Goal: Task Accomplishment & Management: Manage account settings

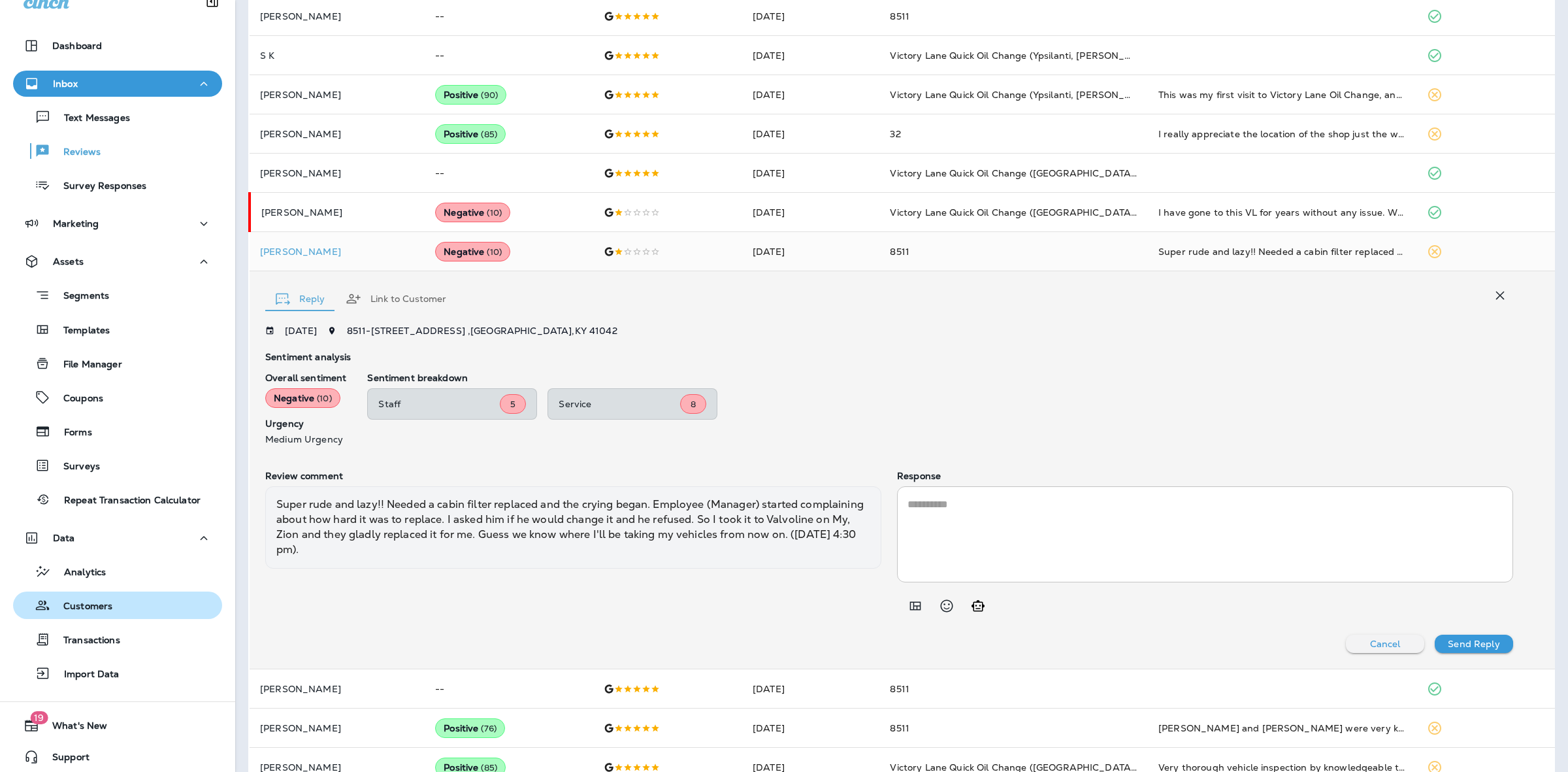
scroll to position [24, 0]
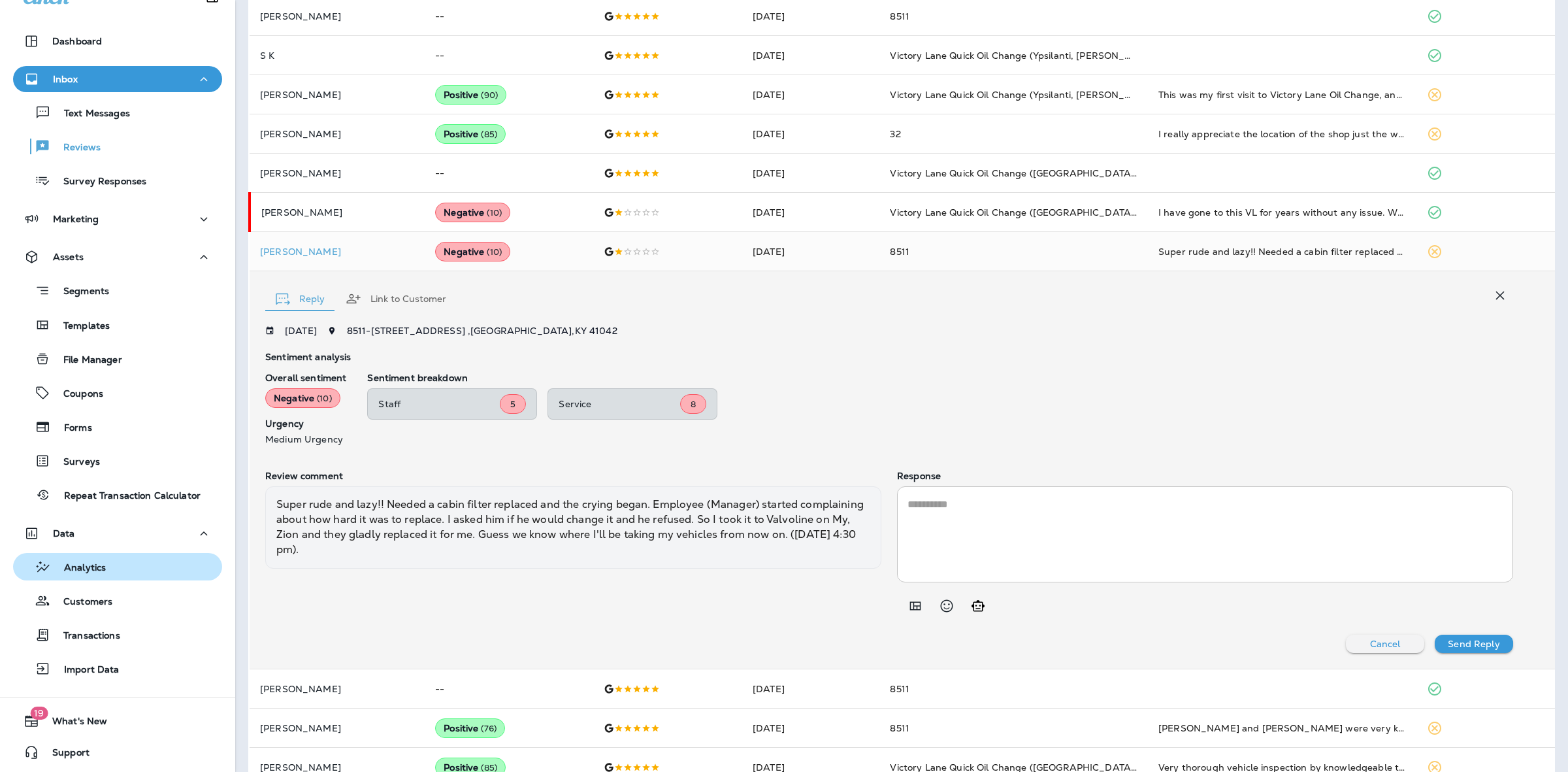
click at [117, 578] on button "Analytics" at bounding box center [117, 567] width 209 height 28
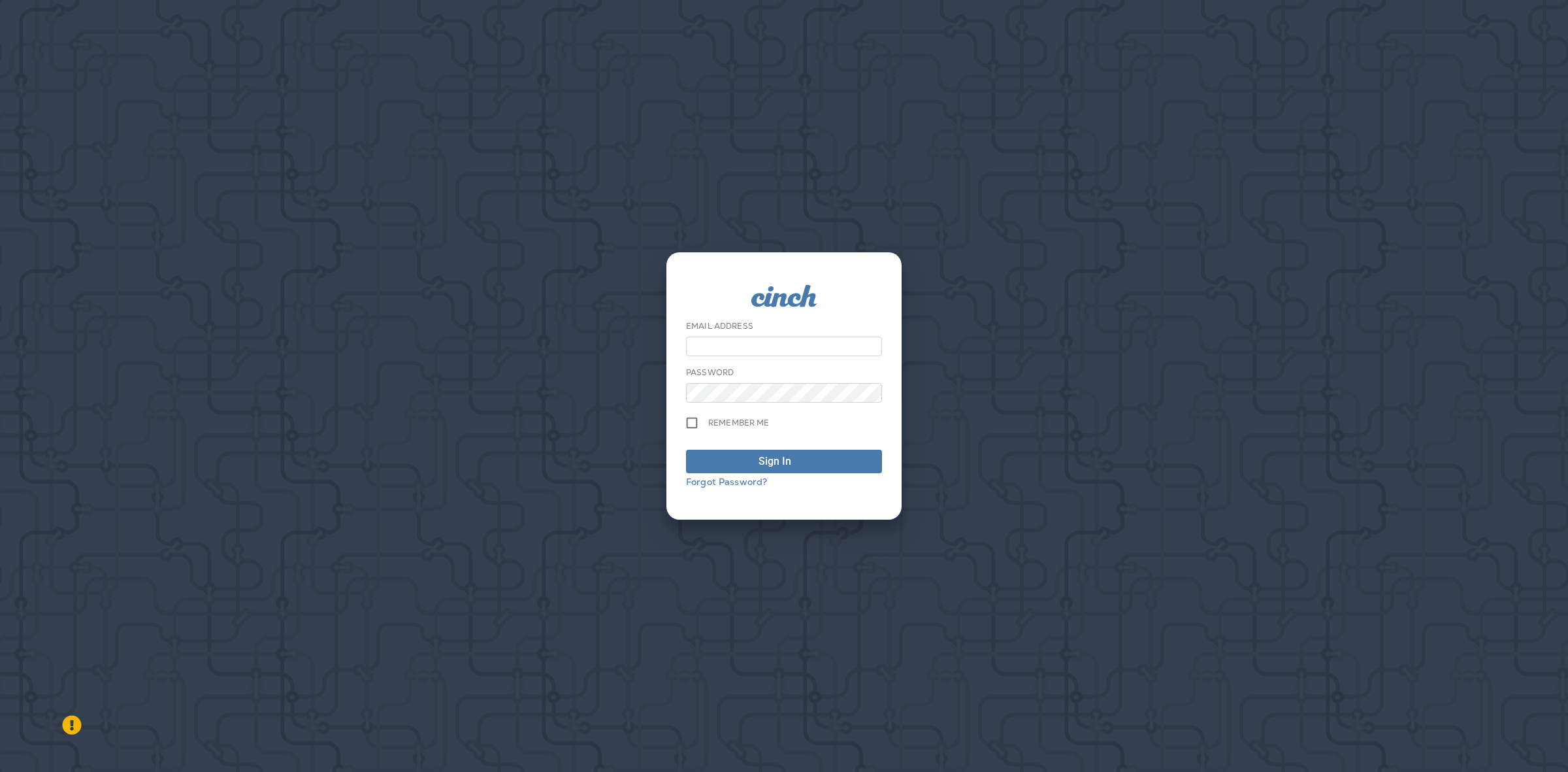
type input "**********"
click at [759, 462] on div "Sign In" at bounding box center [775, 462] width 33 height 16
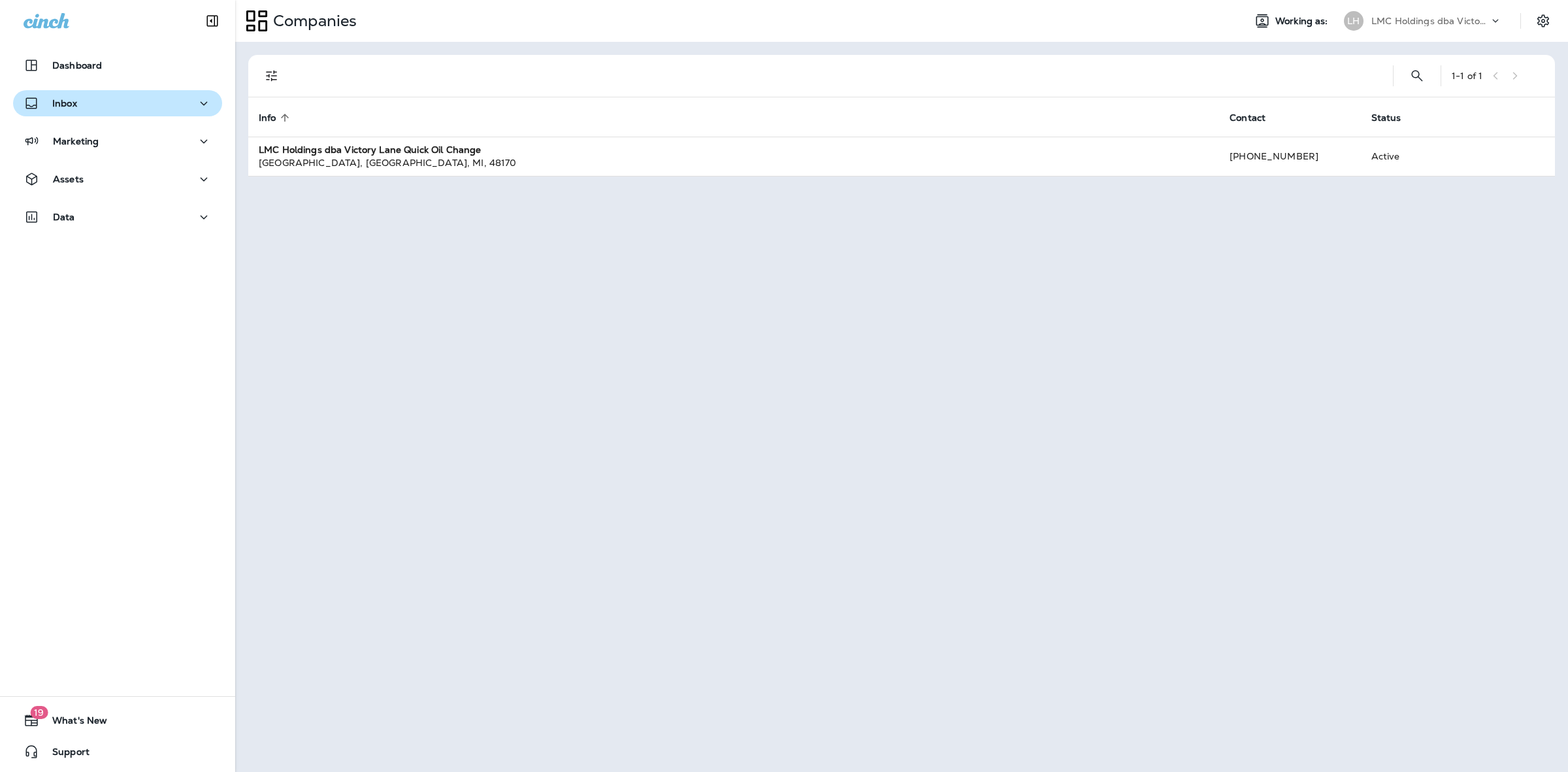
click at [155, 109] on div "Inbox" at bounding box center [117, 103] width 188 height 16
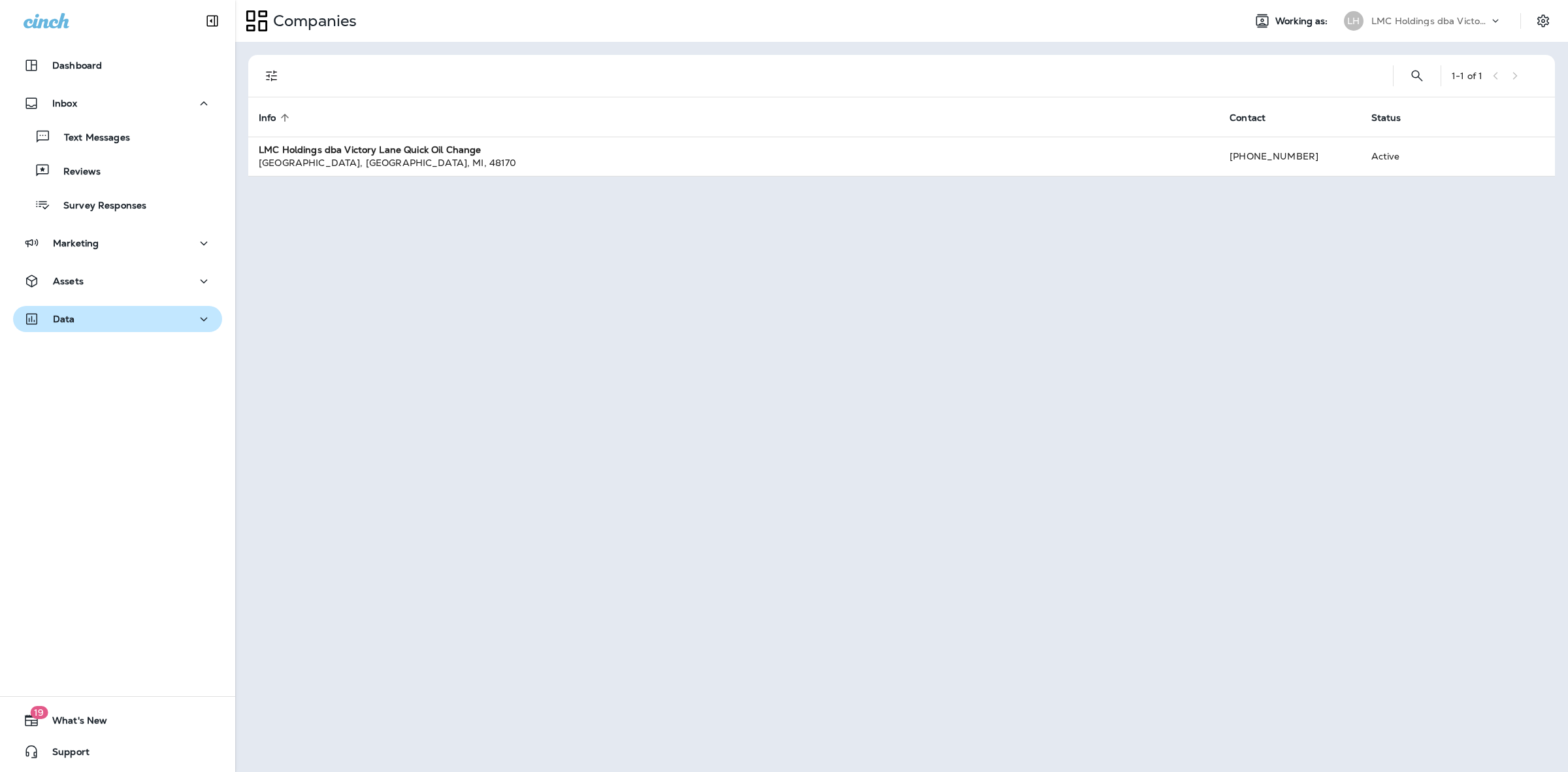
click at [129, 320] on div "Data" at bounding box center [117, 319] width 188 height 16
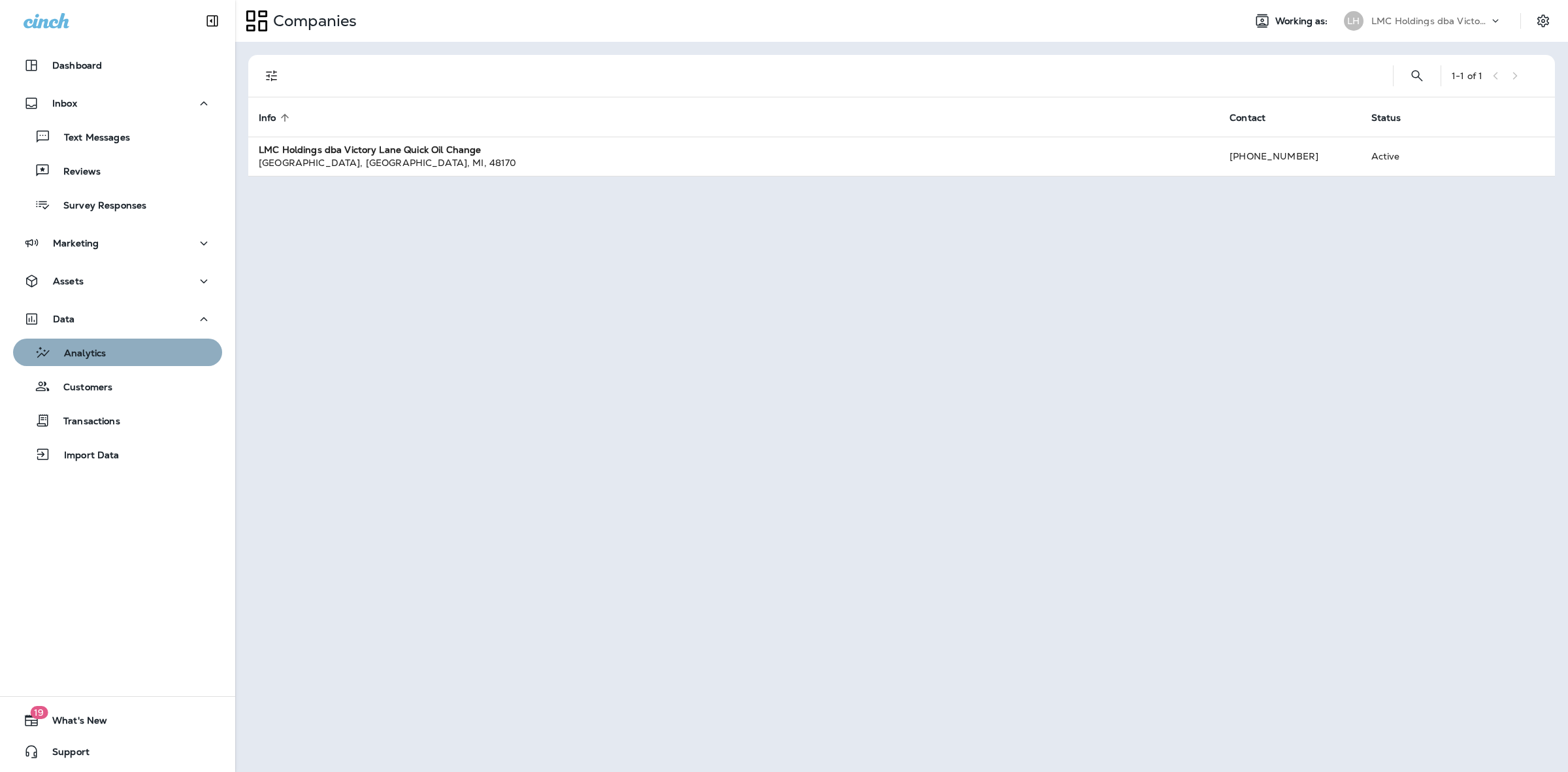
click at [131, 344] on div "Analytics" at bounding box center [117, 352] width 199 height 20
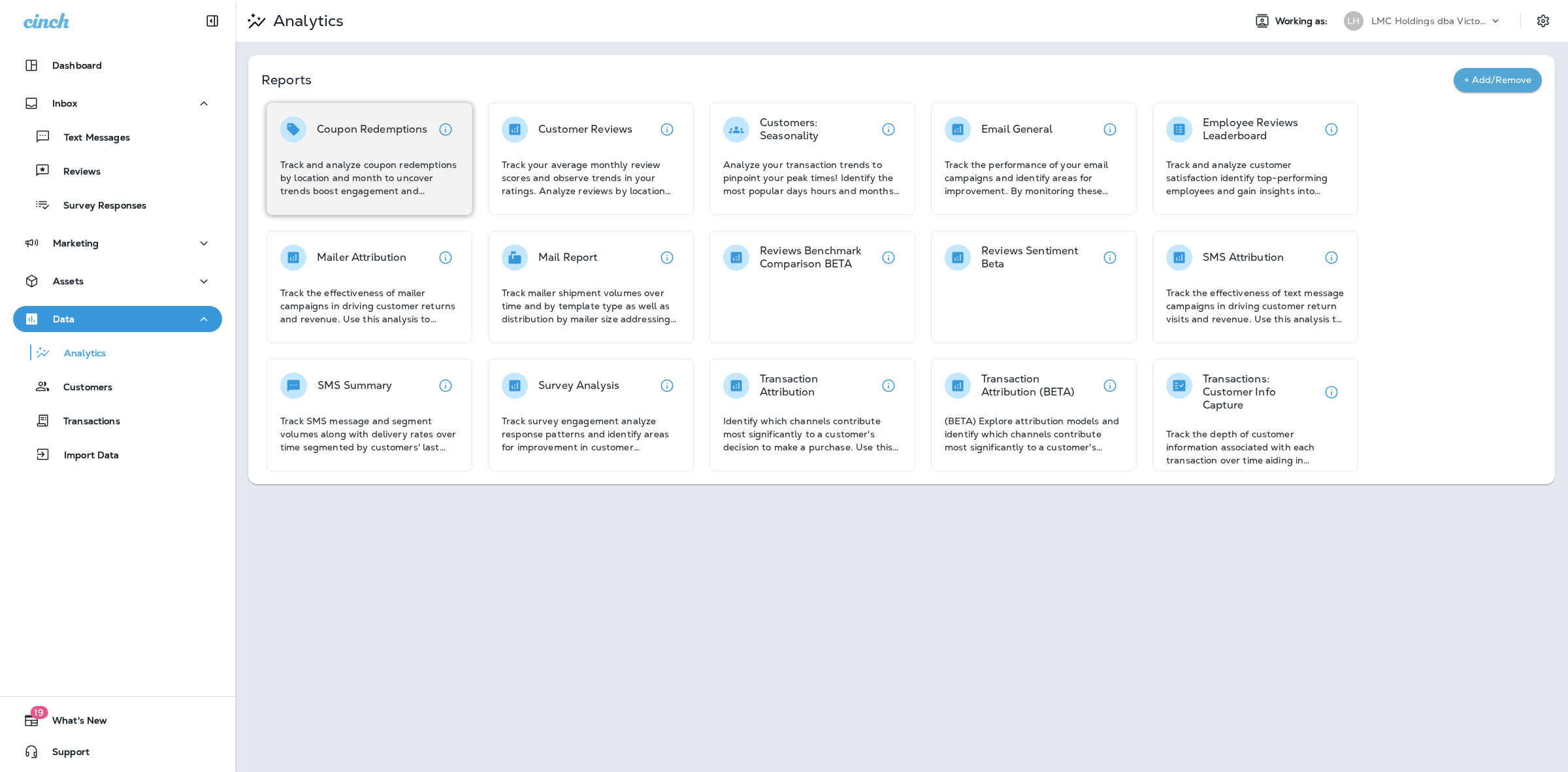
click at [374, 132] on p "Coupon Redemptions" at bounding box center [373, 128] width 111 height 13
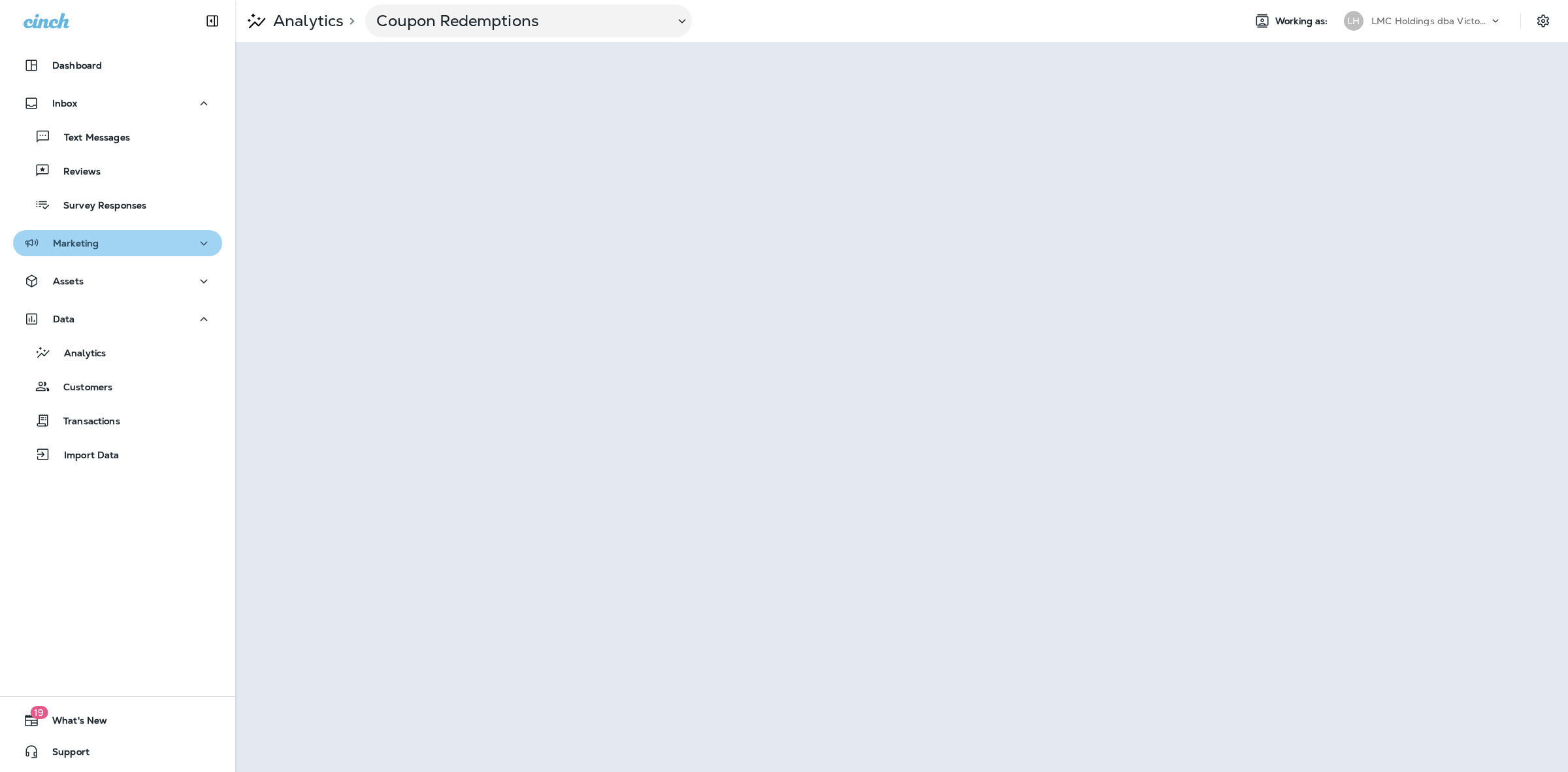
click at [164, 251] on div "Marketing" at bounding box center [117, 243] width 188 height 16
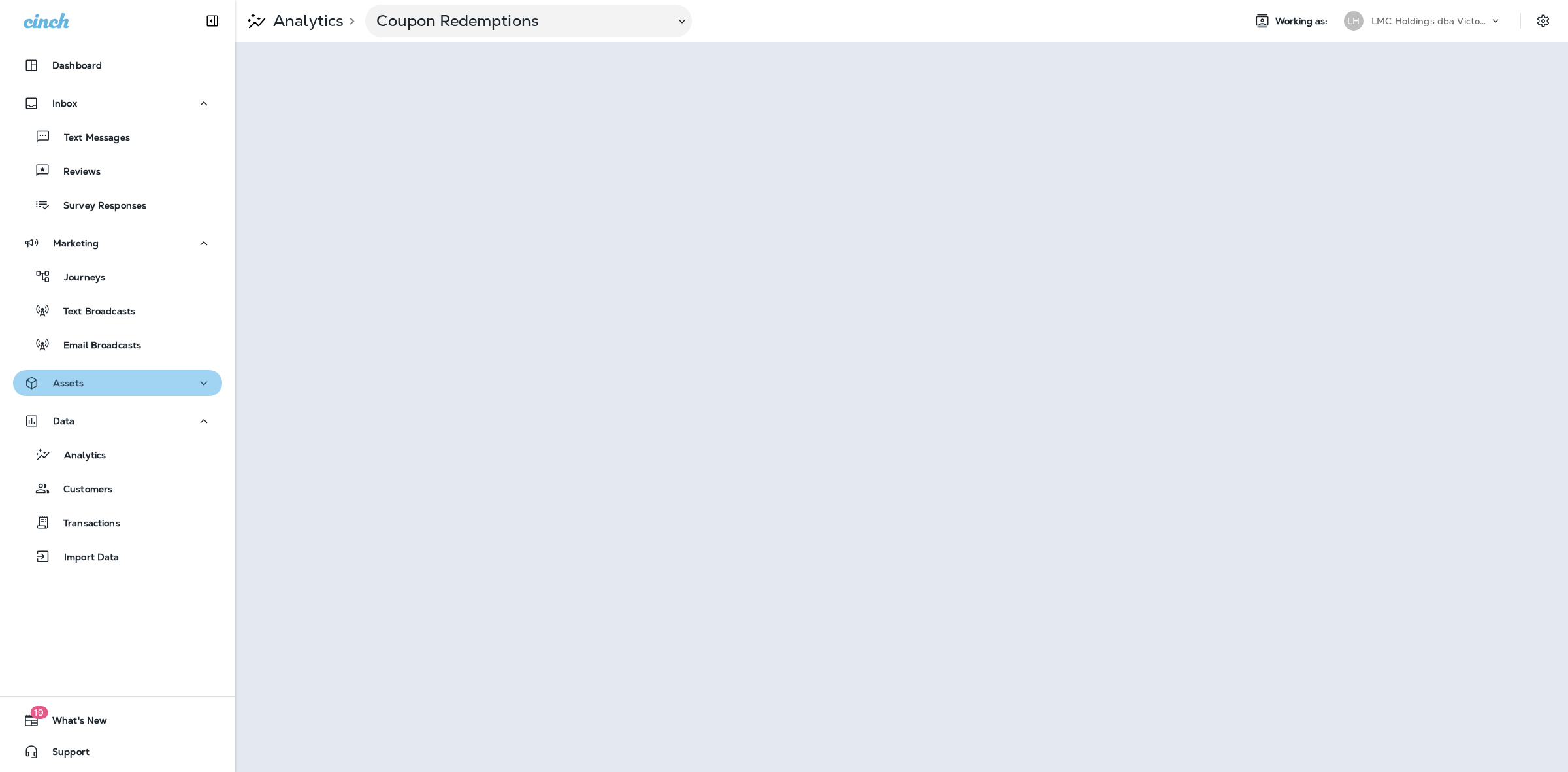
click at [136, 381] on div "Assets" at bounding box center [117, 383] width 188 height 16
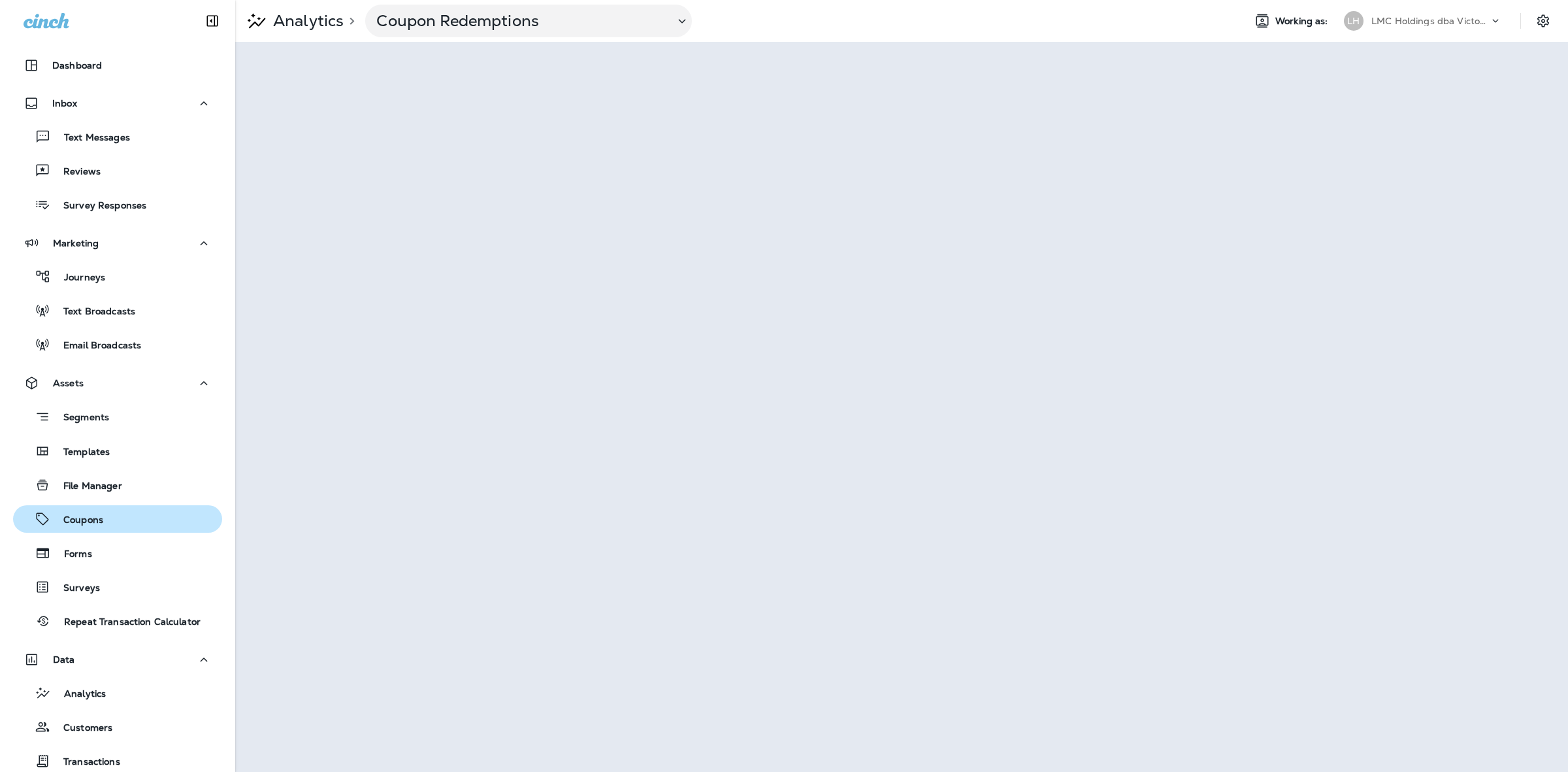
click at [127, 511] on div "Coupons" at bounding box center [117, 519] width 199 height 20
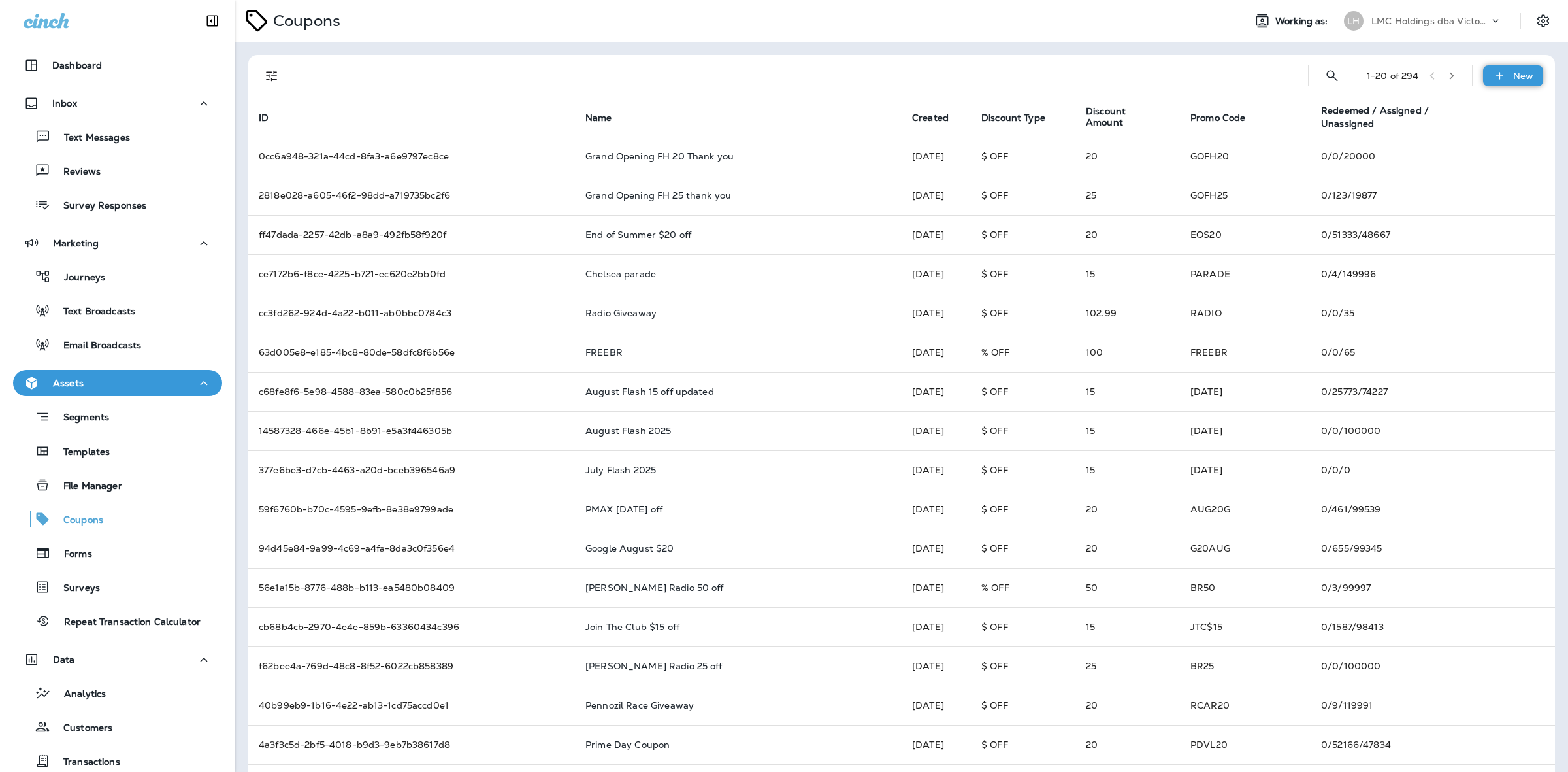
click at [1492, 70] on icon at bounding box center [1499, 76] width 14 height 13
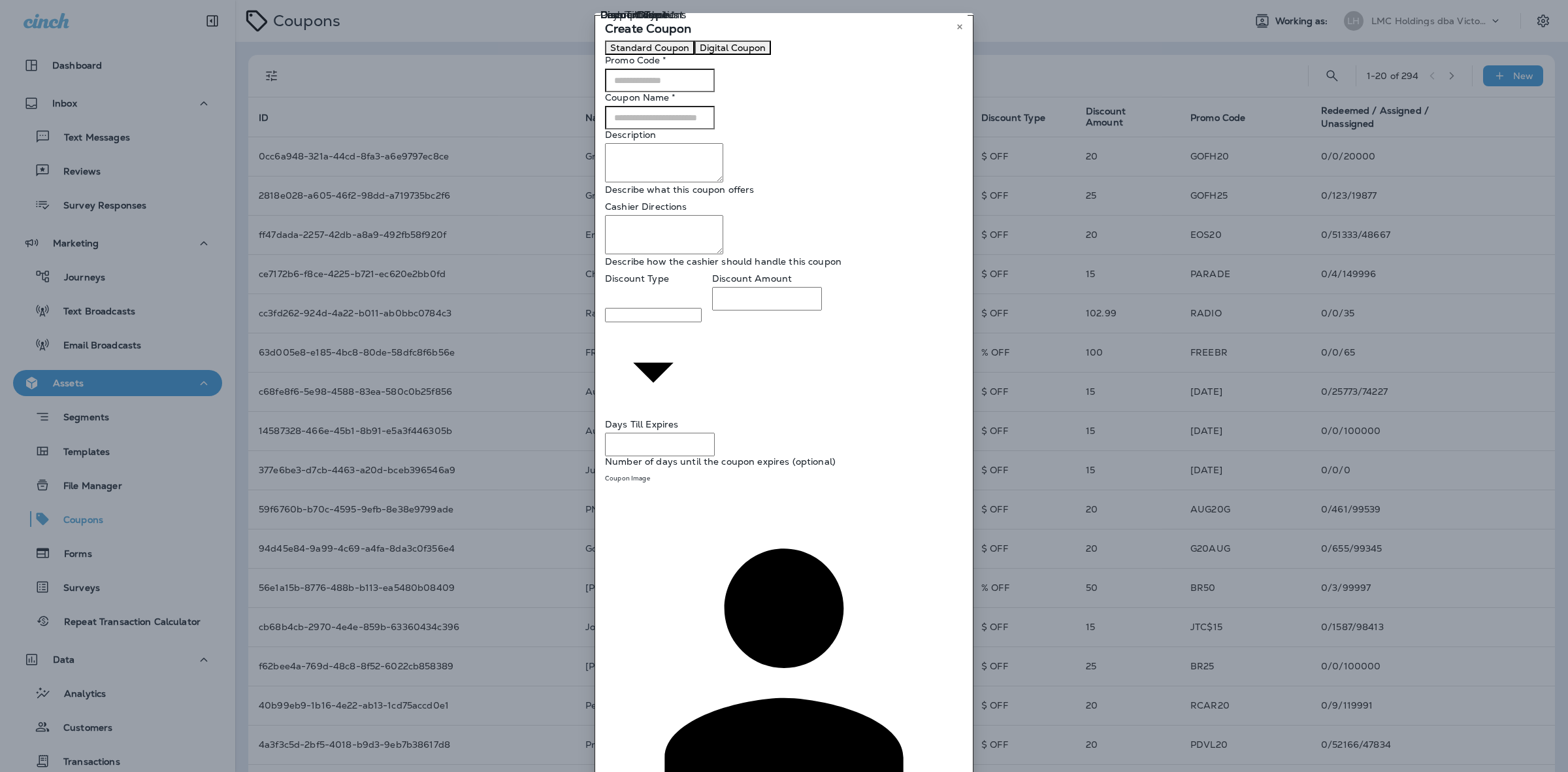
click at [715, 93] on input "Promo Code   *" at bounding box center [659, 81] width 109 height 24
click at [637, 93] on input "Promo Code   *" at bounding box center [659, 81] width 109 height 24
type input "******"
click at [681, 129] on input "Coupon Name   *" at bounding box center [659, 117] width 109 height 24
type input "**********"
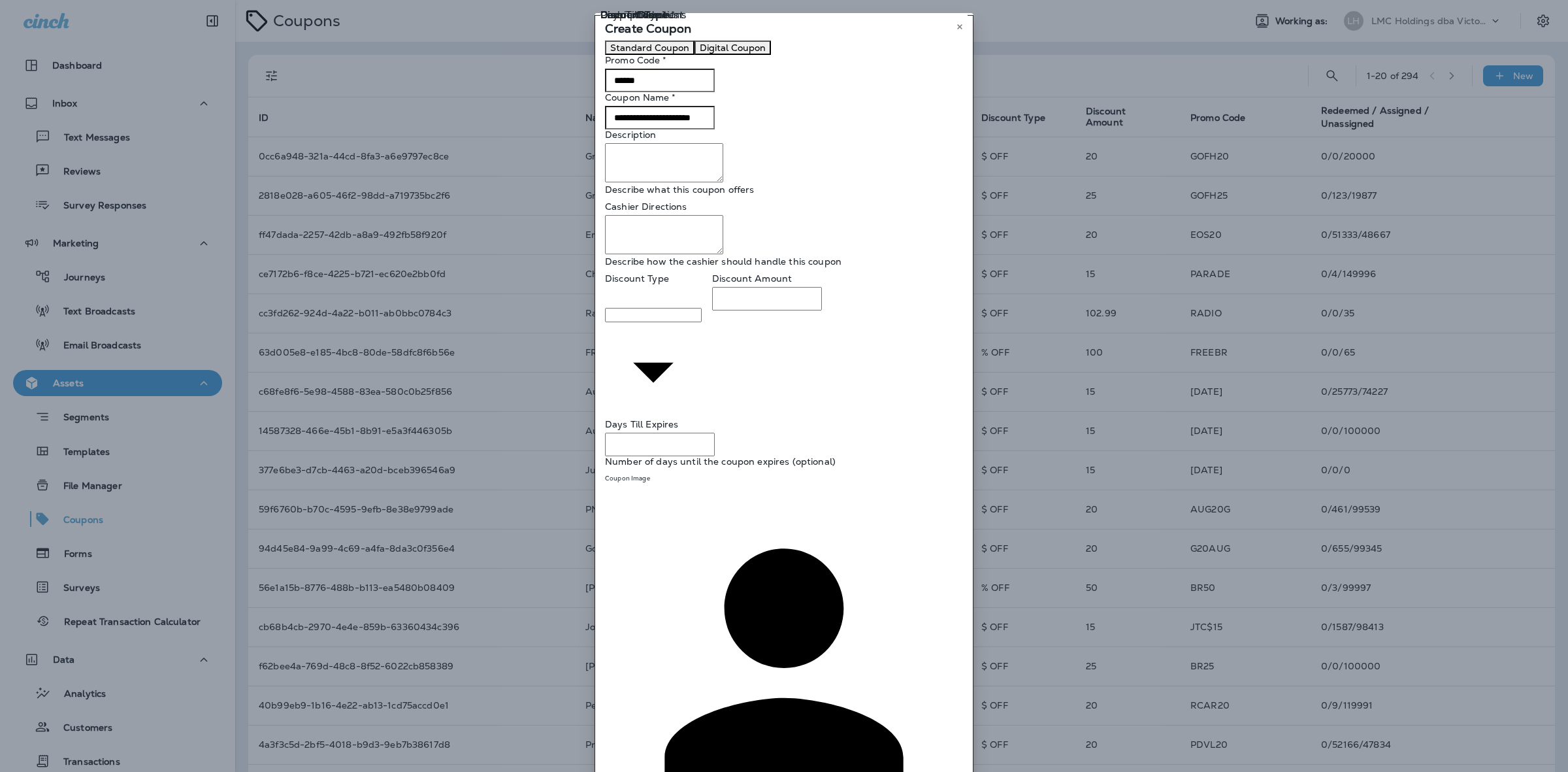
click at [722, 0] on body "Dashboard Inbox Text Messages Reviews Survey Responses Marketing Journeys Text …" at bounding box center [784, 0] width 1568 height 0
click at [678, 42] on li "Amount Off" at bounding box center [796, 37] width 1541 height 11
type input "**********"
click at [821, 327] on input "Discount Amount" at bounding box center [767, 315] width 109 height 24
type input "**"
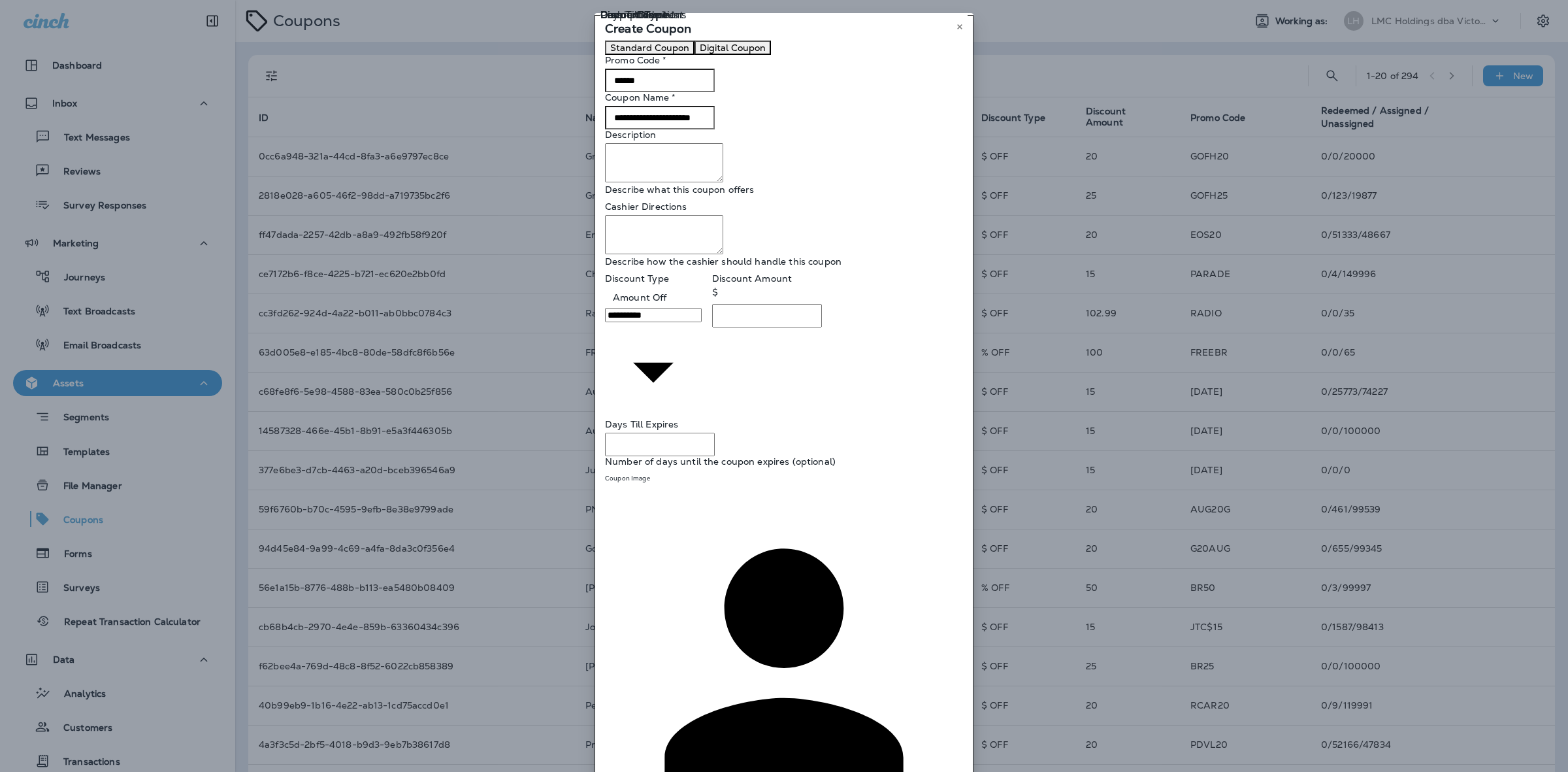
click at [819, 425] on div "**********" at bounding box center [784, 457] width 358 height 832
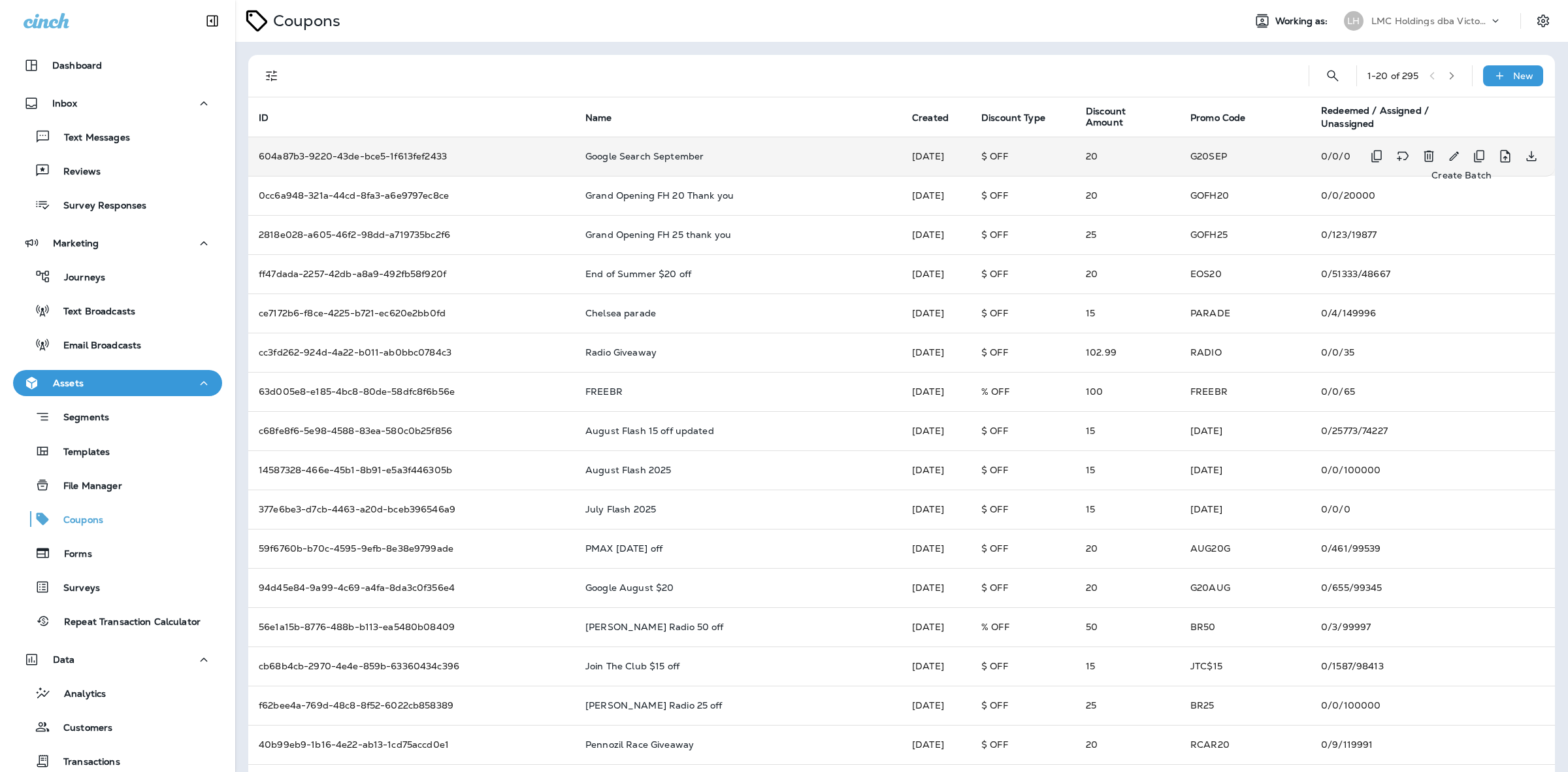
click at [1471, 153] on icon "Create Batch" at bounding box center [1479, 156] width 16 height 16
select select "**********"
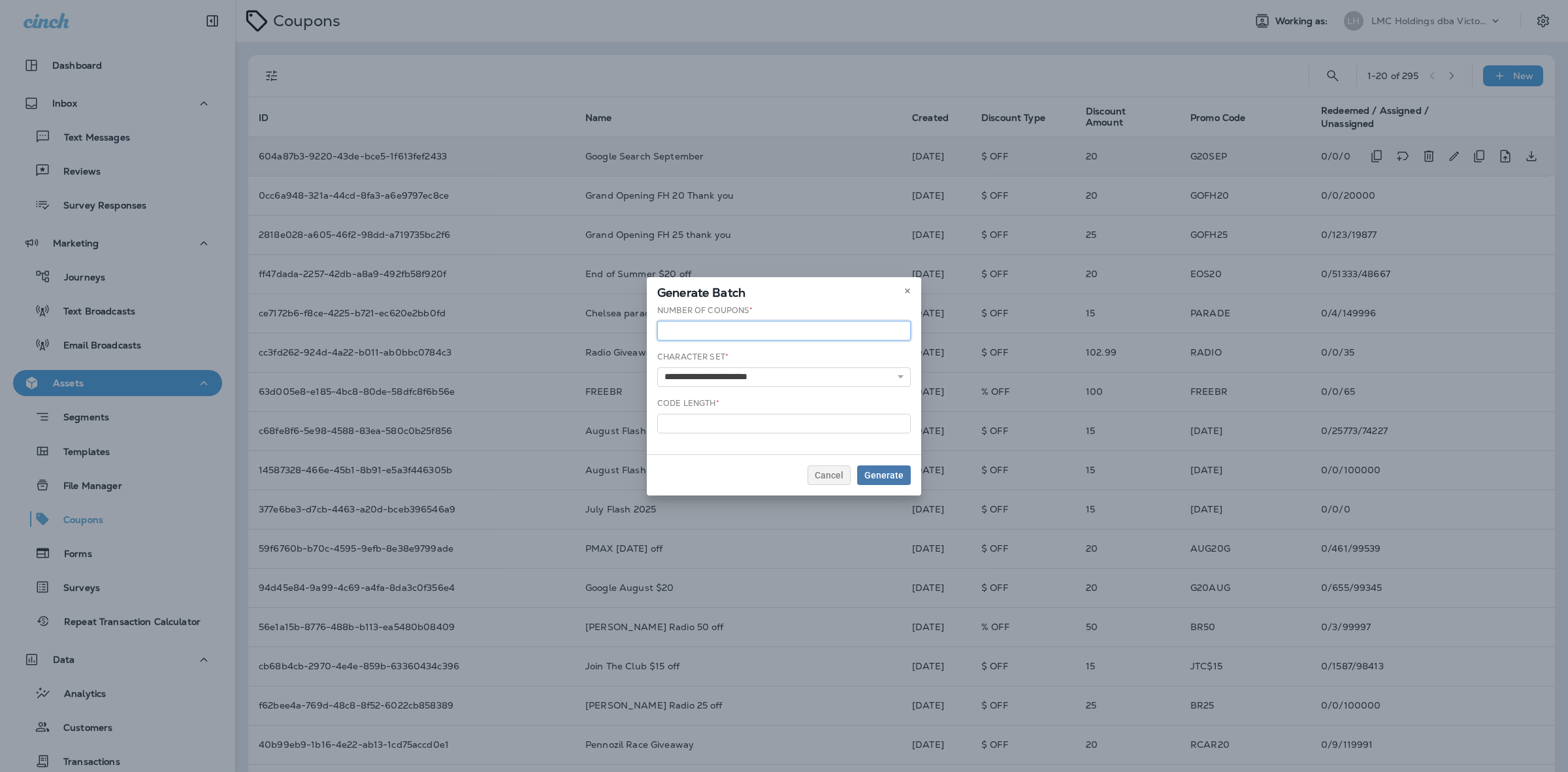
click at [715, 323] on input "***" at bounding box center [784, 331] width 254 height 20
type input "******"
drag, startPoint x: 660, startPoint y: 417, endPoint x: 618, endPoint y: 409, distance: 42.8
click at [618, 409] on div "**********" at bounding box center [784, 386] width 1568 height 772
type input "*"
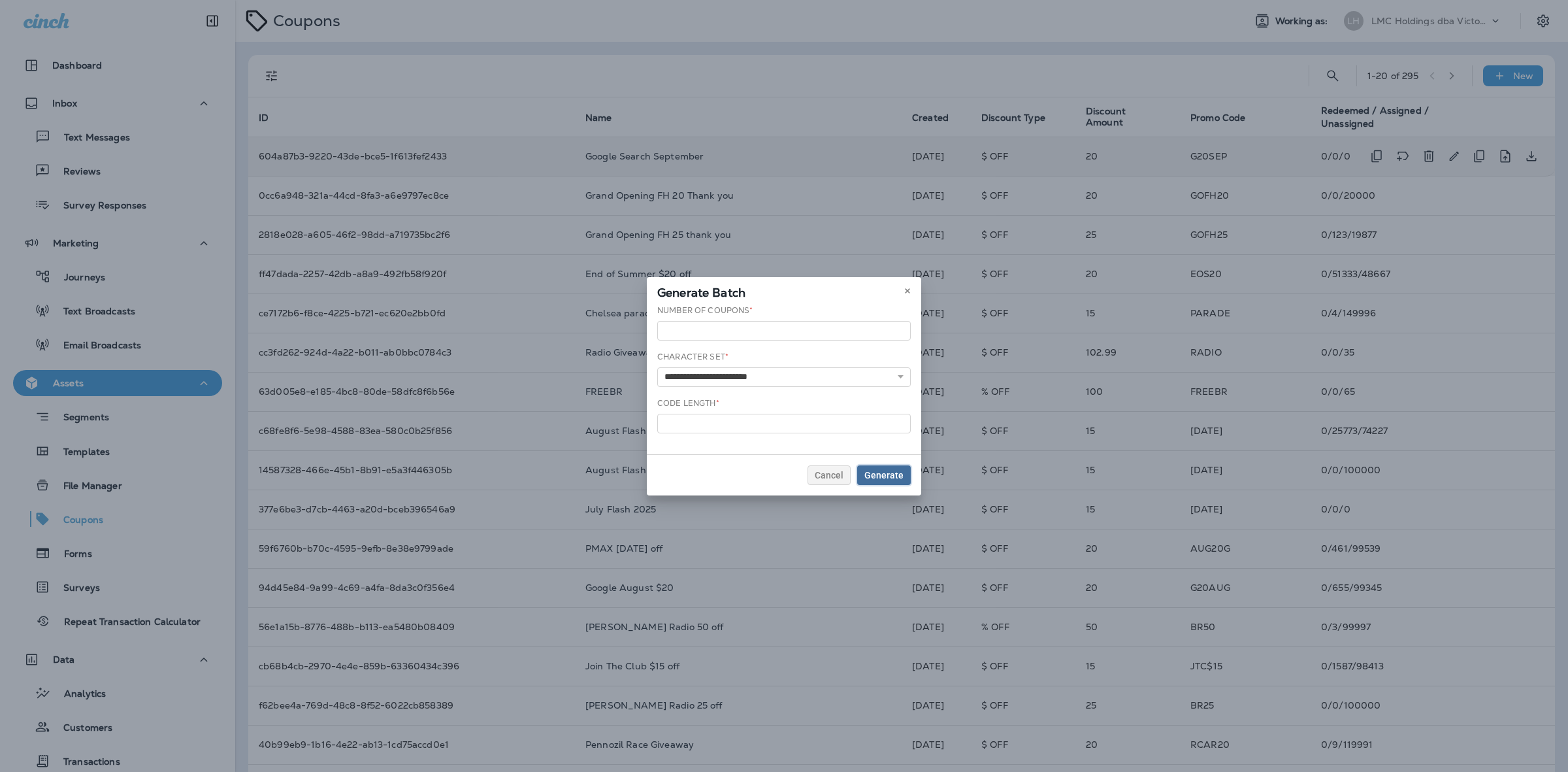
click at [896, 479] on div "Generate" at bounding box center [883, 475] width 39 height 9
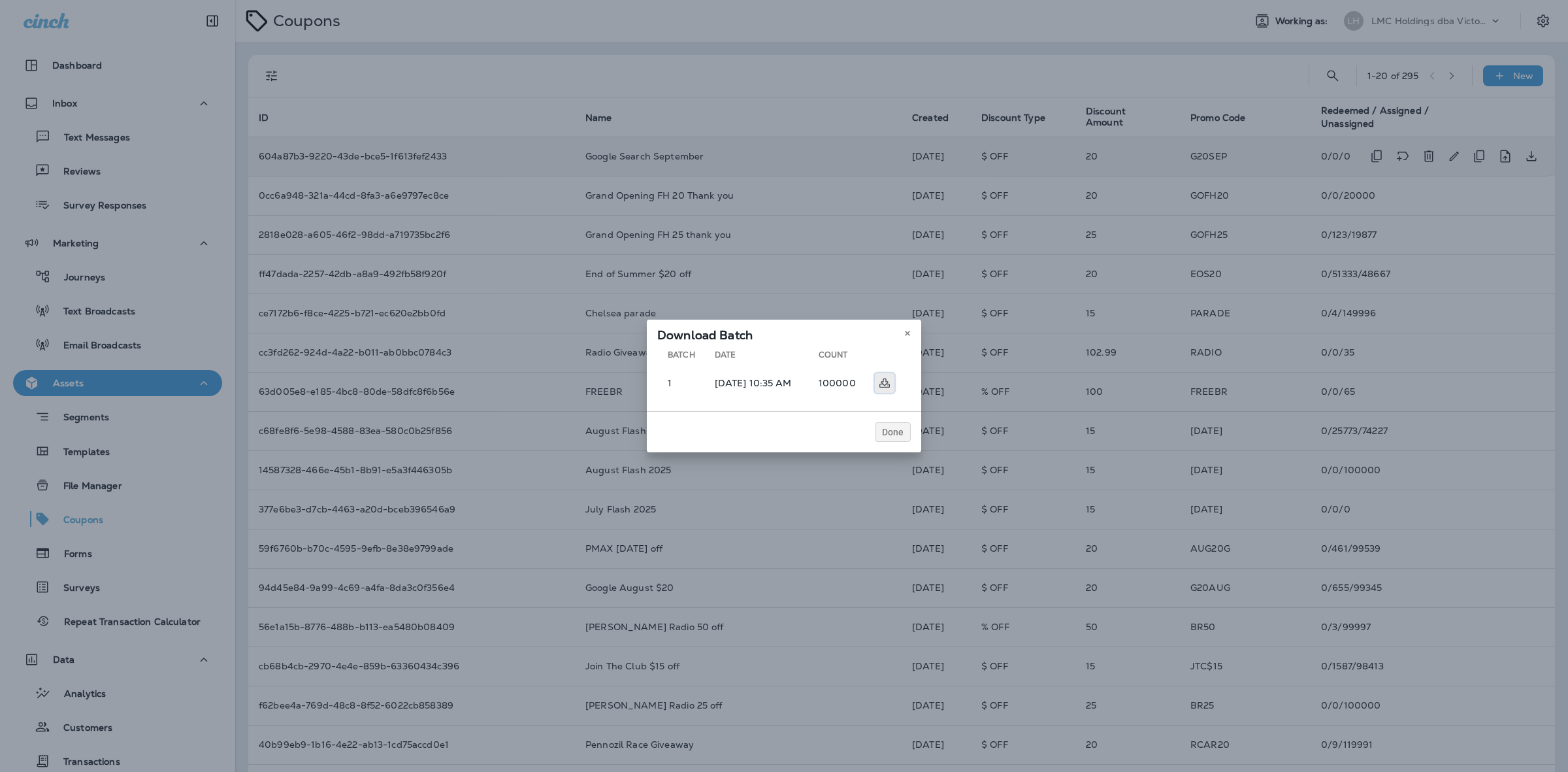
click at [885, 384] on use at bounding box center [884, 382] width 11 height 9
drag, startPoint x: 900, startPoint y: 433, endPoint x: 908, endPoint y: 422, distance: 13.6
click at [902, 432] on span "Done" at bounding box center [893, 432] width 22 height 9
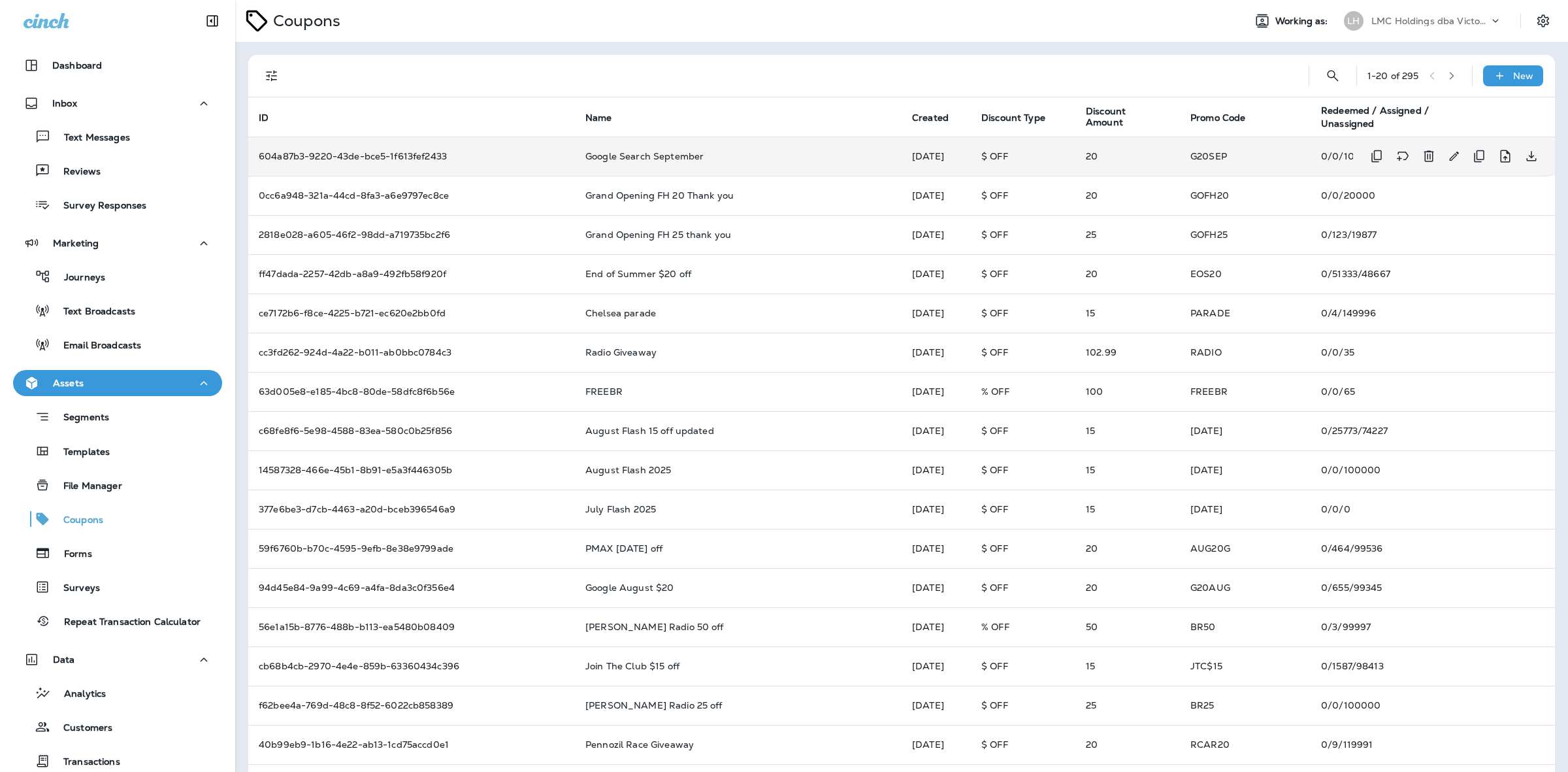
click at [1210, 54] on div "Coupons Working as: LH LMC Holdings dba Victory Lane Quick Oil Change 1 - 20 of…" at bounding box center [901, 386] width 1332 height 772
click at [1504, 84] on div "New" at bounding box center [1512, 76] width 60 height 21
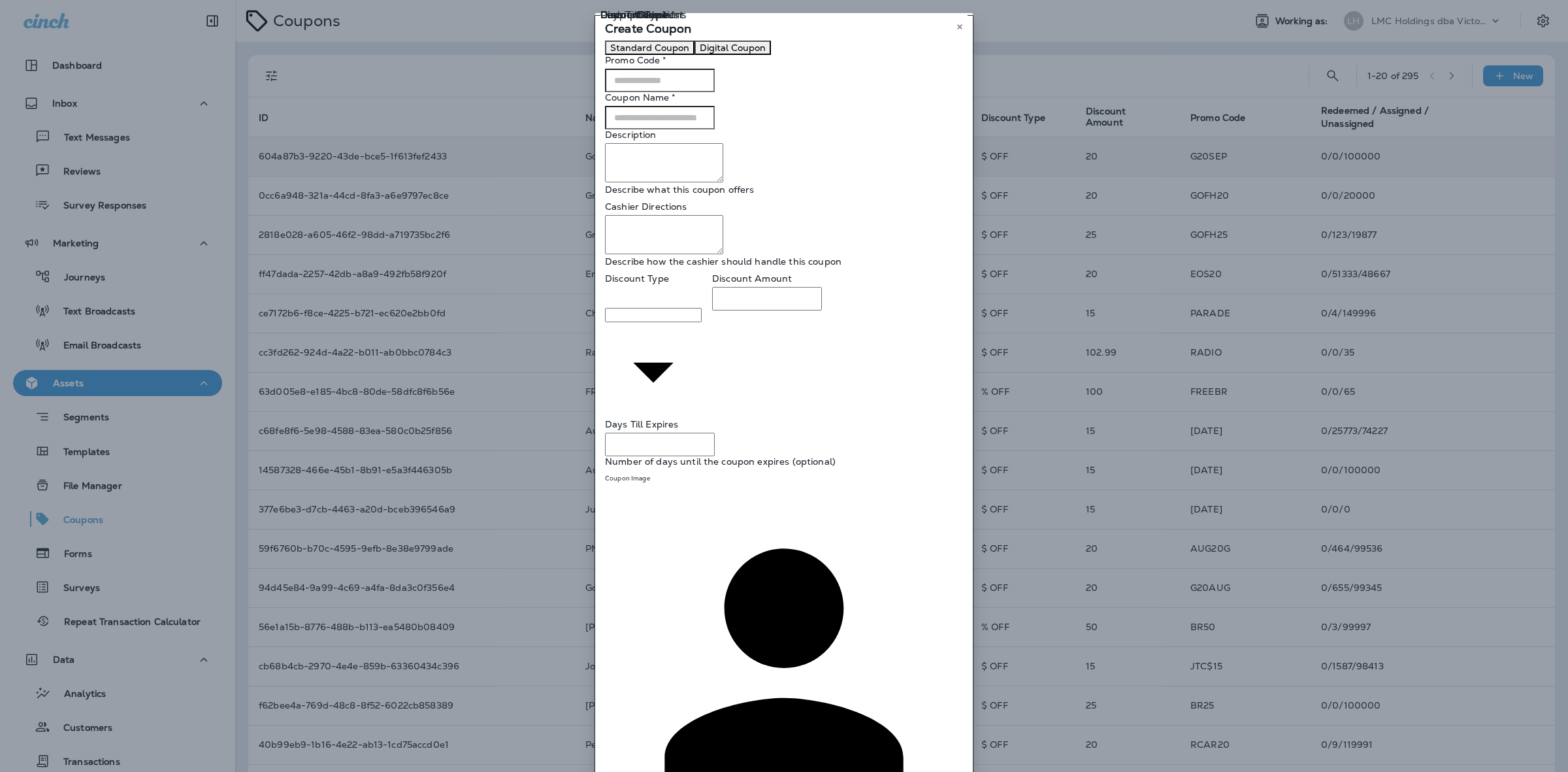
click at [679, 93] on input "Promo Code   *" at bounding box center [659, 81] width 109 height 24
type input "******"
click at [694, 129] on input "Coupon Name   *" at bounding box center [659, 117] width 109 height 24
type input "*"
type input "**********"
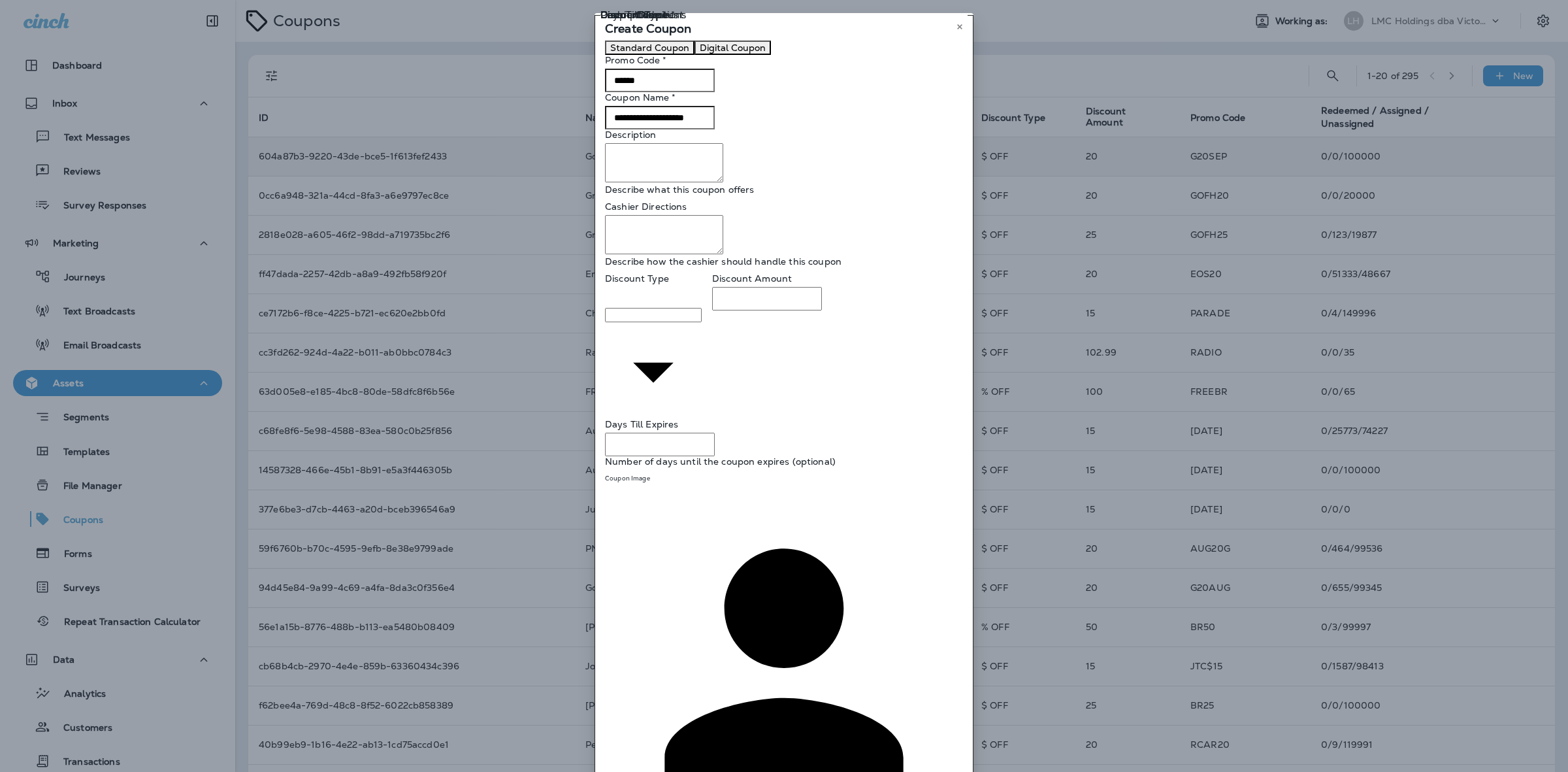
click at [676, 42] on body "Dashboard Inbox Text Messages Reviews Survey Responses Marketing Journeys Text …" at bounding box center [784, 21] width 1568 height 42
click at [671, 42] on li "Amount Off" at bounding box center [796, 37] width 1541 height 11
type input "**********"
click at [821, 327] on input "Discount Amount" at bounding box center [767, 315] width 109 height 24
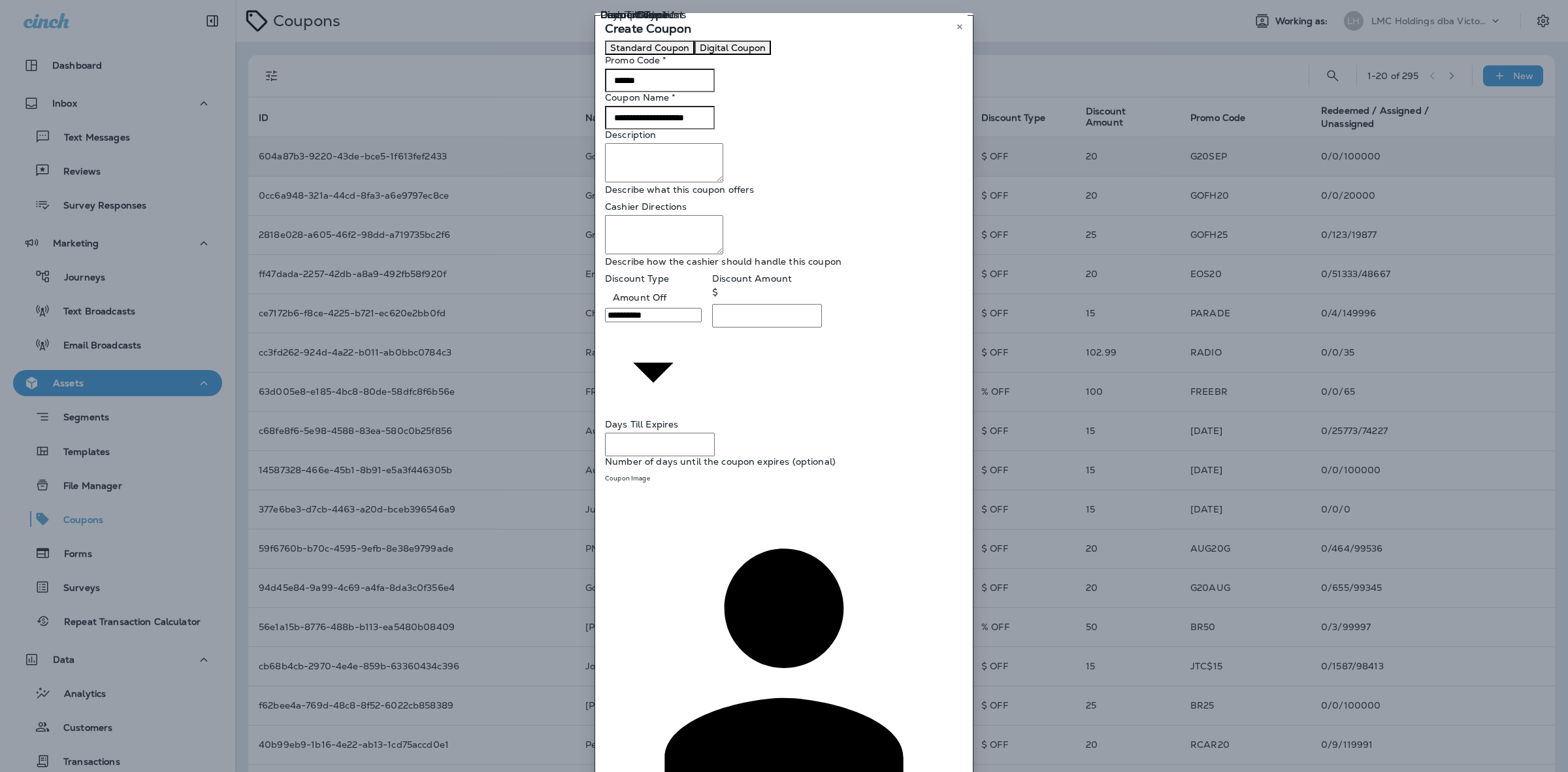
type input "**"
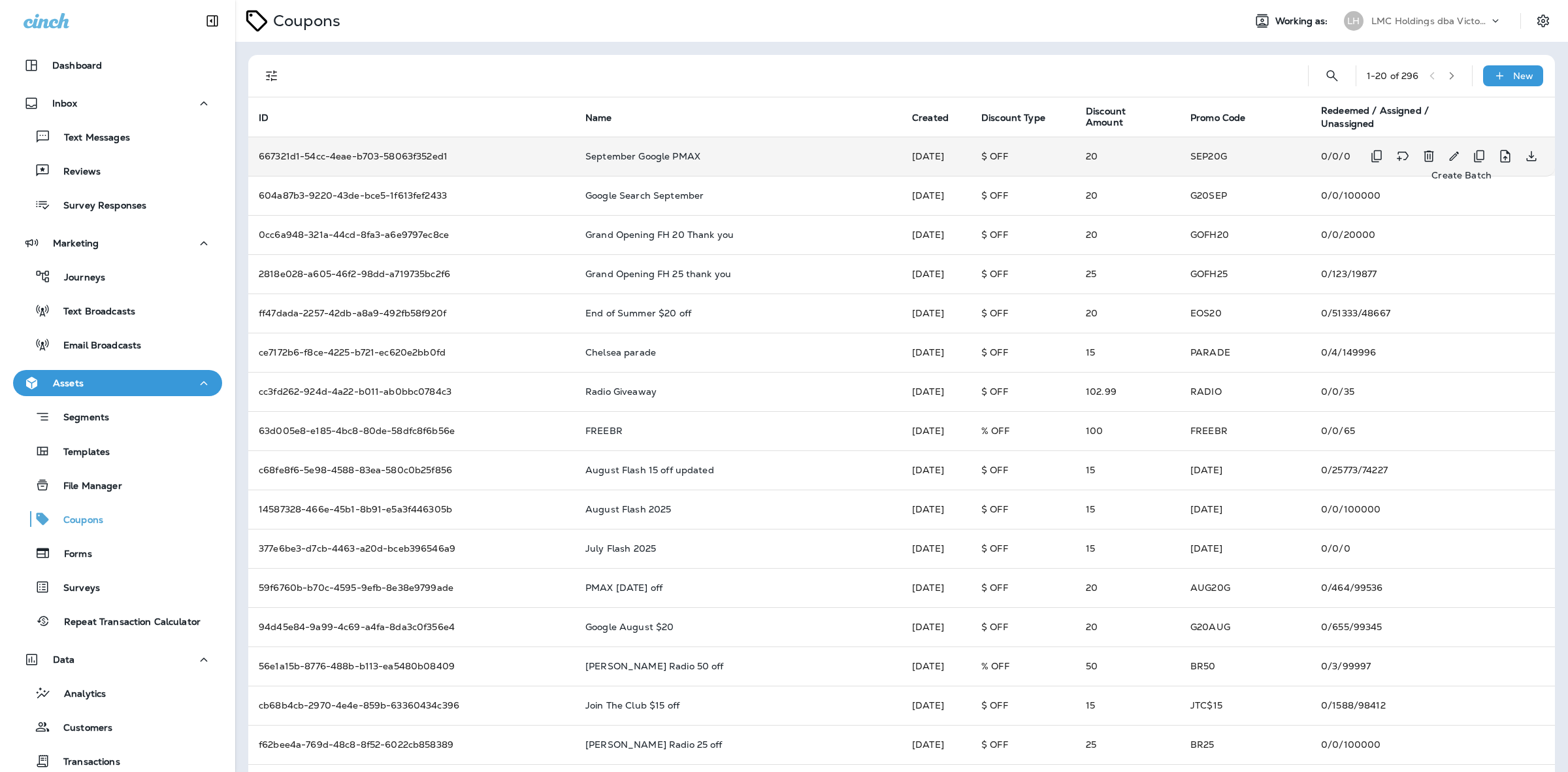
click at [1466, 147] on button "Create Batch" at bounding box center [1479, 156] width 26 height 26
select select "**********"
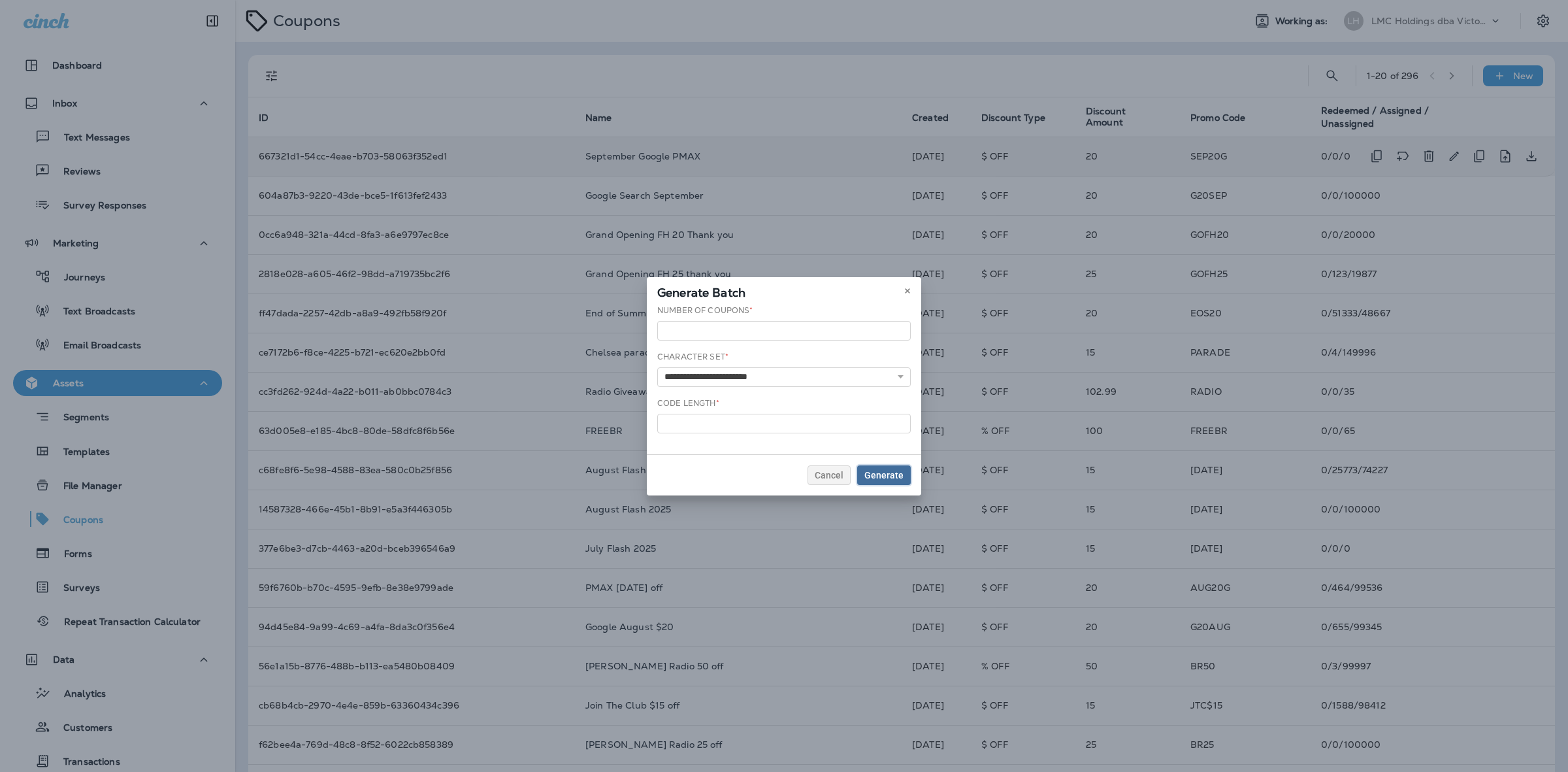
click at [879, 468] on button "Generate" at bounding box center [884, 476] width 54 height 20
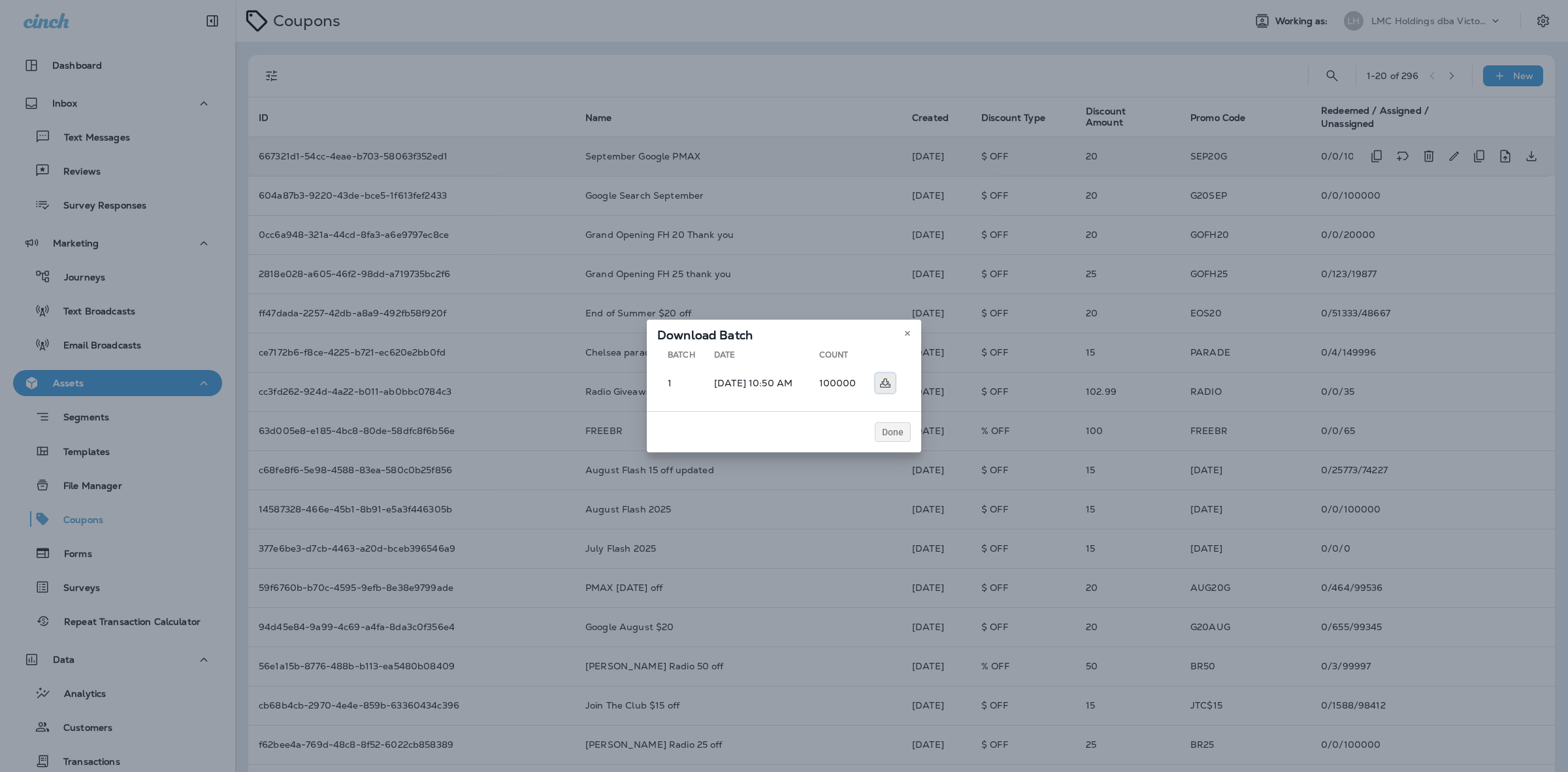
click at [890, 381] on use at bounding box center [885, 382] width 11 height 9
click at [909, 332] on use at bounding box center [907, 332] width 5 height 5
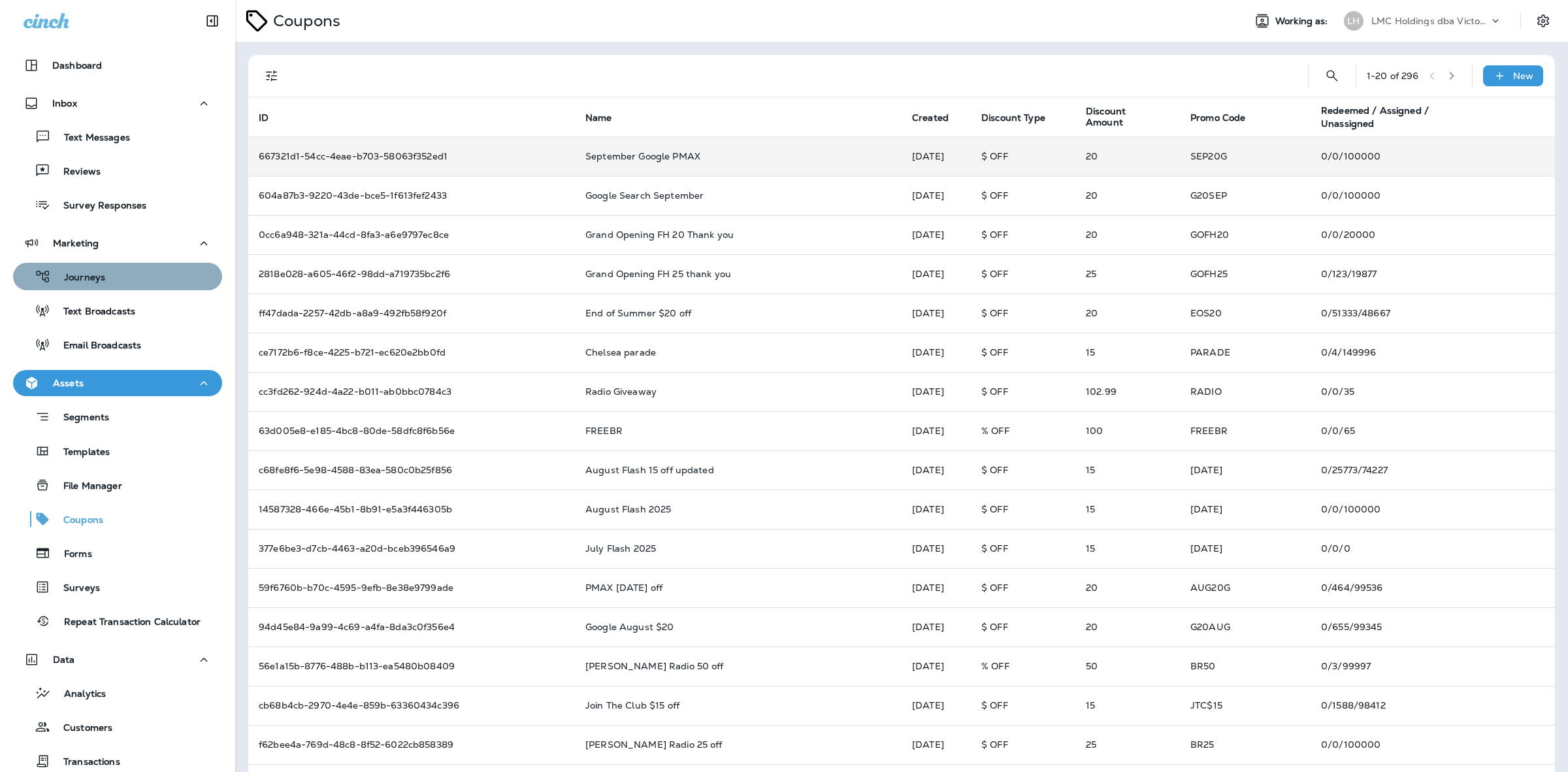
click at [117, 272] on div "Journeys" at bounding box center [117, 277] width 199 height 20
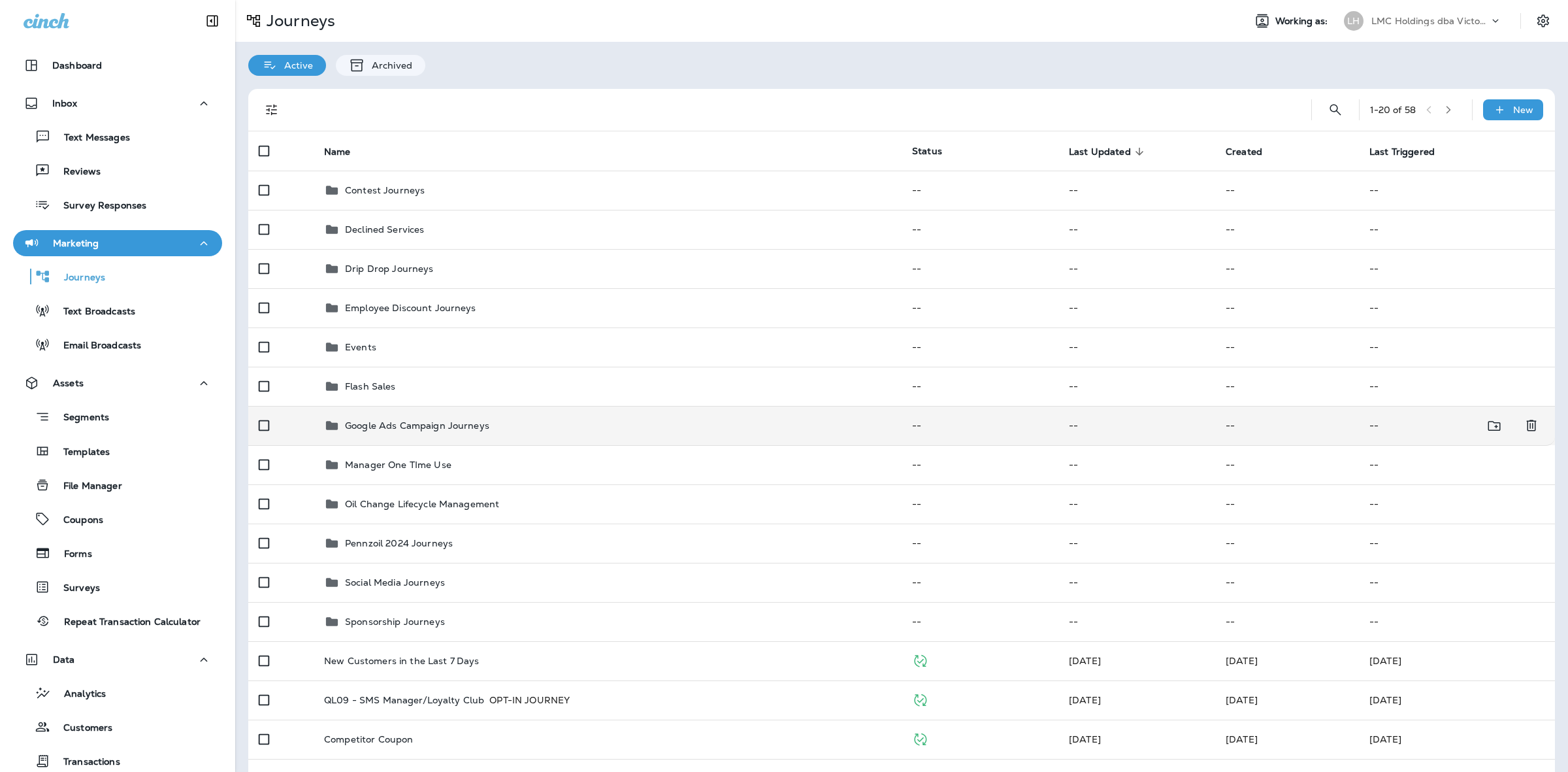
click at [505, 422] on div "Google Ads Campaign Journeys" at bounding box center [608, 426] width 567 height 16
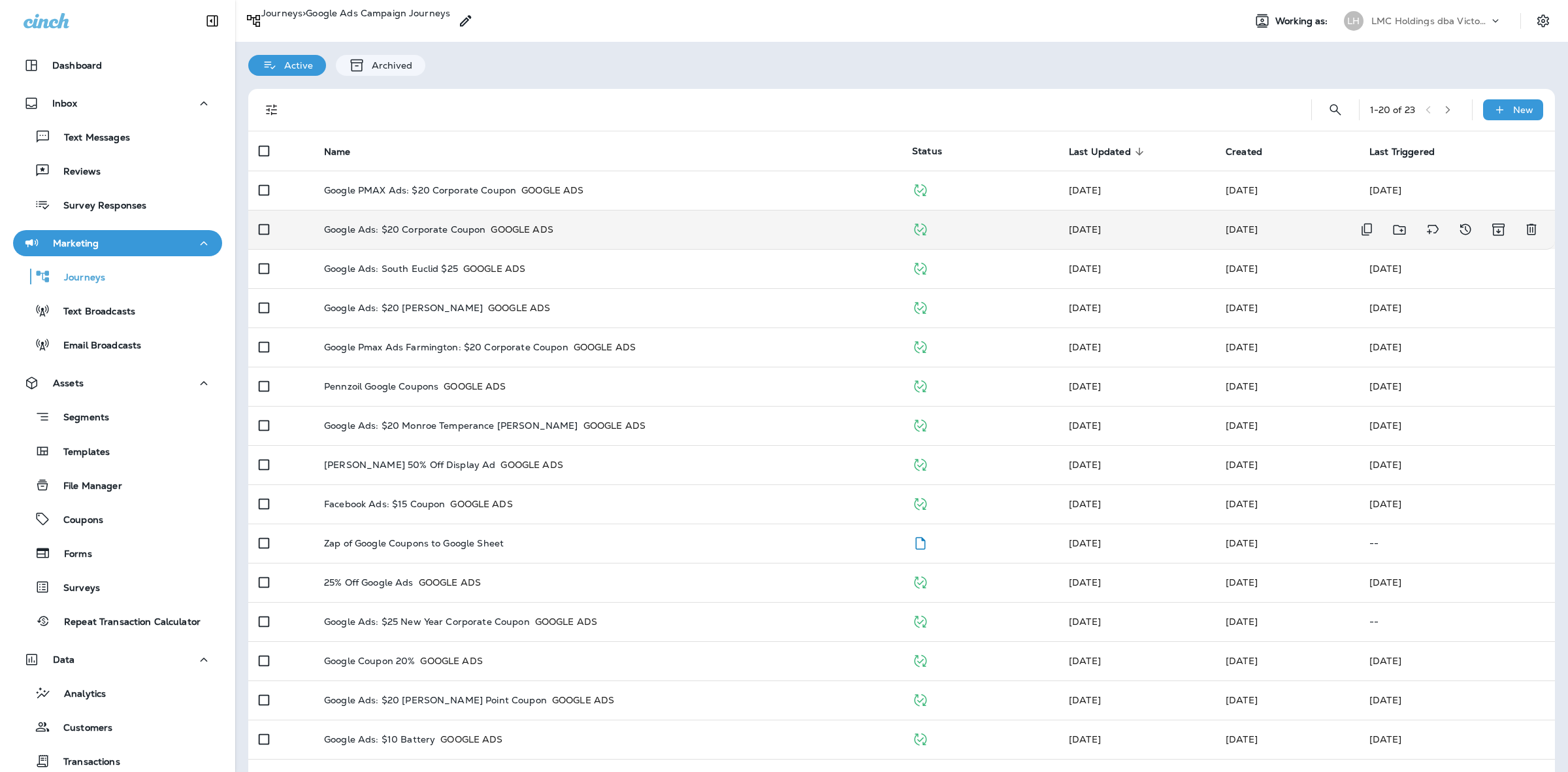
click at [438, 232] on p "Google Ads: $20 Corporate Coupon" at bounding box center [405, 229] width 161 height 13
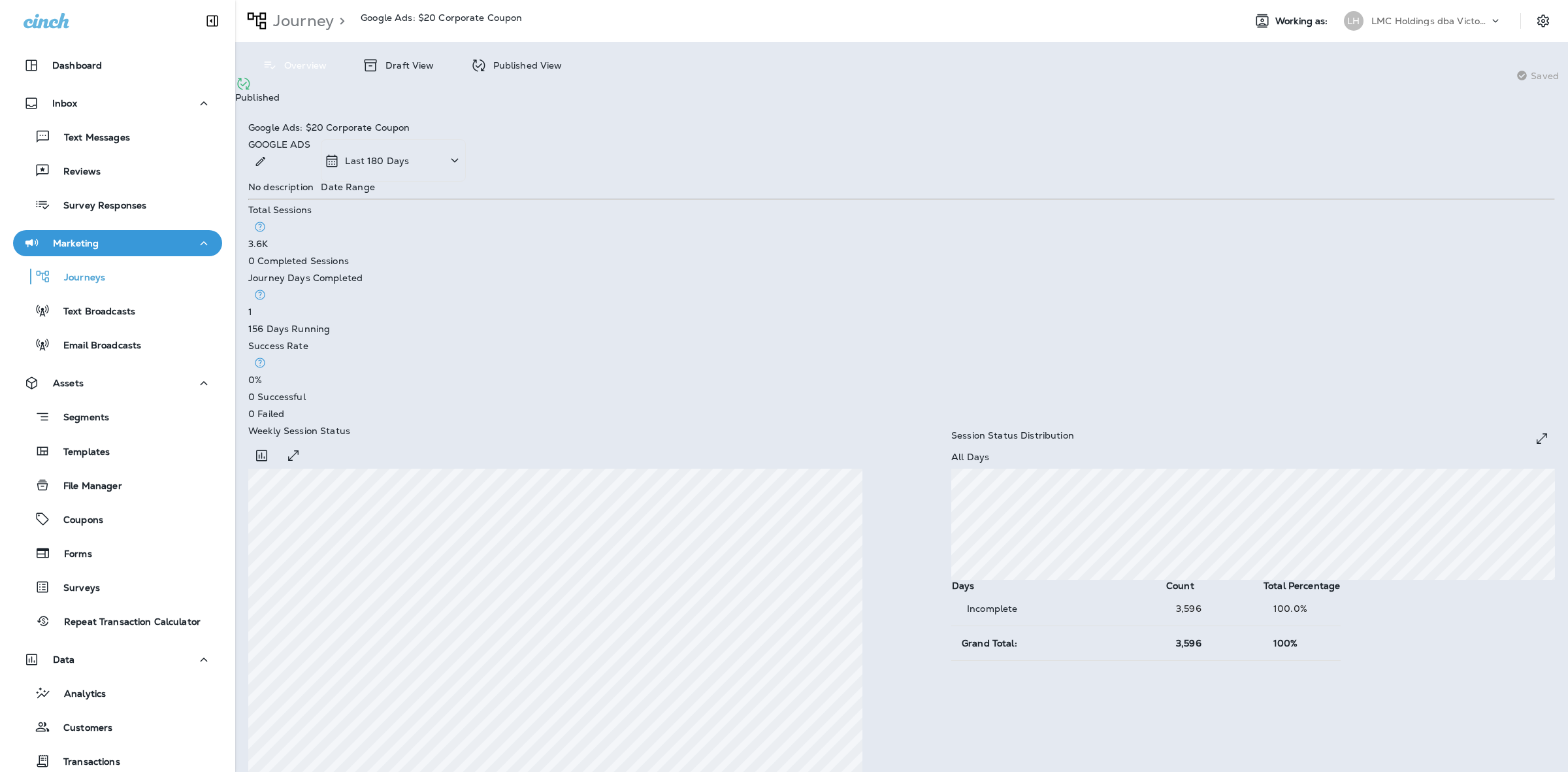
click at [501, 57] on div "Published View" at bounding box center [516, 65] width 118 height 21
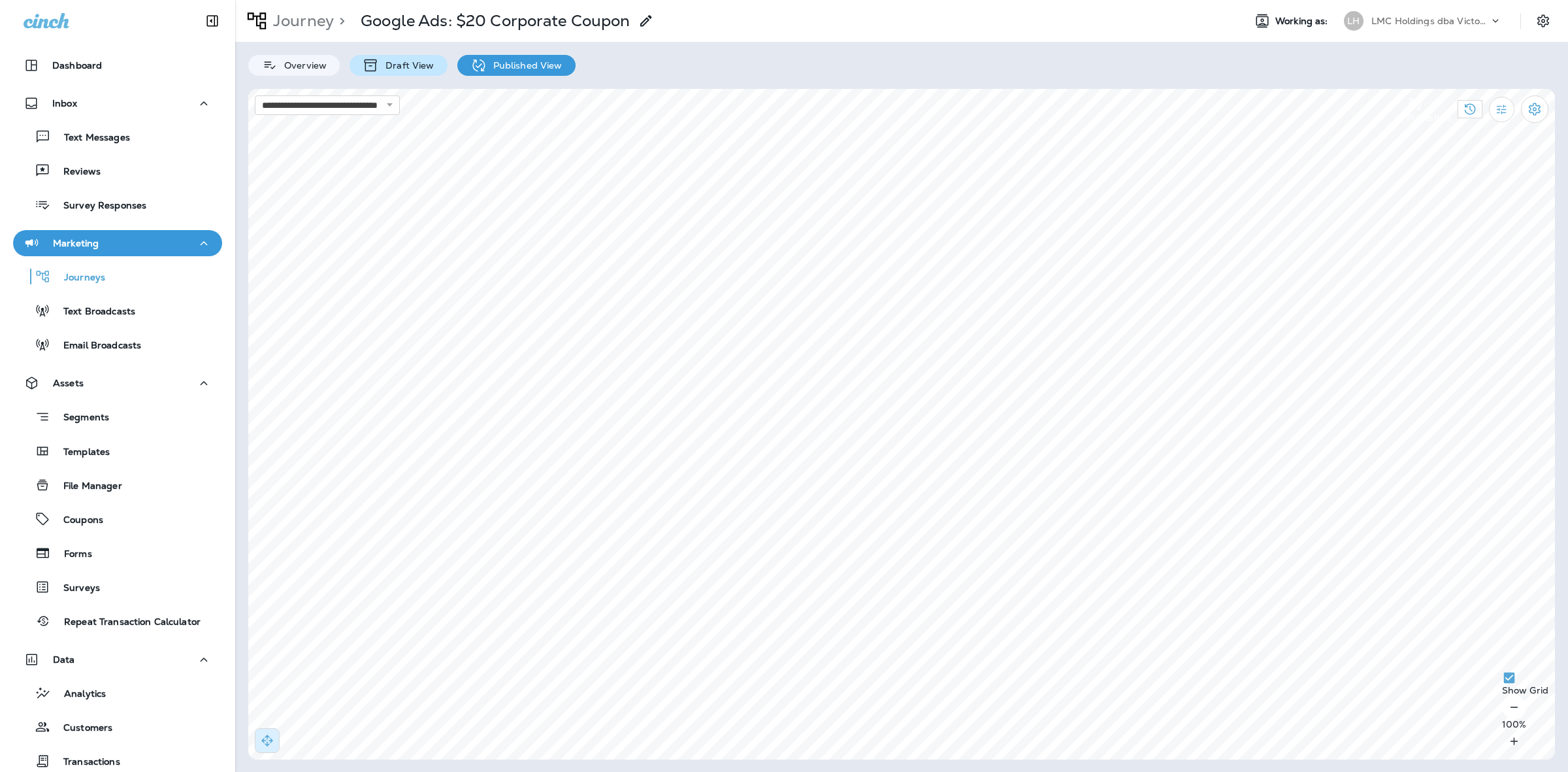
click at [415, 62] on p "Draft View" at bounding box center [406, 65] width 55 height 11
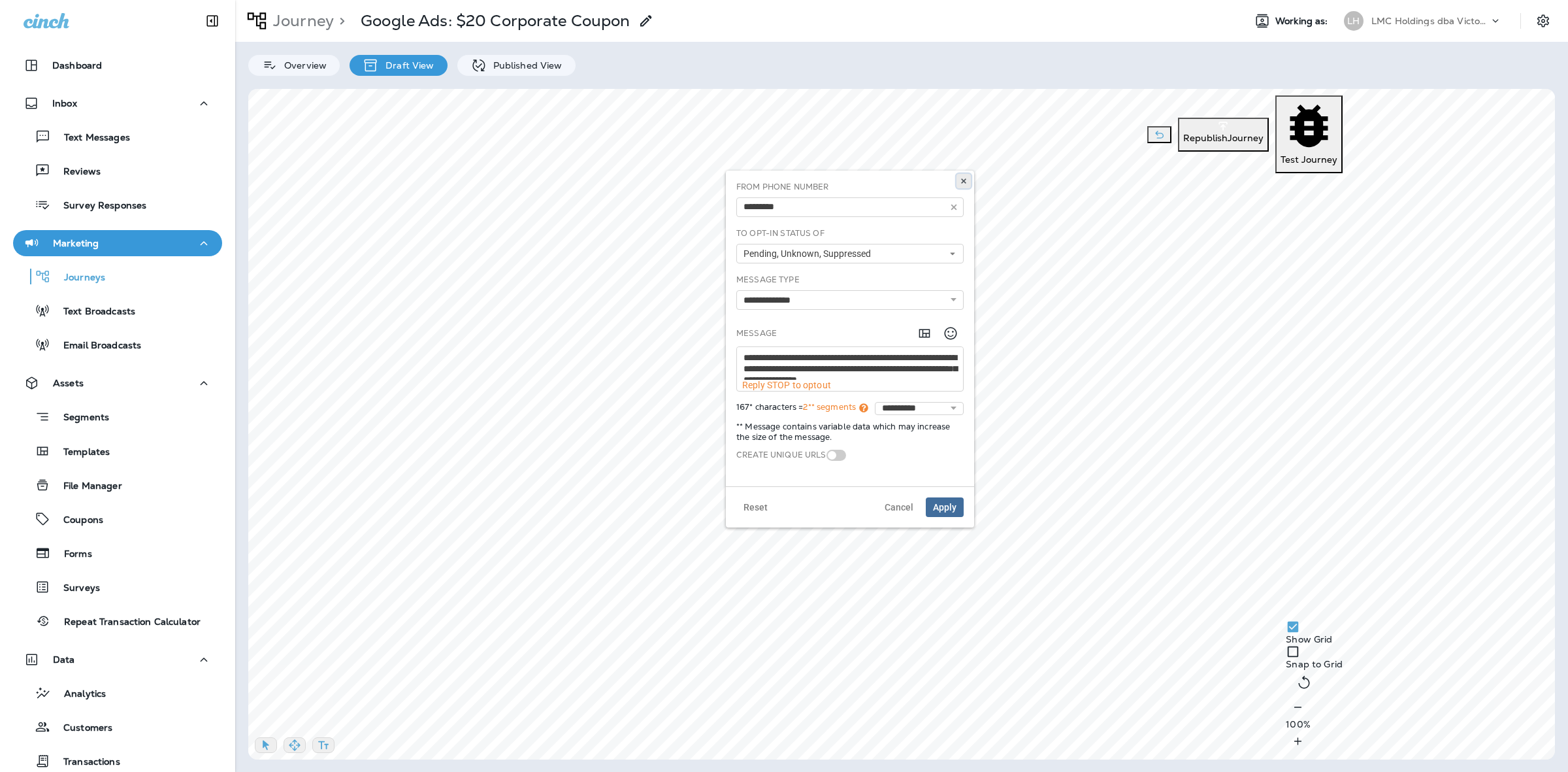
click at [965, 185] on button at bounding box center [963, 181] width 14 height 14
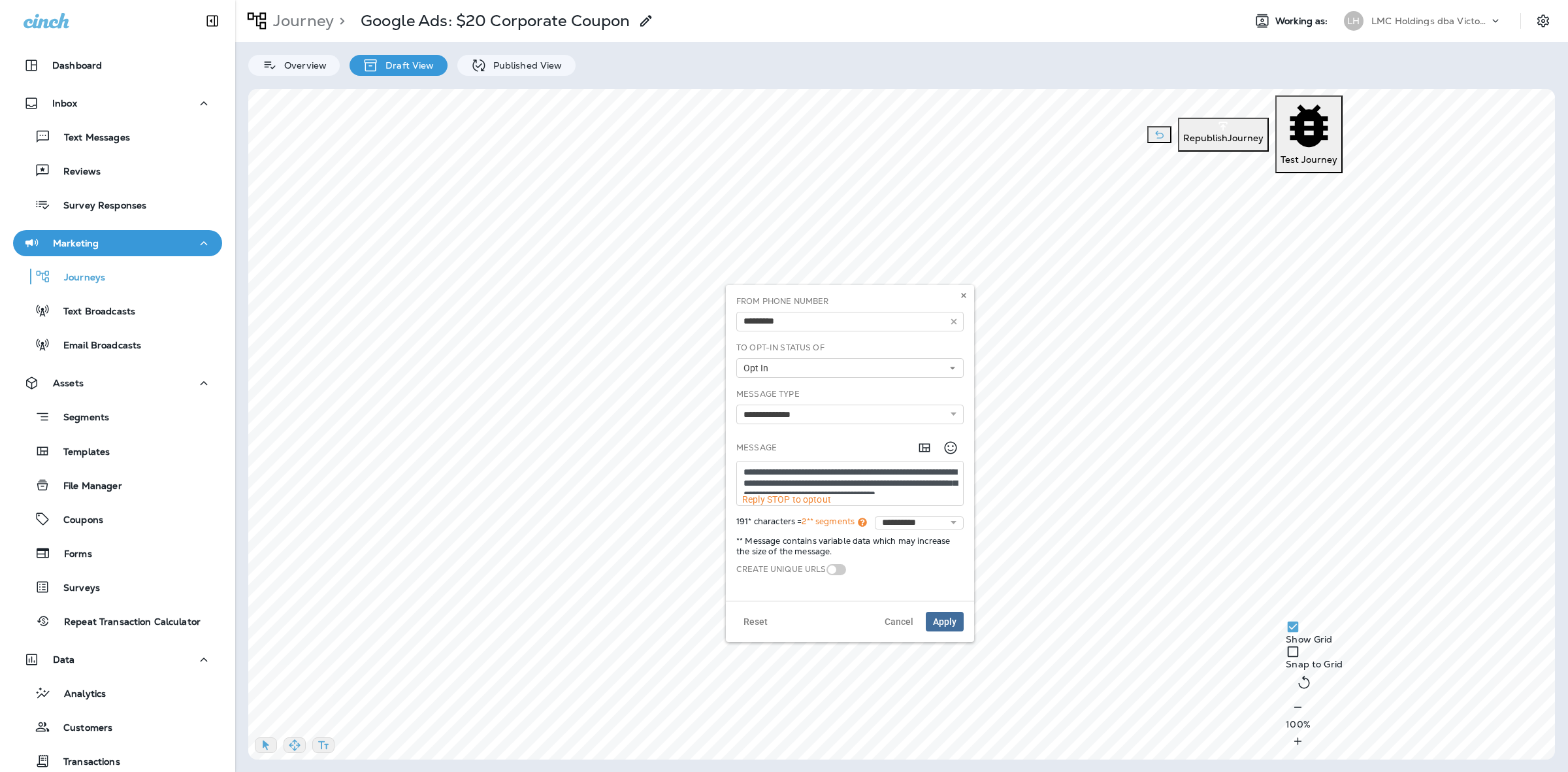
click at [798, 490] on textarea "**********" at bounding box center [849, 478] width 226 height 33
drag, startPoint x: 913, startPoint y: 504, endPoint x: 746, endPoint y: 502, distance: 167.0
click at [746, 502] on textarea "**********" at bounding box center [849, 488] width 226 height 55
paste textarea
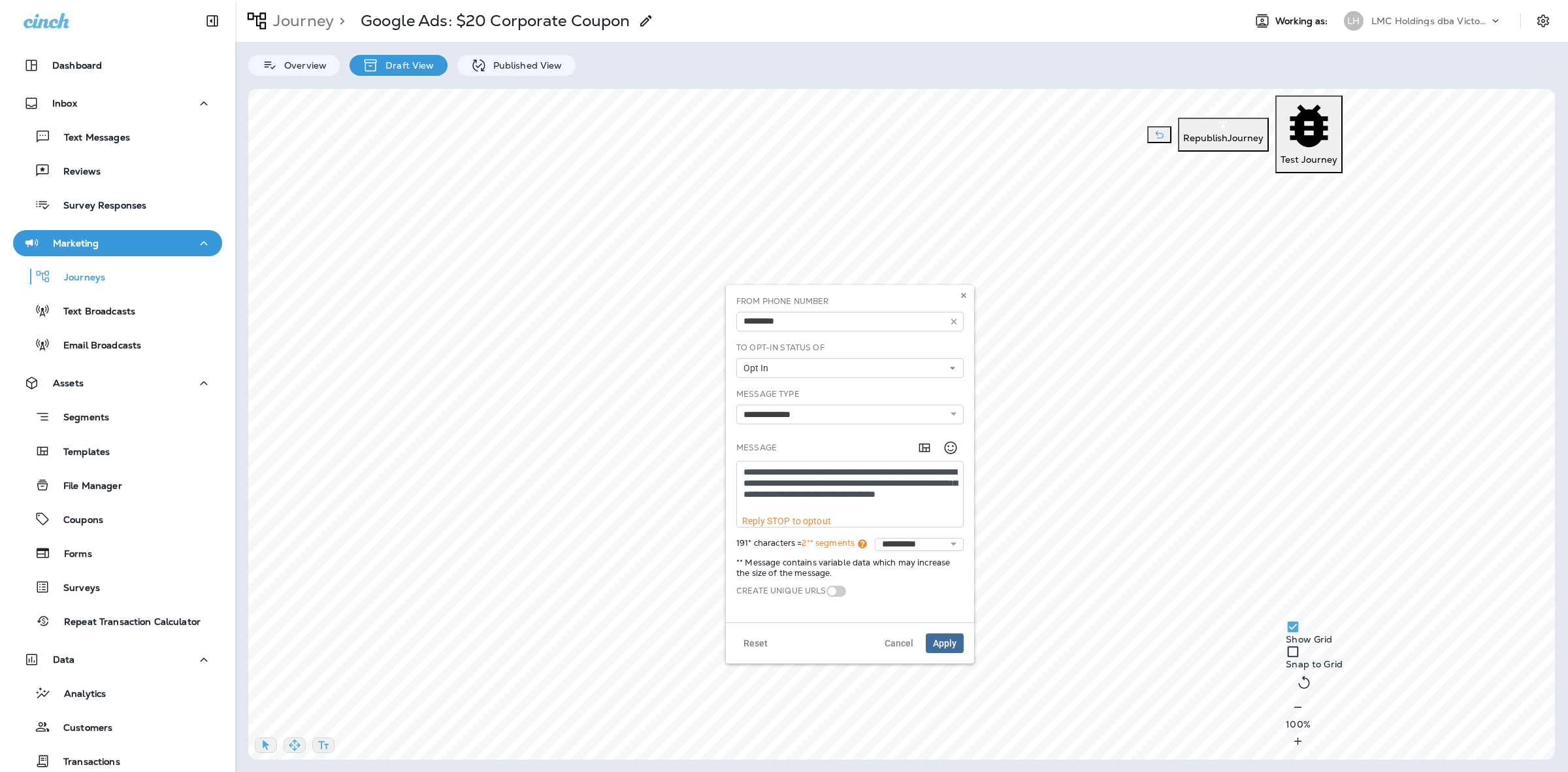
type textarea "**********"
click at [944, 637] on button "Apply" at bounding box center [945, 644] width 38 height 20
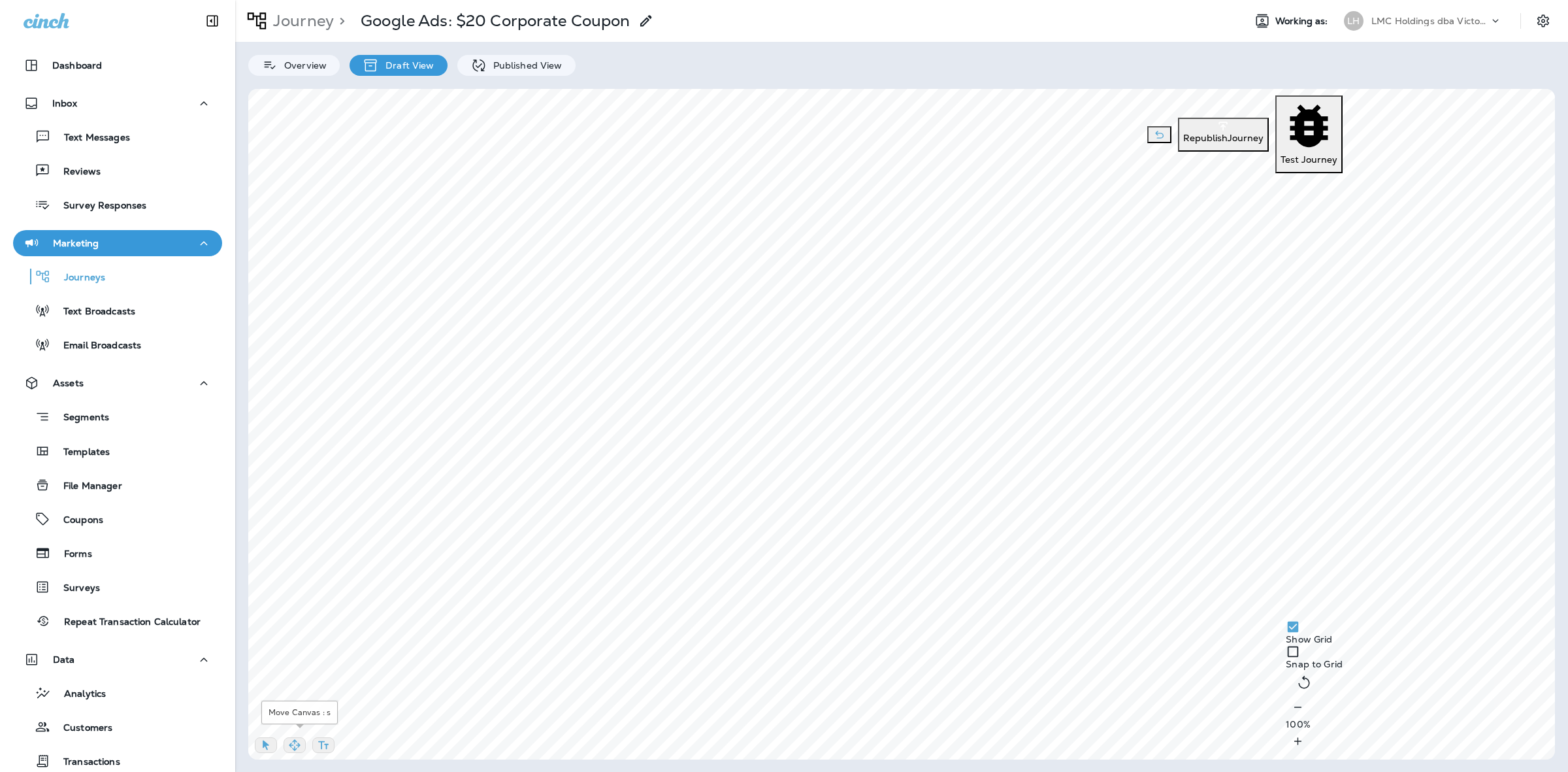
click at [301, 740] on icon "button" at bounding box center [294, 744] width 13 height 13
select select "***"
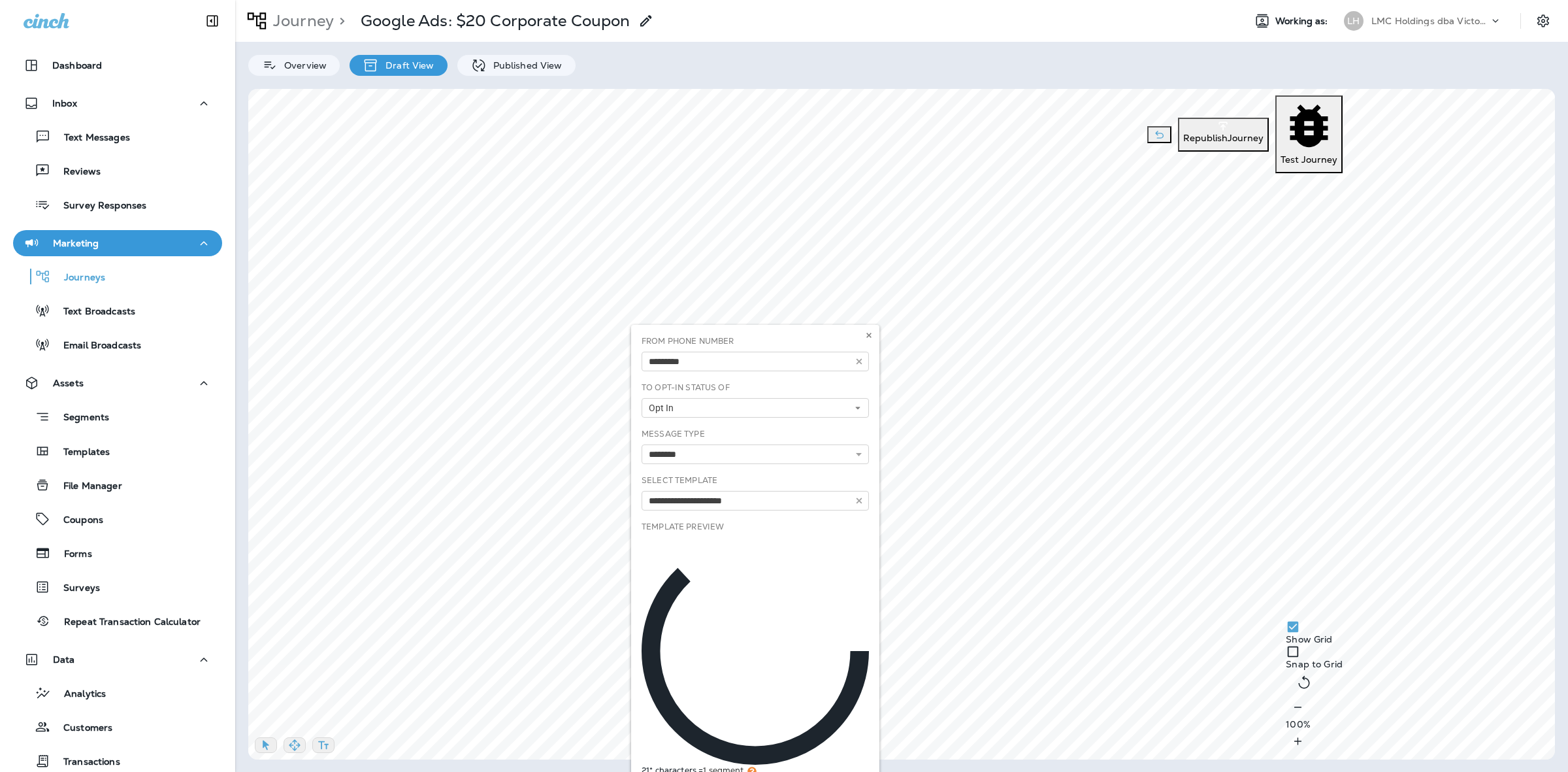
type input "**********"
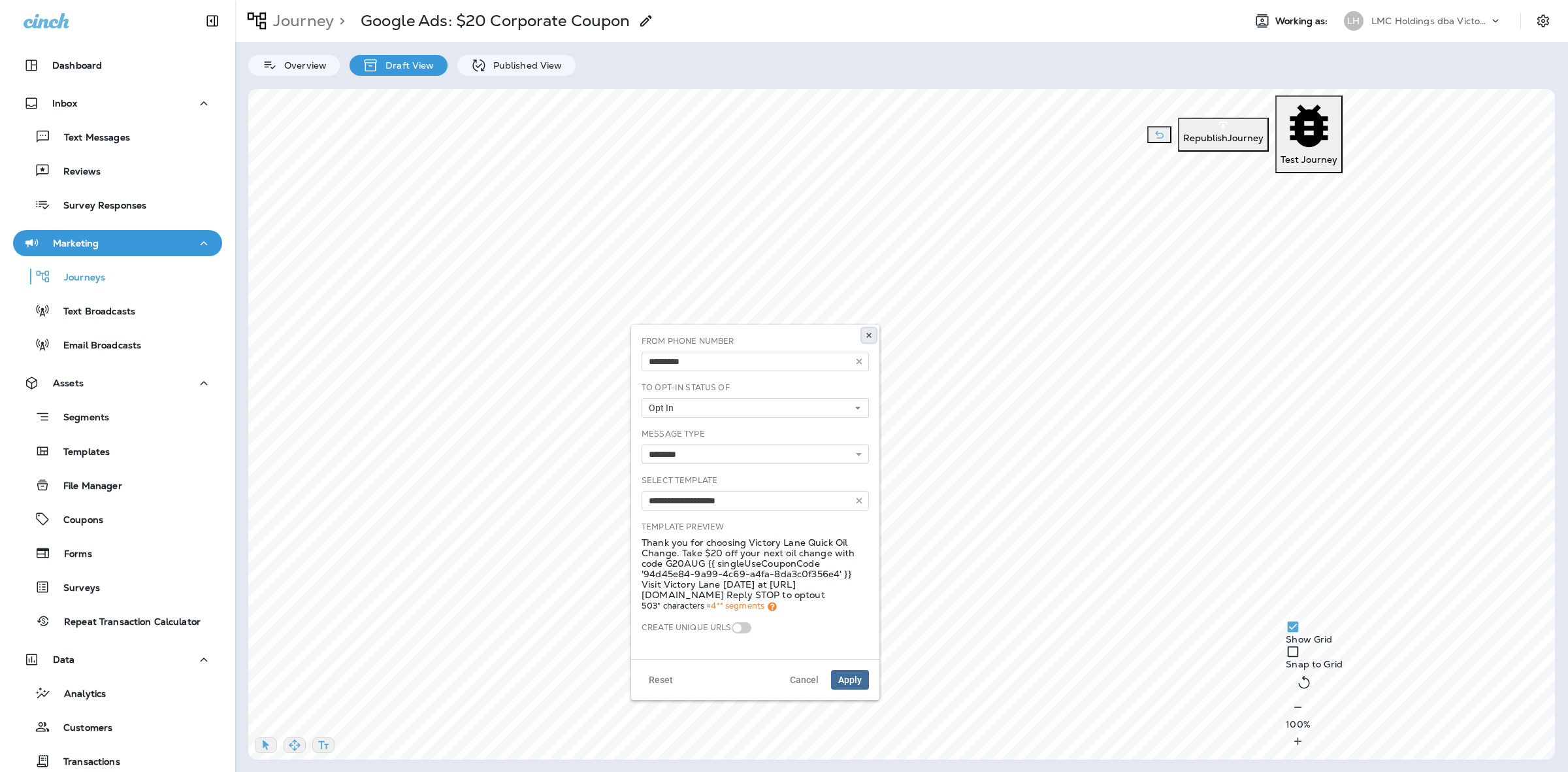
click at [865, 331] on icon at bounding box center [869, 335] width 8 height 8
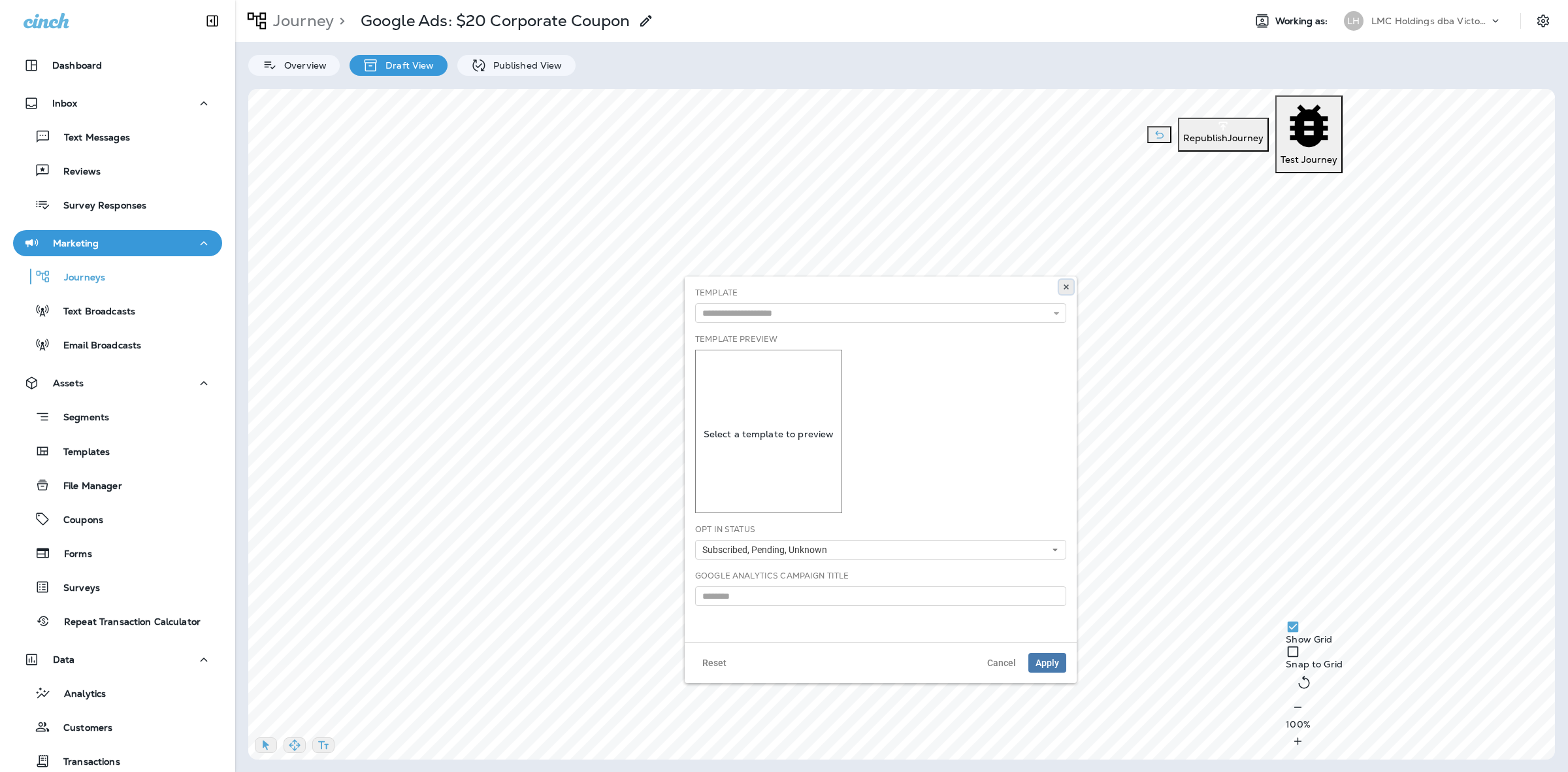
click at [1063, 285] on icon at bounding box center [1066, 287] width 8 height 8
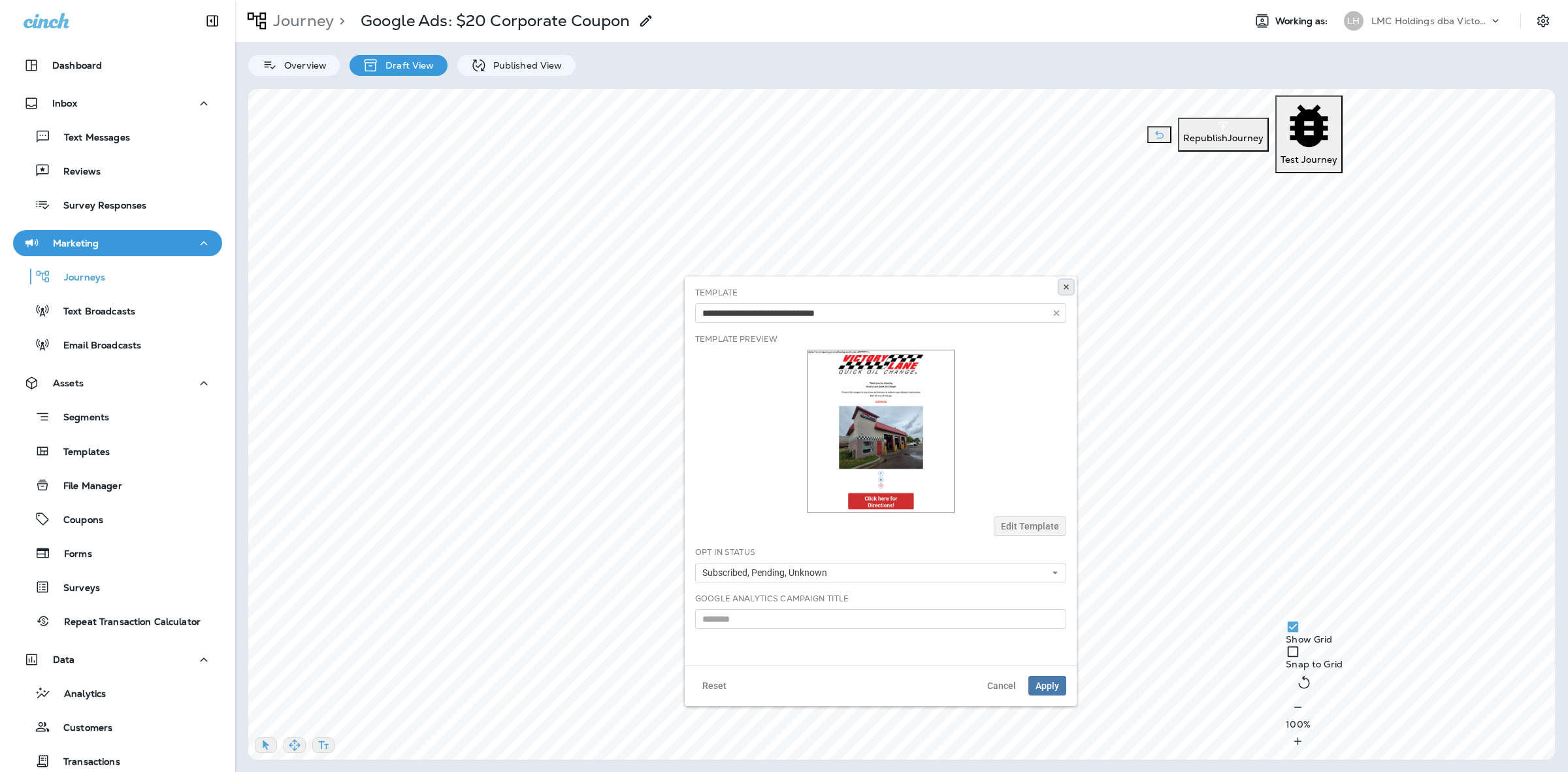
click at [1065, 290] on icon at bounding box center [1066, 287] width 8 height 8
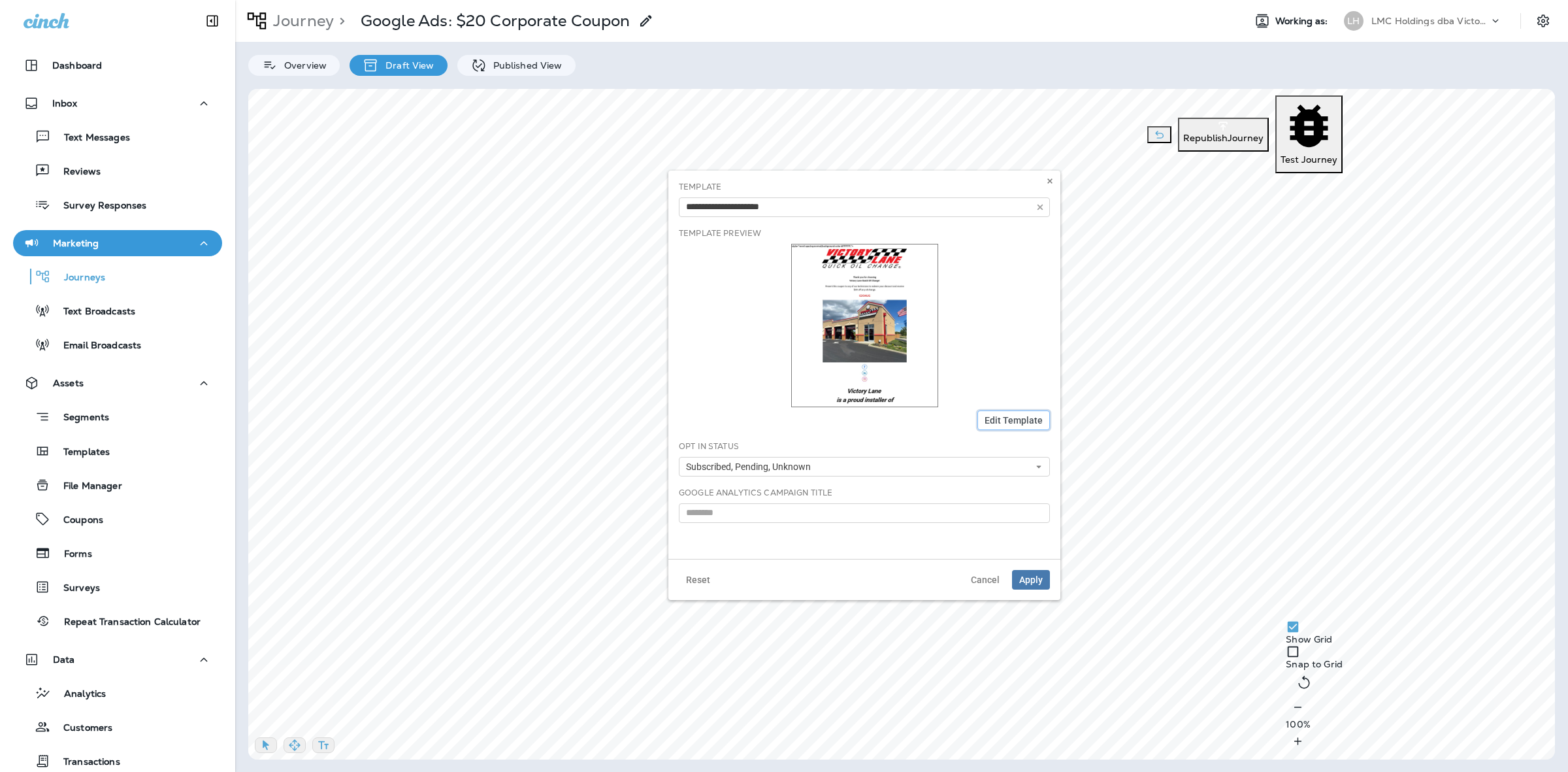
click at [1022, 422] on span "Edit Template" at bounding box center [1013, 420] width 58 height 9
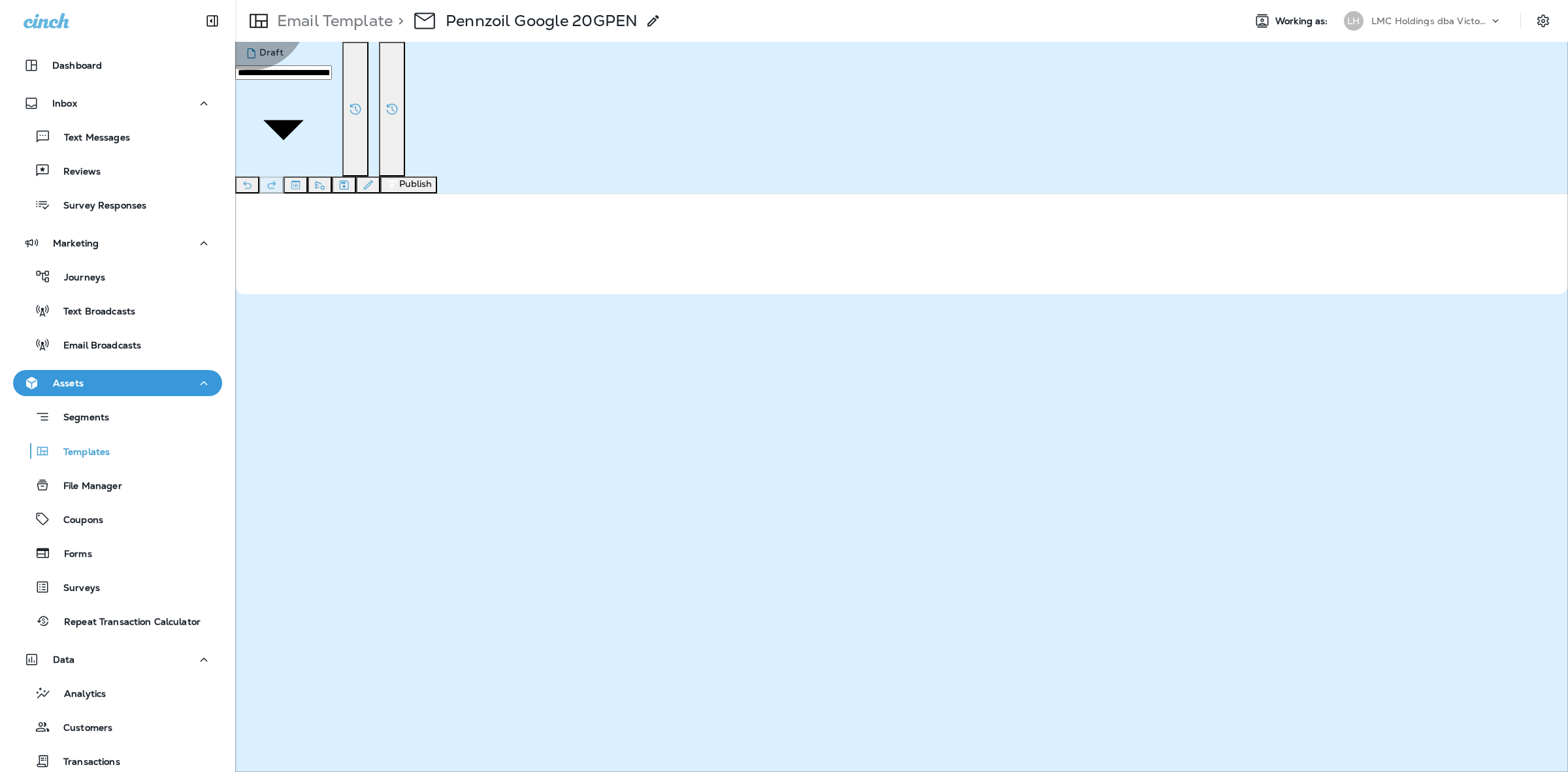
click at [396, 180] on icon "button" at bounding box center [392, 184] width 9 height 9
click at [84, 258] on button "Publish" at bounding box center [62, 250] width 43 height 14
click at [87, 353] on button "Confirm" at bounding box center [64, 345] width 47 height 14
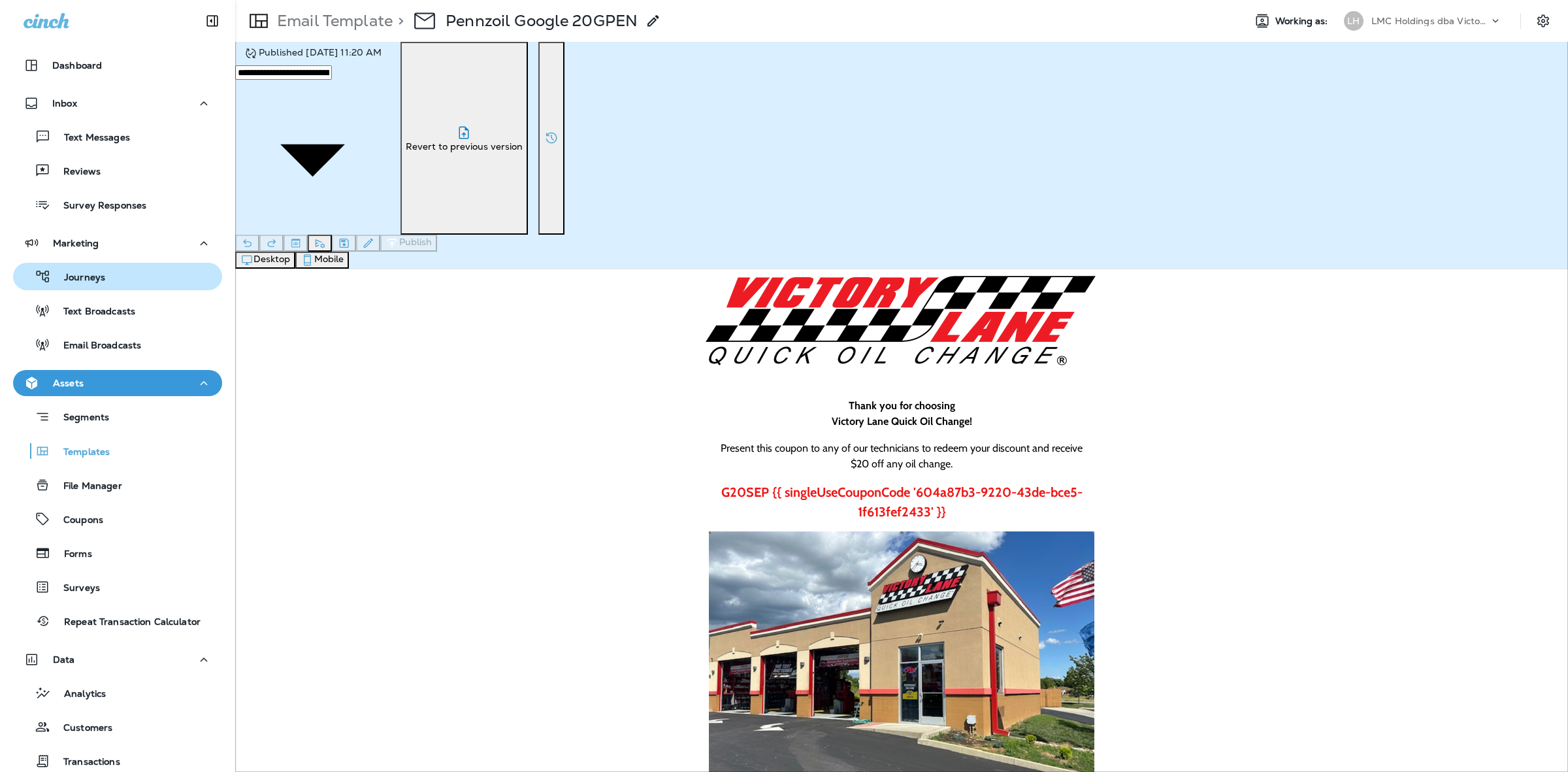
click at [134, 280] on div "Journeys" at bounding box center [117, 277] width 199 height 20
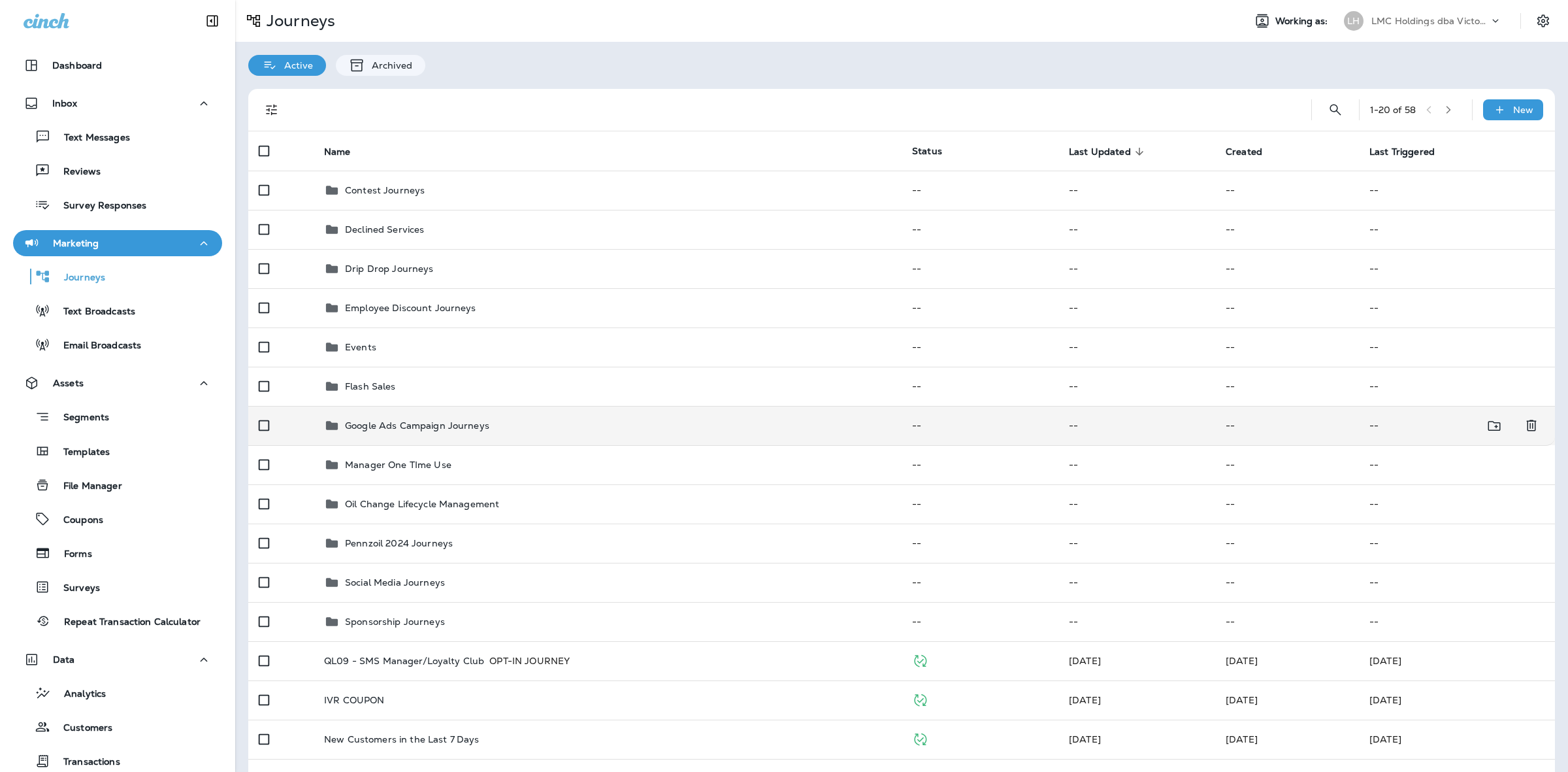
click at [479, 419] on div "Google Ads Campaign Journeys" at bounding box center [417, 426] width 144 height 16
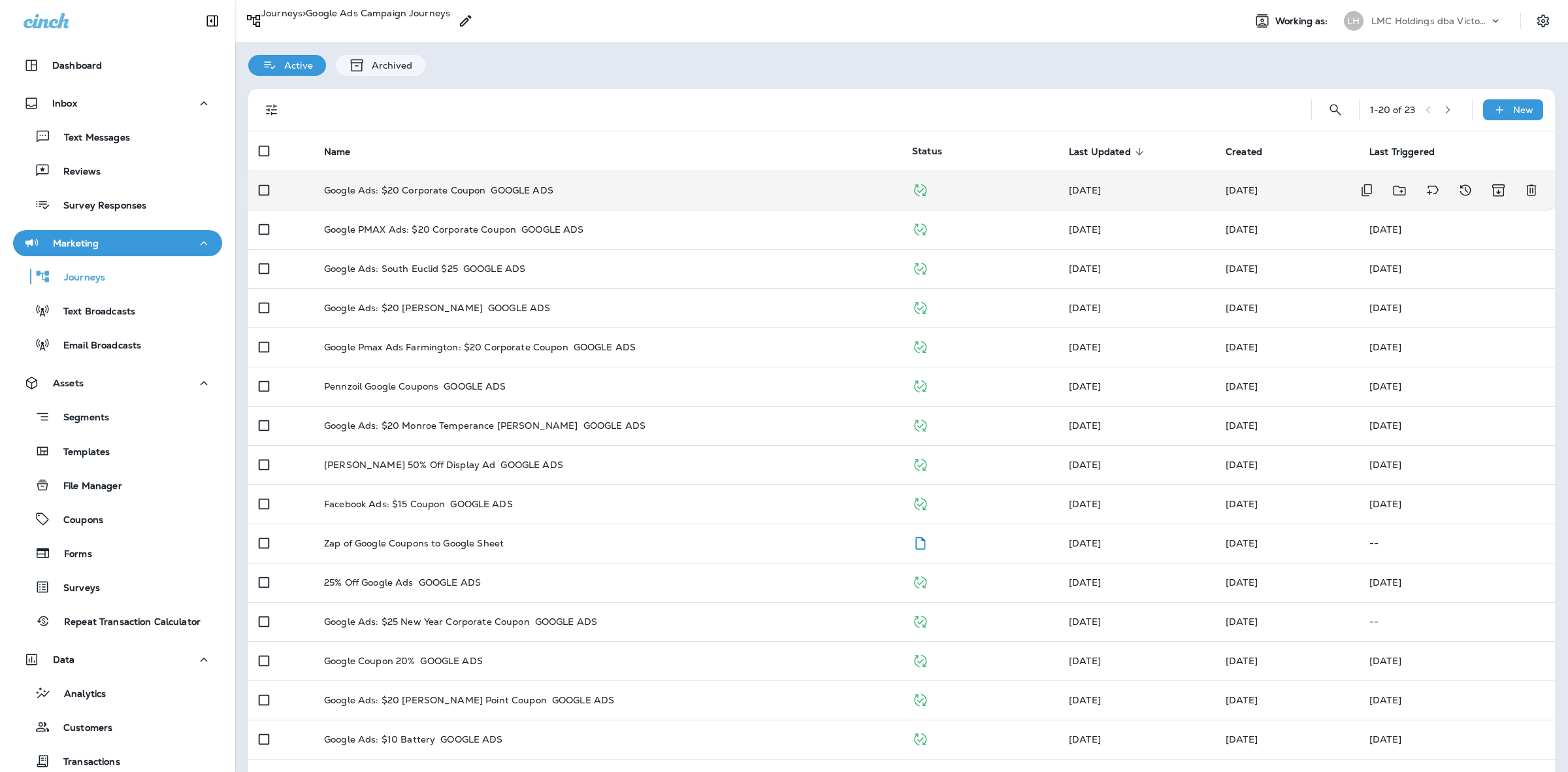
click at [432, 190] on p "Google Ads: $20 Corporate Coupon" at bounding box center [405, 190] width 161 height 13
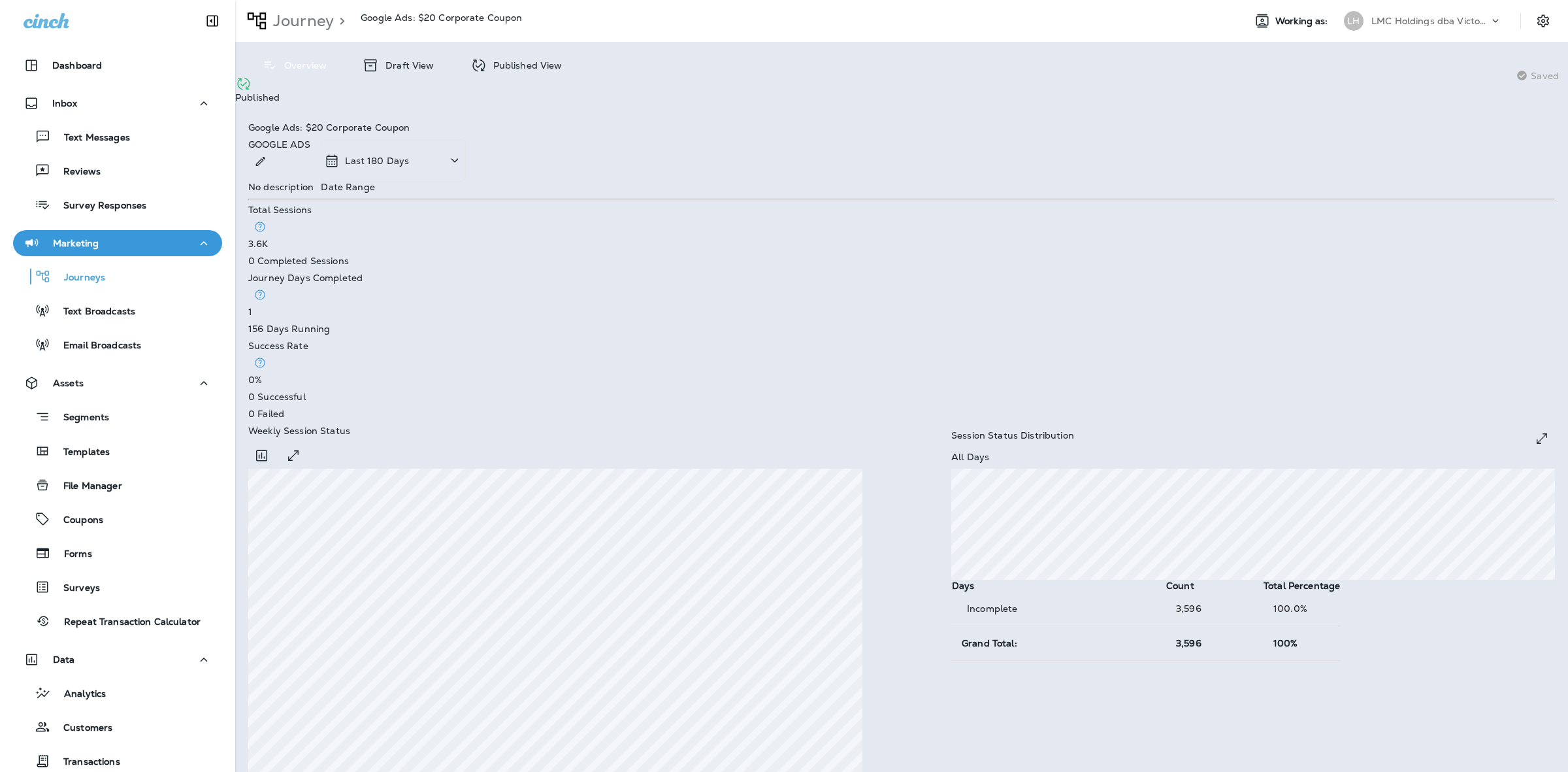
click at [399, 63] on p "Draft View" at bounding box center [406, 65] width 55 height 11
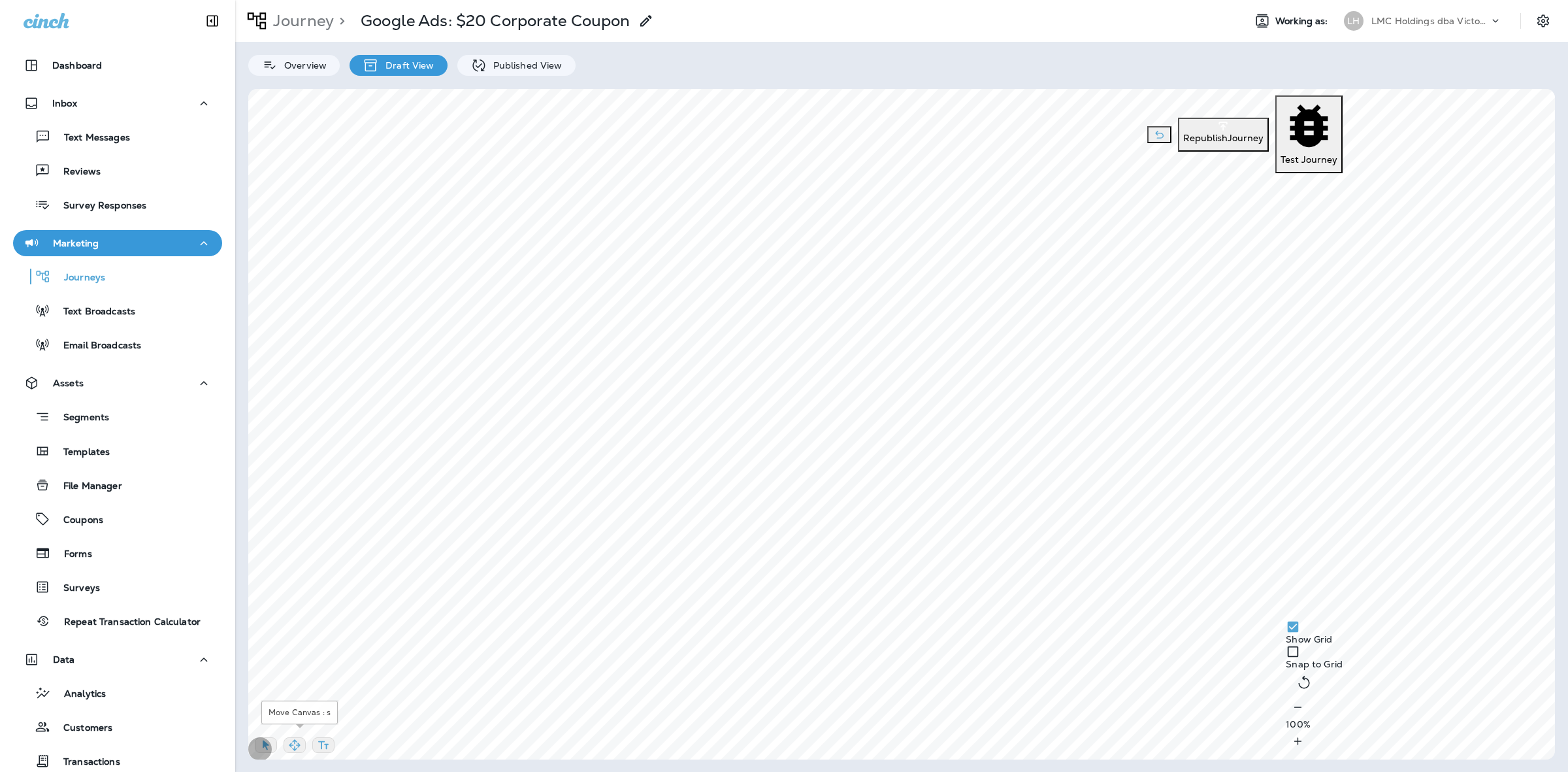
click at [301, 738] on icon "button" at bounding box center [294, 744] width 13 height 13
click at [1183, 132] on p "Republish Journey" at bounding box center [1223, 137] width 81 height 11
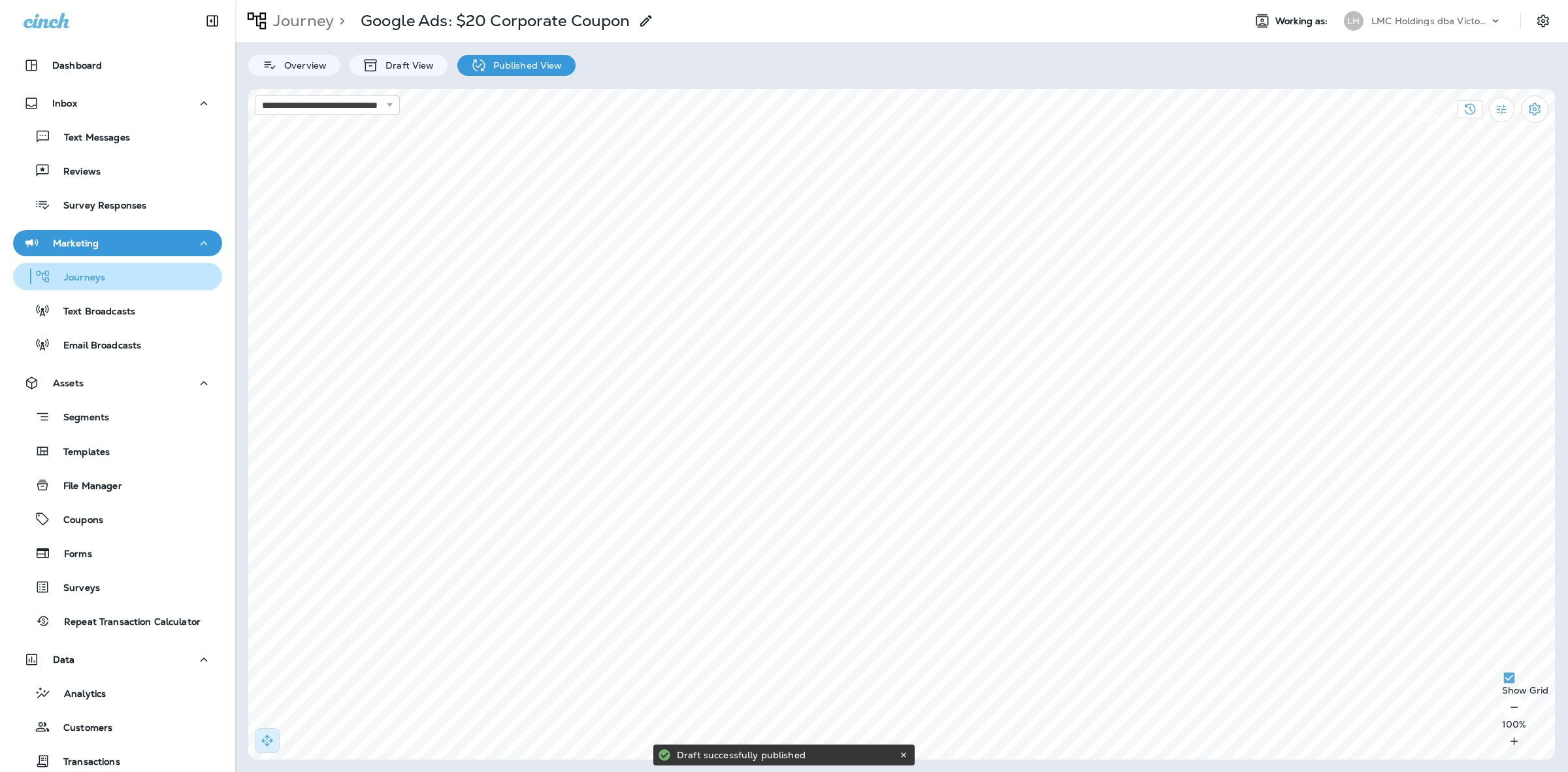
click at [140, 274] on div "Journeys" at bounding box center [117, 277] width 199 height 20
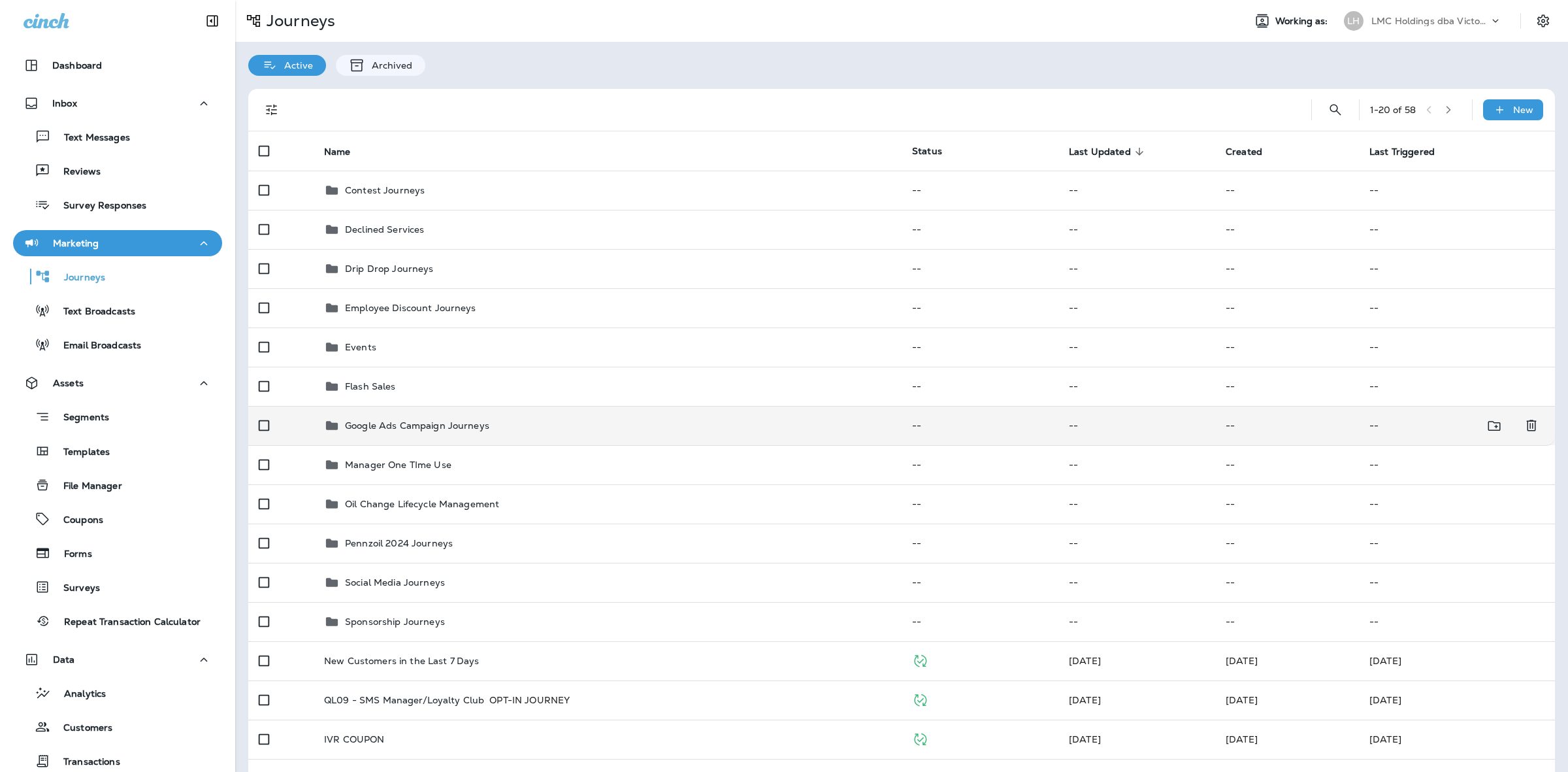
click at [500, 416] on td "Google Ads Campaign Journeys" at bounding box center [607, 425] width 588 height 39
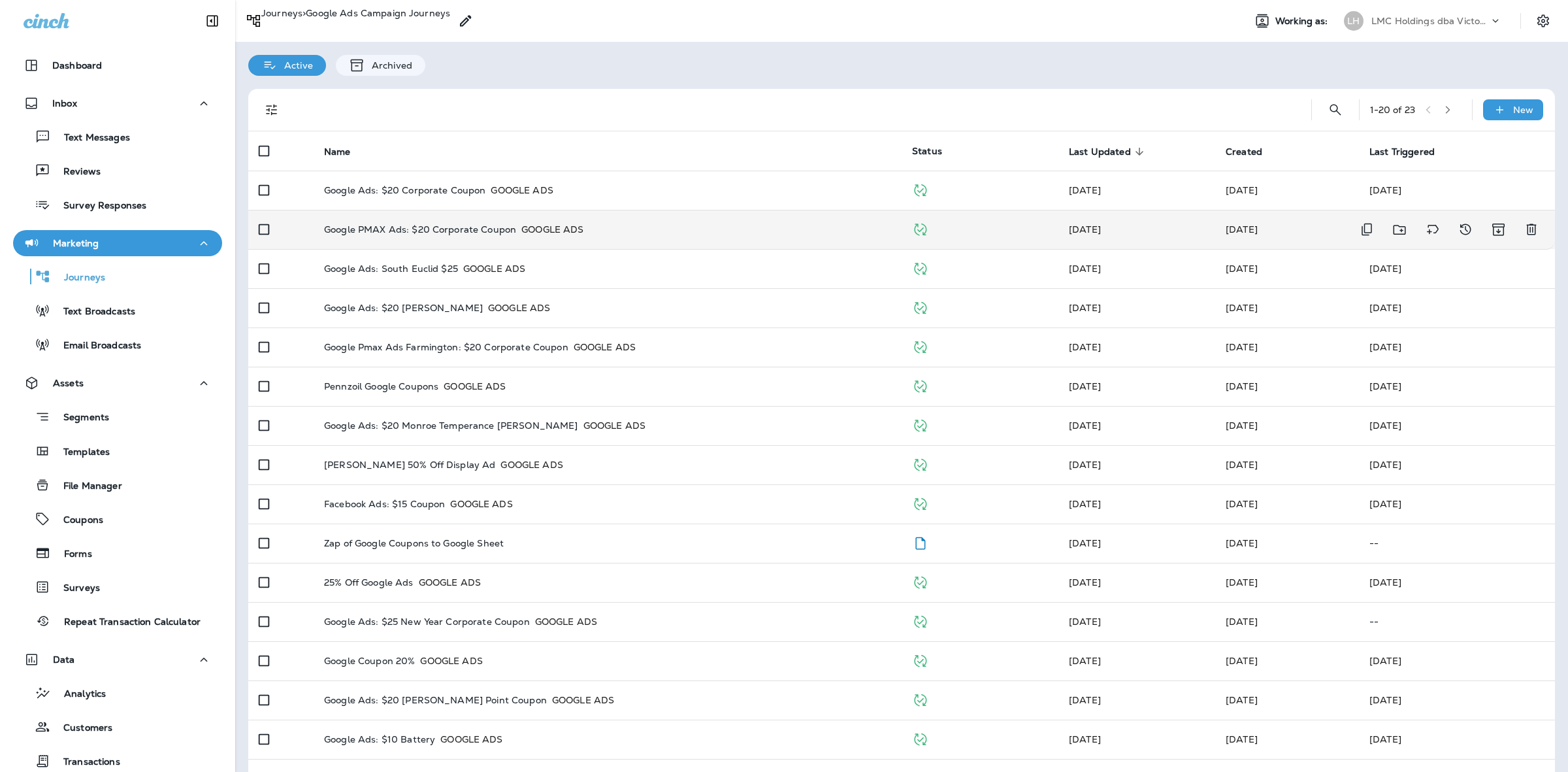
click at [633, 226] on div "Google PMAX Ads: $20 Corporate Coupon GOOGLE ADS" at bounding box center [608, 229] width 567 height 13
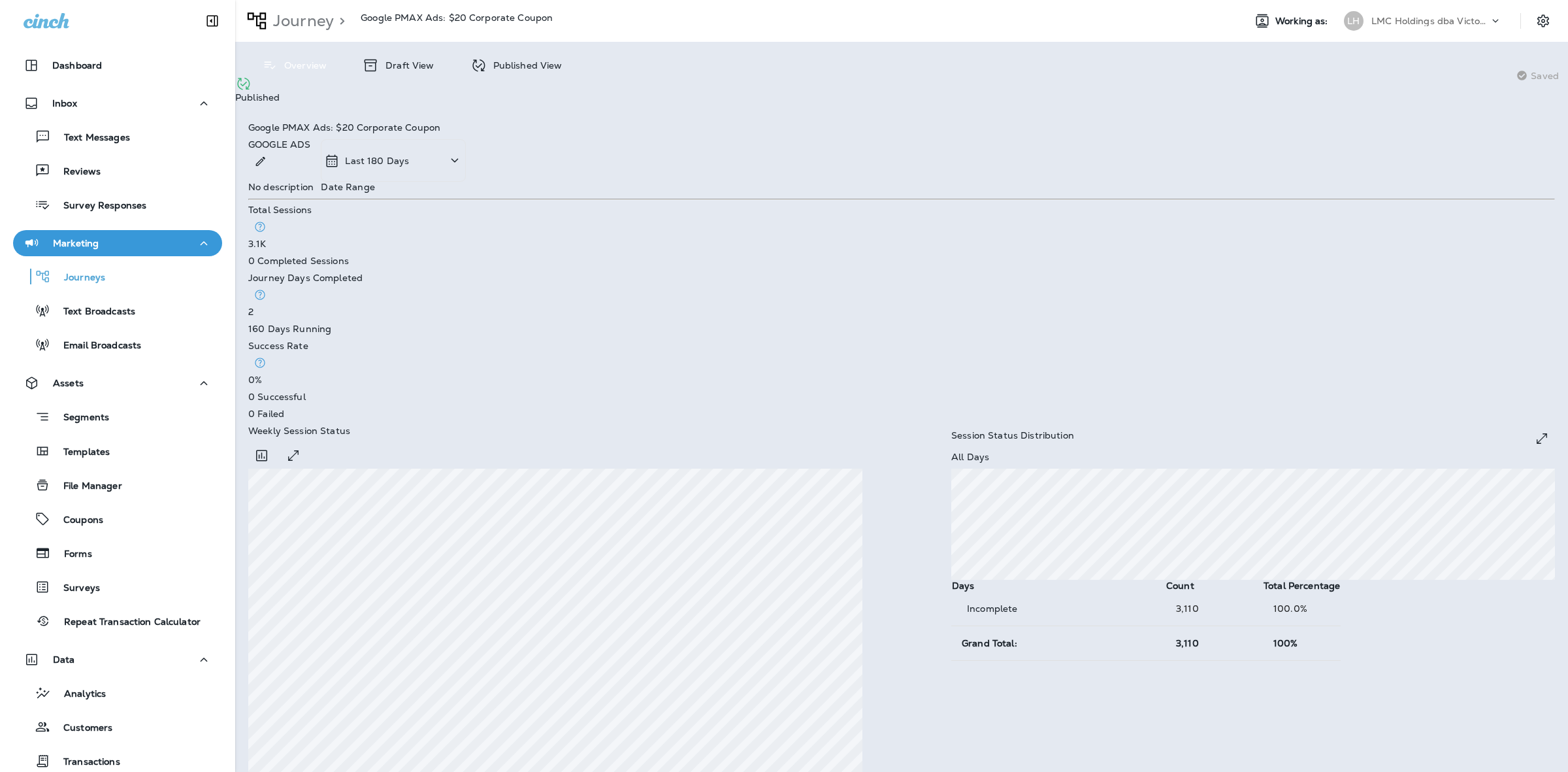
click at [422, 64] on p "Draft View" at bounding box center [406, 65] width 55 height 11
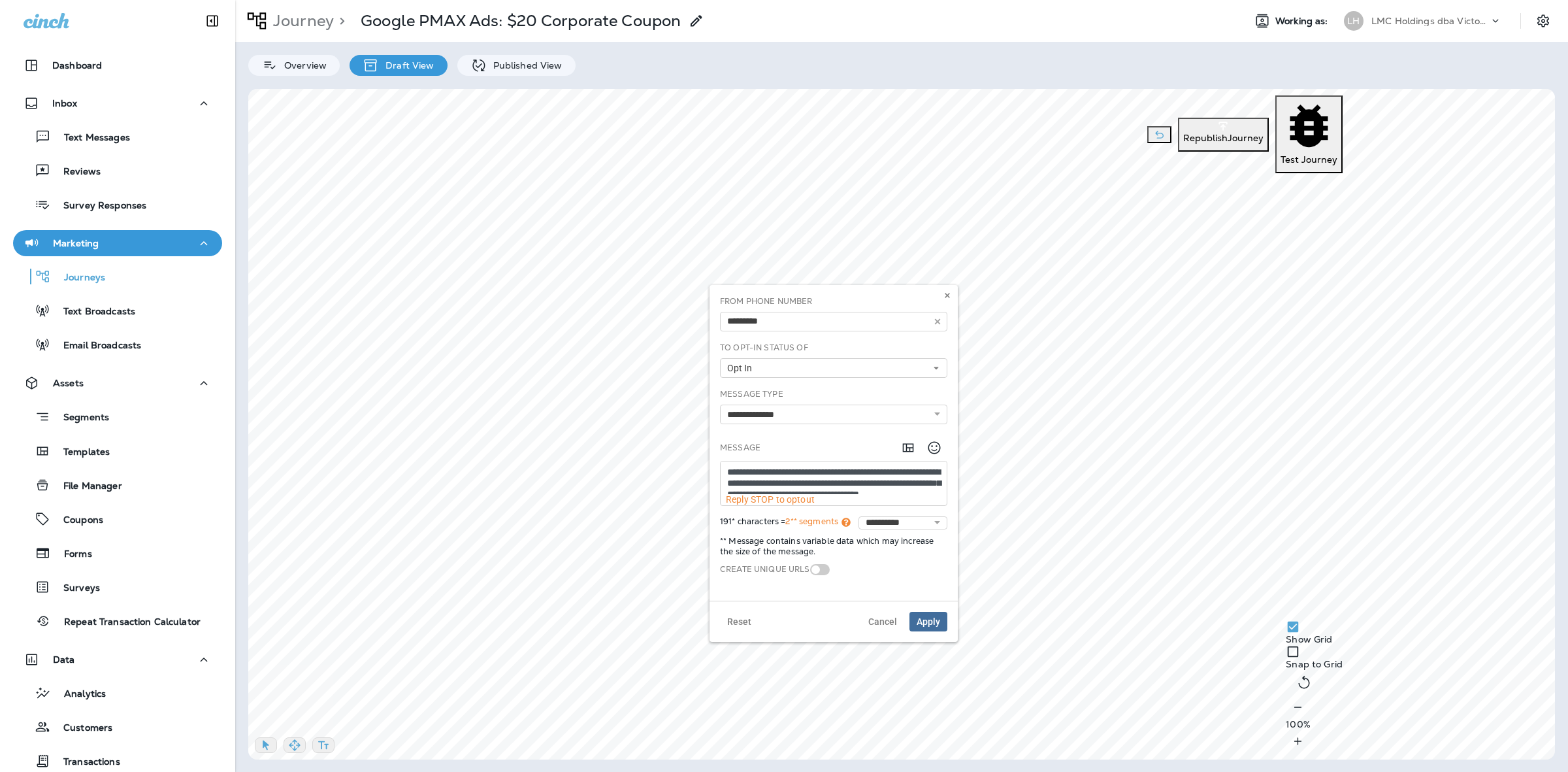
click at [766, 490] on textarea "**********" at bounding box center [833, 478] width 226 height 33
drag, startPoint x: 896, startPoint y: 503, endPoint x: 730, endPoint y: 500, distance: 166.0
click at [730, 500] on textarea "**********" at bounding box center [833, 488] width 226 height 55
paste textarea
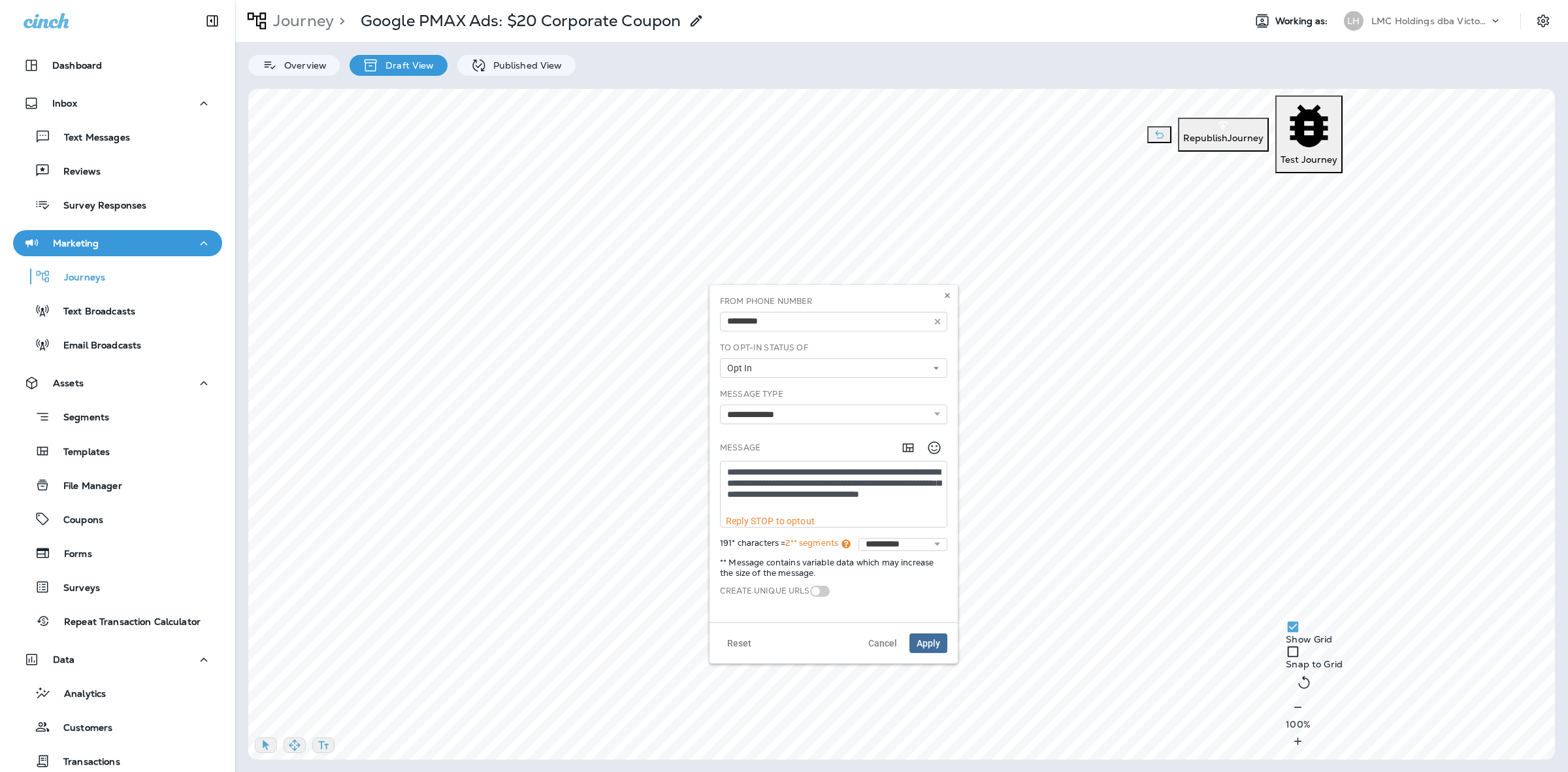
scroll to position [0, 0]
type textarea "**********"
click at [931, 637] on button "Apply" at bounding box center [928, 644] width 38 height 20
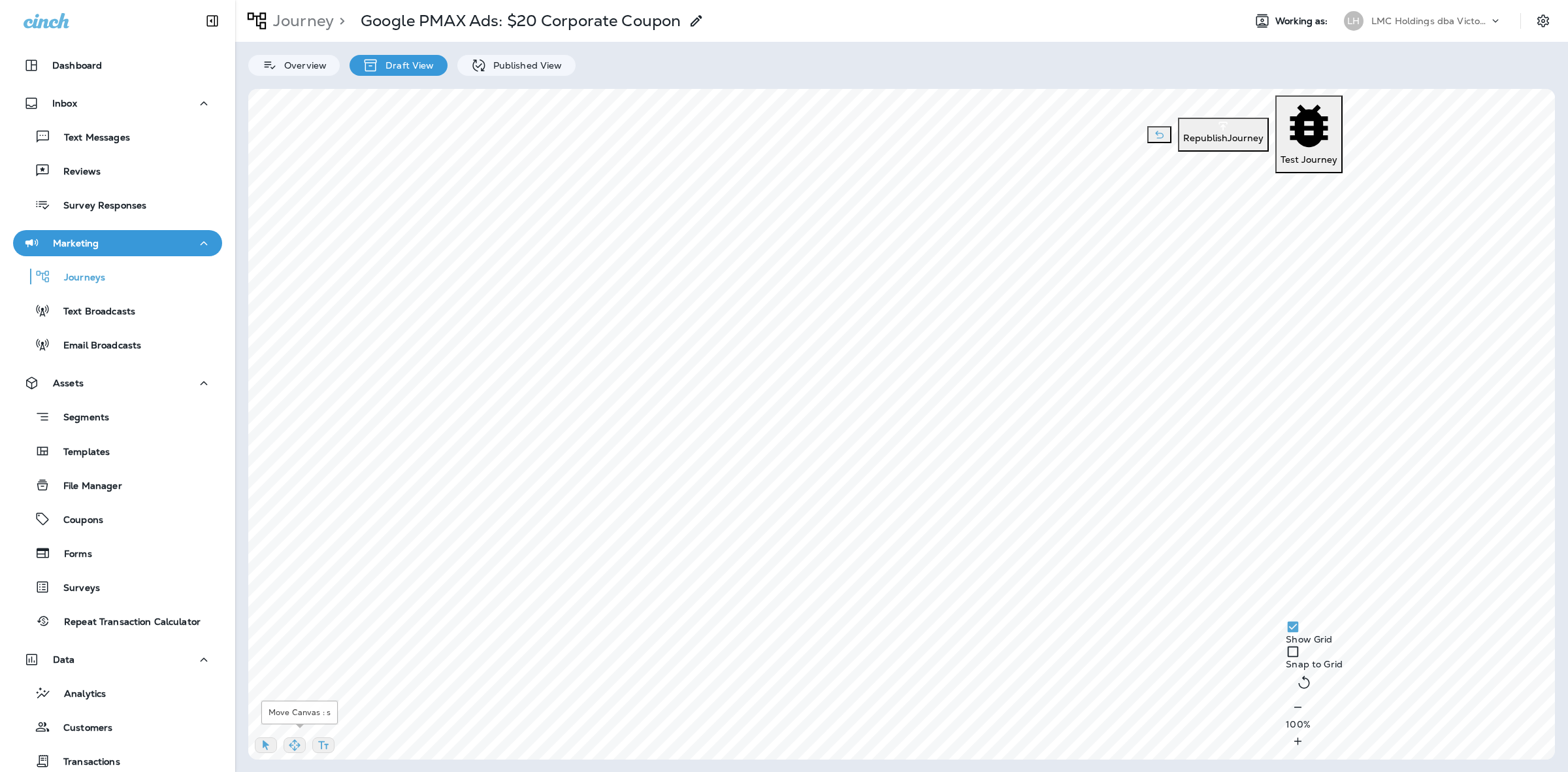
click at [301, 744] on icon "button" at bounding box center [294, 744] width 13 height 13
select select "***"
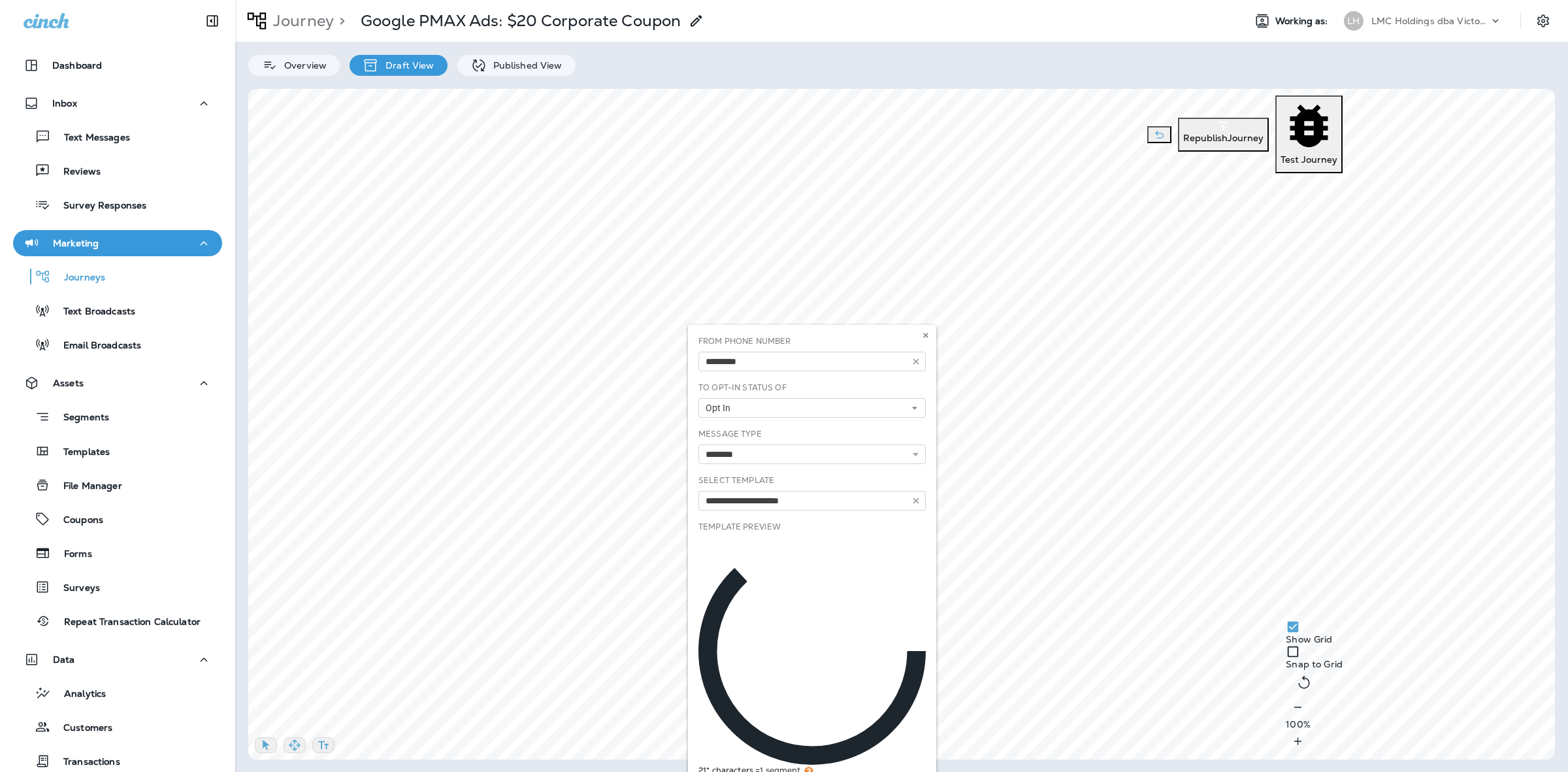
type input "**********"
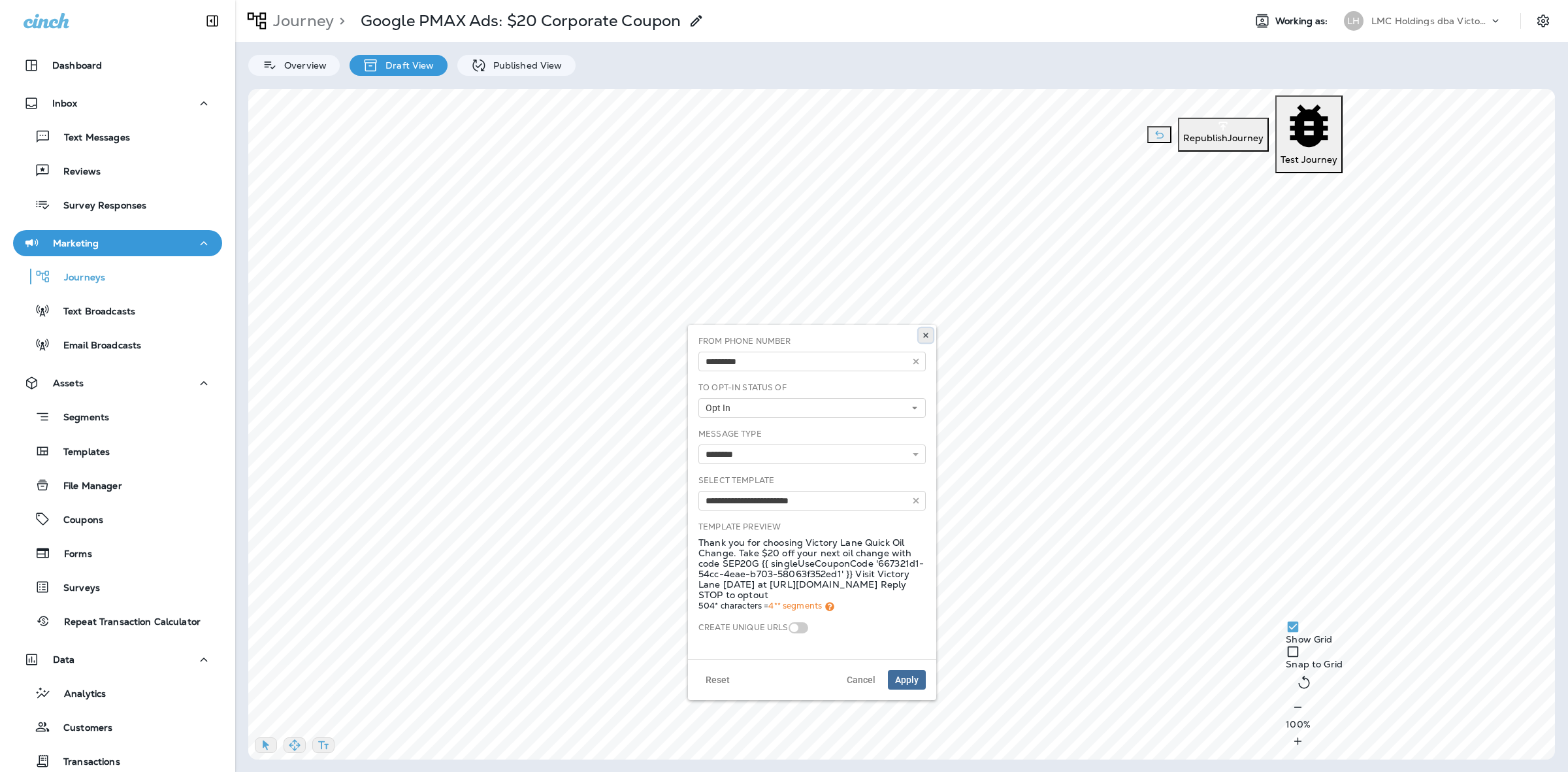
click at [923, 338] on icon at bounding box center [926, 335] width 8 height 8
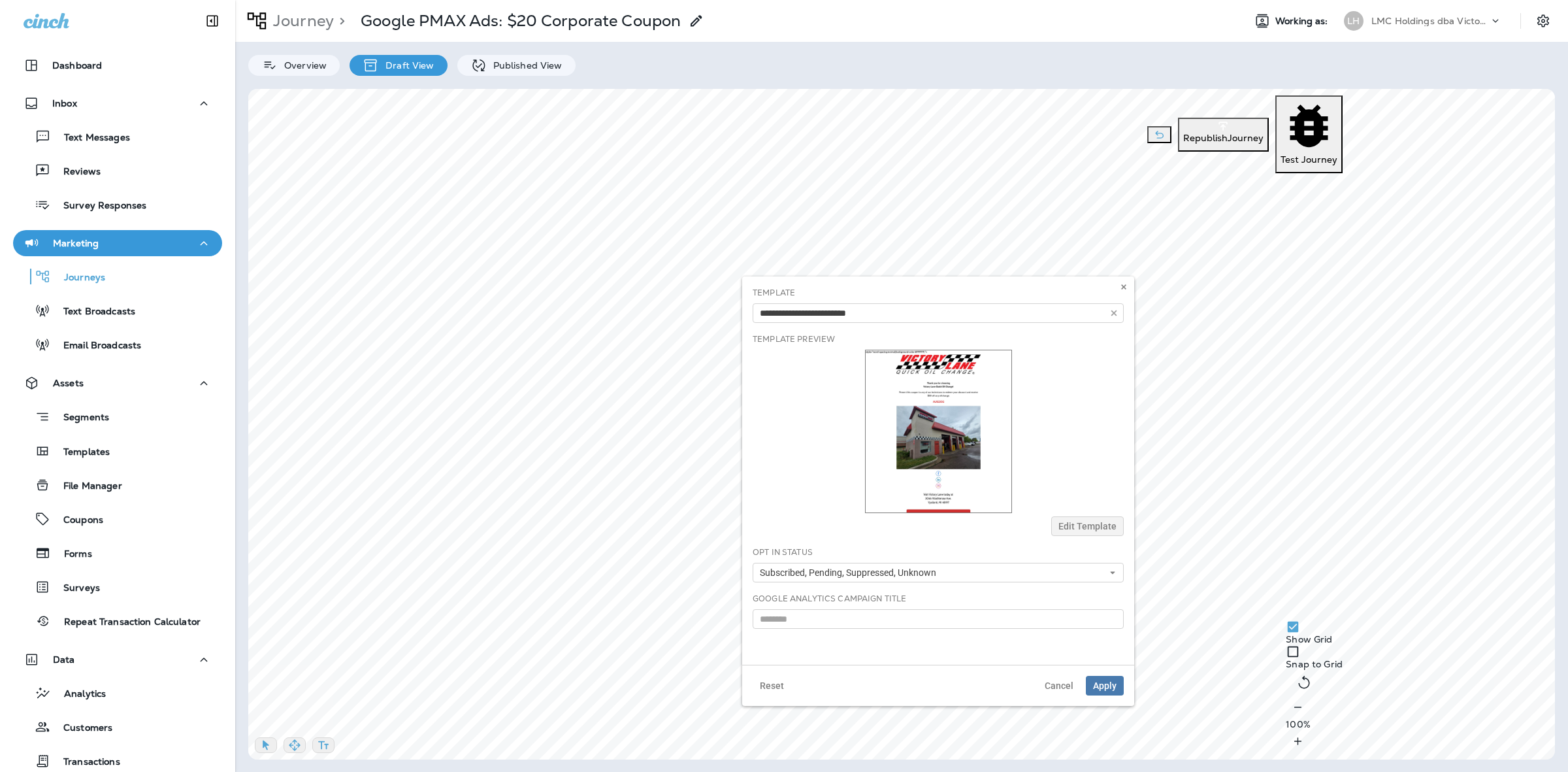
click at [1082, 511] on div at bounding box center [938, 431] width 371 height 163
click at [1079, 517] on button "Edit Template" at bounding box center [1087, 526] width 73 height 20
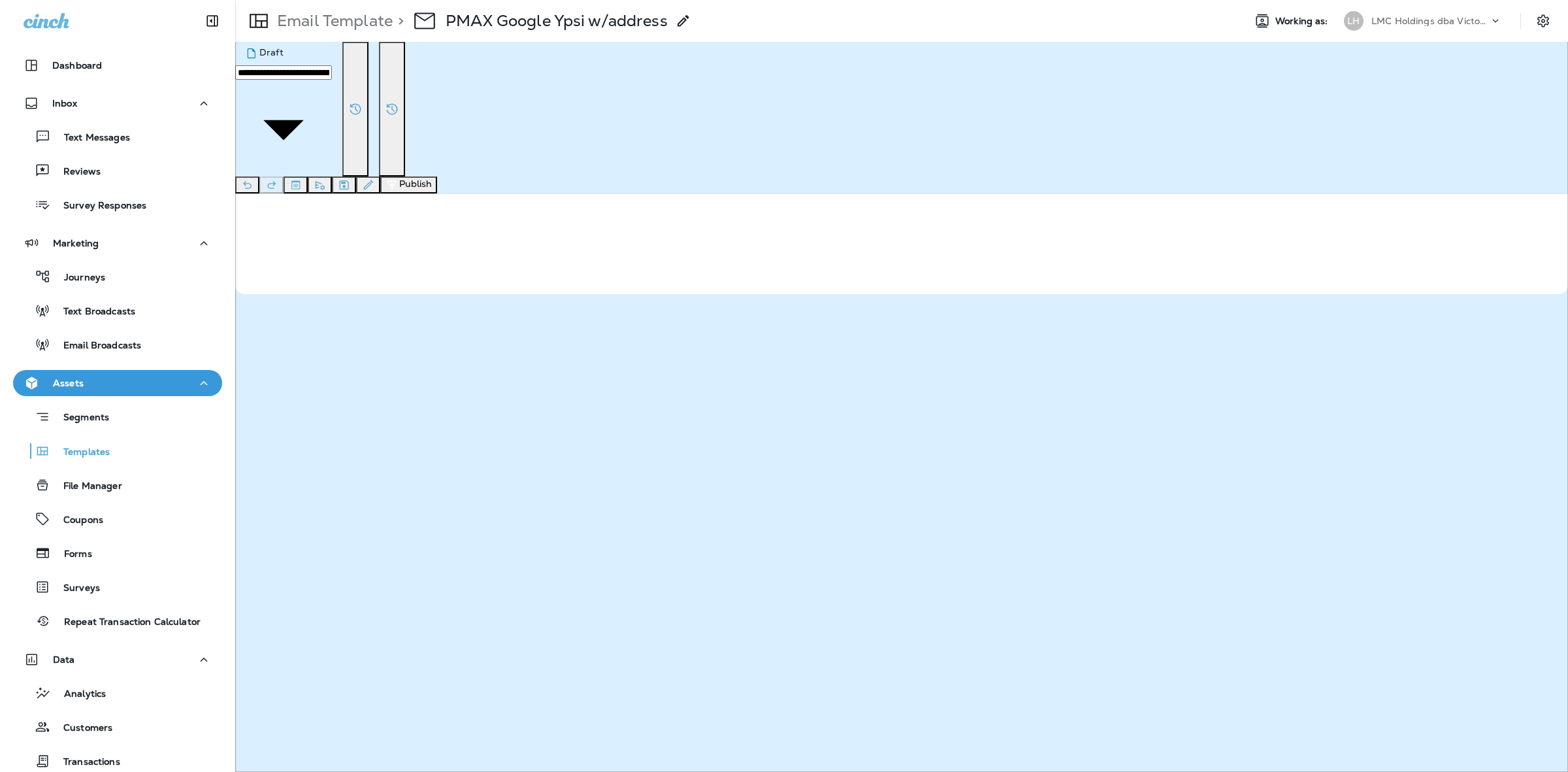
click at [399, 178] on icon "button" at bounding box center [393, 184] width 14 height 13
click at [84, 258] on button "Publish" at bounding box center [62, 250] width 43 height 14
click at [87, 353] on button "Confirm" at bounding box center [64, 345] width 47 height 14
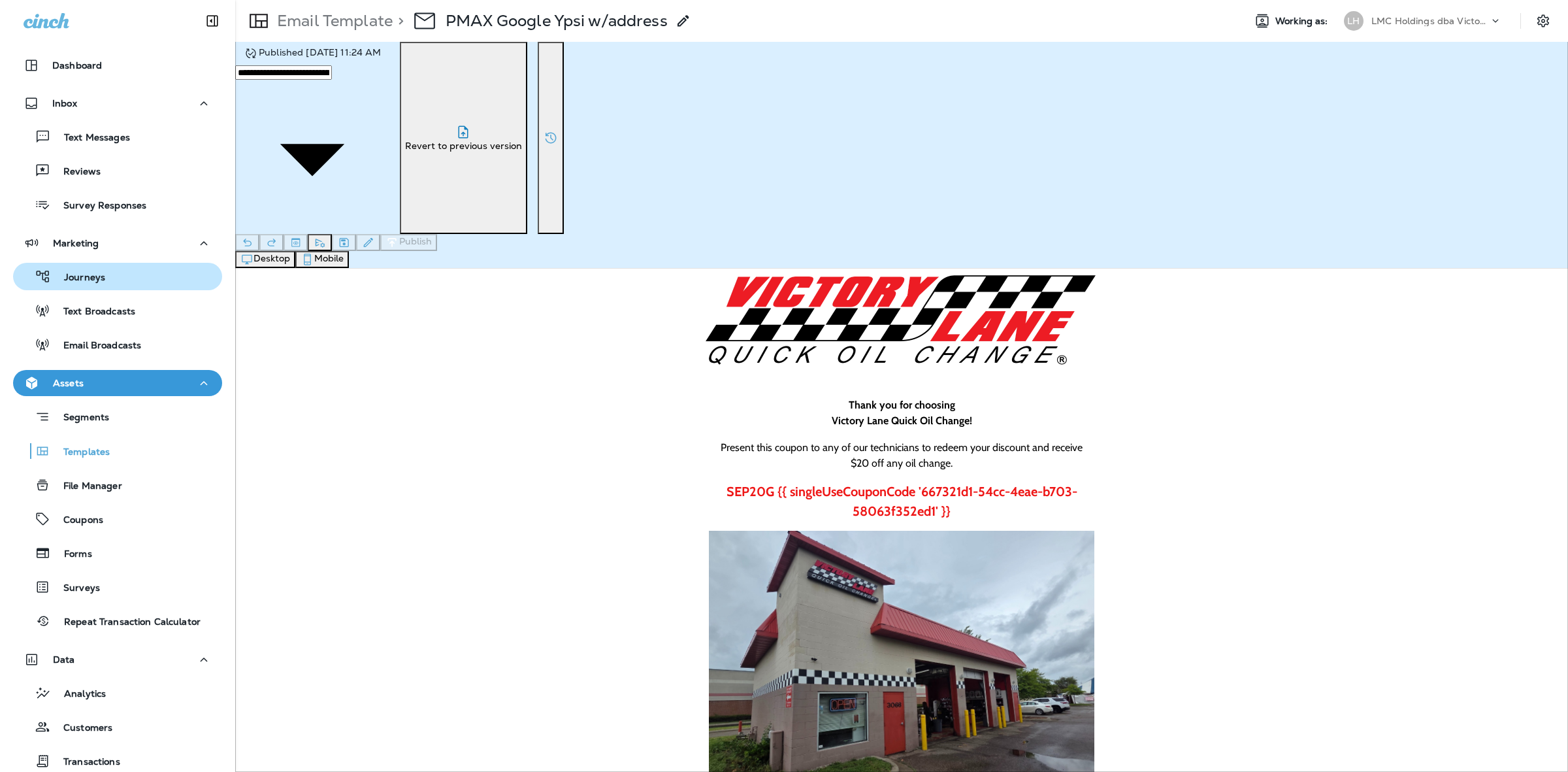
drag, startPoint x: 76, startPoint y: 263, endPoint x: 77, endPoint y: 272, distance: 9.1
click at [76, 264] on button "Journeys" at bounding box center [117, 277] width 209 height 28
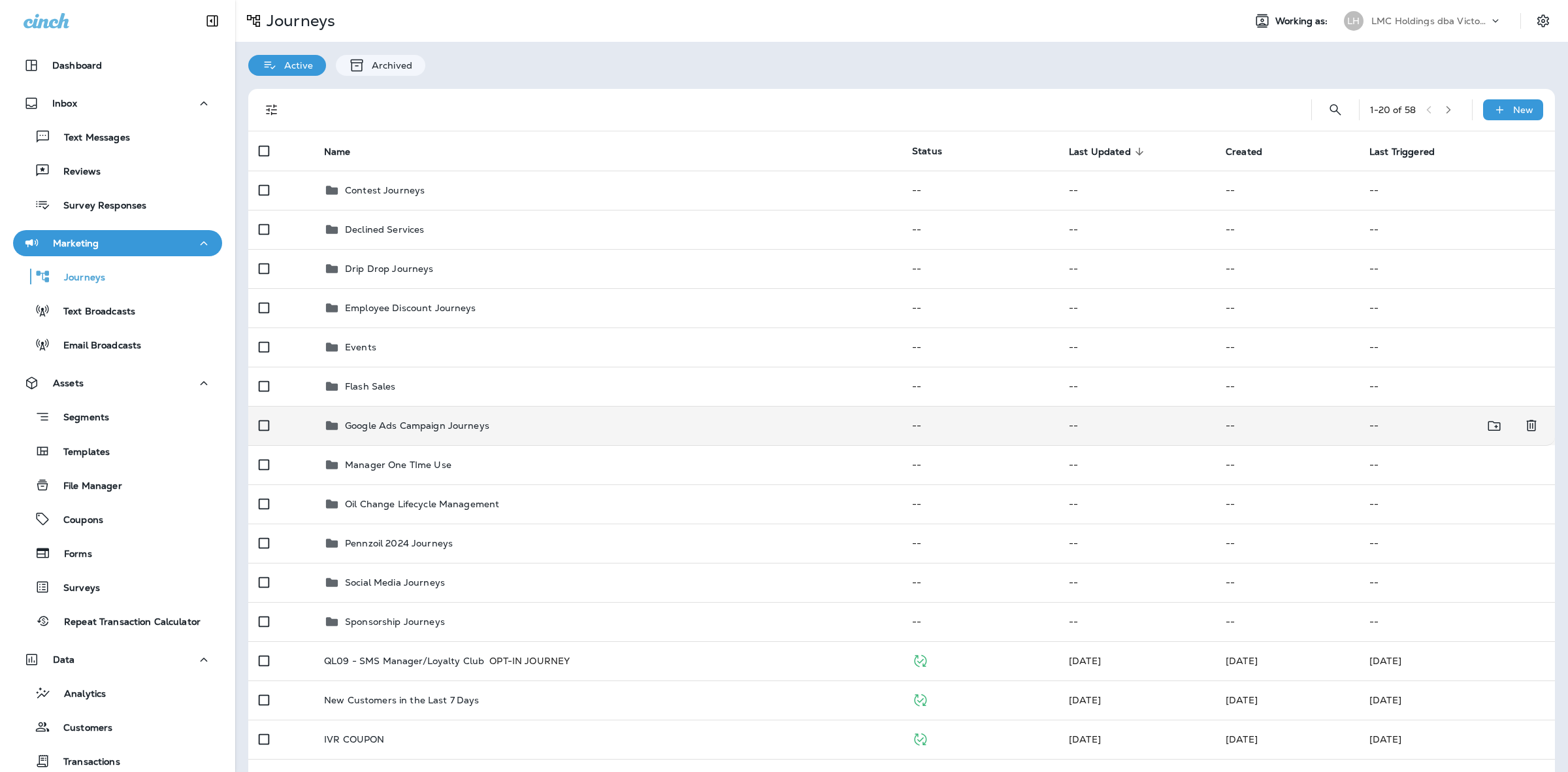
click at [436, 416] on td "Google Ads Campaign Journeys" at bounding box center [607, 425] width 588 height 39
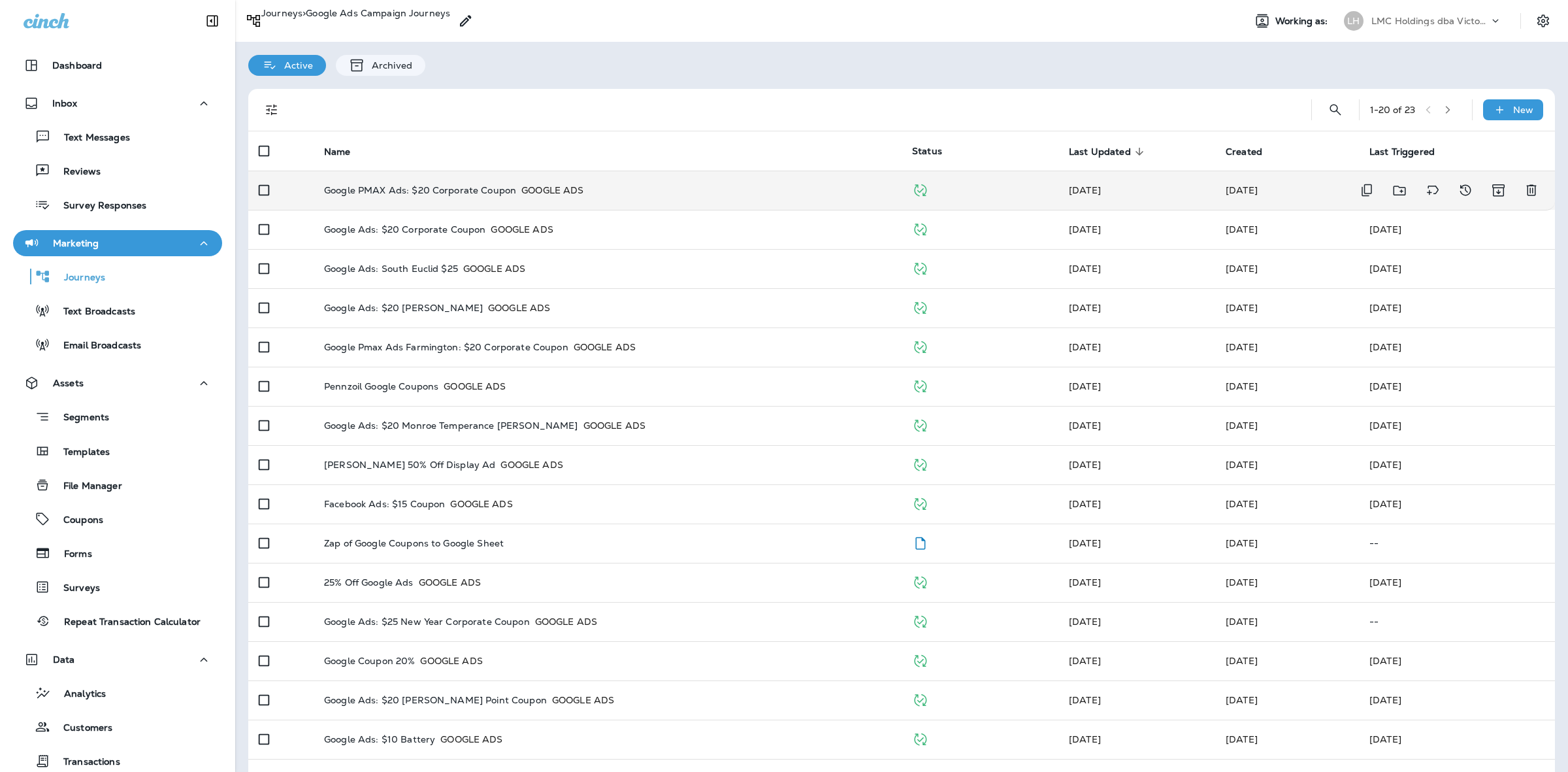
click at [477, 197] on p "Google PMAX Ads: $20 Corporate Coupon" at bounding box center [420, 190] width 192 height 13
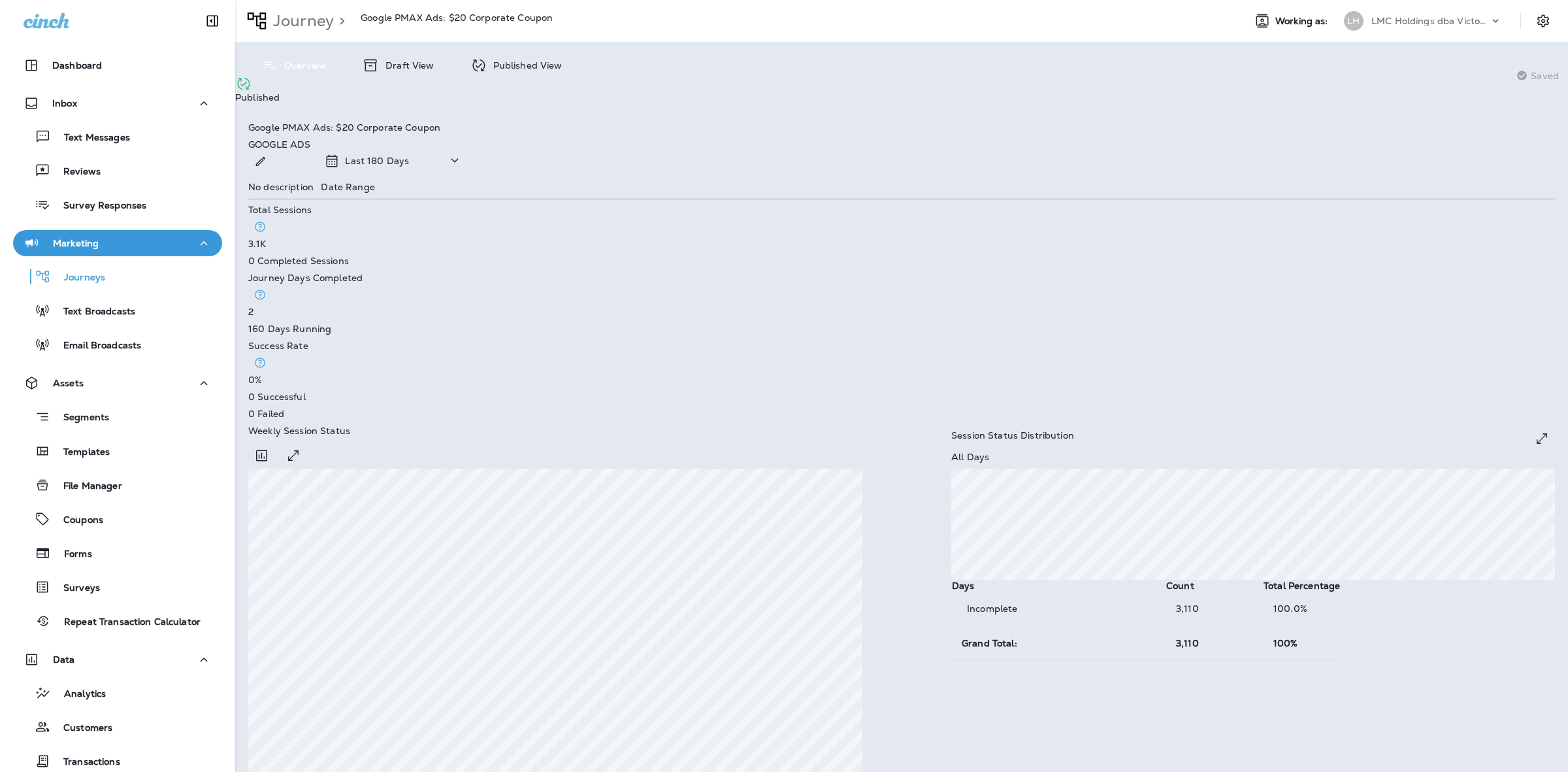
click at [396, 59] on div "Draft View" at bounding box center [398, 65] width 97 height 21
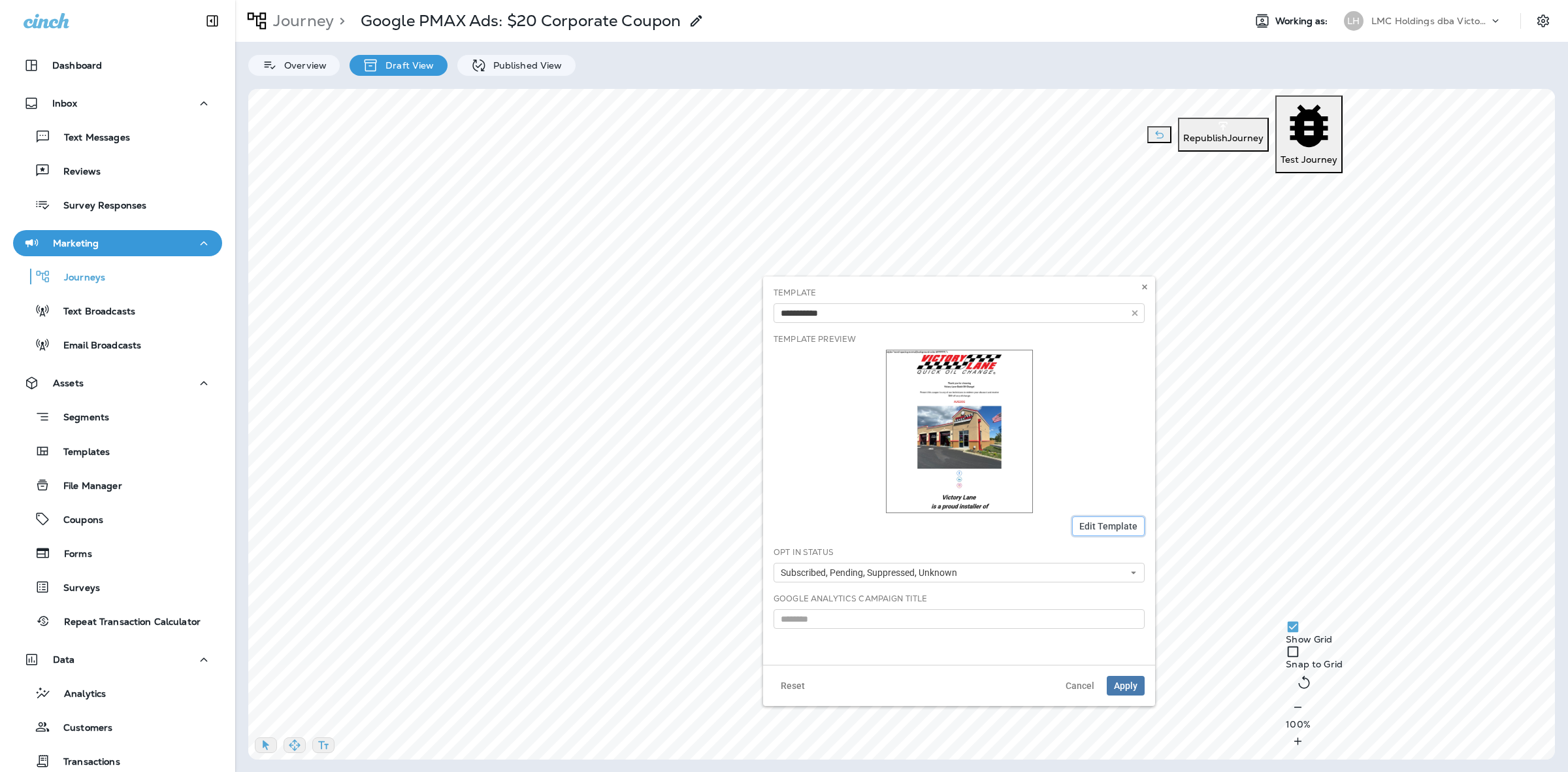
click at [1121, 532] on button "Edit Template" at bounding box center [1108, 526] width 73 height 20
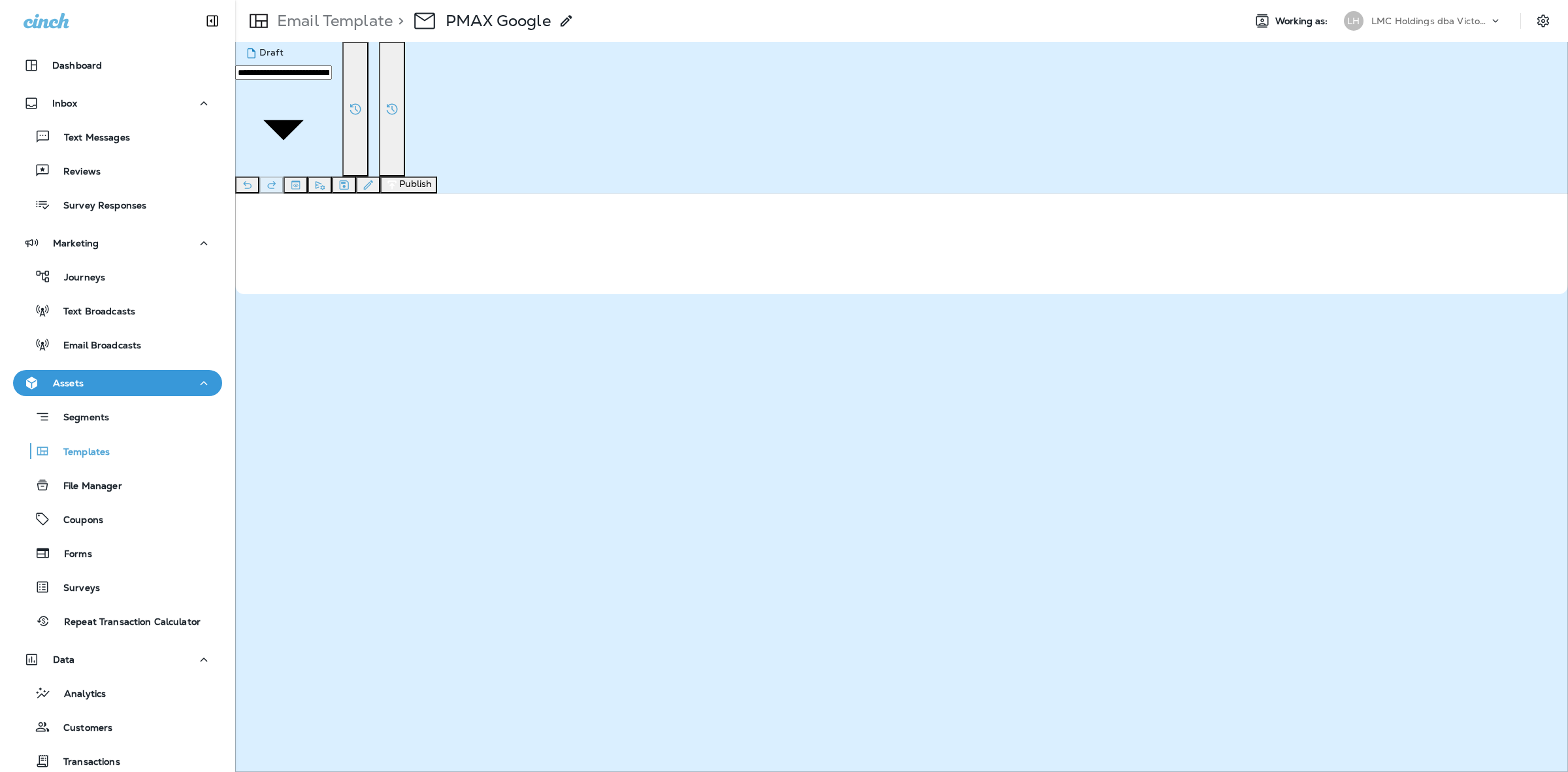
click at [436, 176] on button "Publish" at bounding box center [408, 184] width 57 height 17
click at [84, 258] on button "Publish" at bounding box center [62, 250] width 43 height 14
click at [87, 353] on button "Confirm" at bounding box center [64, 345] width 47 height 14
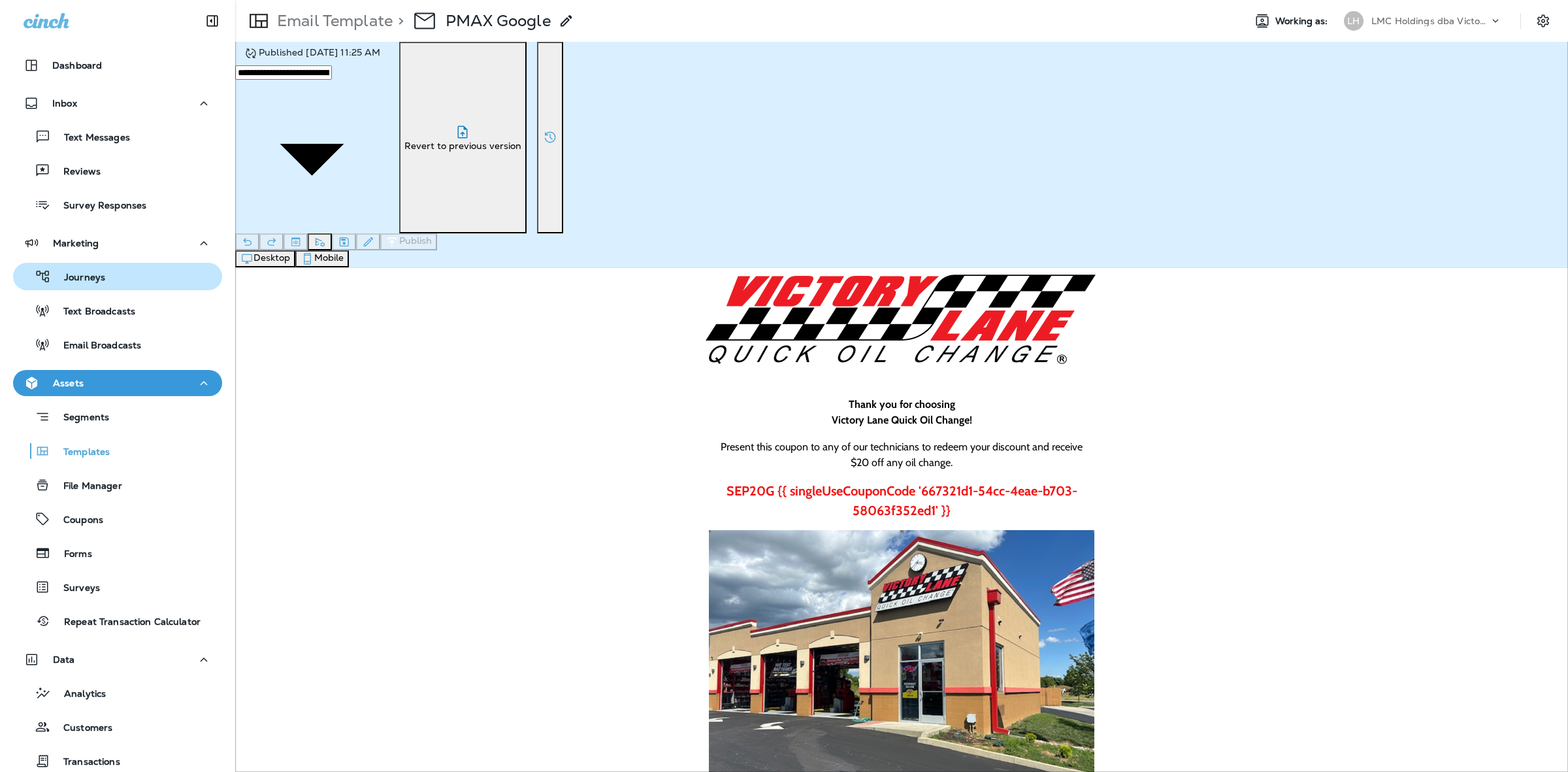
click at [111, 273] on div "Journeys" at bounding box center [117, 277] width 199 height 20
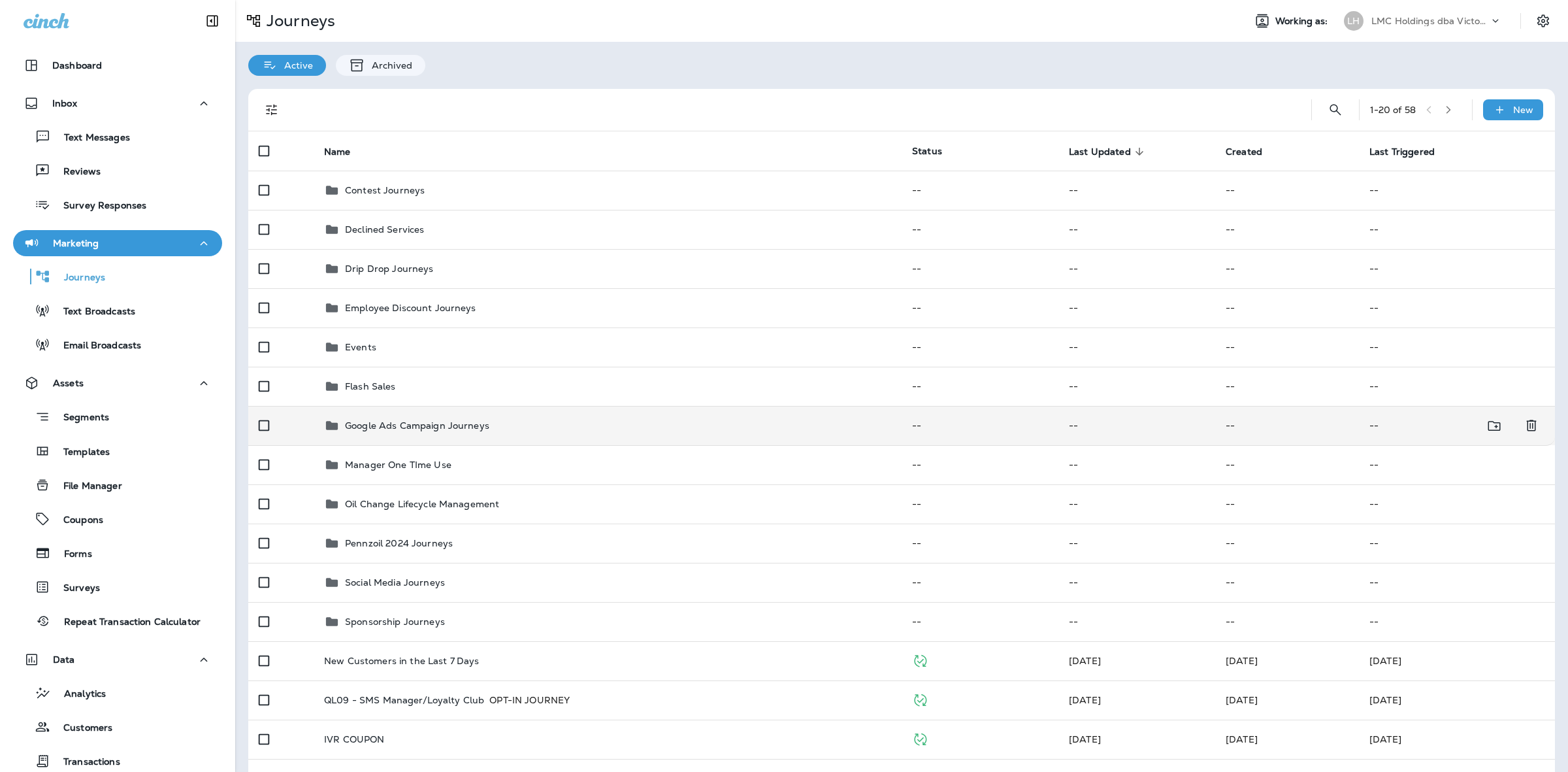
click at [534, 434] on td "Google Ads Campaign Journeys" at bounding box center [607, 425] width 588 height 39
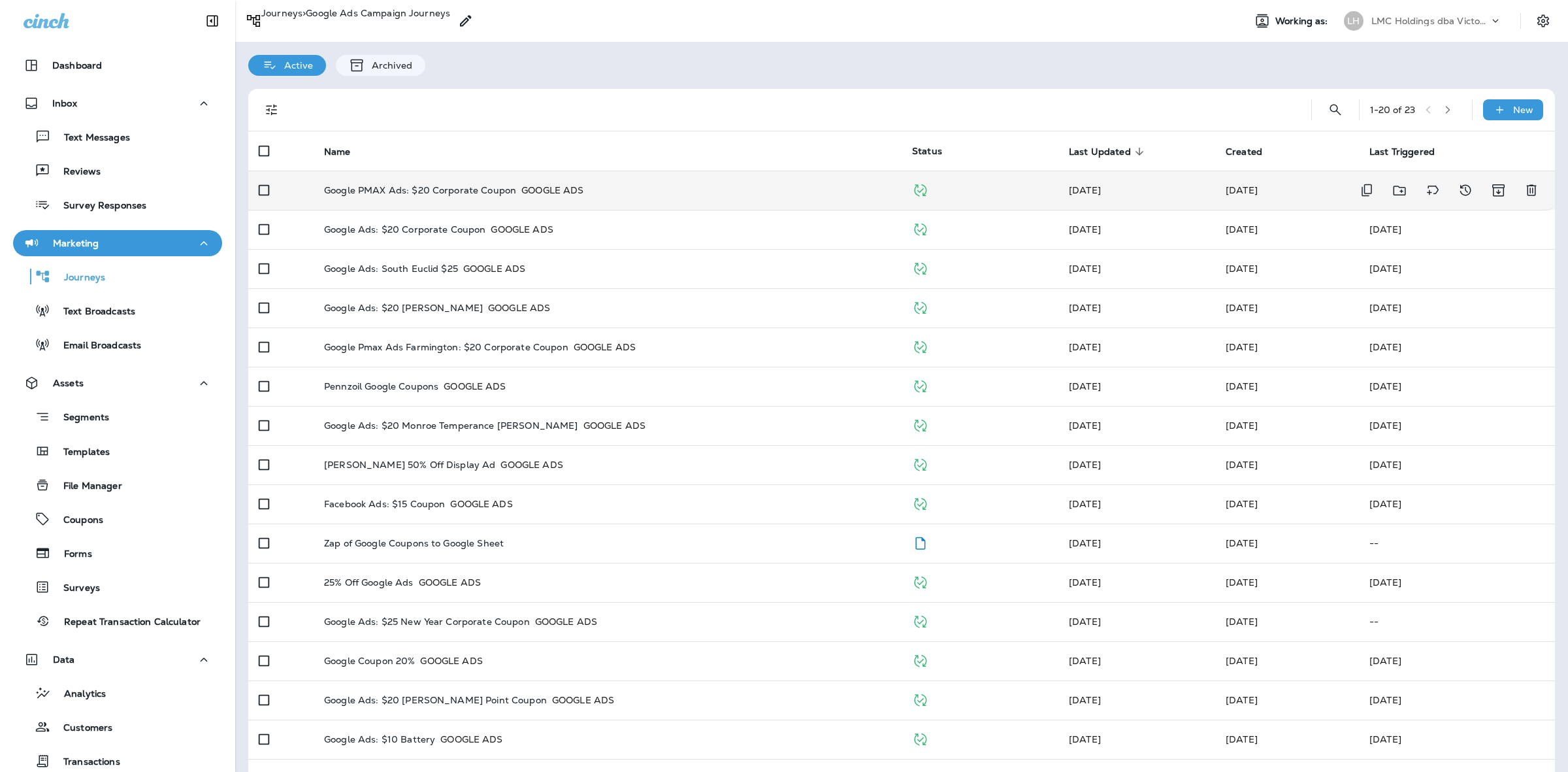
click at [478, 190] on p "Google PMAX Ads: $20 Corporate Coupon" at bounding box center [420, 190] width 192 height 13
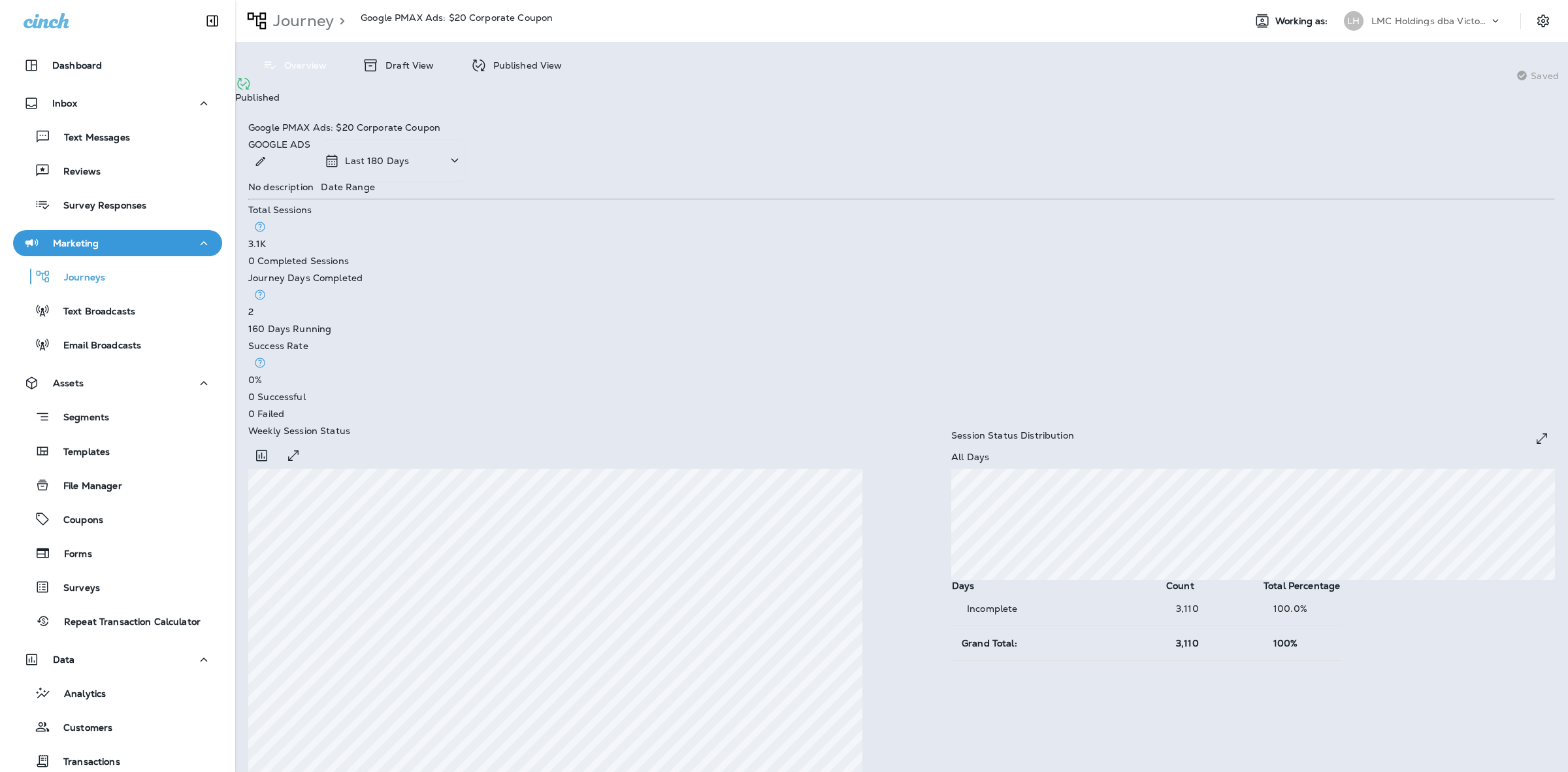
click at [407, 60] on p "Draft View" at bounding box center [406, 65] width 55 height 11
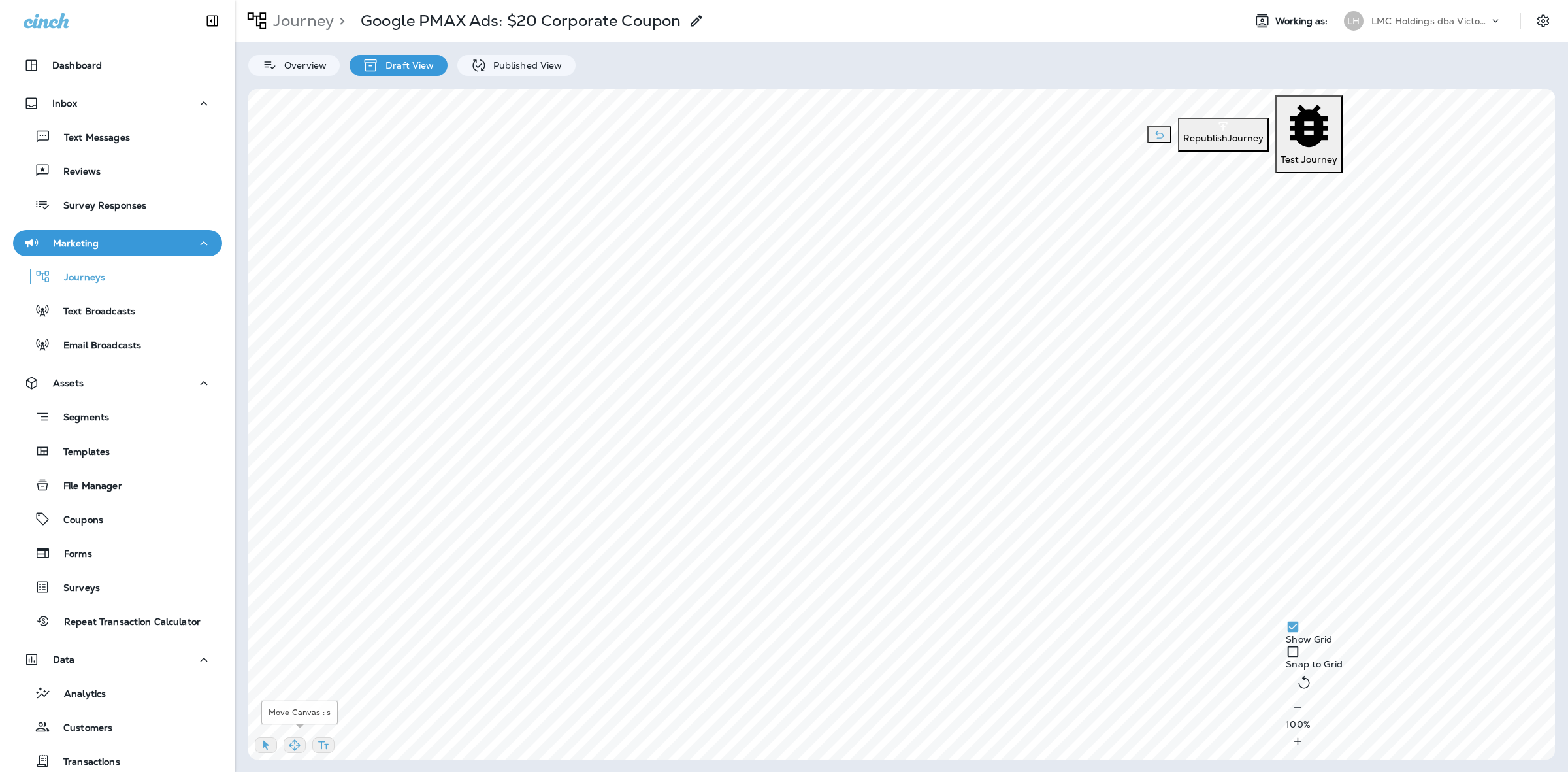
click at [301, 737] on button "button" at bounding box center [294, 745] width 22 height 16
select select "***"
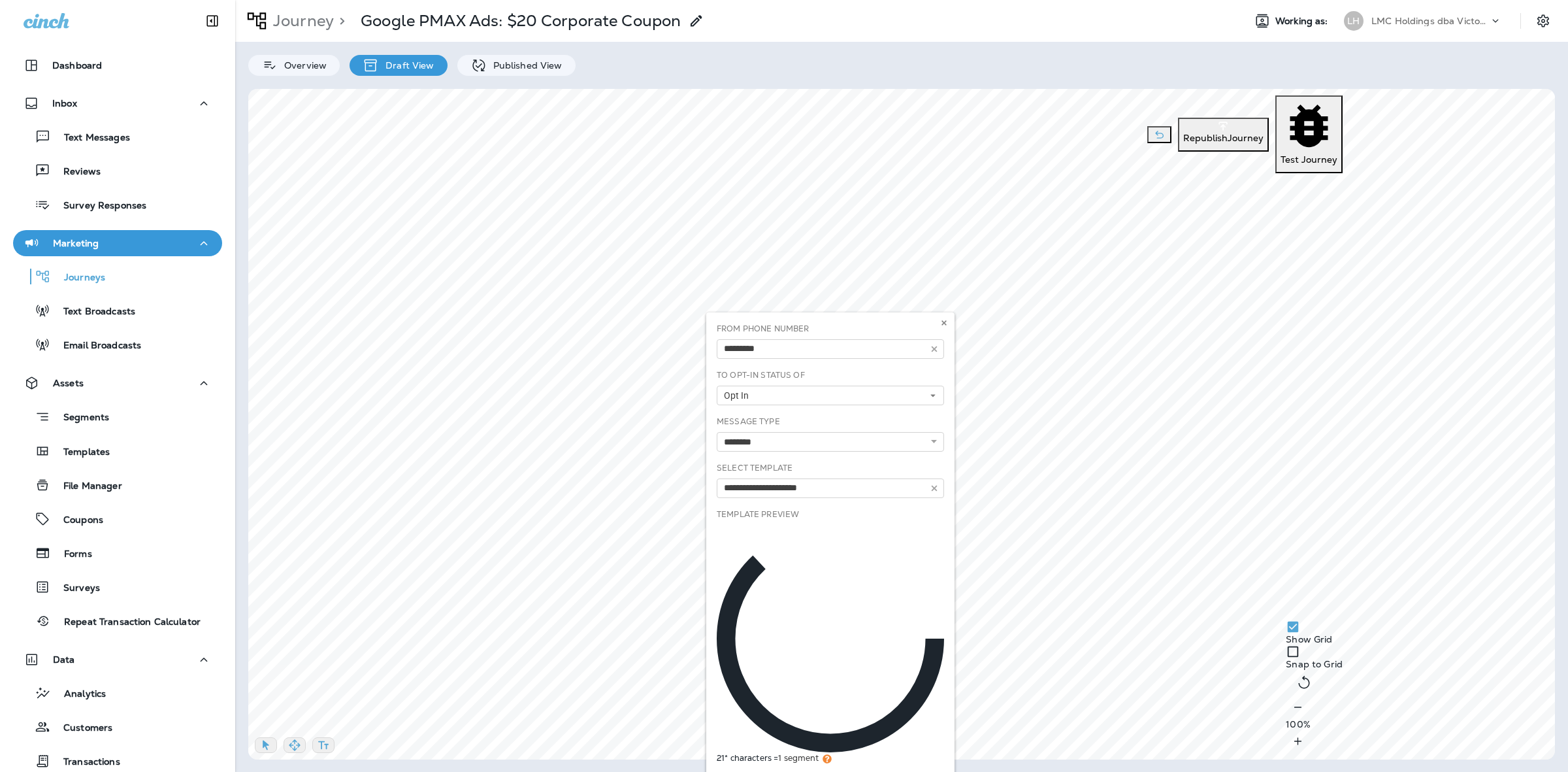
type input "**********"
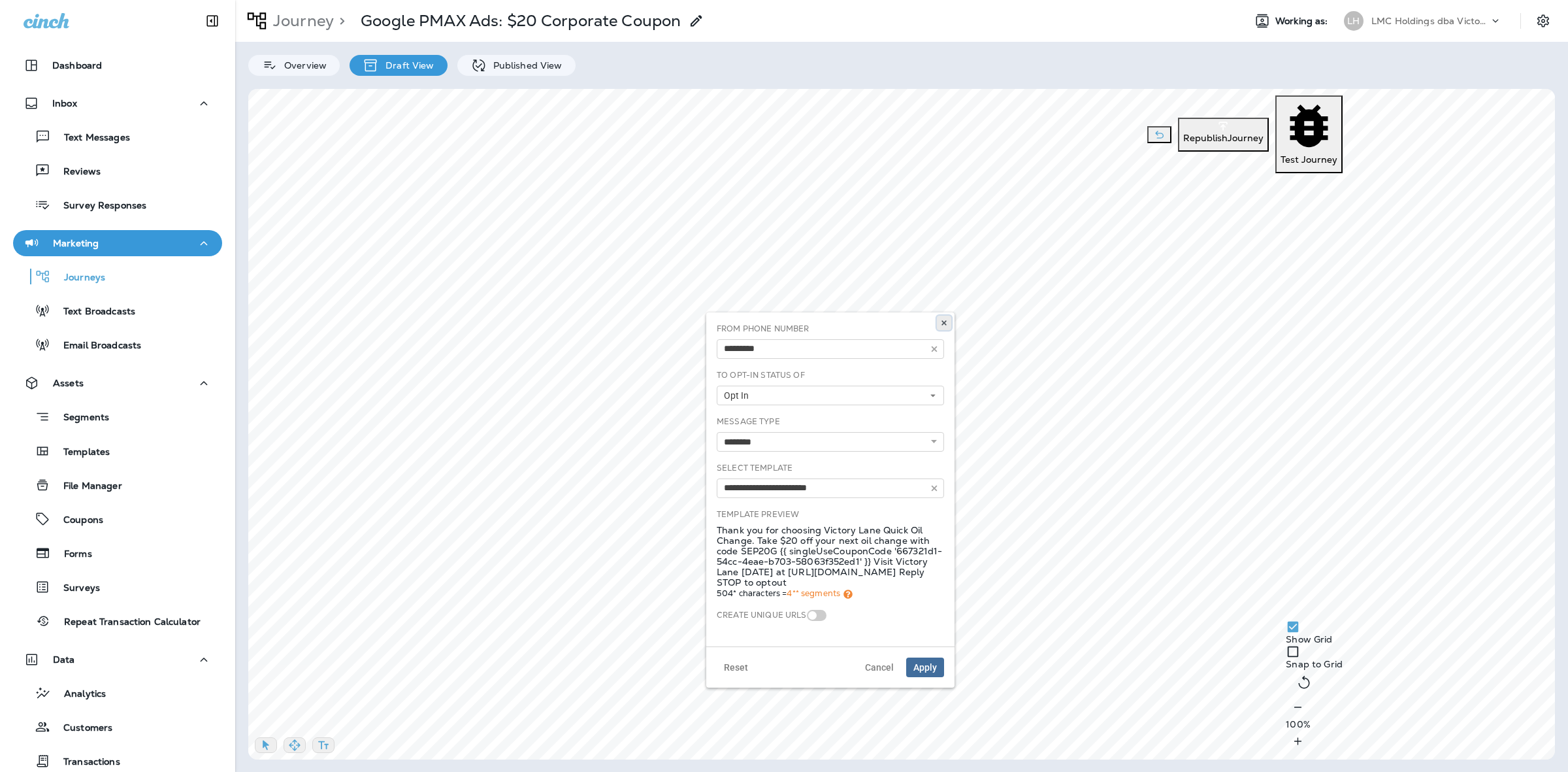
click at [945, 319] on icon at bounding box center [944, 323] width 8 height 8
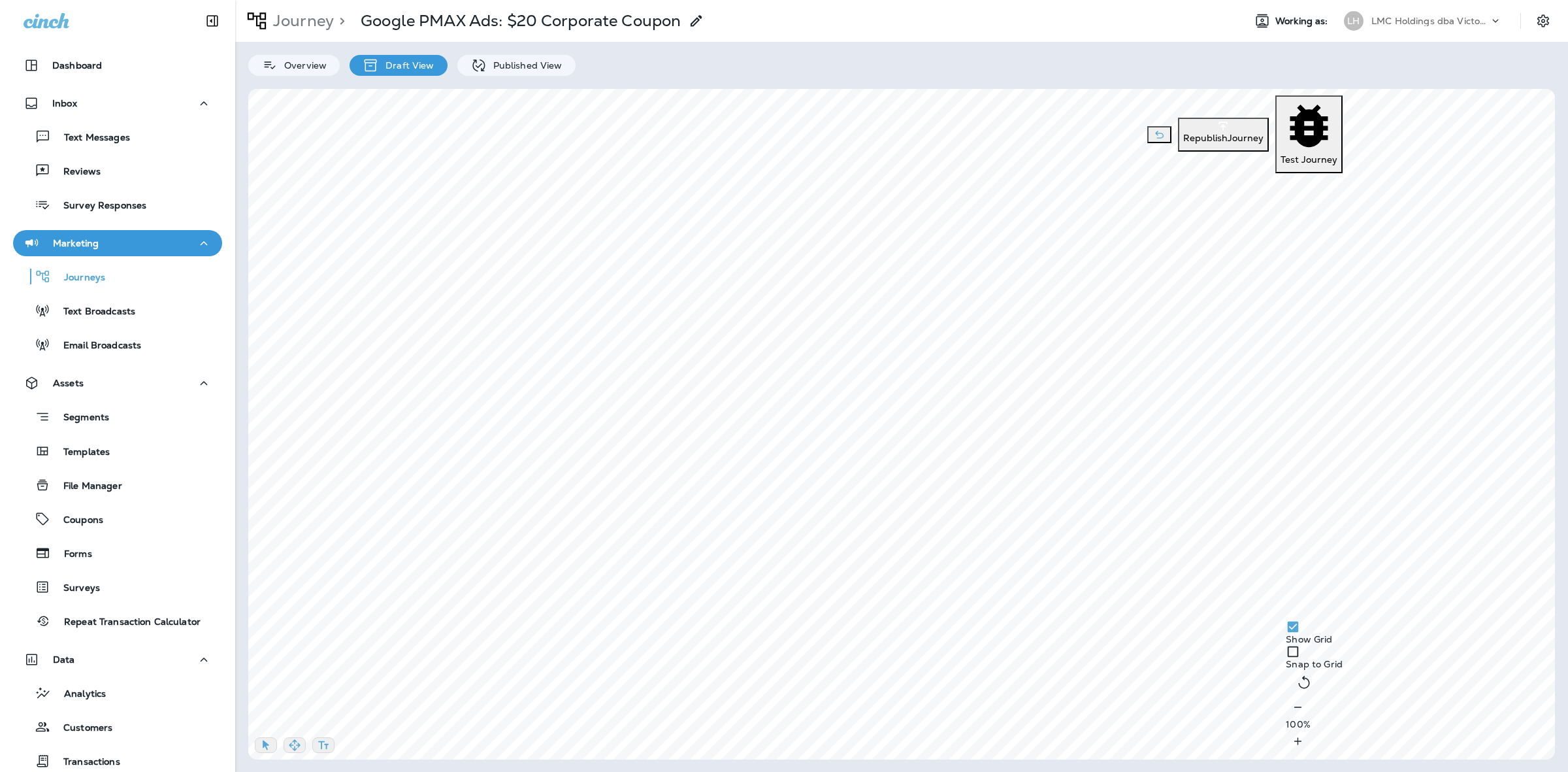
click at [1183, 132] on p "Republish Journey" at bounding box center [1223, 137] width 81 height 11
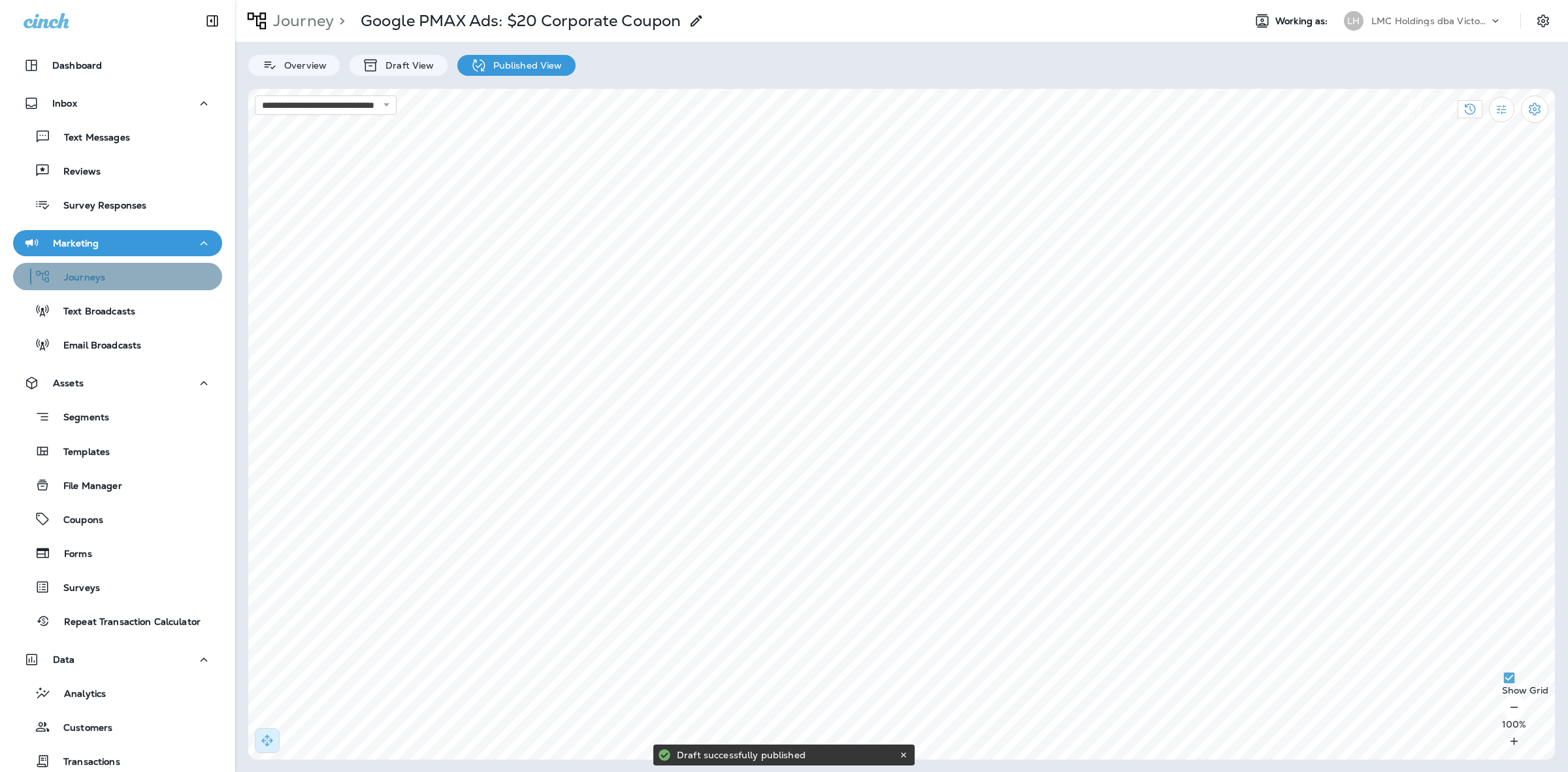
click at [132, 285] on div "Journeys" at bounding box center [117, 277] width 199 height 20
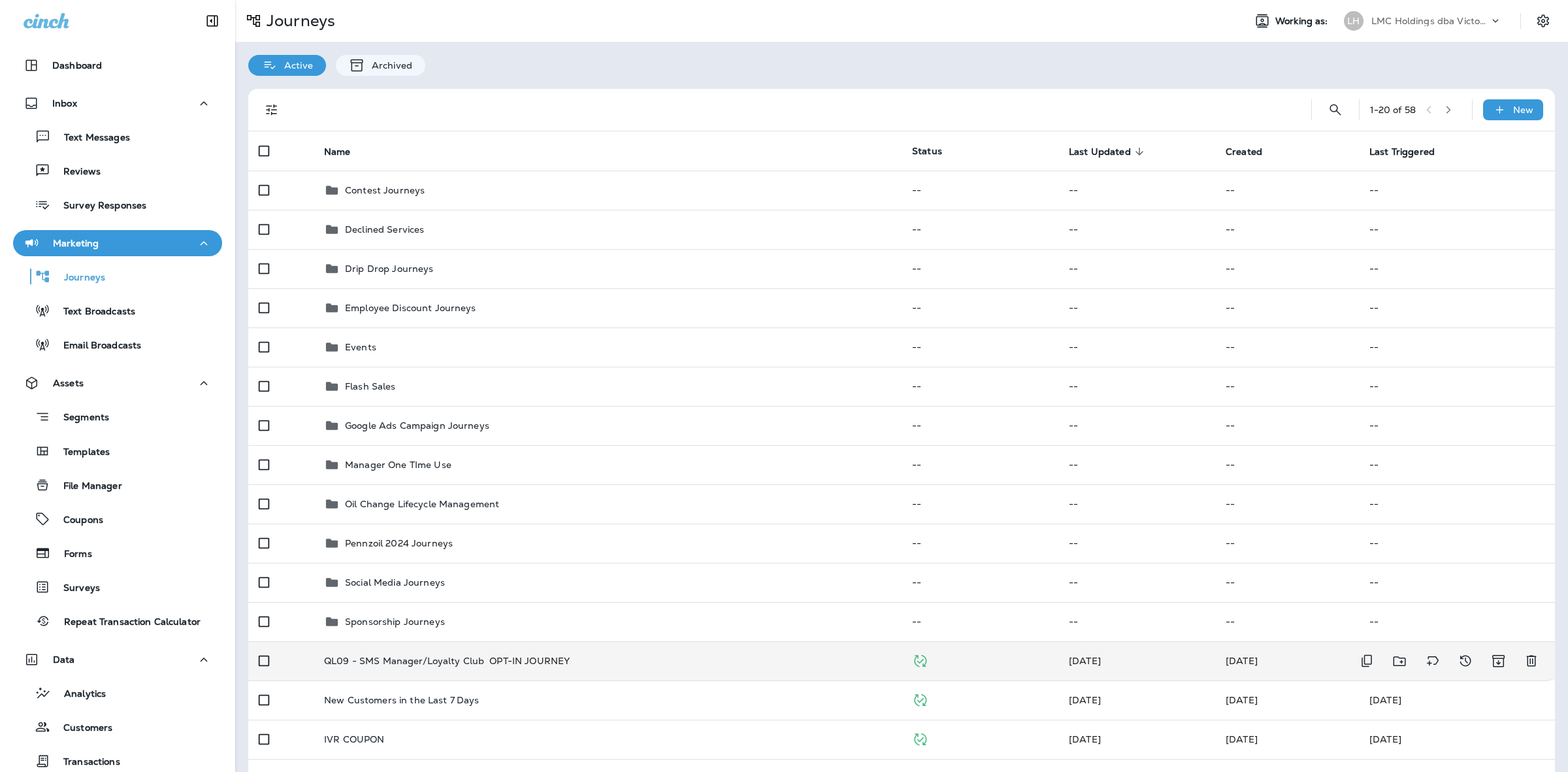
click at [465, 658] on p "QL09 - SMS Manager/Loyalty Club" at bounding box center [404, 661] width 160 height 13
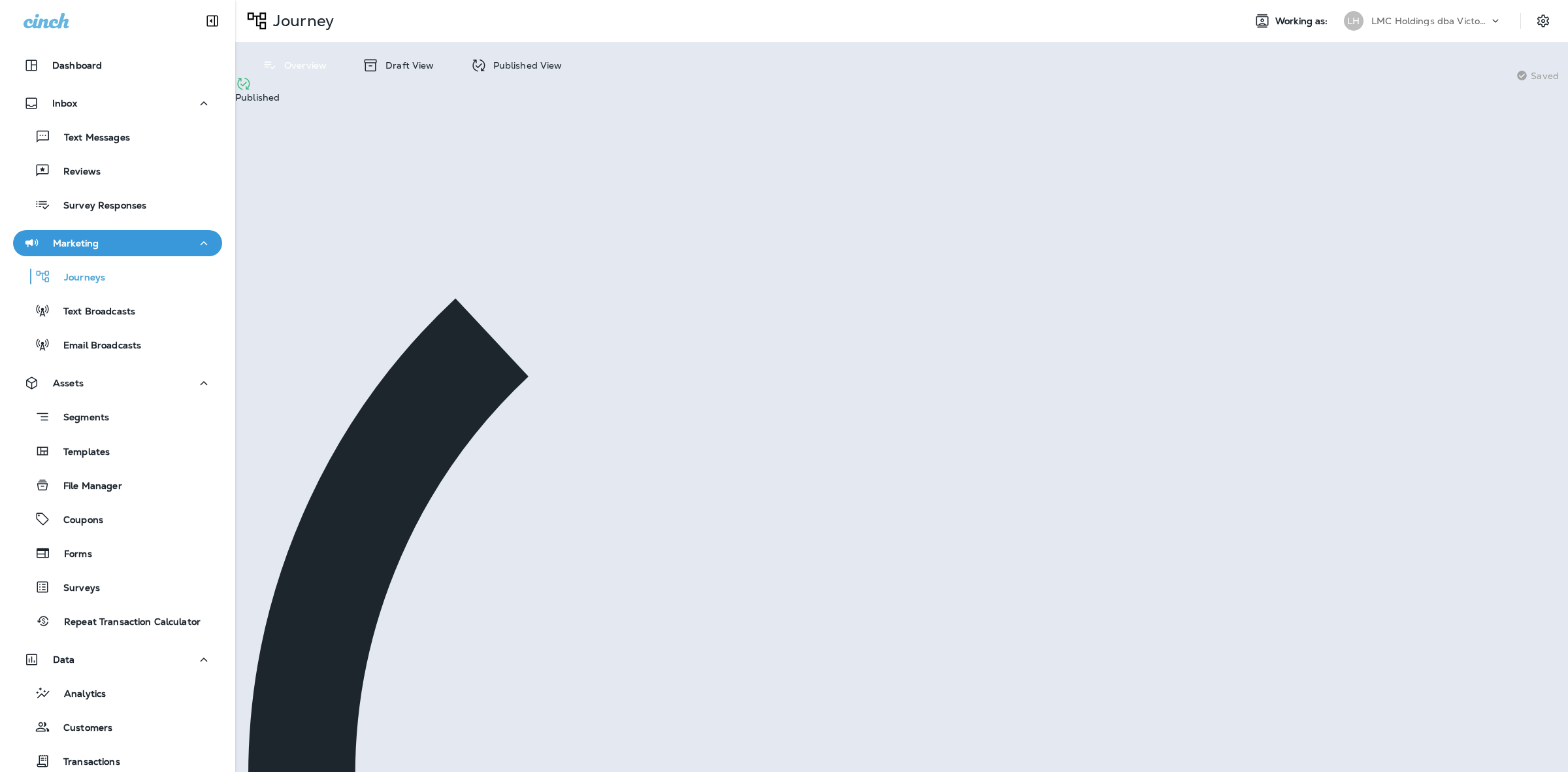
click at [416, 59] on div "Draft View" at bounding box center [398, 65] width 97 height 21
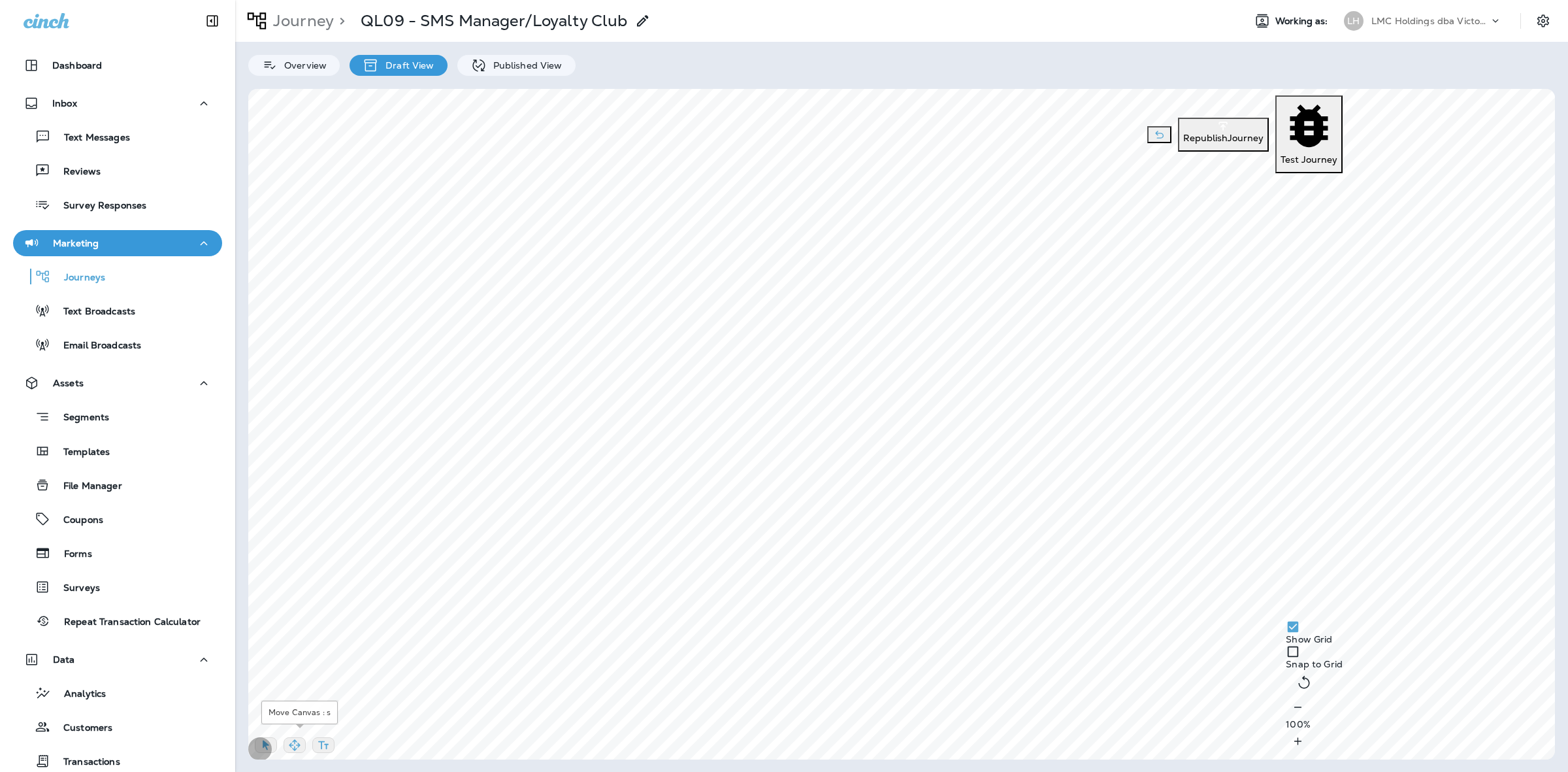
click at [301, 738] on icon "button" at bounding box center [294, 744] width 13 height 13
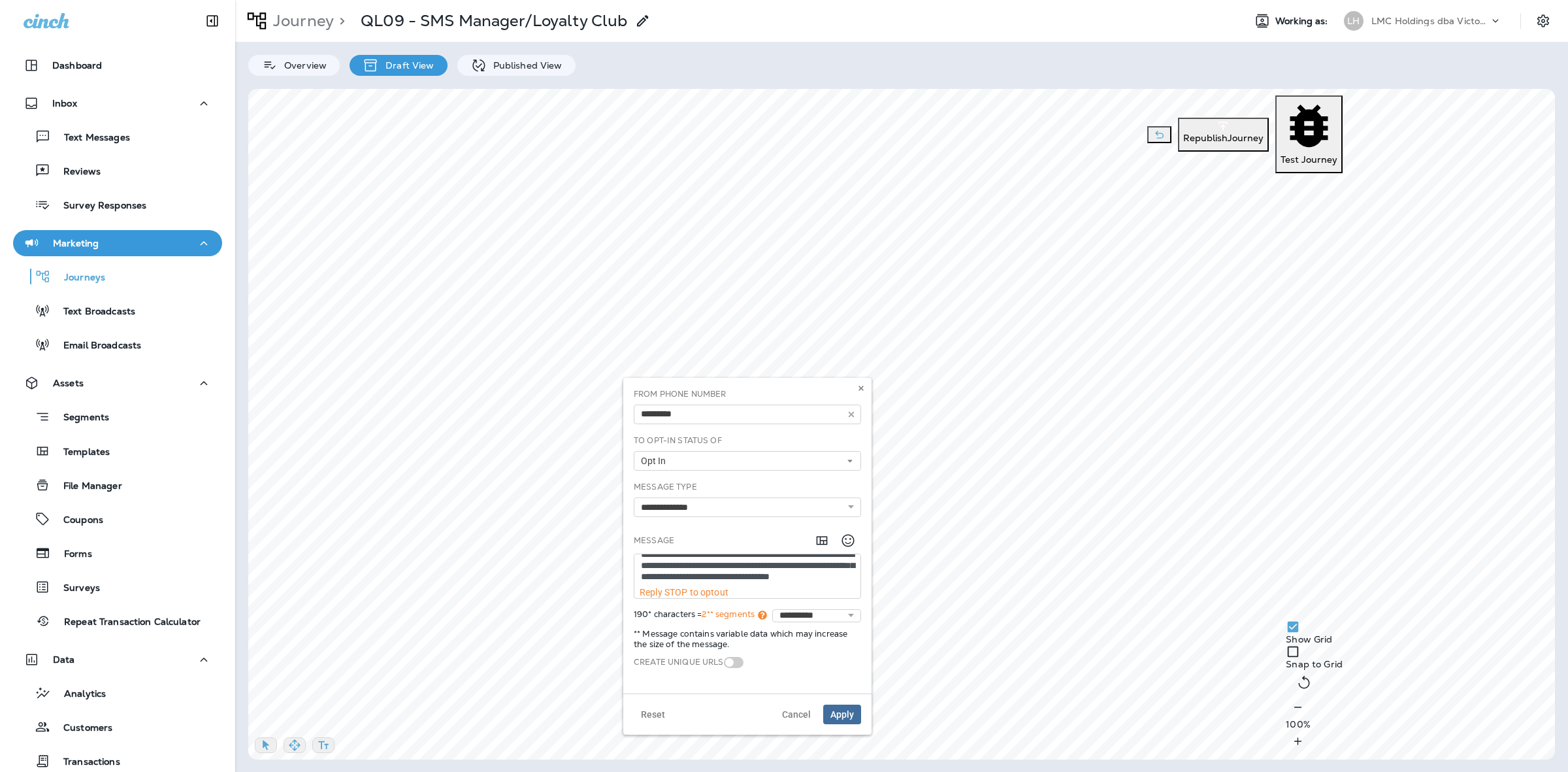
scroll to position [22, 0]
click at [681, 567] on textarea "**********" at bounding box center [747, 570] width 226 height 33
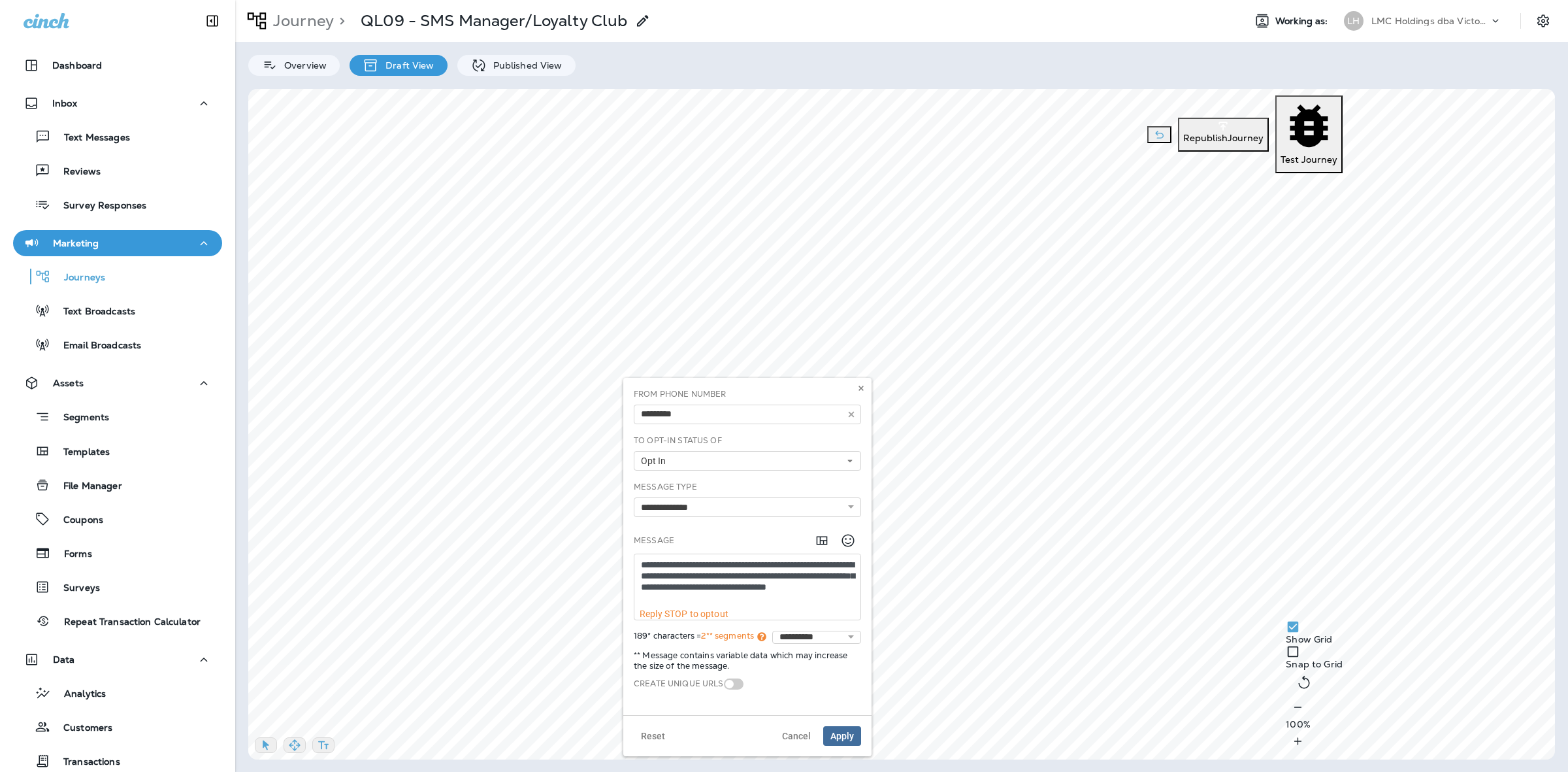
scroll to position [1, 0]
drag, startPoint x: 810, startPoint y: 597, endPoint x: 645, endPoint y: 598, distance: 165.0
click at [645, 598] on textarea "**********" at bounding box center [747, 581] width 226 height 55
drag, startPoint x: 811, startPoint y: 596, endPoint x: 644, endPoint y: 596, distance: 167.0
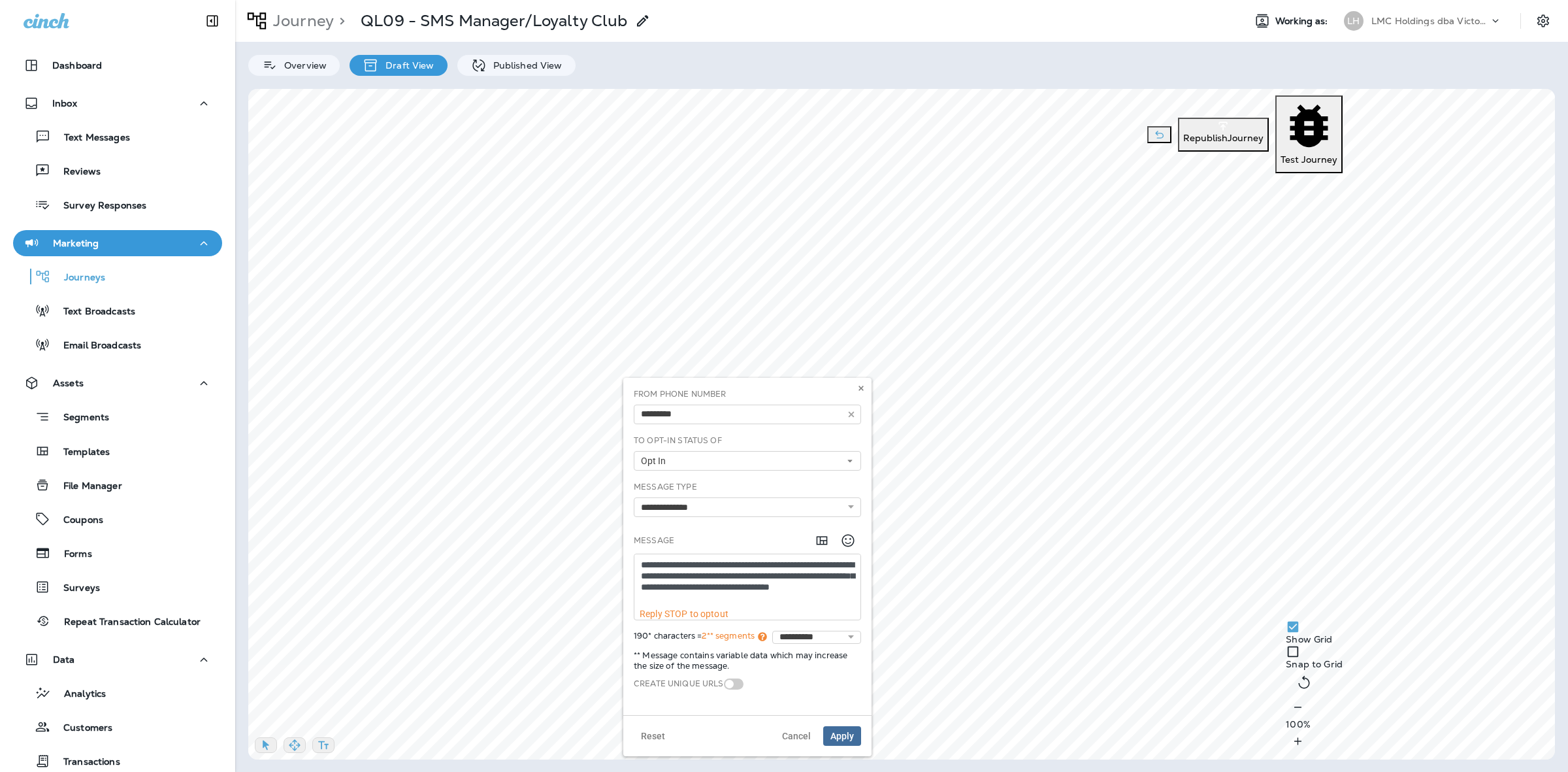
click at [644, 596] on textarea "**********" at bounding box center [747, 581] width 226 height 55
paste textarea
type textarea "**********"
click at [849, 735] on span "Apply" at bounding box center [842, 735] width 24 height 9
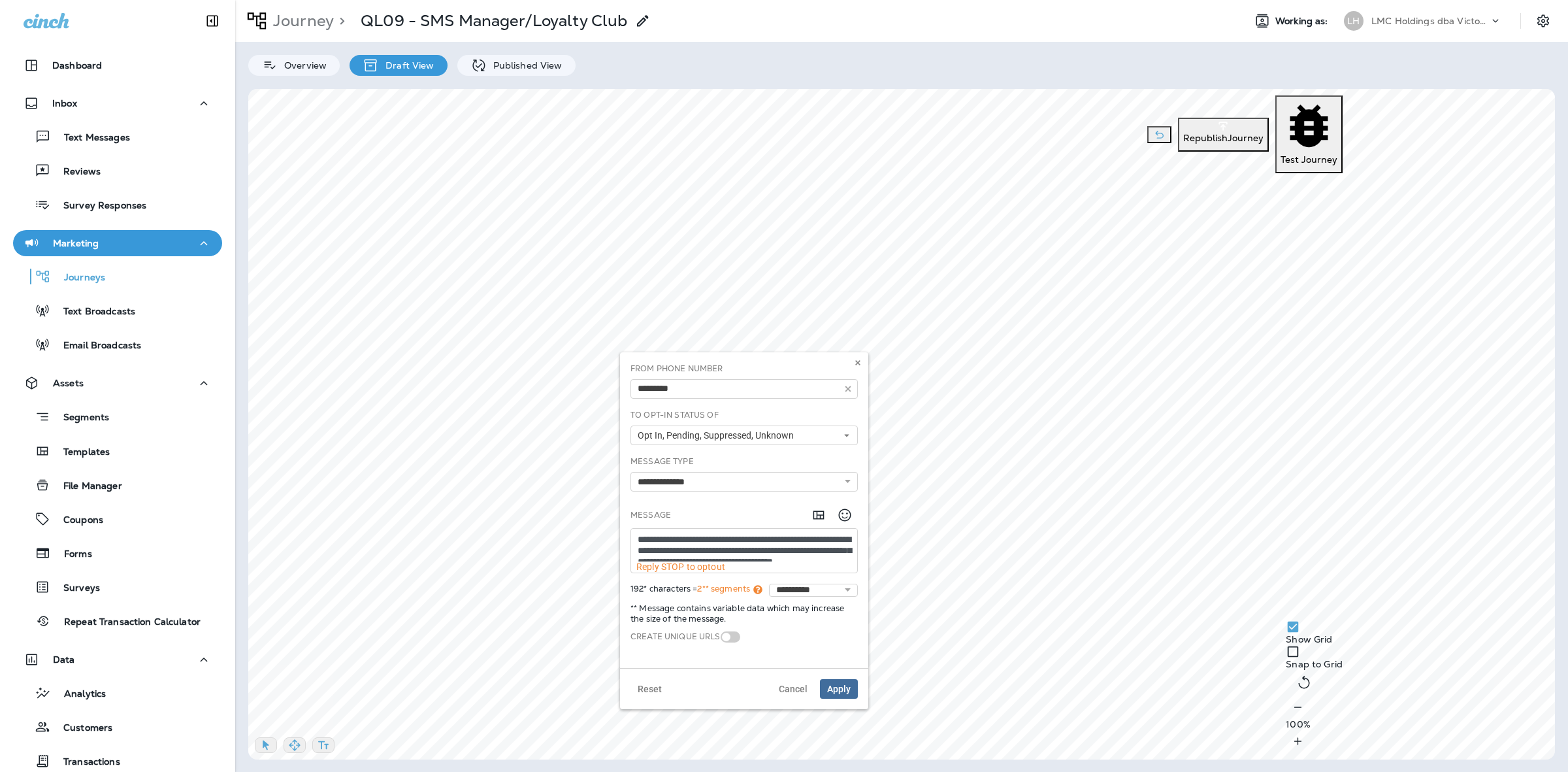
click at [693, 557] on textarea "**********" at bounding box center [744, 544] width 226 height 33
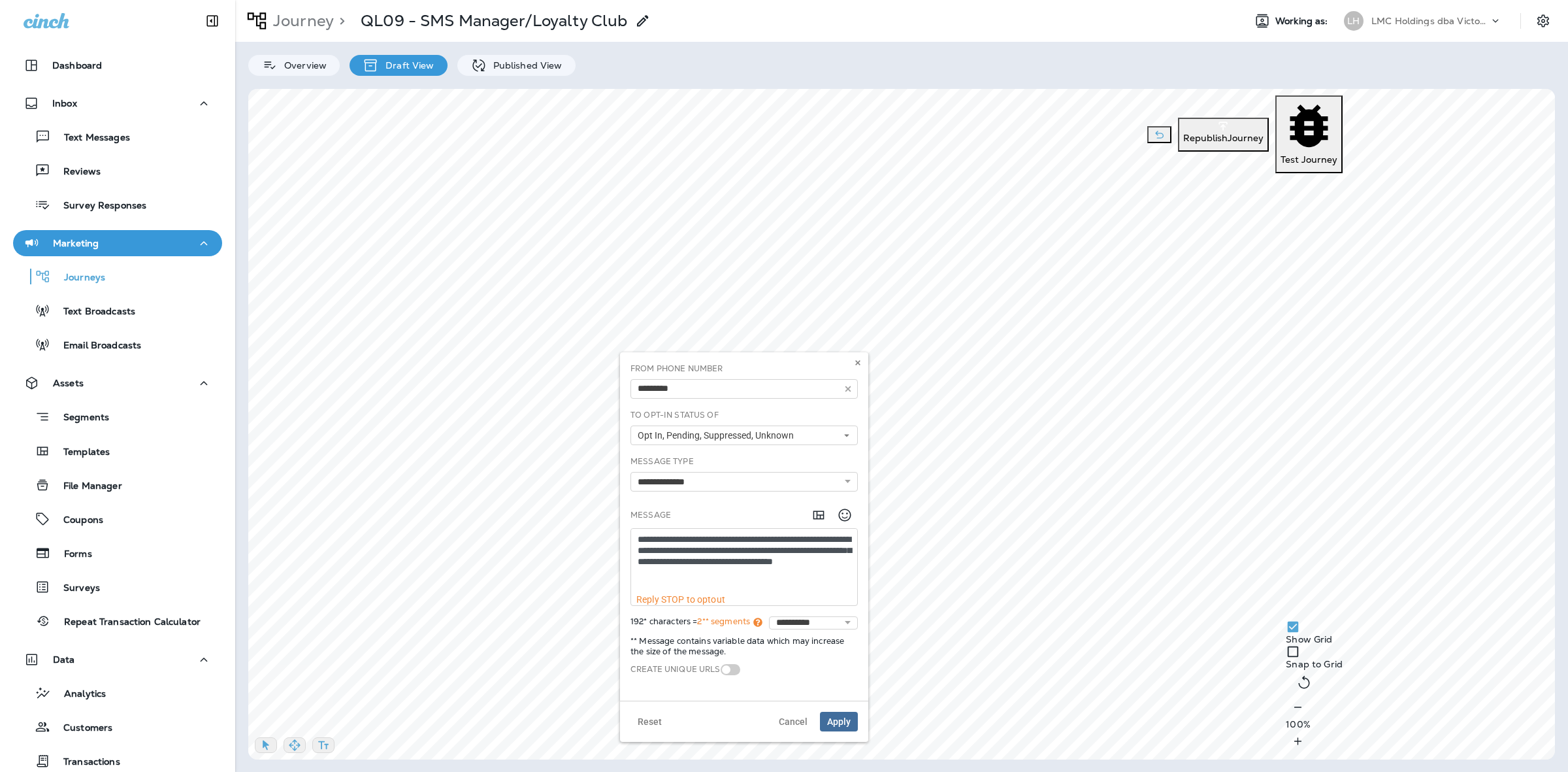
drag, startPoint x: 807, startPoint y: 575, endPoint x: 642, endPoint y: 570, distance: 165.1
click at [642, 570] on textarea "**********" at bounding box center [744, 561] width 226 height 66
click at [726, 574] on textarea "**********" at bounding box center [744, 561] width 226 height 66
drag, startPoint x: 806, startPoint y: 572, endPoint x: 640, endPoint y: 570, distance: 166.0
click at [640, 570] on textarea "**********" at bounding box center [744, 561] width 226 height 66
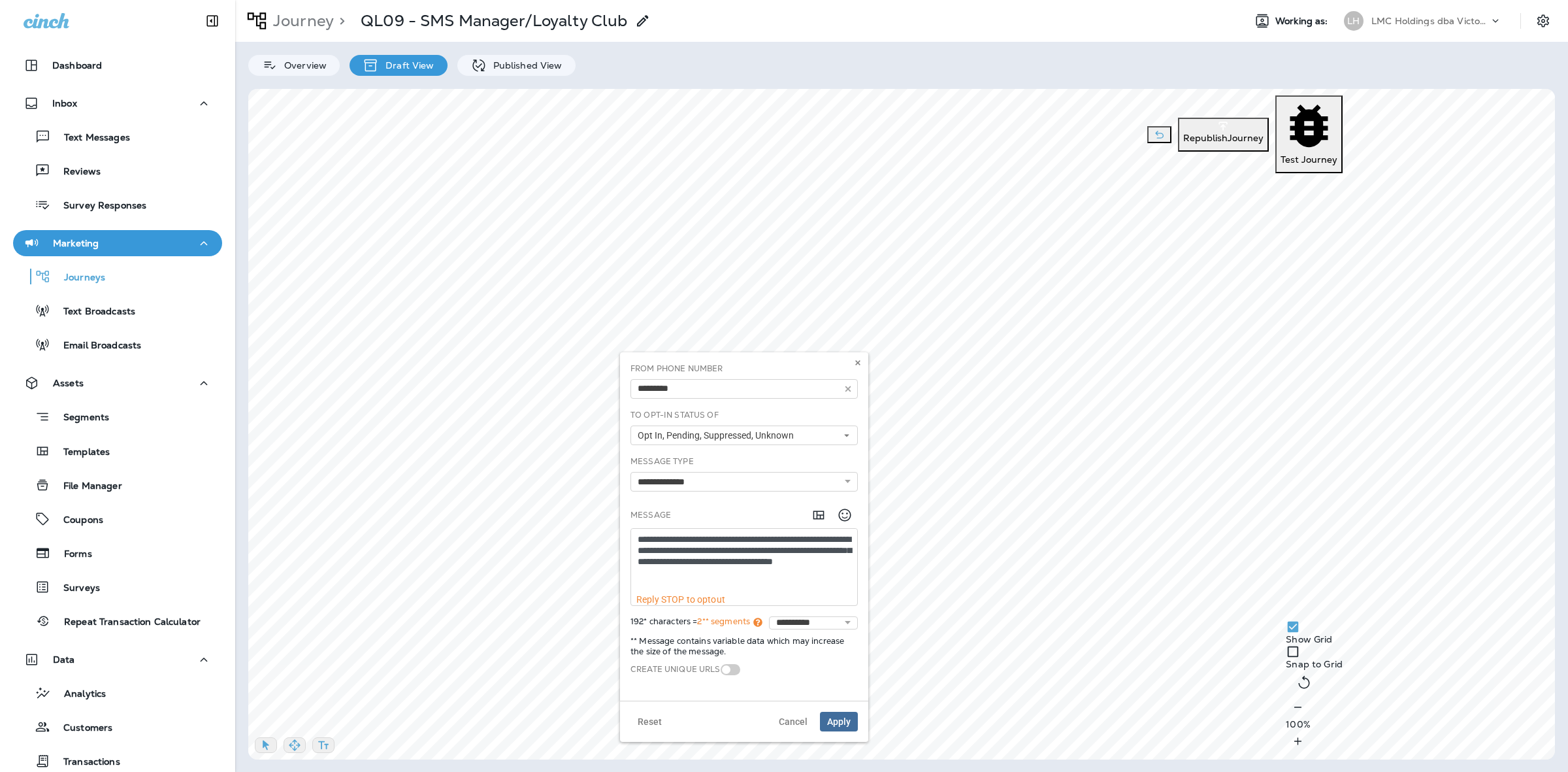
paste textarea
type textarea "**********"
click at [840, 717] on span "Apply" at bounding box center [839, 721] width 24 height 9
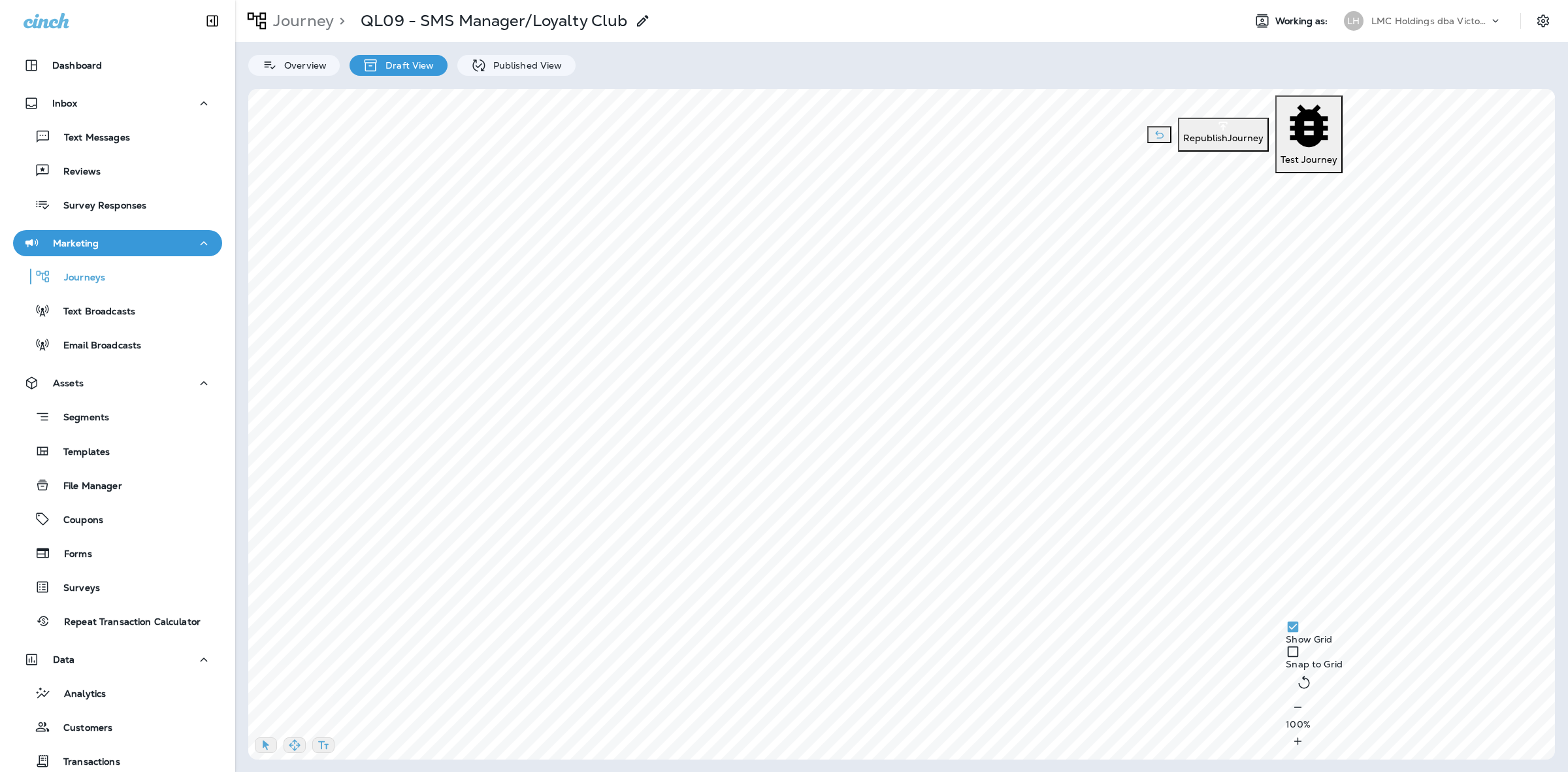
click at [1177, 117] on button "Republish Journey" at bounding box center [1222, 134] width 90 height 34
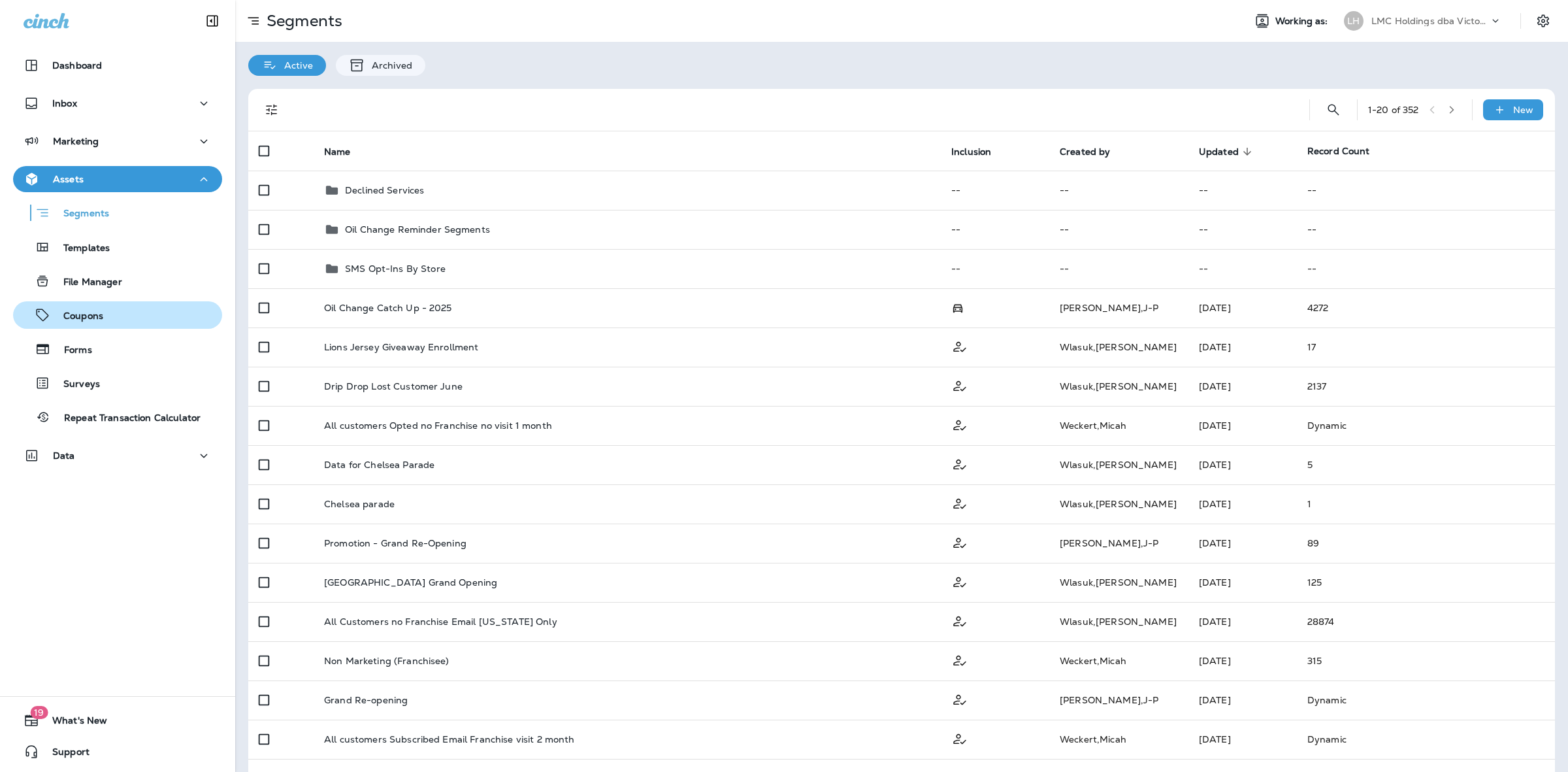
click at [119, 305] on div "Coupons" at bounding box center [117, 315] width 199 height 20
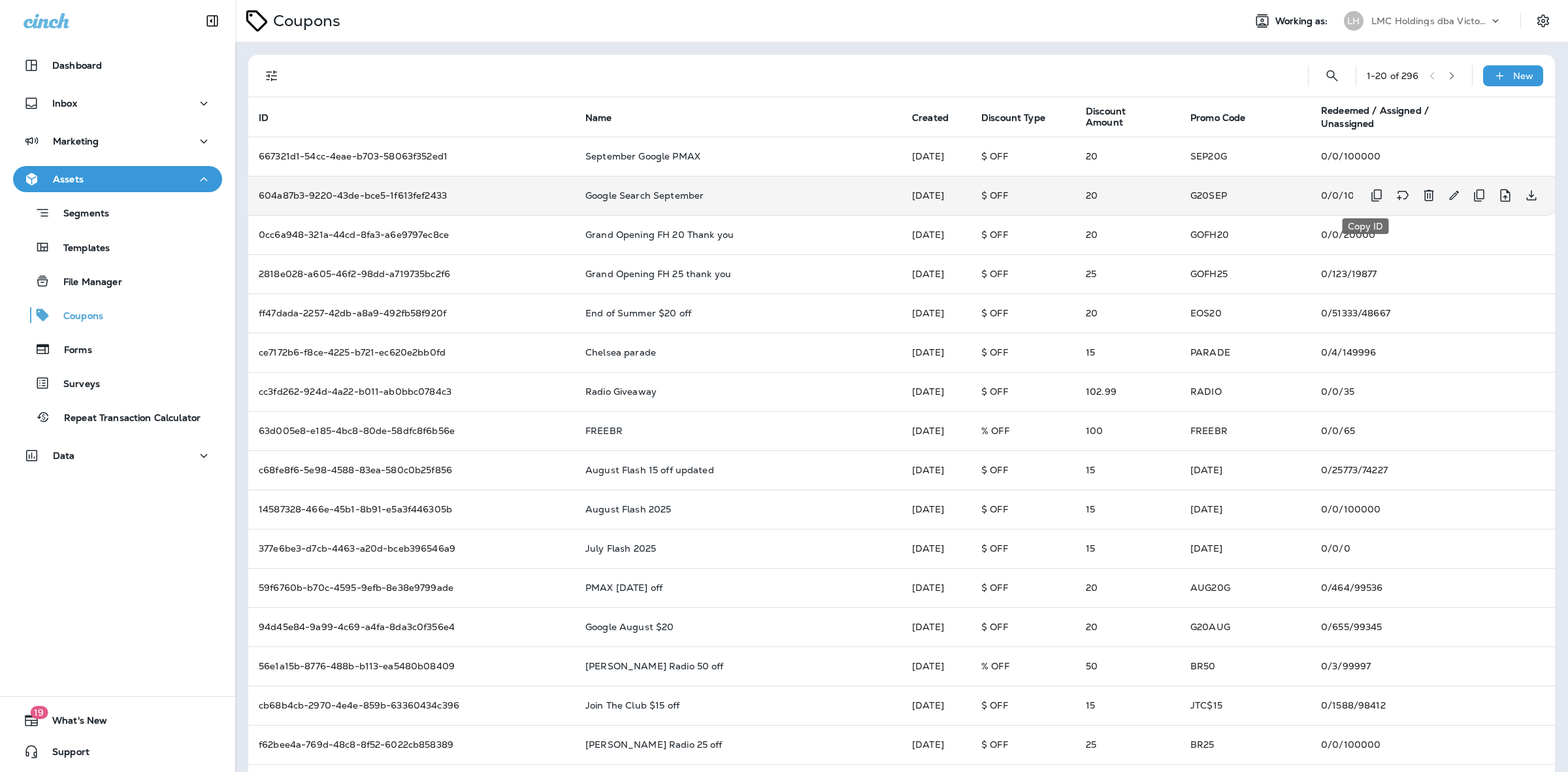
click at [1368, 195] on icon "Copy ID" at bounding box center [1376, 196] width 16 height 16
click at [1368, 197] on icon "Copy ID" at bounding box center [1376, 196] width 16 height 16
click at [1368, 193] on icon "Copy ID" at bounding box center [1376, 196] width 16 height 16
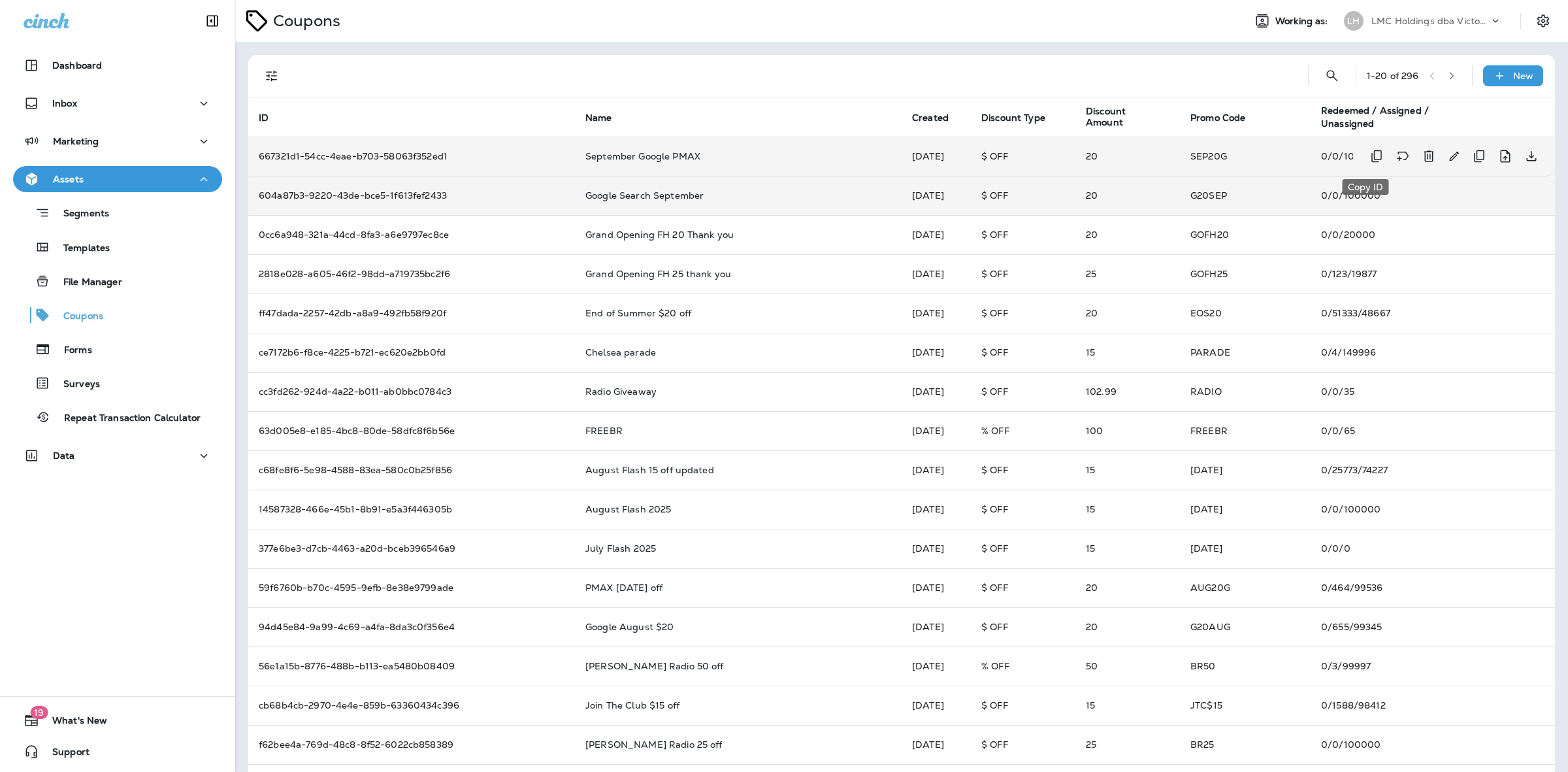
click at [1368, 155] on icon "Copy ID" at bounding box center [1376, 156] width 16 height 16
click at [1369, 195] on icon "Copy ID" at bounding box center [1376, 196] width 16 height 16
click at [1369, 158] on icon "Copy ID" at bounding box center [1376, 156] width 16 height 16
click at [1368, 151] on icon "Copy ID" at bounding box center [1376, 156] width 16 height 16
click at [1368, 201] on icon "Copy ID" at bounding box center [1376, 196] width 16 height 16
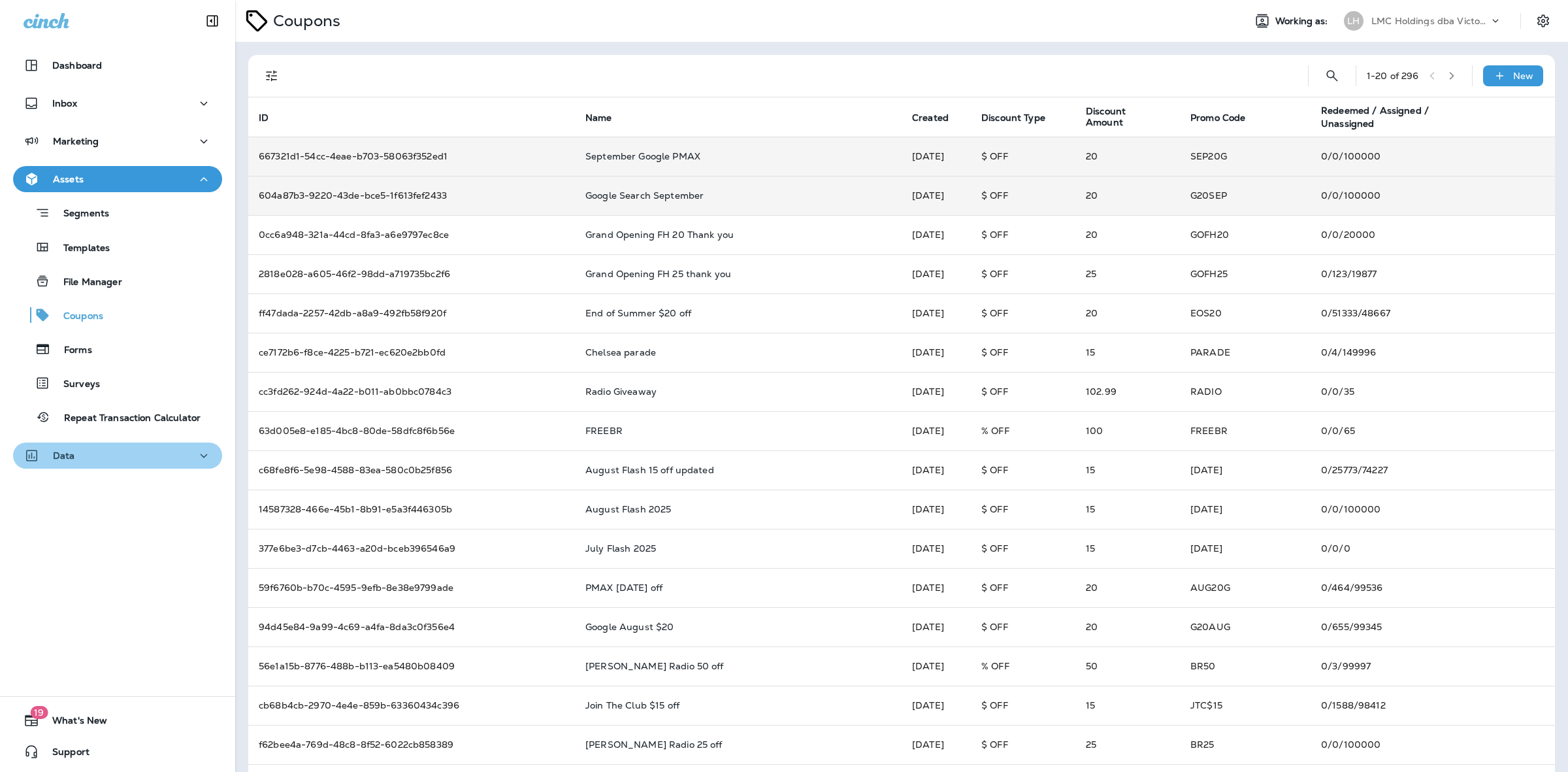
click at [159, 458] on div "Data" at bounding box center [117, 456] width 188 height 16
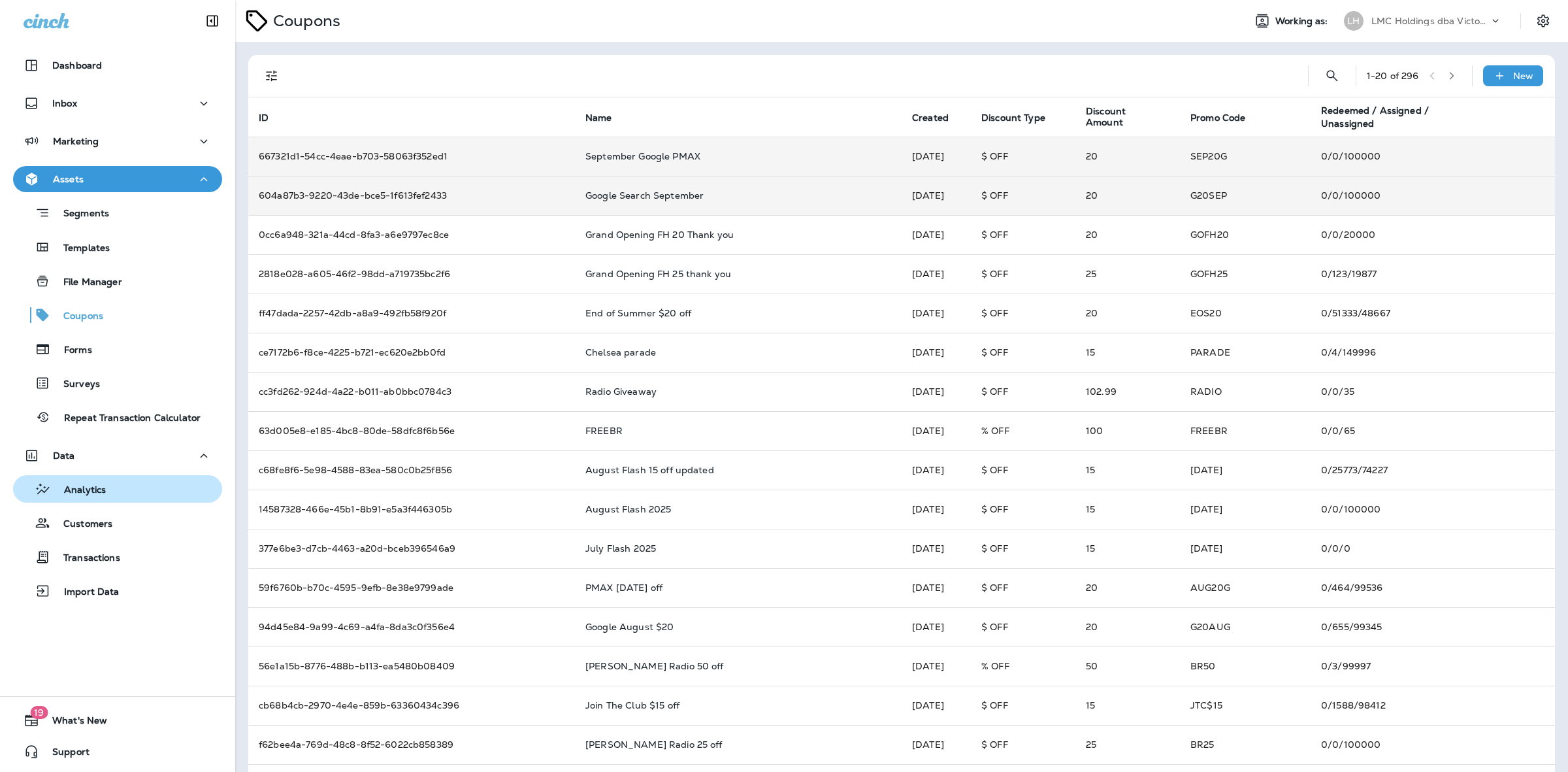
click at [137, 484] on div "Analytics" at bounding box center [117, 489] width 199 height 20
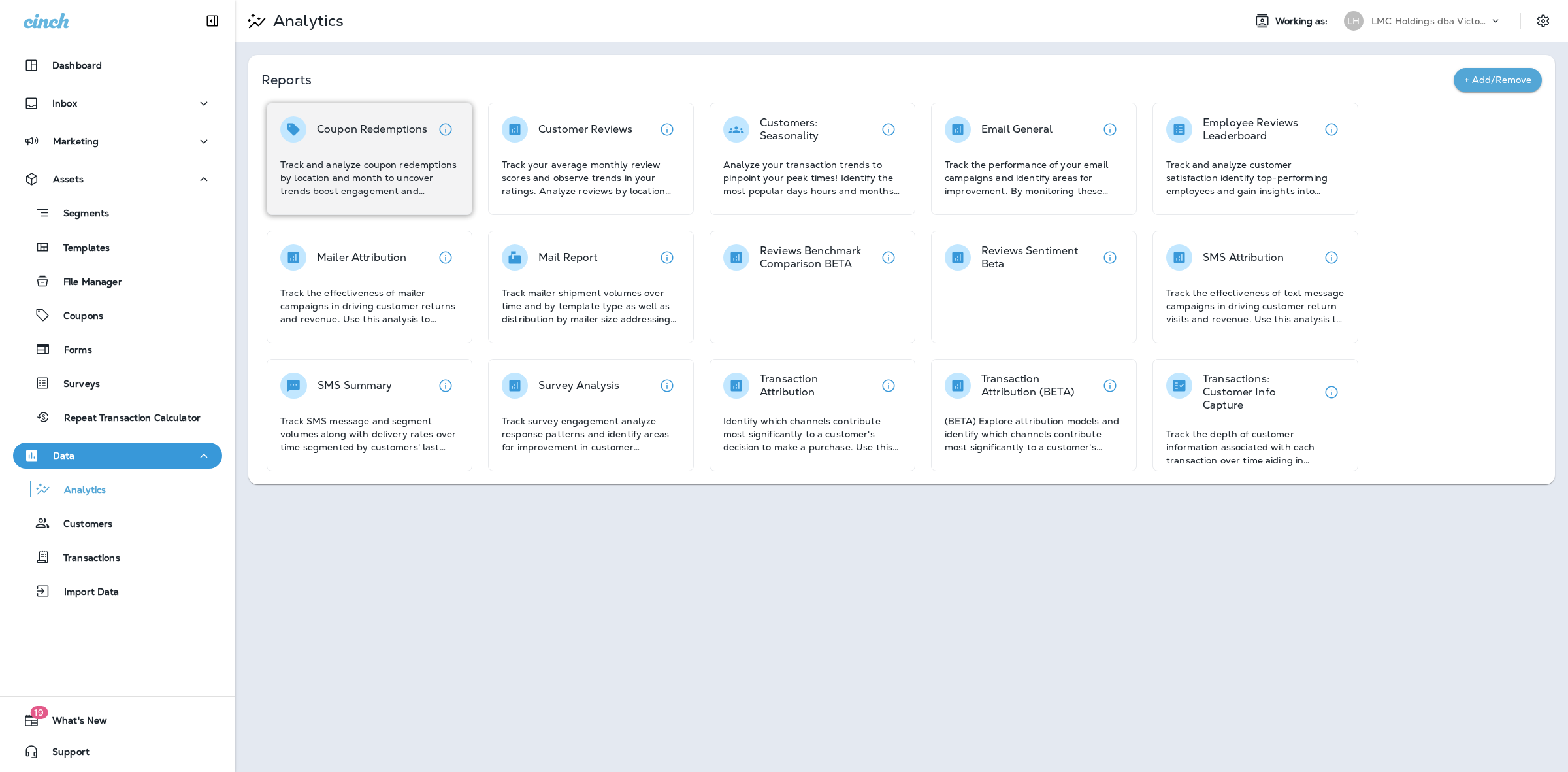
click at [396, 160] on p "Track and analyze coupon redemptions by location and month to uncover trends bo…" at bounding box center [369, 177] width 178 height 39
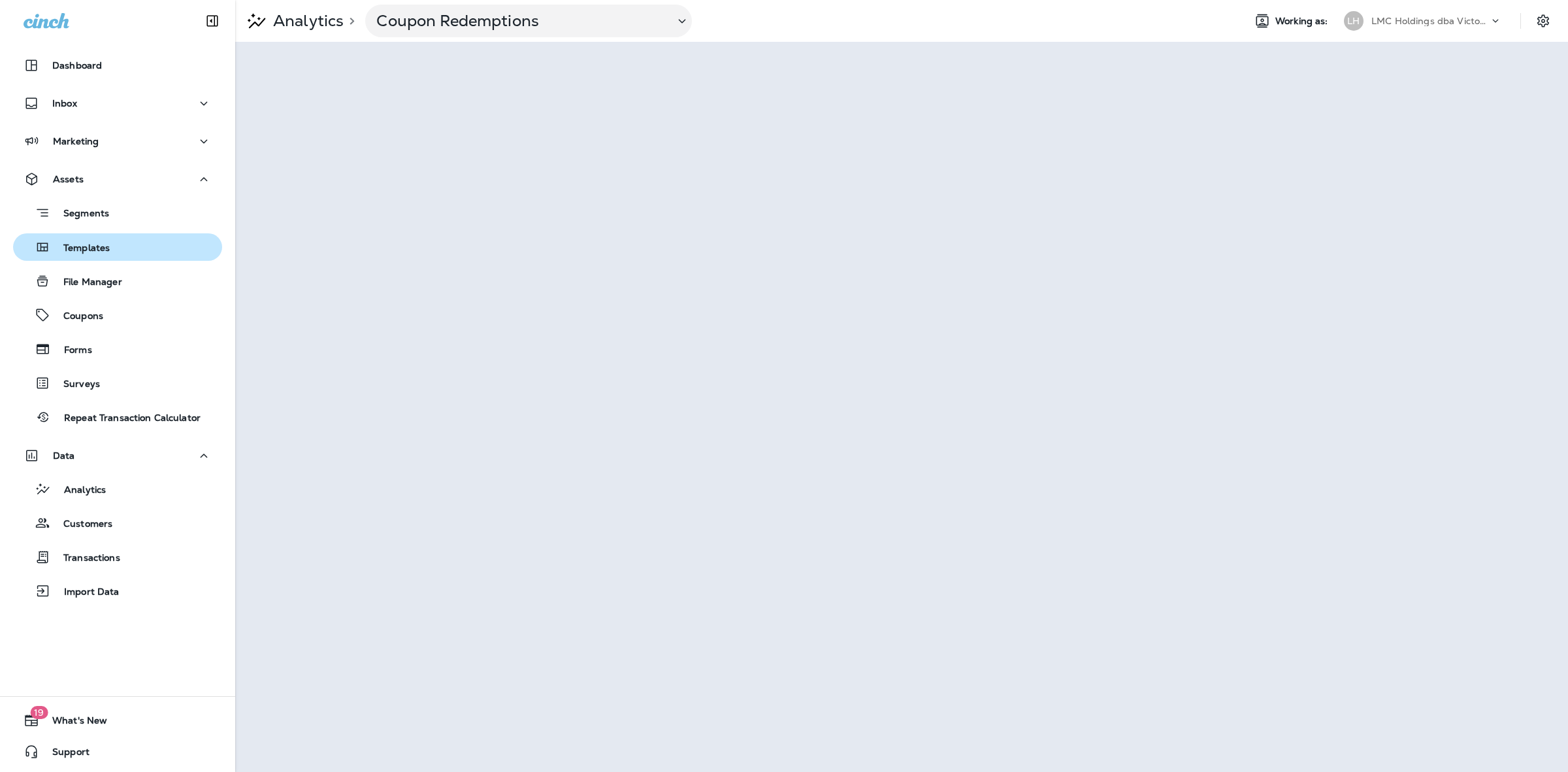
click at [137, 253] on div "Templates" at bounding box center [117, 247] width 199 height 20
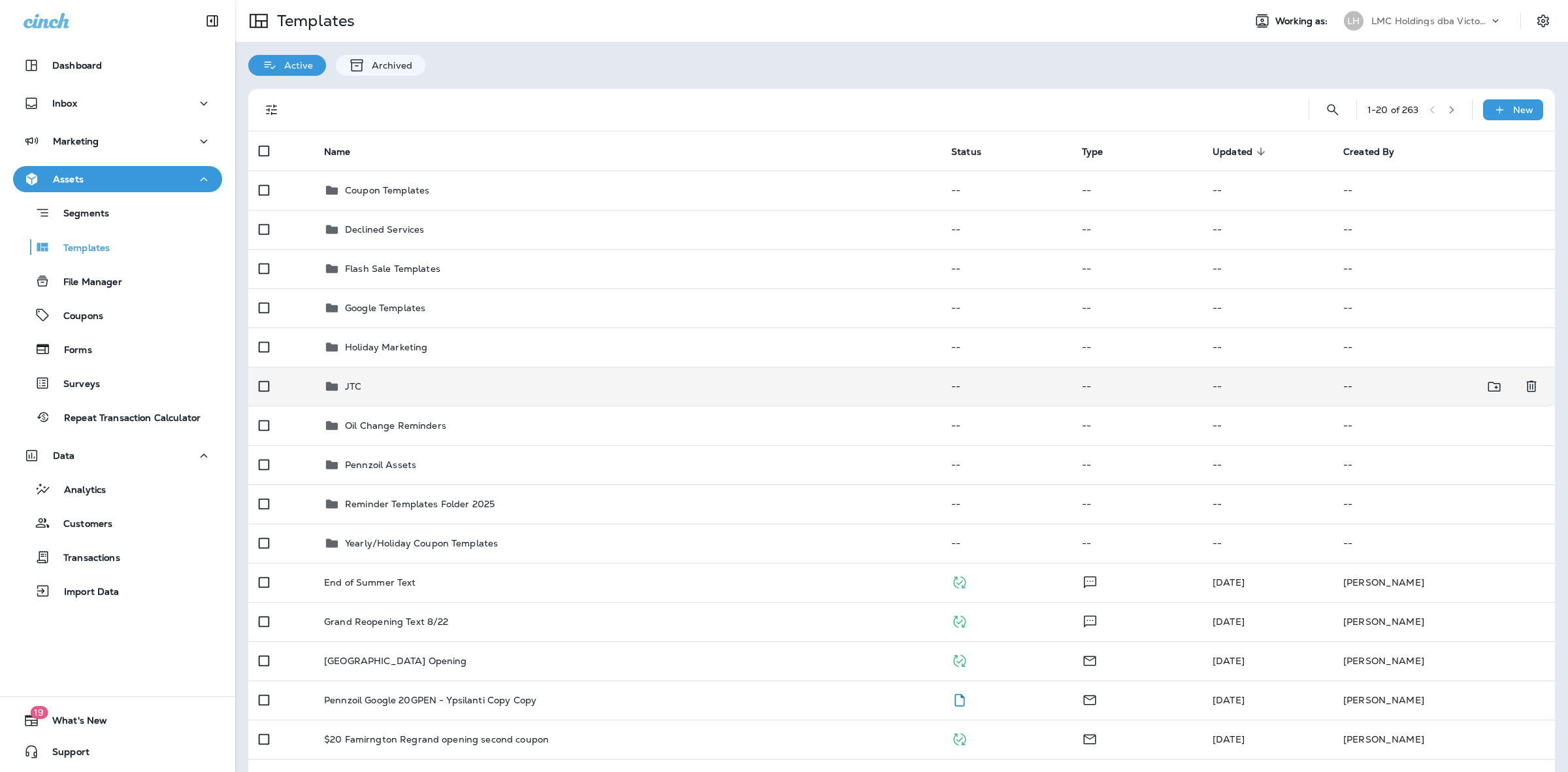
click at [374, 369] on td "JTC" at bounding box center [626, 386] width 627 height 39
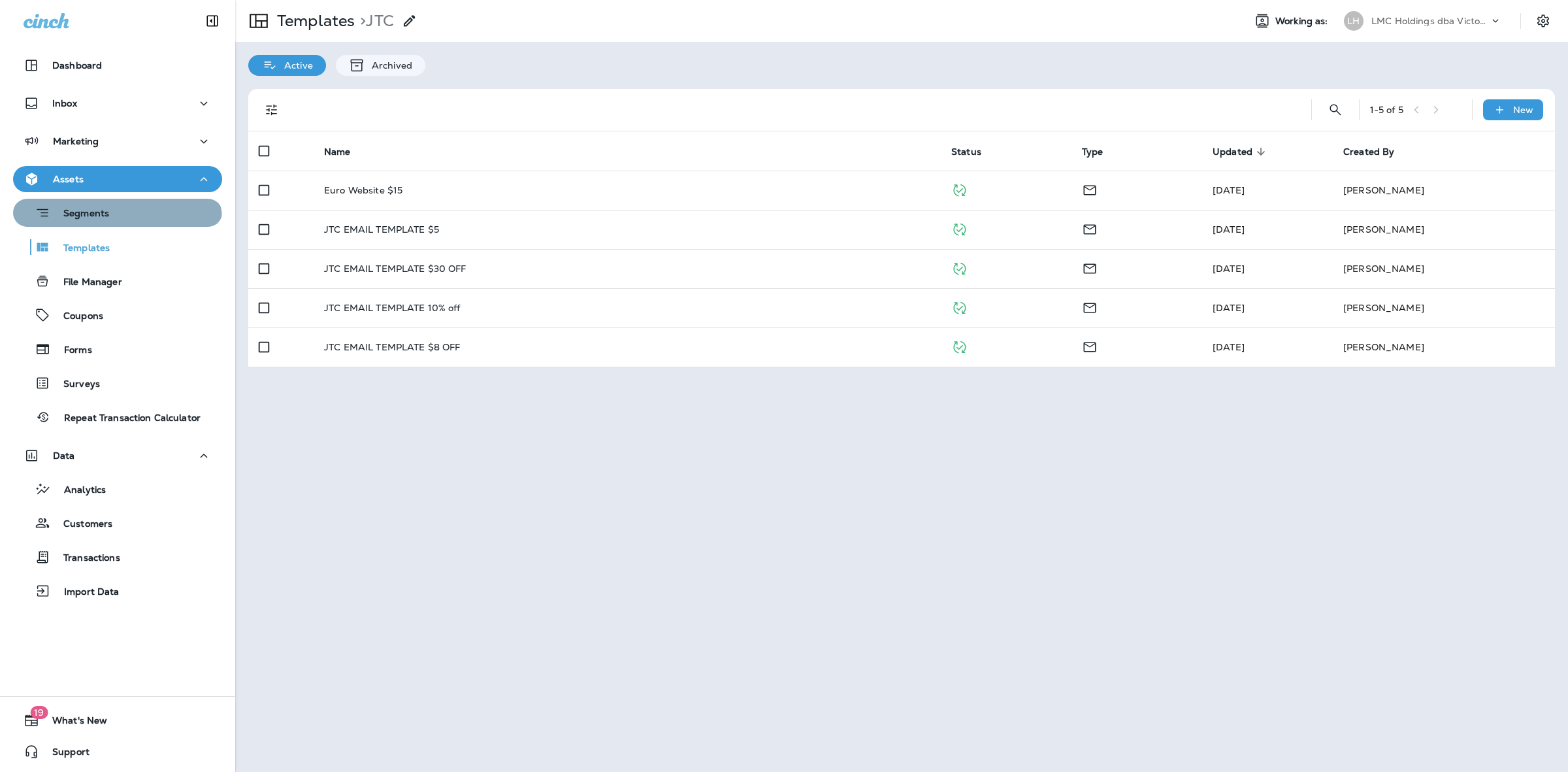
click at [116, 223] on button "Segments" at bounding box center [117, 213] width 209 height 28
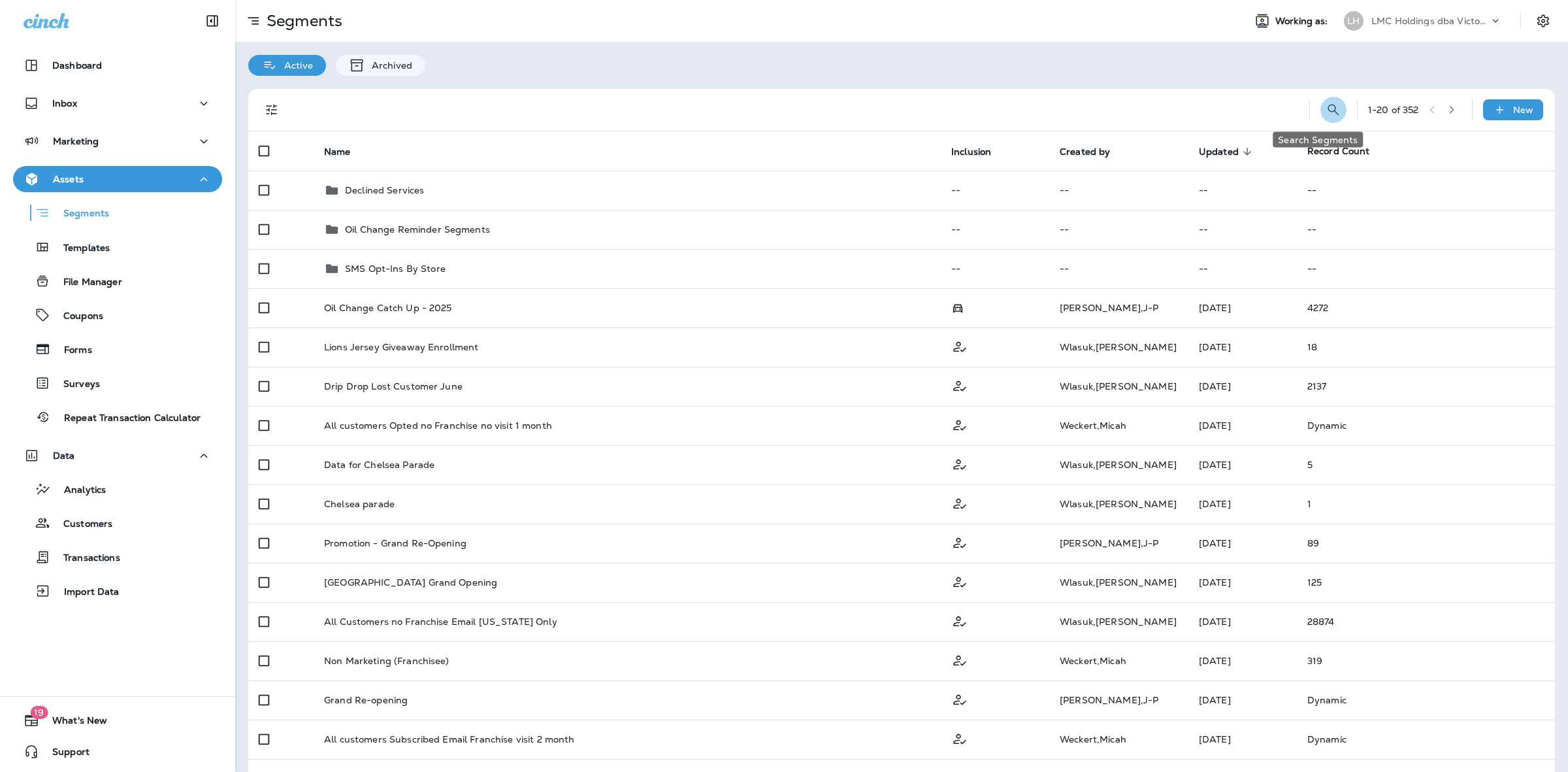
click at [1325, 108] on icon "Search Segments" at bounding box center [1333, 109] width 16 height 16
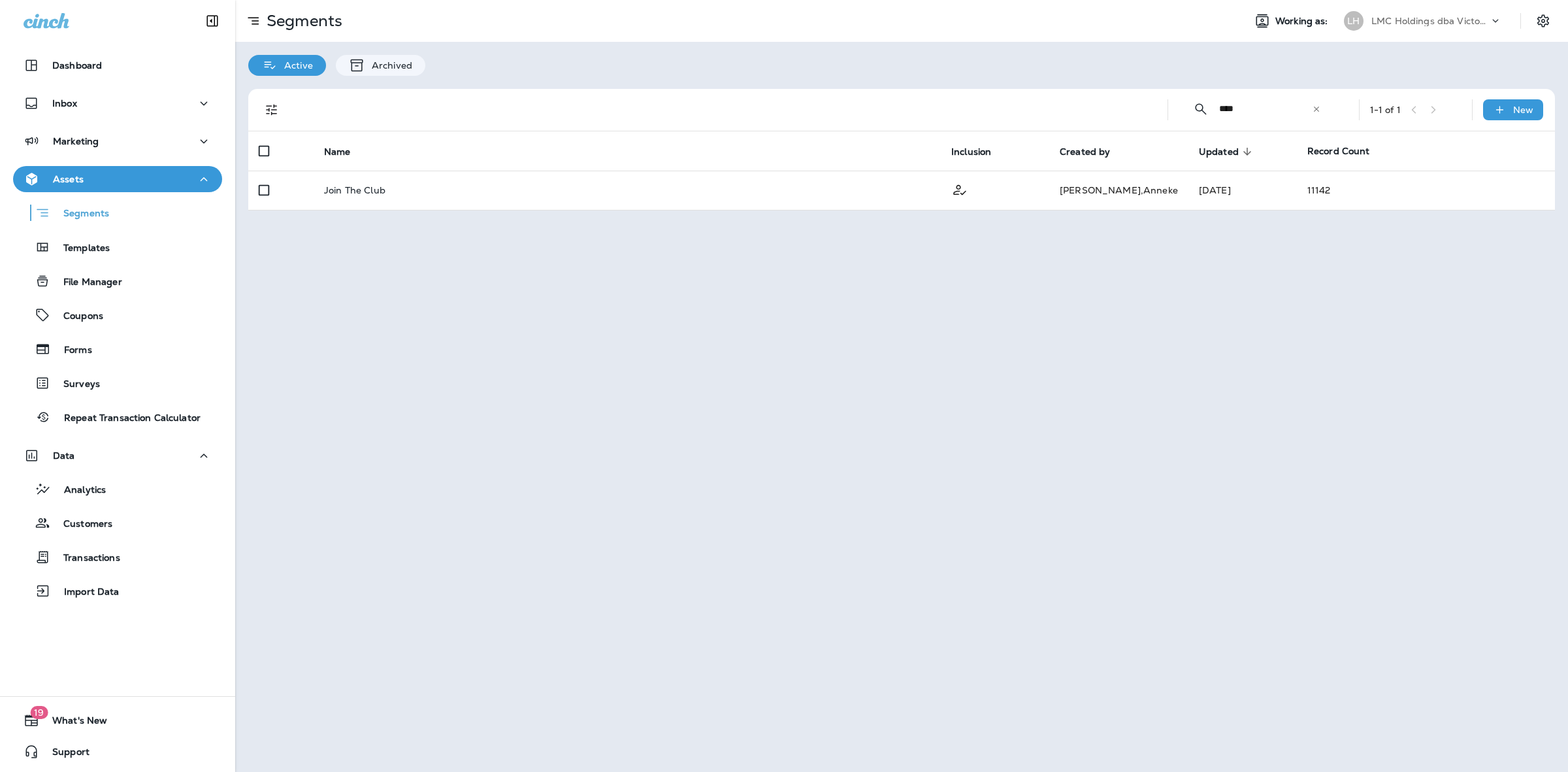
type input "****"
click at [842, 294] on div "Segments Working as: LH LMC Holdings dba Victory Lane Quick Oil Change Active A…" at bounding box center [901, 386] width 1332 height 772
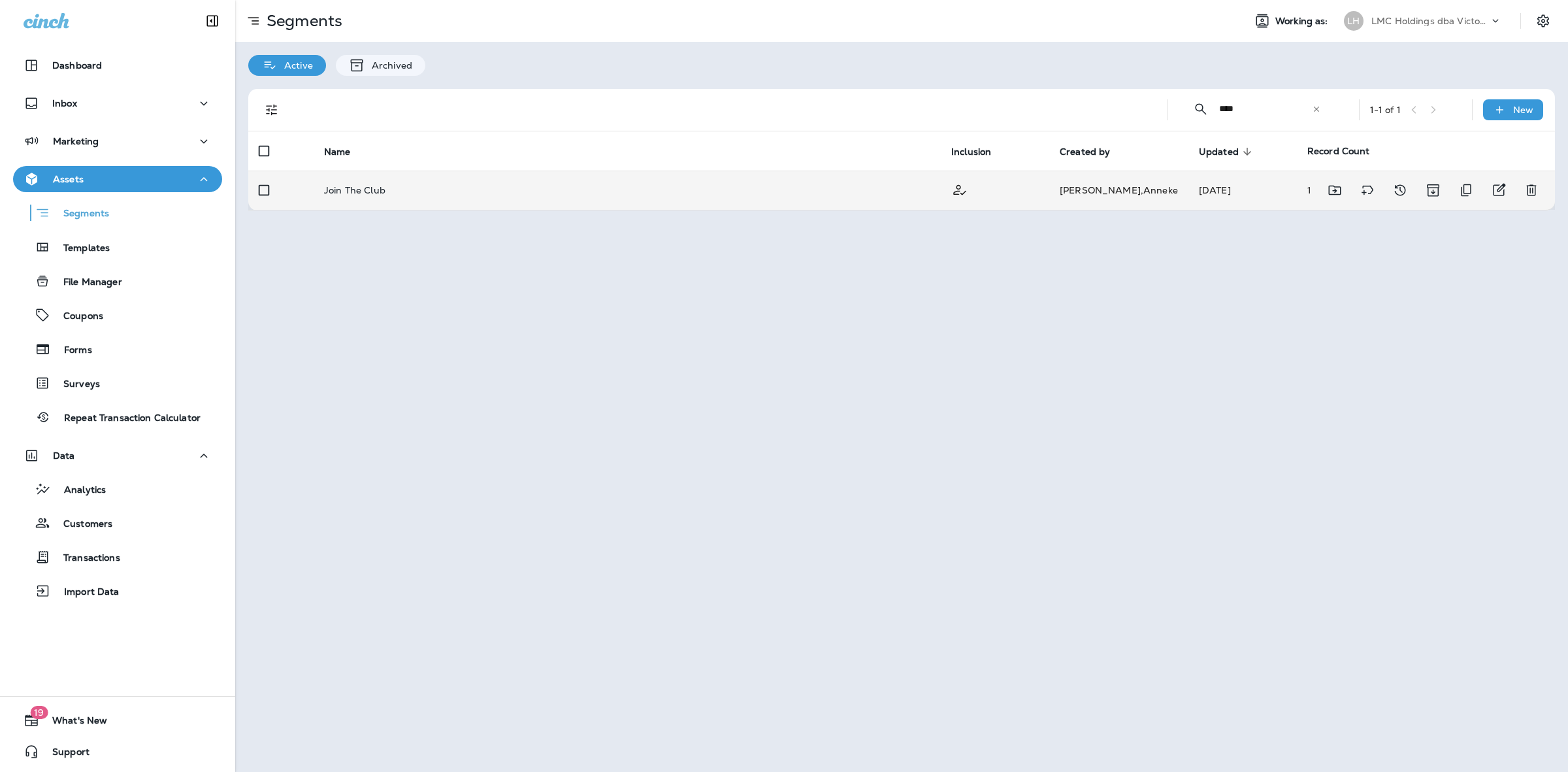
click at [692, 203] on td "Join The Club" at bounding box center [626, 189] width 627 height 39
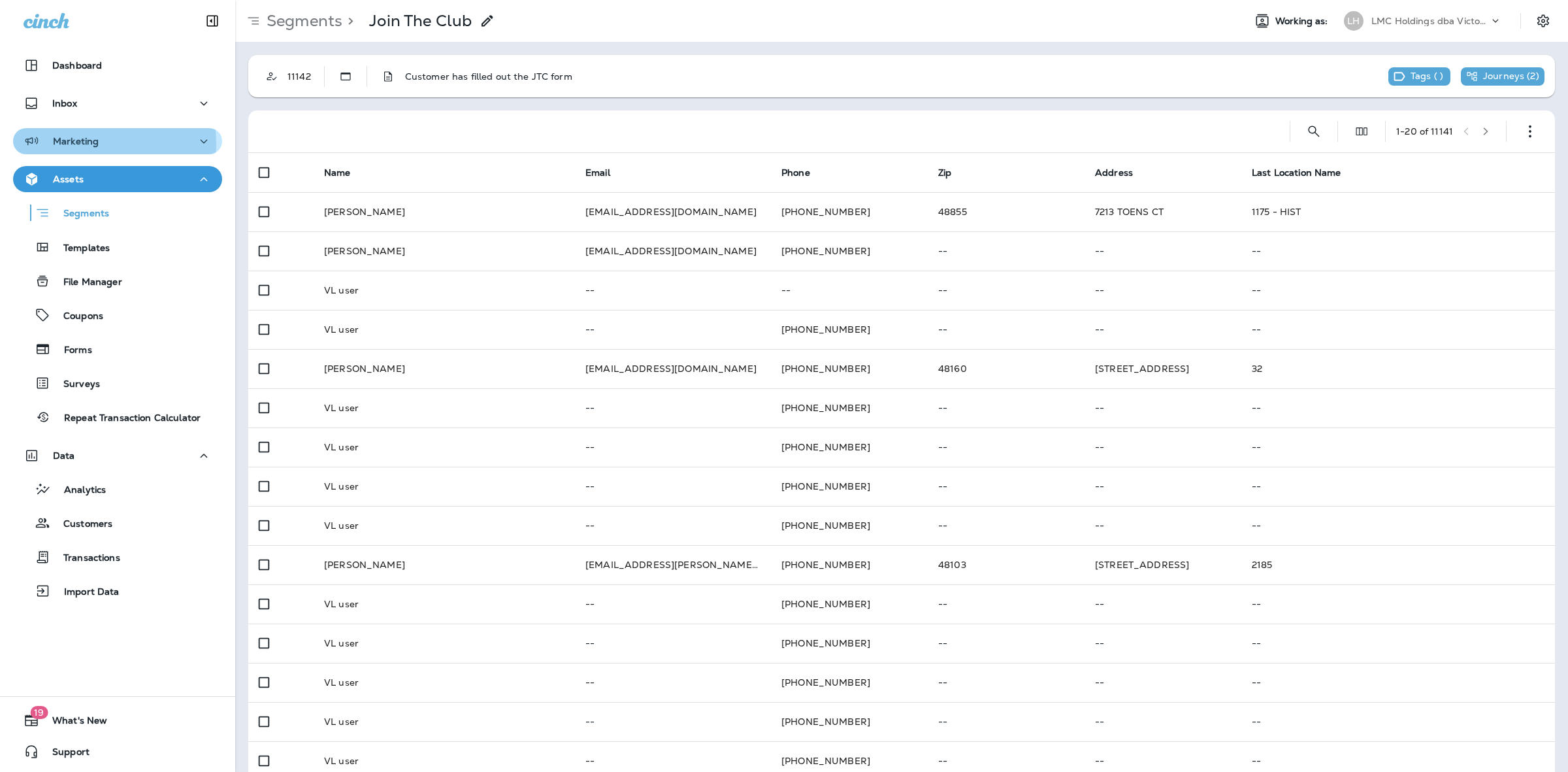
click at [81, 142] on p "Marketing" at bounding box center [76, 141] width 46 height 11
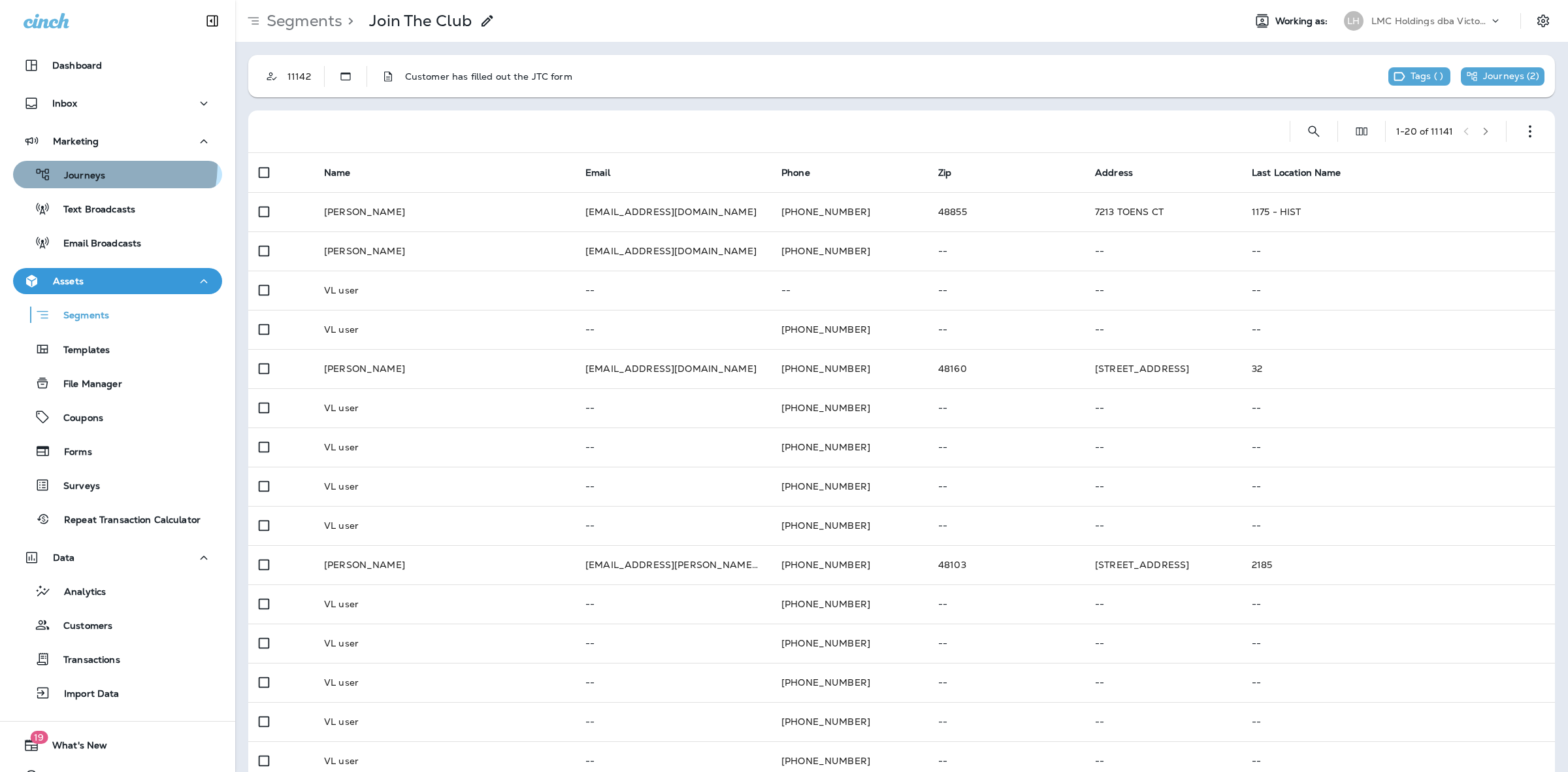
click at [82, 163] on button "Journeys" at bounding box center [117, 175] width 209 height 28
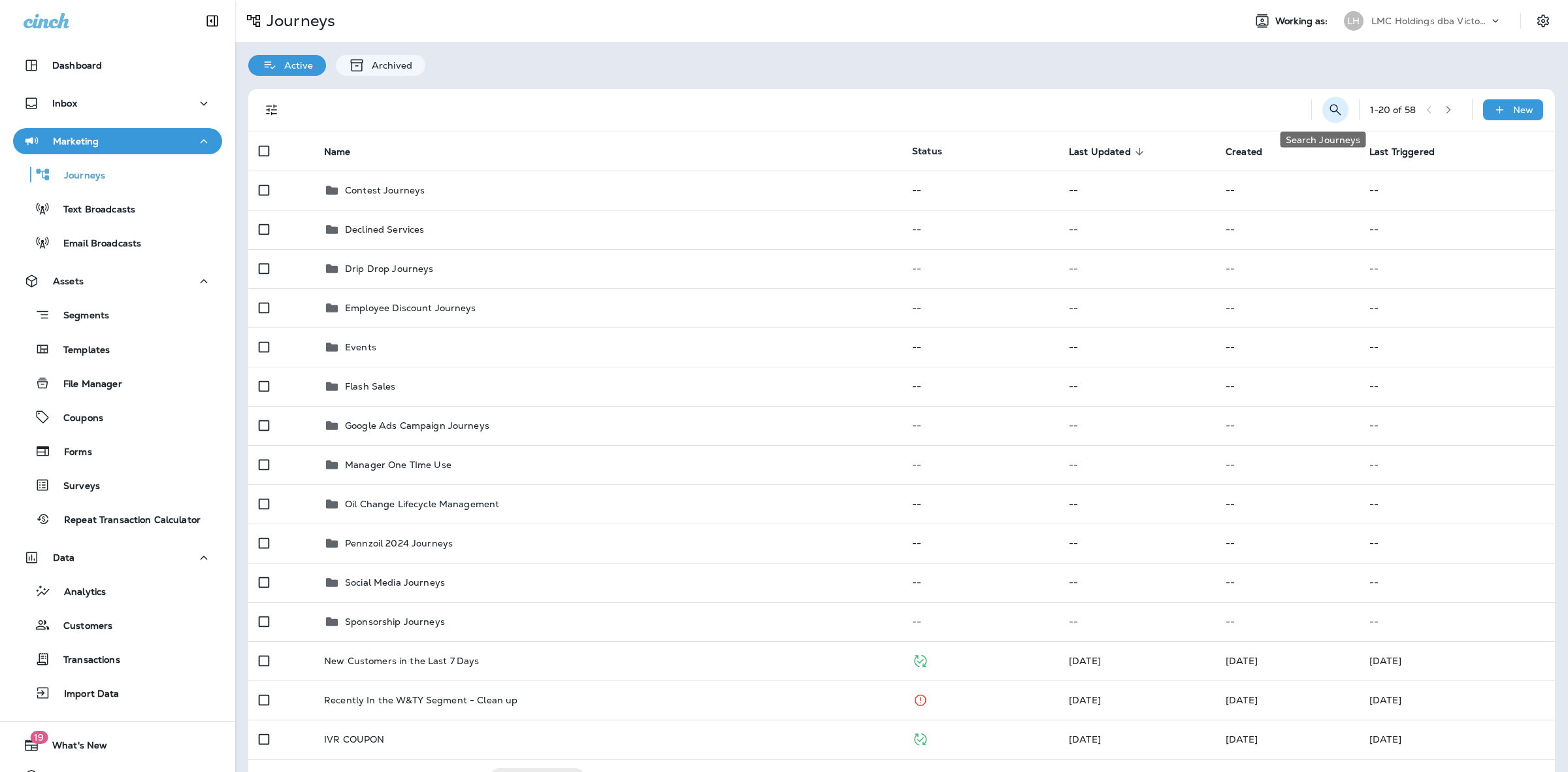
click at [1327, 113] on icon "Search Journeys" at bounding box center [1335, 109] width 16 height 16
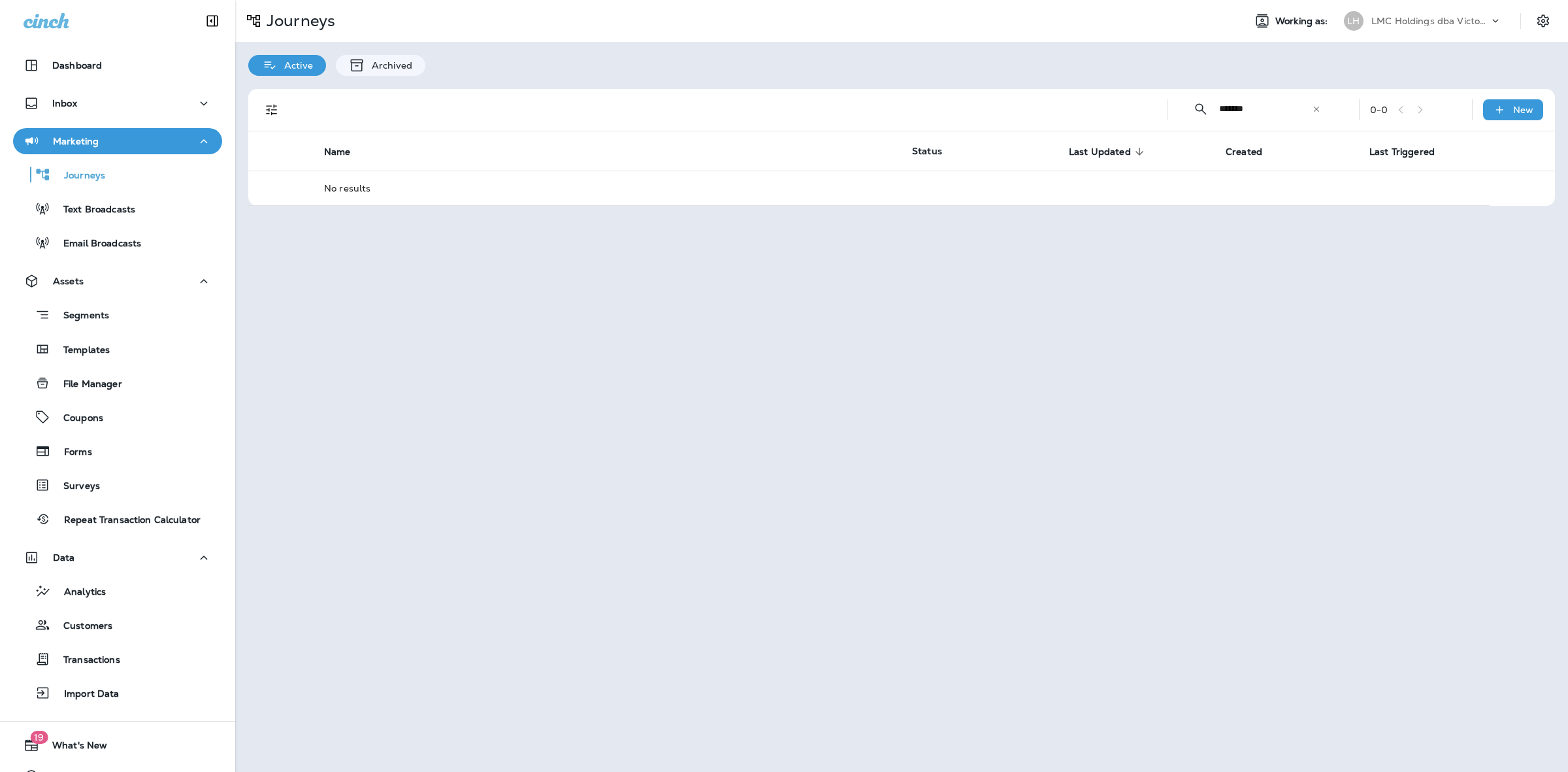
type input "**********"
click at [124, 183] on div "Journeys" at bounding box center [117, 175] width 199 height 20
click at [134, 220] on button "Text Broadcasts" at bounding box center [117, 209] width 209 height 28
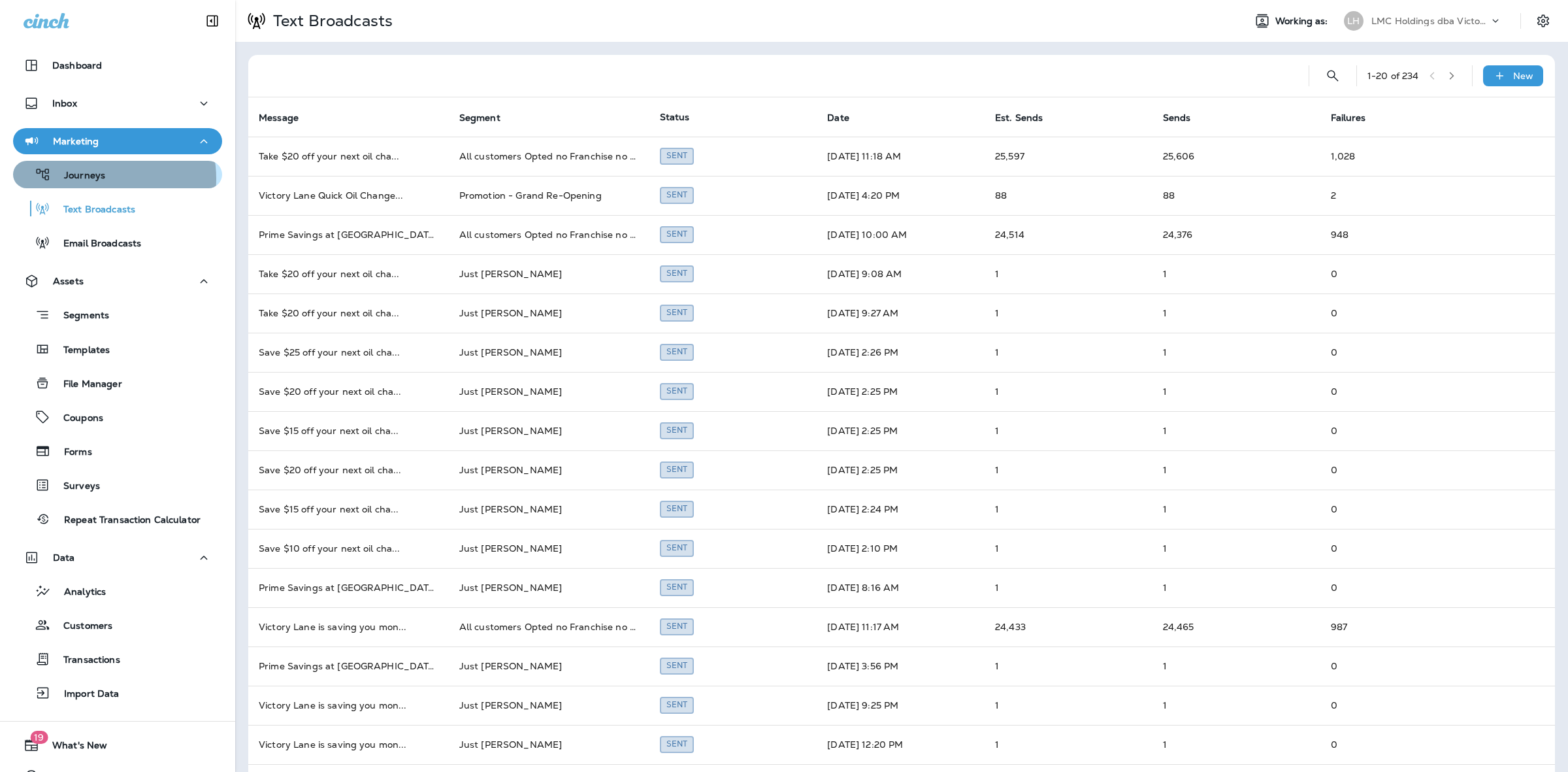
click at [105, 178] on div "Journeys" at bounding box center [117, 175] width 199 height 20
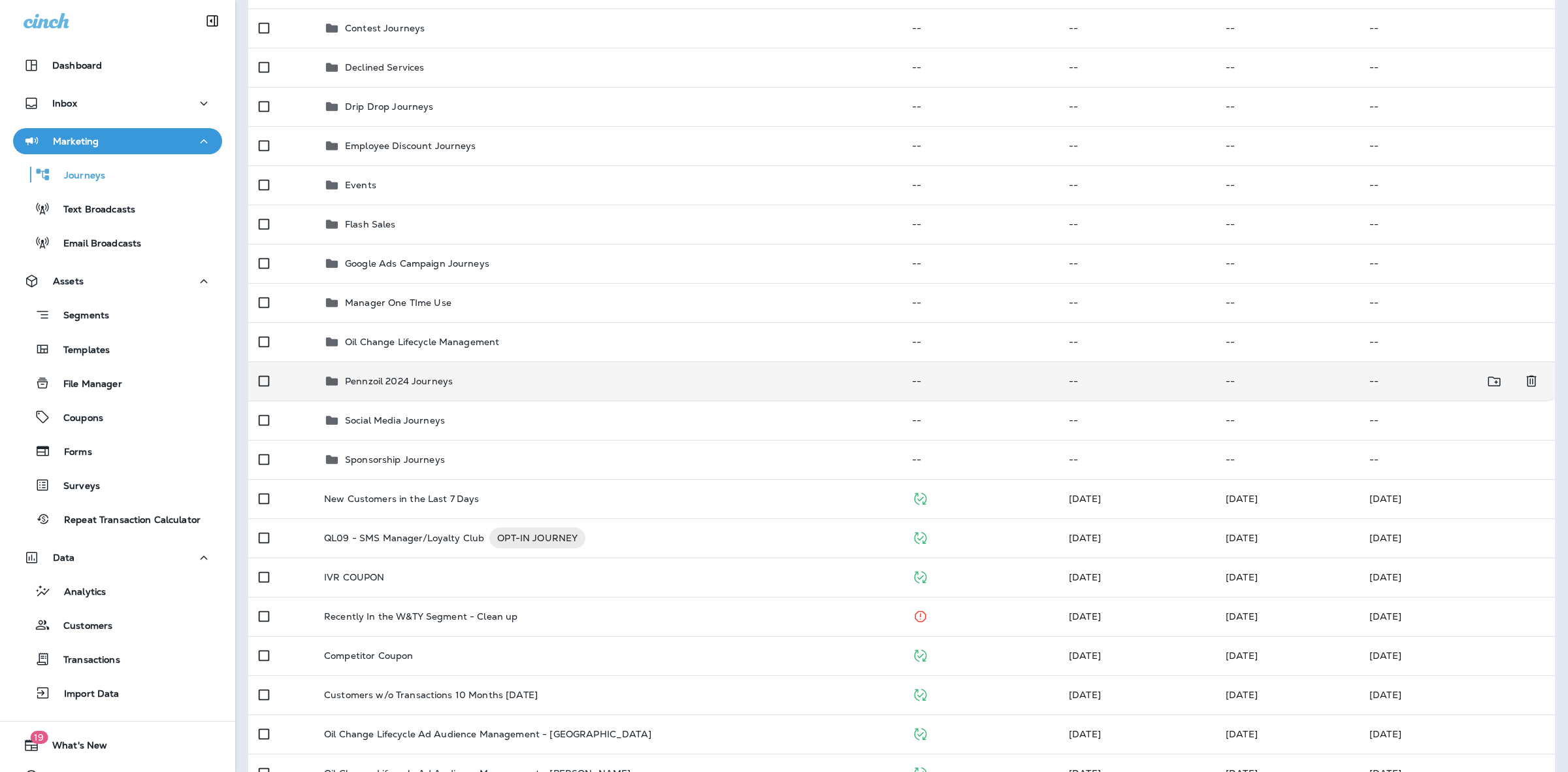
scroll to position [82, 0]
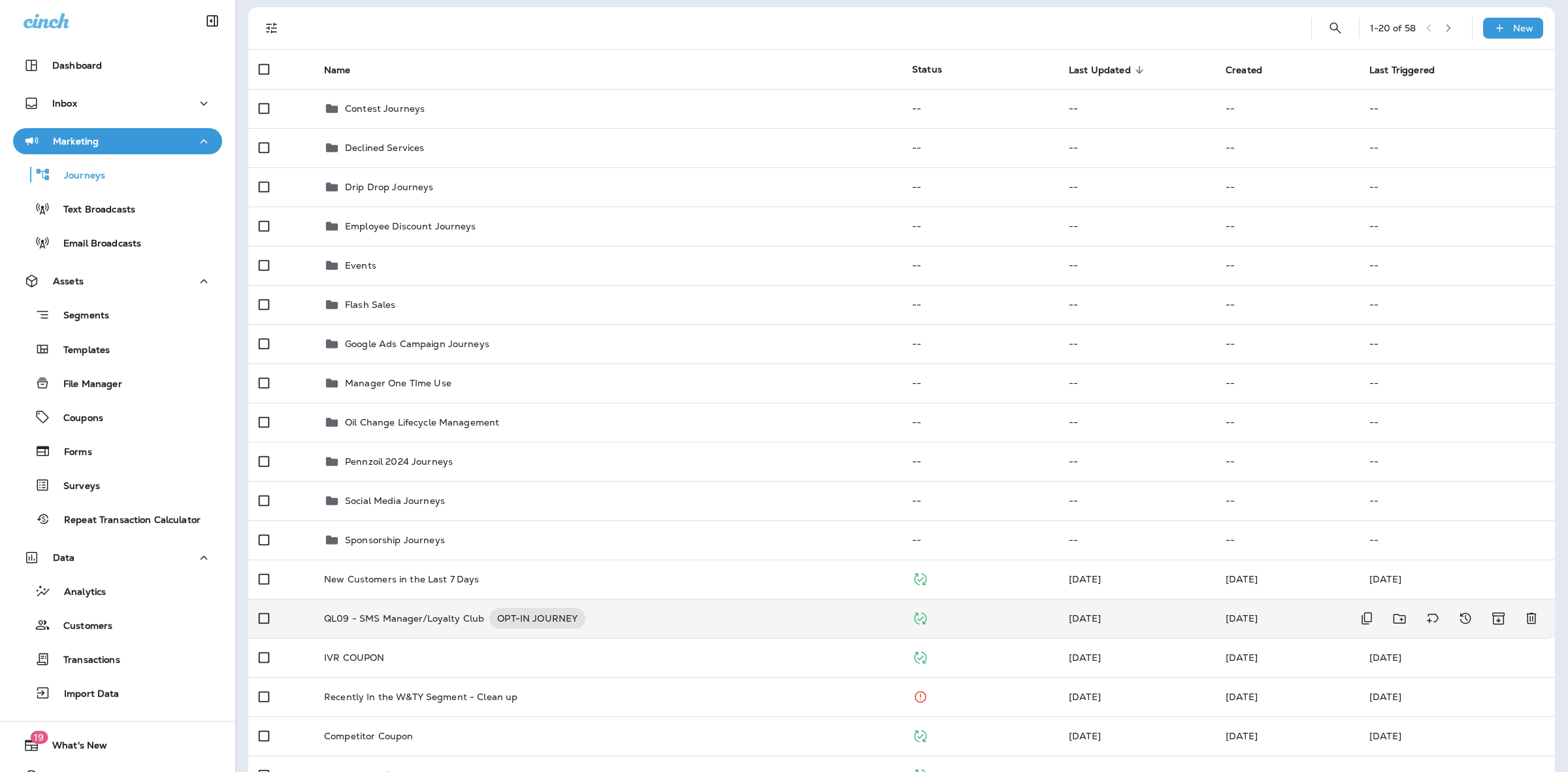
click at [403, 618] on p "QL09 - SMS Manager/Loyalty Club" at bounding box center [404, 618] width 160 height 21
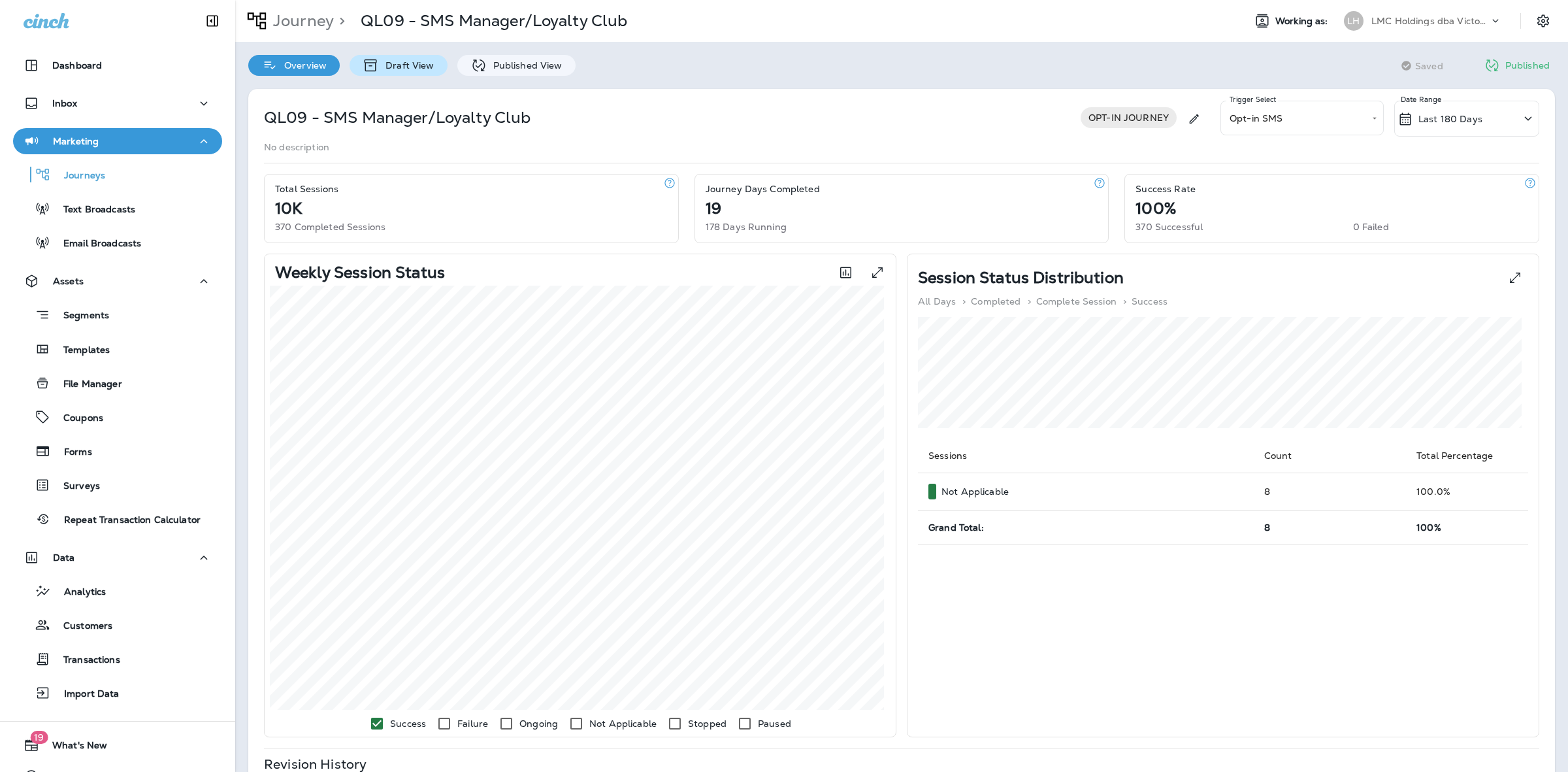
click at [399, 59] on div "Draft View" at bounding box center [398, 65] width 97 height 21
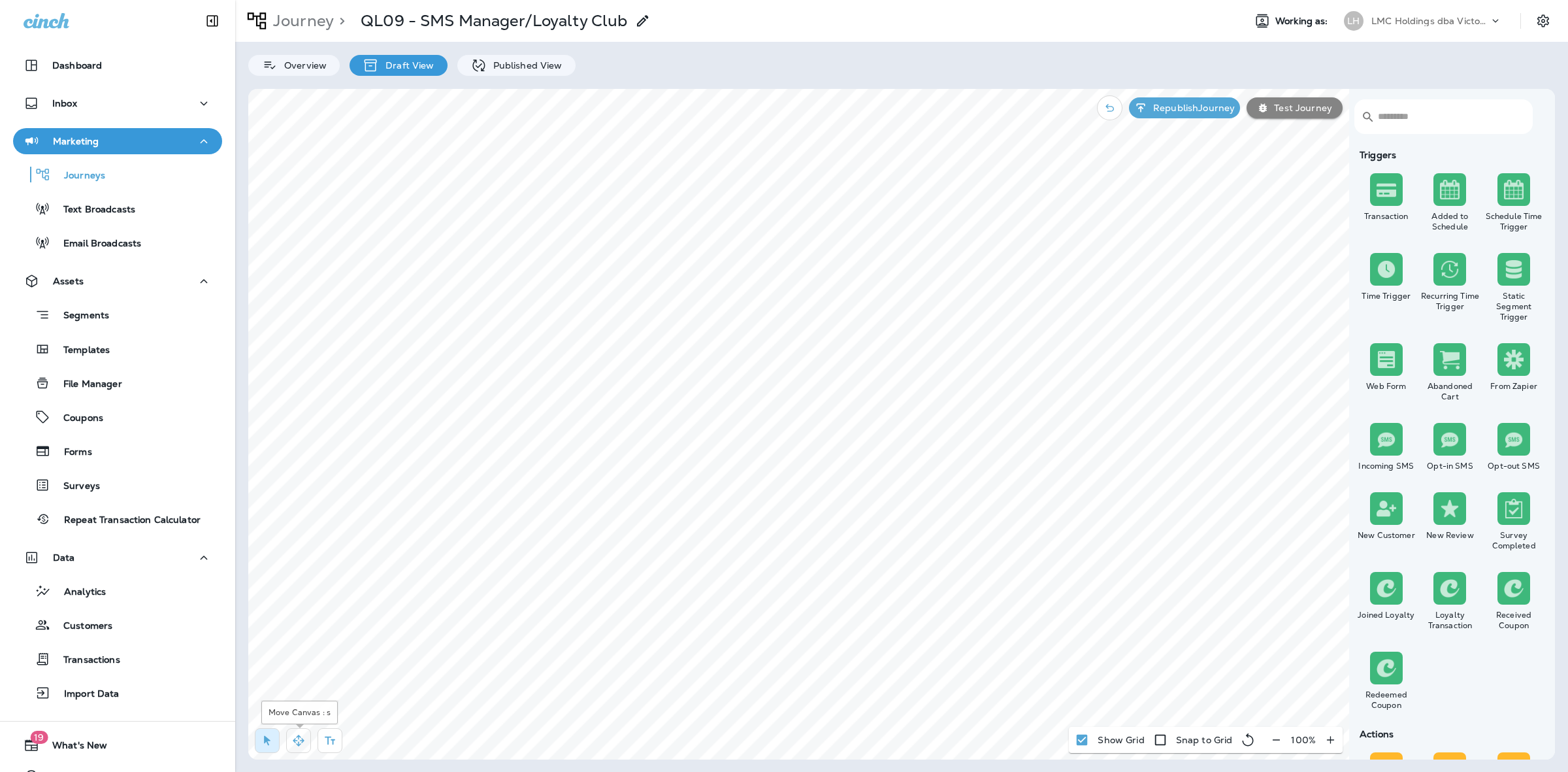
drag, startPoint x: 292, startPoint y: 736, endPoint x: 305, endPoint y: 736, distance: 13.0
click at [294, 736] on icon "button" at bounding box center [298, 740] width 13 height 13
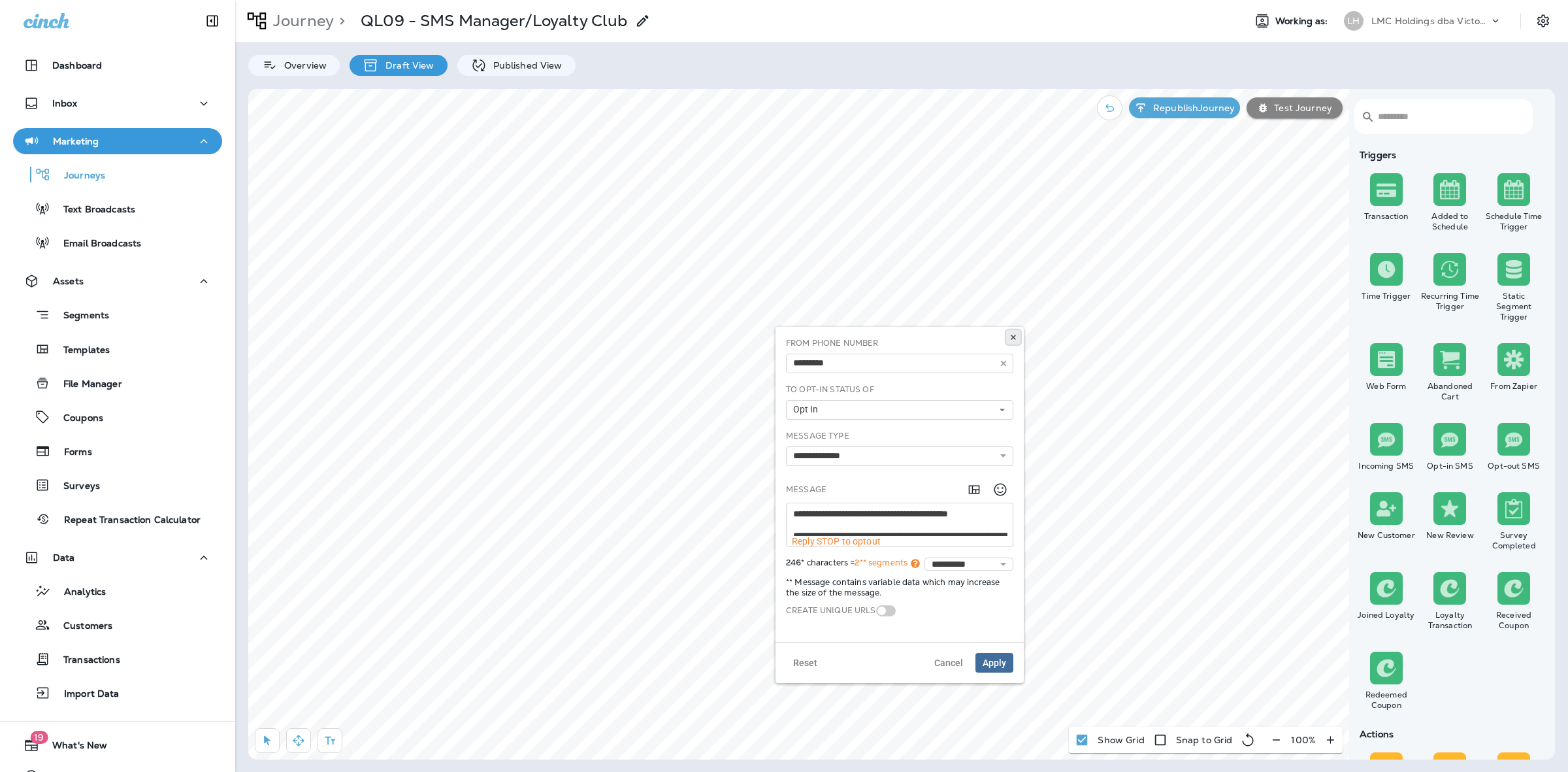
click at [1008, 334] on button at bounding box center [1013, 337] width 14 height 14
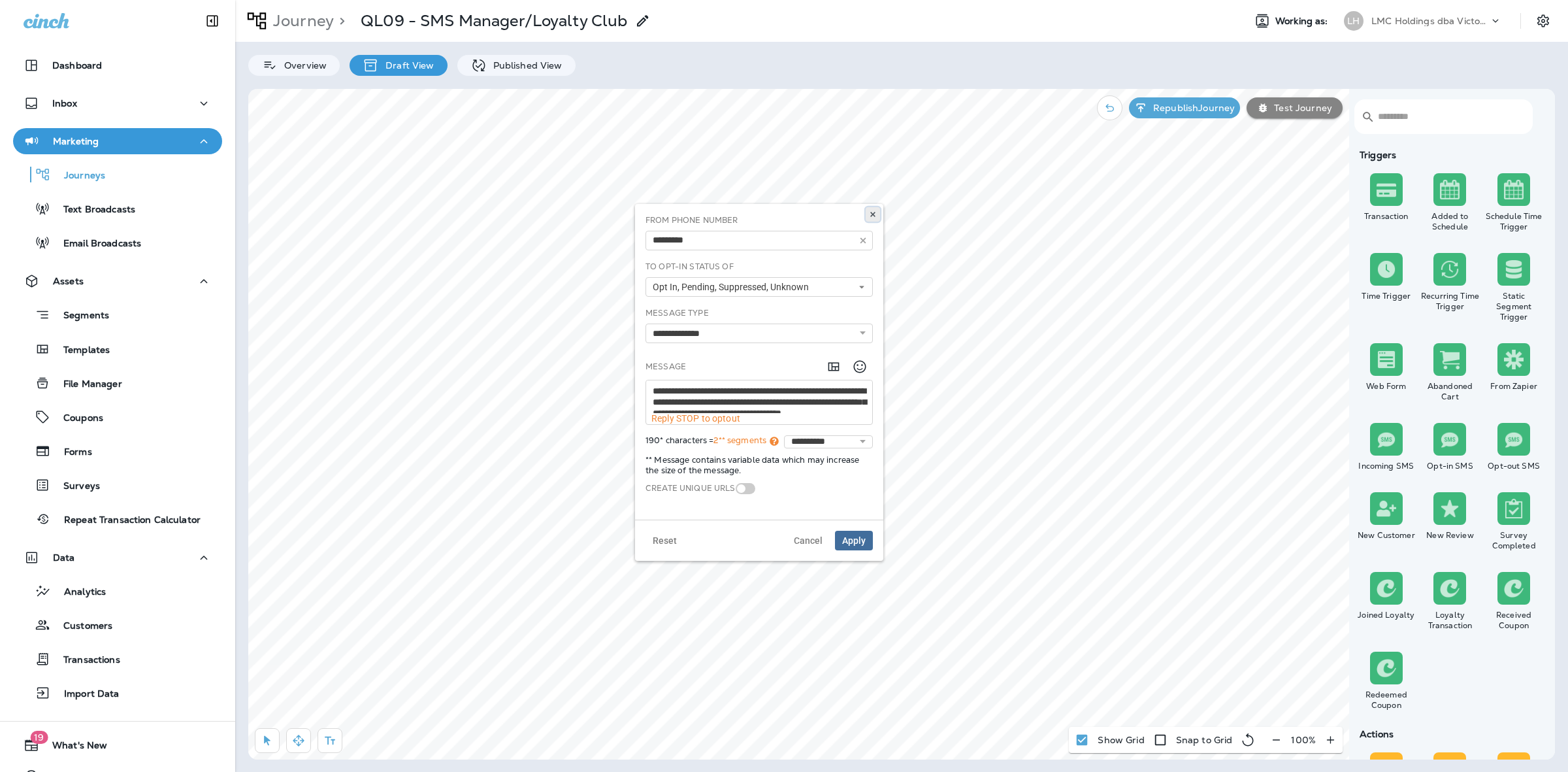
click at [867, 216] on button at bounding box center [872, 214] width 14 height 14
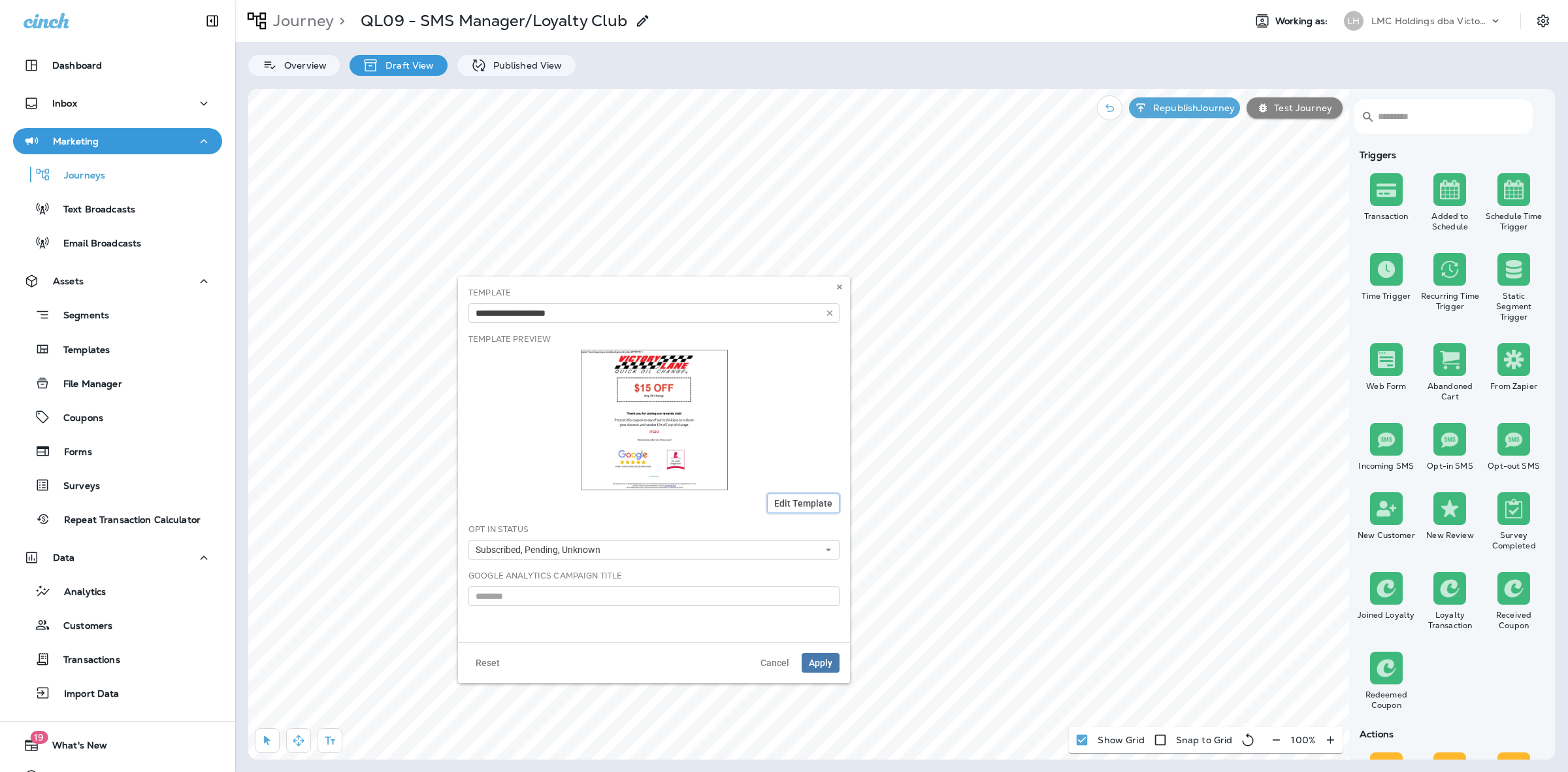
click at [821, 507] on span "Edit Template" at bounding box center [802, 502] width 58 height 9
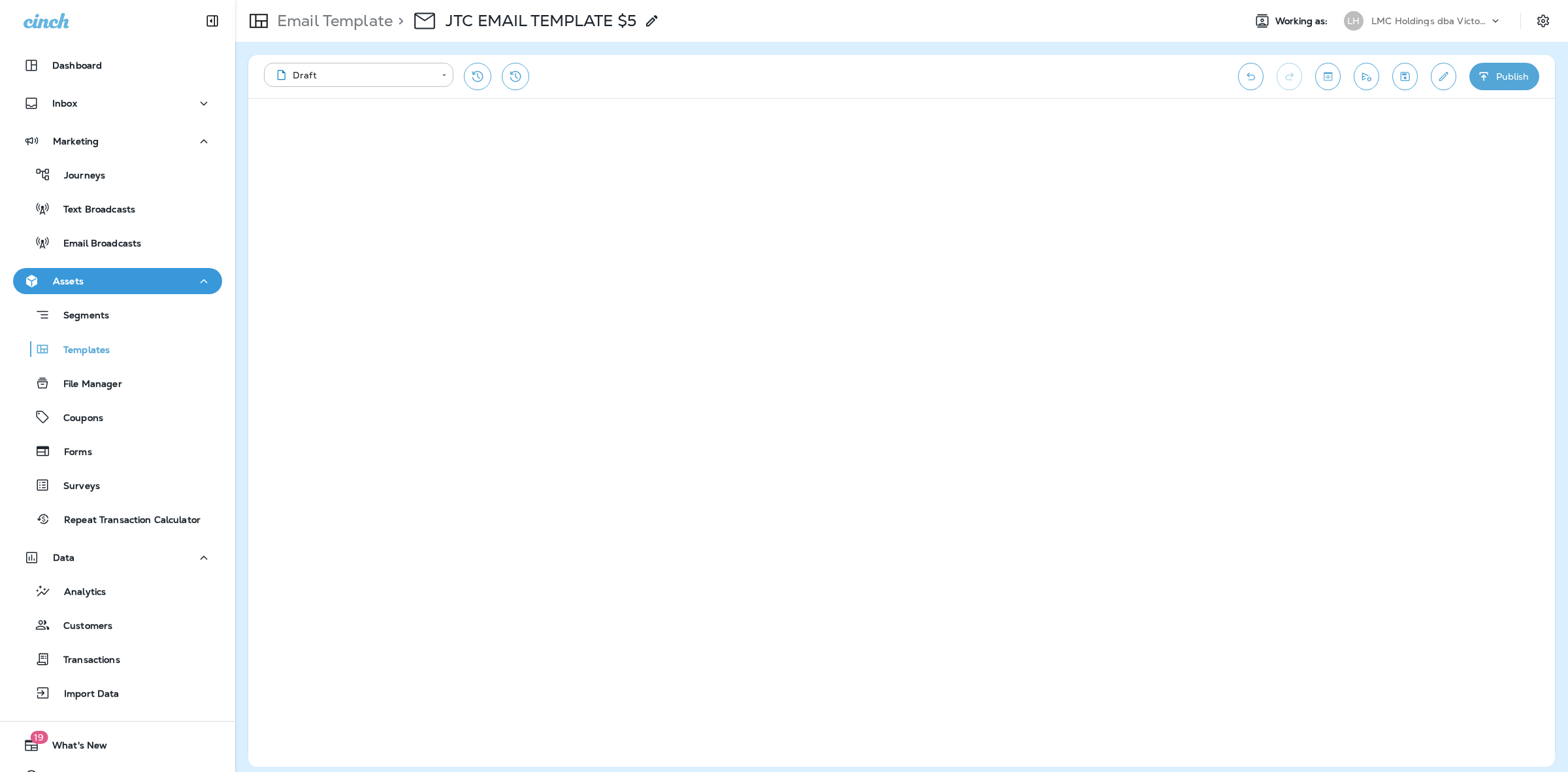
click at [656, 22] on icon at bounding box center [652, 21] width 16 height 16
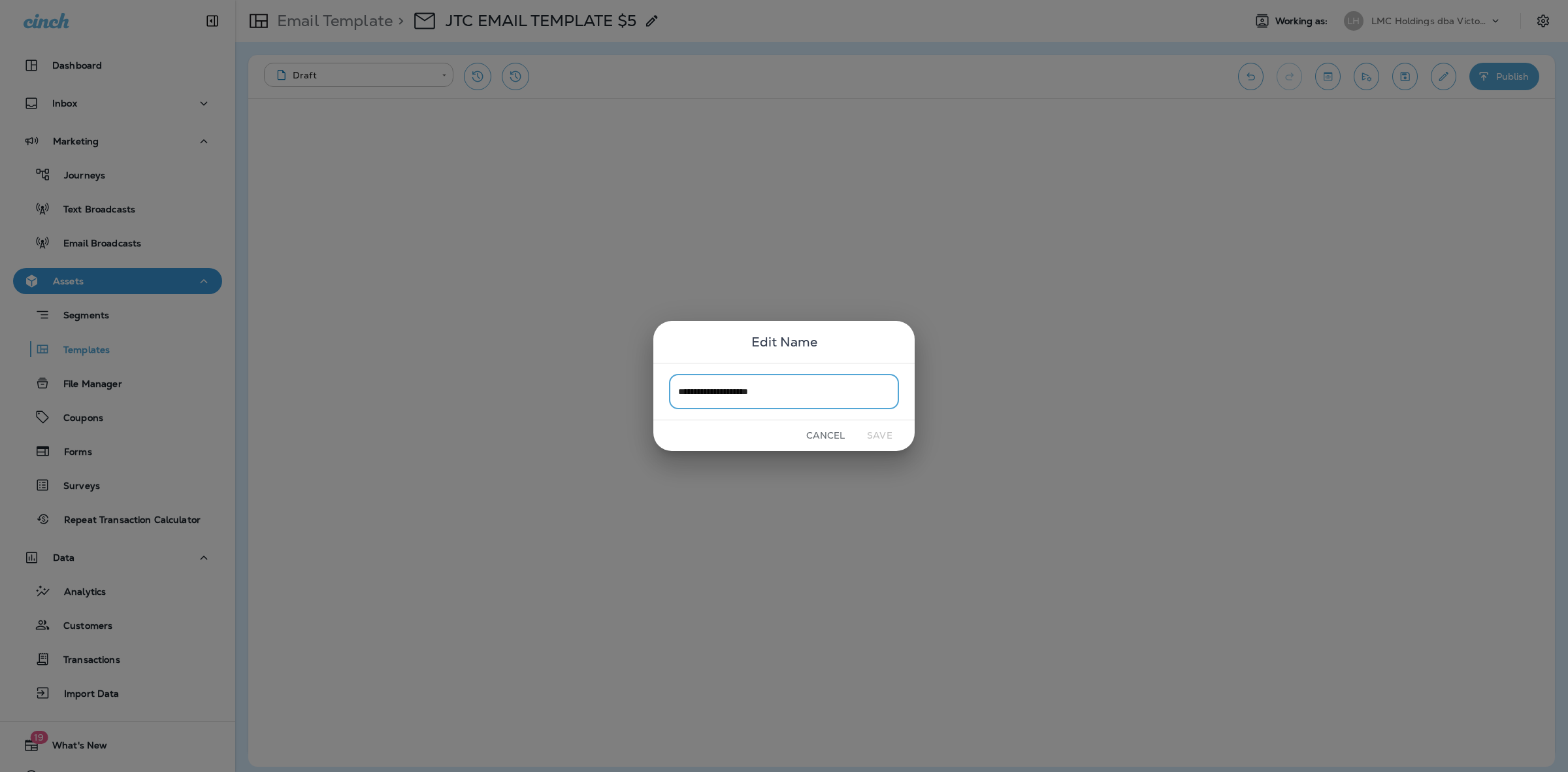
click at [784, 390] on input "**********" at bounding box center [784, 391] width 230 height 35
type input "**********"
click at [886, 433] on button "Save" at bounding box center [879, 436] width 49 height 20
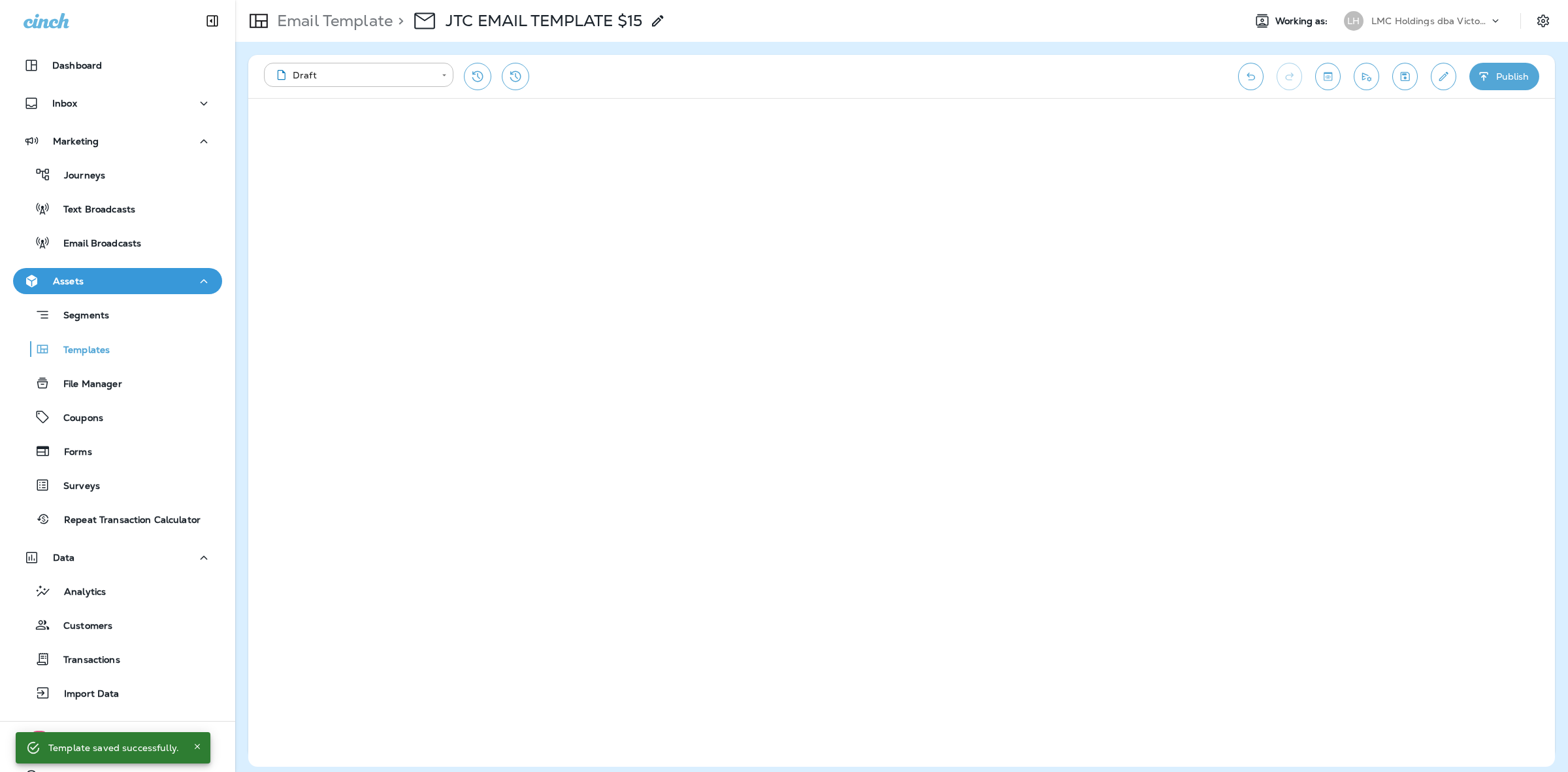
click at [896, 66] on div "**********" at bounding box center [744, 77] width 960 height 28
click at [1493, 71] on button "Publish" at bounding box center [1503, 77] width 70 height 28
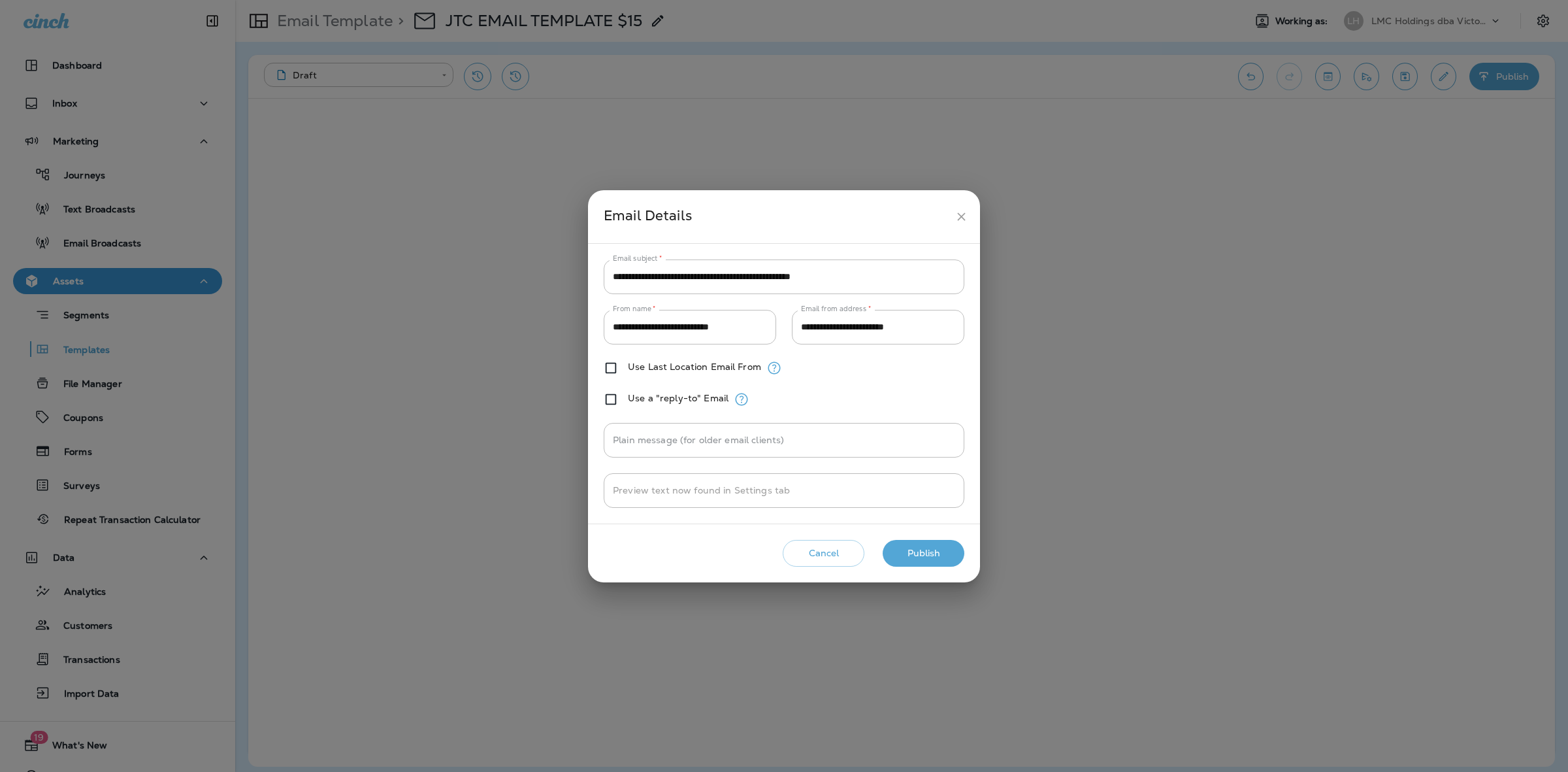
click at [919, 547] on button "Publish" at bounding box center [923, 553] width 82 height 27
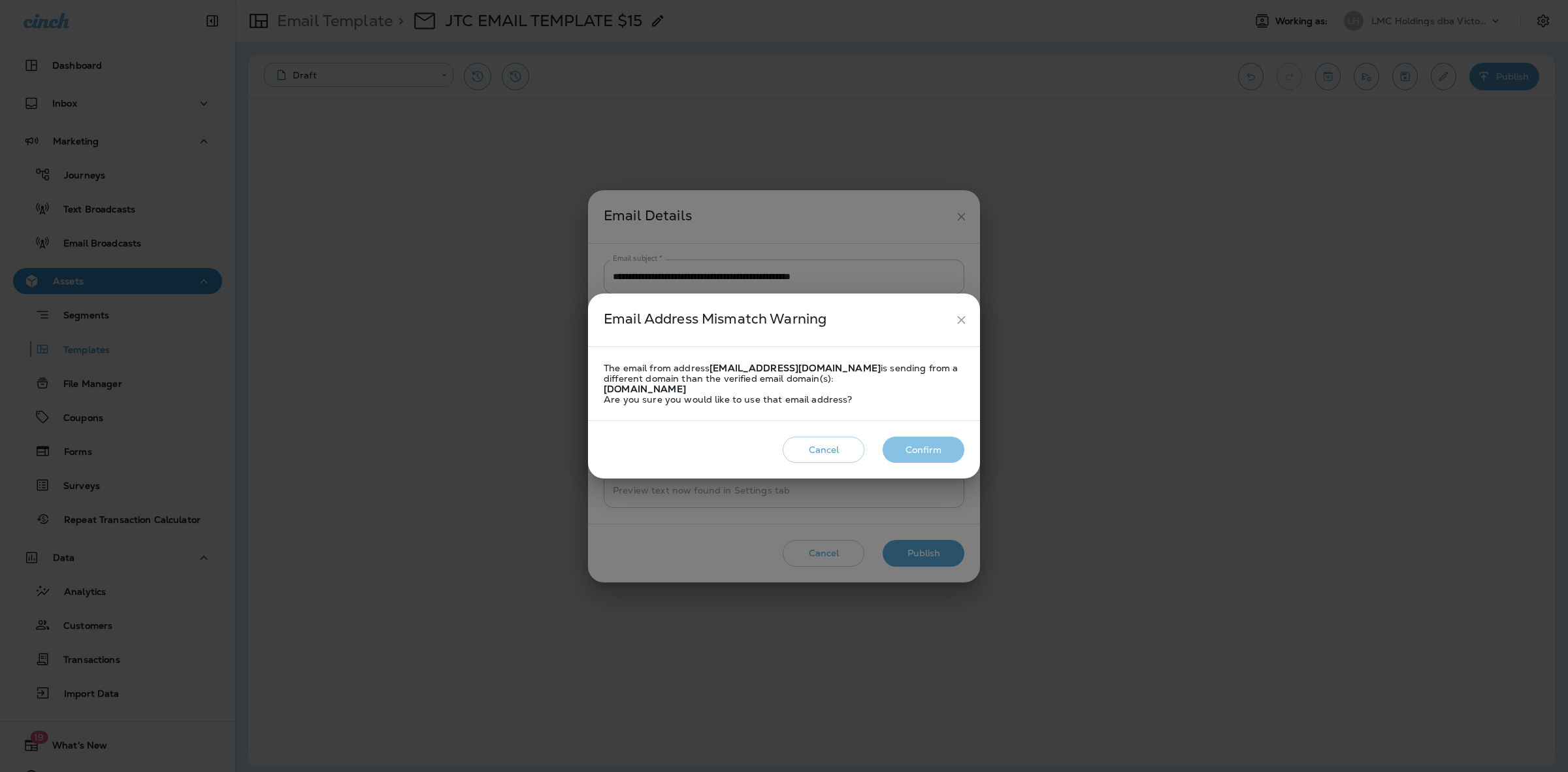
click at [925, 446] on button "Confirm" at bounding box center [923, 450] width 82 height 27
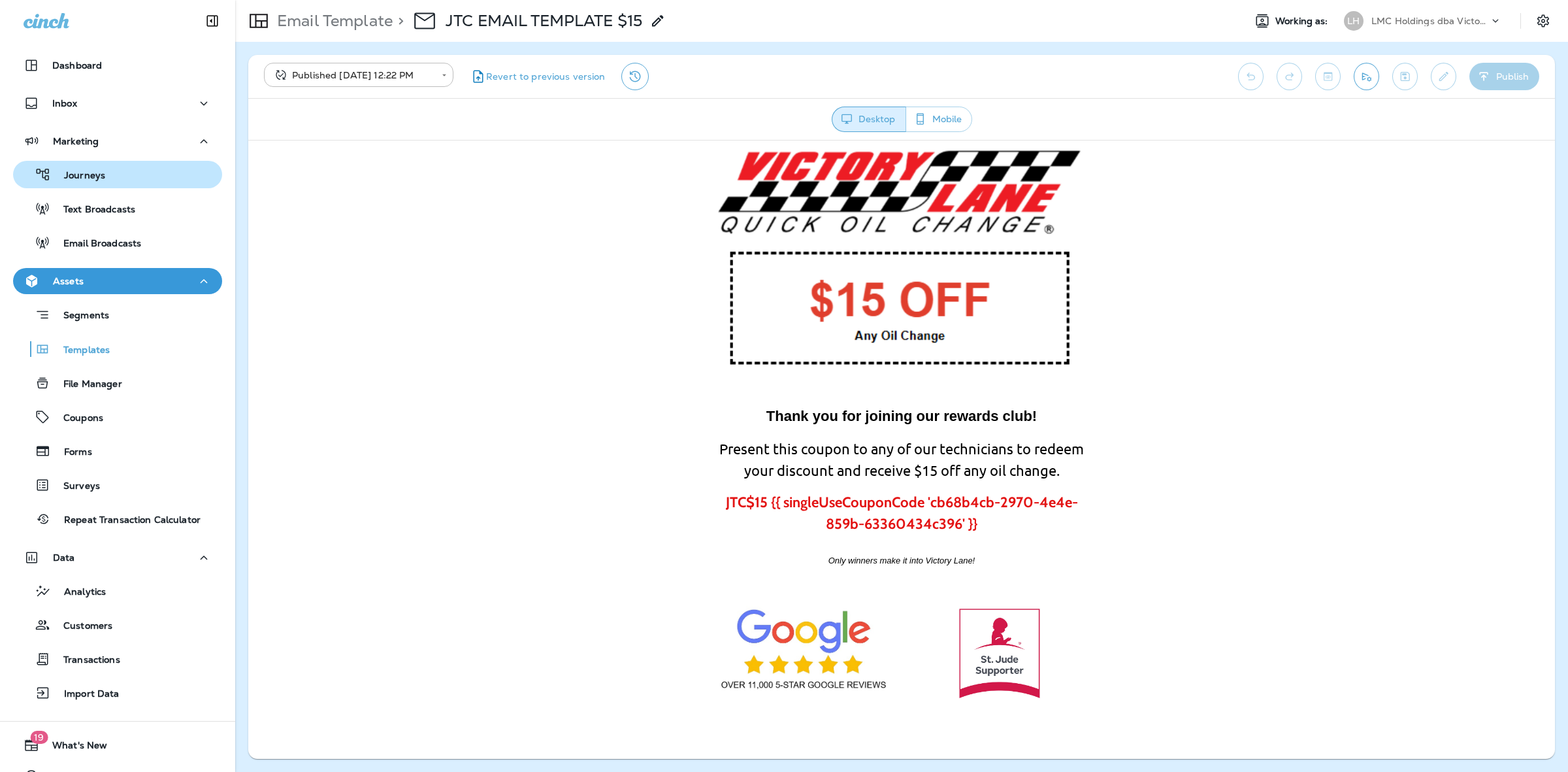
click at [118, 182] on div "Journeys" at bounding box center [117, 175] width 199 height 20
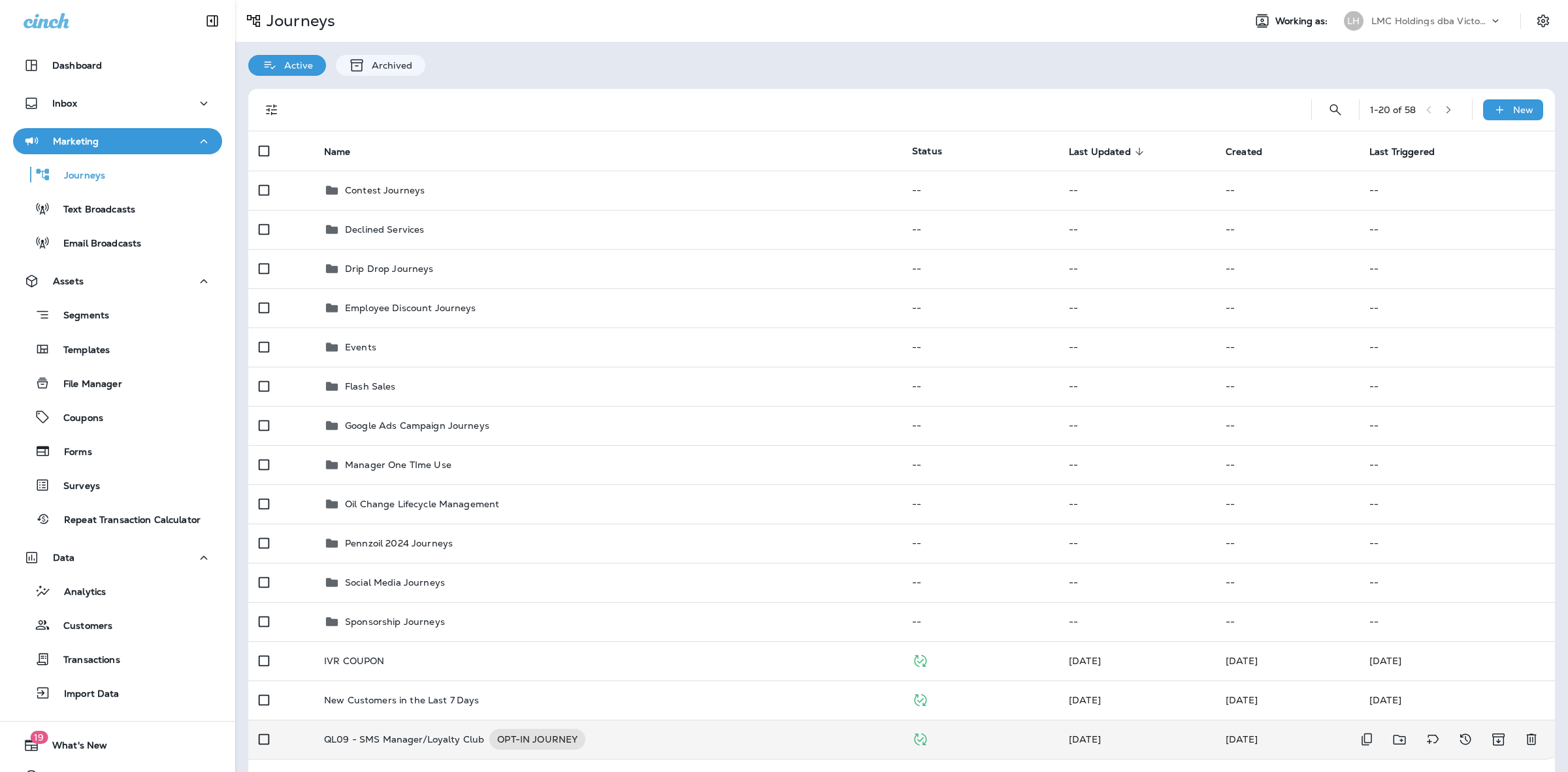
click at [397, 722] on td "QL09 - SMS Manager/Loyalty Club OPT-IN JOURNEY" at bounding box center [607, 738] width 588 height 39
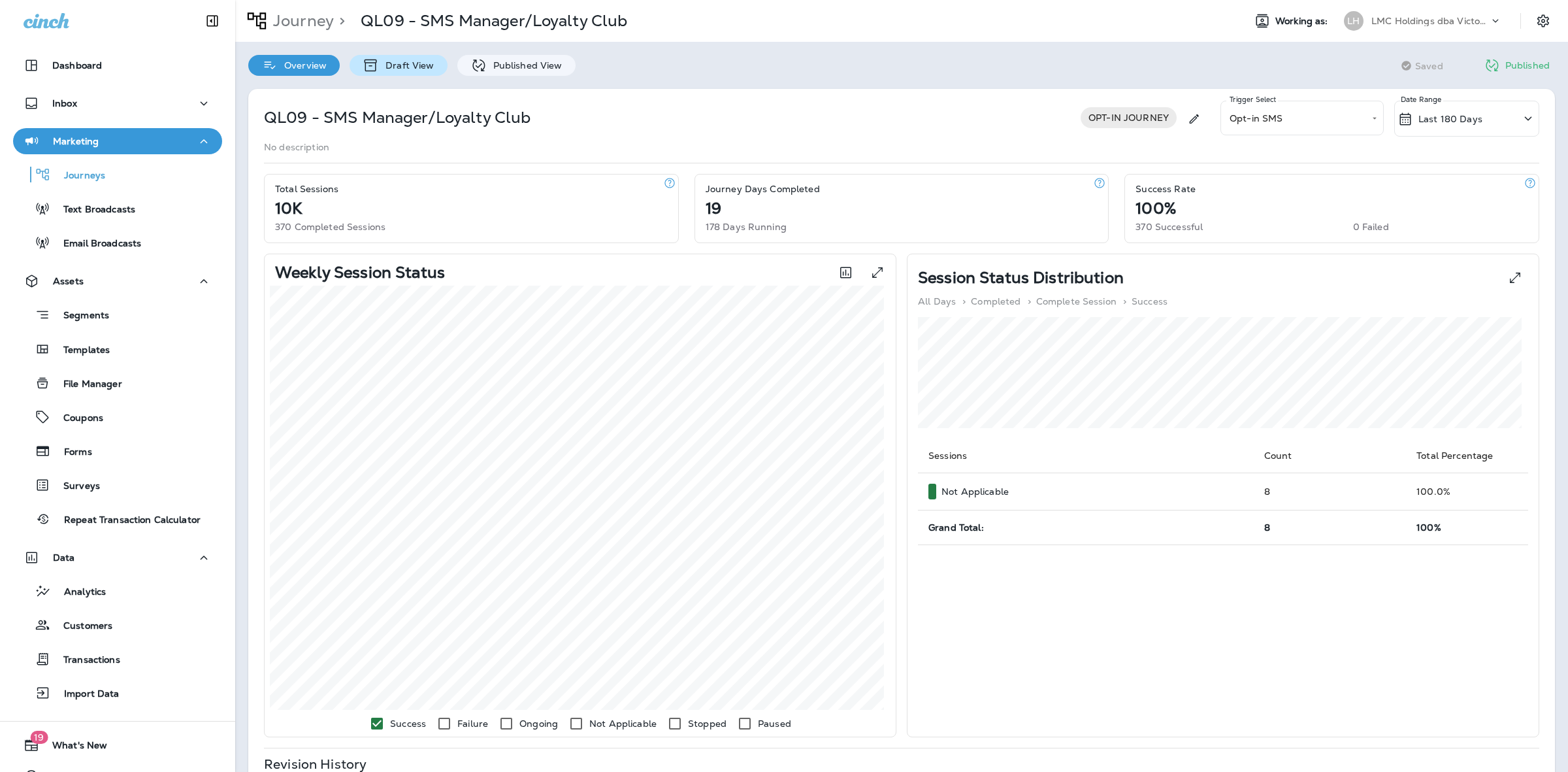
click at [386, 62] on p "Draft View" at bounding box center [406, 65] width 55 height 11
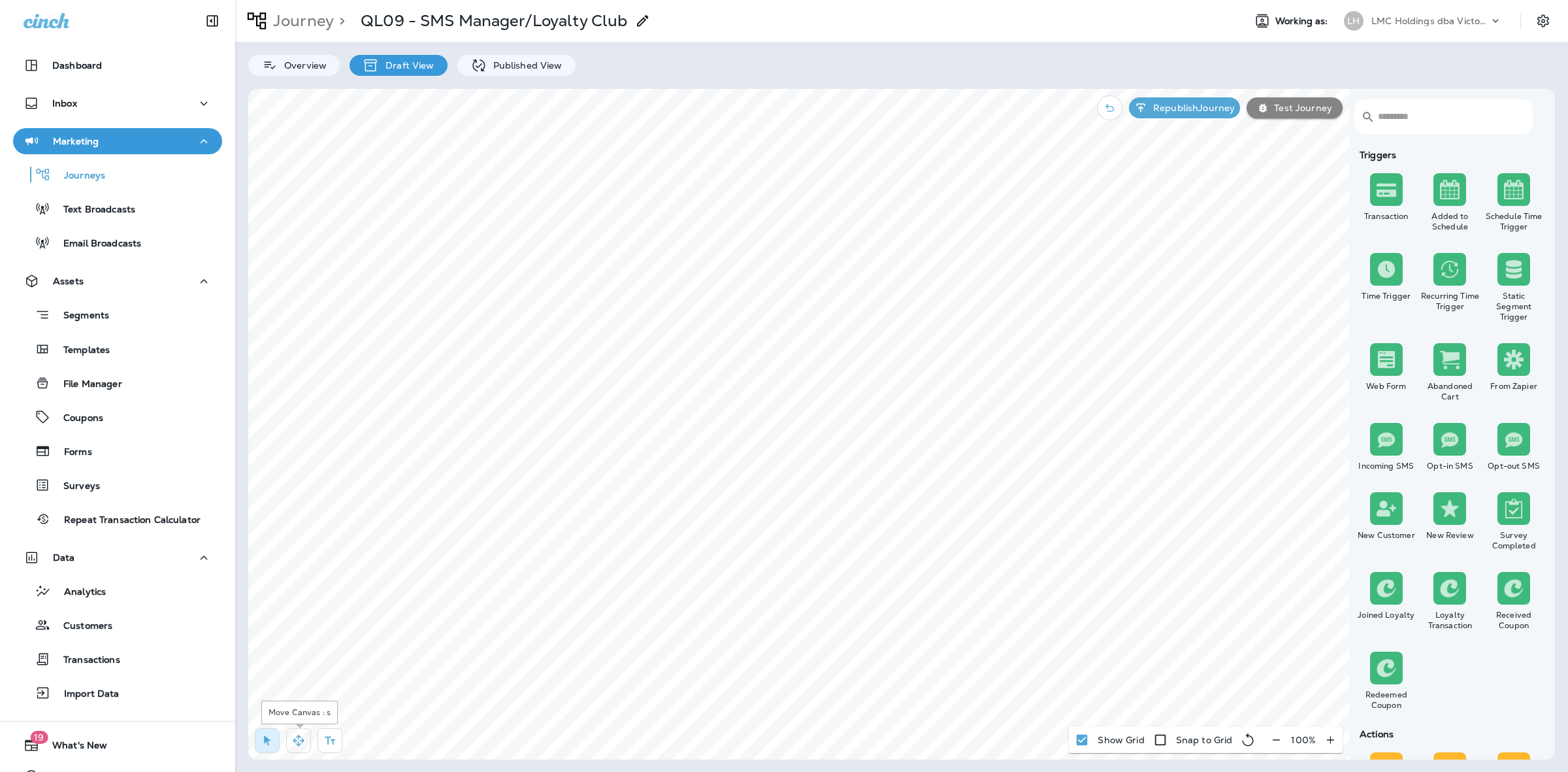
click at [298, 737] on icon "button" at bounding box center [298, 740] width 13 height 13
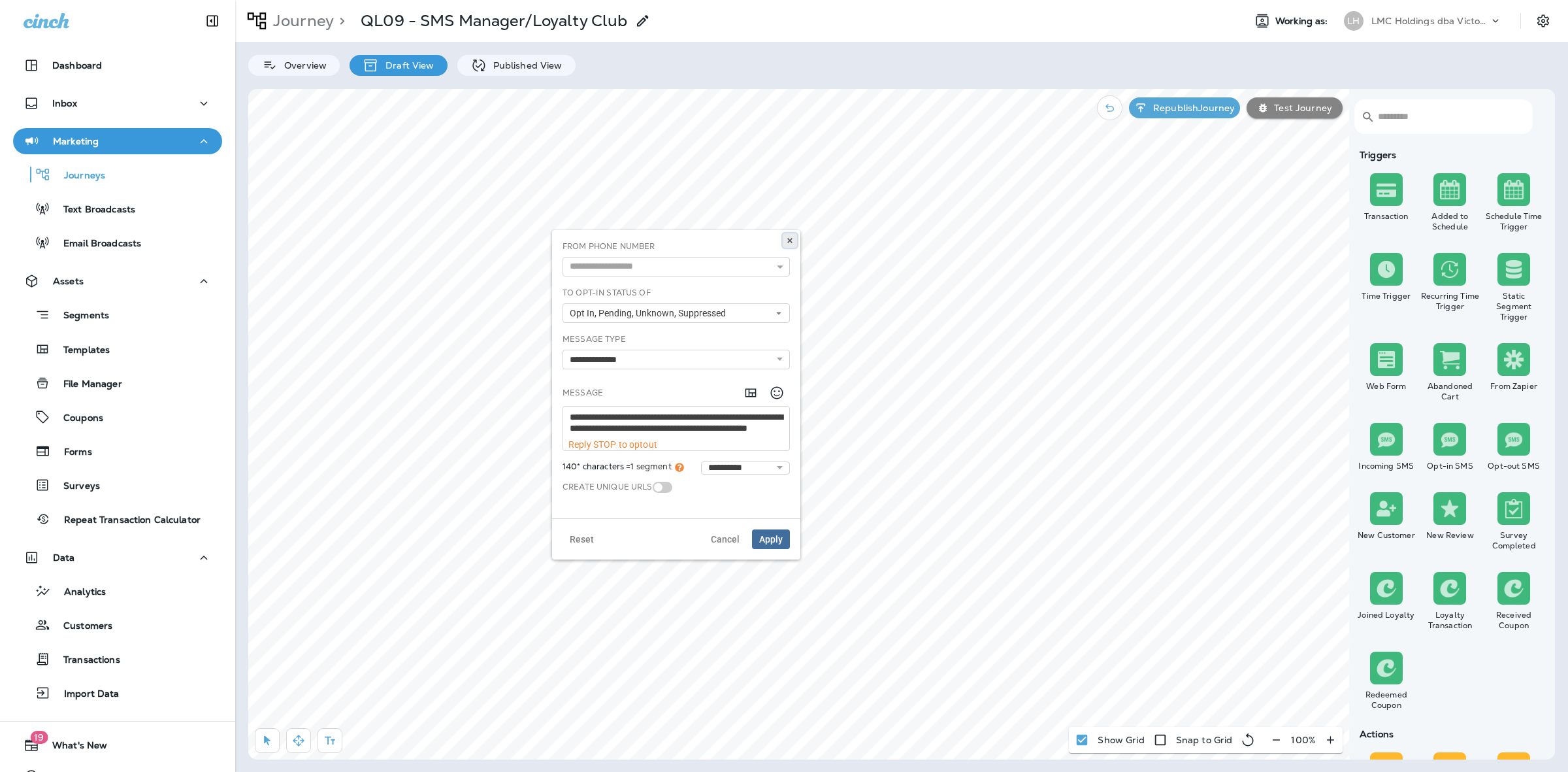
click at [791, 240] on icon at bounding box center [789, 241] width 8 height 8
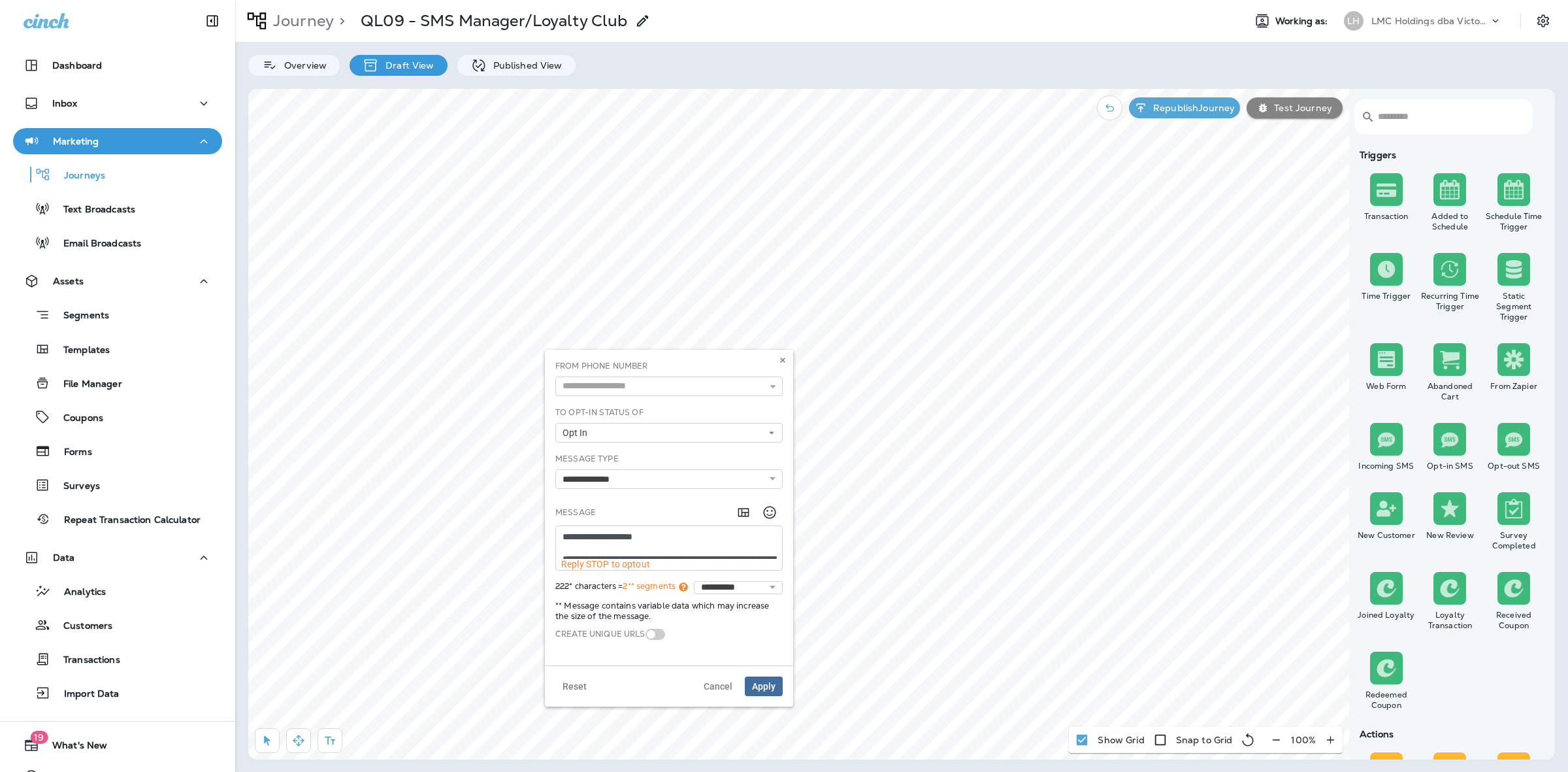
scroll to position [66, 0]
click at [690, 533] on textarea "**********" at bounding box center [668, 542] width 226 height 33
click at [694, 547] on textarea "**********" at bounding box center [668, 542] width 226 height 33
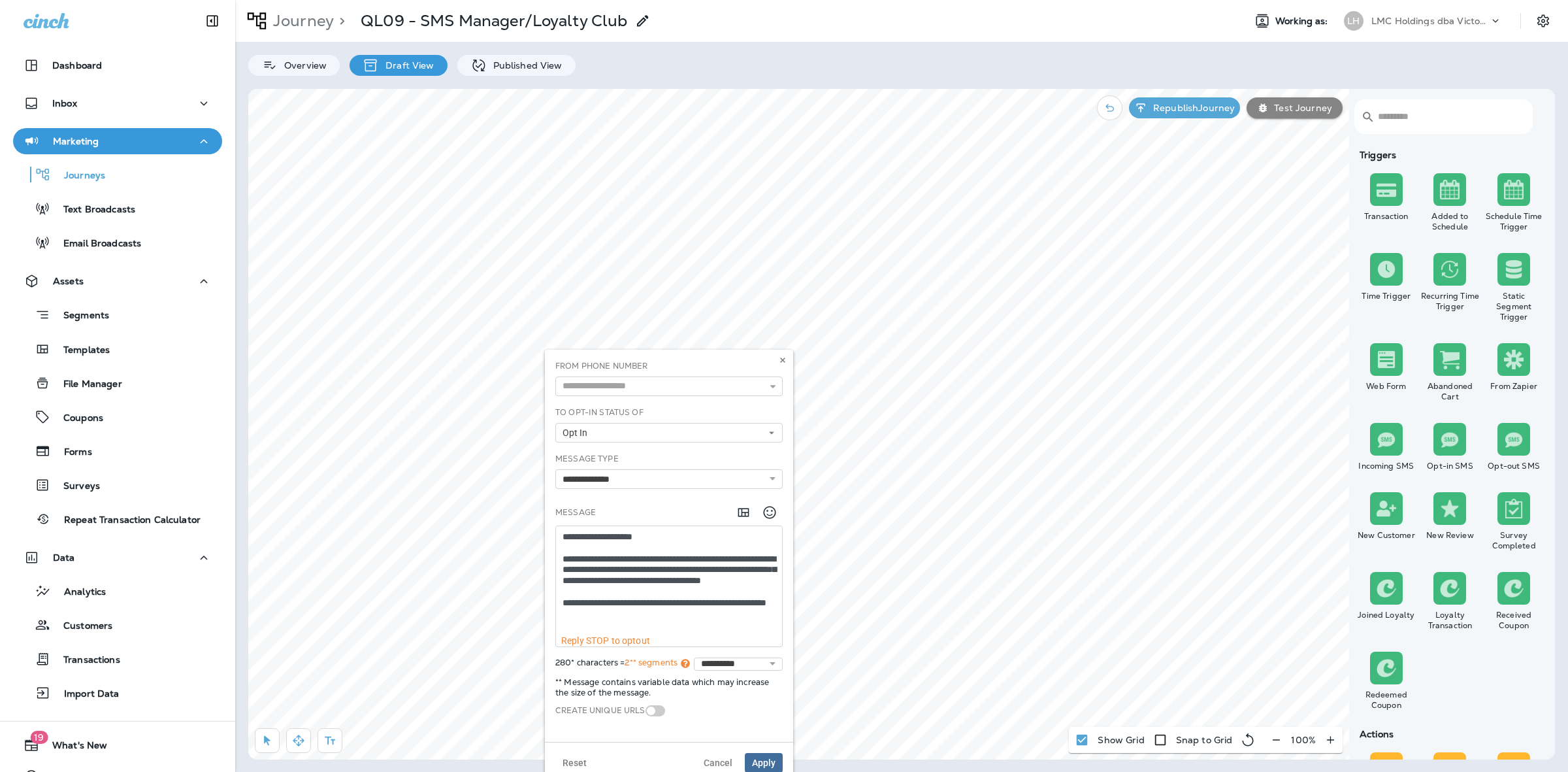
type textarea "**********"
click at [752, 755] on button "Apply" at bounding box center [764, 763] width 38 height 20
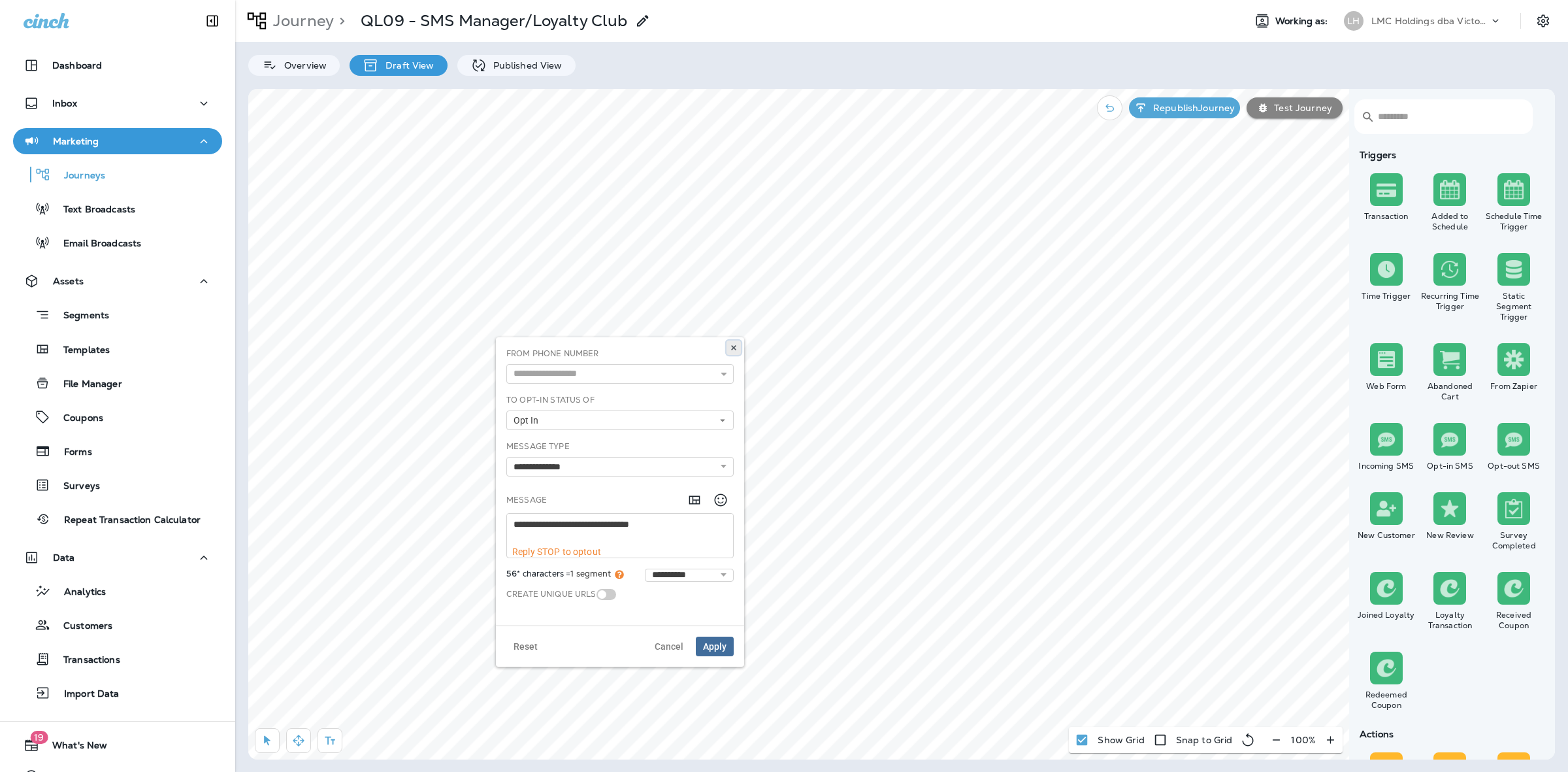
click at [736, 344] on icon at bounding box center [734, 348] width 8 height 8
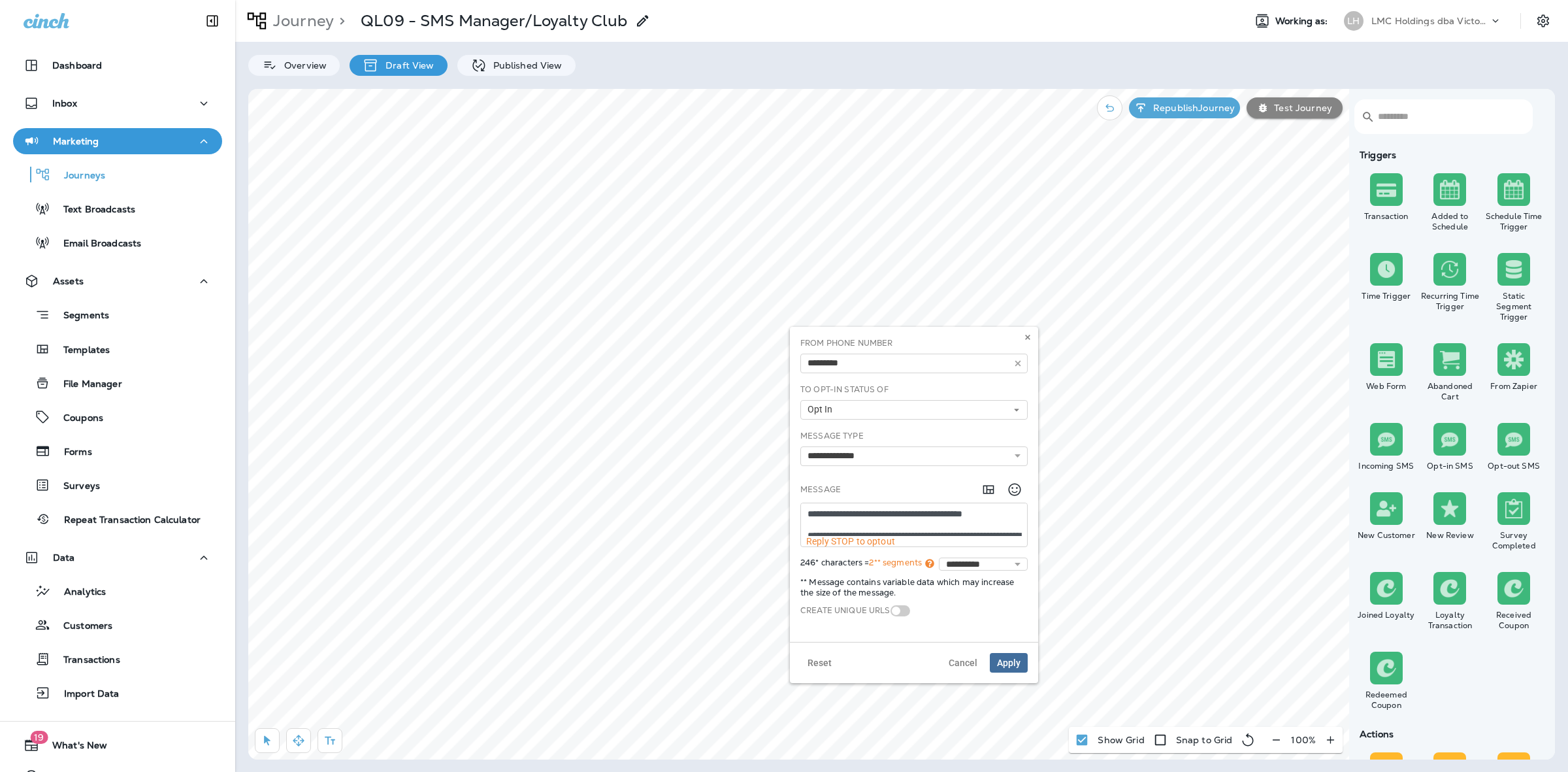
click at [873, 530] on textarea "**********" at bounding box center [913, 519] width 226 height 33
click at [1033, 340] on button at bounding box center [1027, 337] width 14 height 14
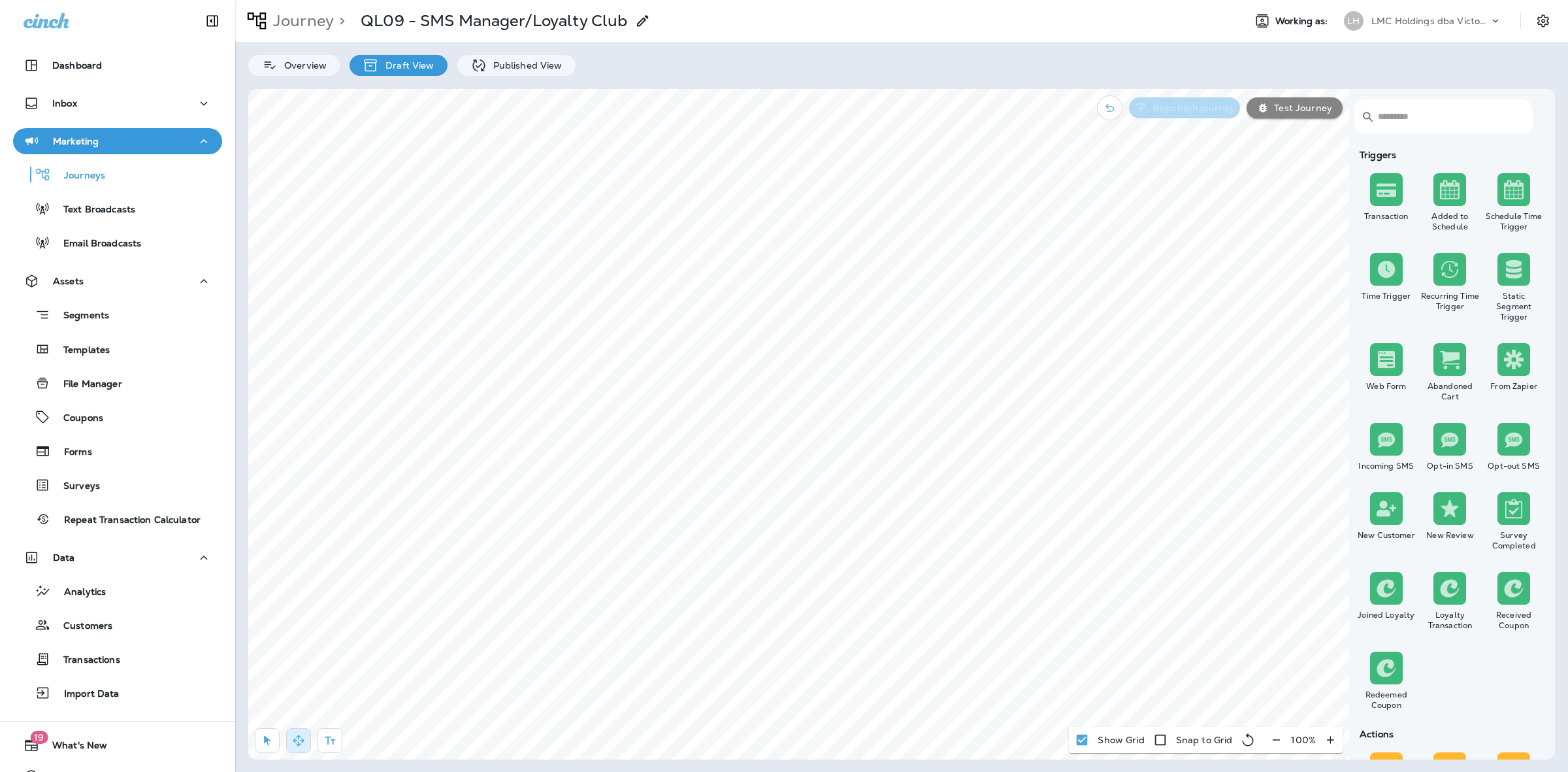
click at [1166, 99] on button "Republish Journey" at bounding box center [1184, 107] width 111 height 21
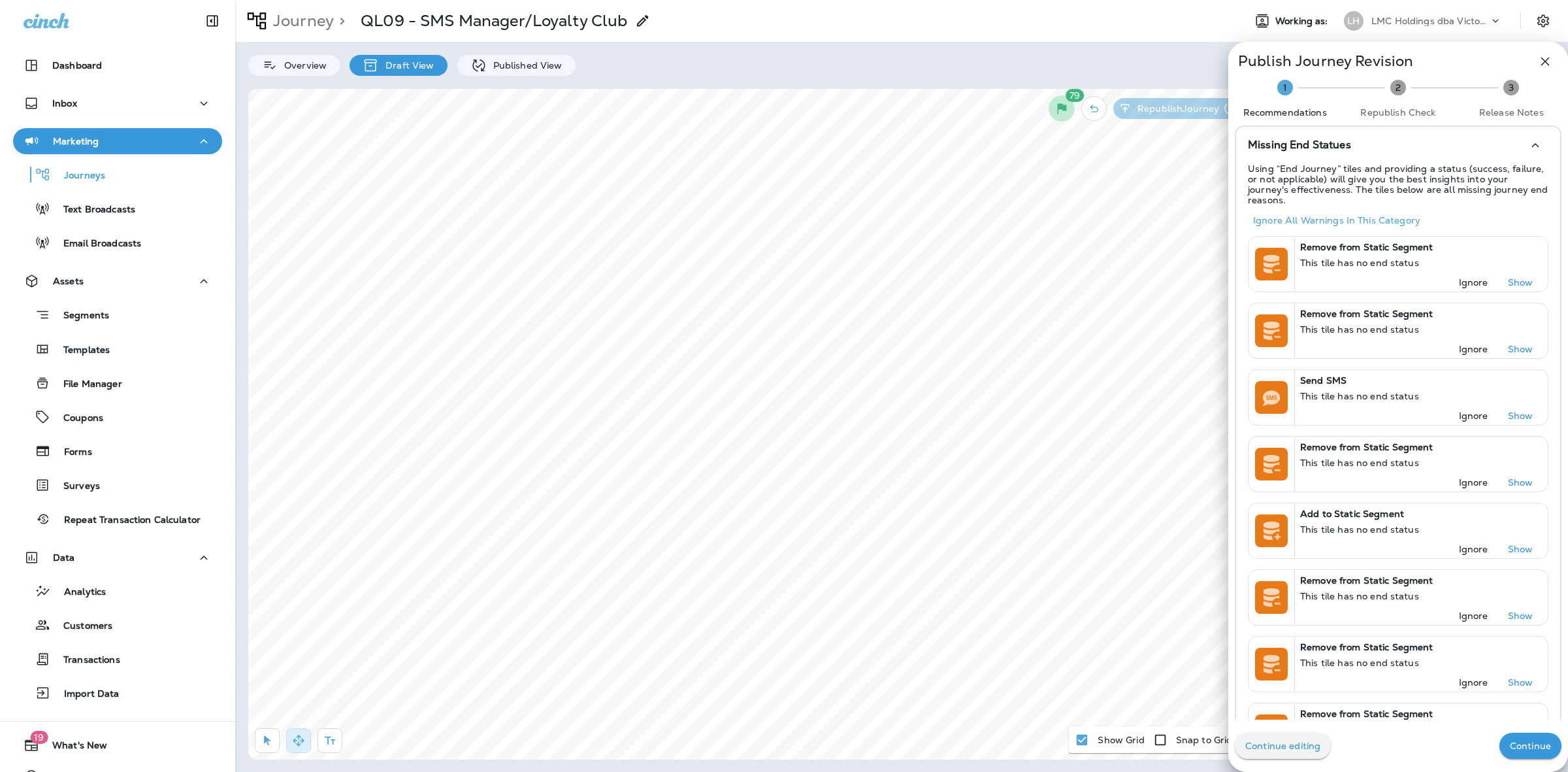
click at [1520, 740] on p "Continue" at bounding box center [1529, 745] width 41 height 11
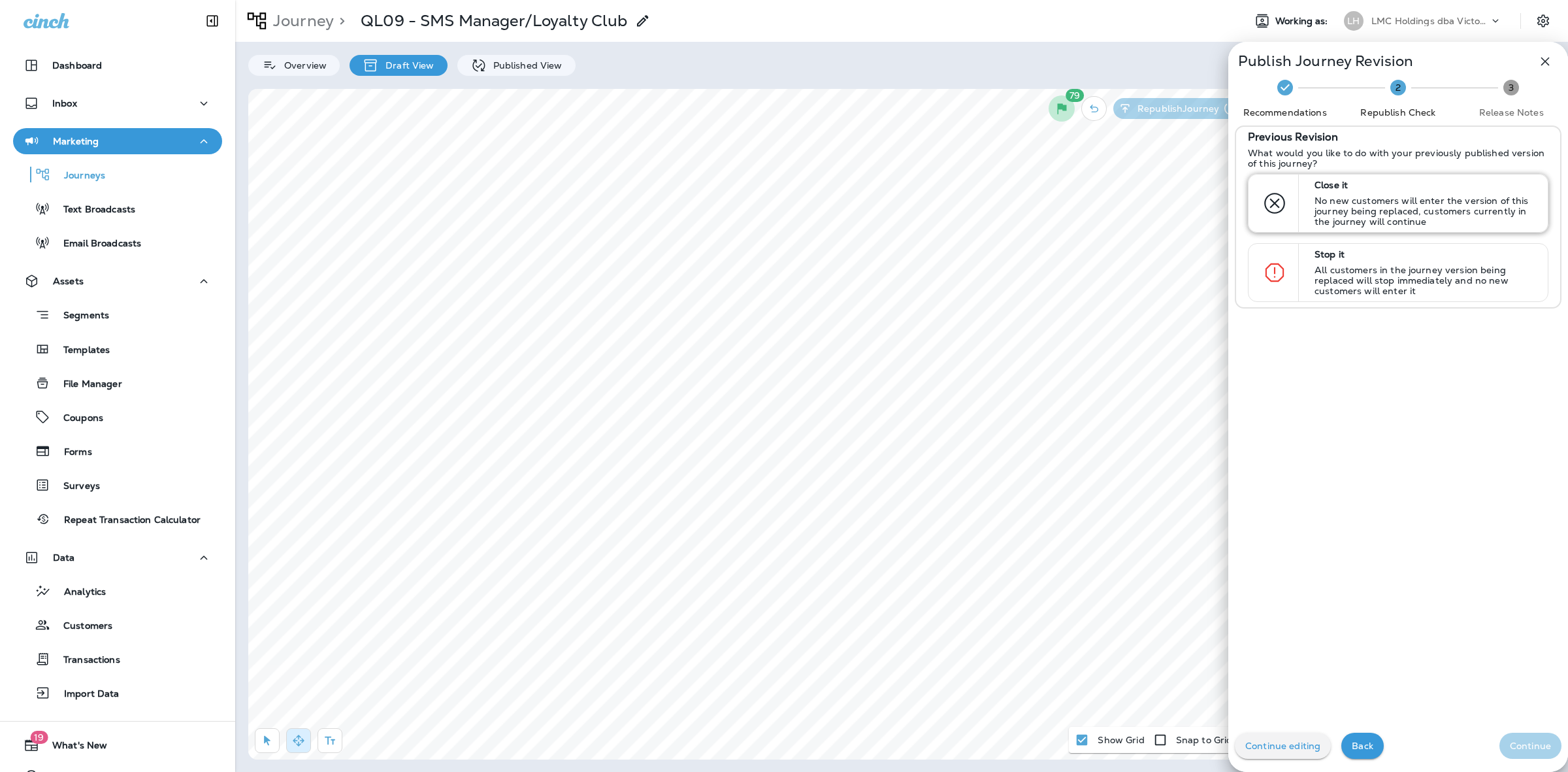
click at [1376, 180] on p "Close it" at bounding box center [1425, 185] width 222 height 11
click at [1535, 747] on p "Continue" at bounding box center [1529, 745] width 41 height 11
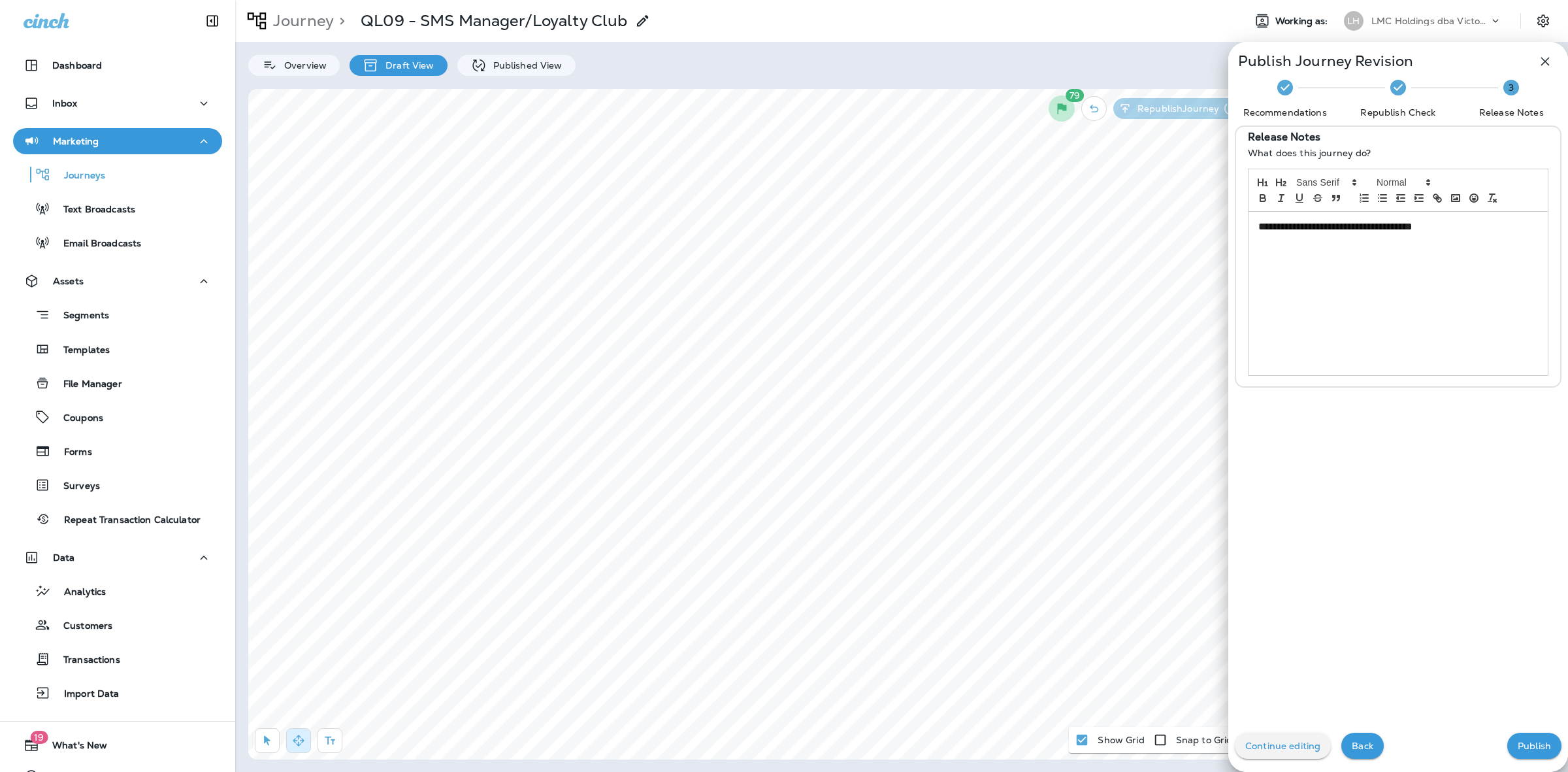
click at [1531, 738] on button "Publish" at bounding box center [1533, 745] width 55 height 26
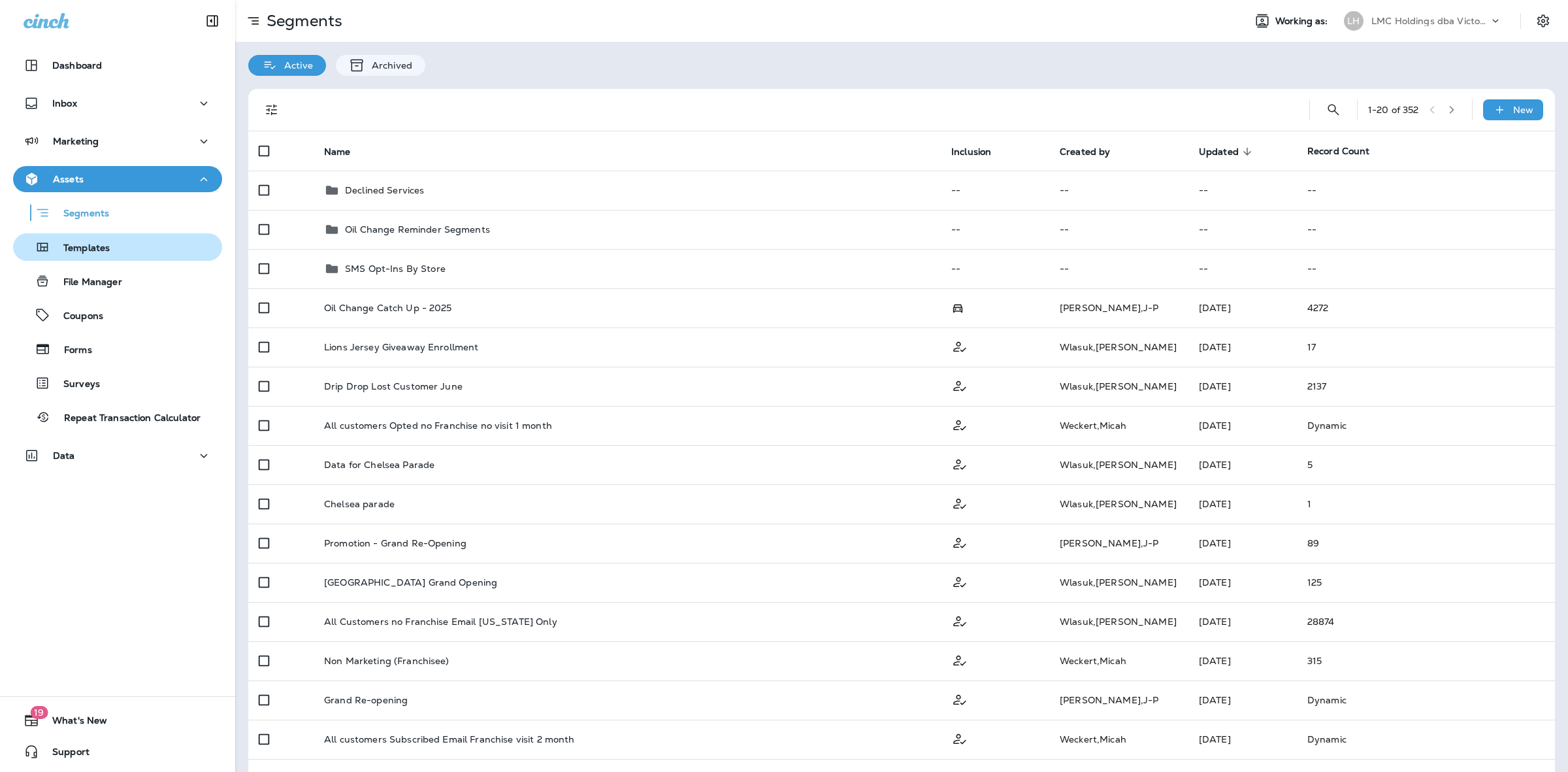
click at [134, 252] on div "Templates" at bounding box center [117, 247] width 199 height 20
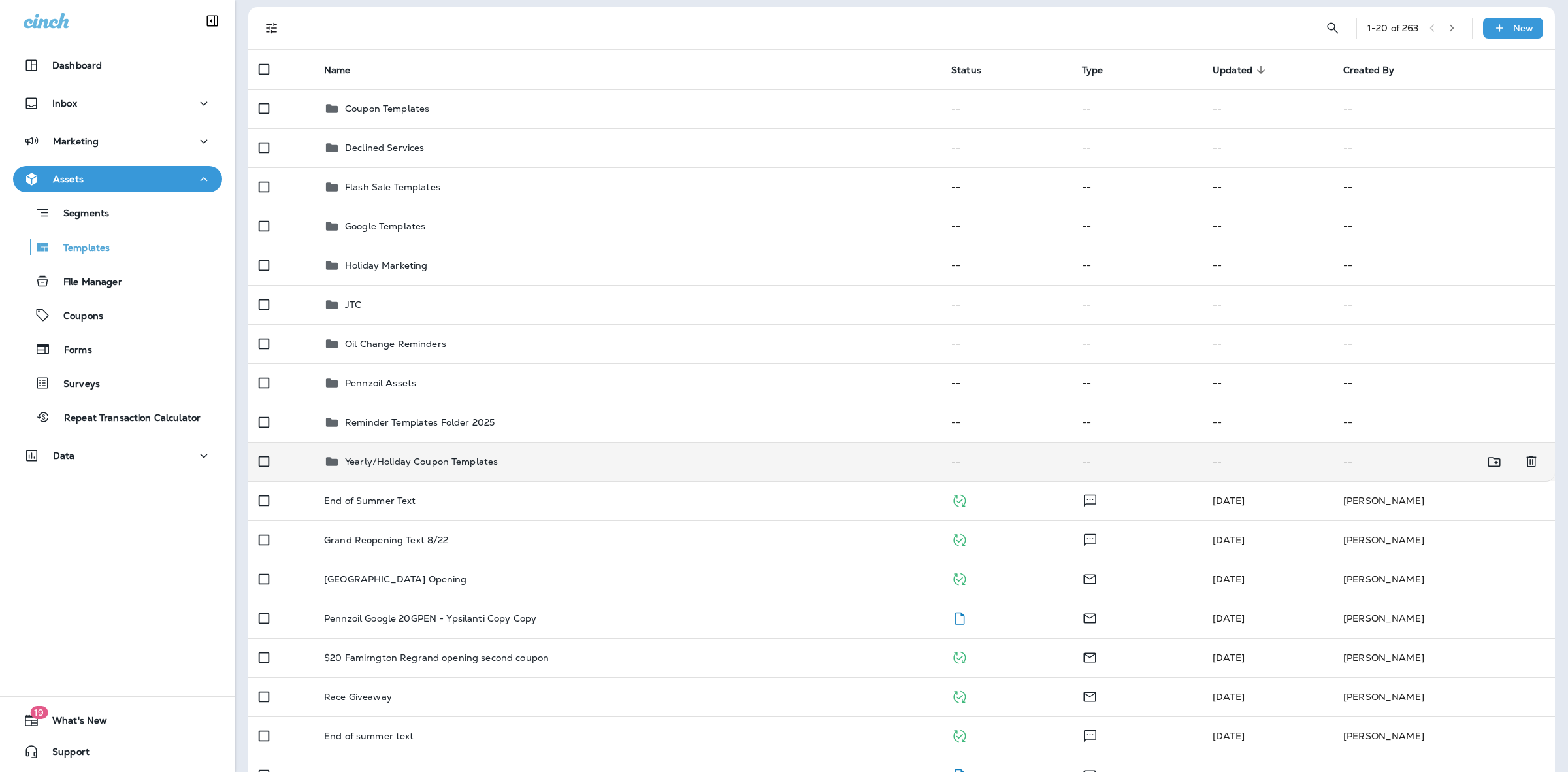
scroll to position [163, 0]
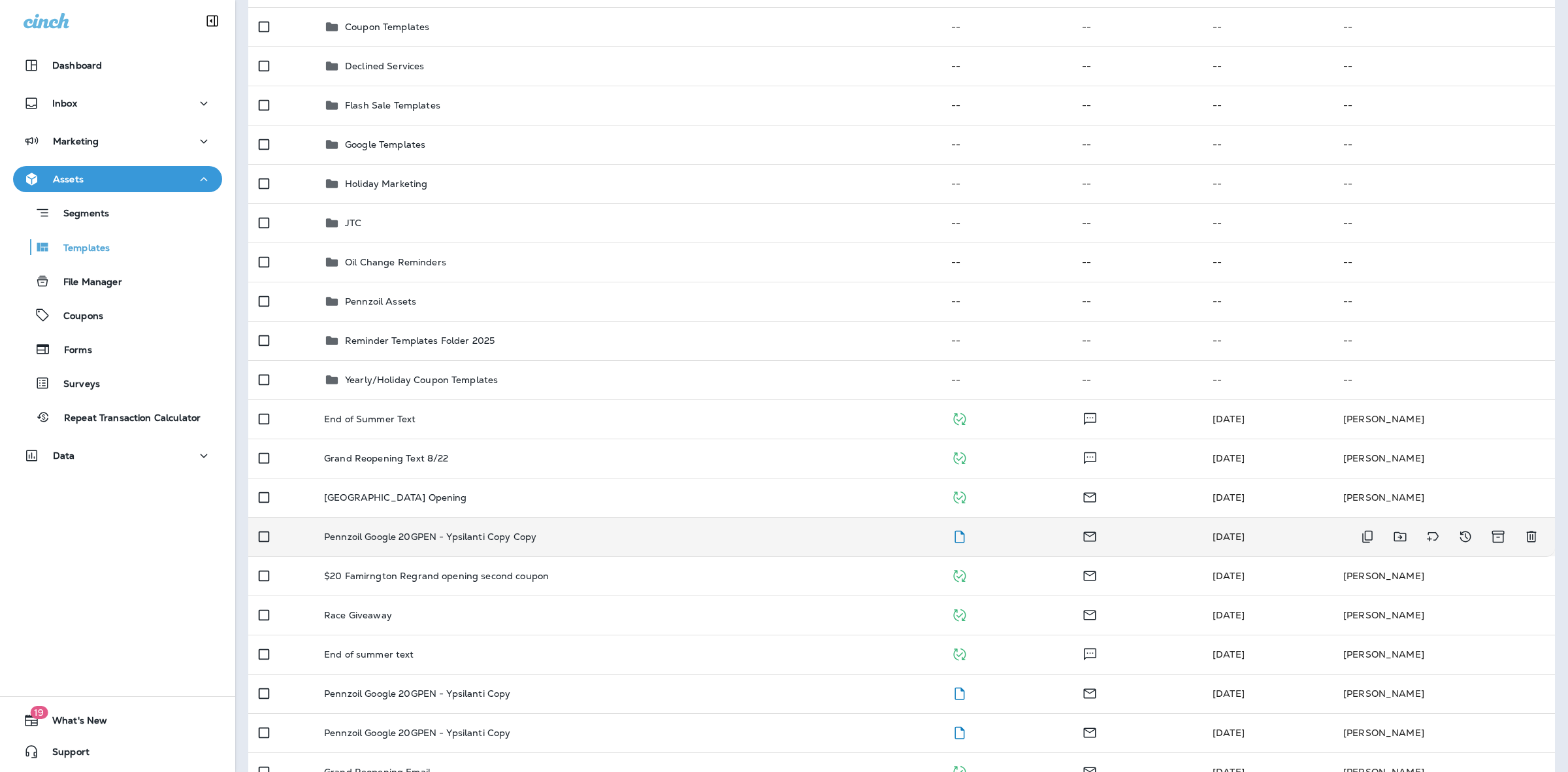
click at [617, 544] on td "Pennzoil Google 20GPEN - Ypsilanti Copy Copy" at bounding box center [626, 536] width 627 height 39
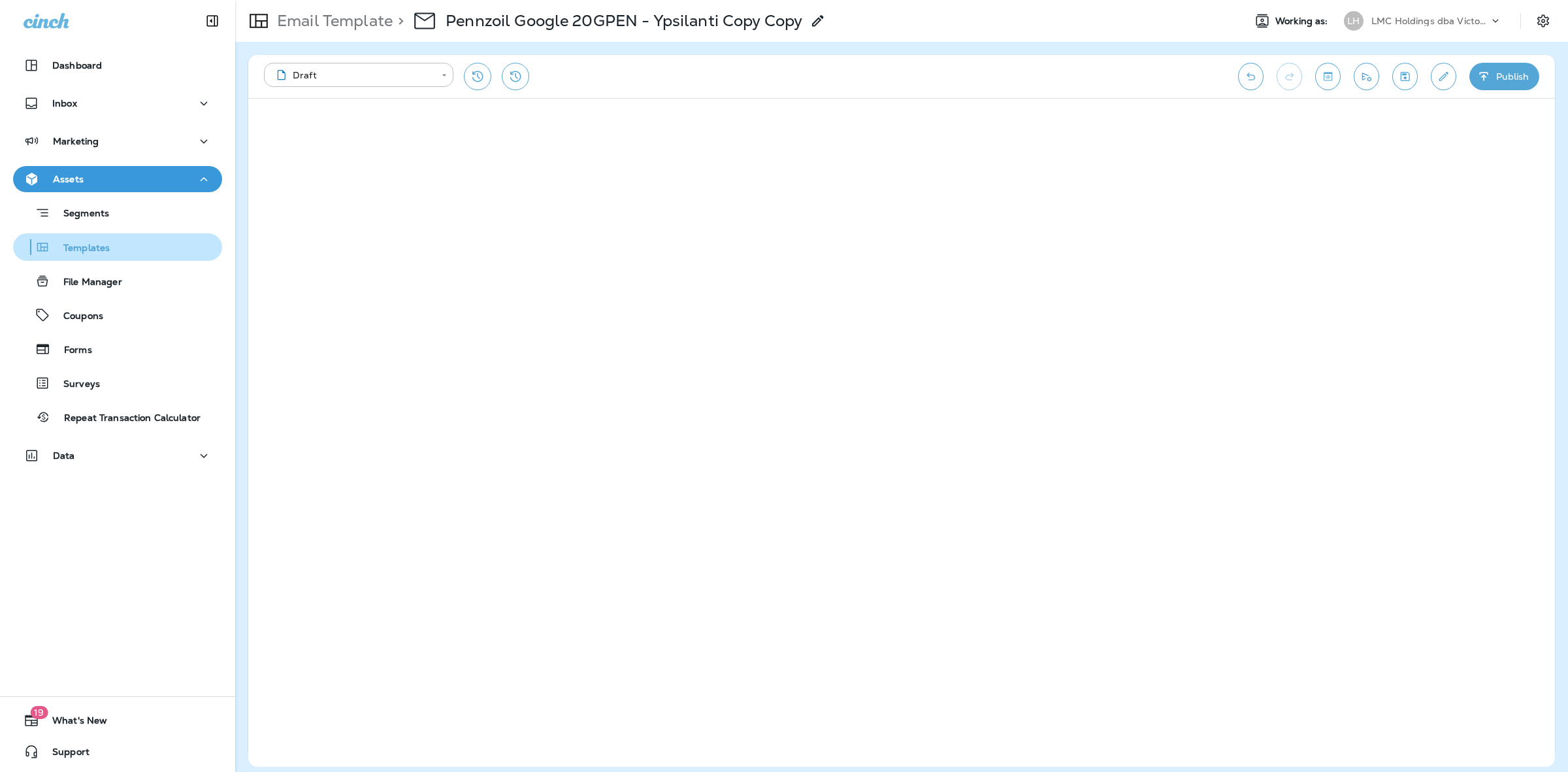
click at [119, 249] on div "Templates" at bounding box center [117, 247] width 199 height 20
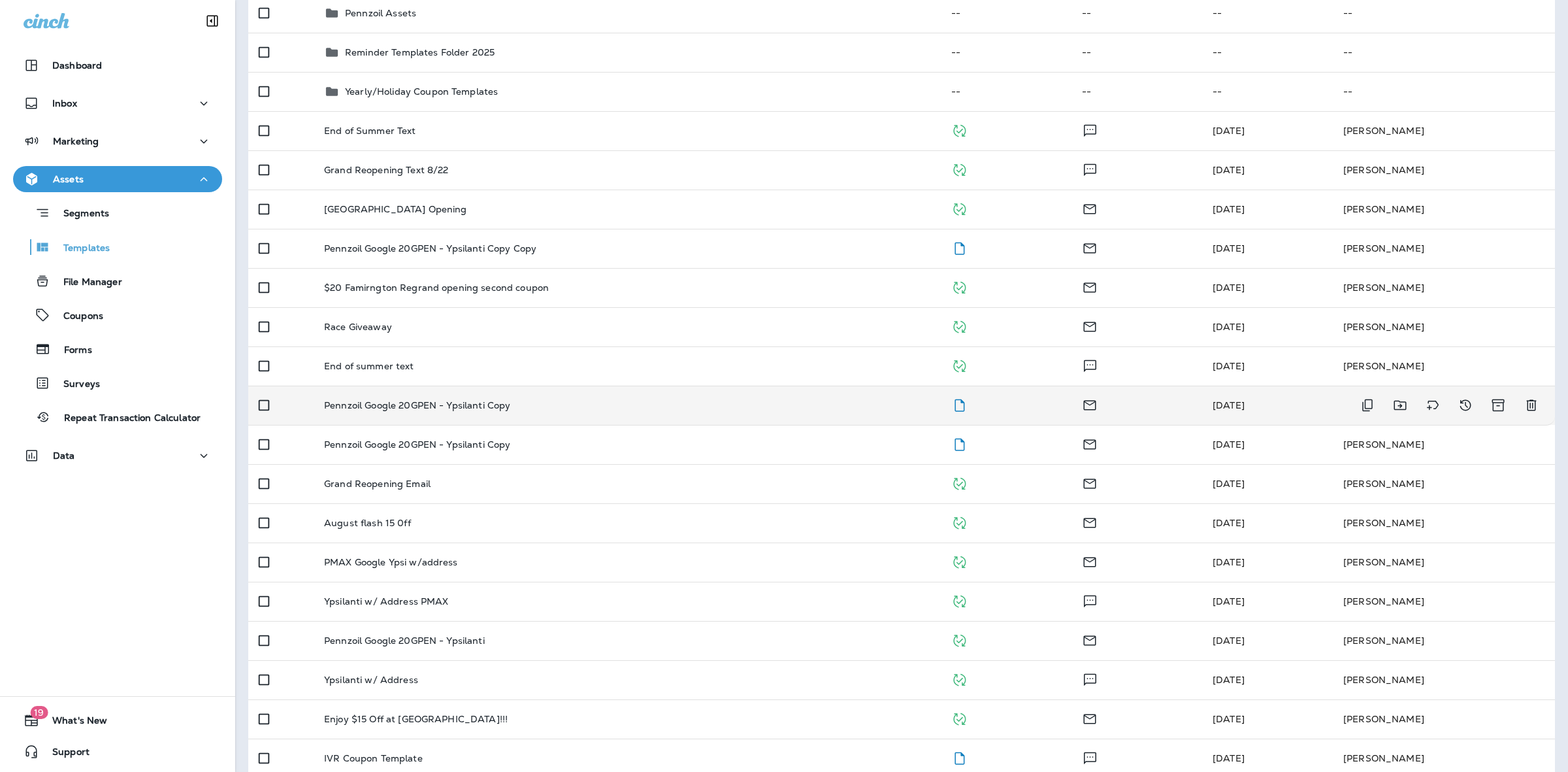
scroll to position [490, 0]
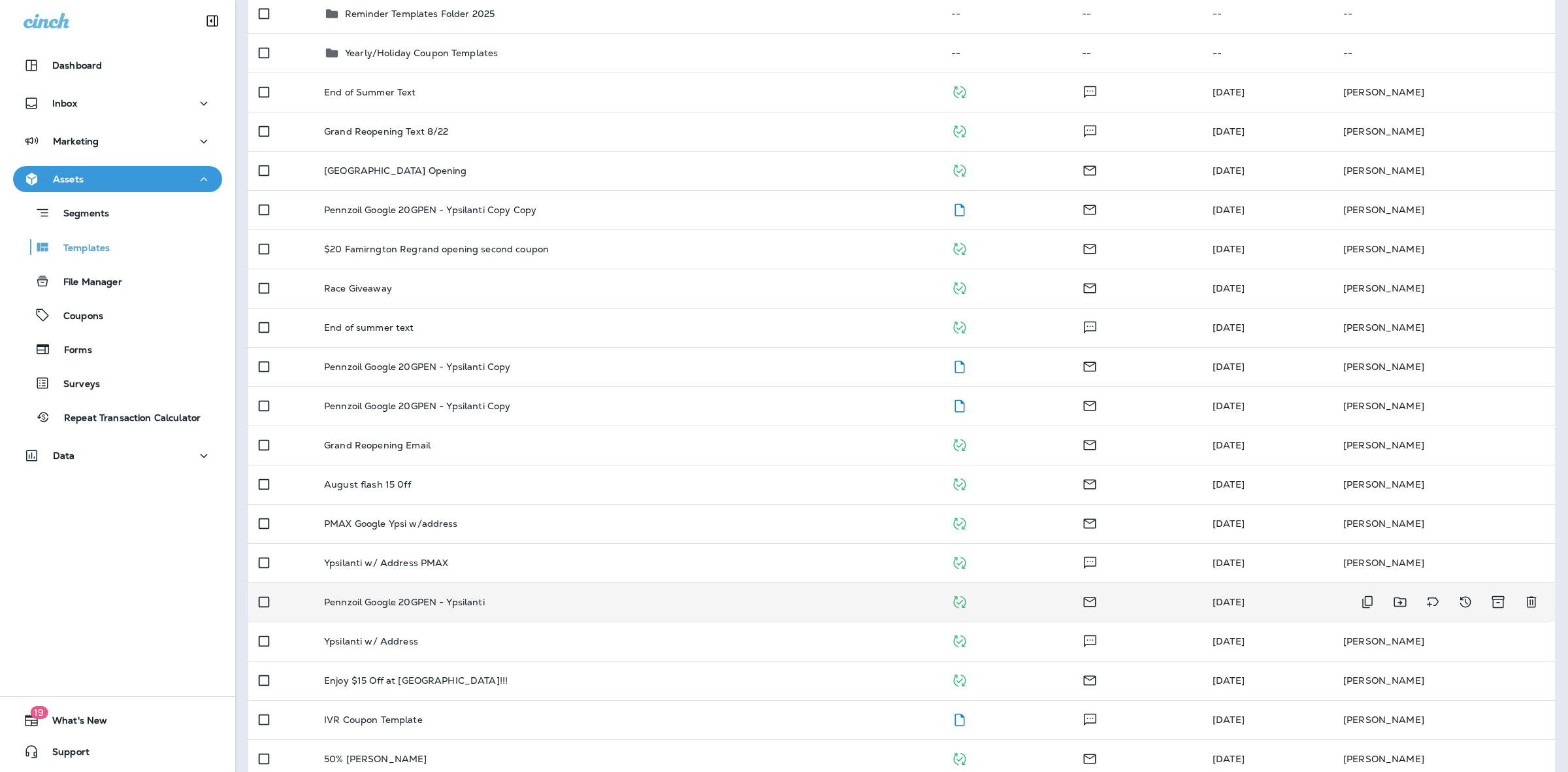
click at [756, 605] on div "Pennzoil Google 20GPEN - Ypsilanti" at bounding box center [627, 602] width 607 height 11
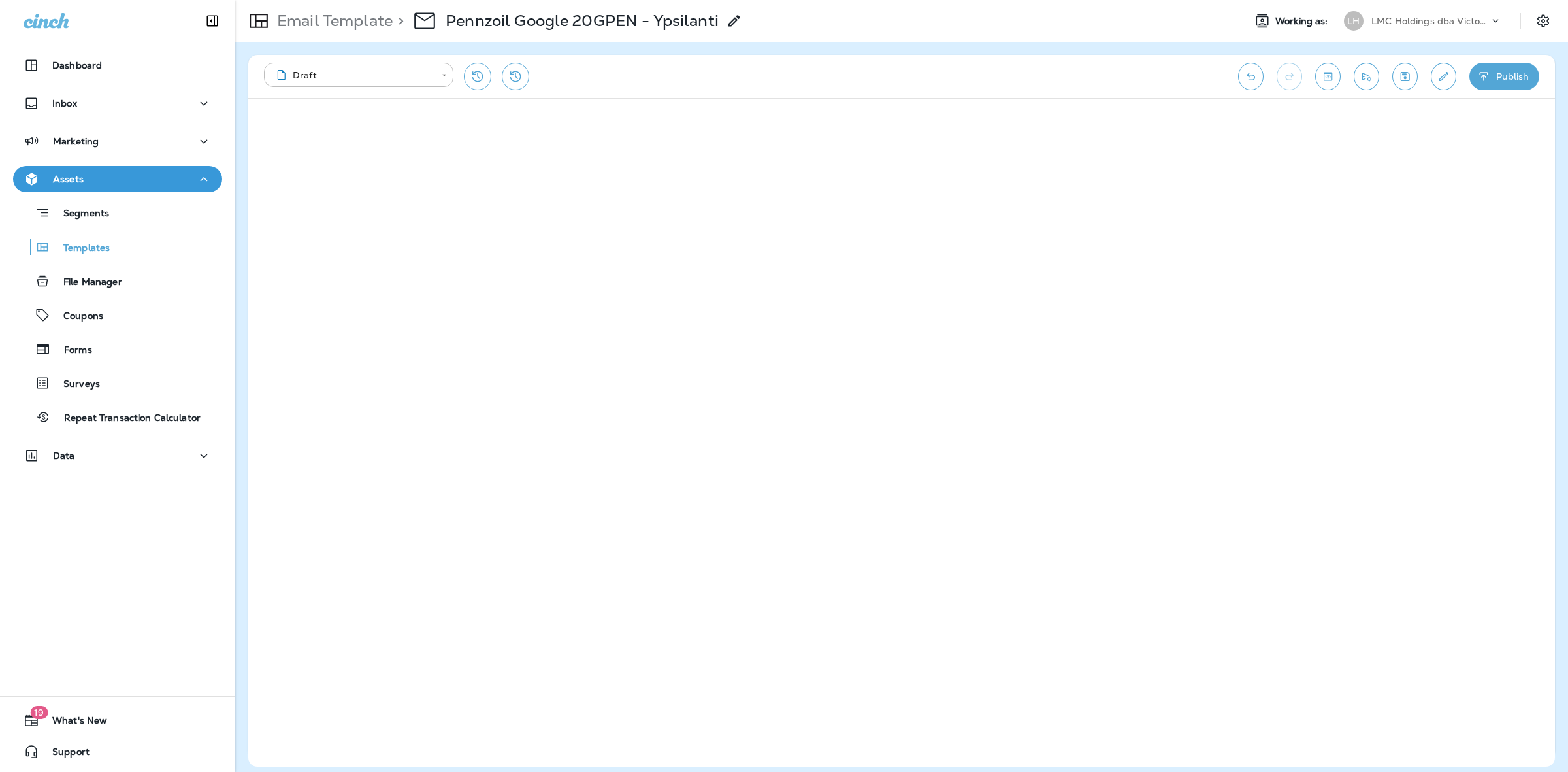
click at [1499, 74] on button "Publish" at bounding box center [1503, 77] width 70 height 28
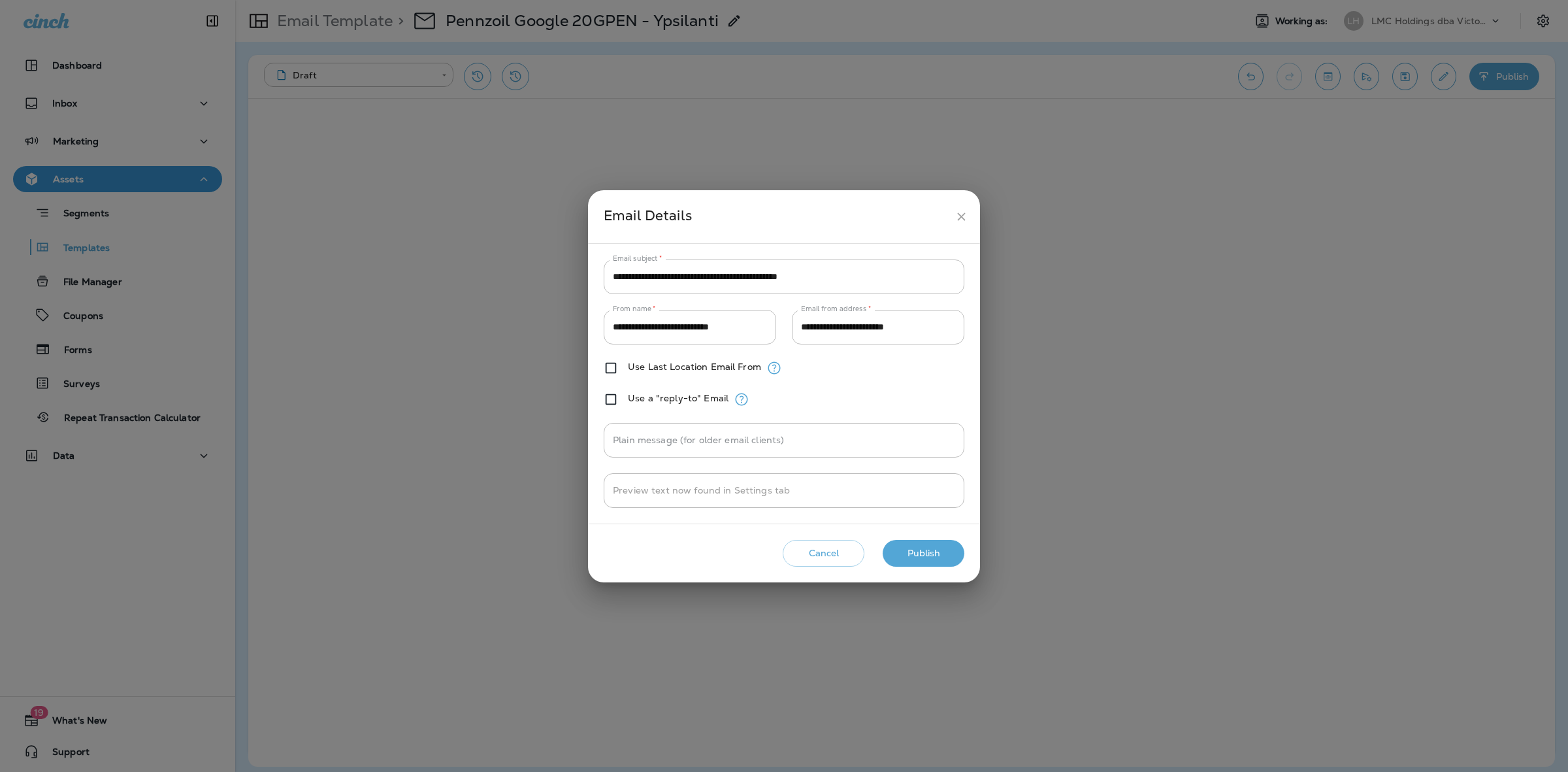
click at [909, 560] on button "Publish" at bounding box center [923, 553] width 82 height 27
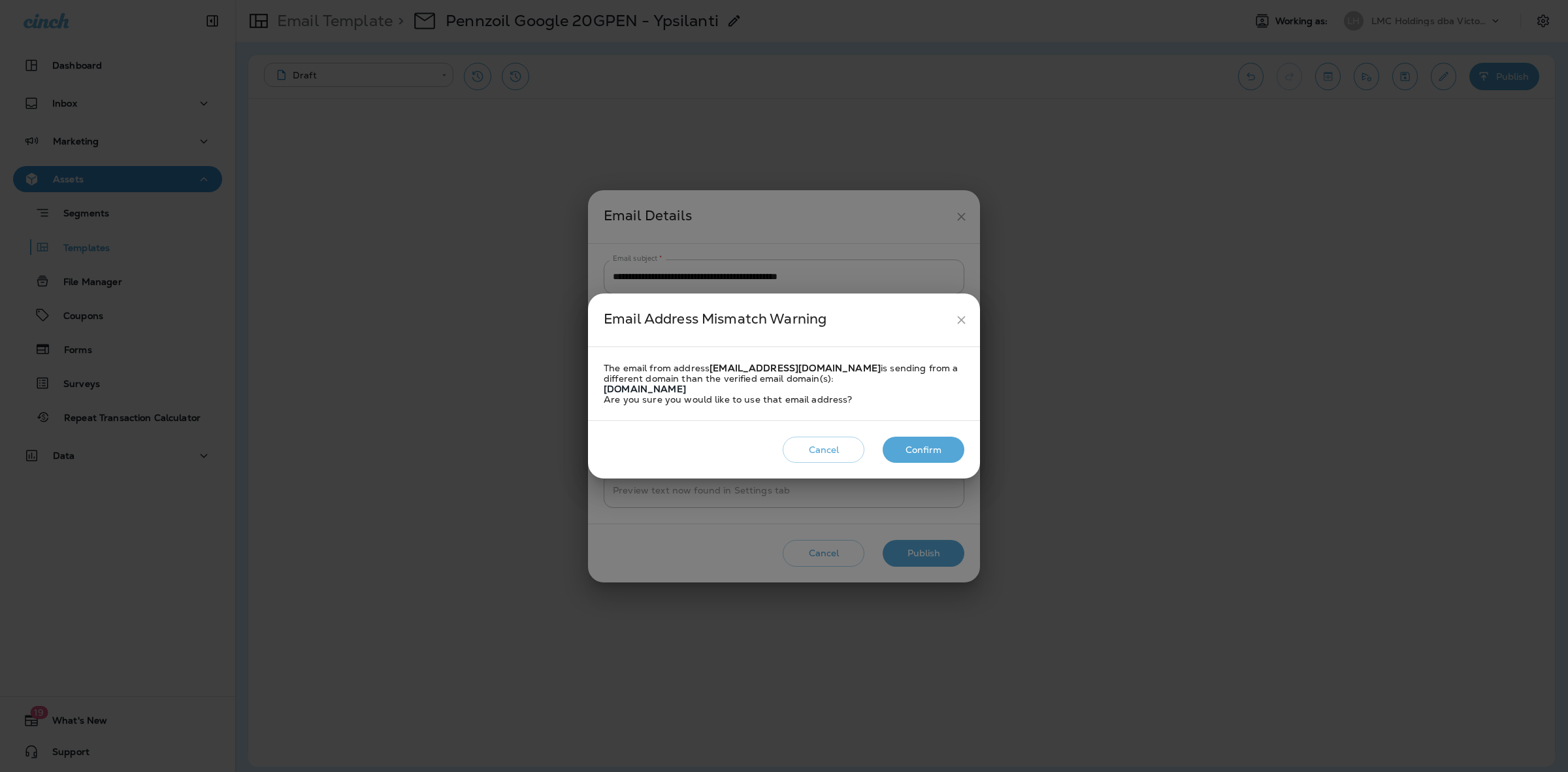
click at [919, 453] on button "Confirm" at bounding box center [923, 450] width 82 height 27
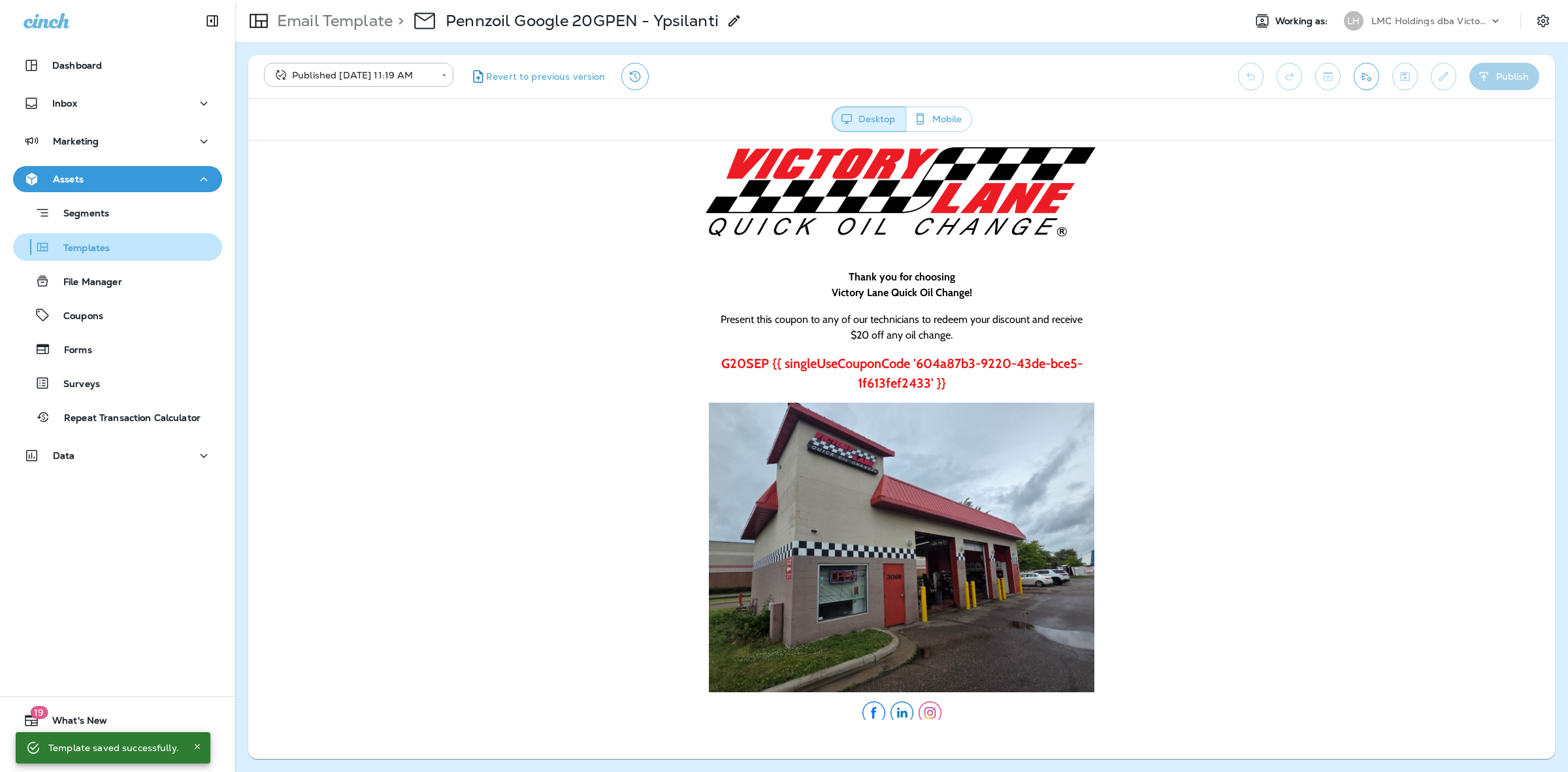
click at [114, 242] on div "Templates" at bounding box center [117, 247] width 199 height 20
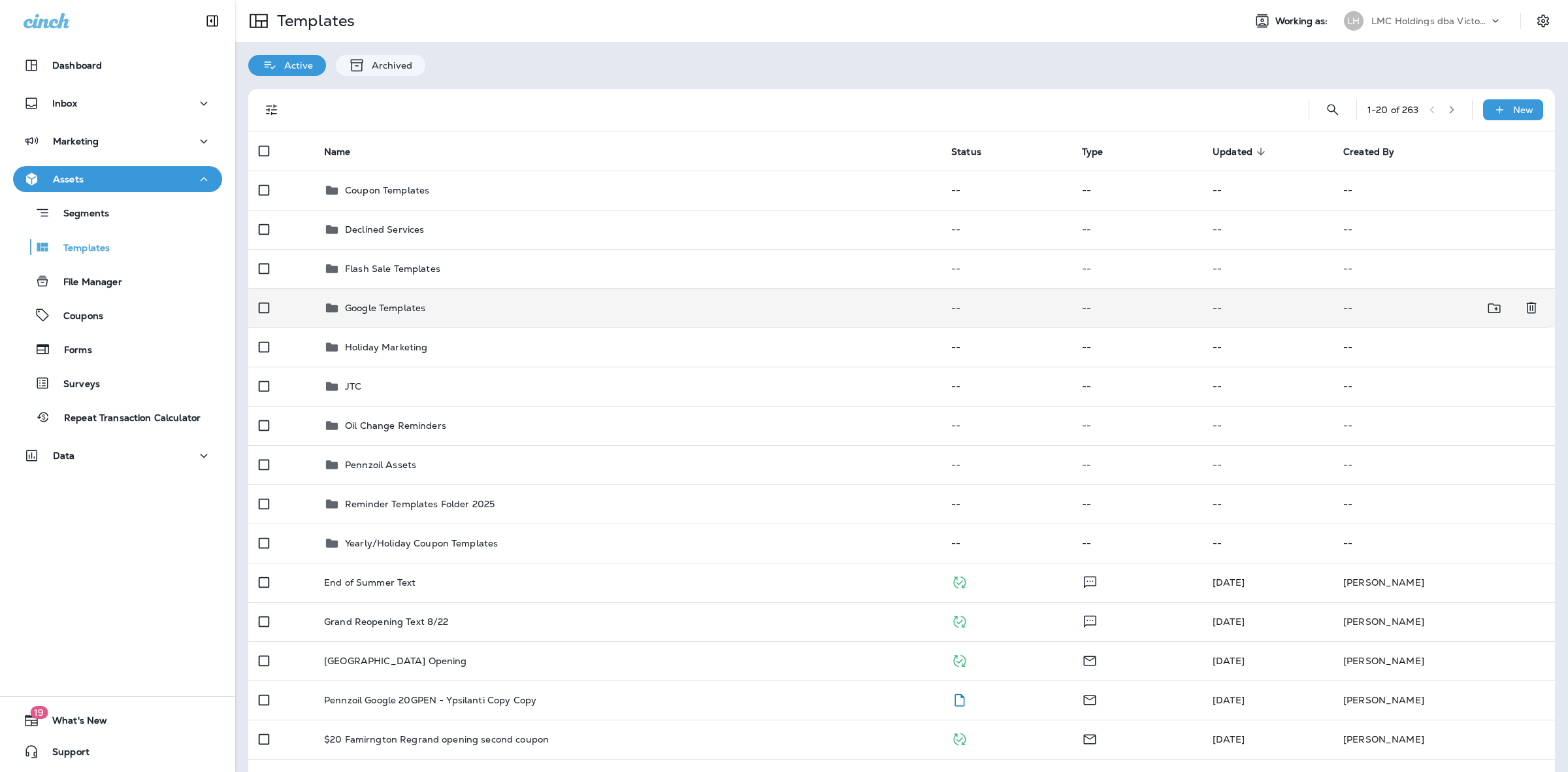
click at [538, 311] on div "Google Templates" at bounding box center [627, 308] width 607 height 16
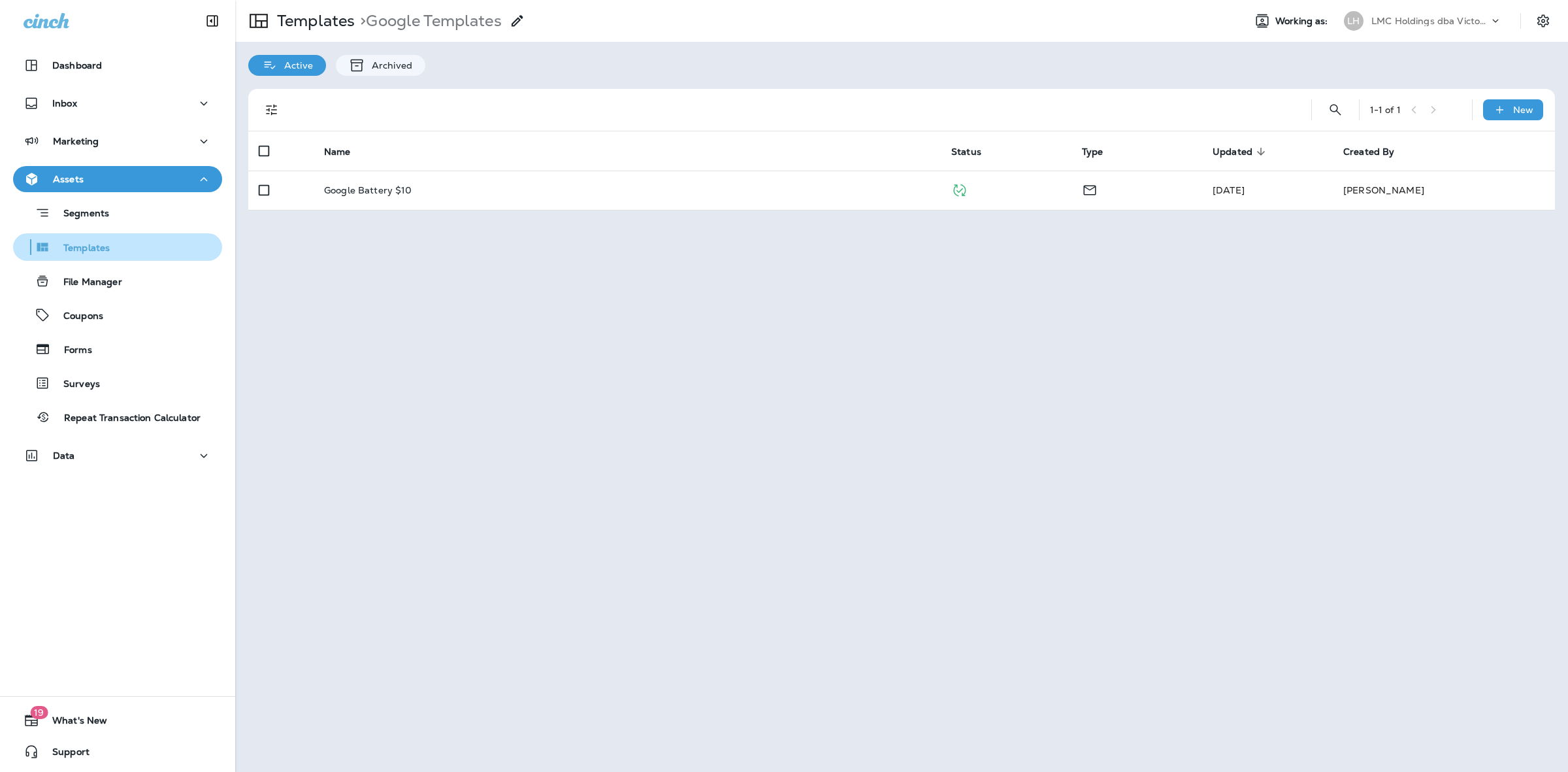
click at [140, 253] on div "Templates" at bounding box center [117, 247] width 199 height 20
click at [121, 247] on div "Templates" at bounding box center [117, 247] width 199 height 20
click at [121, 283] on div "File Manager" at bounding box center [117, 282] width 199 height 20
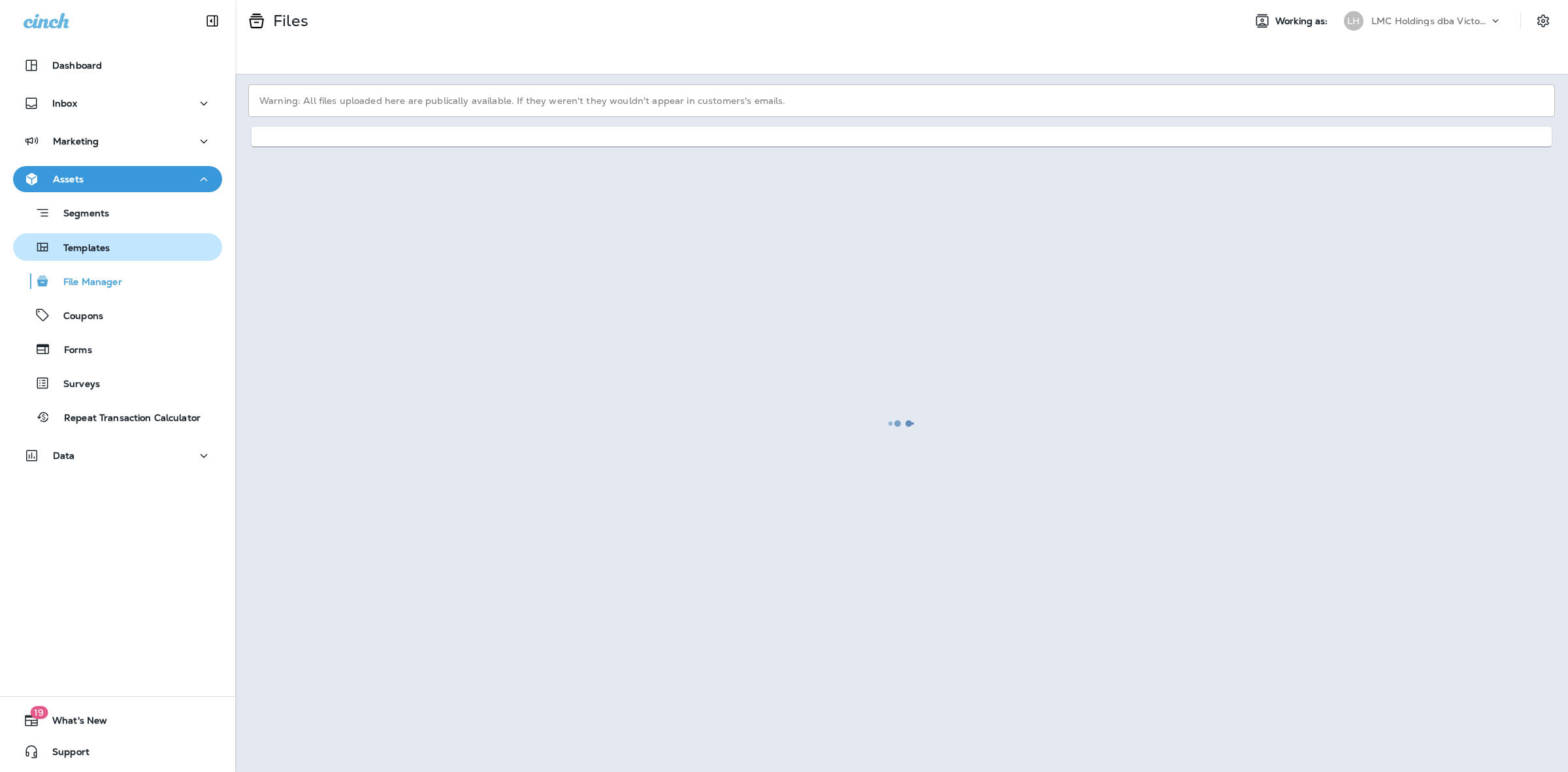
click at [98, 247] on p "Templates" at bounding box center [81, 249] width 60 height 12
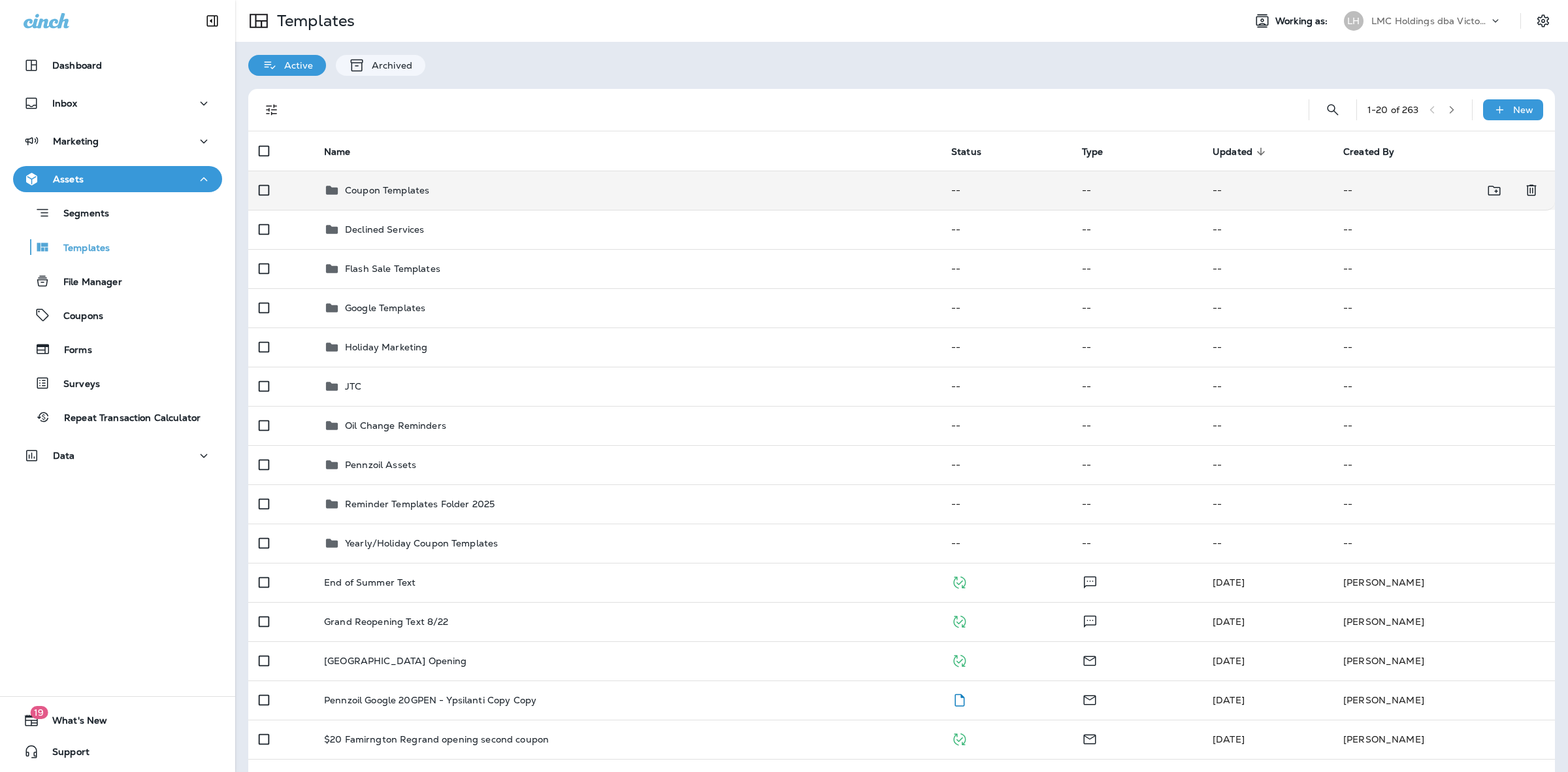
click at [432, 191] on div "Coupon Templates" at bounding box center [627, 190] width 607 height 16
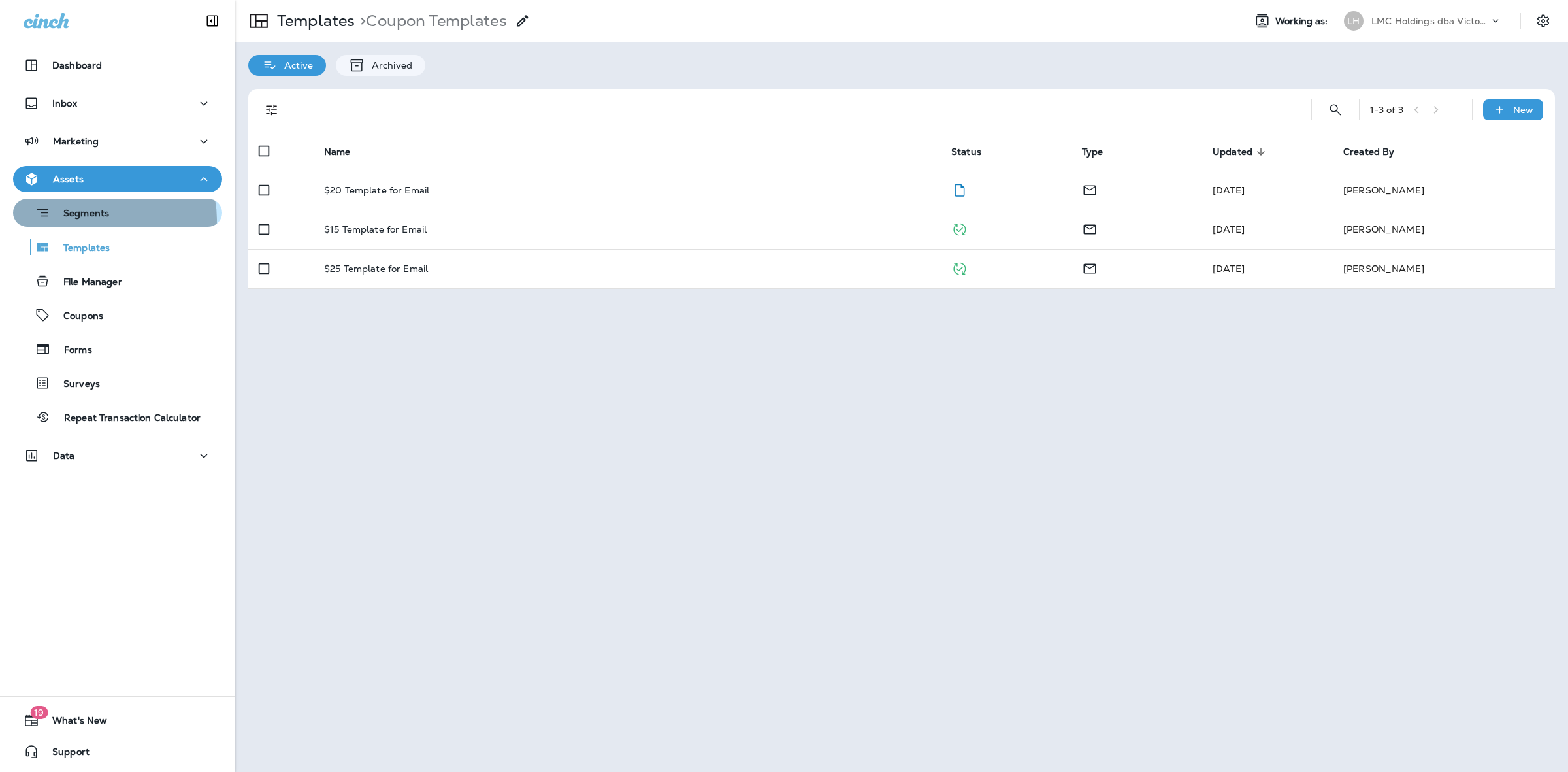
click at [106, 220] on p "Segments" at bounding box center [80, 214] width 59 height 13
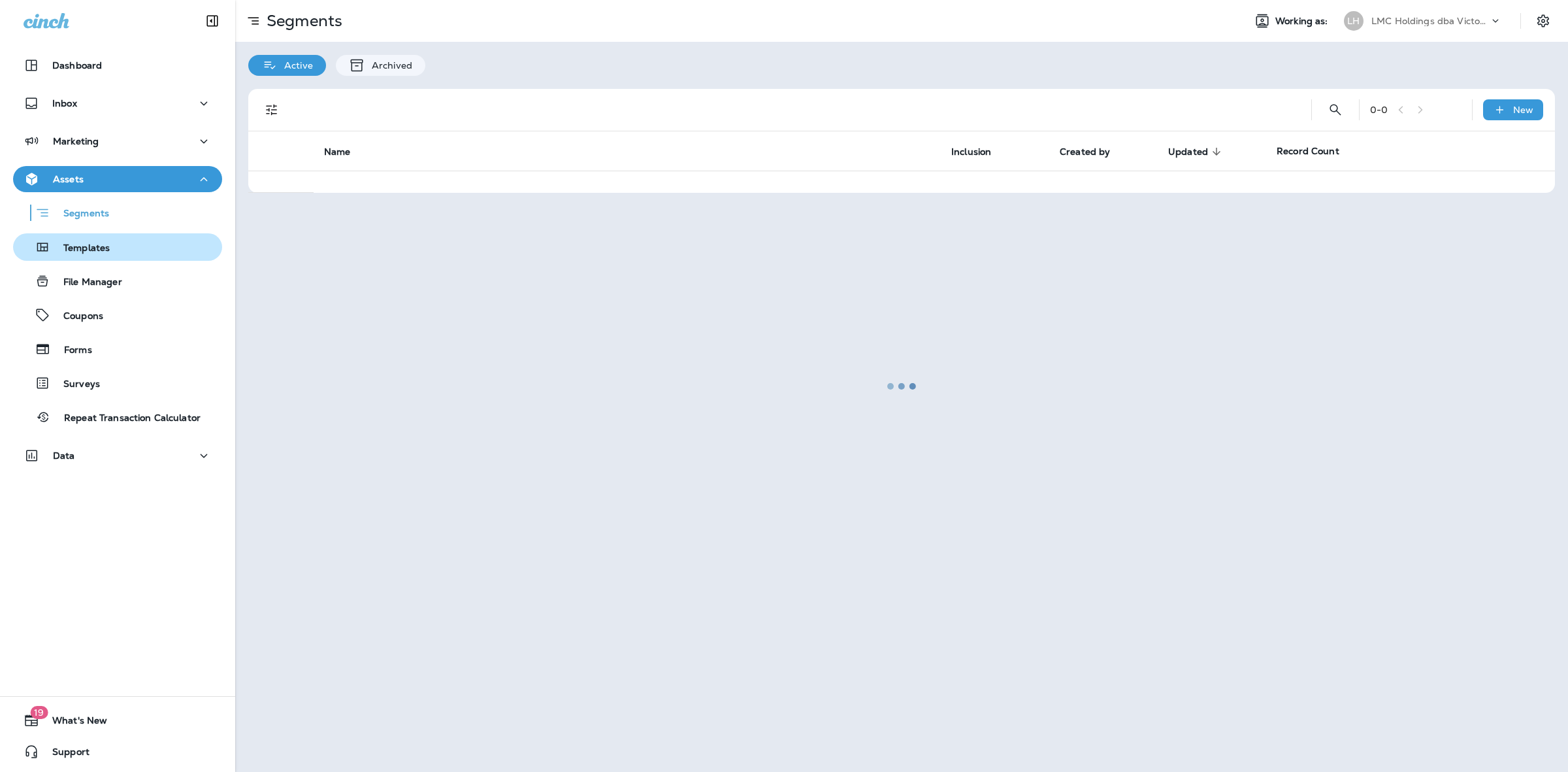
click at [102, 240] on div "Templates" at bounding box center [64, 247] width 91 height 20
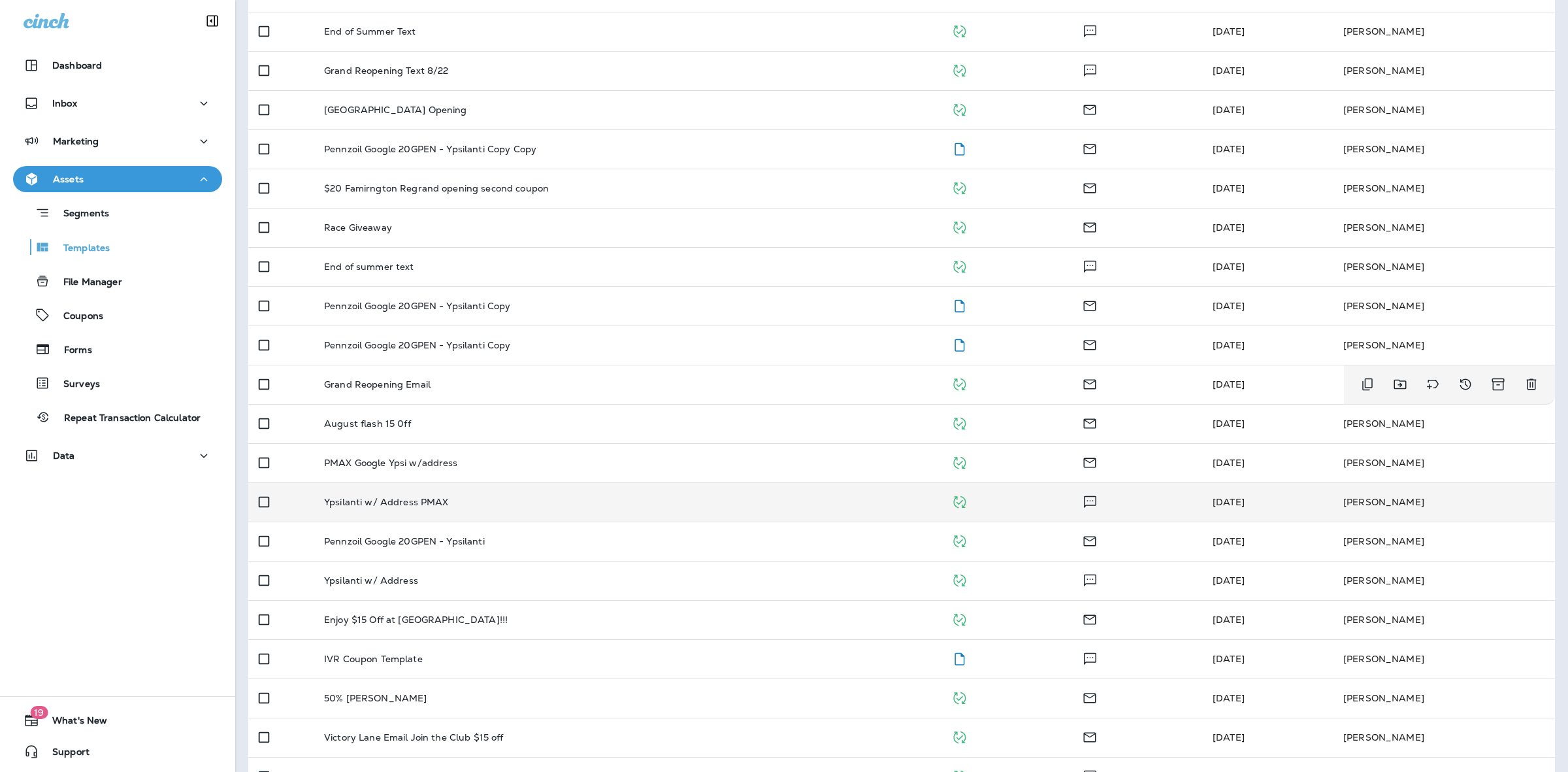
scroll to position [588, 0]
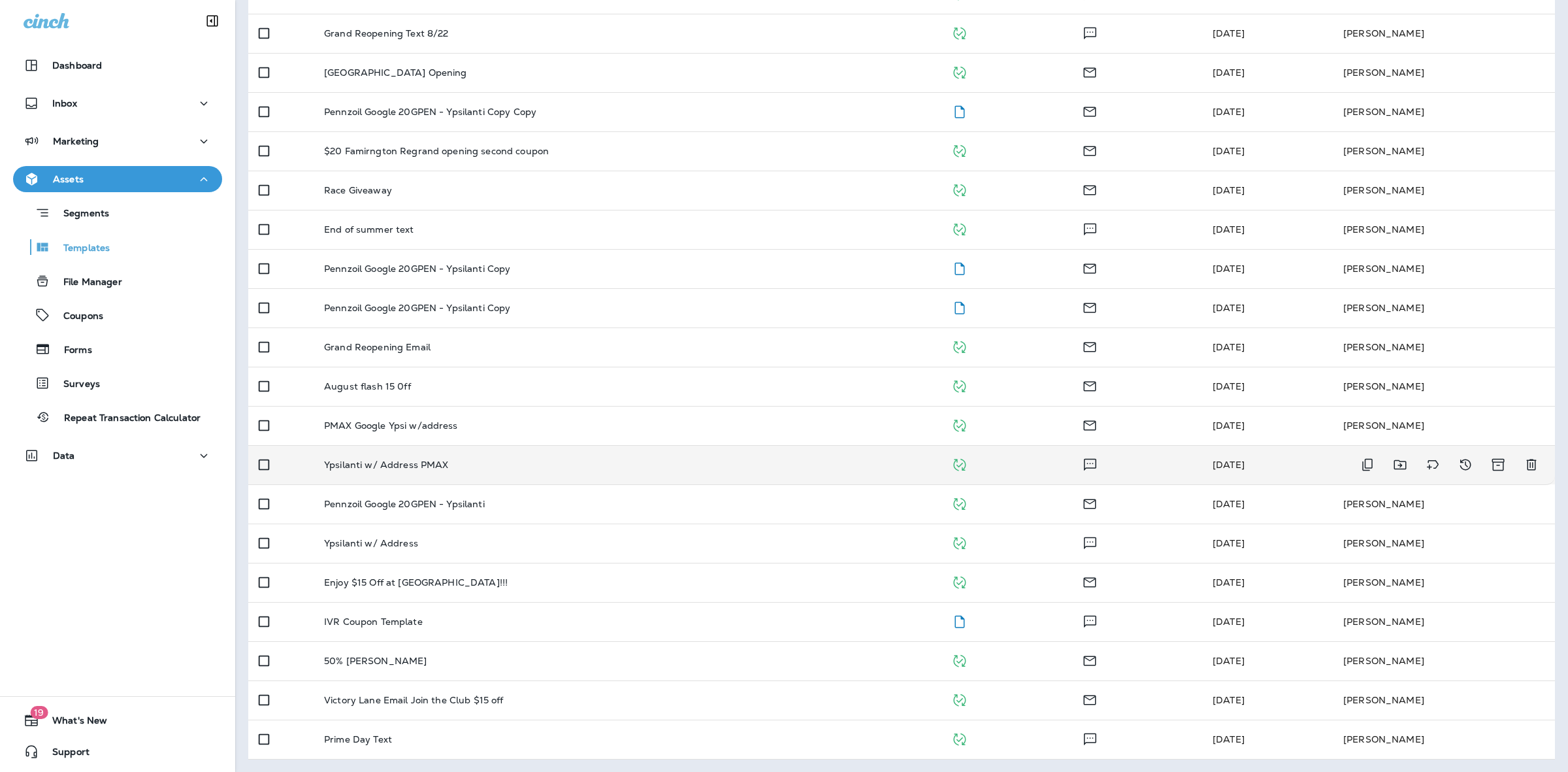
click at [595, 463] on div "Ypsilanti w/ Address PMAX" at bounding box center [627, 465] width 607 height 11
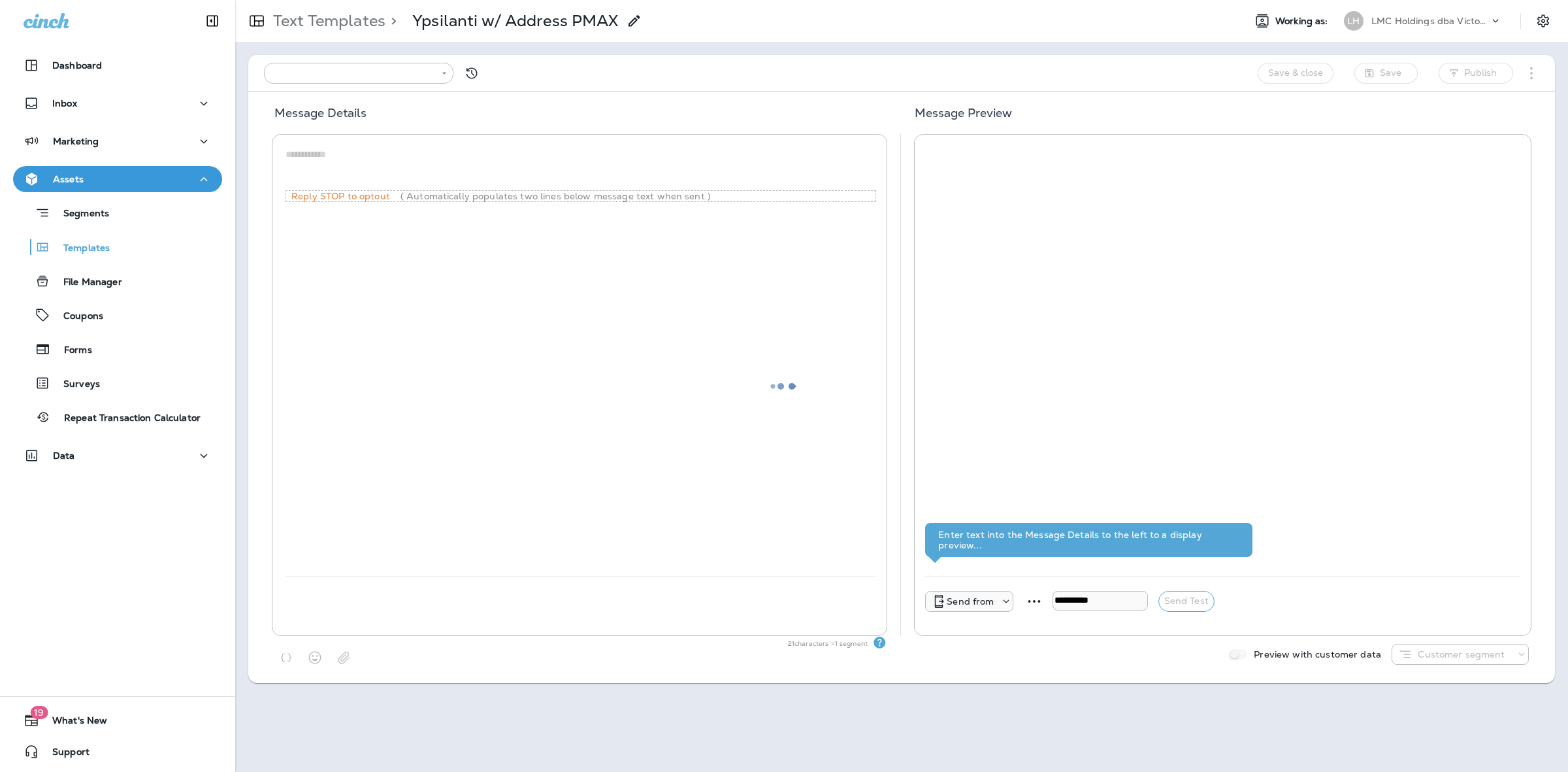
type input "**********"
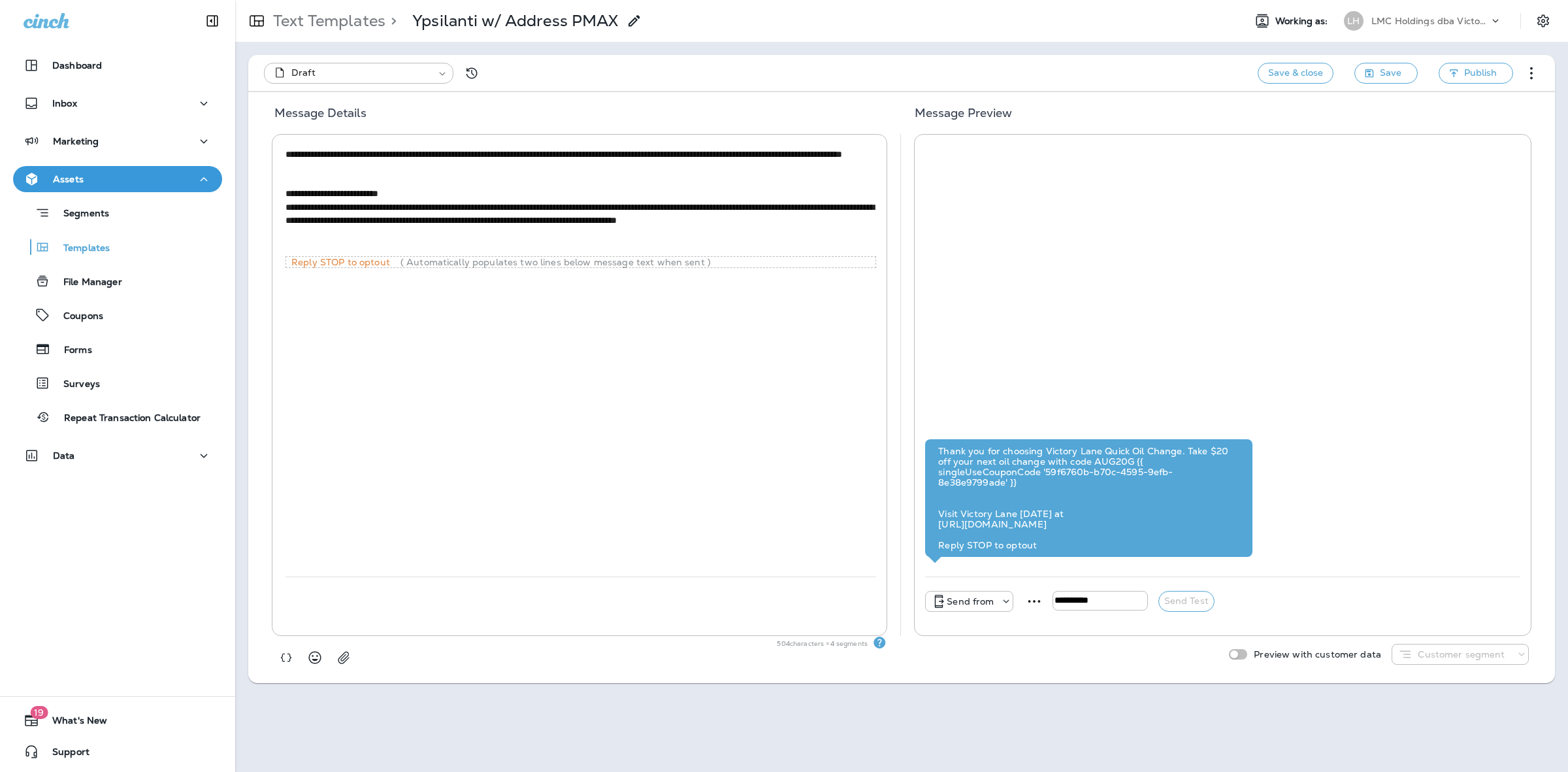
click at [745, 154] on textarea "**********" at bounding box center [581, 200] width 591 height 105
drag, startPoint x: 482, startPoint y: 168, endPoint x: 289, endPoint y: 167, distance: 193.0
click at [289, 167] on textarea "**********" at bounding box center [581, 200] width 591 height 105
paste textarea
type textarea "**********"
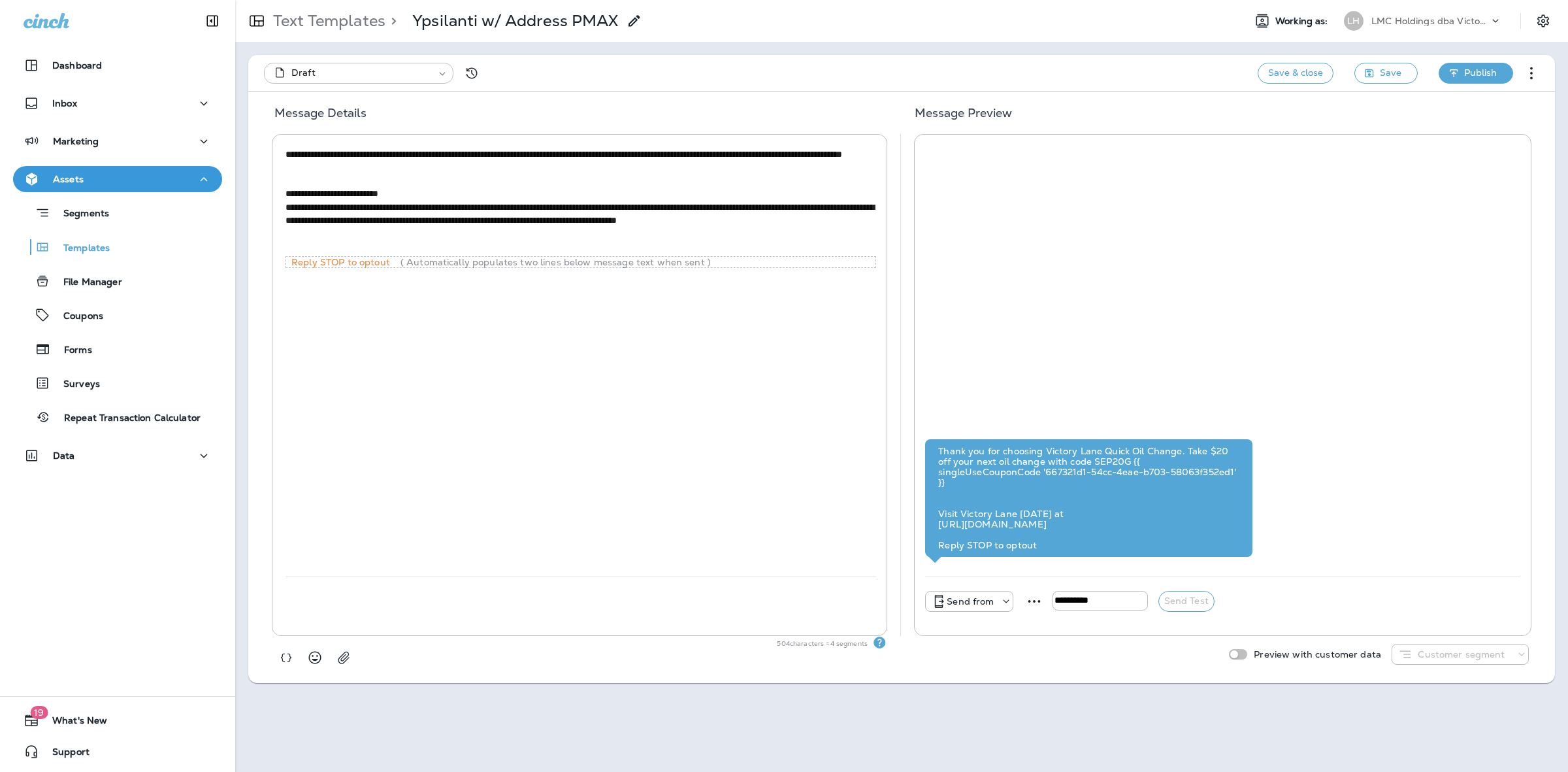
click at [1464, 66] on span "Publish" at bounding box center [1480, 73] width 33 height 16
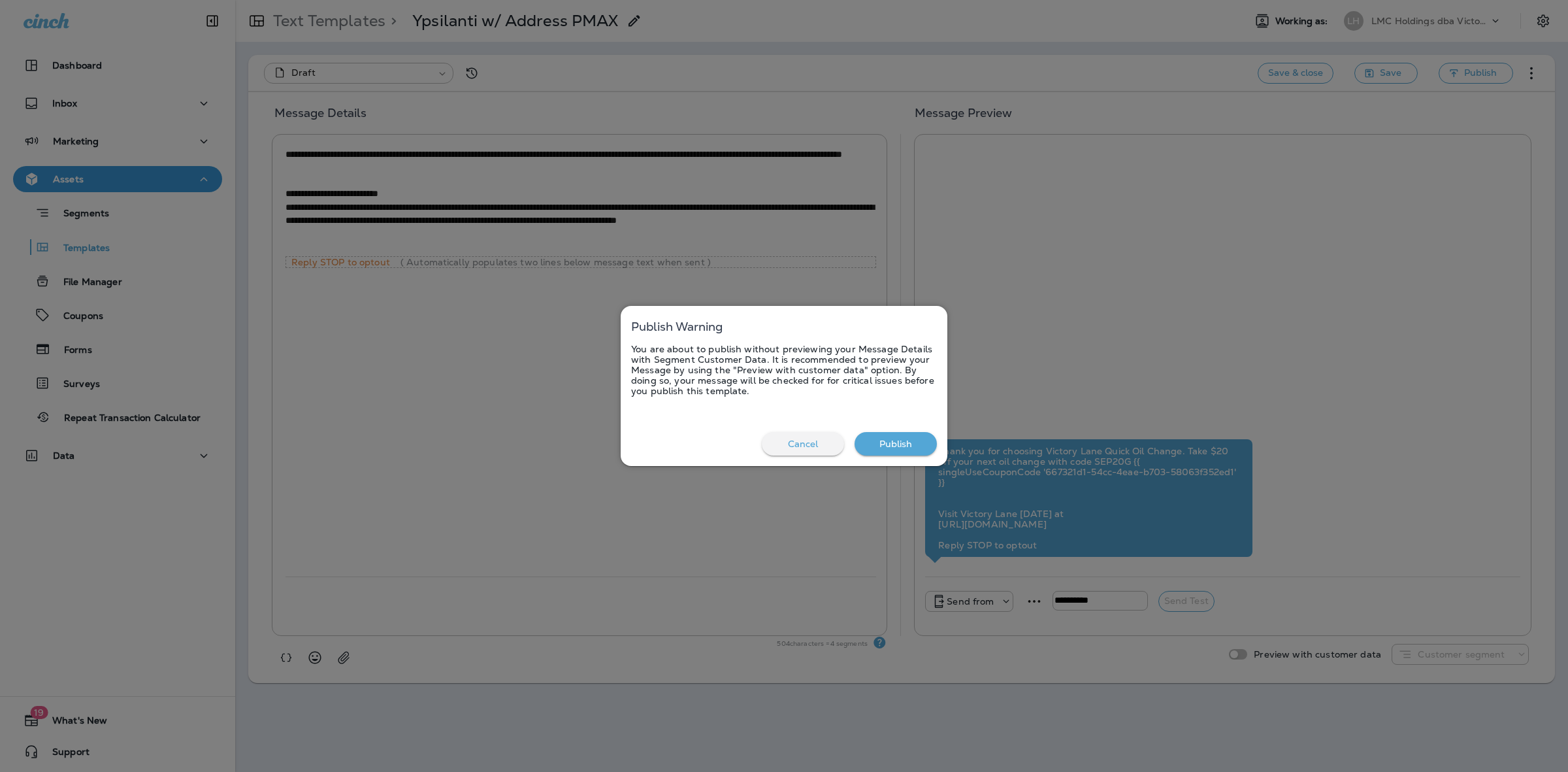
click at [877, 439] on button "Publish" at bounding box center [895, 444] width 83 height 24
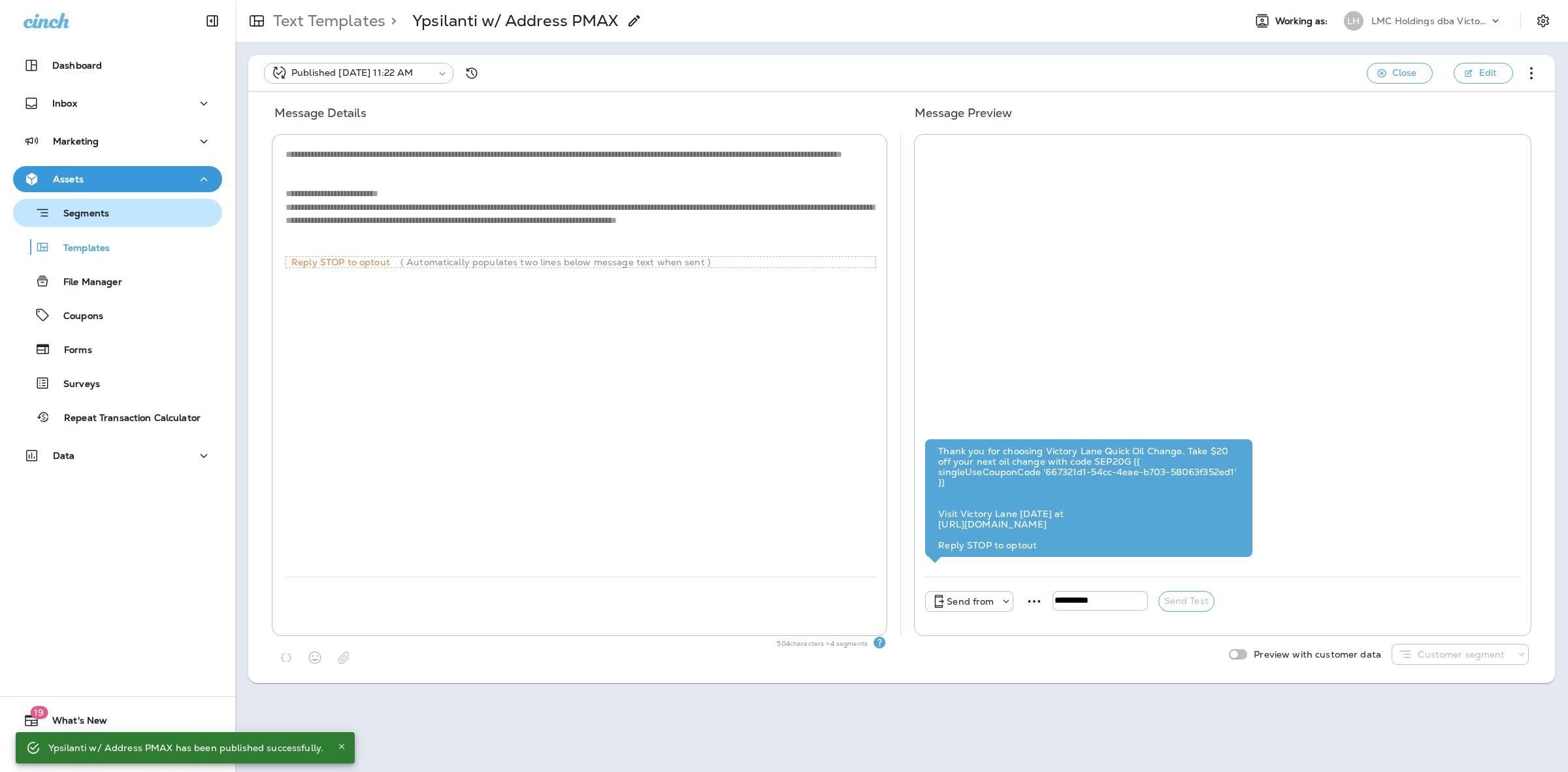
click at [89, 218] on p "Segments" at bounding box center [80, 214] width 59 height 13
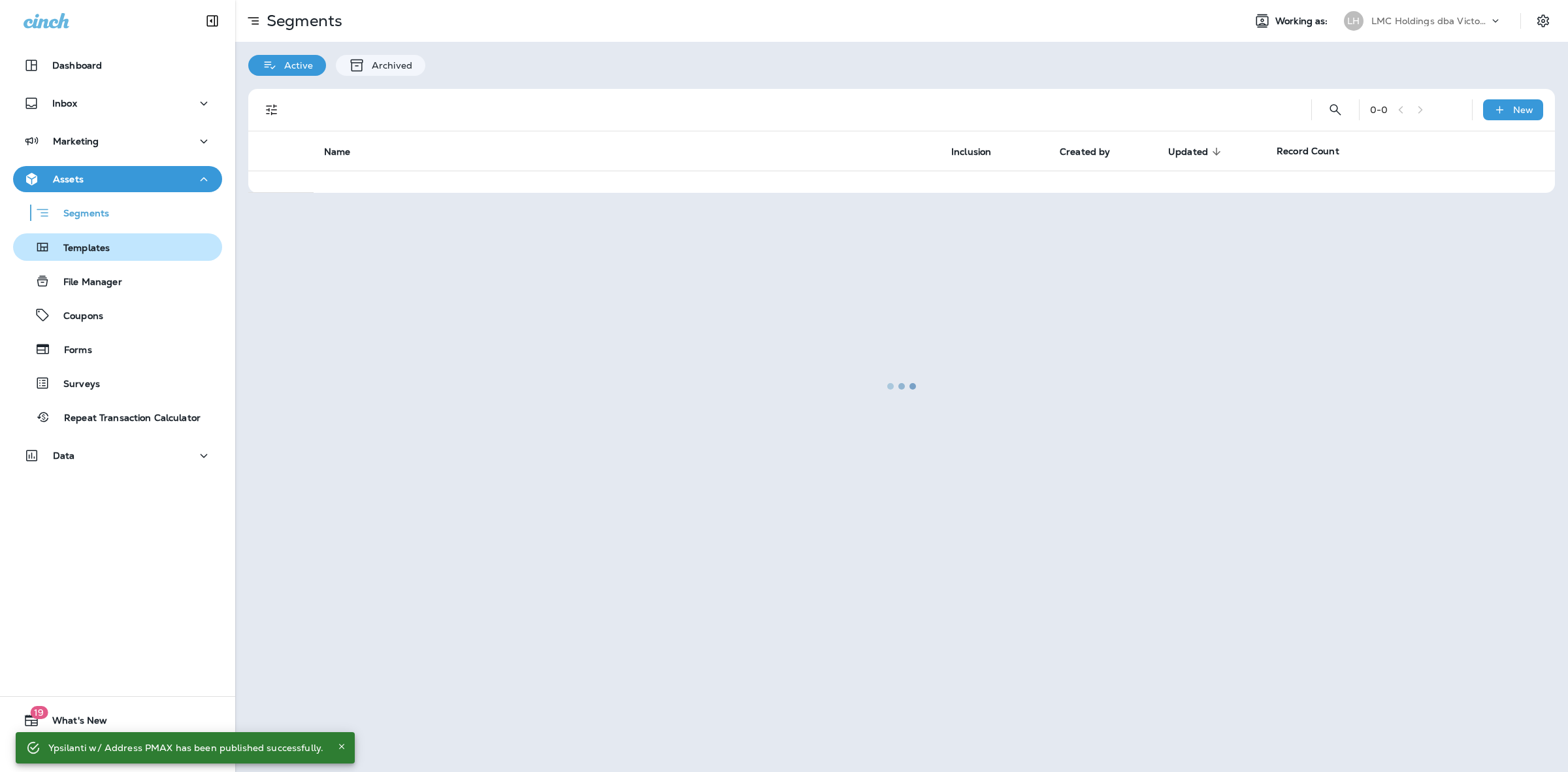
click at [91, 246] on p "Templates" at bounding box center [81, 249] width 60 height 12
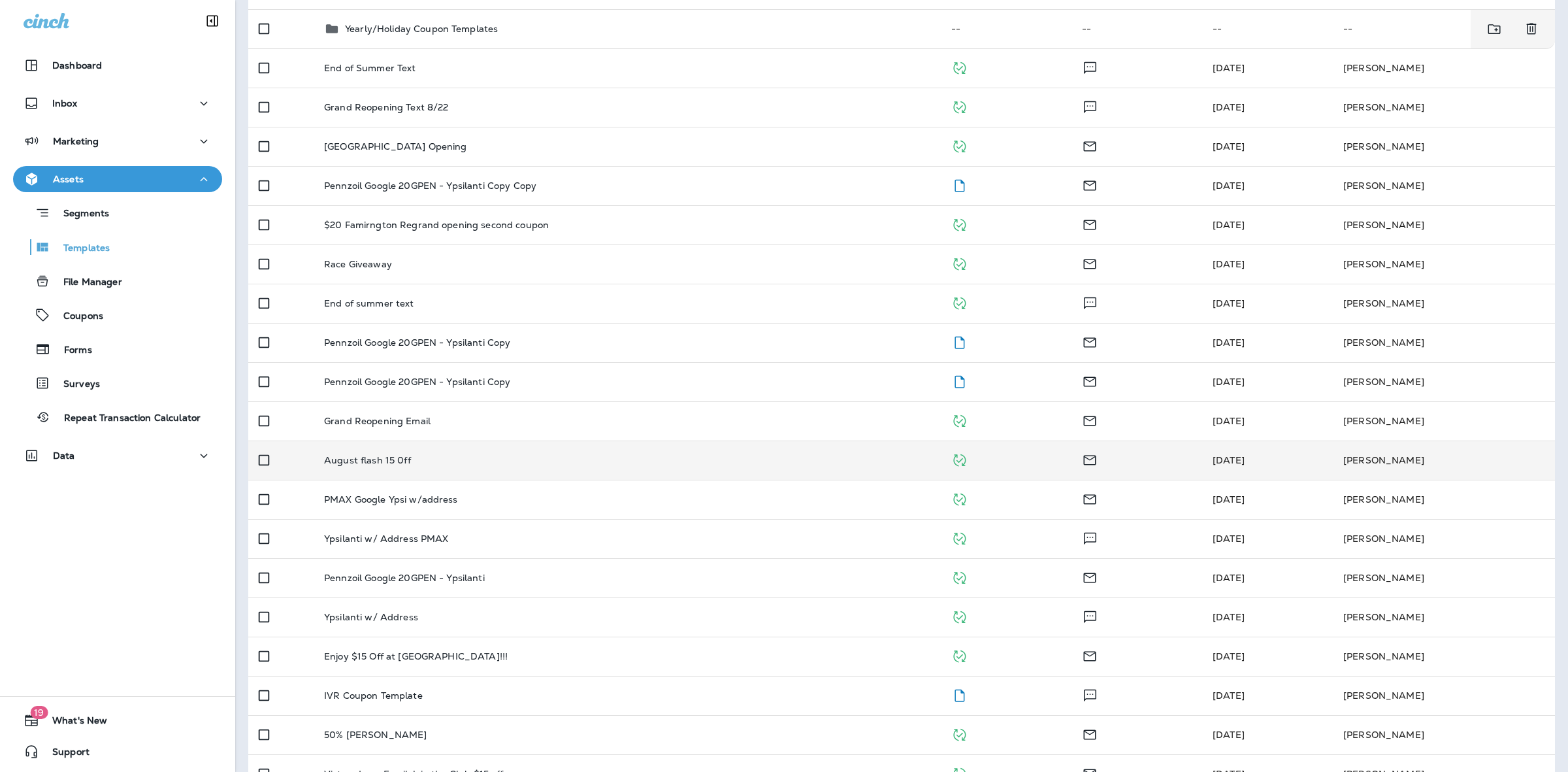
scroll to position [588, 0]
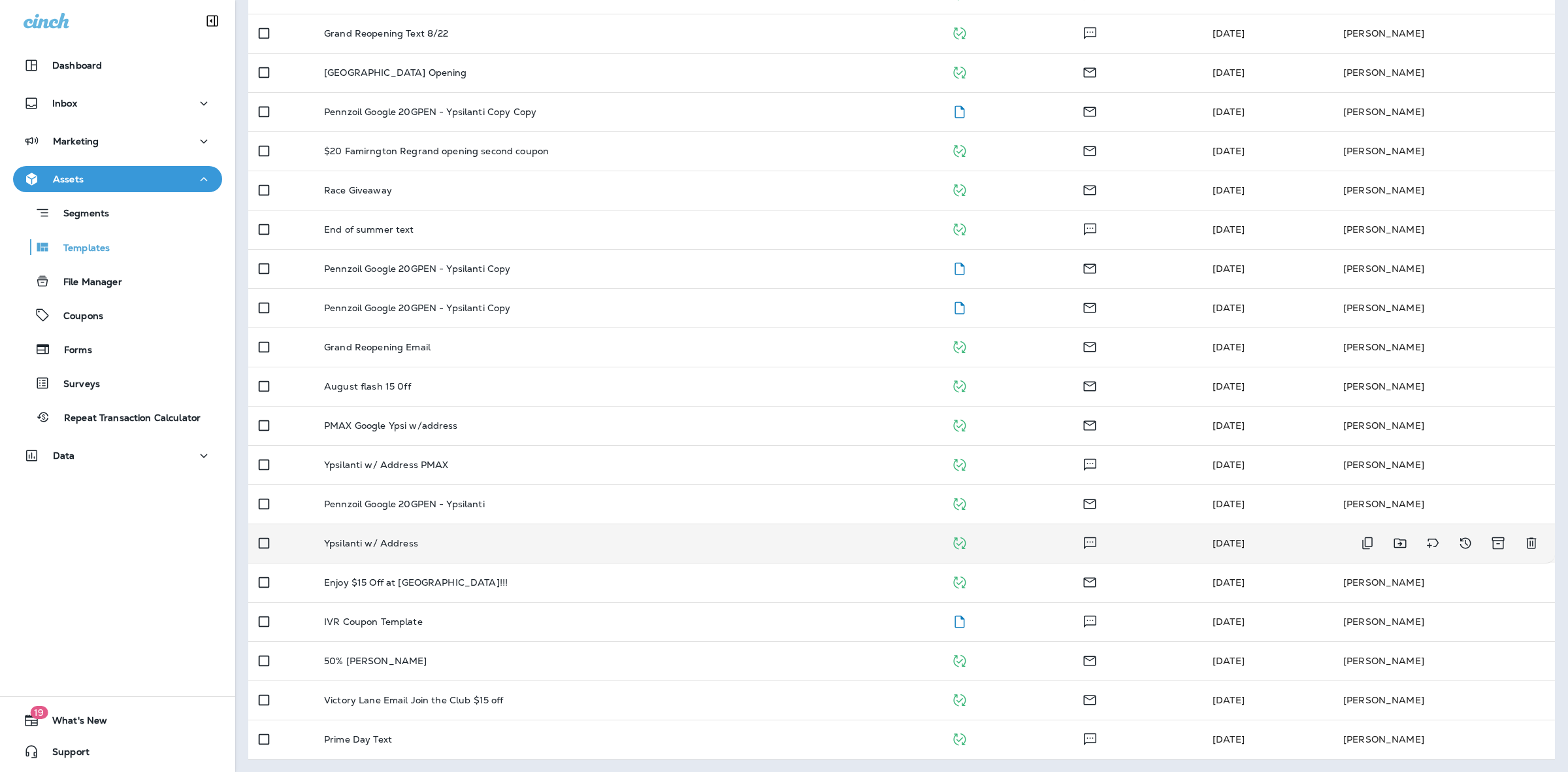
click at [686, 547] on div "Ypsilanti w/ Address" at bounding box center [627, 543] width 607 height 11
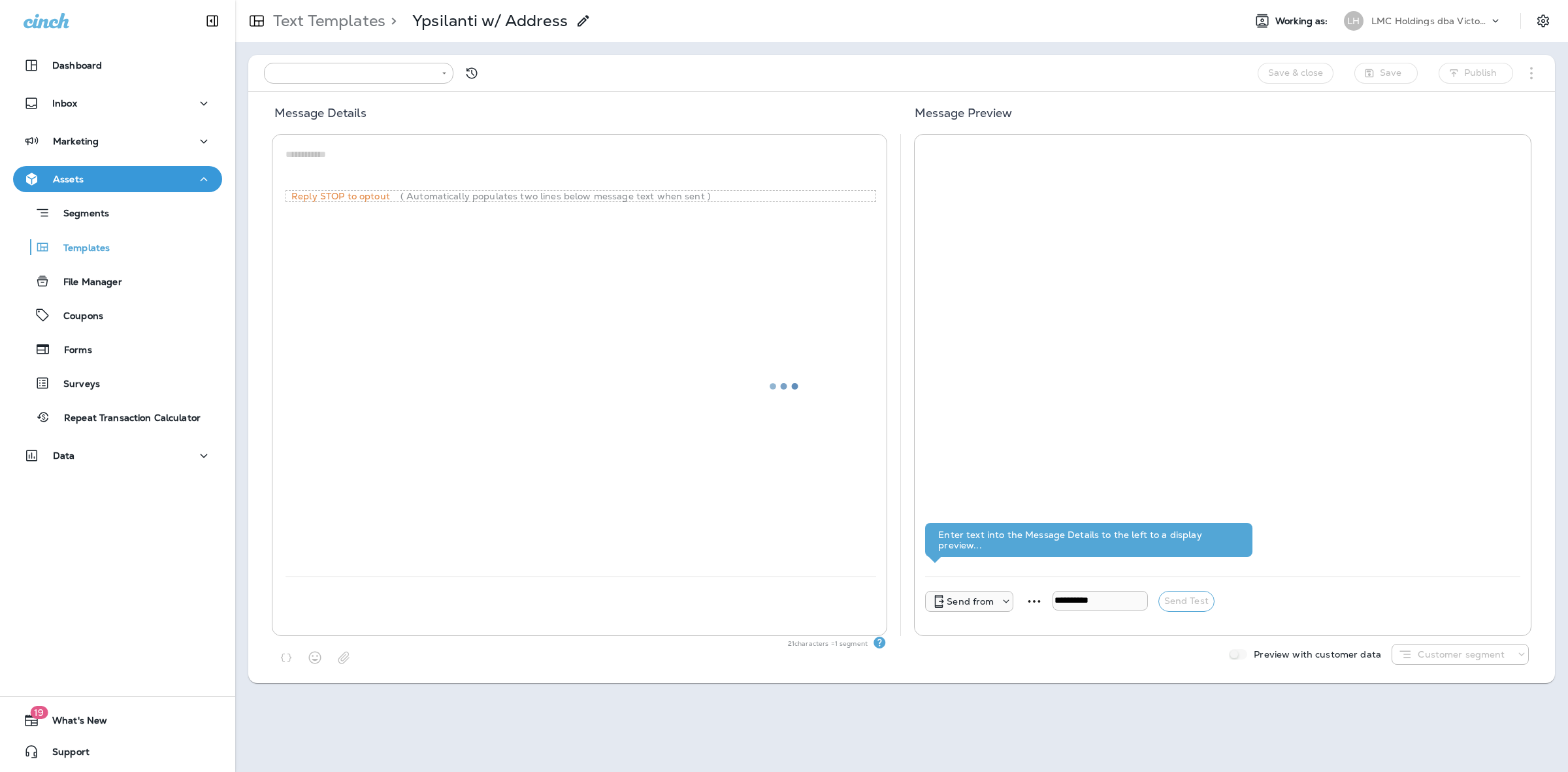
type input "**********"
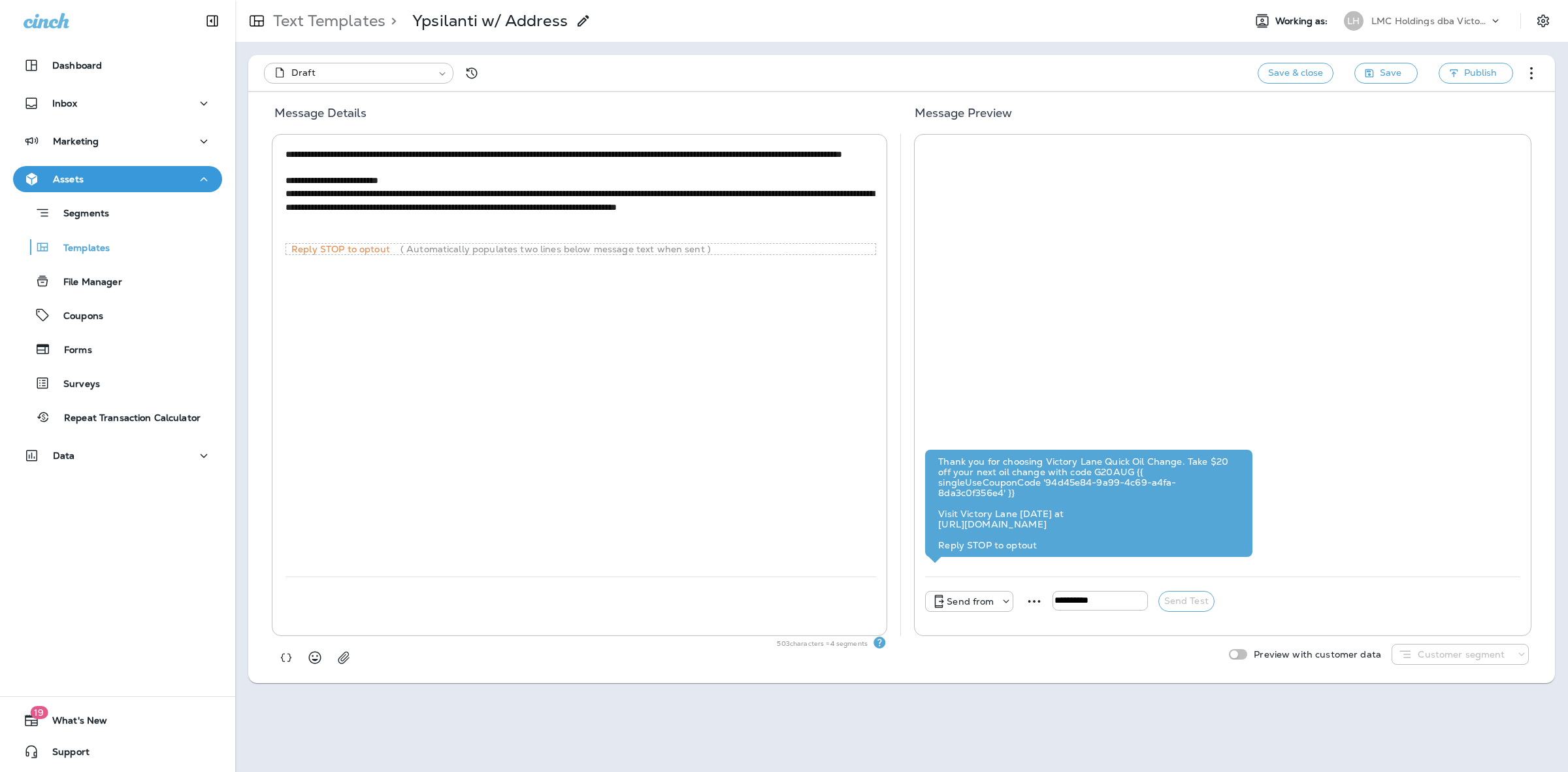
click at [763, 150] on textarea "**********" at bounding box center [581, 193] width 591 height 93
drag, startPoint x: 482, startPoint y: 167, endPoint x: 290, endPoint y: 165, distance: 192.0
click at [290, 165] on textarea "**********" at bounding box center [581, 193] width 591 height 93
paste textarea
type textarea "**********"
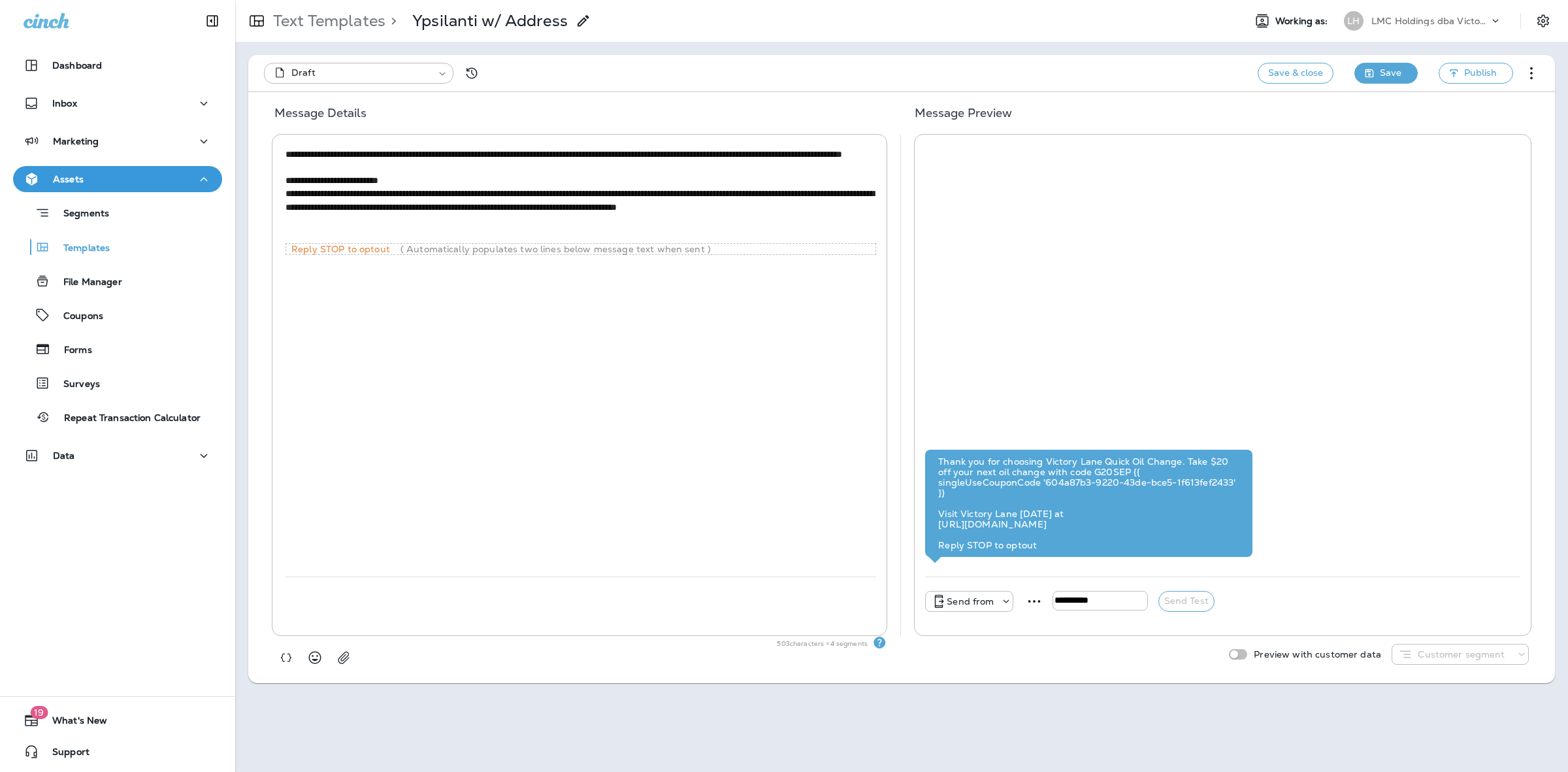
click at [1400, 67] on span "Save" at bounding box center [1390, 73] width 22 height 16
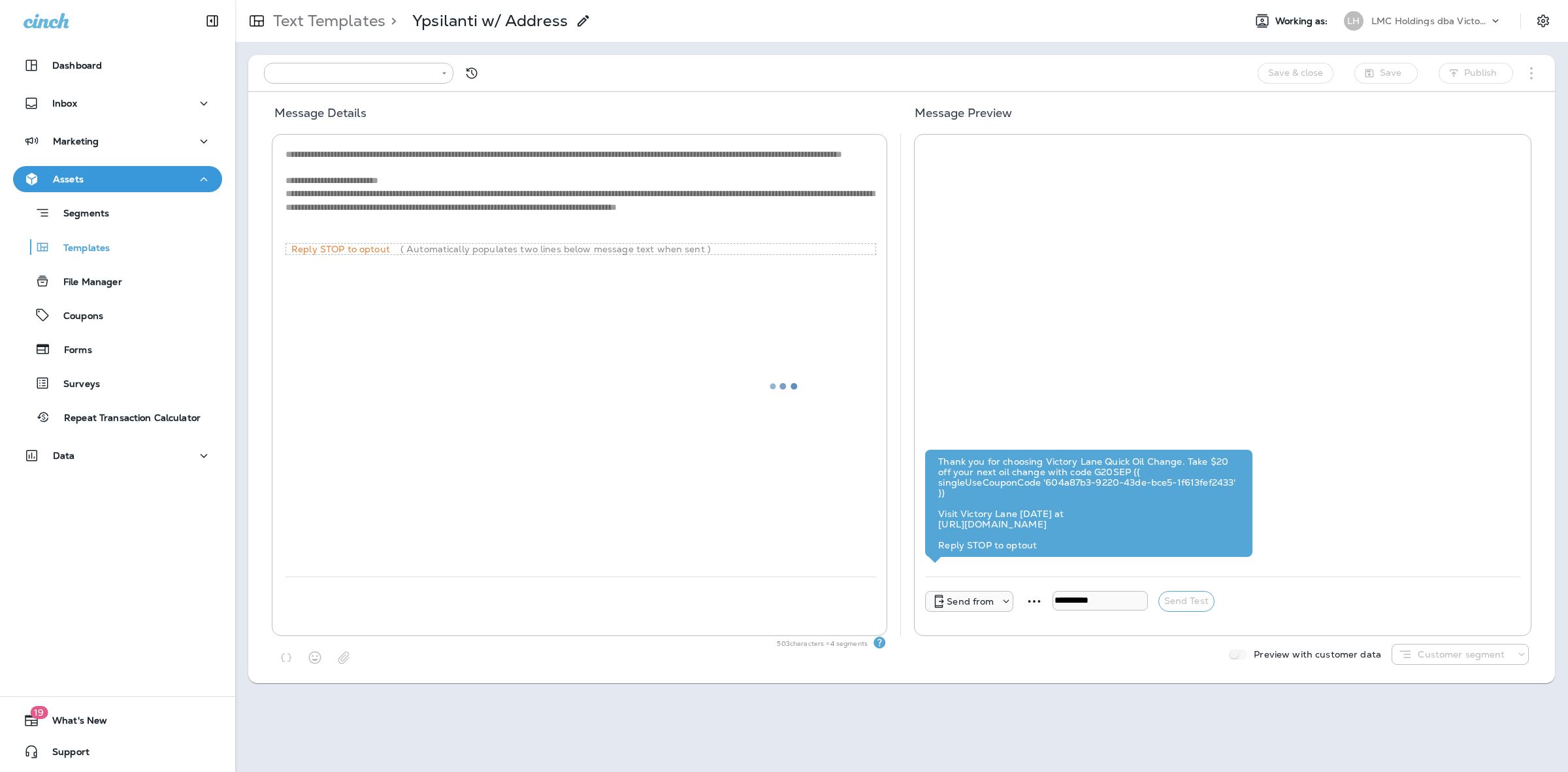
type input "**********"
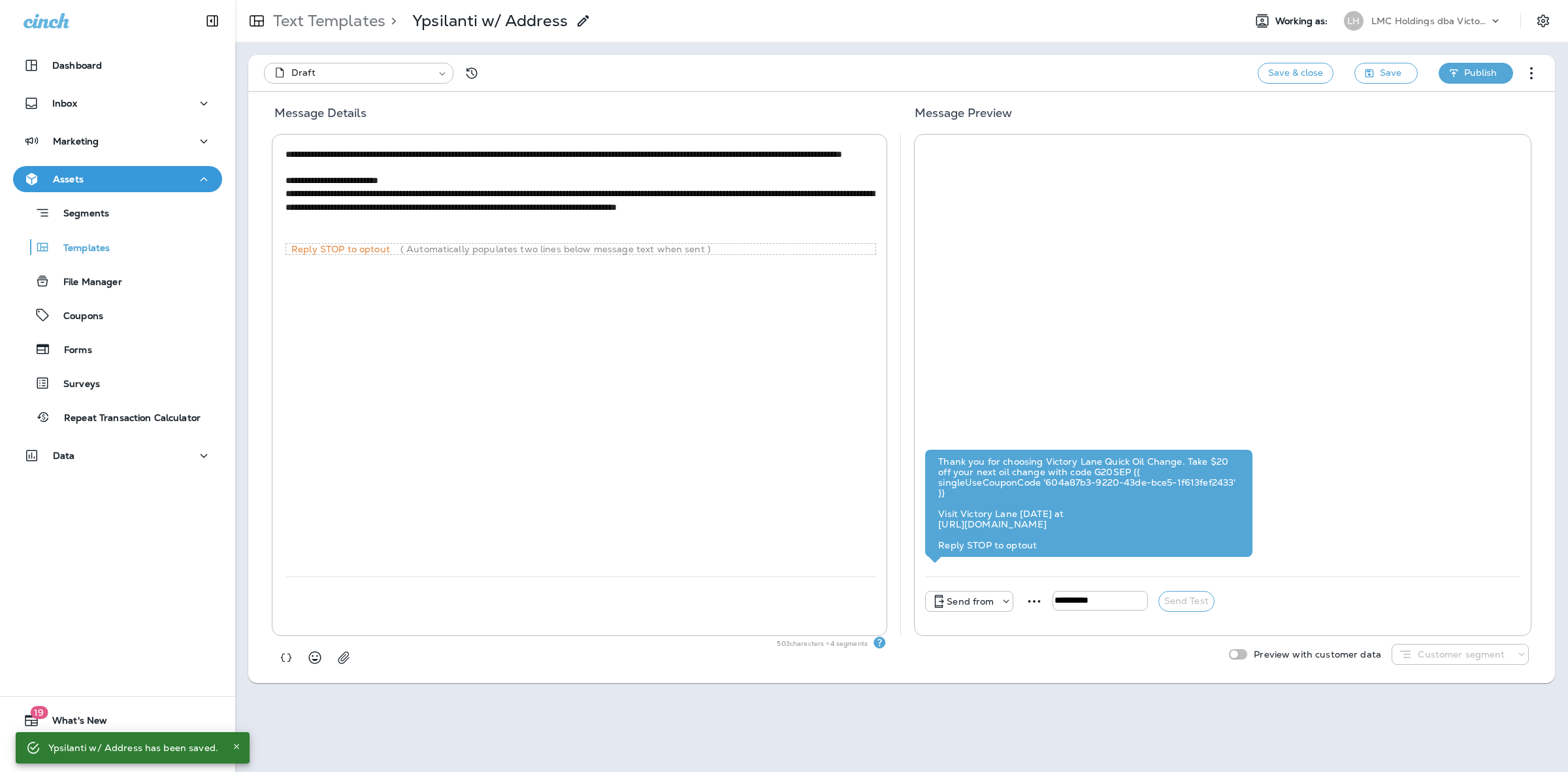
click at [1474, 68] on span "Publish" at bounding box center [1480, 73] width 33 height 16
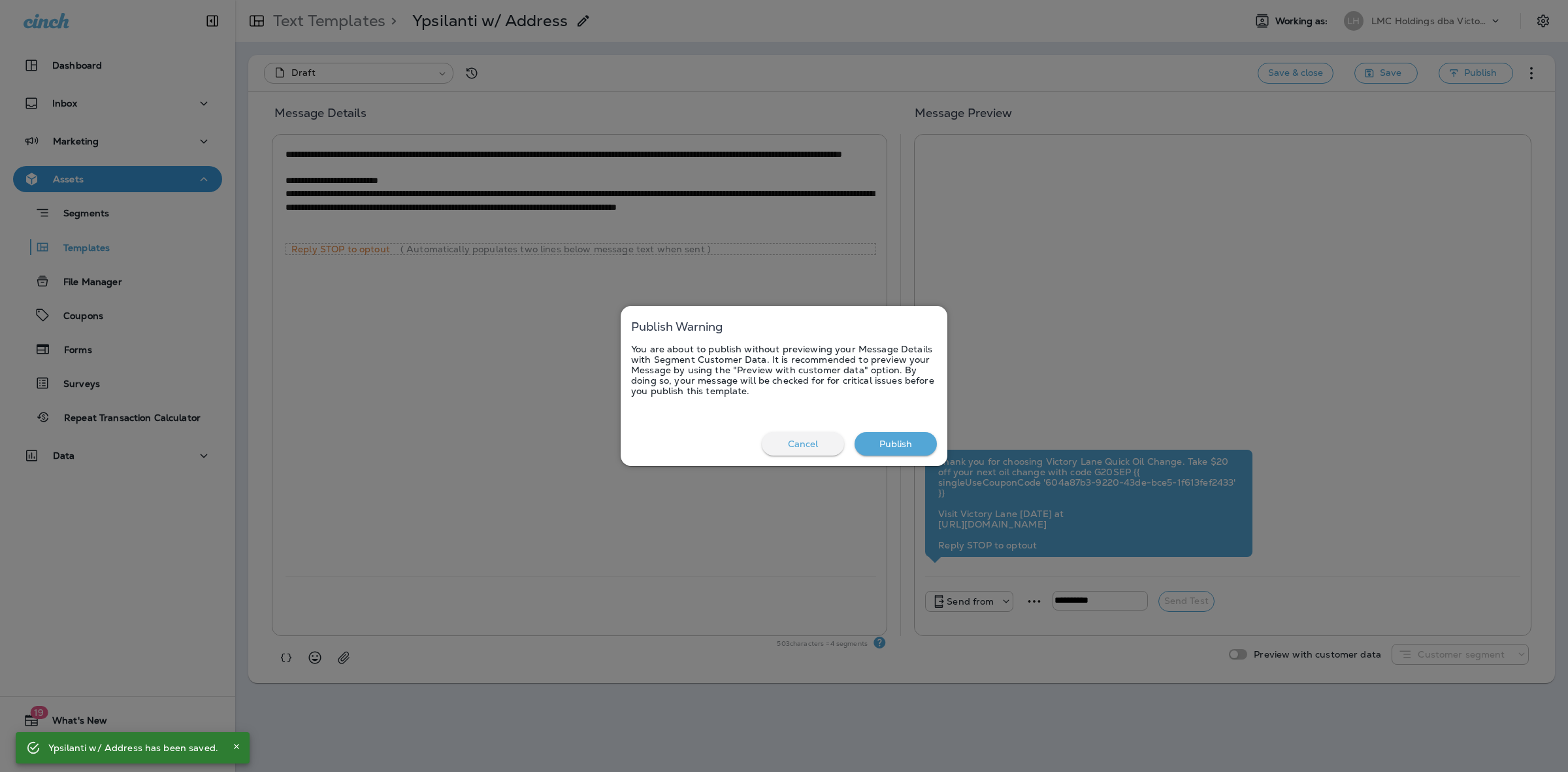
click at [913, 451] on button "Publish" at bounding box center [895, 444] width 83 height 24
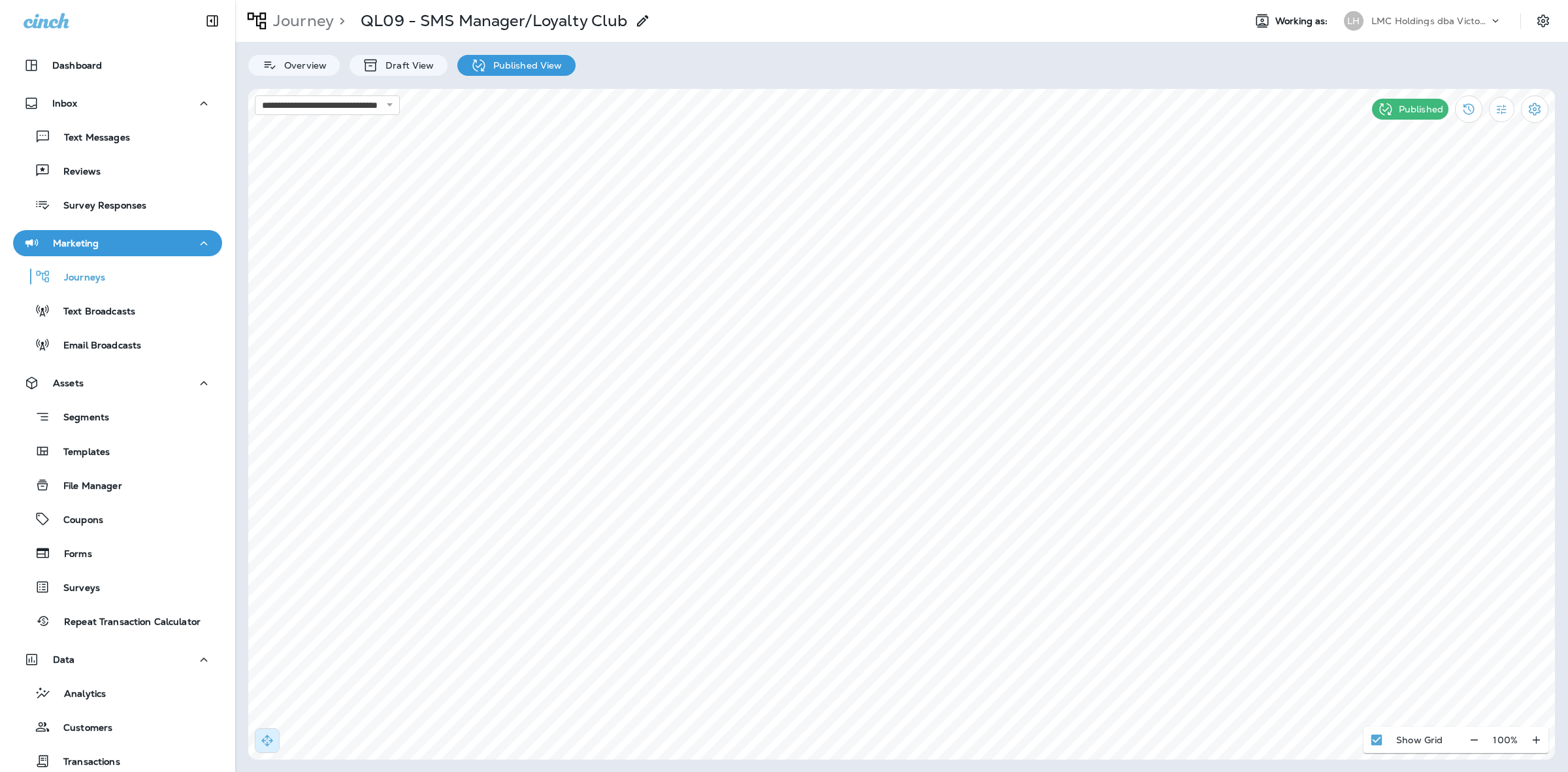
scroll to position [126, 0]
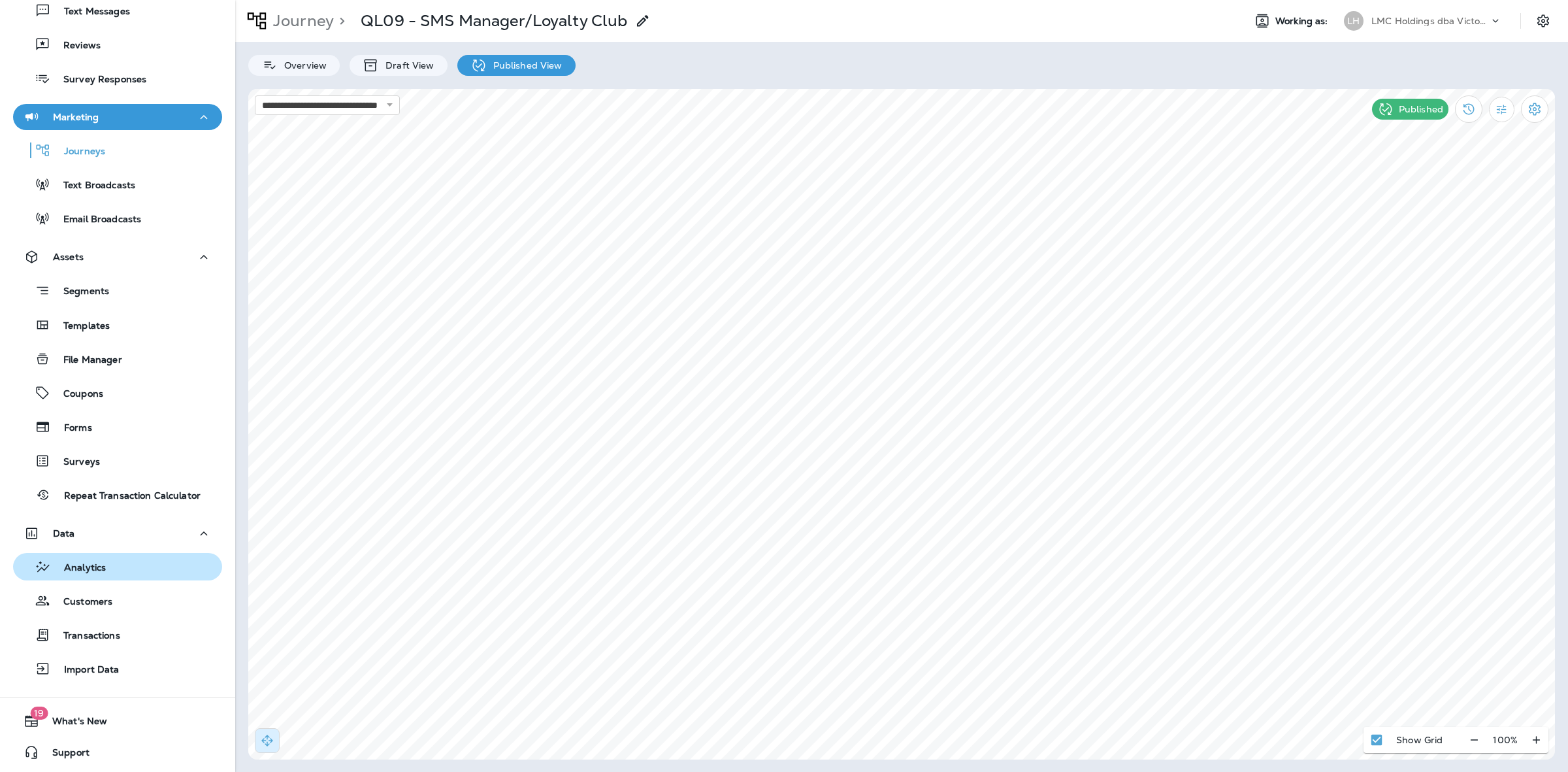
click at [153, 569] on div "Analytics" at bounding box center [117, 567] width 199 height 20
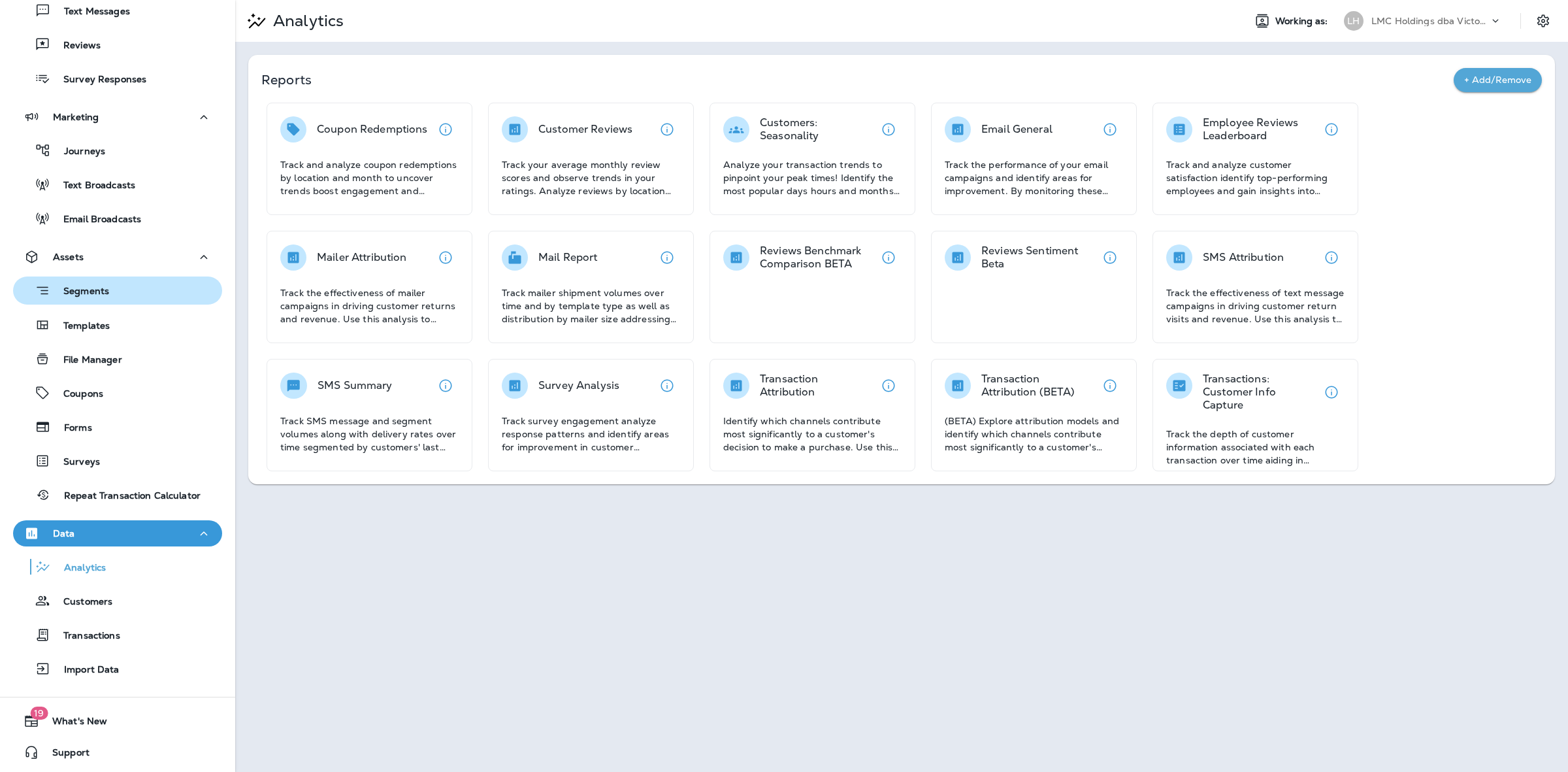
click at [139, 292] on div "Segments" at bounding box center [117, 290] width 199 height 20
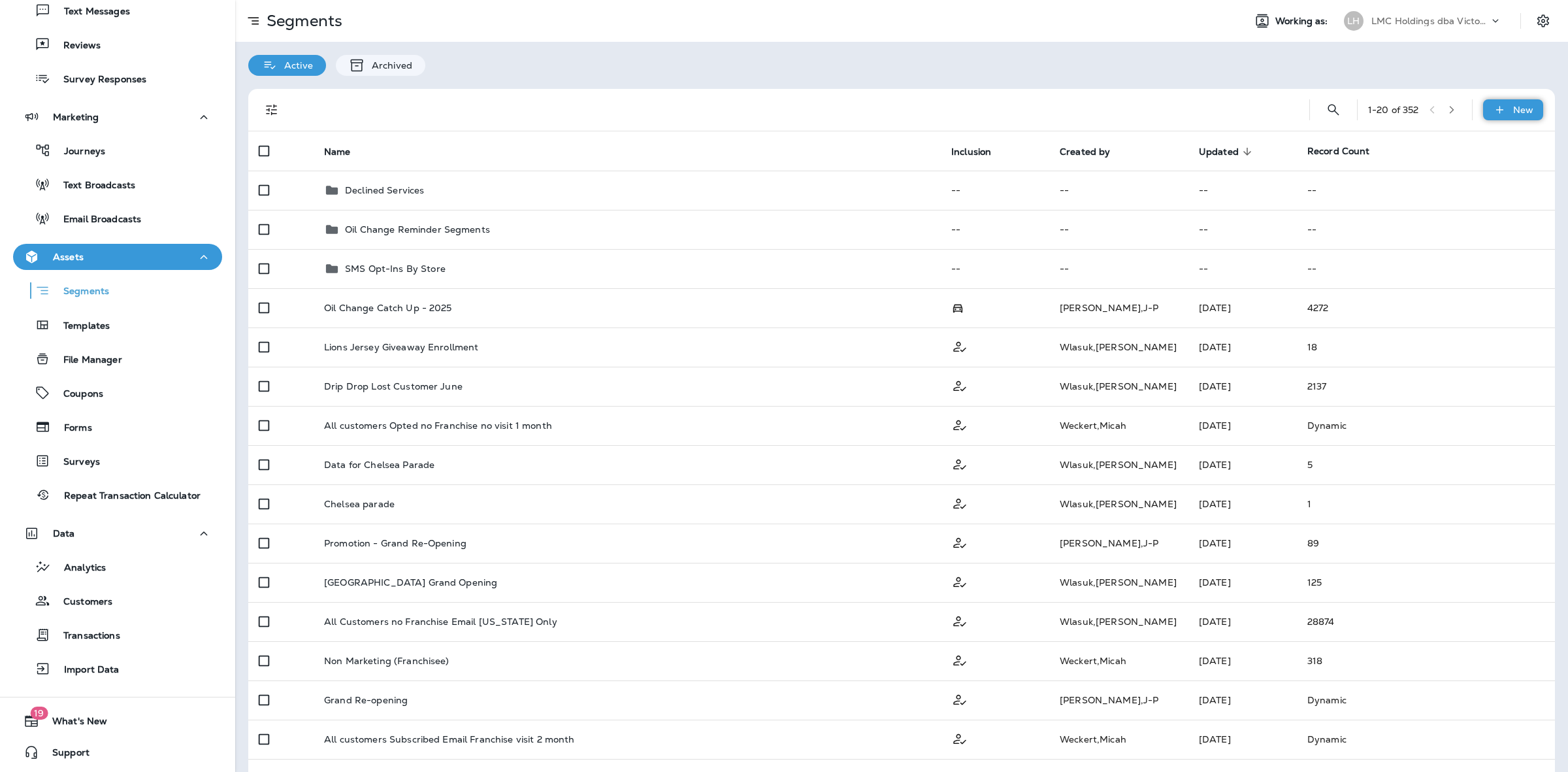
click at [1494, 116] on div "New" at bounding box center [1512, 109] width 60 height 21
click at [1458, 131] on button "New Segment" at bounding box center [1494, 138] width 74 height 37
click at [757, 283] on button "Confirm" at bounding box center [733, 276] width 47 height 14
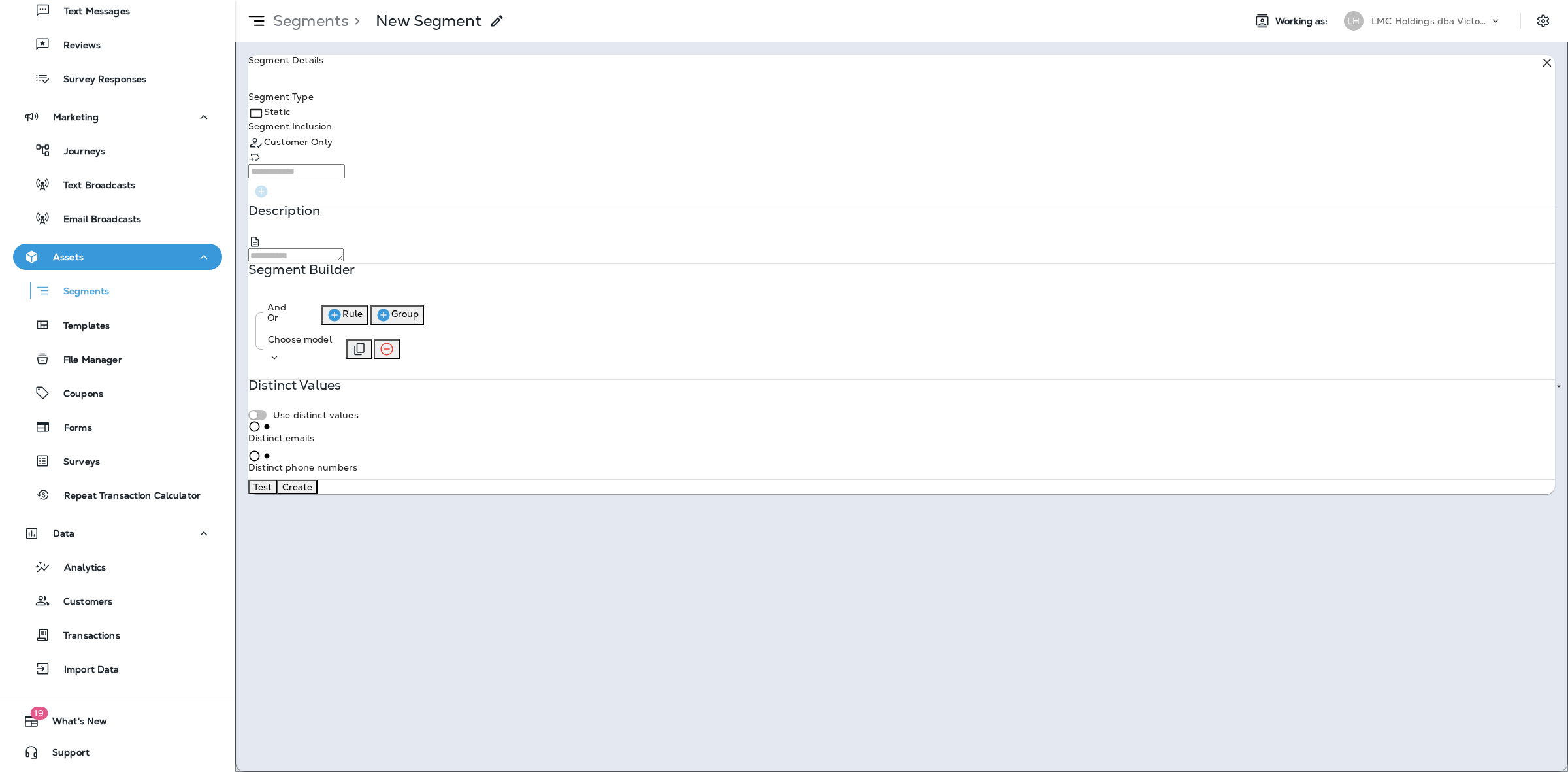
click at [332, 344] on div "Choose model" at bounding box center [299, 339] width 64 height 11
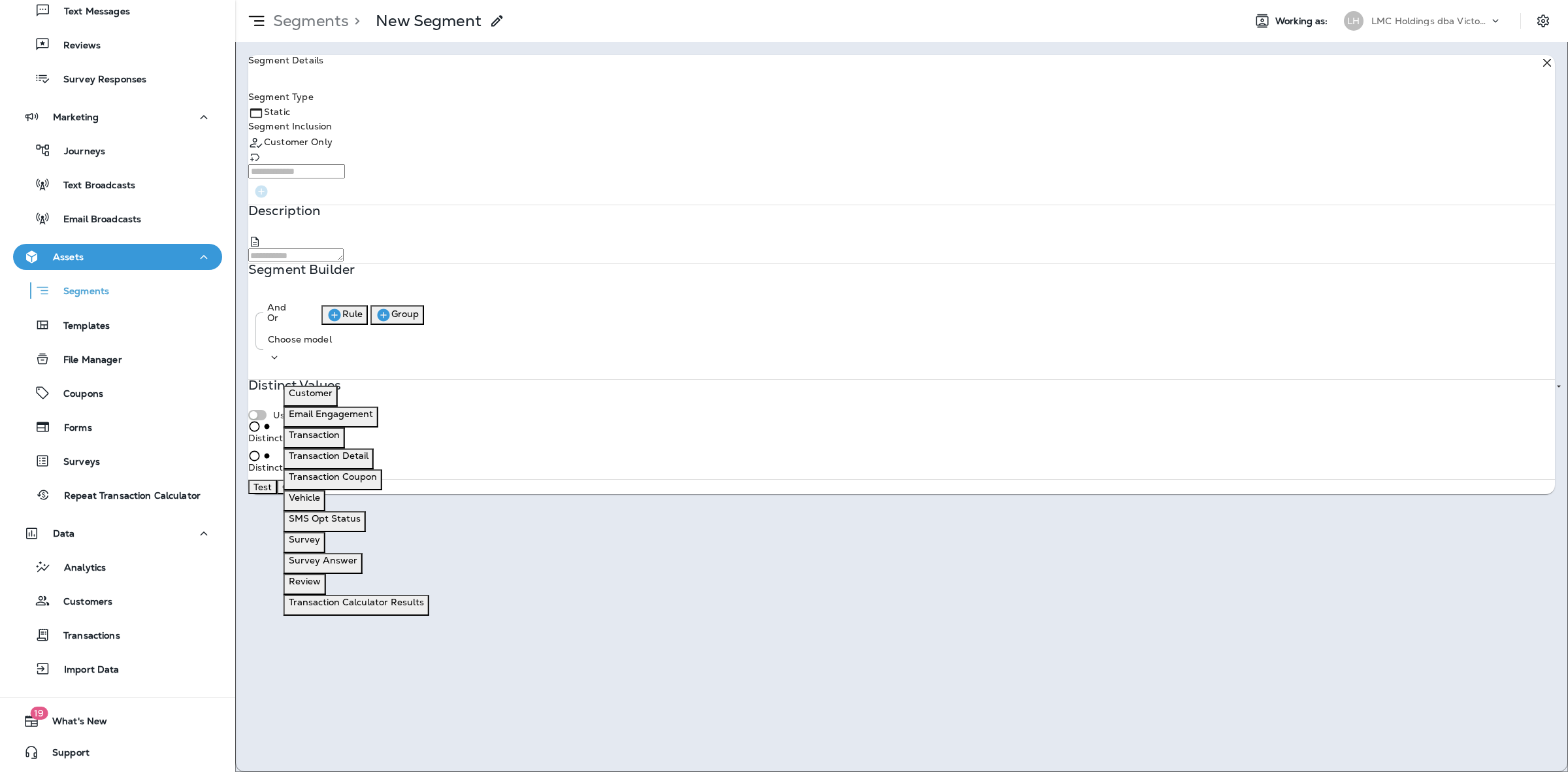
click at [338, 407] on button "Customer" at bounding box center [310, 396] width 55 height 21
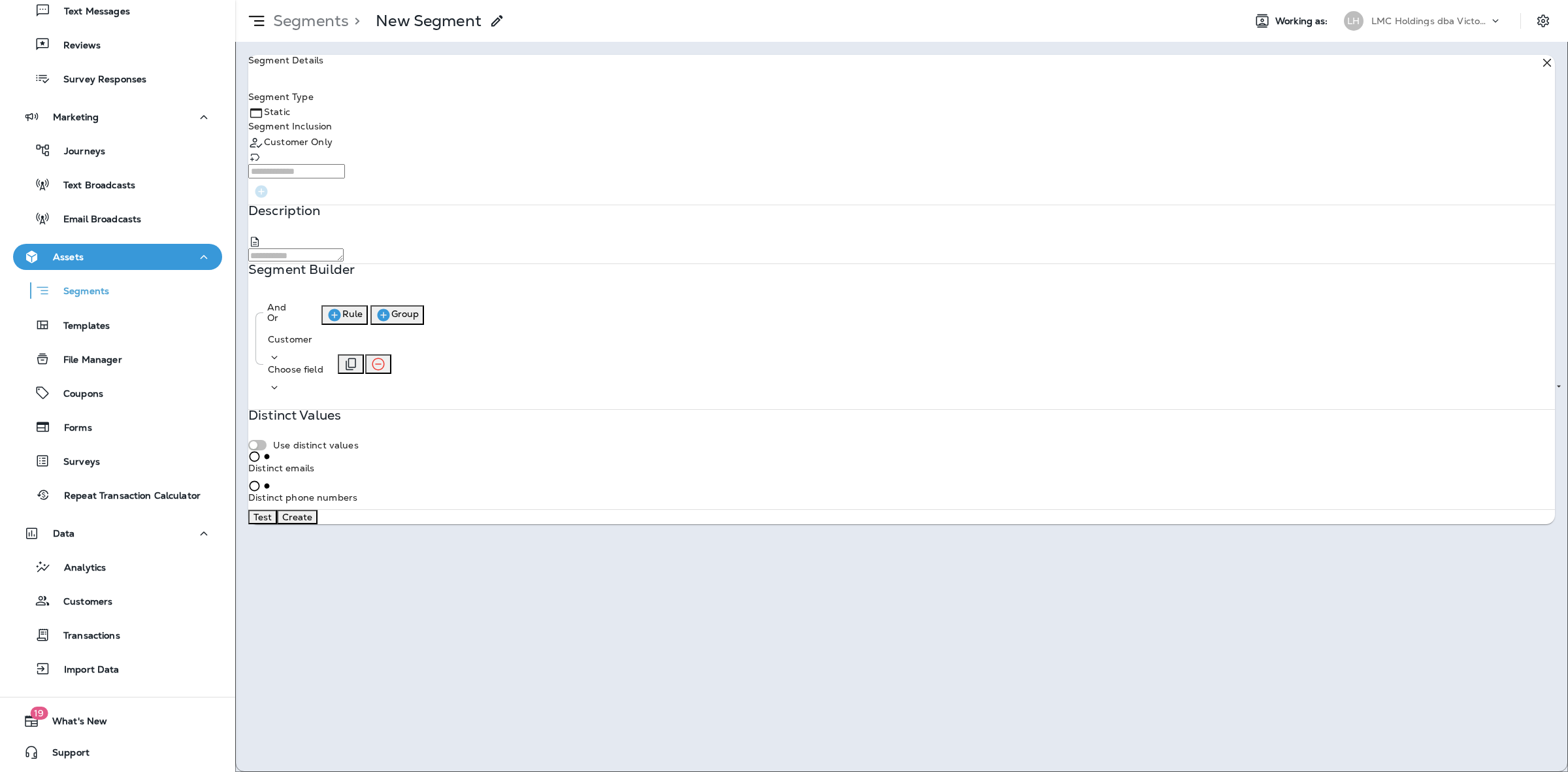
click at [323, 374] on p "Choose field" at bounding box center [295, 369] width 56 height 11
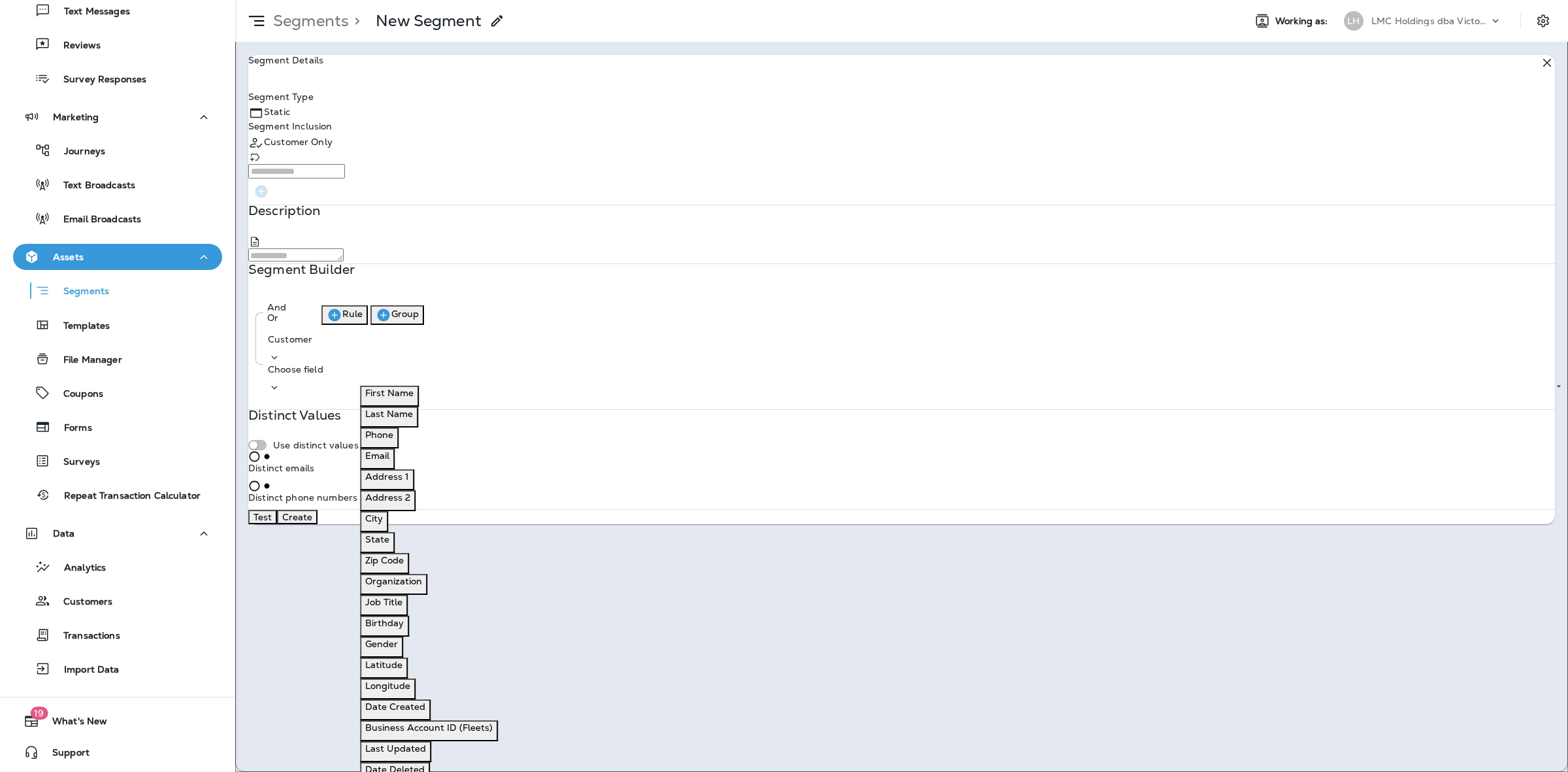
scroll to position [196, 0]
click at [280, 364] on icon at bounding box center [273, 357] width 13 height 13
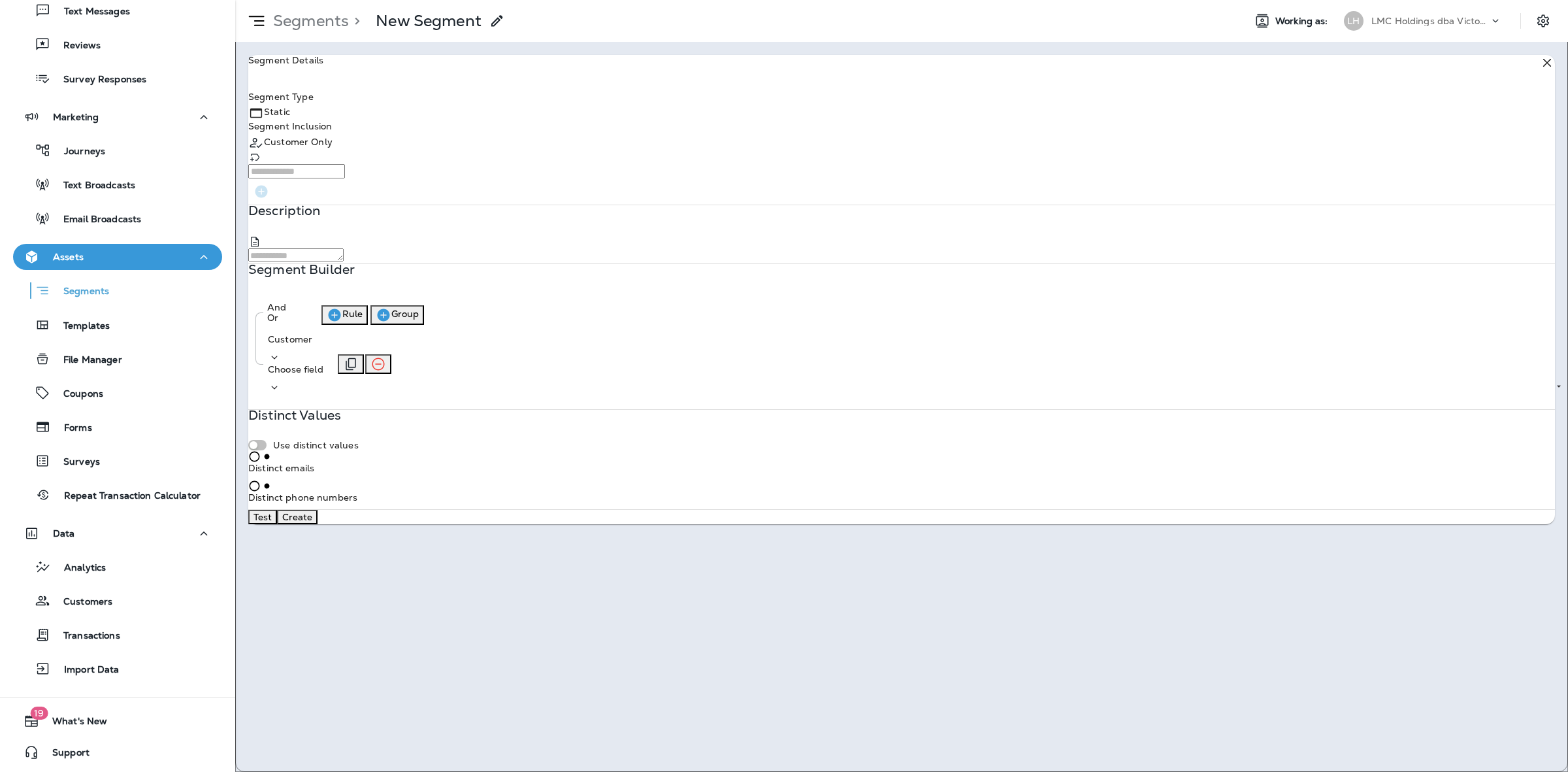
click at [280, 364] on icon at bounding box center [273, 357] width 13 height 13
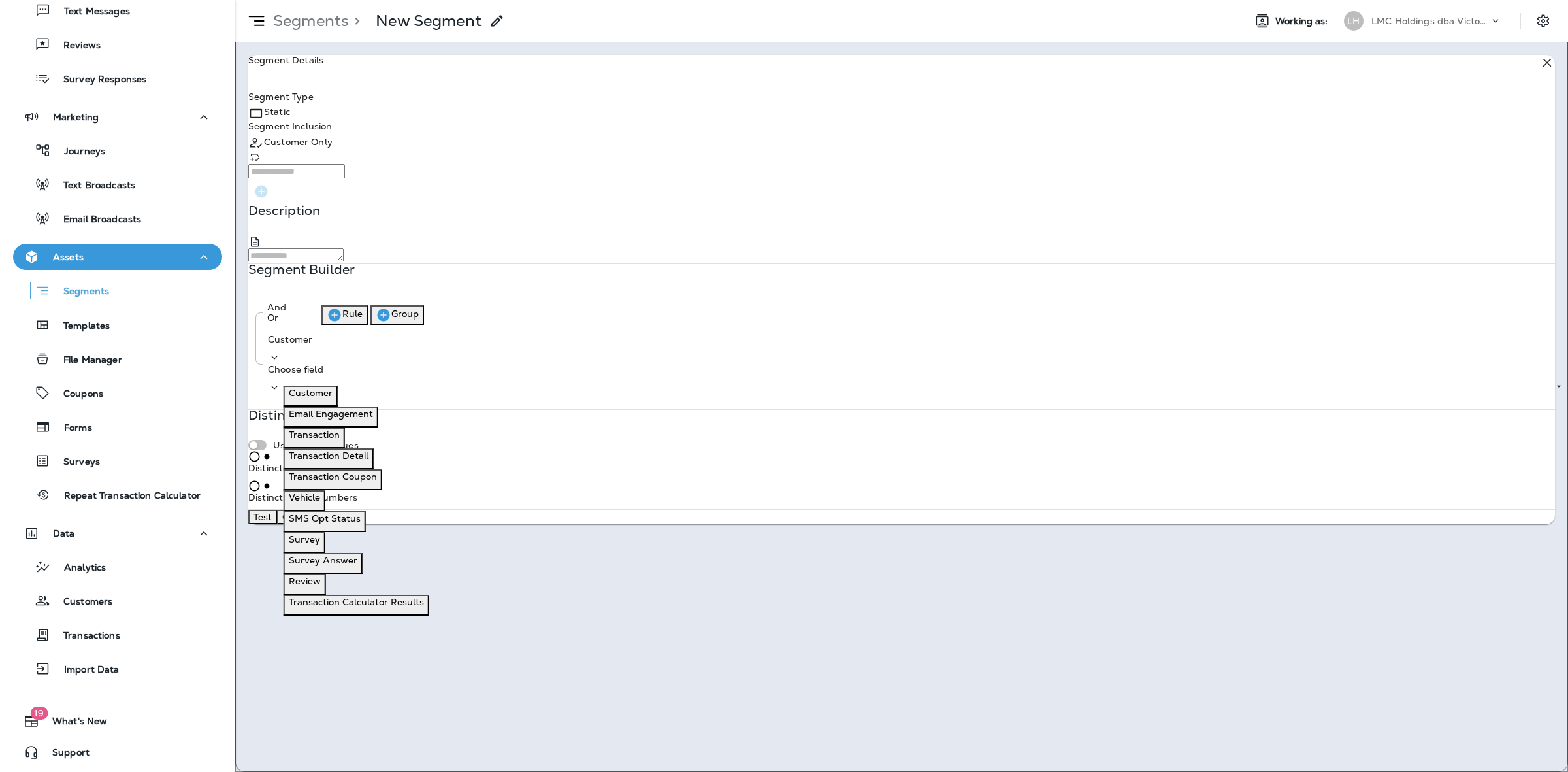
click at [360, 482] on p "Transaction Coupon" at bounding box center [332, 477] width 88 height 11
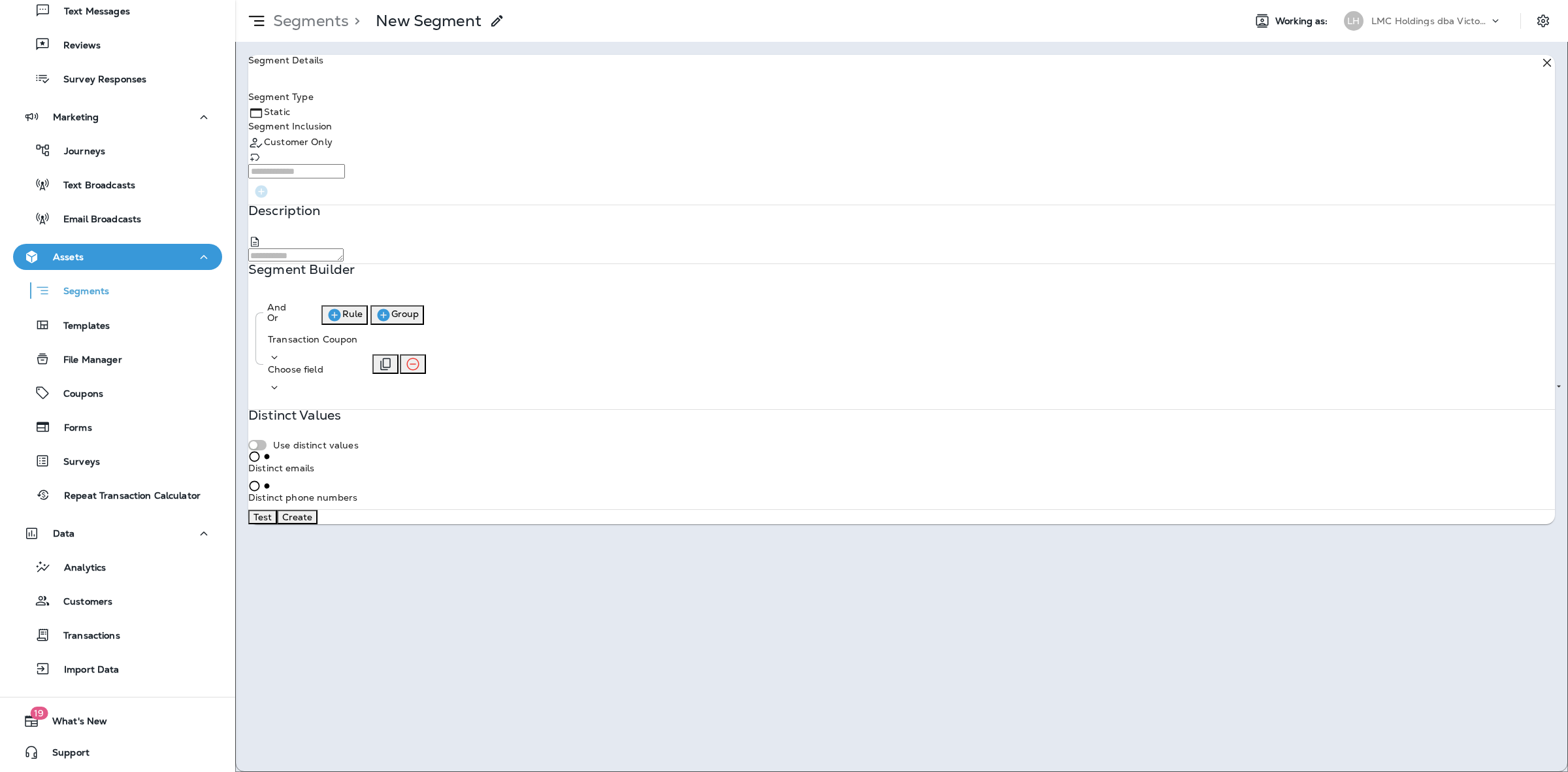
click at [323, 374] on p "Choose field" at bounding box center [295, 369] width 56 height 11
click at [433, 398] on p "Code" at bounding box center [422, 393] width 23 height 11
click at [373, 374] on p "Choose operator" at bounding box center [336, 369] width 76 height 11
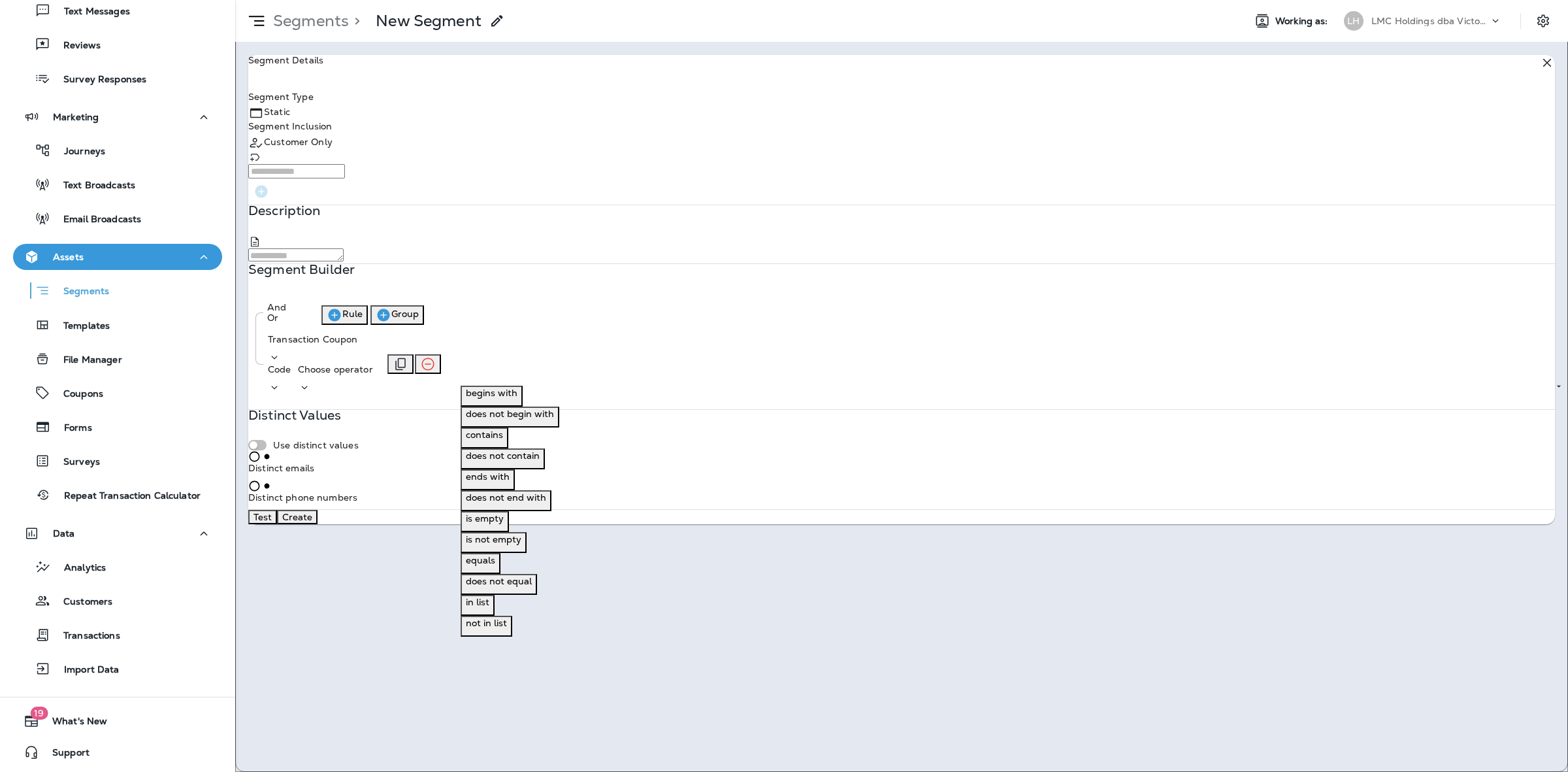
click at [373, 374] on p "Choose operator" at bounding box center [336, 369] width 76 height 11
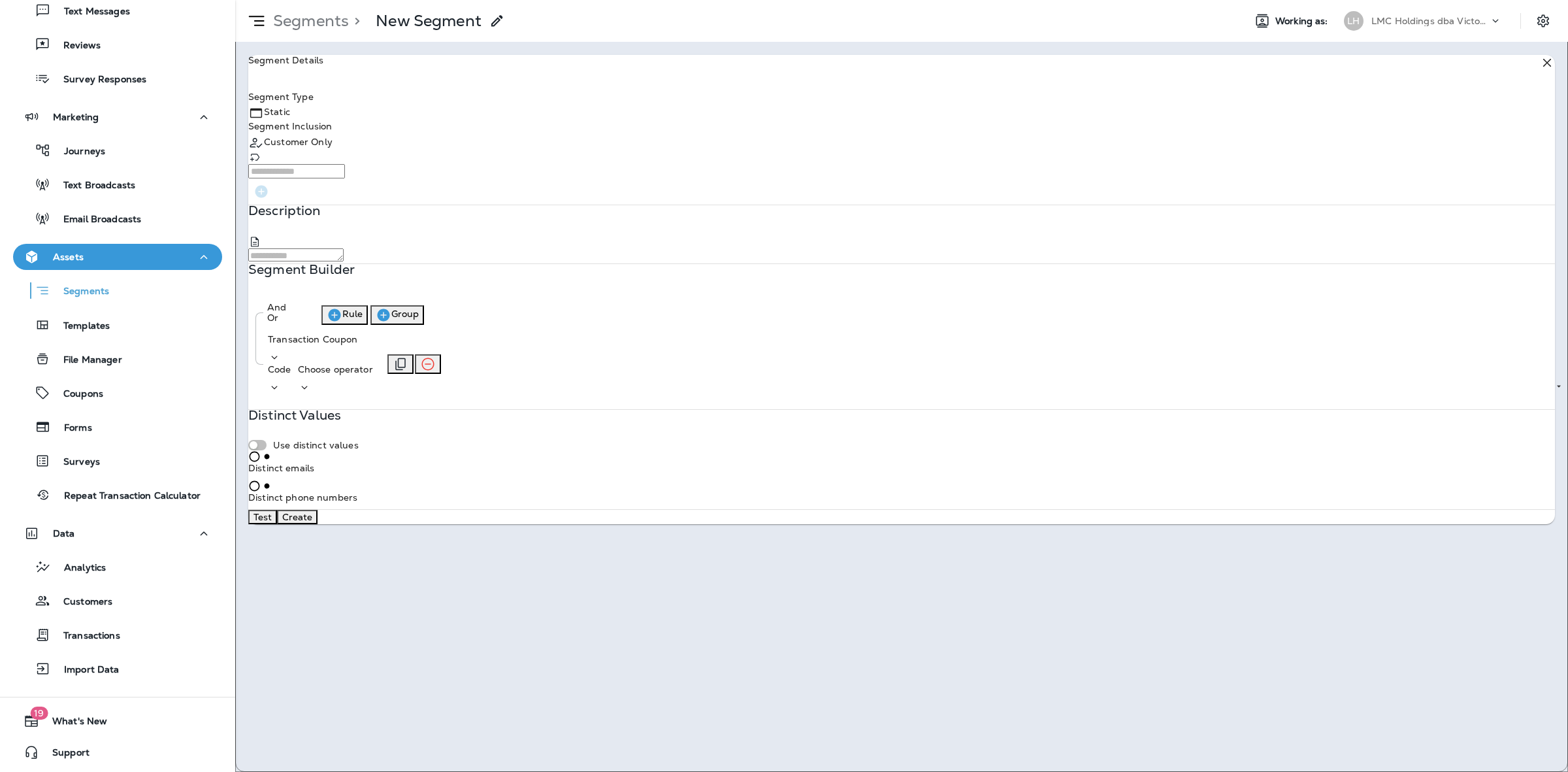
click at [373, 374] on p "Choose operator" at bounding box center [336, 369] width 76 height 11
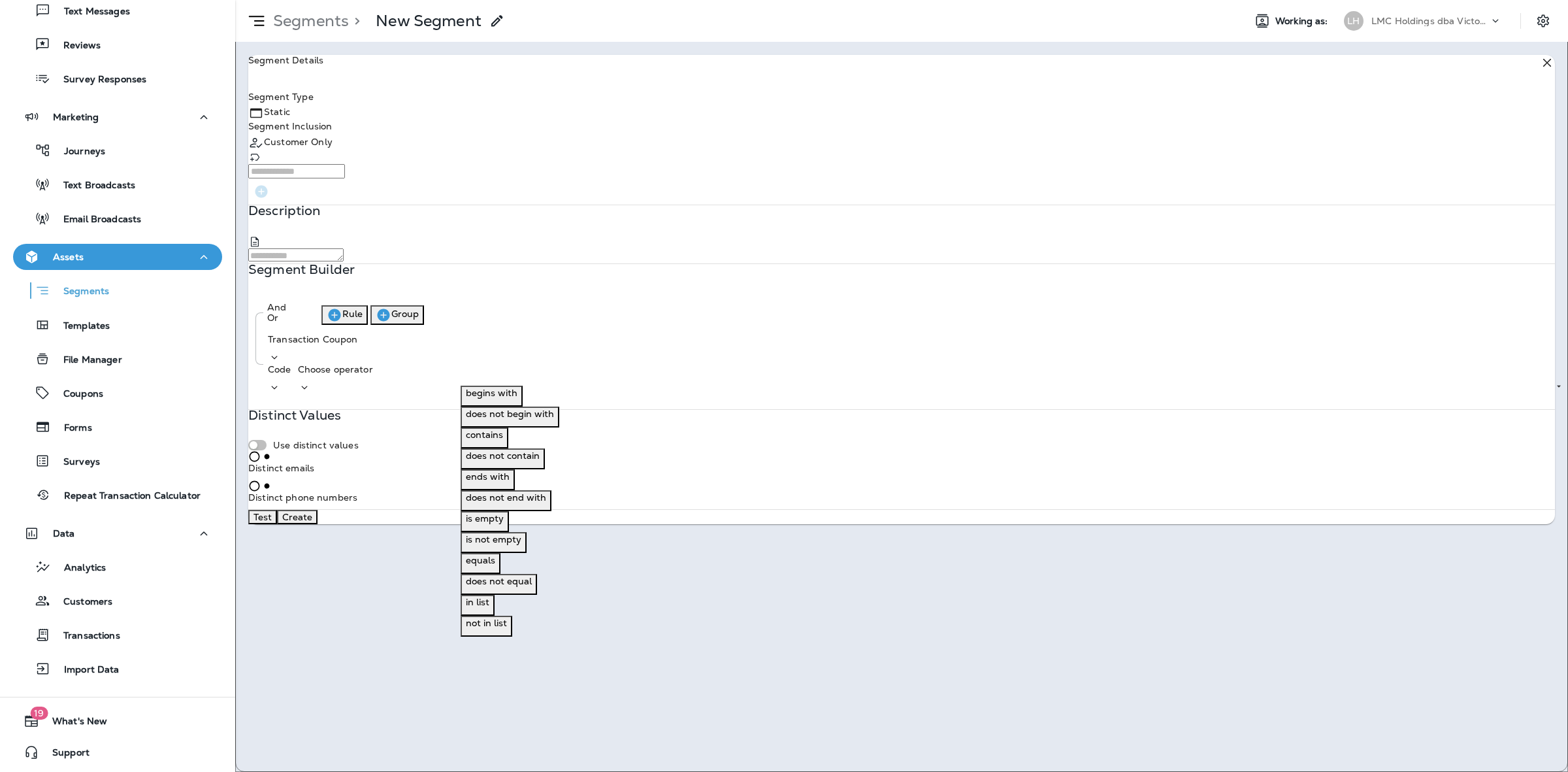
click at [500, 573] on button "equals" at bounding box center [480, 563] width 40 height 21
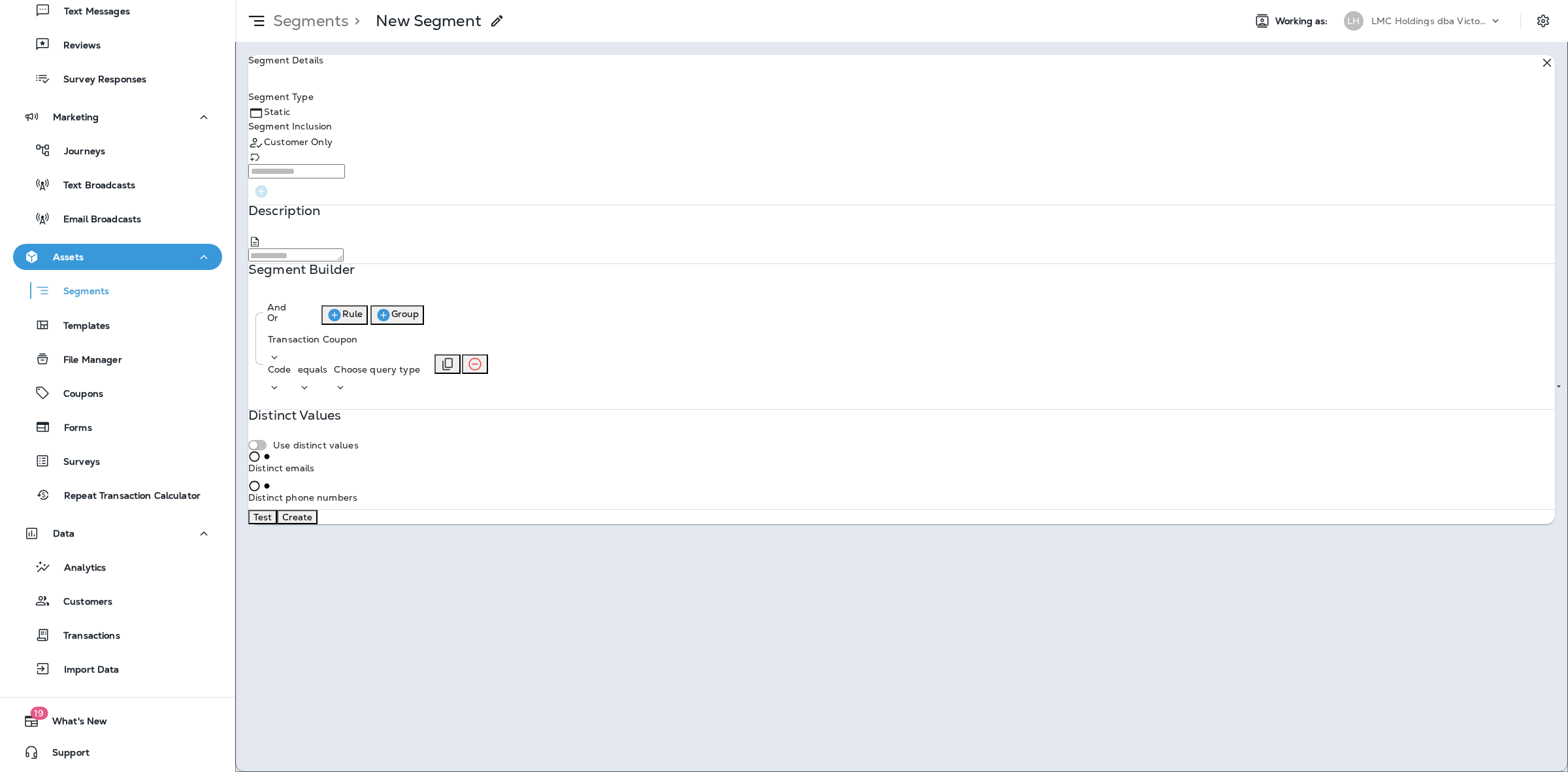
click at [434, 366] on div "Transaction Coupon Code equals Choose query type" at bounding box center [350, 364] width 167 height 68
click at [420, 374] on p "Choose query type" at bounding box center [377, 369] width 86 height 11
click at [551, 402] on button "Text" at bounding box center [537, 396] width 29 height 21
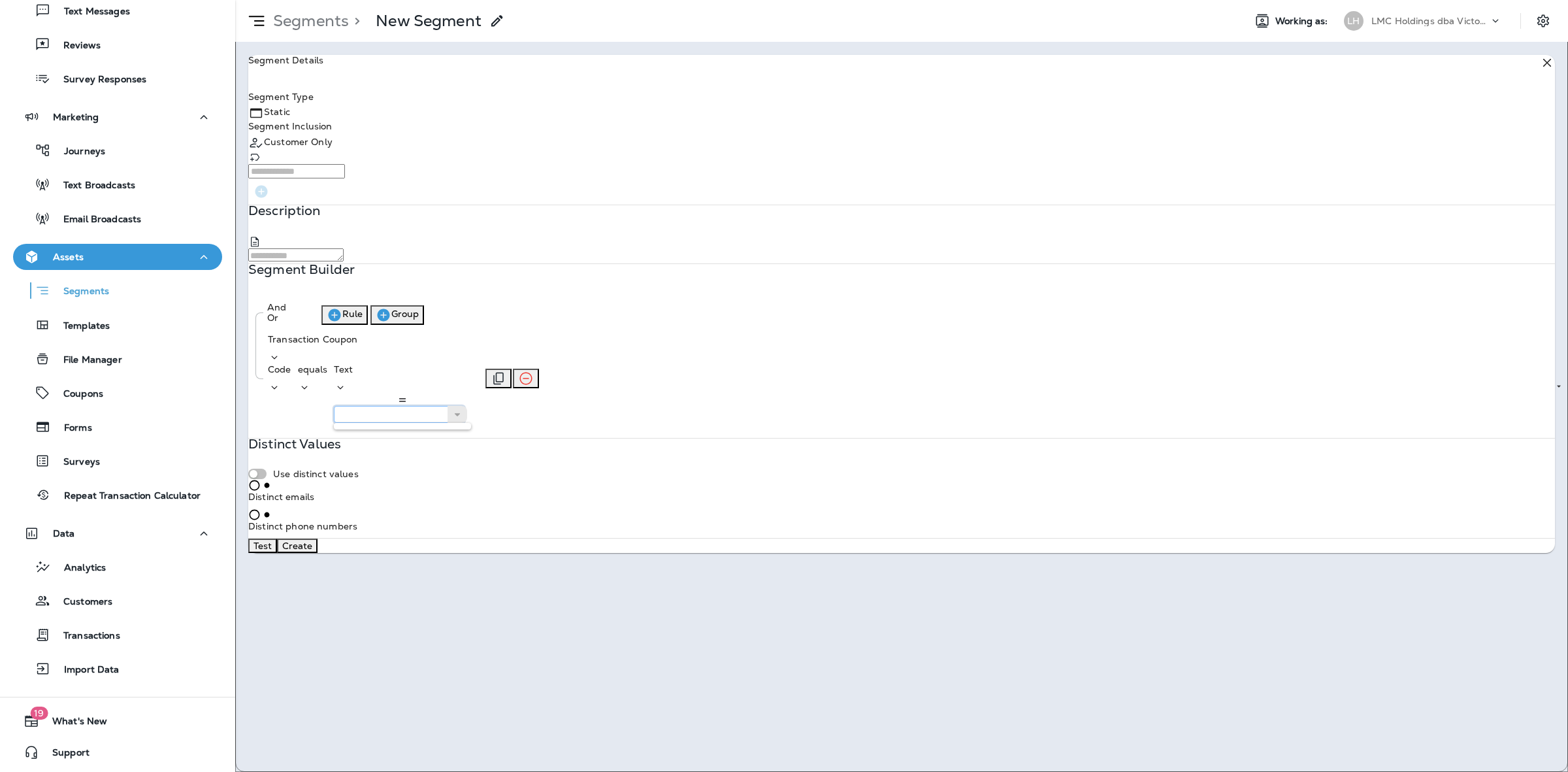
click at [464, 406] on input "text" at bounding box center [399, 414] width 130 height 17
type input "******"
click at [631, 395] on div "And Or Rule Group Transaction Coupon Code equals Text ****** G20JUN" at bounding box center [902, 366] width 1307 height 144
click at [368, 324] on button "Rule" at bounding box center [344, 315] width 47 height 20
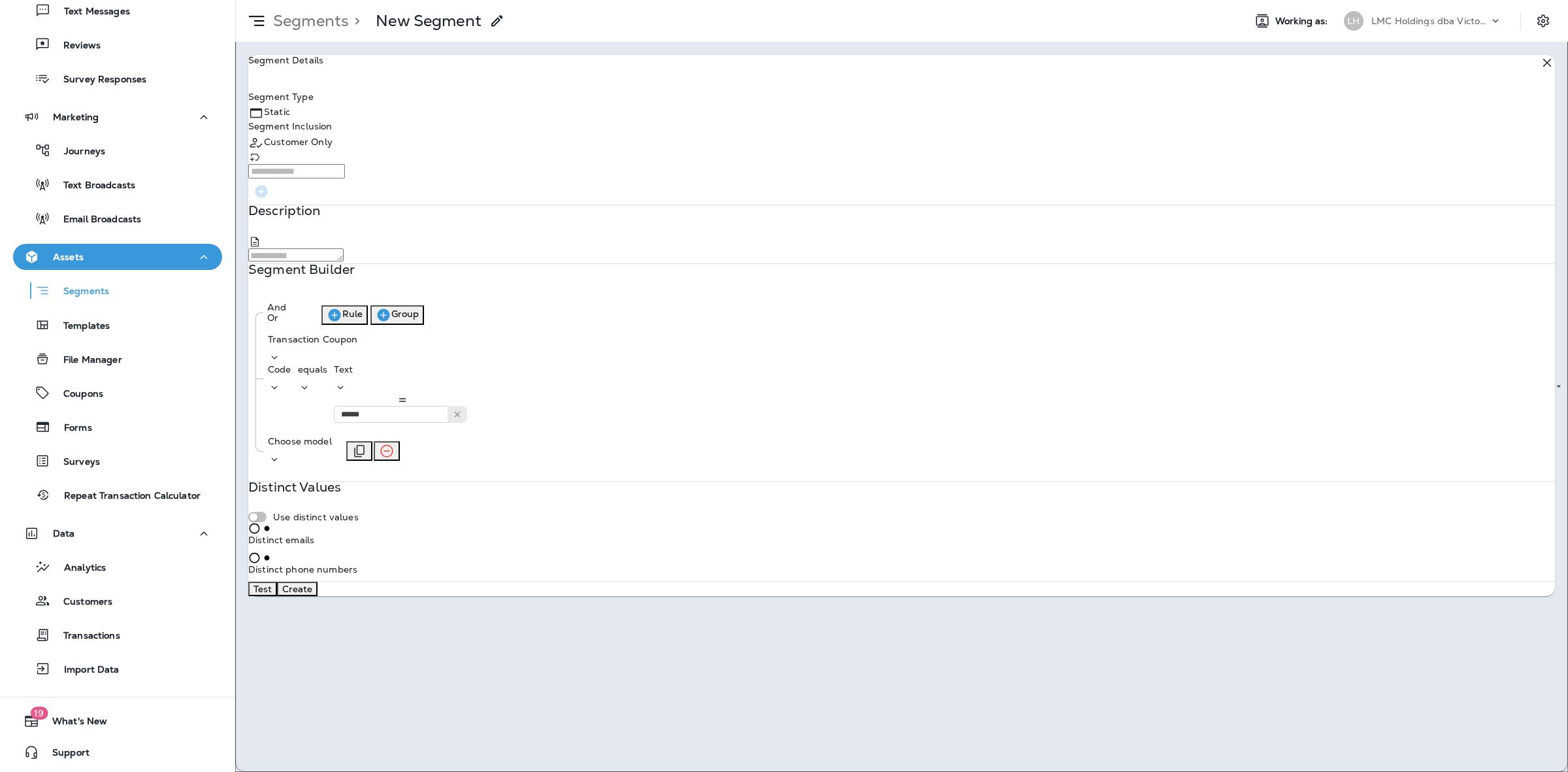
click at [332, 436] on div "Choose model" at bounding box center [299, 451] width 64 height 30
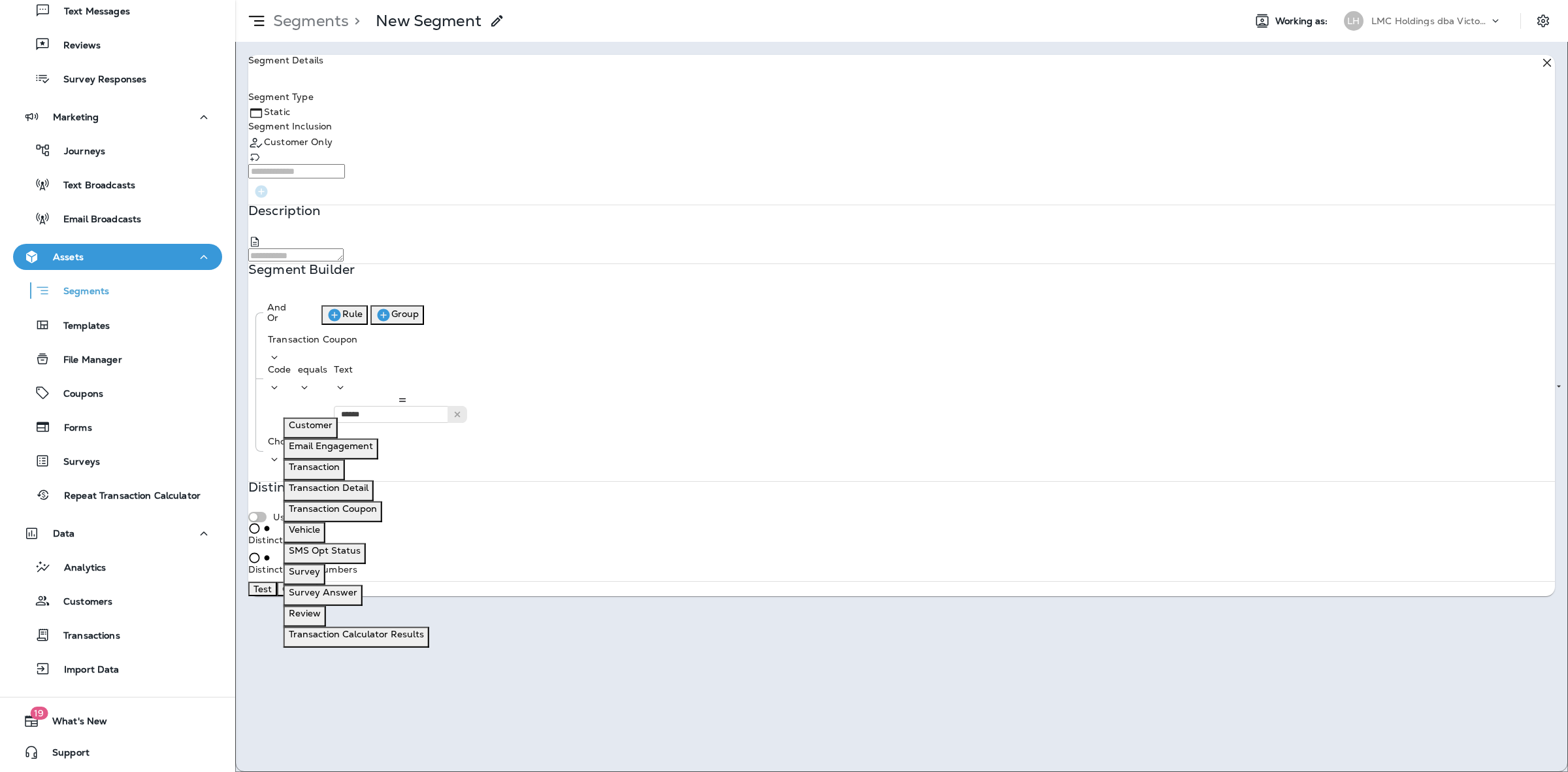
click at [338, 439] on button "Customer" at bounding box center [310, 428] width 55 height 21
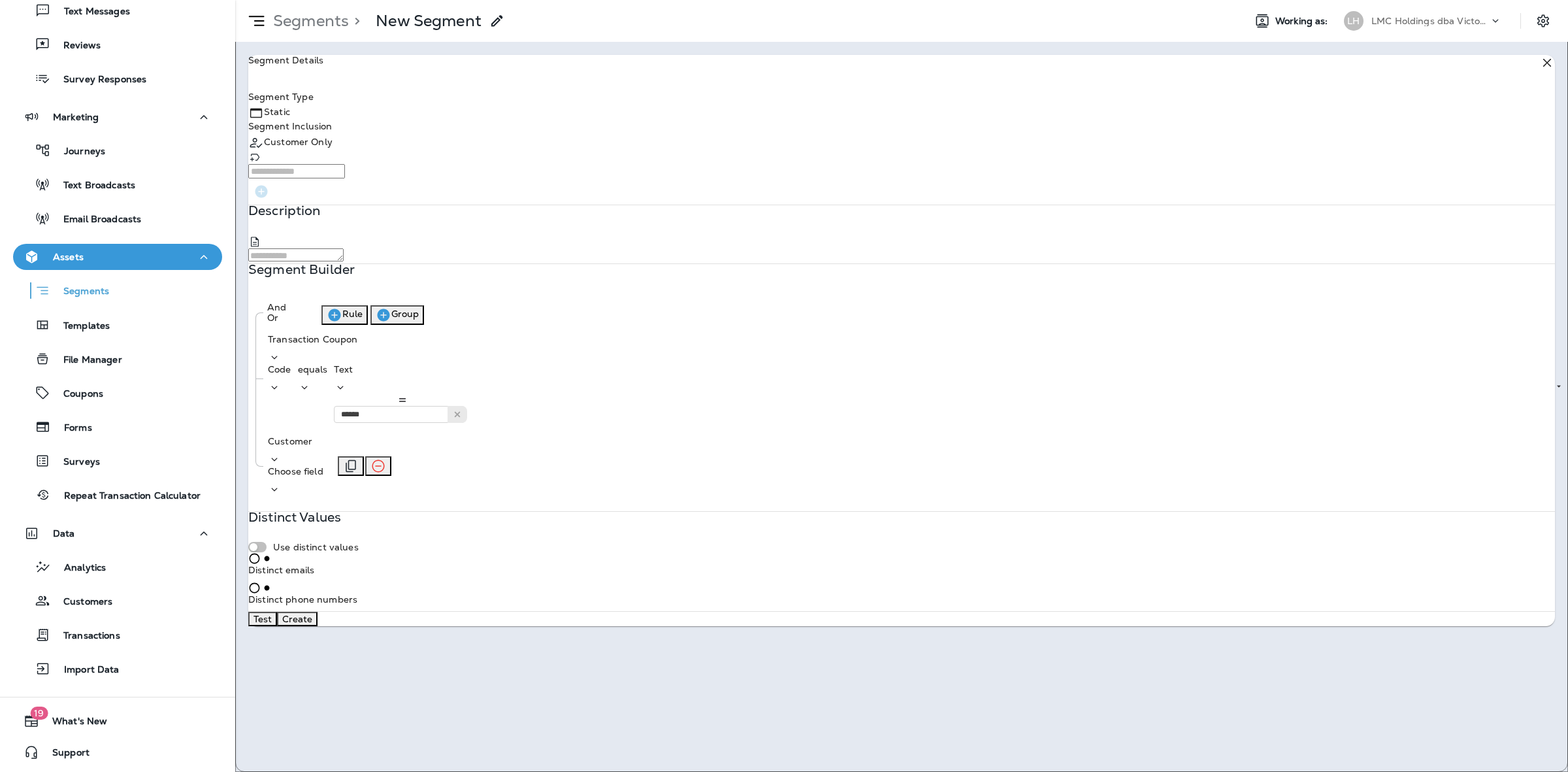
click at [323, 466] on p "Choose field" at bounding box center [295, 471] width 56 height 11
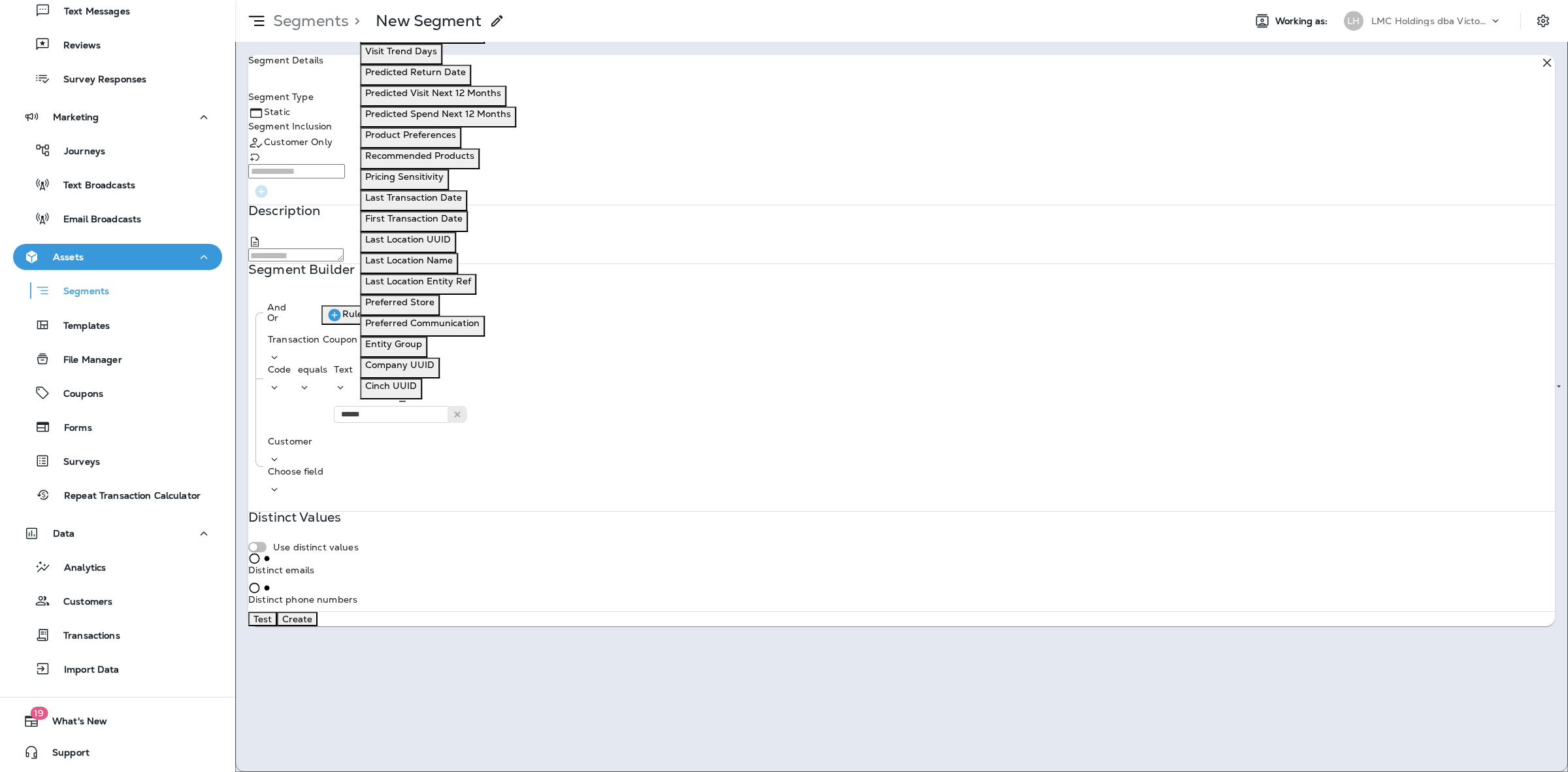
scroll to position [490, 0]
click at [444, 224] on p "First Transaction Date" at bounding box center [414, 218] width 97 height 11
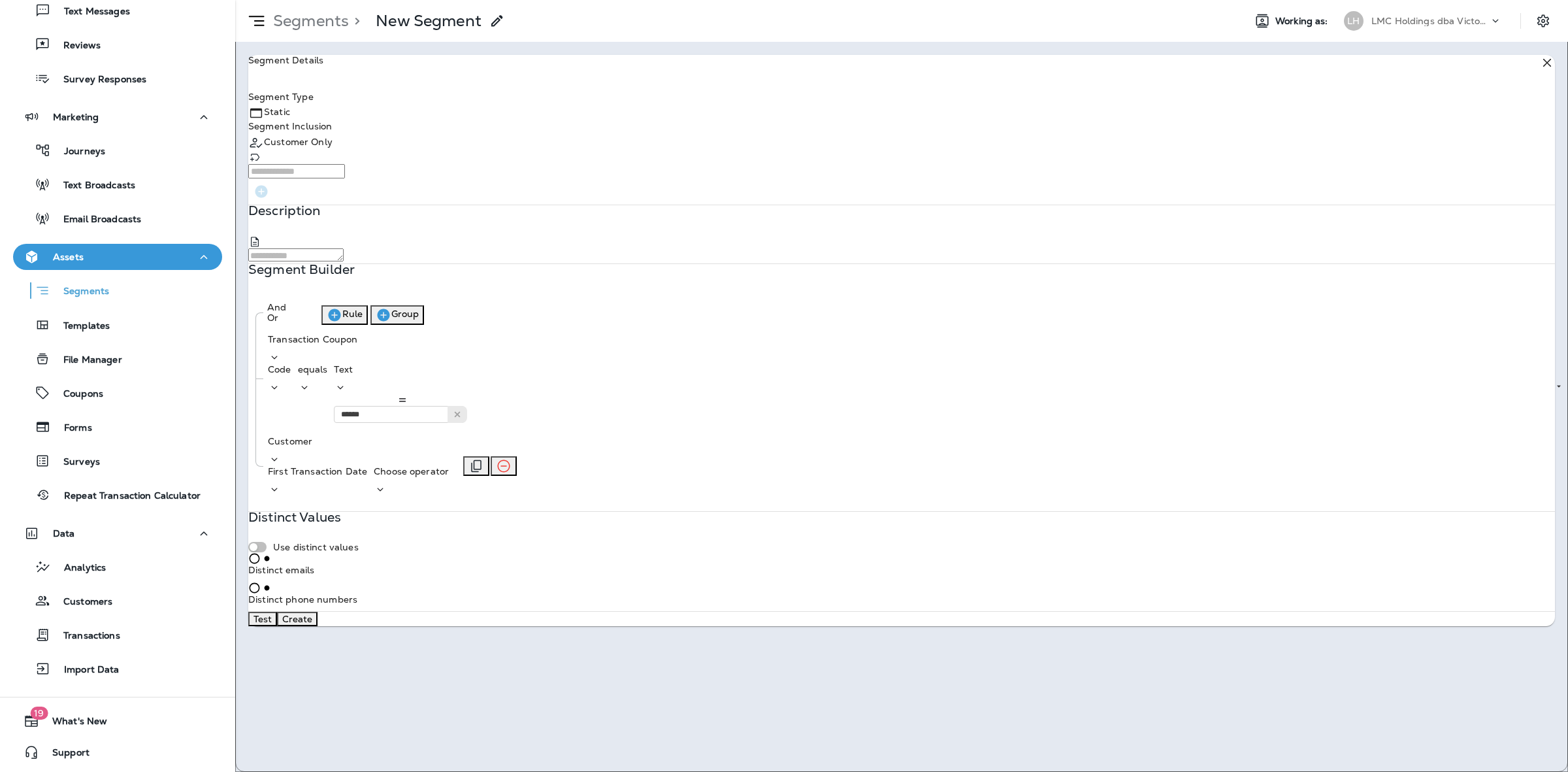
click at [448, 466] on p "Choose operator" at bounding box center [412, 471] width 76 height 11
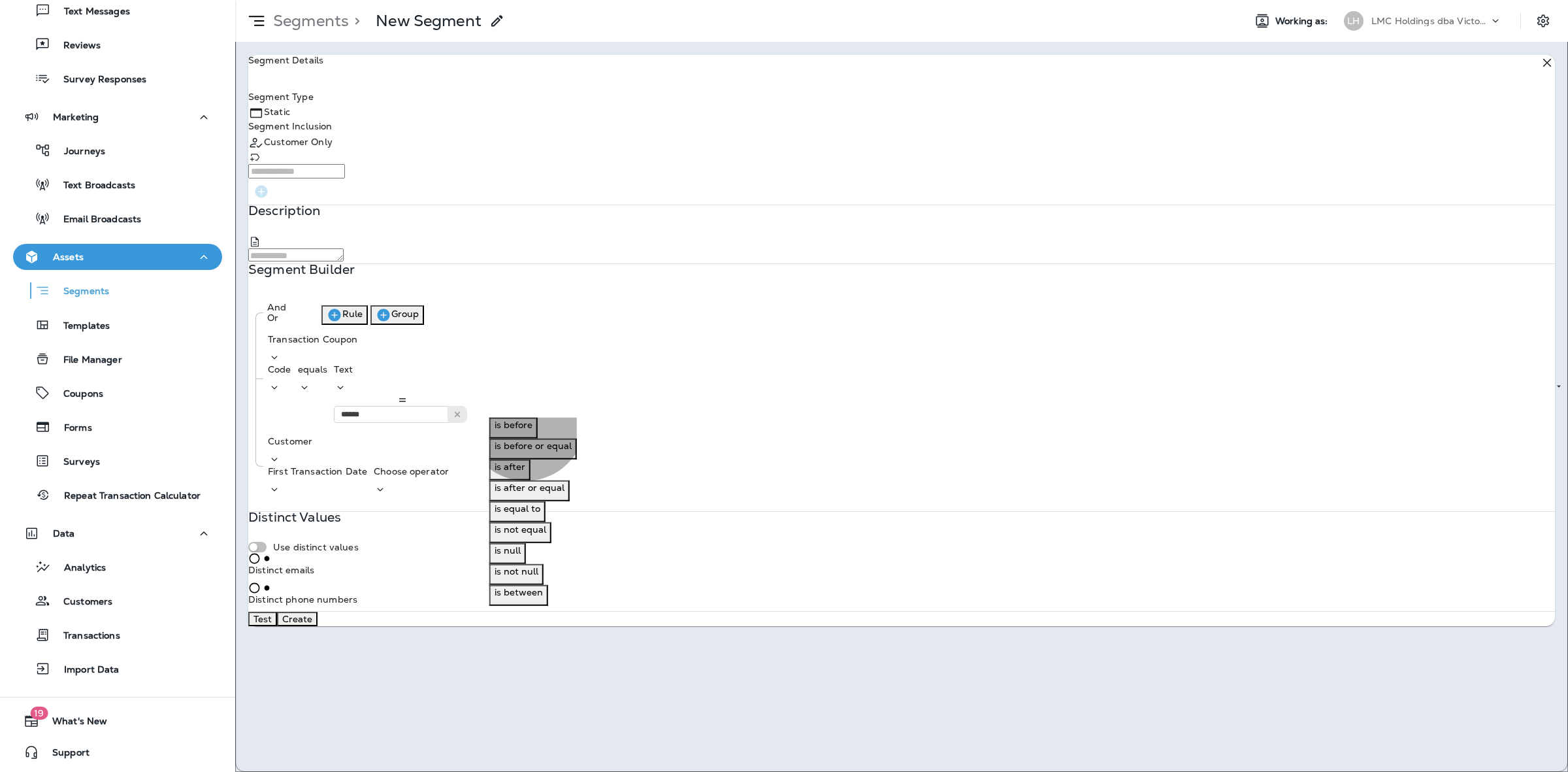
click at [526, 597] on p "is between" at bounding box center [518, 592] width 49 height 11
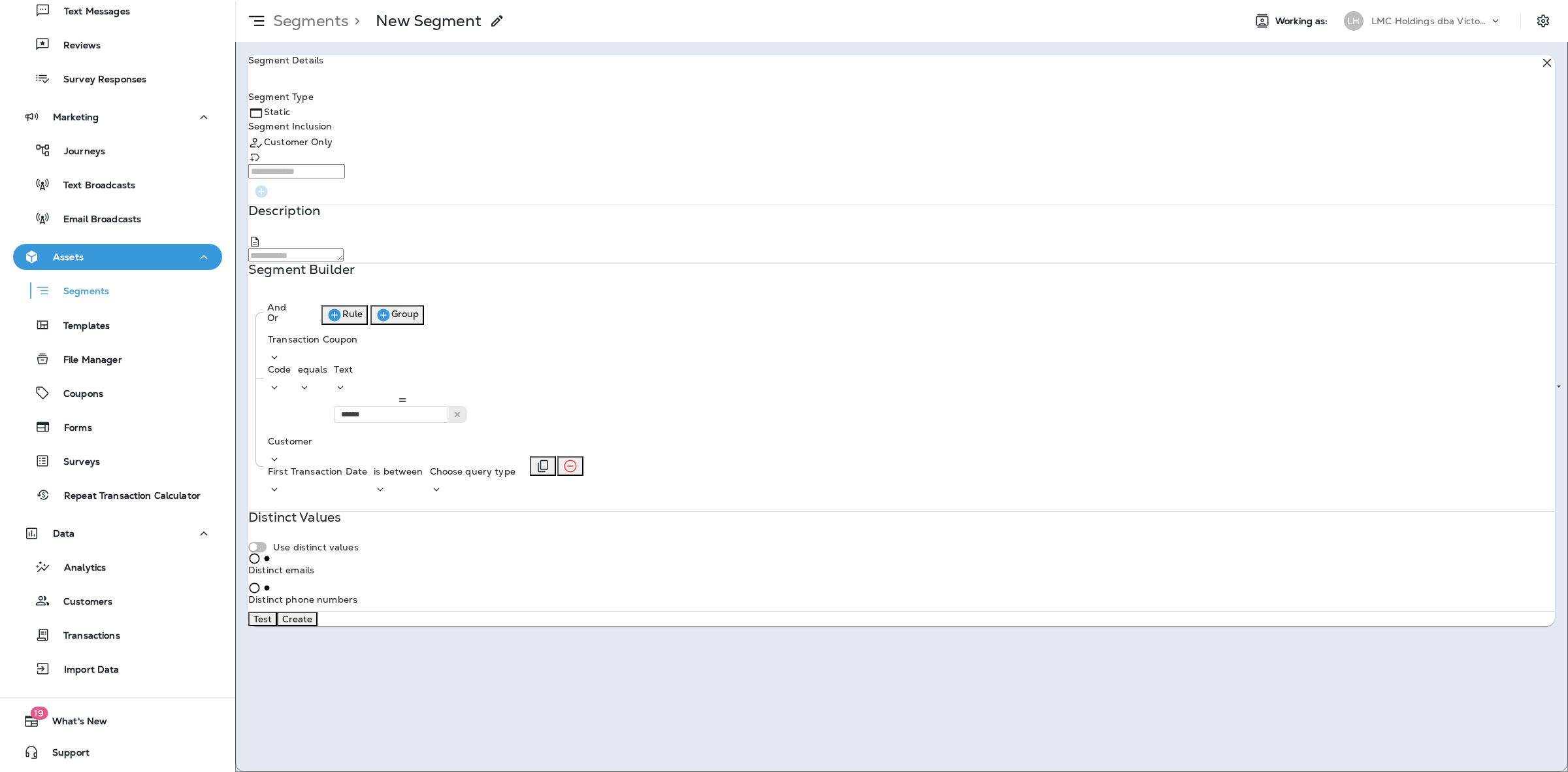
click at [515, 466] on p "Choose query type" at bounding box center [472, 471] width 86 height 11
click at [599, 451] on p "Dates" at bounding box center [589, 446] width 26 height 11
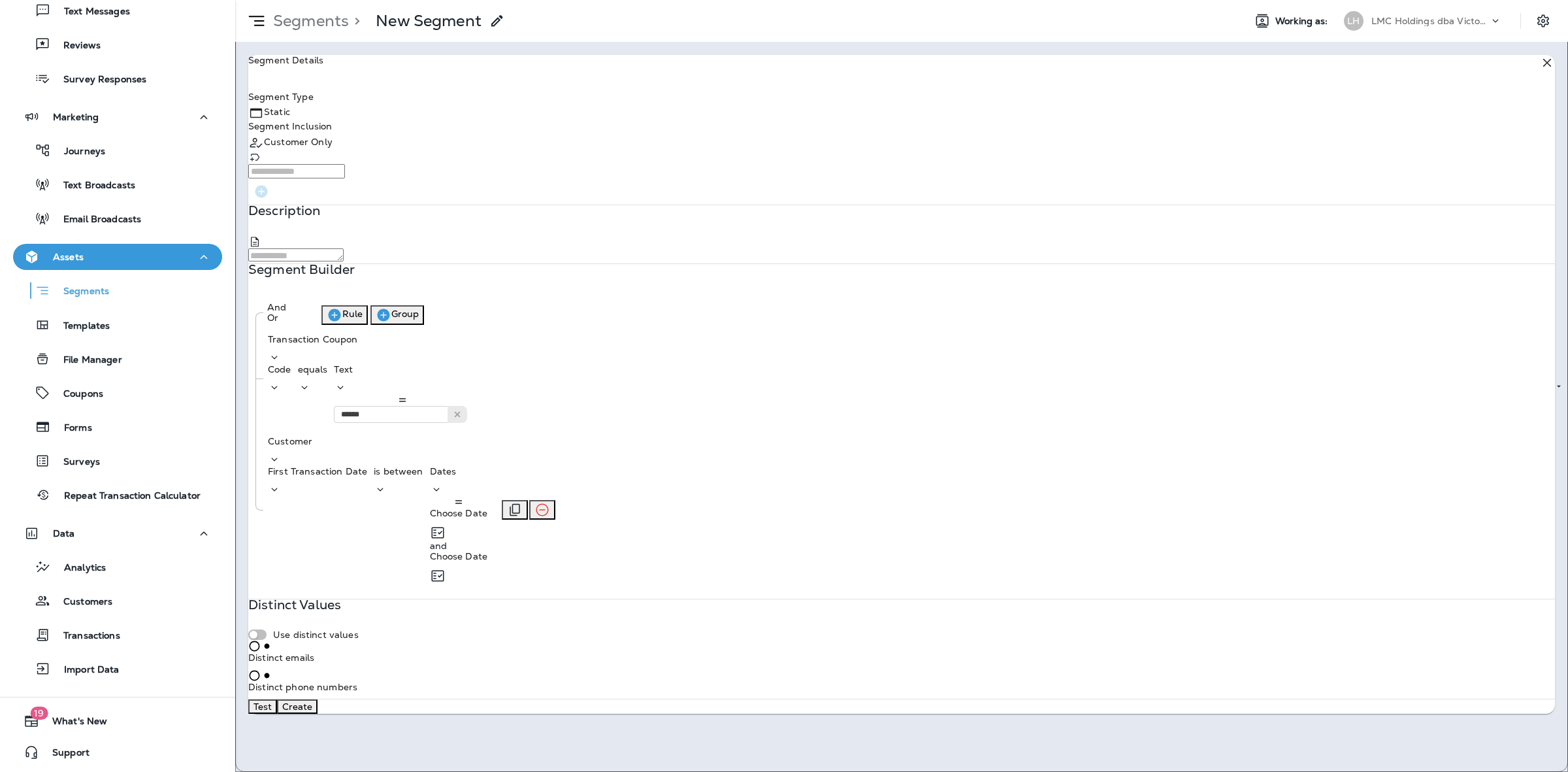
click at [488, 507] on p "Choose Date" at bounding box center [458, 512] width 58 height 11
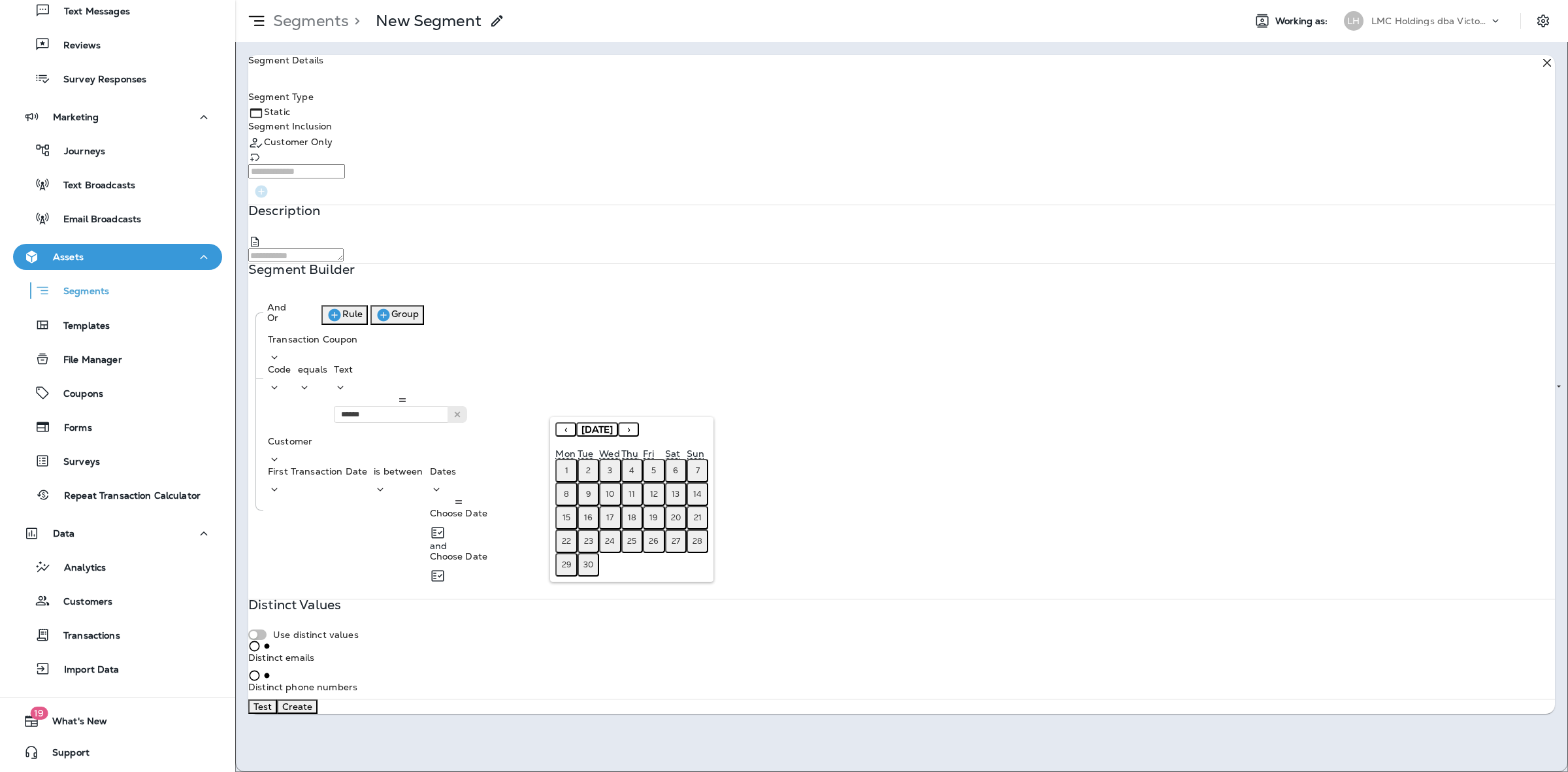
click at [563, 428] on button "‹" at bounding box center [565, 429] width 21 height 14
click at [567, 429] on button "‹" at bounding box center [565, 429] width 21 height 14
click at [561, 430] on button "‹" at bounding box center [565, 429] width 21 height 14
click at [694, 463] on button "1" at bounding box center [697, 471] width 22 height 24
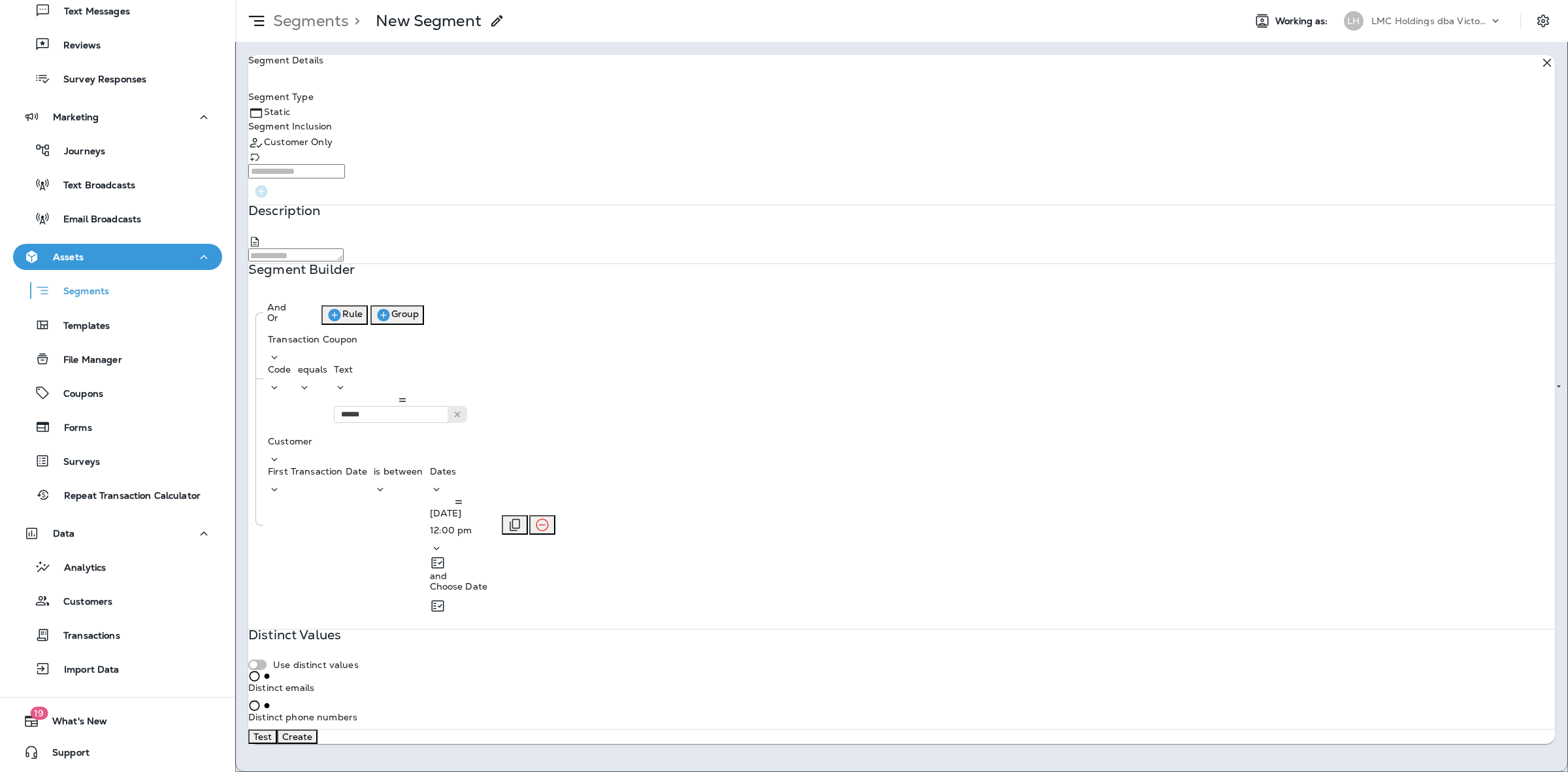
click at [442, 542] on icon at bounding box center [436, 548] width 13 height 13
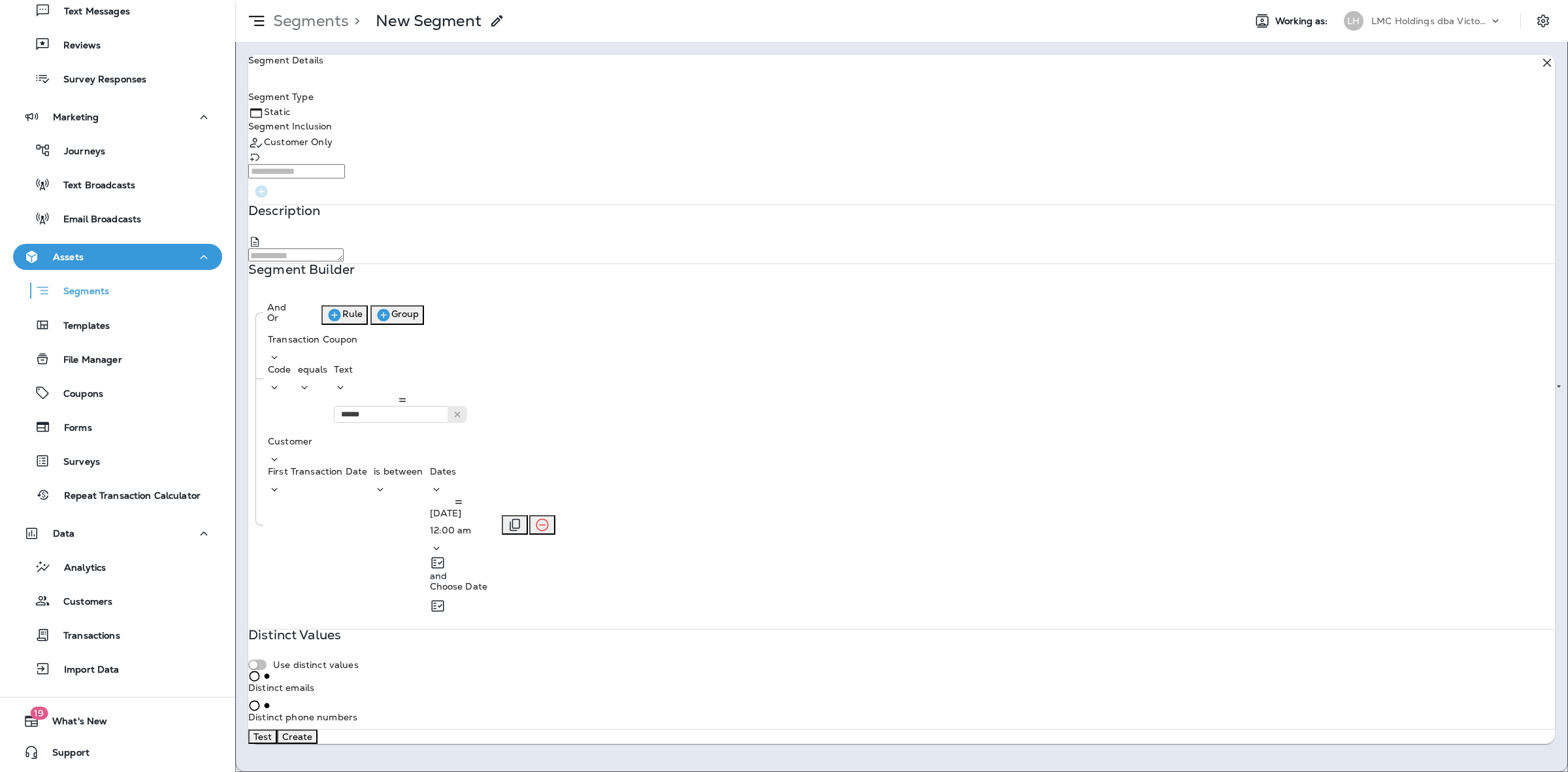
click at [488, 581] on p "Choose Date" at bounding box center [458, 586] width 58 height 11
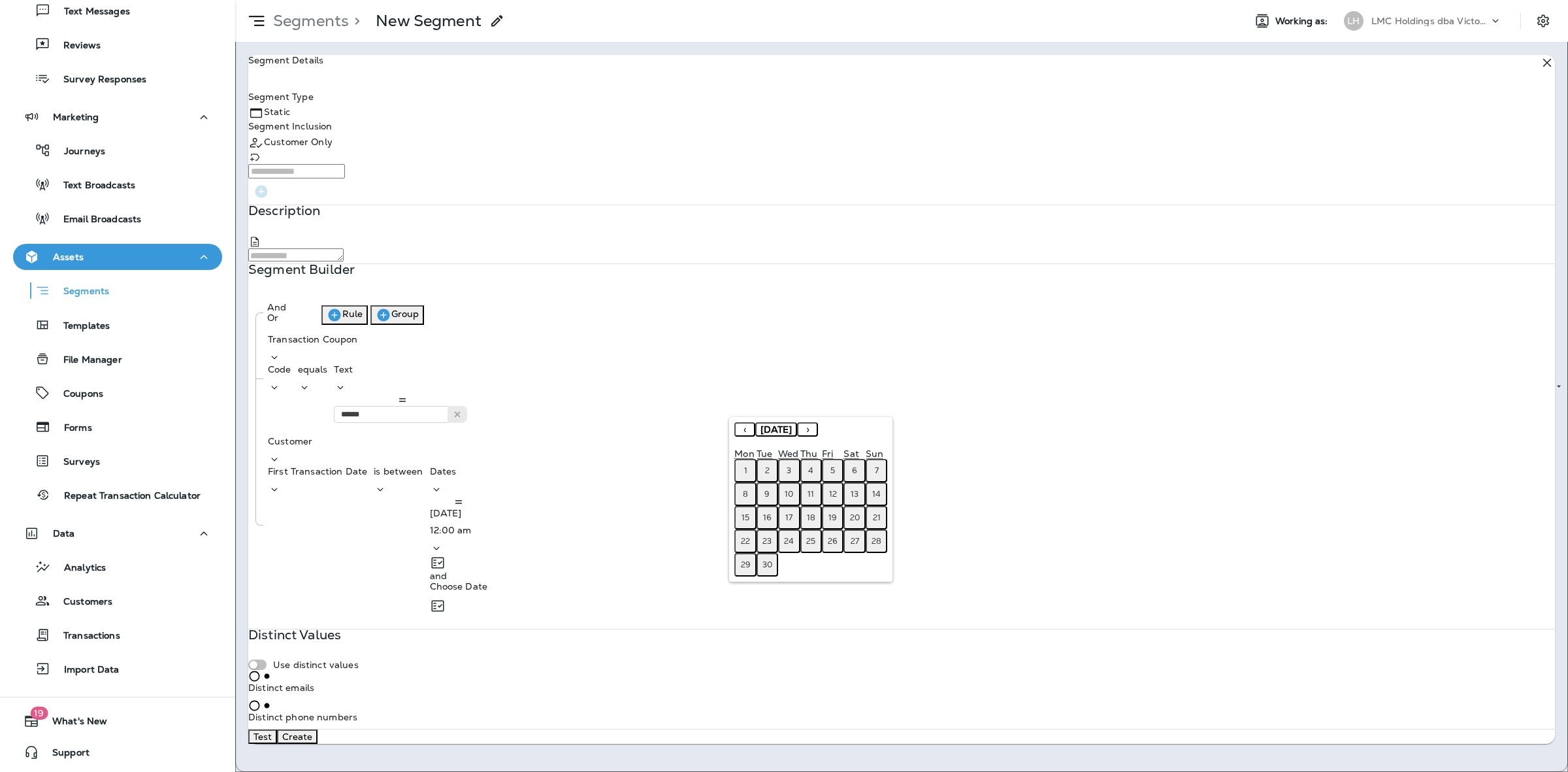
click at [743, 424] on button "‹" at bounding box center [744, 429] width 21 height 14
click at [742, 426] on button "‹" at bounding box center [744, 429] width 21 height 14
click at [742, 583] on abbr "30" at bounding box center [746, 588] width 10 height 11
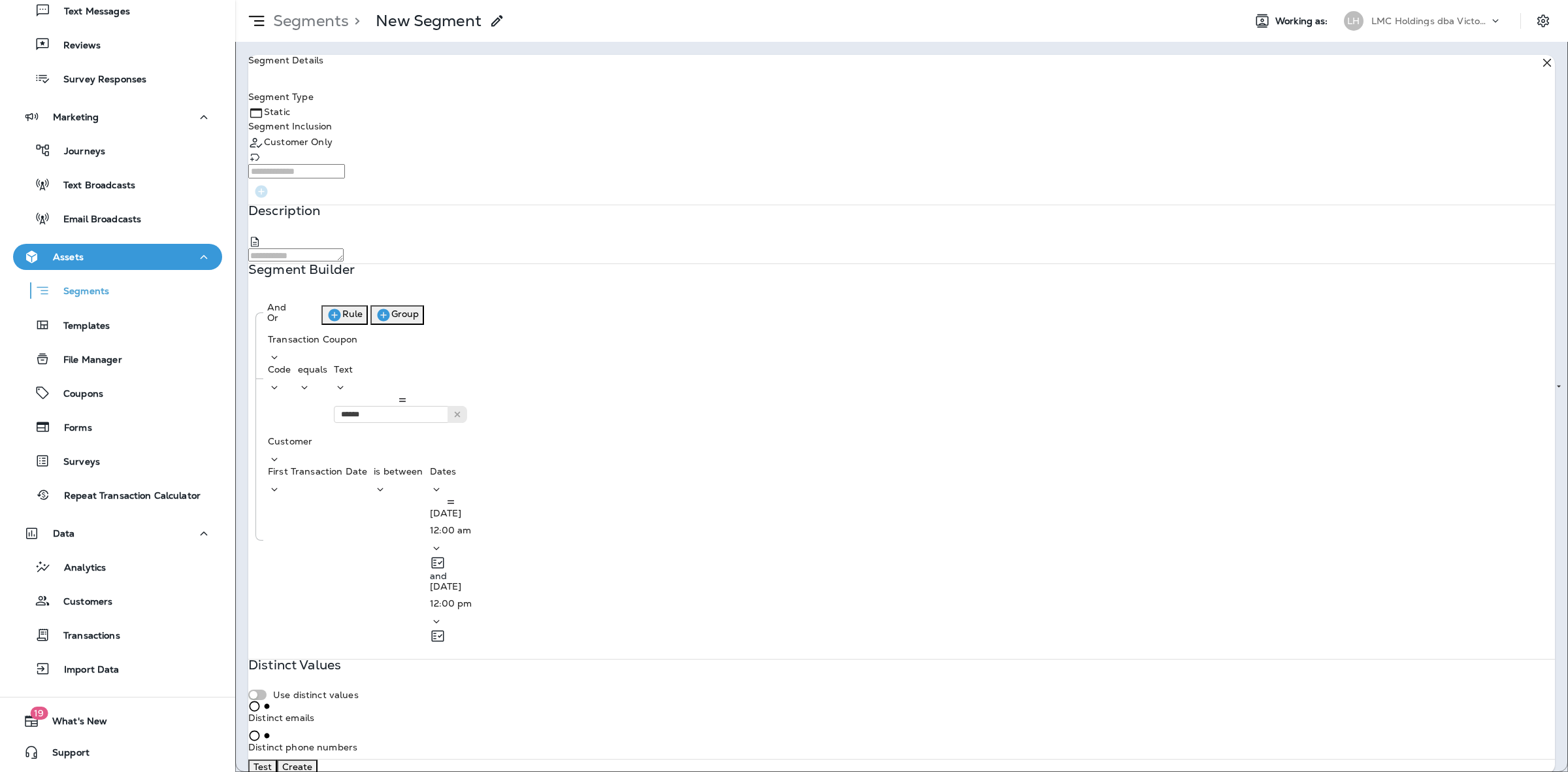
click at [368, 324] on button "Rule" at bounding box center [344, 315] width 47 height 20
click at [324, 657] on p "Choose model" at bounding box center [299, 662] width 64 height 11
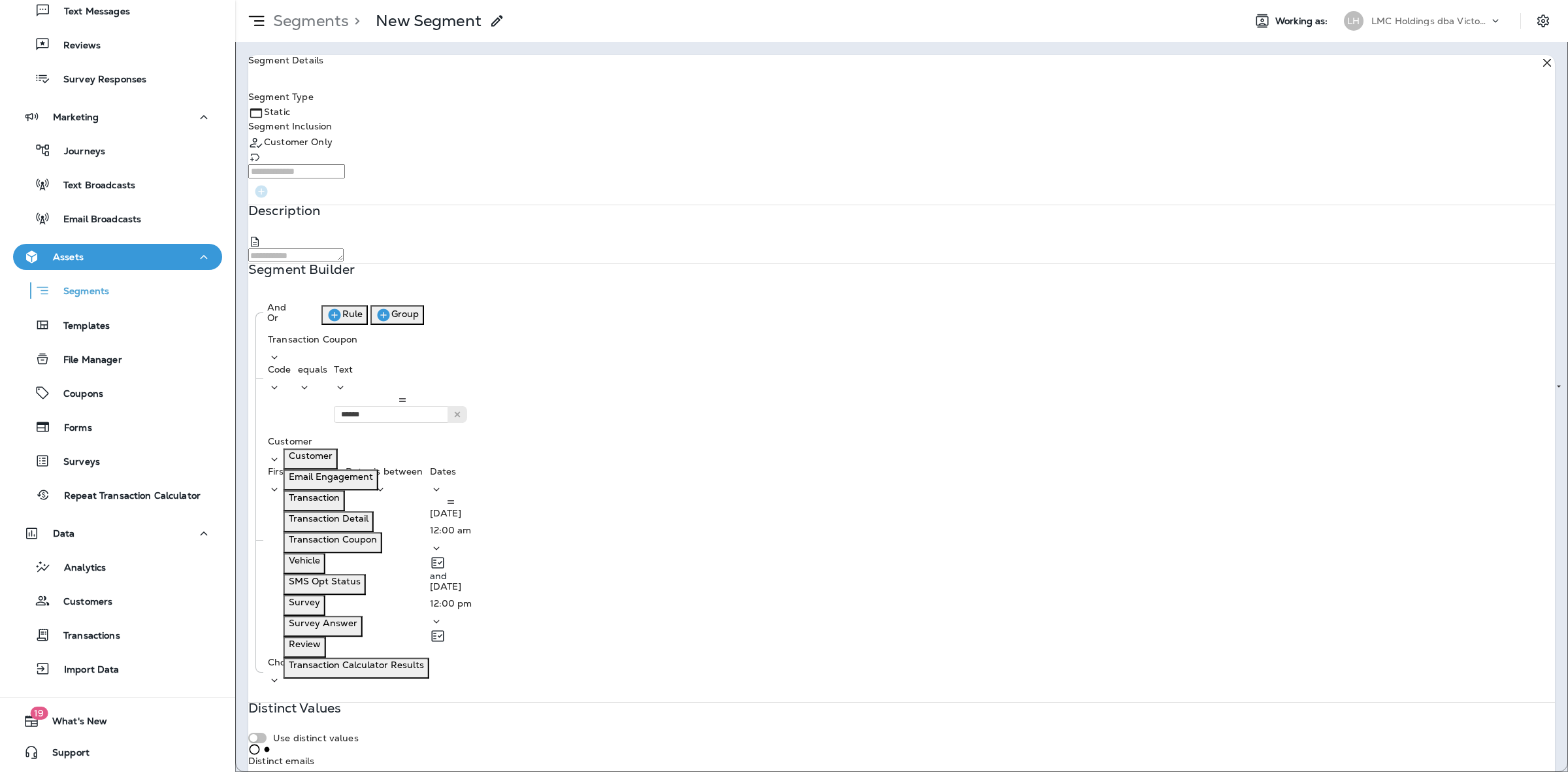
click at [345, 511] on button "Transaction" at bounding box center [314, 500] width 62 height 21
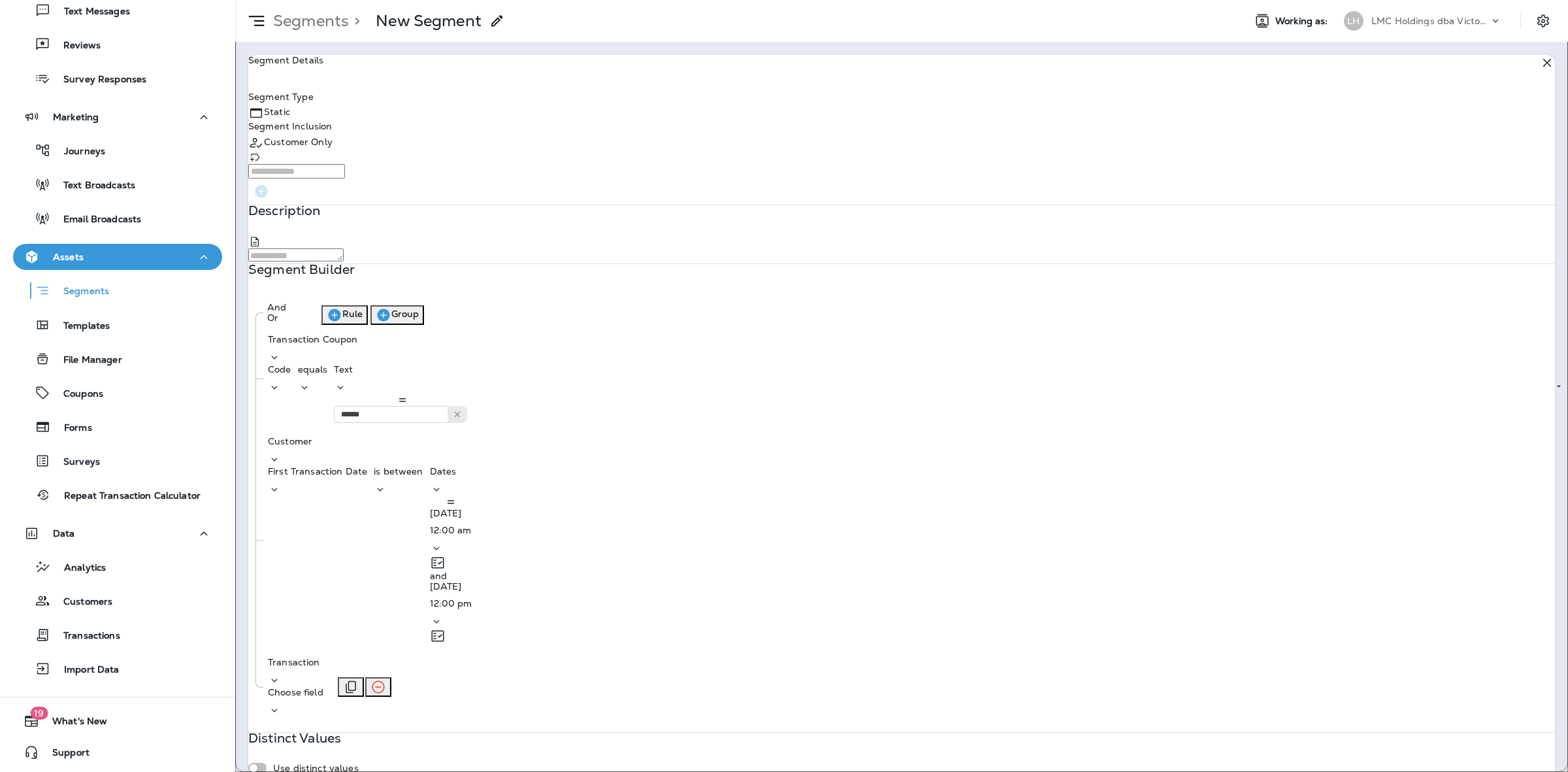
click at [323, 686] on p "Choose field" at bounding box center [295, 691] width 56 height 11
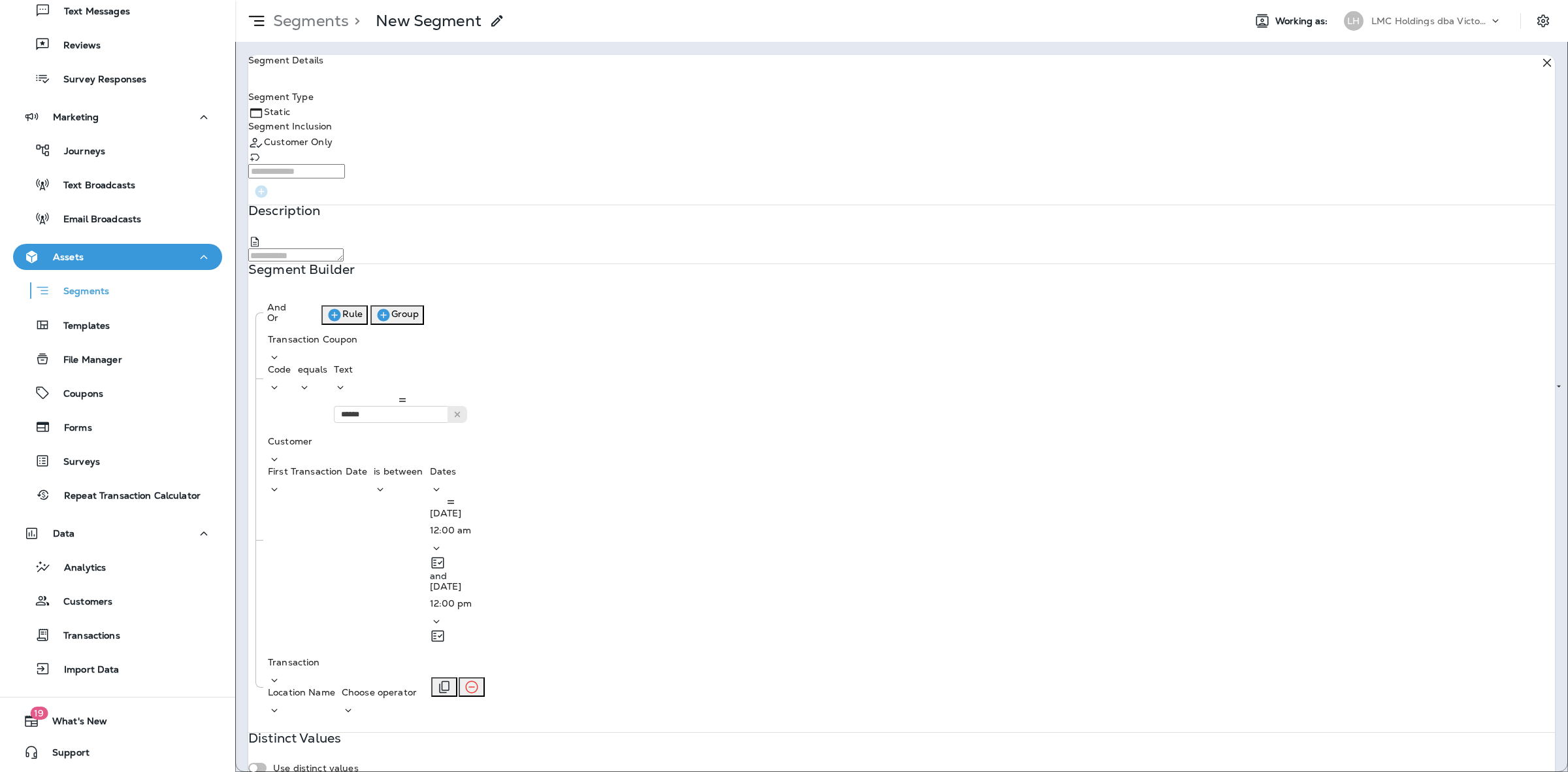
click at [417, 686] on div "Choose operator" at bounding box center [380, 701] width 76 height 30
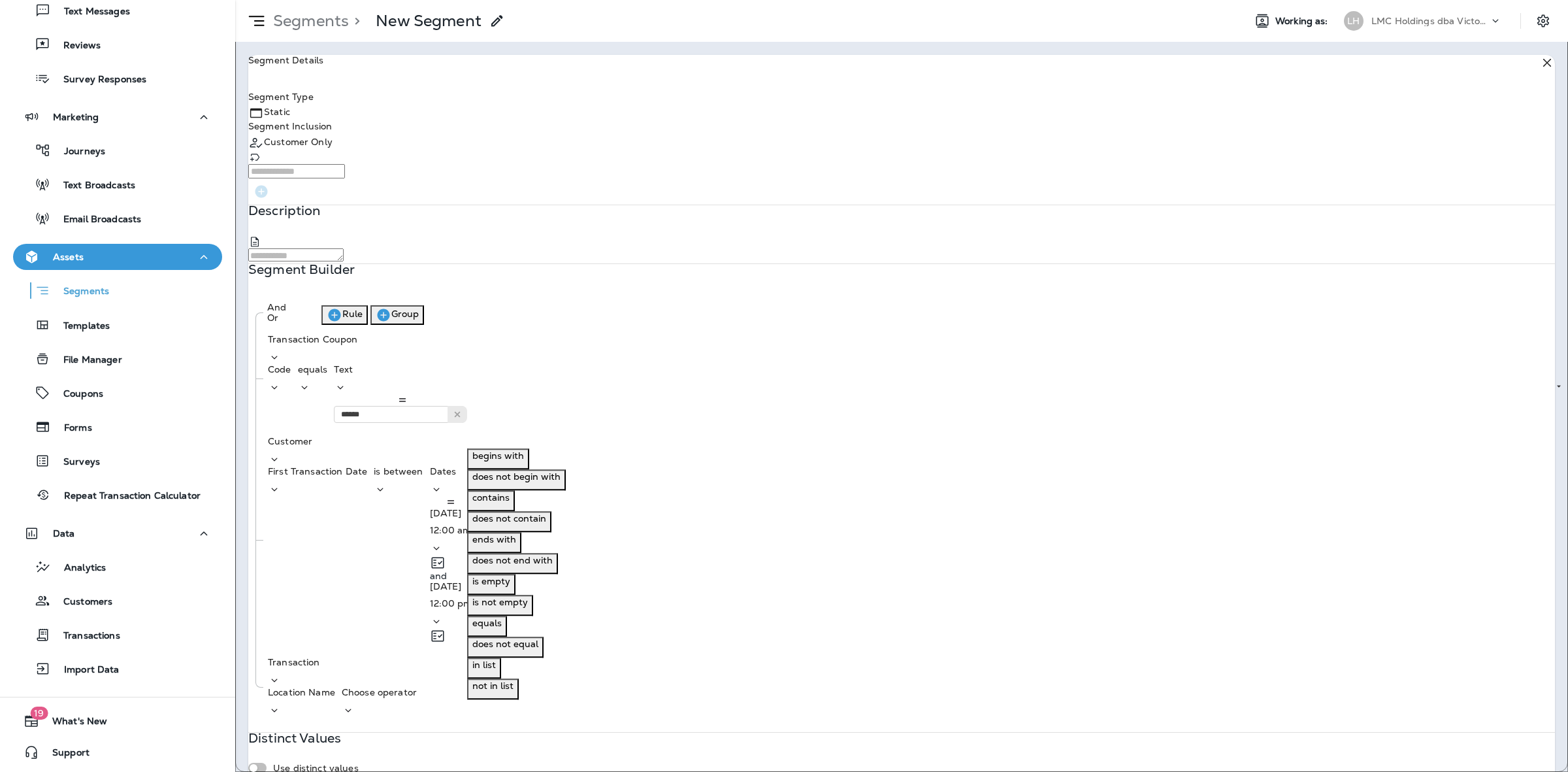
click at [507, 636] on button "equals" at bounding box center [487, 626] width 40 height 21
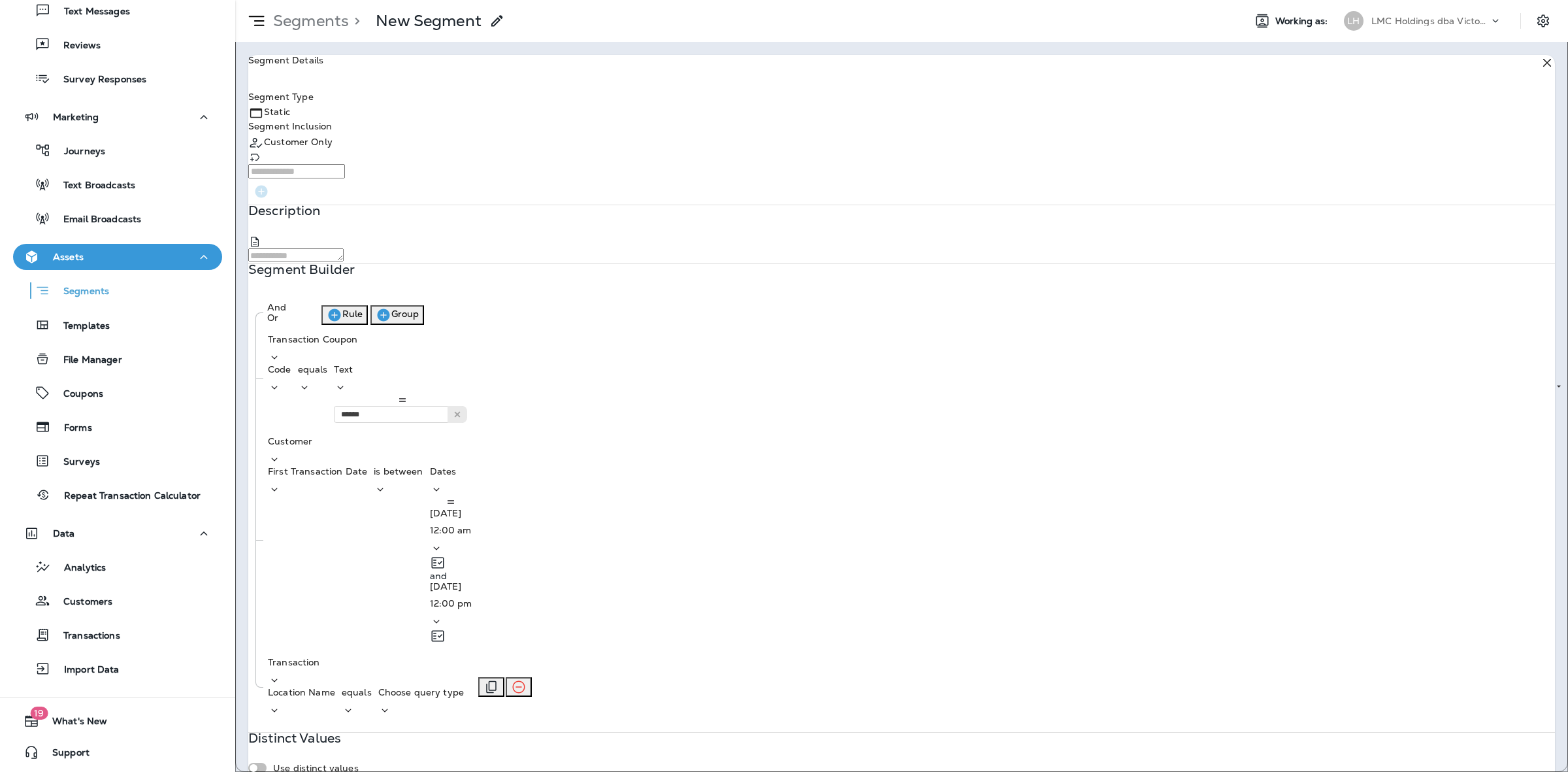
click at [463, 686] on p "Choose query type" at bounding box center [421, 691] width 86 height 11
click at [553, 461] on p "Text" at bounding box center [543, 456] width 18 height 11
click at [509, 728] on input "text" at bounding box center [442, 736] width 130 height 17
click at [663, 462] on div "And Or Rule Group Transaction Coupon Code equals Text ****** G20JUN Customer Fi…" at bounding box center [902, 527] width 1307 height 467
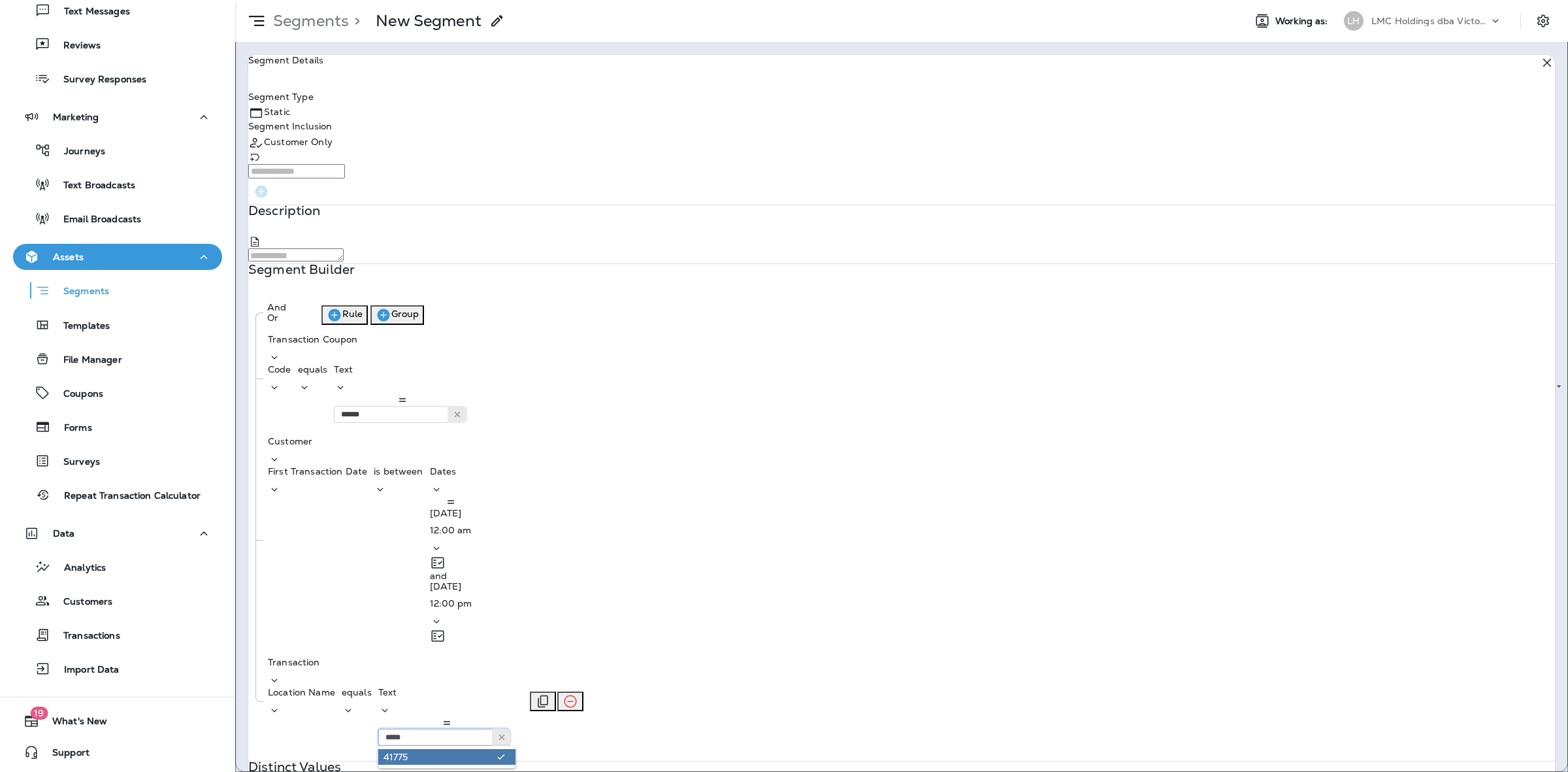
click at [509, 728] on input "*****" at bounding box center [442, 736] width 130 height 17
type input "****"
click at [643, 457] on div "And Or Rule Group Transaction Coupon Code equals Text ****** G20JUN Customer Fi…" at bounding box center [901, 524] width 1306 height 460
click at [533, 533] on icon "Remove Rule" at bounding box center [527, 539] width 12 height 12
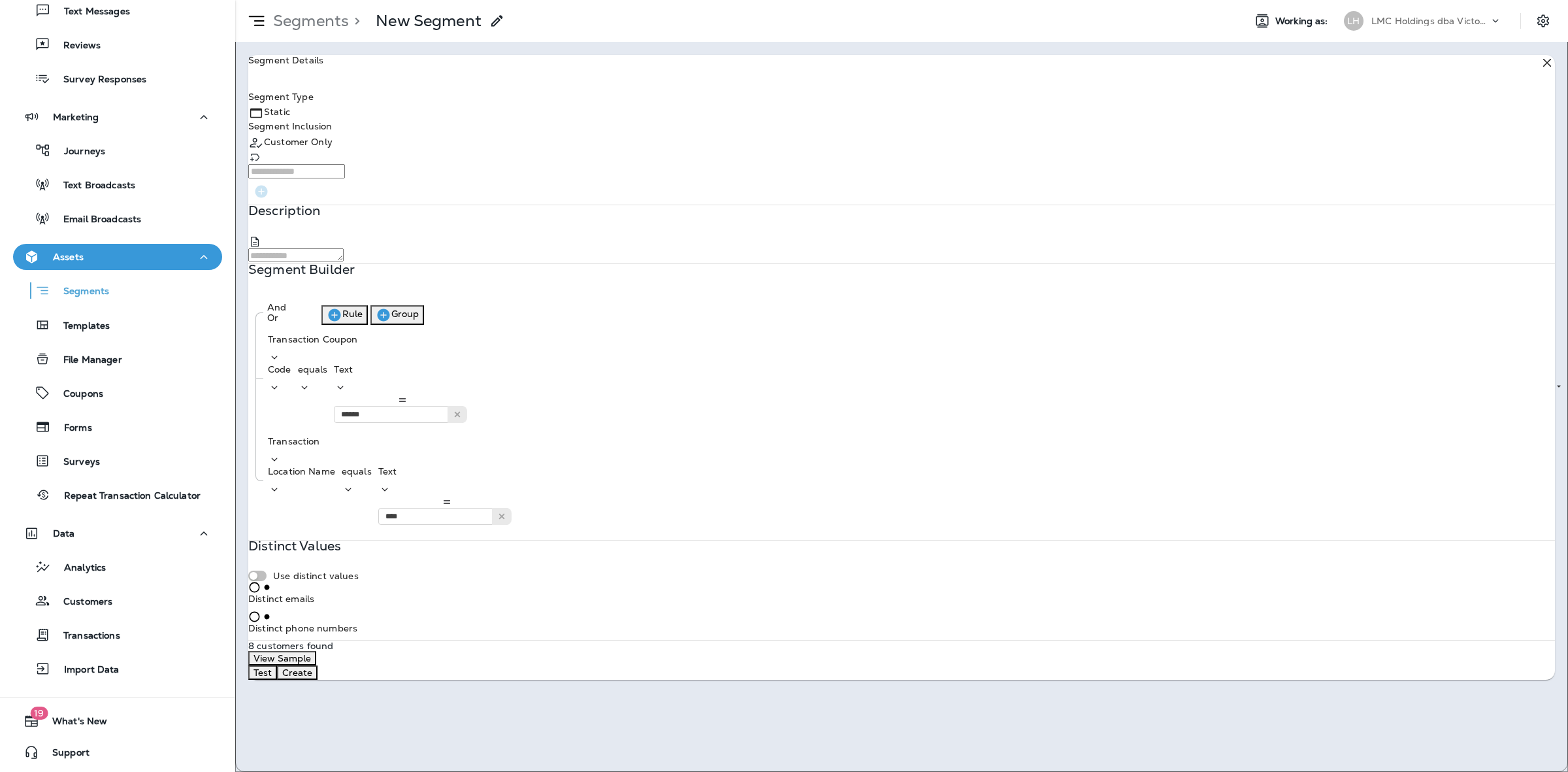
click at [368, 324] on button "Rule" at bounding box center [344, 315] width 47 height 20
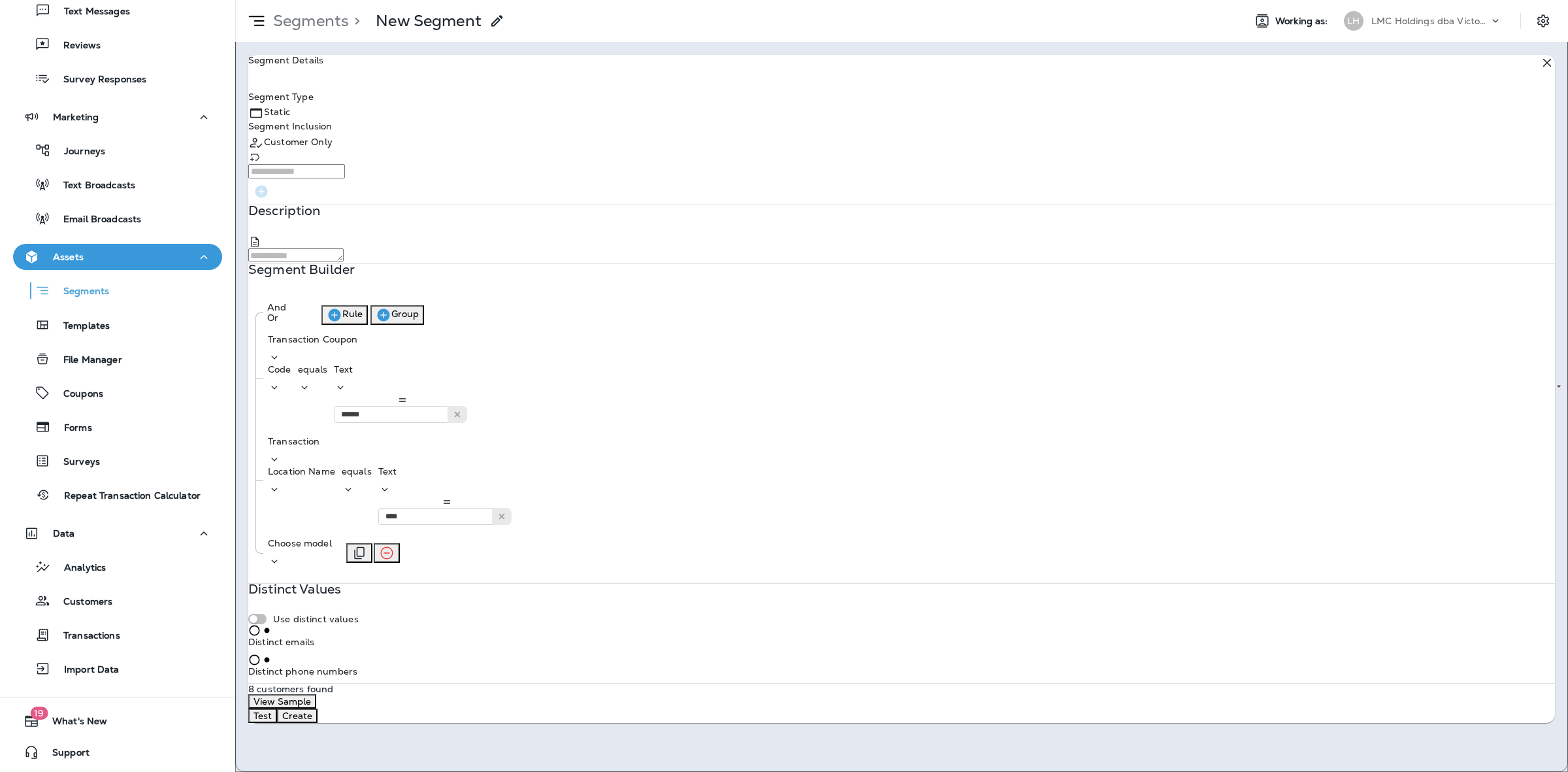
click at [332, 538] on p "Choose model" at bounding box center [299, 543] width 64 height 11
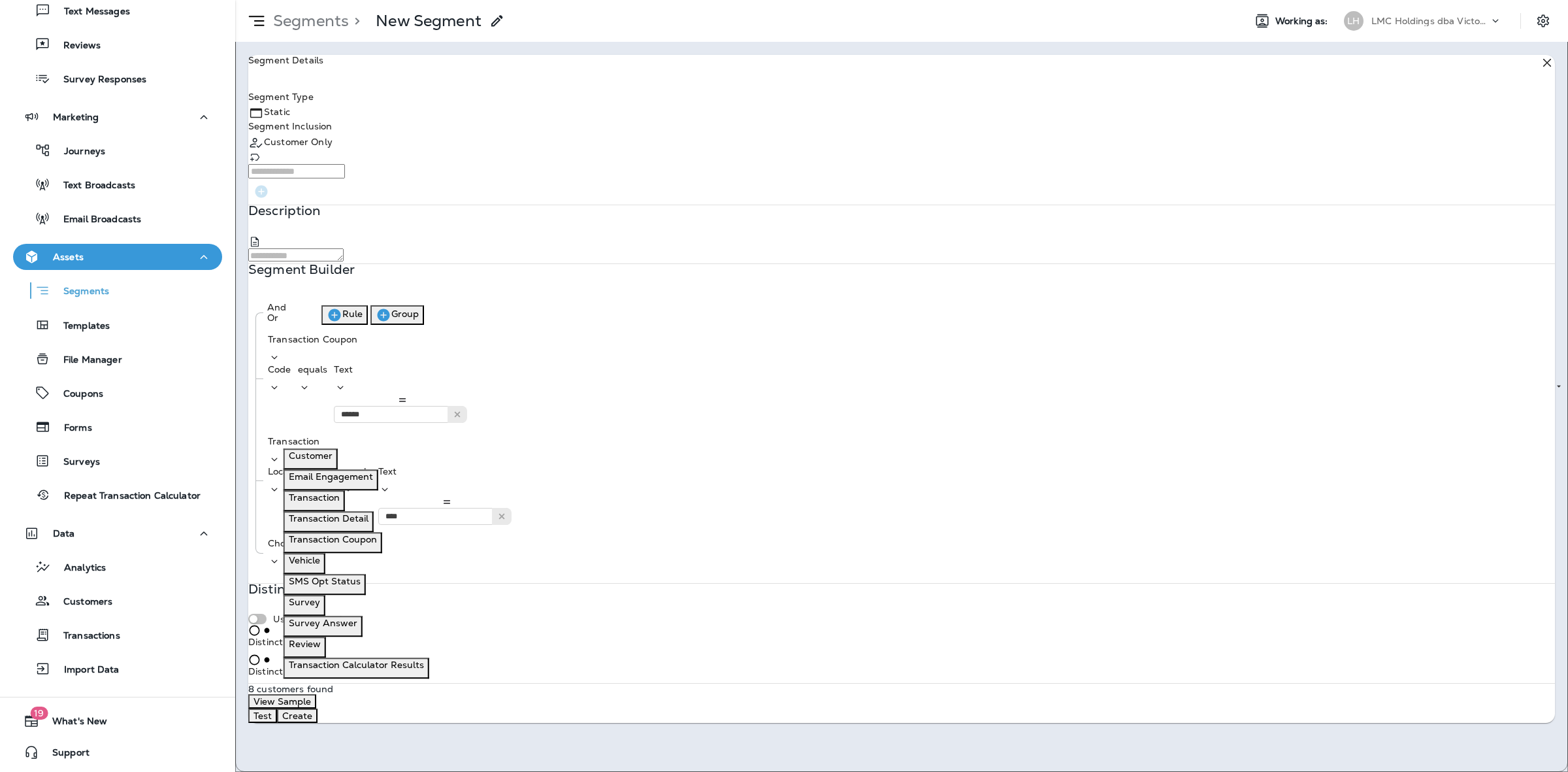
click at [333, 502] on p "Transaction" at bounding box center [313, 497] width 51 height 11
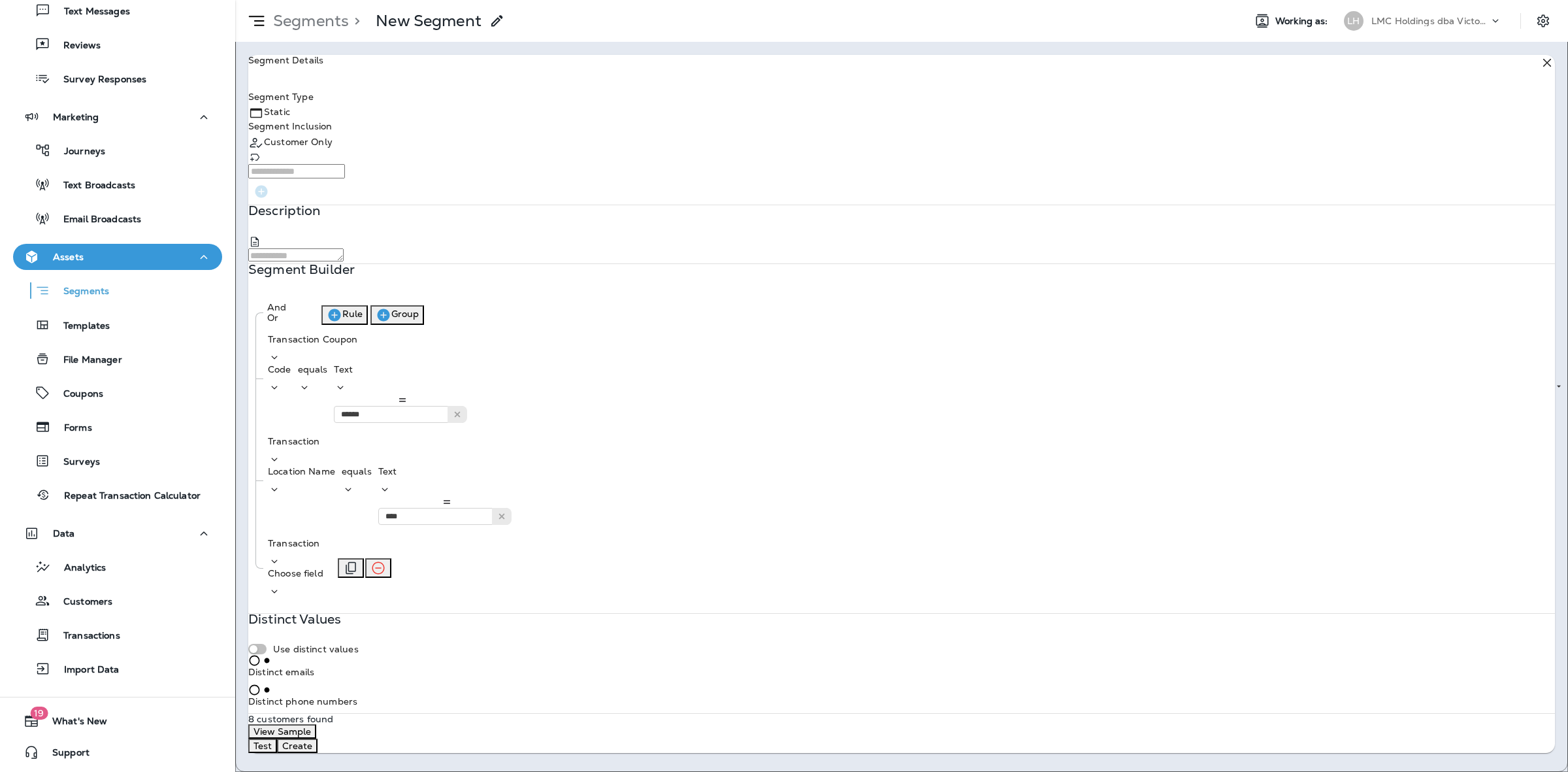
click at [323, 568] on p "Choose field" at bounding box center [295, 573] width 56 height 11
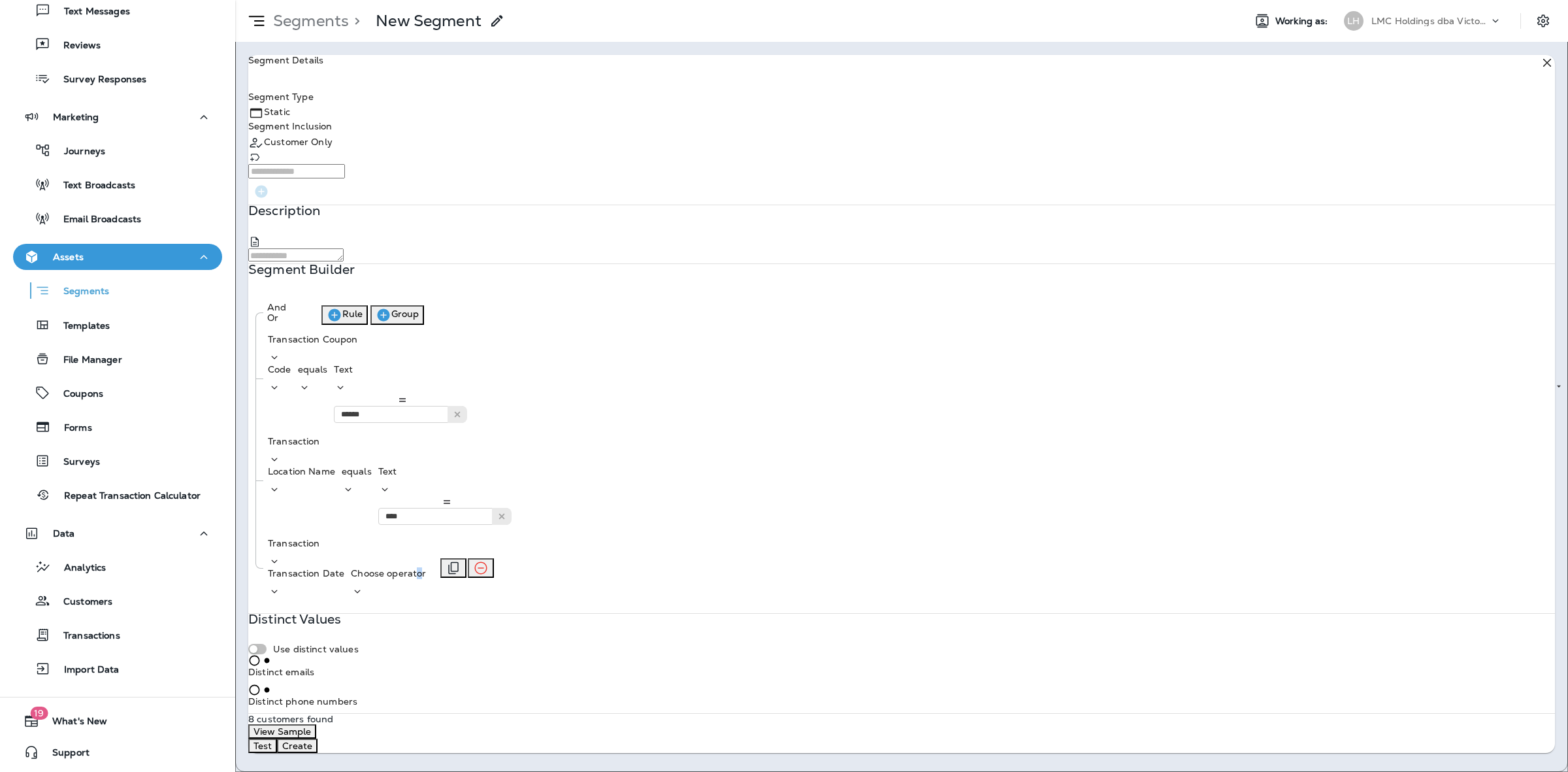
click at [426, 568] on div "Choose operator" at bounding box center [389, 583] width 76 height 30
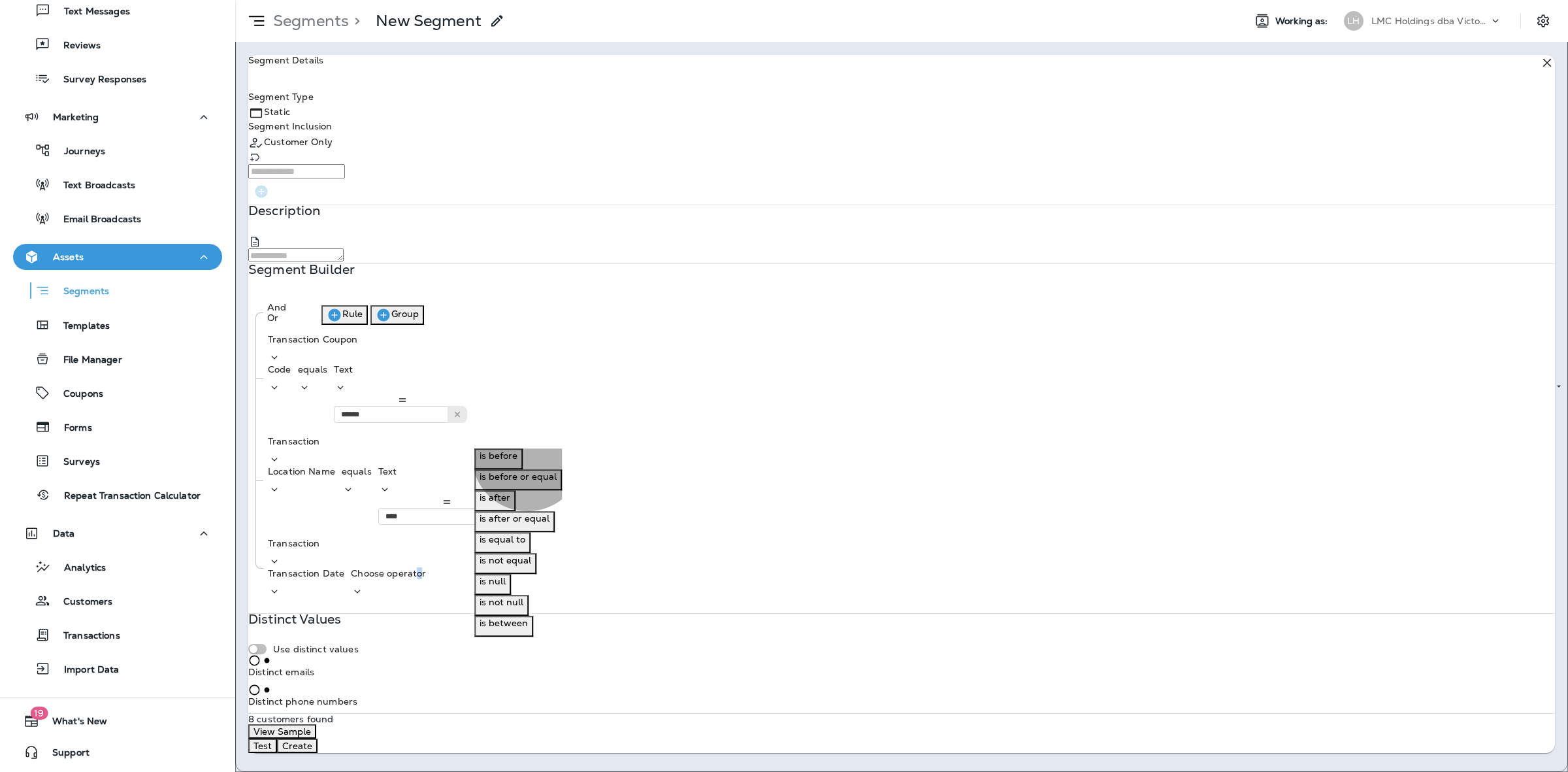
click at [528, 628] on p "is between" at bounding box center [503, 623] width 49 height 11
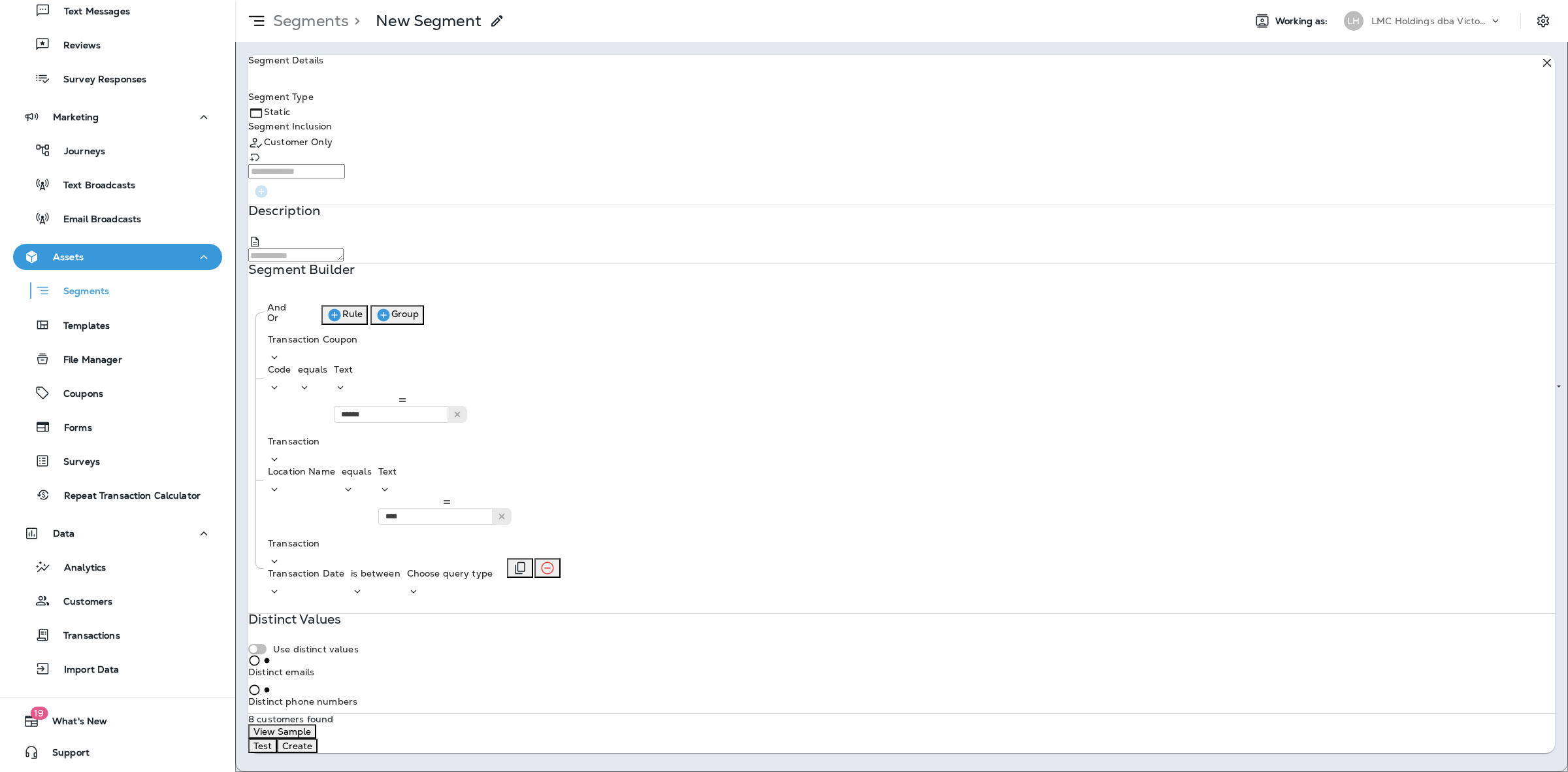
click at [492, 568] on p "Choose query type" at bounding box center [449, 573] width 86 height 11
click at [585, 482] on p "Dates" at bounding box center [574, 477] width 26 height 11
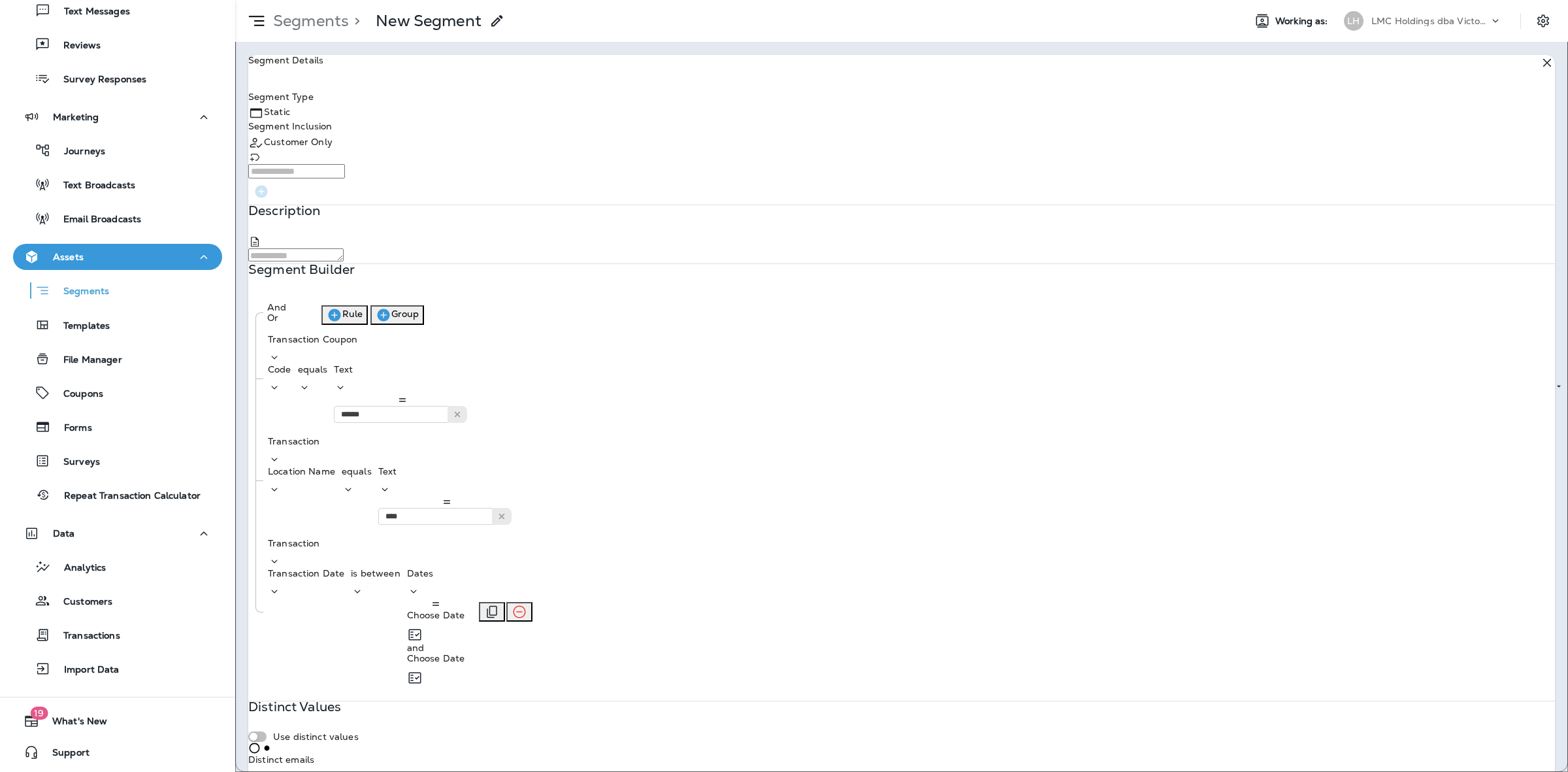
click at [465, 610] on div "Choose Date" at bounding box center [436, 615] width 58 height 11
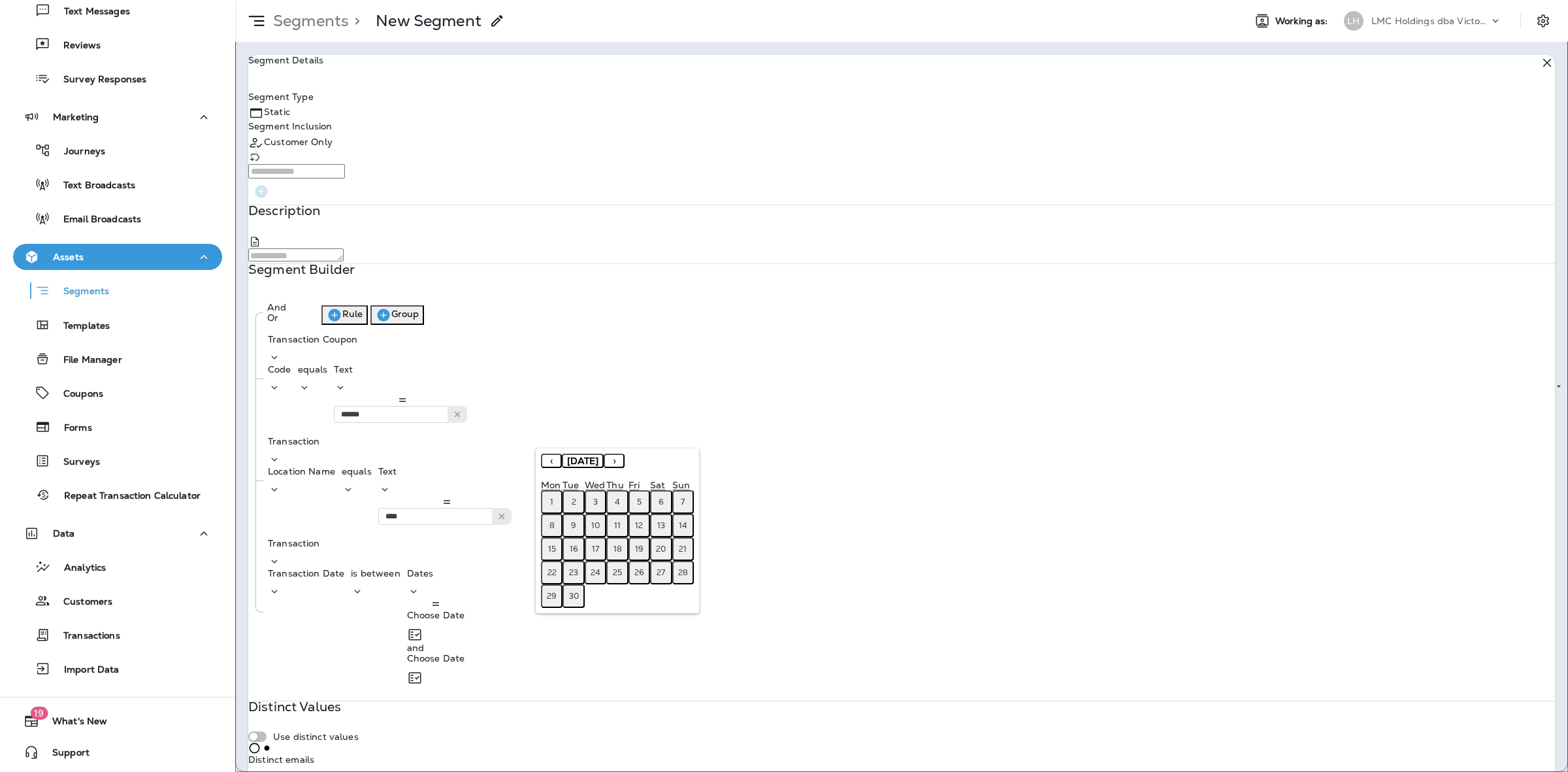
click at [544, 460] on button "‹" at bounding box center [551, 461] width 21 height 14
click at [546, 461] on button "‹" at bounding box center [551, 461] width 21 height 14
click at [544, 461] on button "‹" at bounding box center [551, 461] width 21 height 14
click at [684, 498] on abbr "1" at bounding box center [682, 501] width 3 height 11
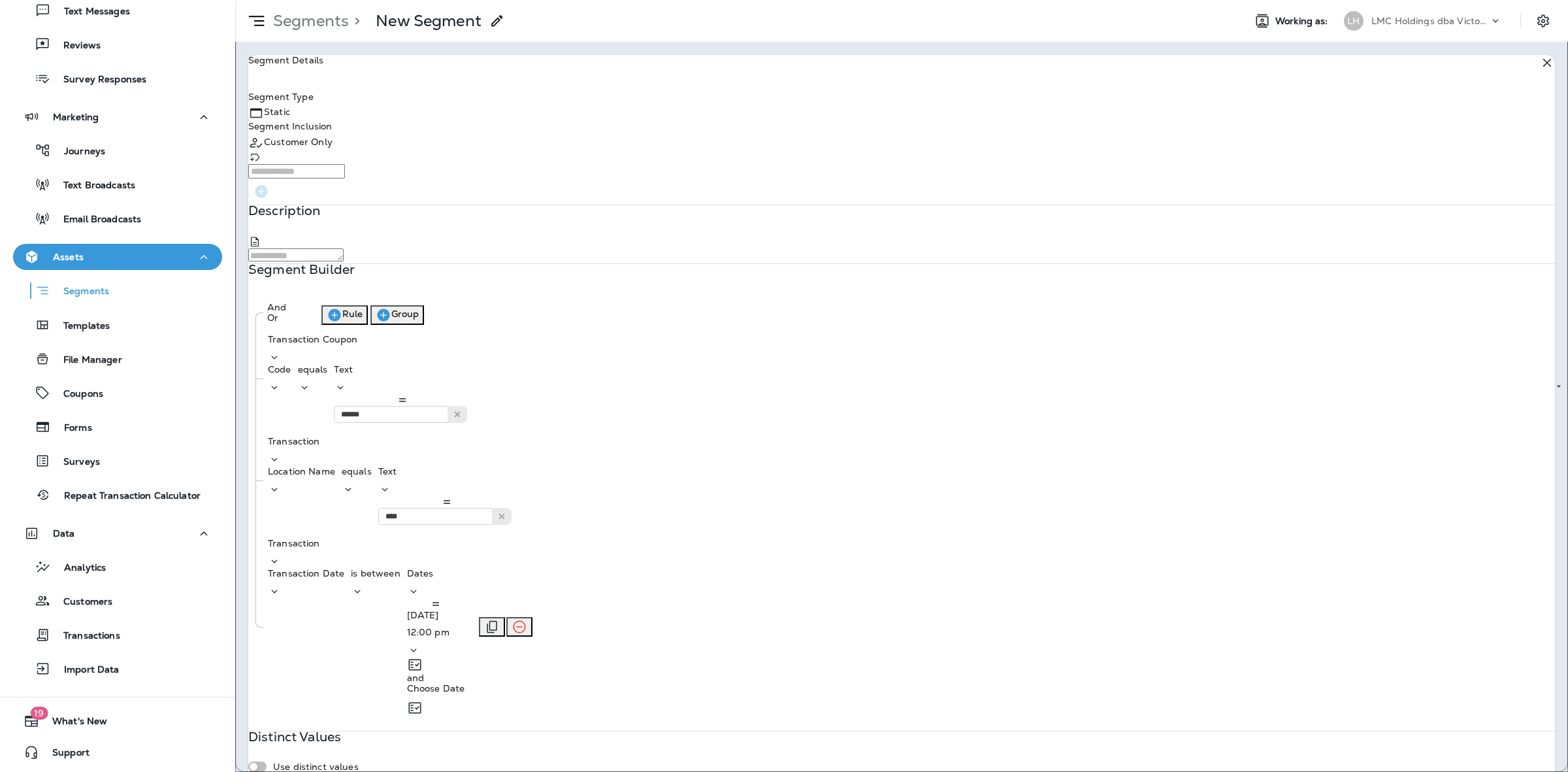
click at [465, 627] on p "12:00 pm" at bounding box center [436, 632] width 58 height 11
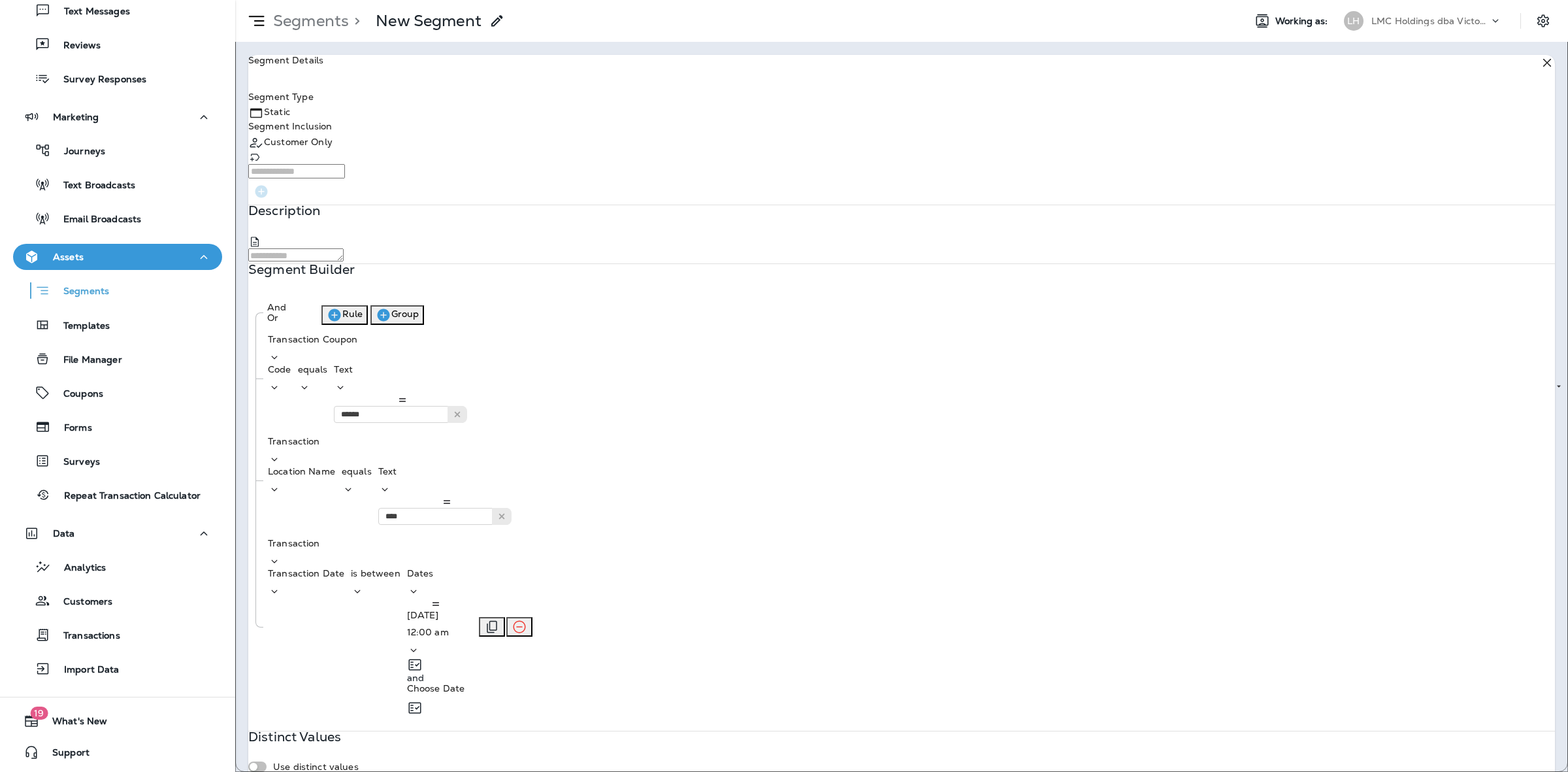
click at [465, 682] on p "Choose Date" at bounding box center [436, 687] width 58 height 11
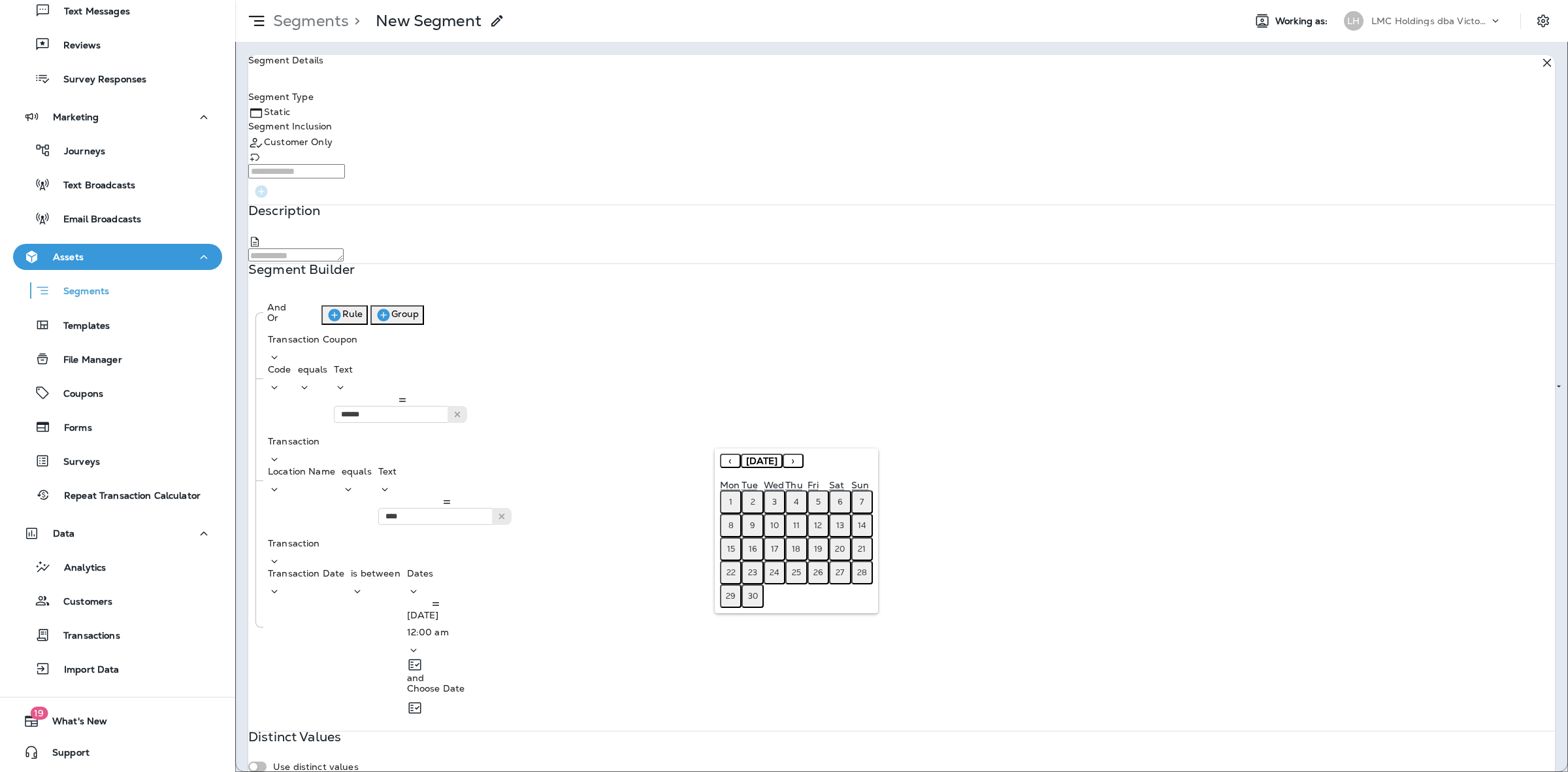
click at [721, 460] on button "‹" at bounding box center [730, 461] width 21 height 14
click at [726, 460] on button "‹" at bounding box center [730, 461] width 21 height 14
click at [726, 614] on abbr "30" at bounding box center [731, 619] width 10 height 11
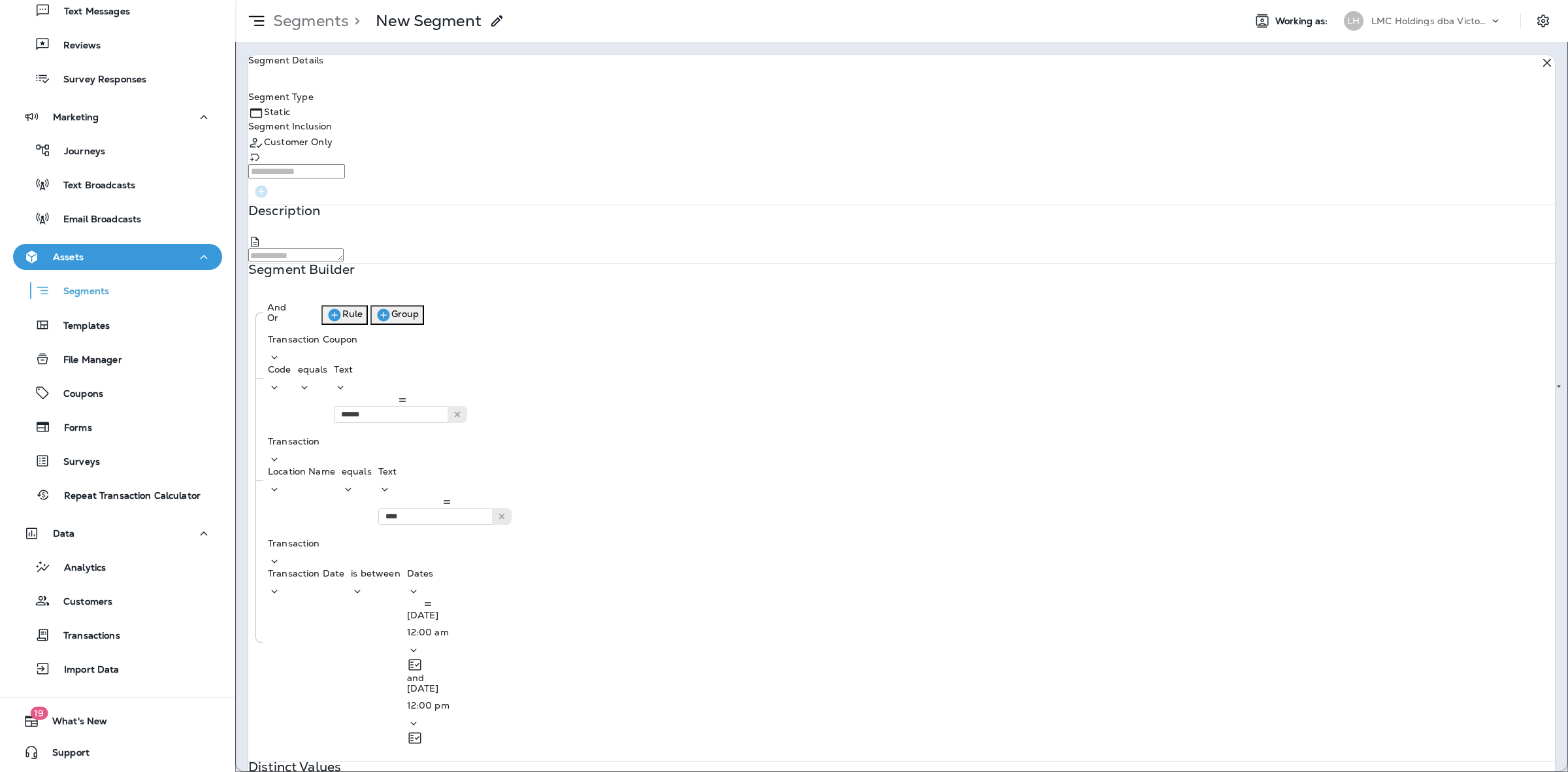
click at [509, 507] on input "****" at bounding box center [442, 515] width 130 height 17
type input "*****"
click at [632, 437] on div "And Or Rule Group Transaction Coupon Code equals Text ****** G20JUN Transaction…" at bounding box center [901, 524] width 1306 height 460
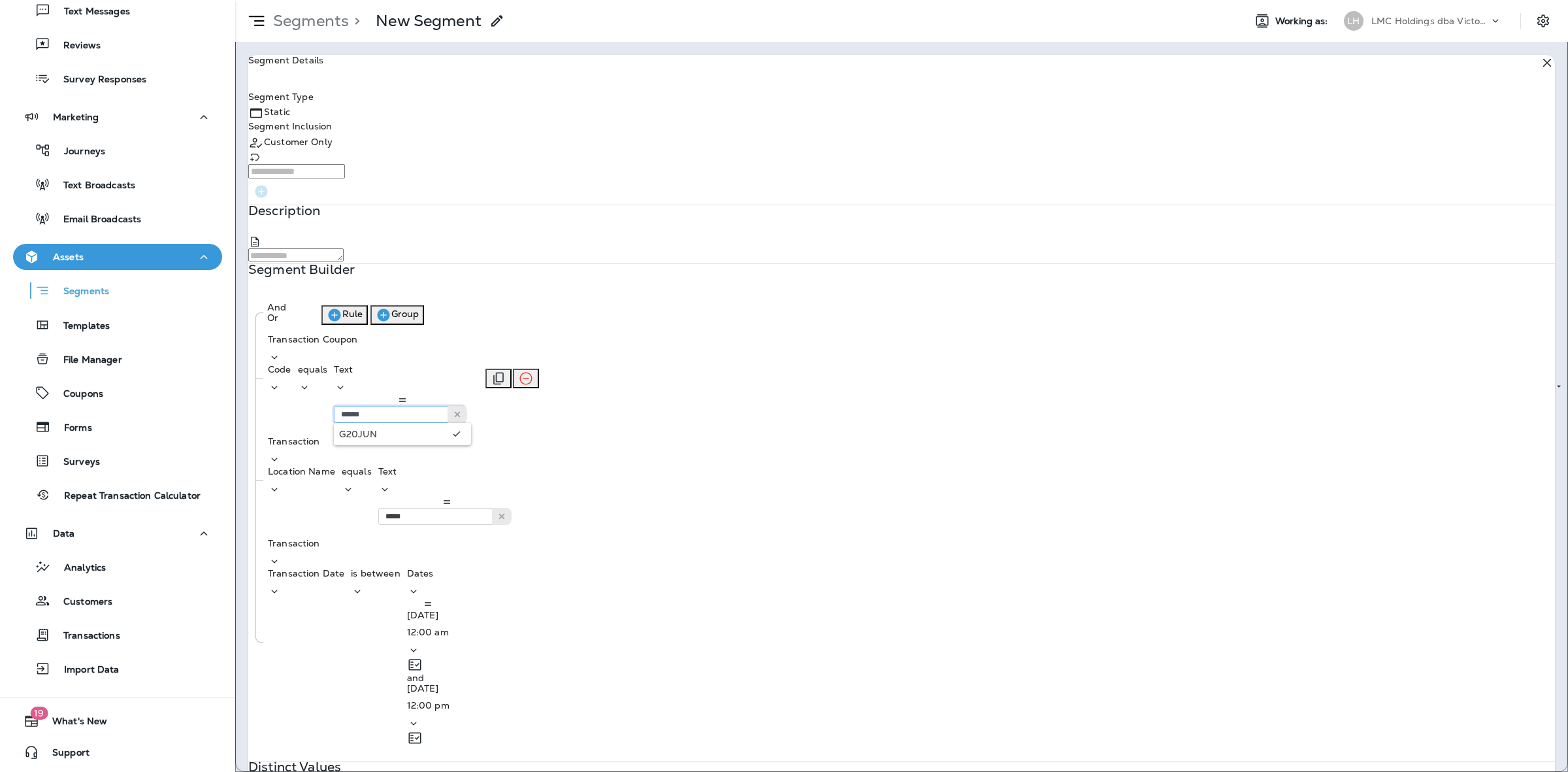
click at [464, 406] on input "******" at bounding box center [399, 414] width 130 height 17
type input "******"
click at [642, 392] on div "And Or Rule Group Transaction Coupon Code equals Text ****** JUN20G Transaction…" at bounding box center [901, 524] width 1306 height 460
click at [332, 538] on p "Transaction" at bounding box center [358, 543] width 182 height 11
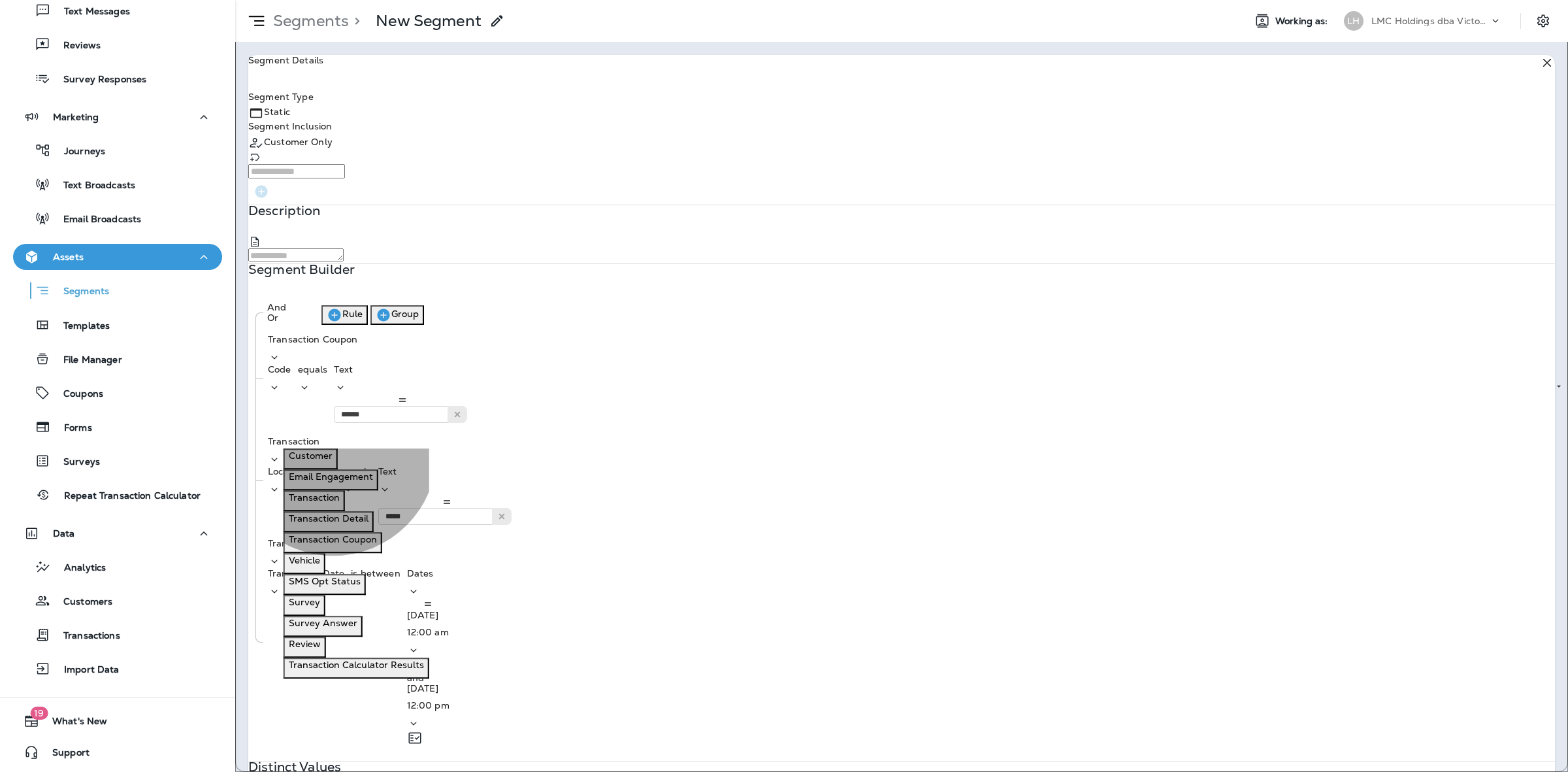
click at [334, 465] on button "Customer" at bounding box center [310, 459] width 55 height 21
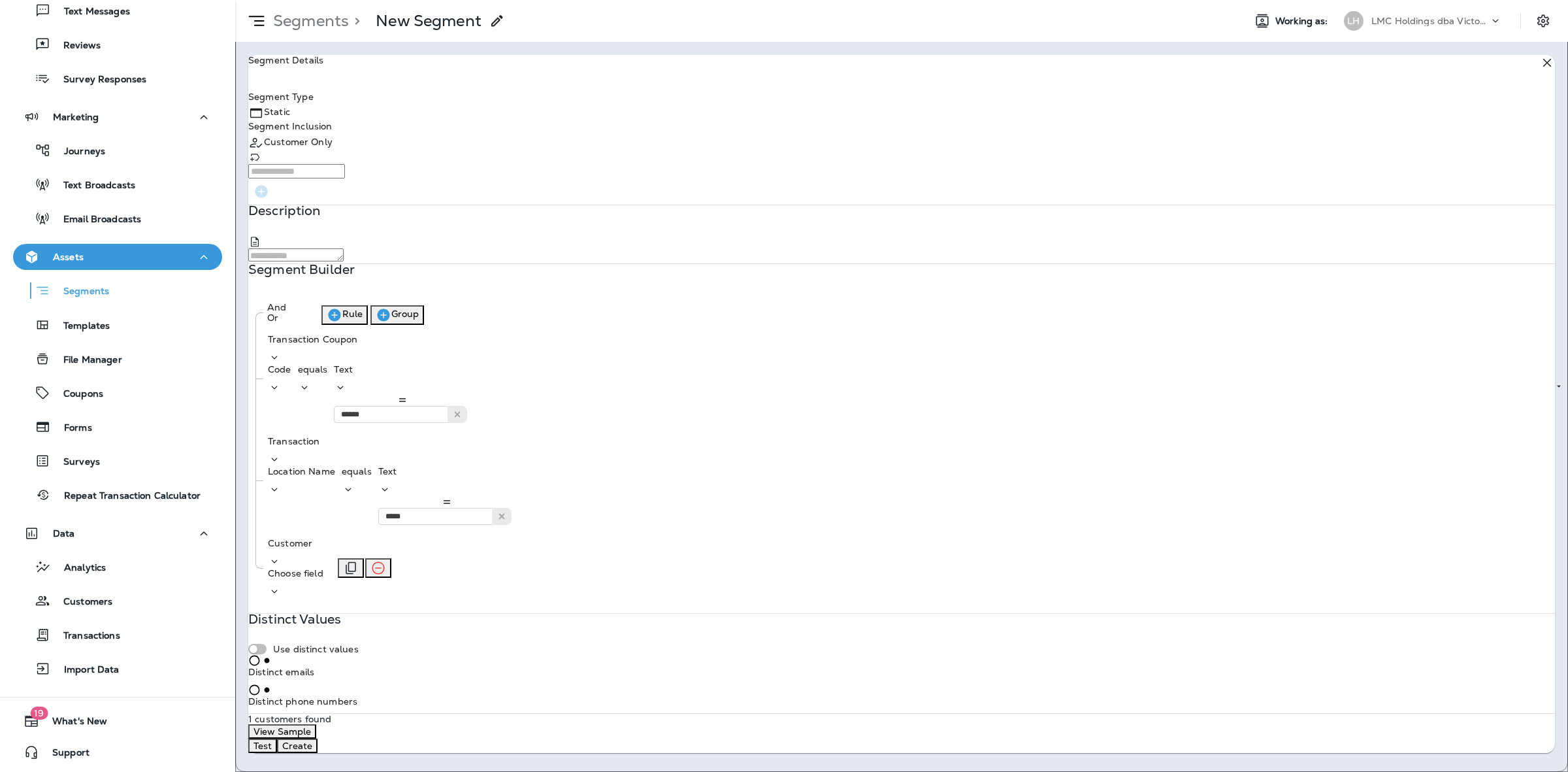
click at [323, 568] on div "Choose field" at bounding box center [295, 583] width 56 height 30
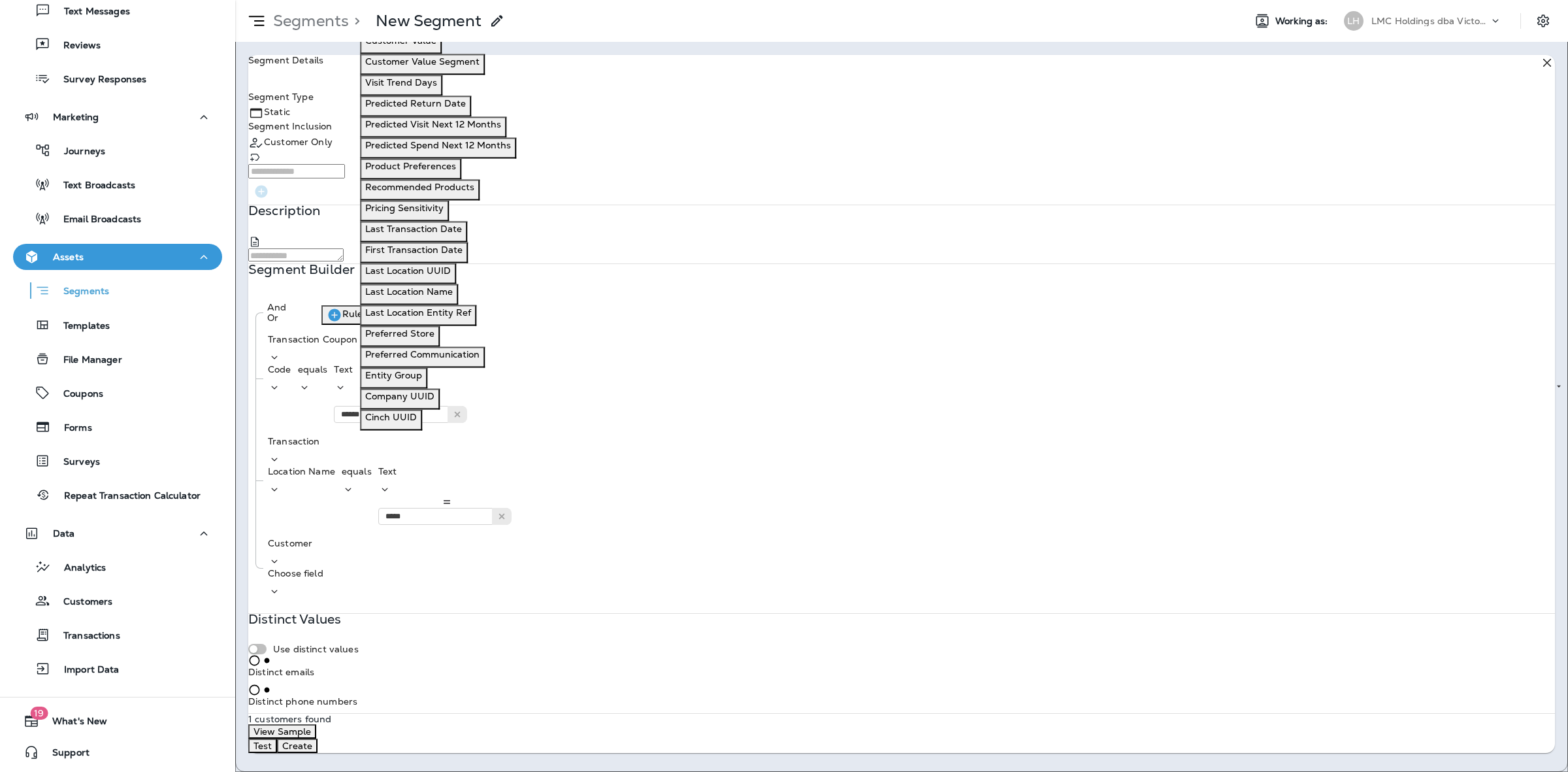
scroll to position [409, 0]
click at [448, 255] on p "First Transaction Date" at bounding box center [414, 250] width 97 height 11
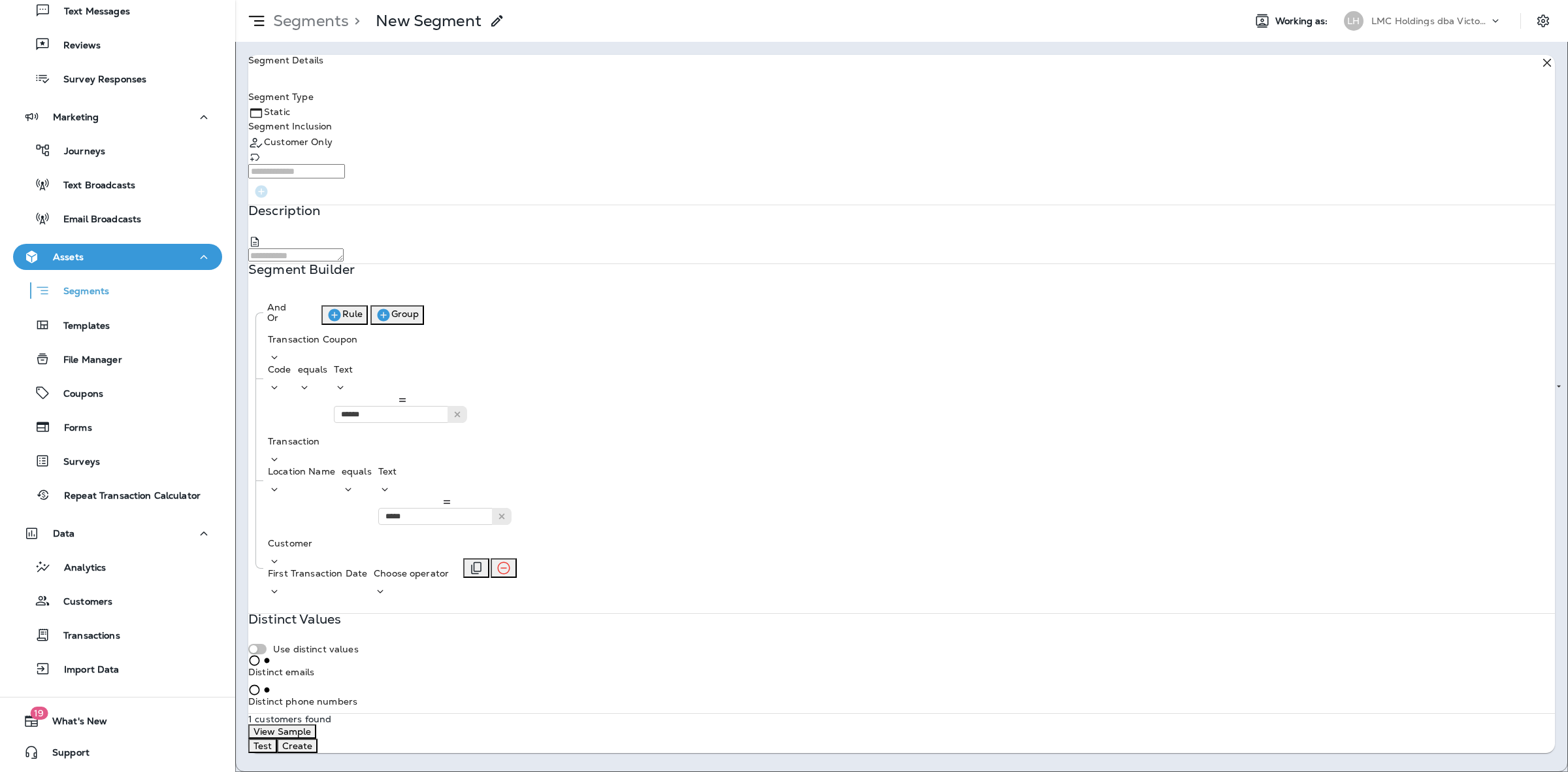
click at [448, 568] on p "Choose operator" at bounding box center [412, 573] width 76 height 11
click at [543, 628] on p "is between" at bounding box center [518, 623] width 49 height 11
click at [515, 568] on div "Choose query type" at bounding box center [472, 583] width 86 height 30
click at [597, 490] on button "Dates" at bounding box center [588, 480] width 37 height 21
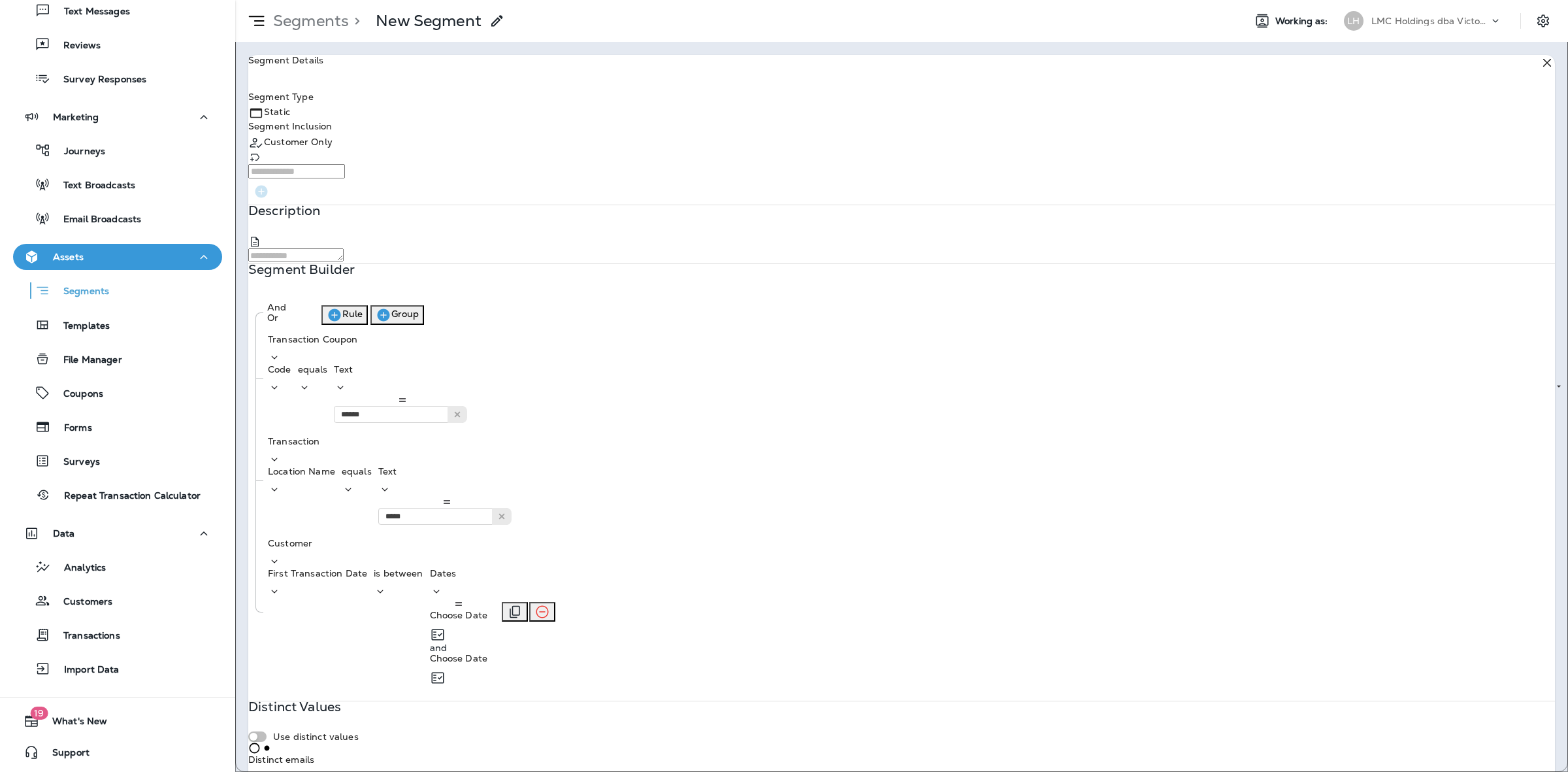
click at [488, 610] on p "Choose Date" at bounding box center [458, 615] width 58 height 11
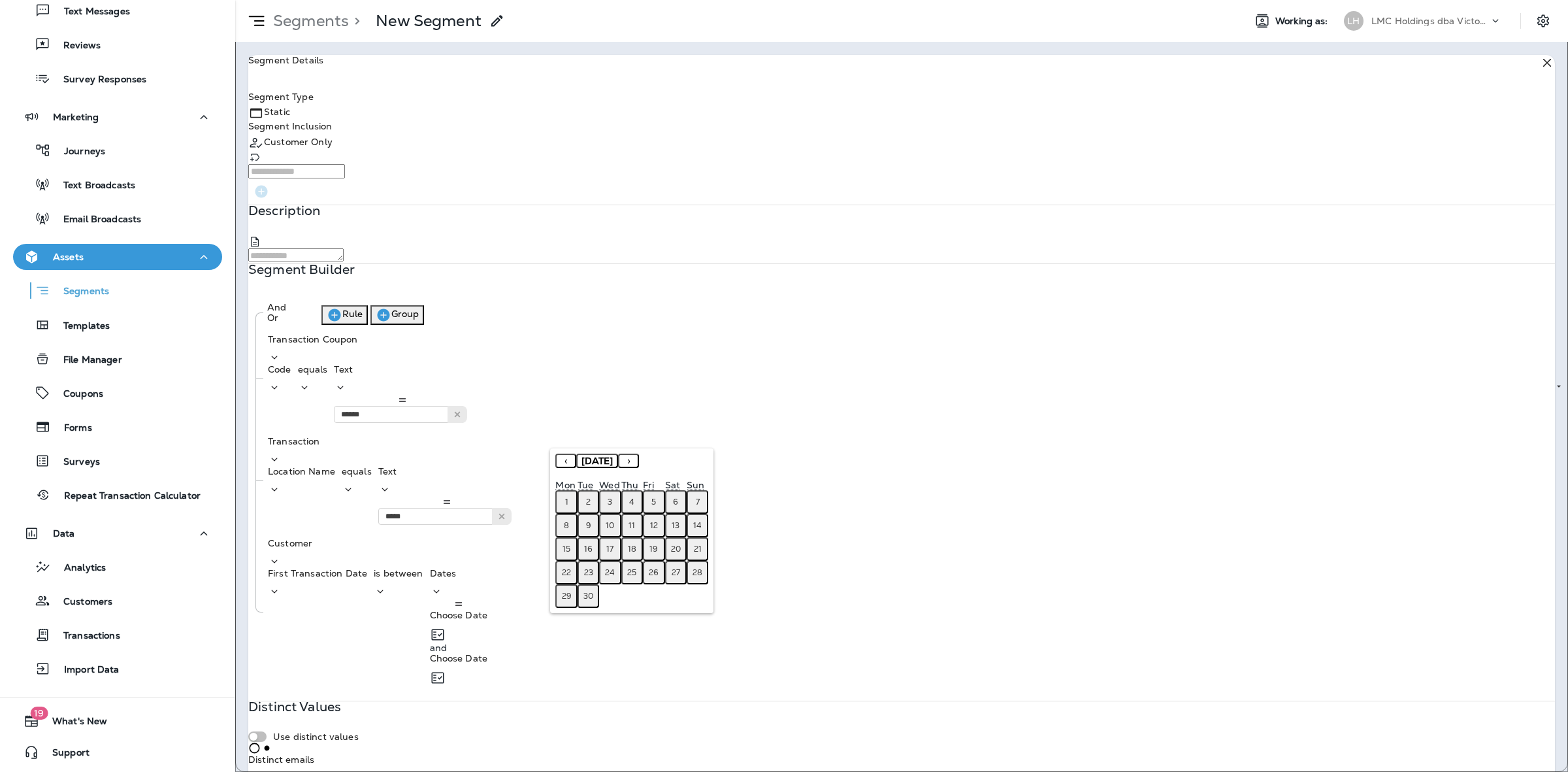
click at [564, 462] on button "‹" at bounding box center [565, 461] width 21 height 14
click at [560, 462] on button "‹" at bounding box center [565, 461] width 21 height 14
click at [559, 462] on button "‹" at bounding box center [565, 461] width 21 height 14
click at [559, 463] on button "‹" at bounding box center [565, 461] width 21 height 14
click at [638, 462] on button "›" at bounding box center [627, 461] width 21 height 14
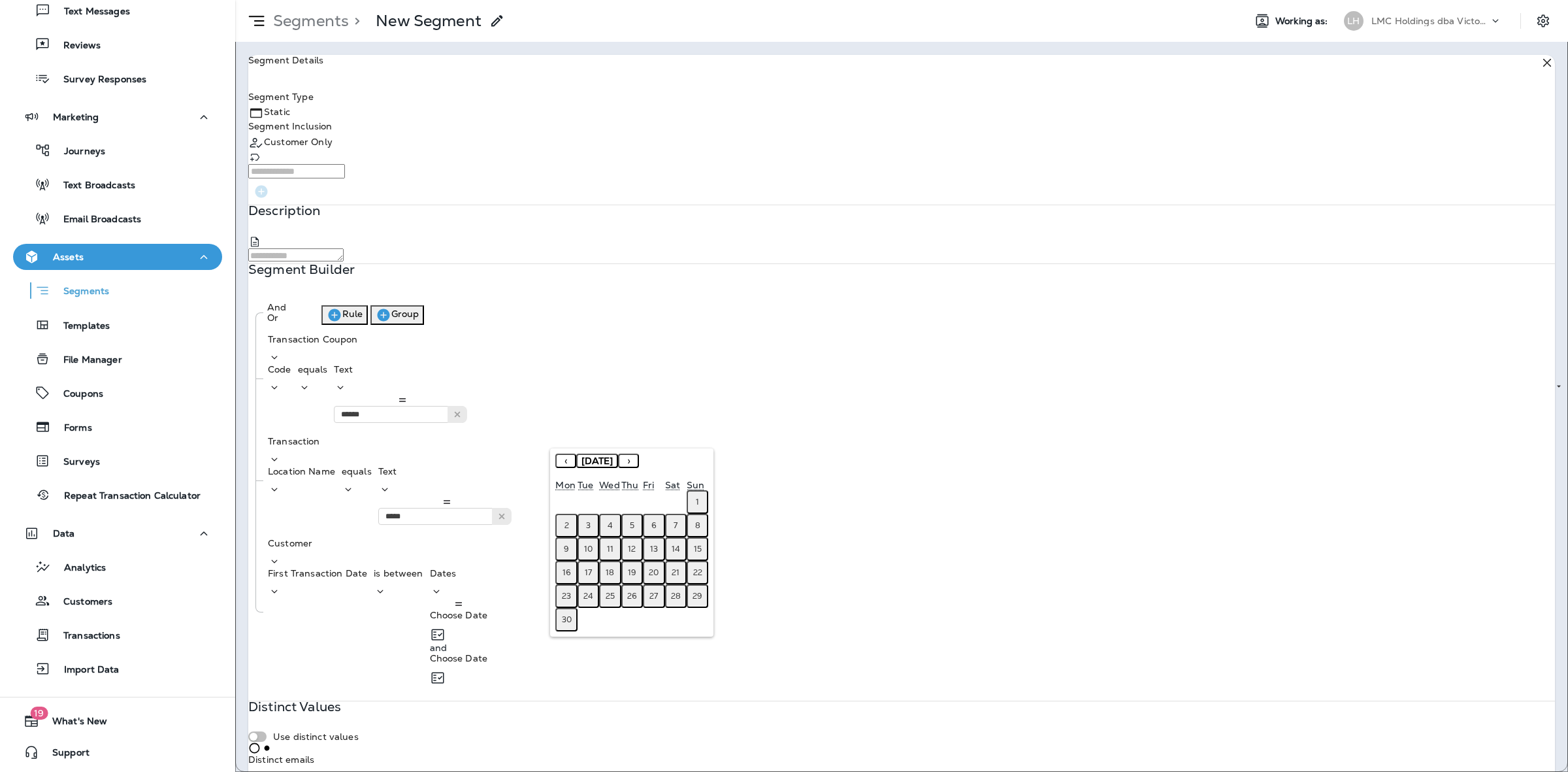
click at [704, 496] on button "1" at bounding box center [697, 502] width 22 height 24
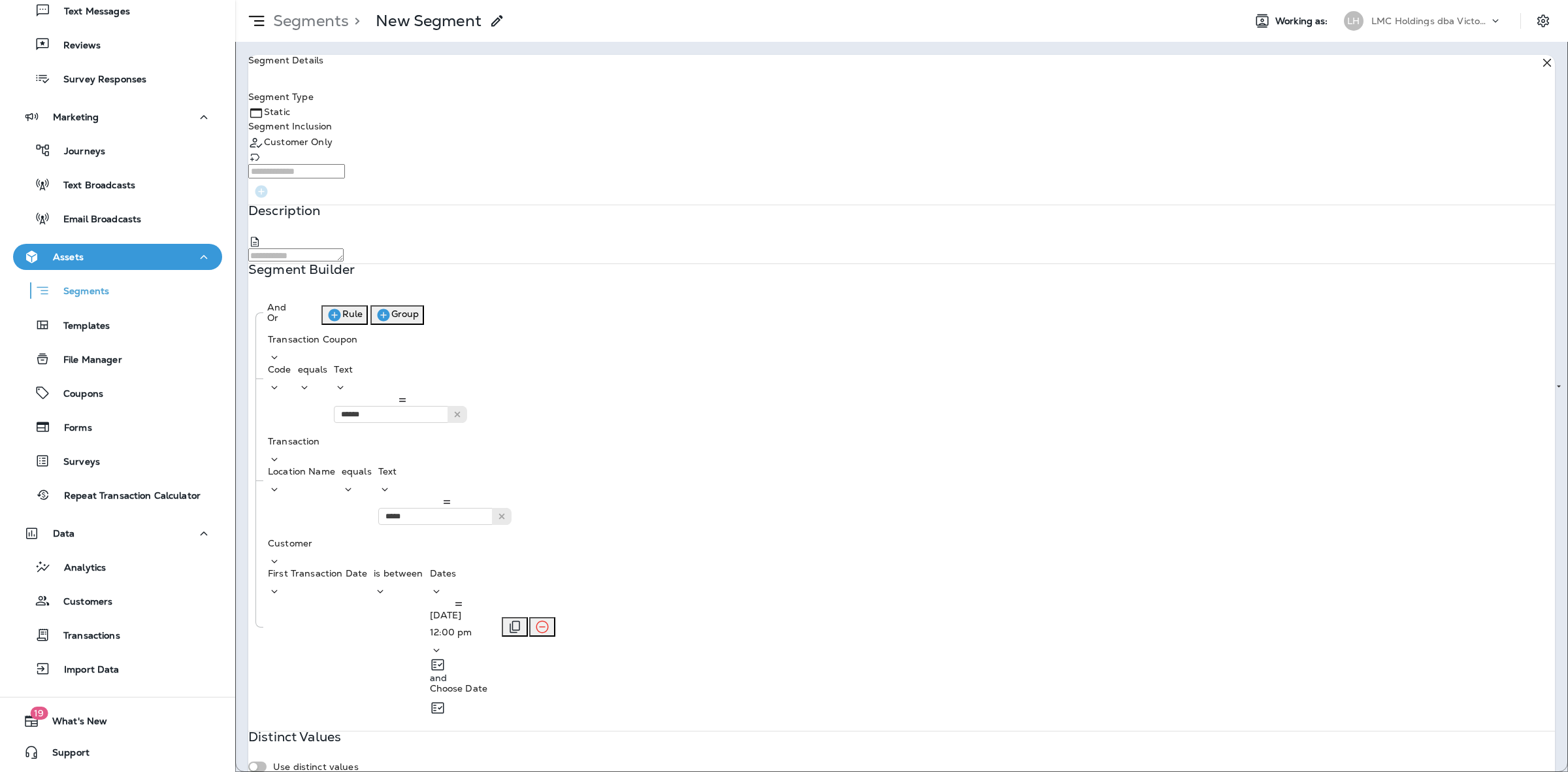
click at [488, 627] on p "12:00 pm" at bounding box center [458, 632] width 58 height 11
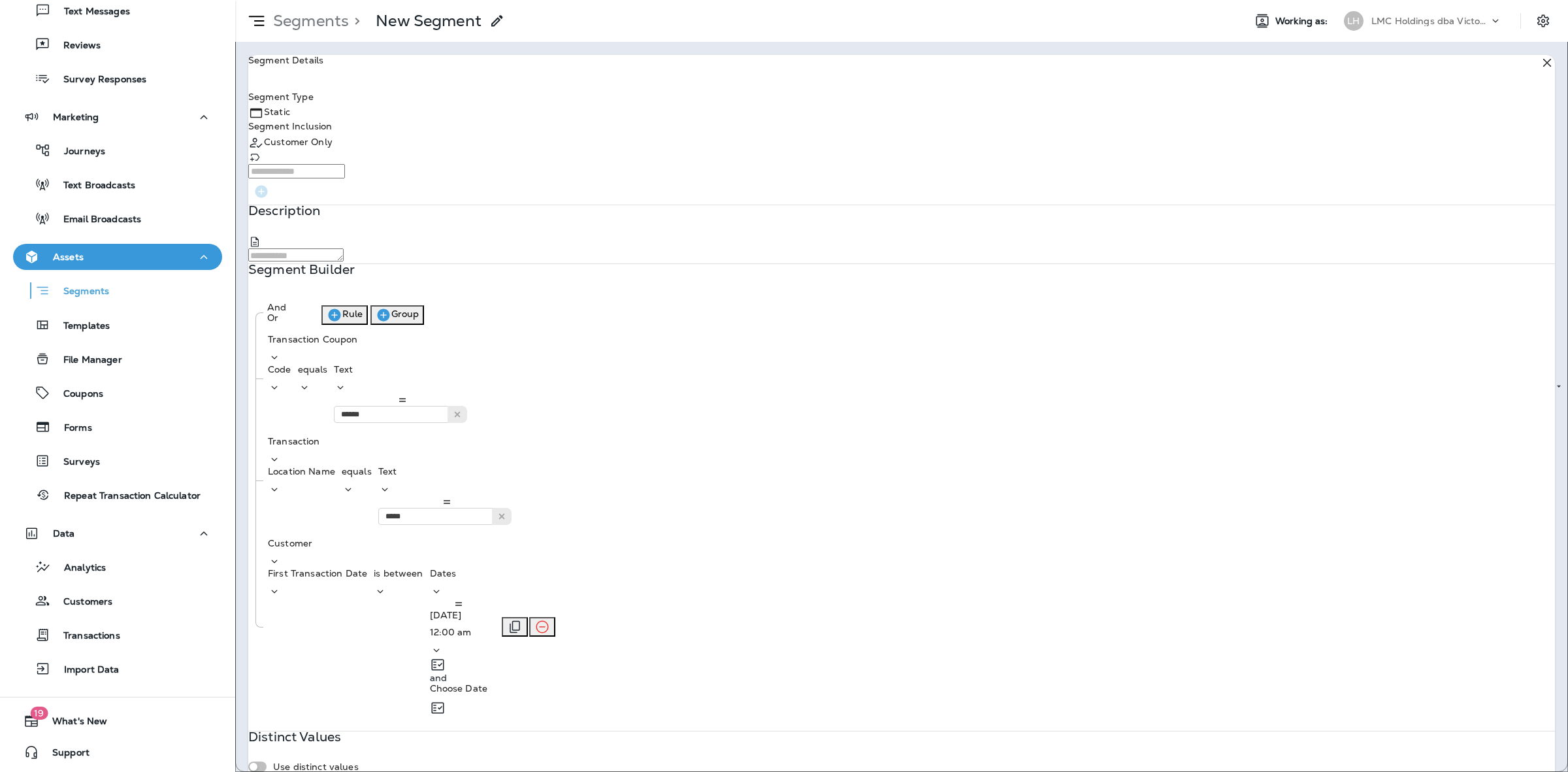
click at [488, 682] on p "Choose Date" at bounding box center [458, 687] width 58 height 11
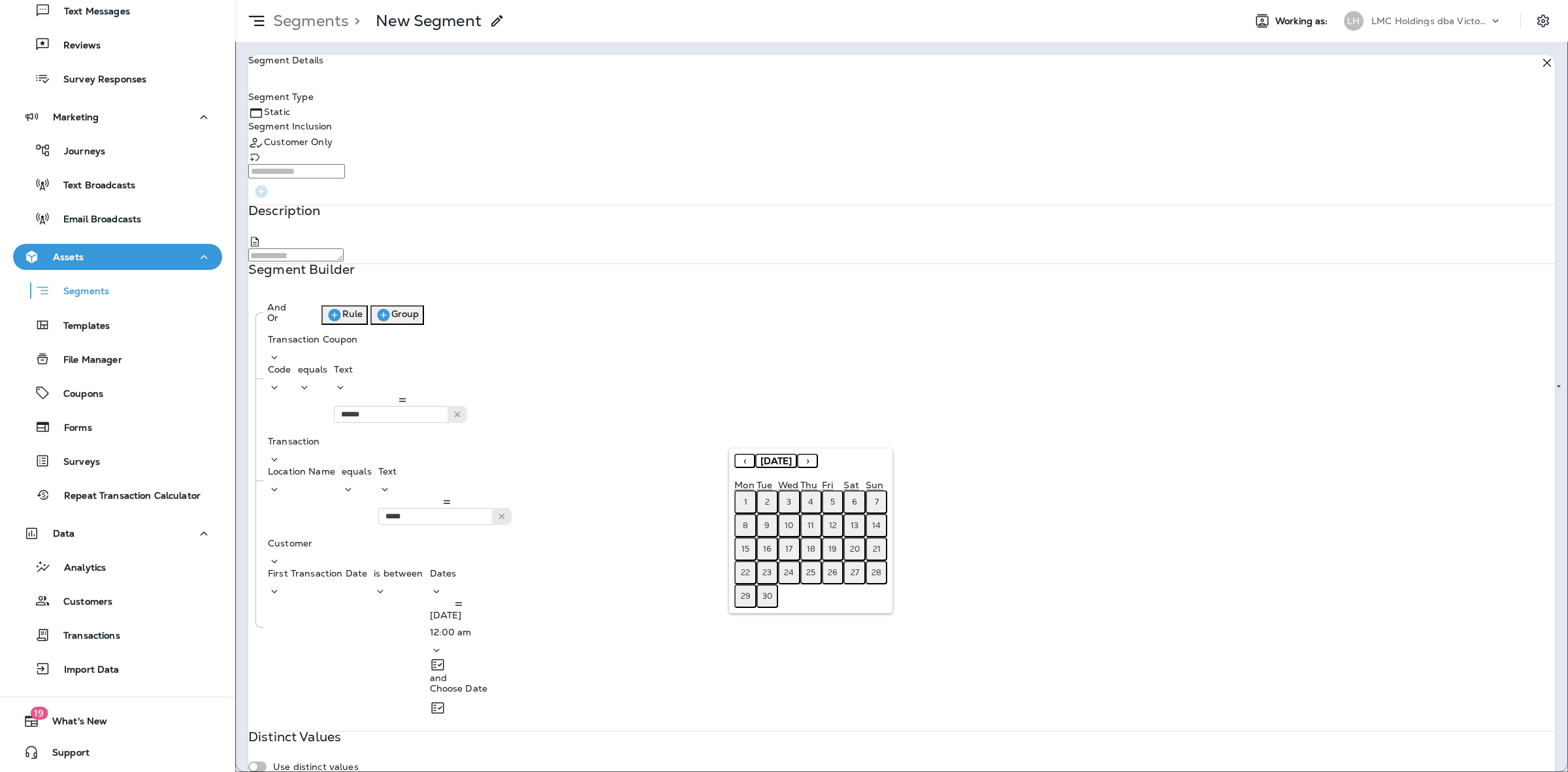
drag, startPoint x: 742, startPoint y: 449, endPoint x: 742, endPoint y: 459, distance: 10.0
click at [742, 450] on div "« ‹ September 2025 › » Mon Tue Wed Thu Fri Sat Sun 1 2 3 4 5 6 7 8 9 10 11 12 1…" at bounding box center [810, 531] width 163 height 165
click at [742, 459] on button "‹" at bounding box center [744, 461] width 21 height 14
click at [743, 459] on button "‹" at bounding box center [744, 461] width 21 height 14
click at [742, 461] on button "‹" at bounding box center [744, 461] width 21 height 14
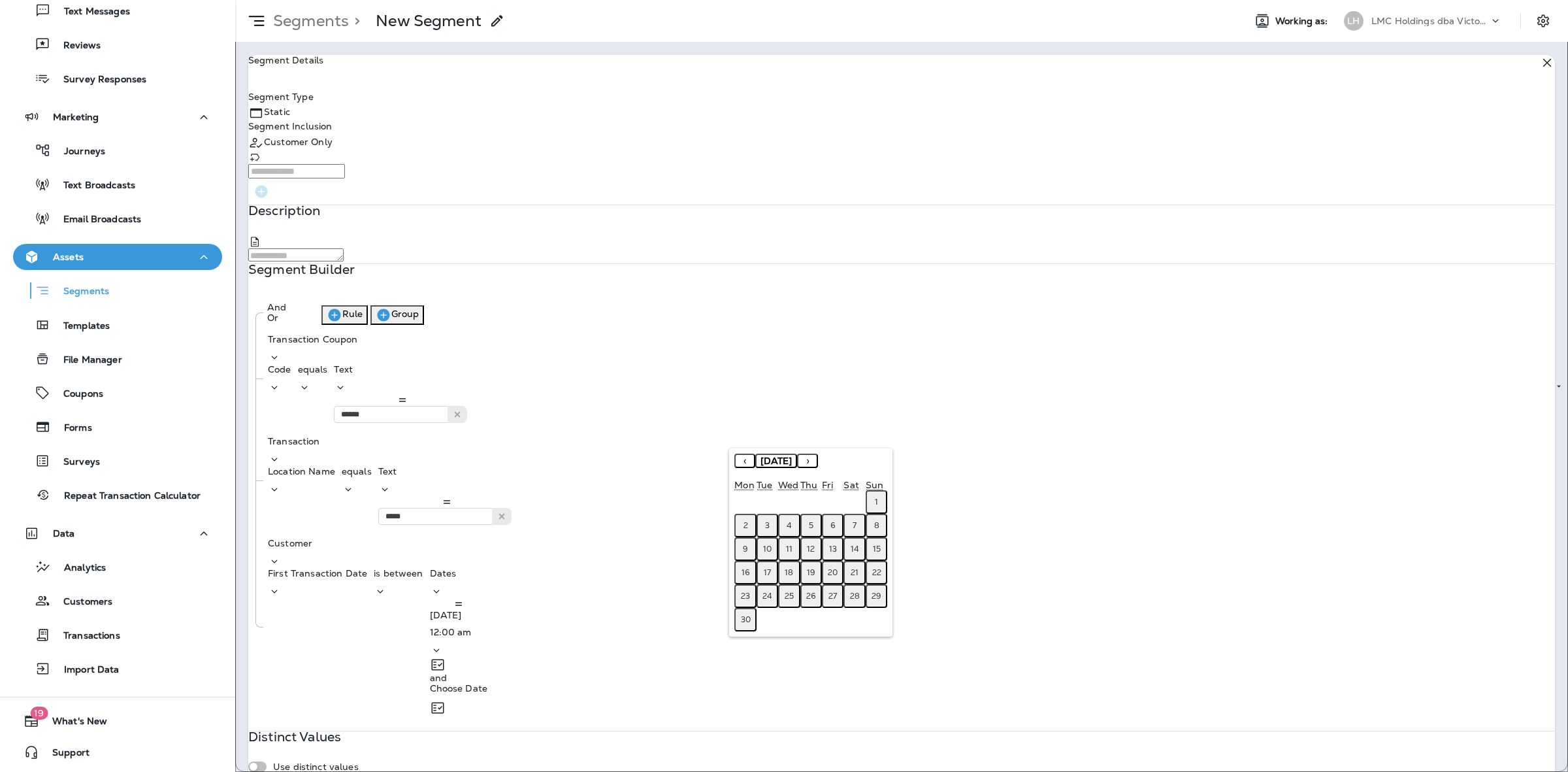
click at [741, 614] on abbr "30" at bounding box center [746, 619] width 10 height 11
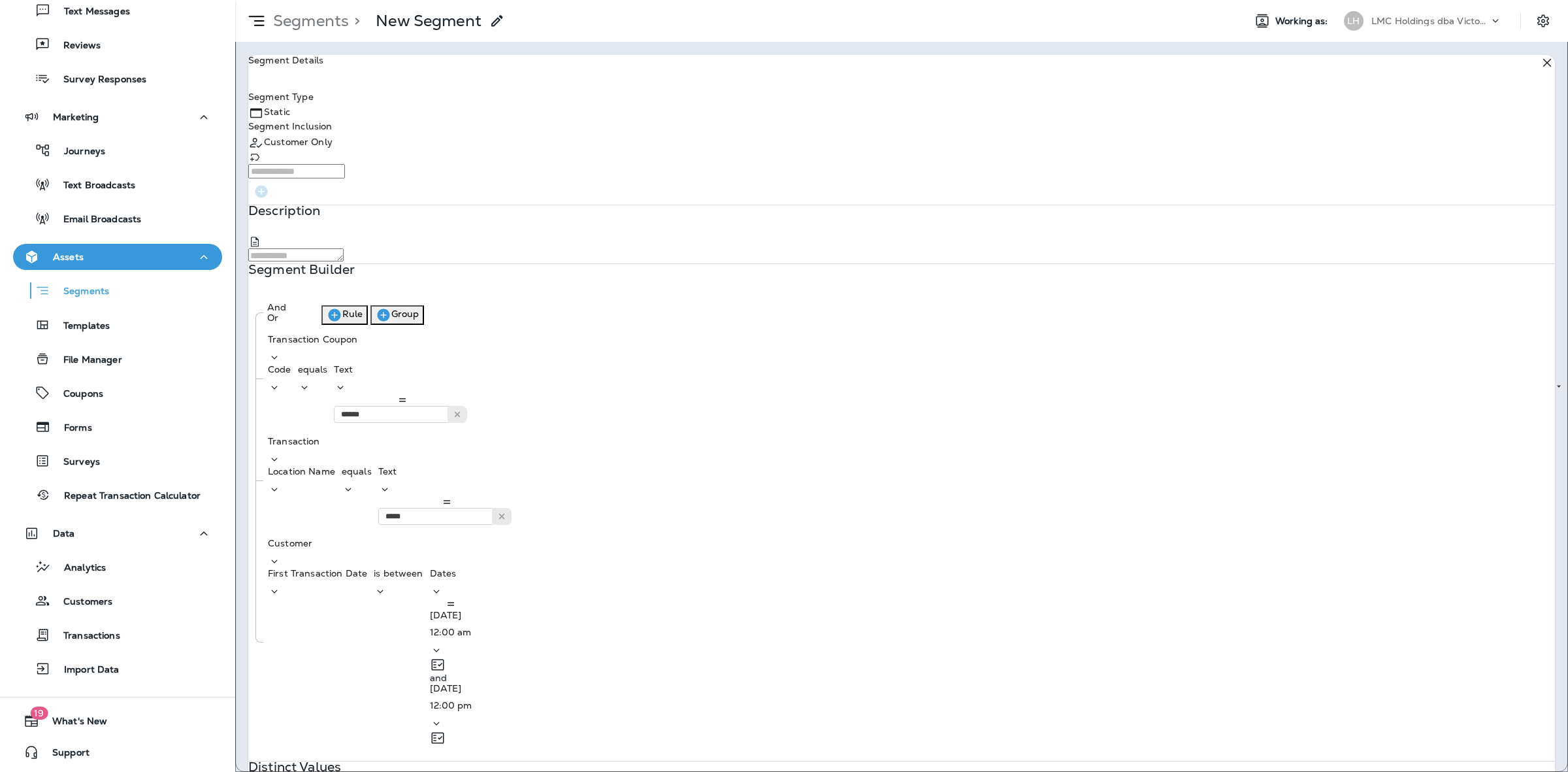
drag, startPoint x: 1408, startPoint y: 592, endPoint x: 1408, endPoint y: 602, distance: 10.0
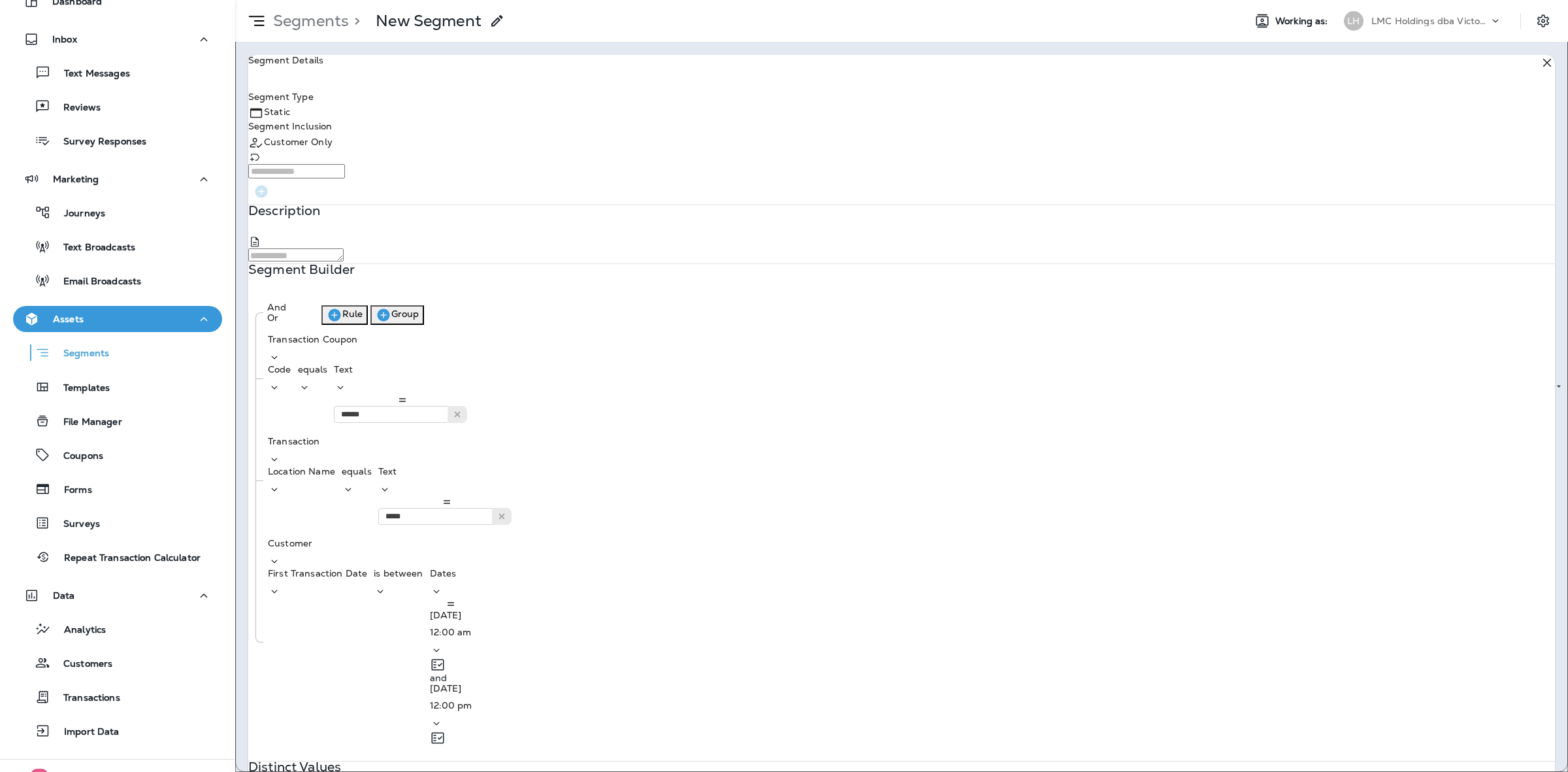
scroll to position [0, 0]
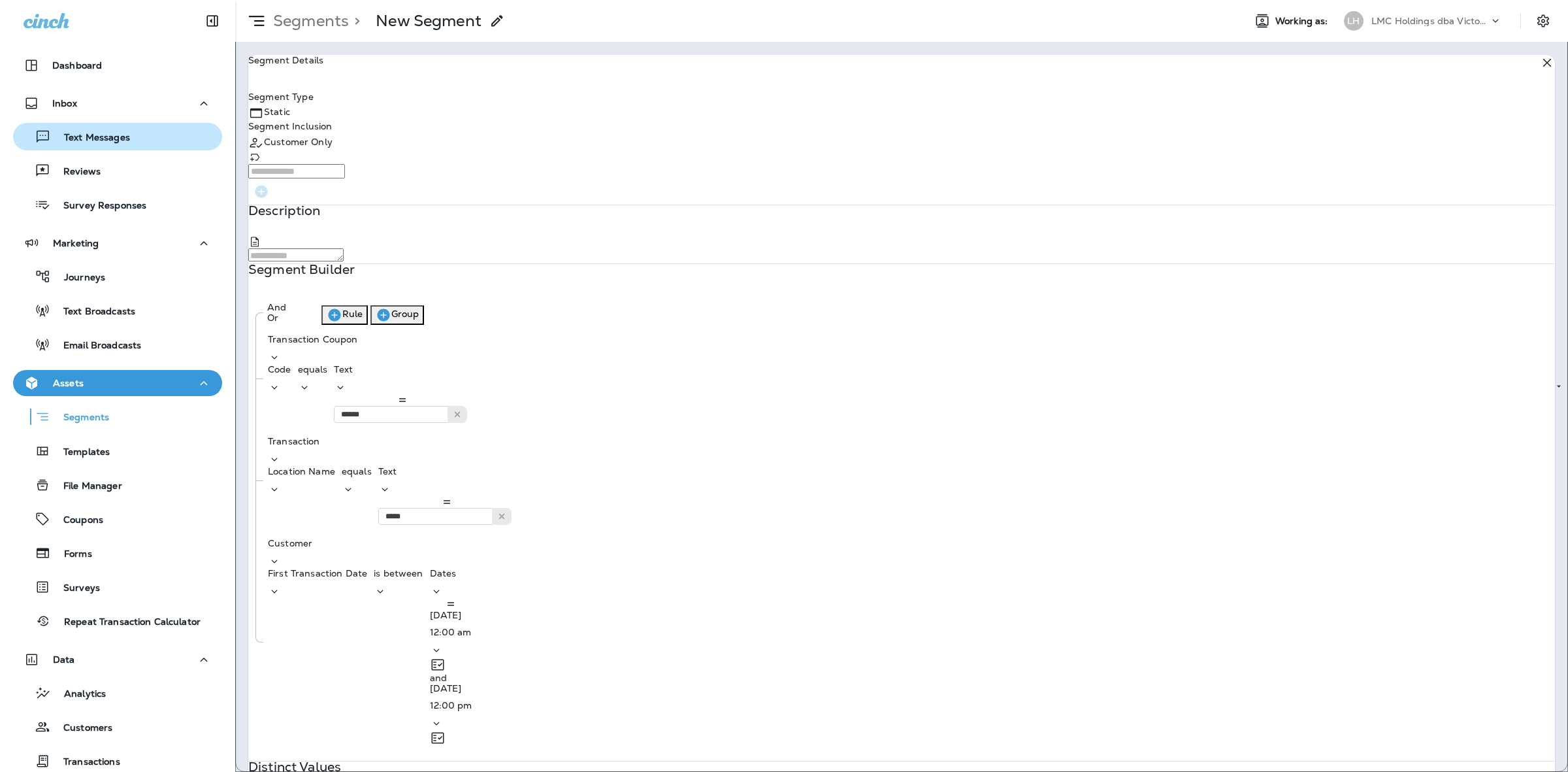
click at [122, 141] on p "Text Messages" at bounding box center [89, 138] width 79 height 12
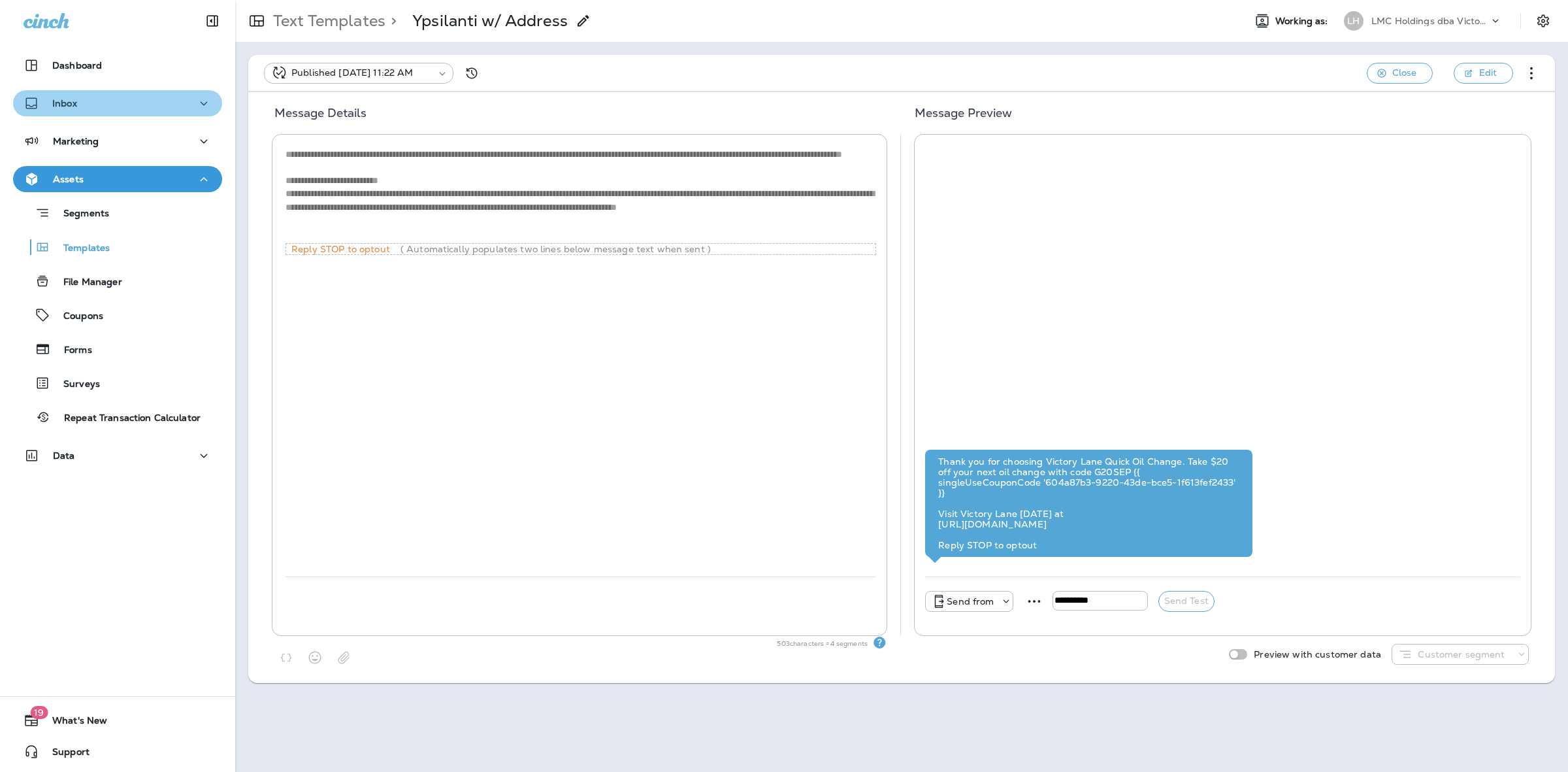
click at [118, 105] on div "Inbox" at bounding box center [117, 103] width 188 height 16
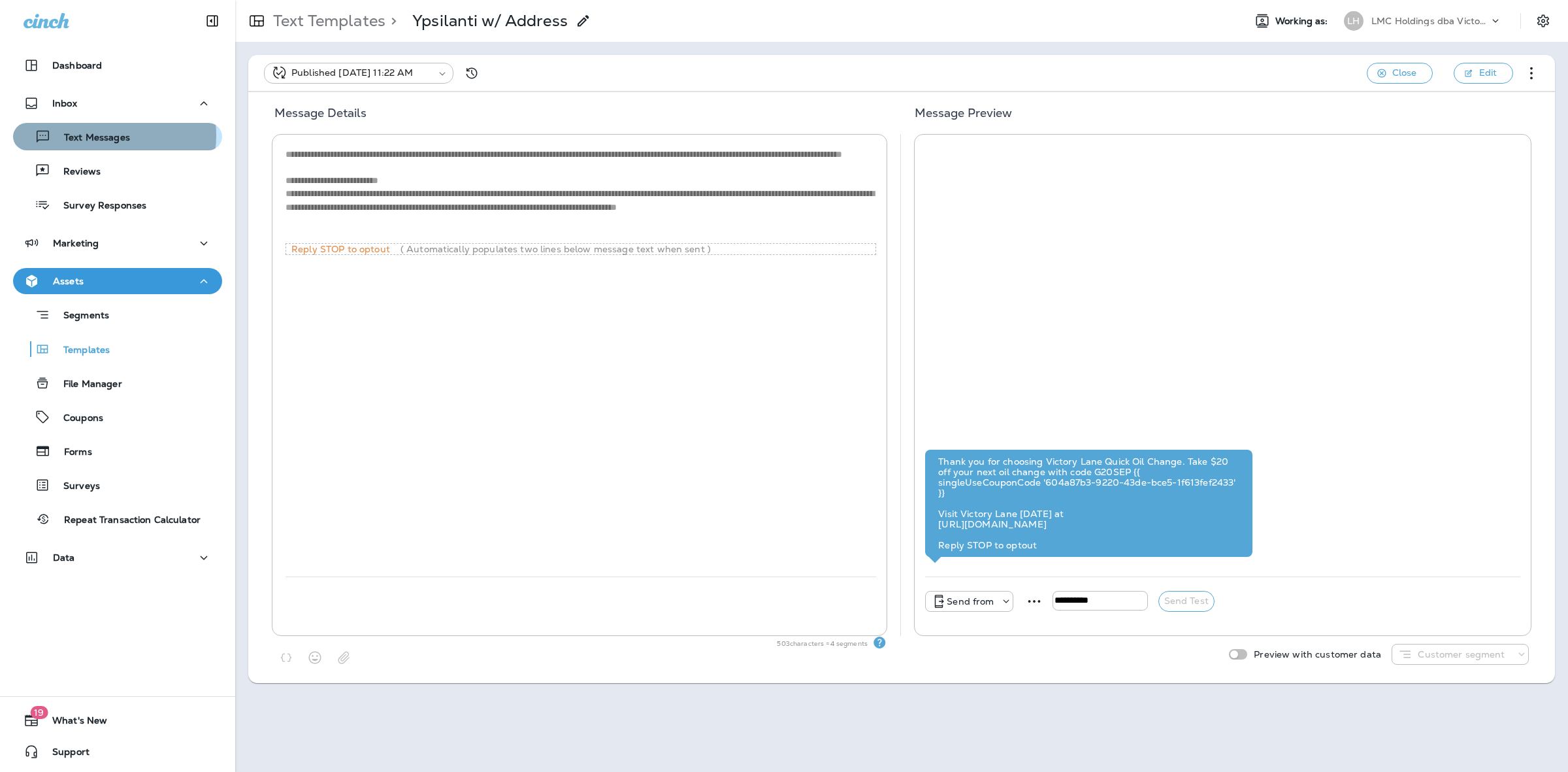
click at [106, 135] on p "Text Messages" at bounding box center [89, 138] width 79 height 12
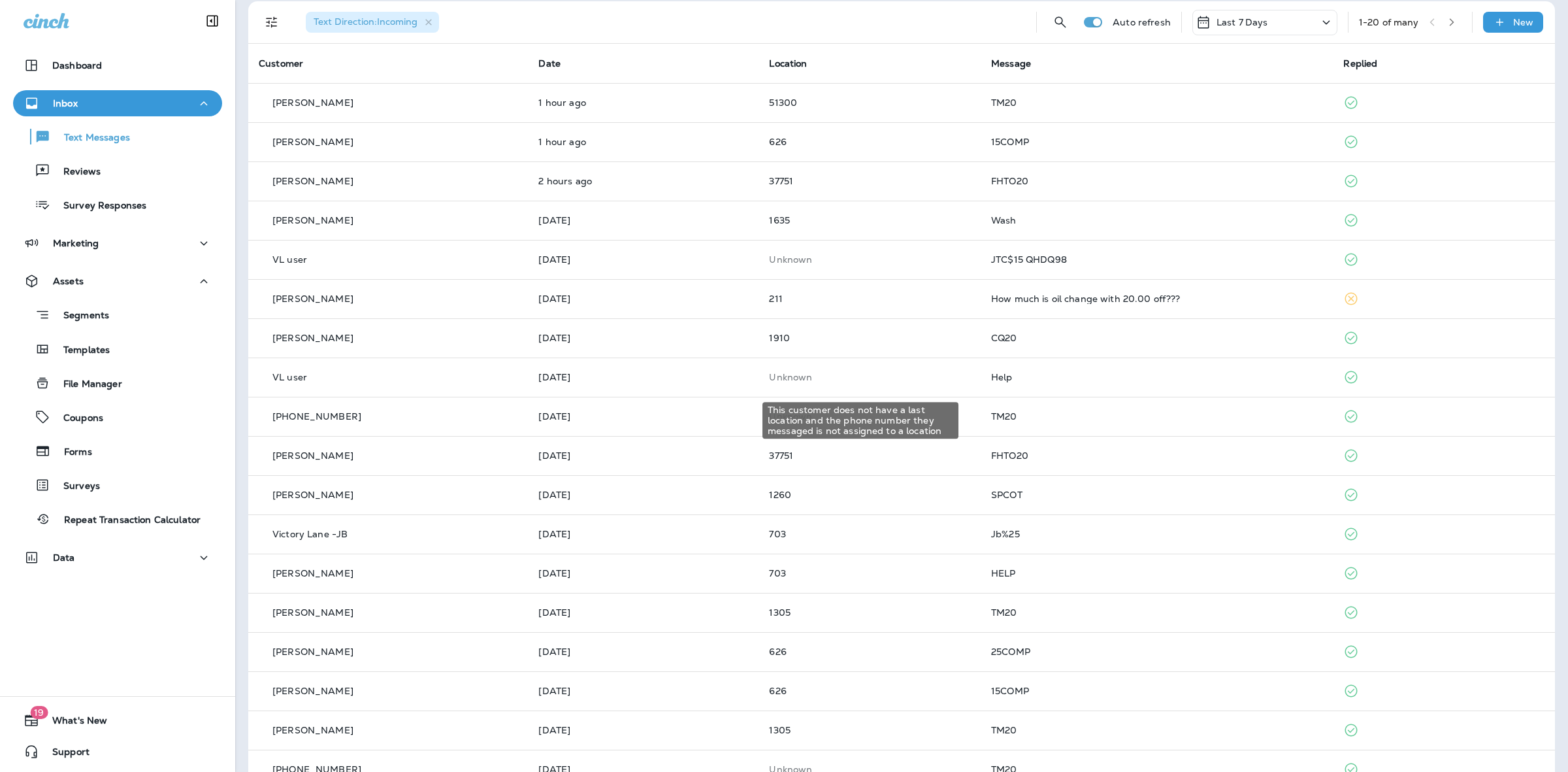
scroll to position [162, 0]
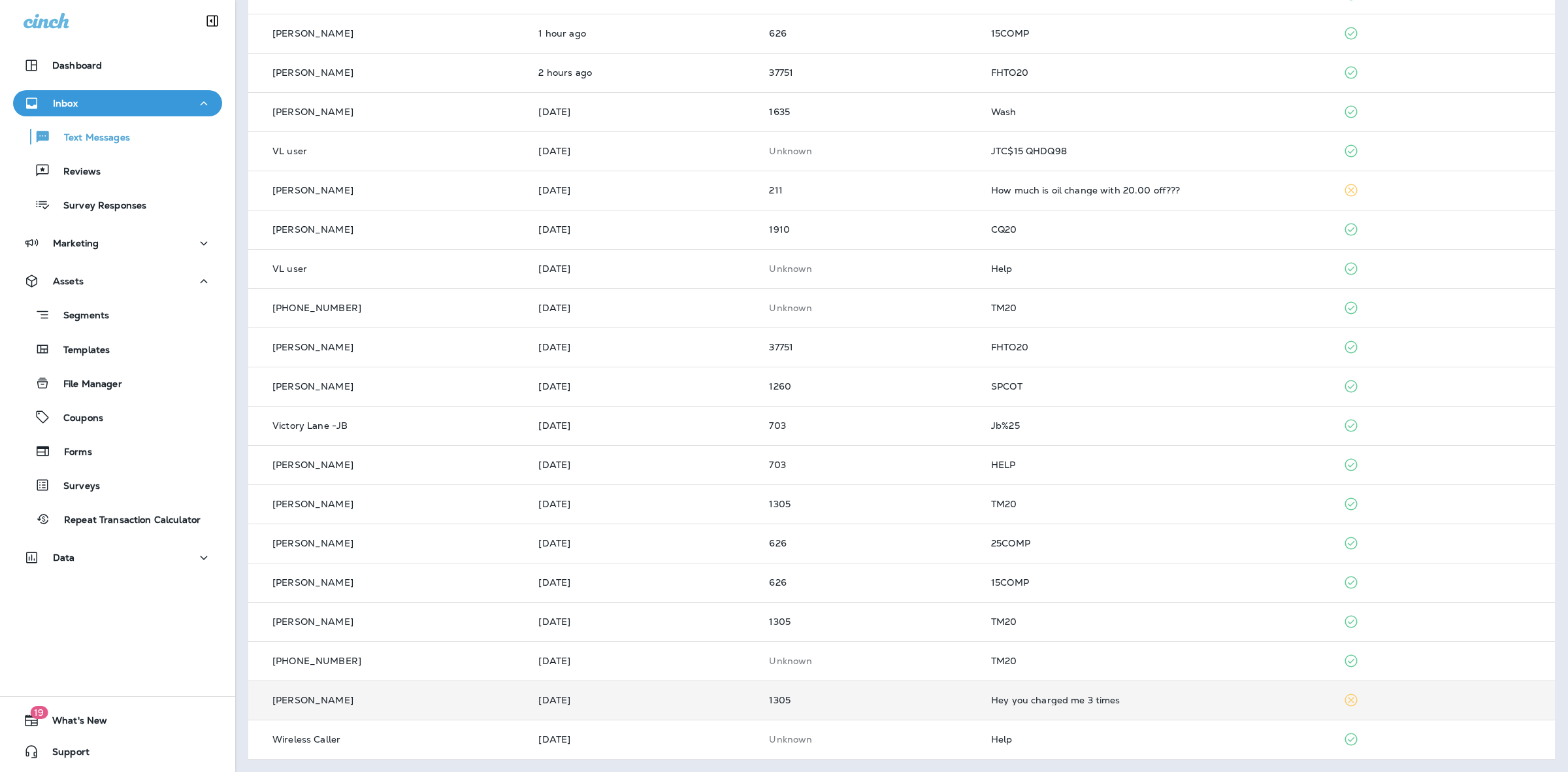
click at [1095, 684] on td "Hey you charged me 3 times" at bounding box center [1156, 699] width 352 height 39
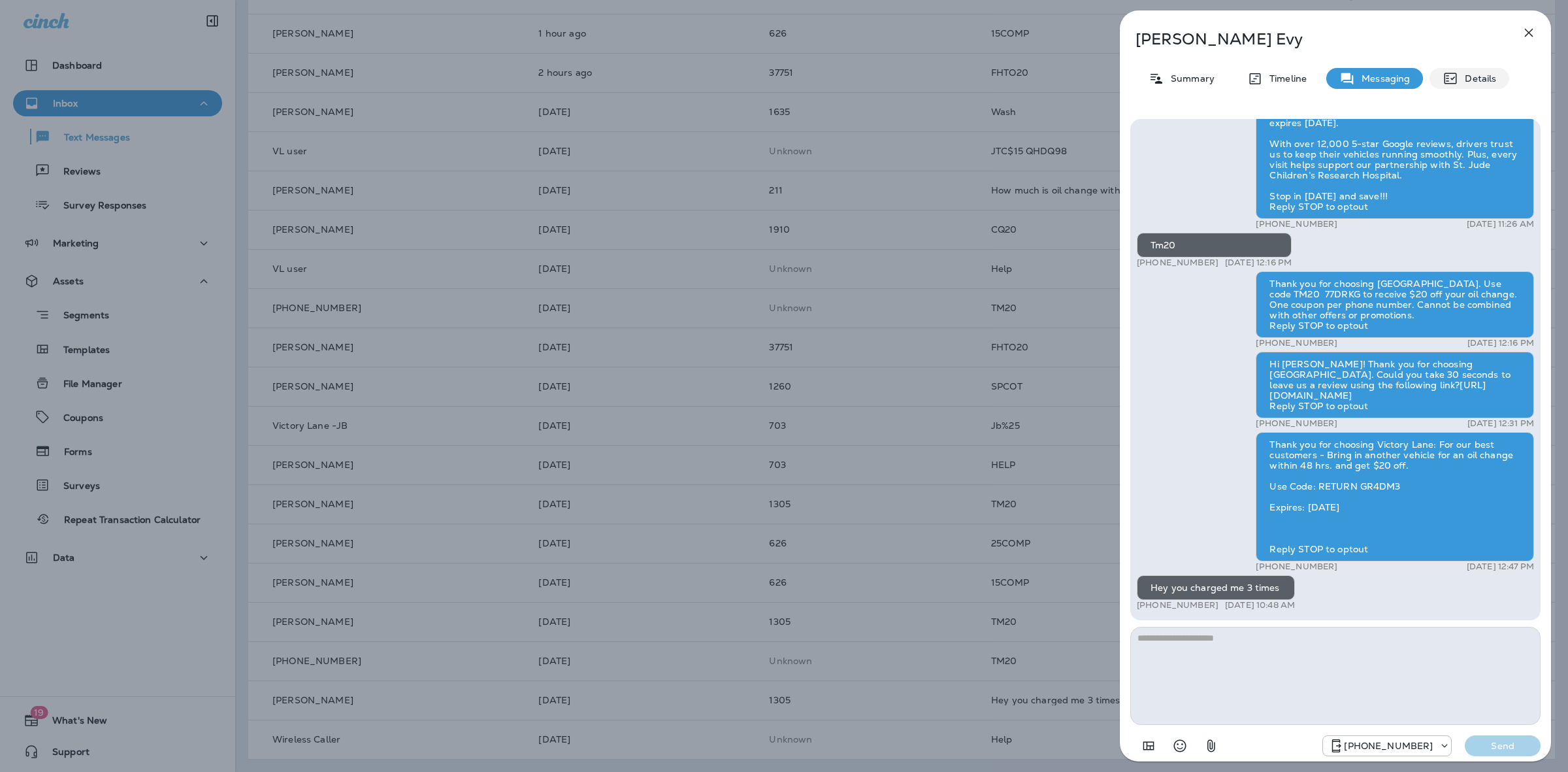
click at [1458, 76] on p "Details" at bounding box center [1477, 79] width 38 height 11
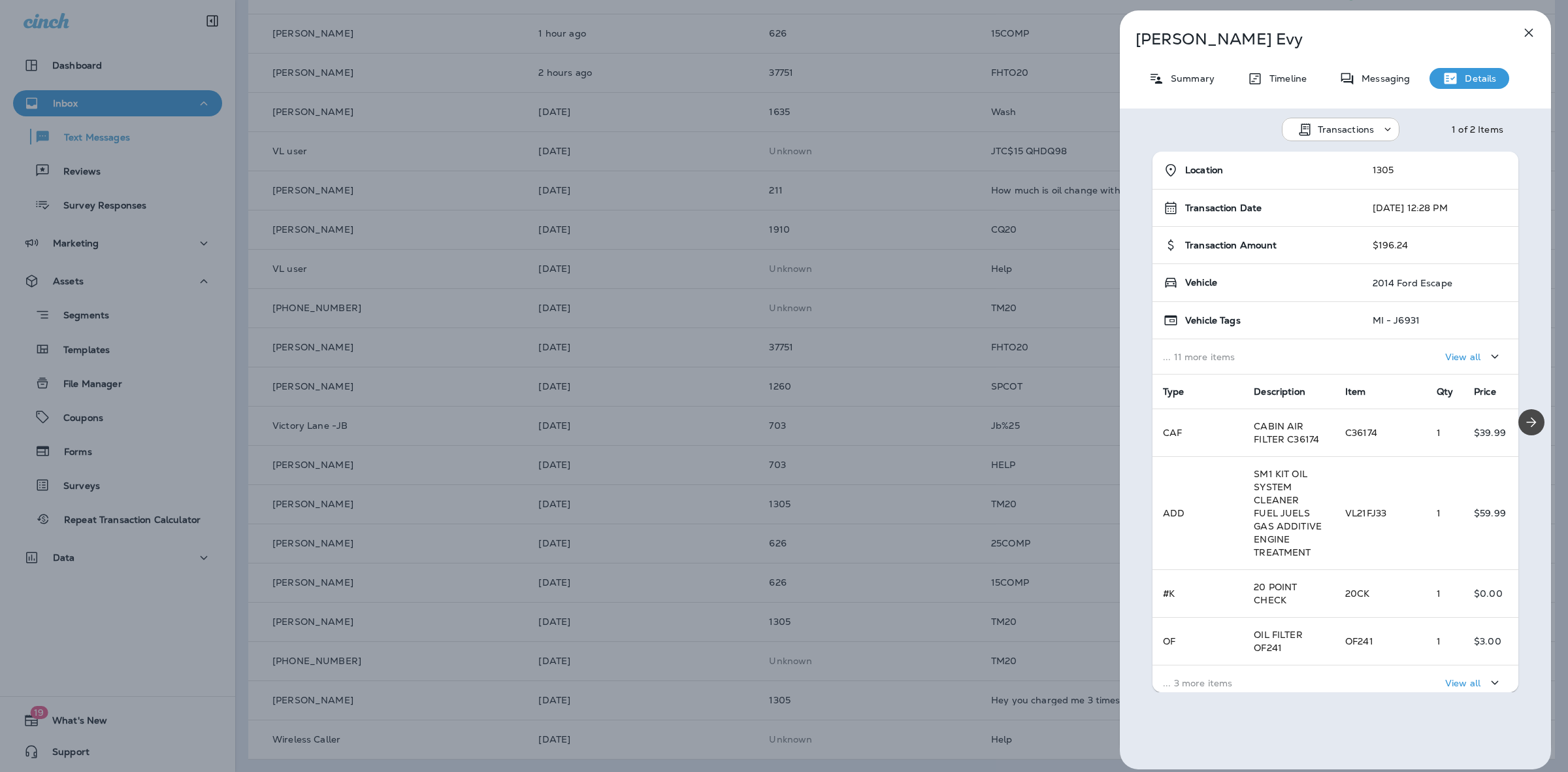
click at [1523, 416] on icon "Next" at bounding box center [1531, 422] width 16 height 16
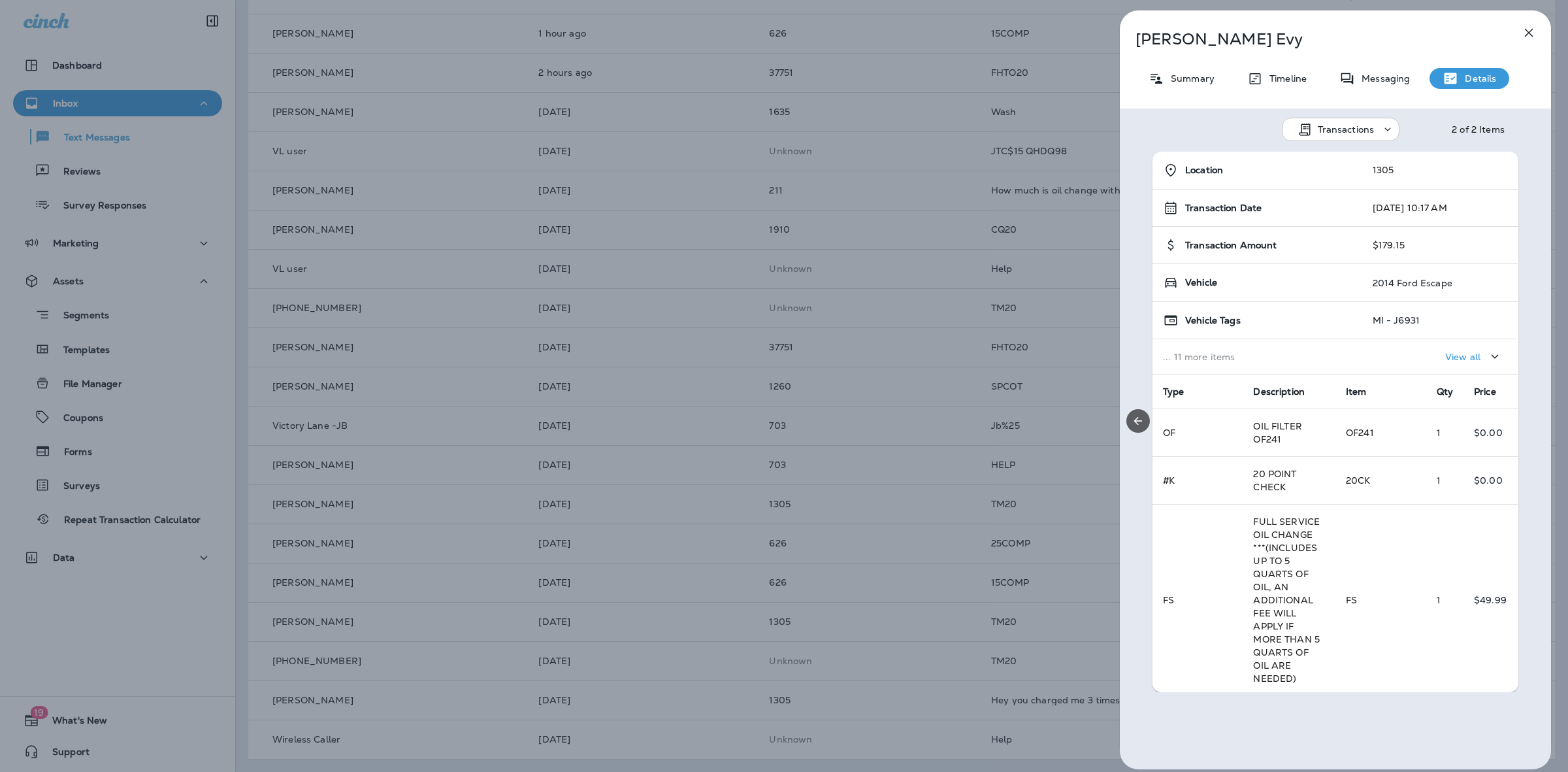
click at [1141, 426] on icon "Previous" at bounding box center [1137, 420] width 13 height 13
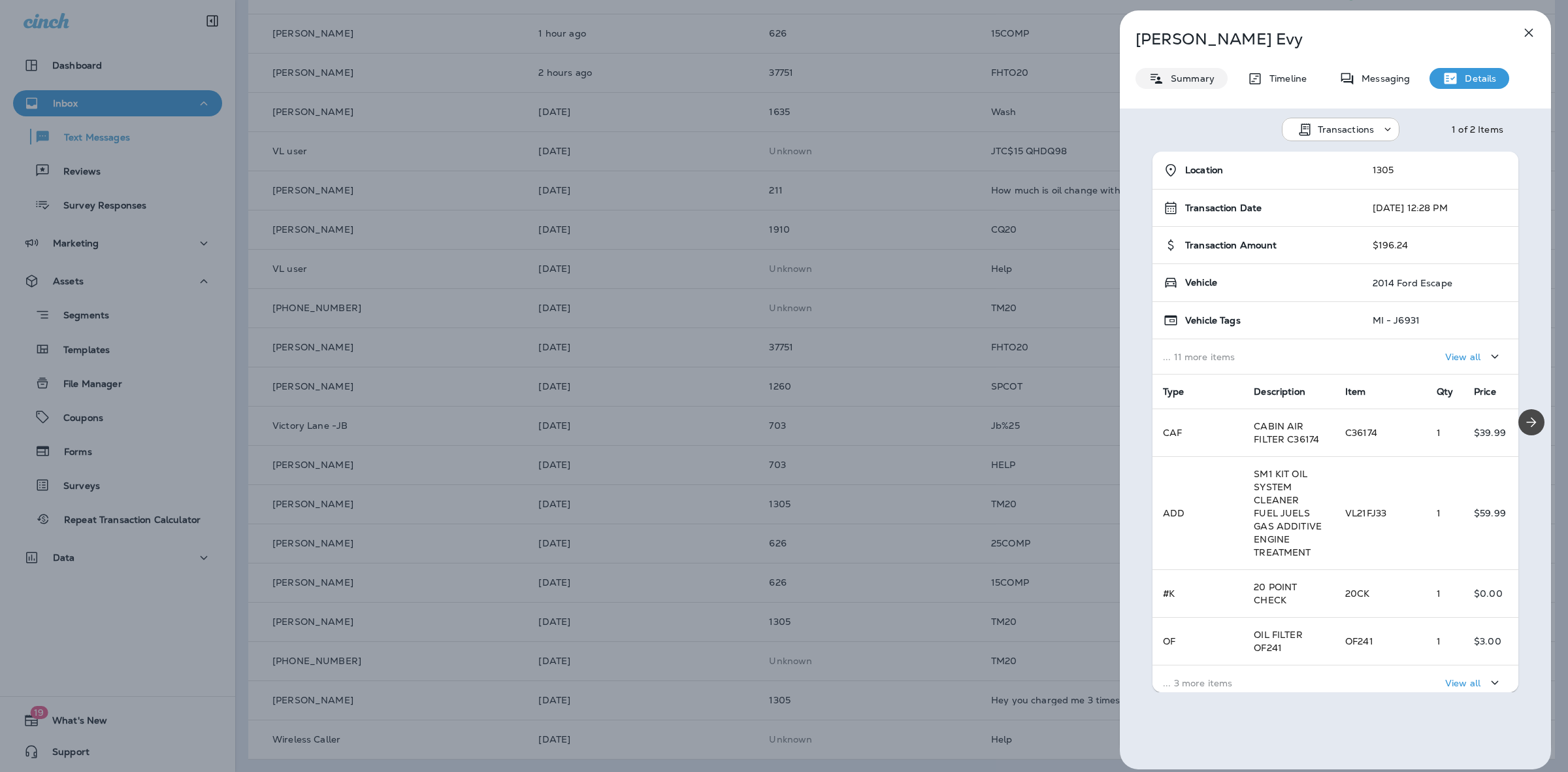
click at [1187, 82] on p "Summary" at bounding box center [1189, 79] width 51 height 11
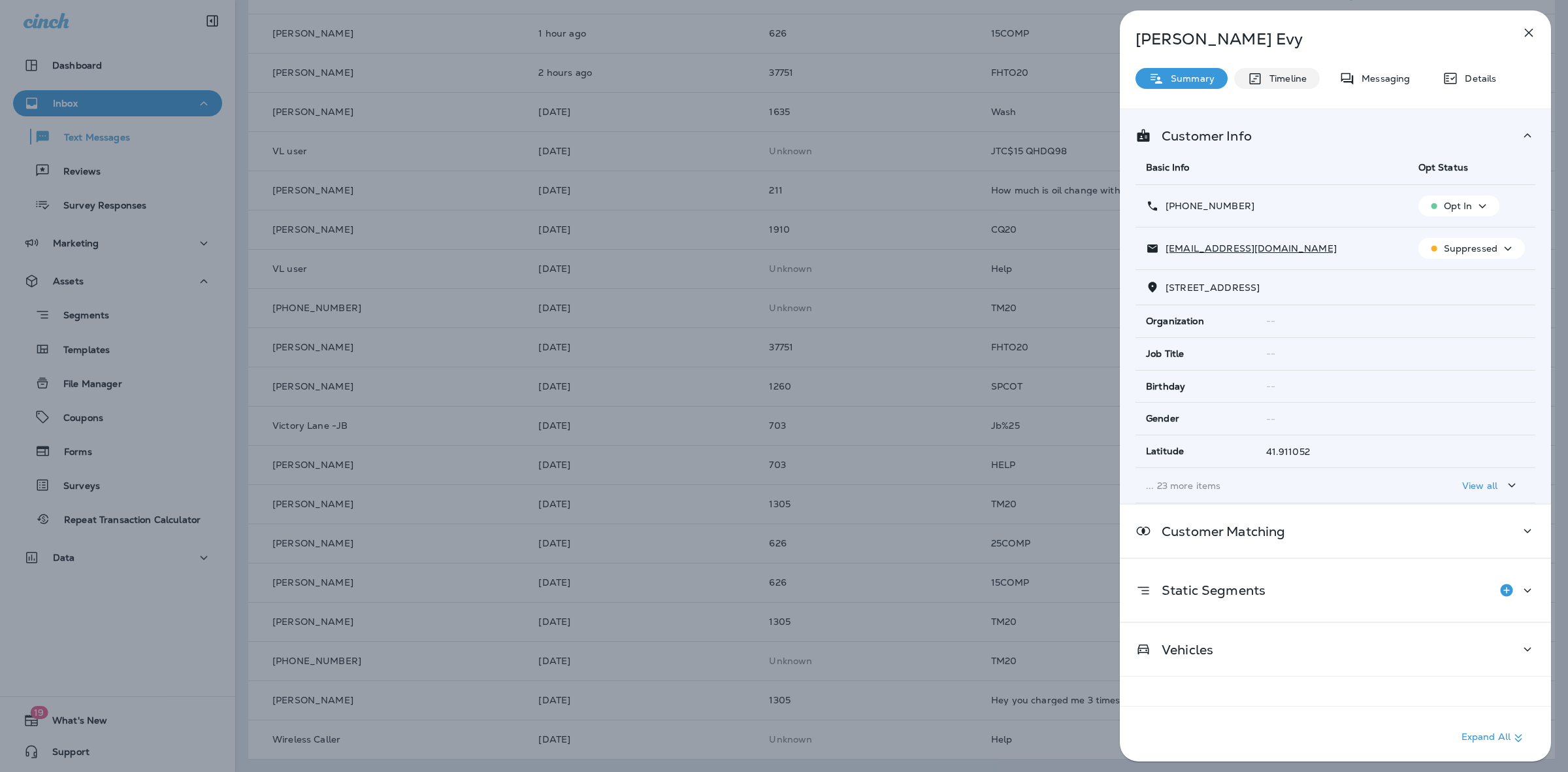
click at [1302, 69] on div "Timeline" at bounding box center [1277, 78] width 86 height 21
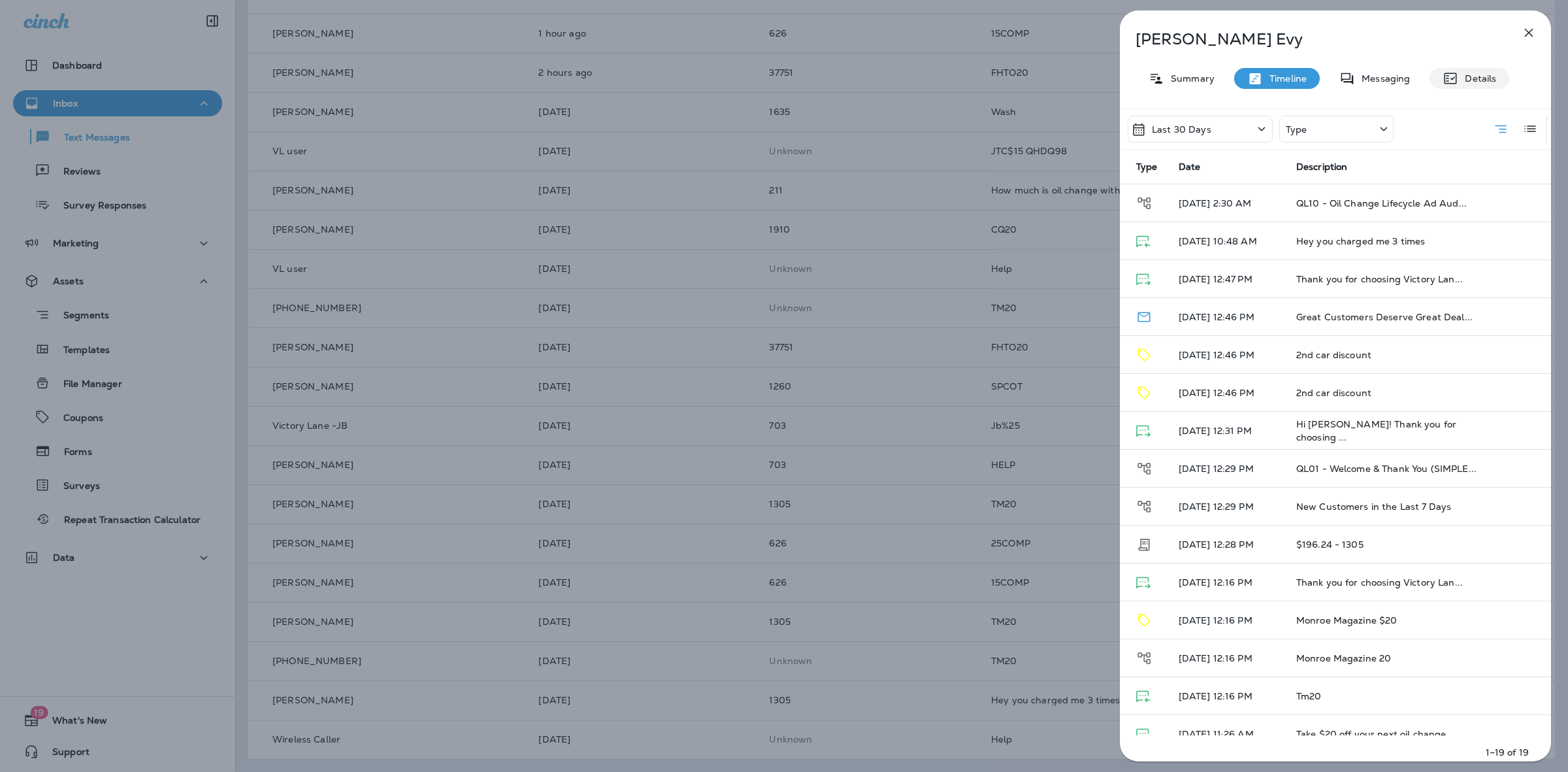
click at [1483, 78] on p "Details" at bounding box center [1477, 79] width 38 height 11
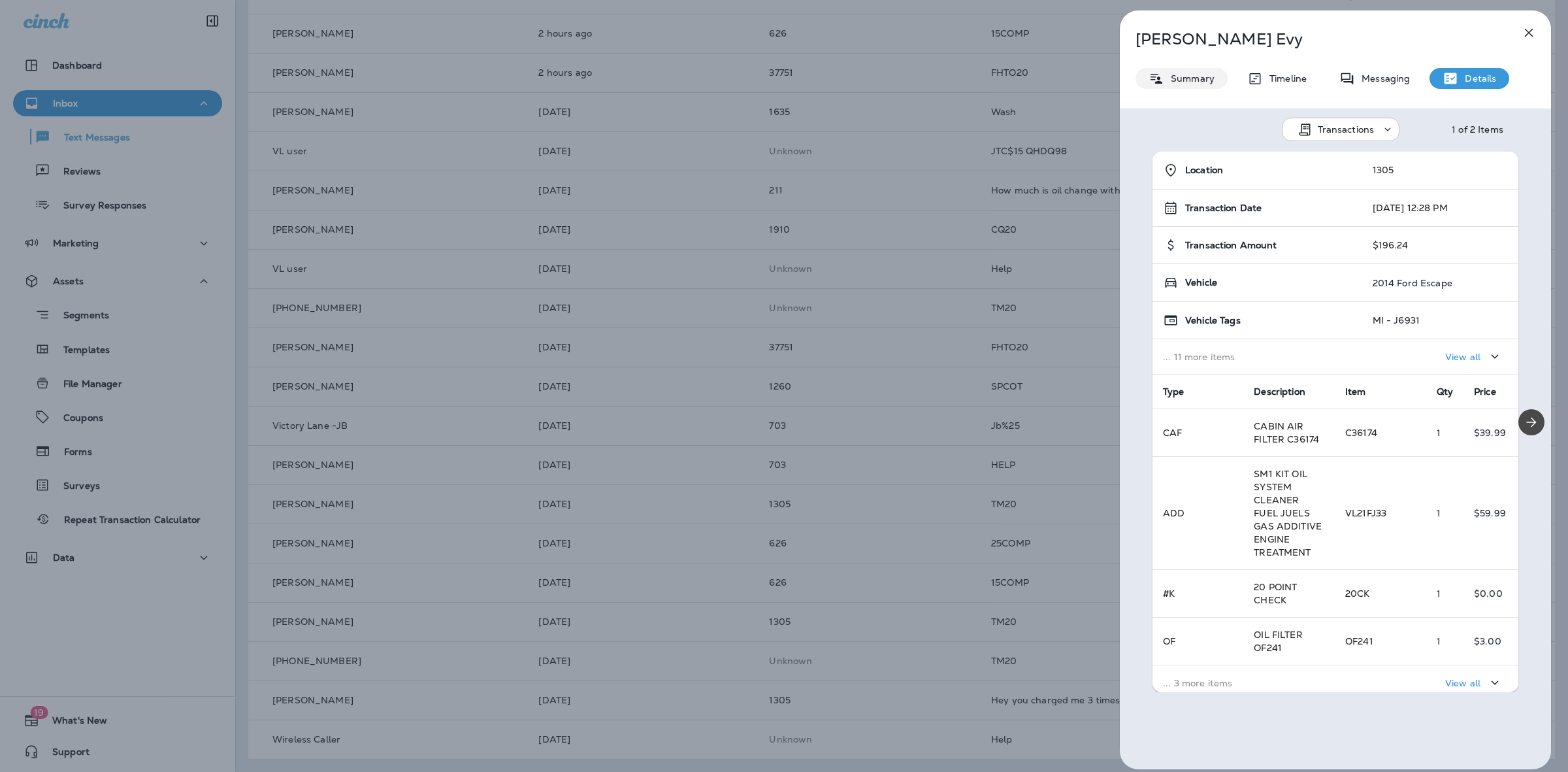
click at [1196, 72] on div "Summary" at bounding box center [1181, 78] width 92 height 21
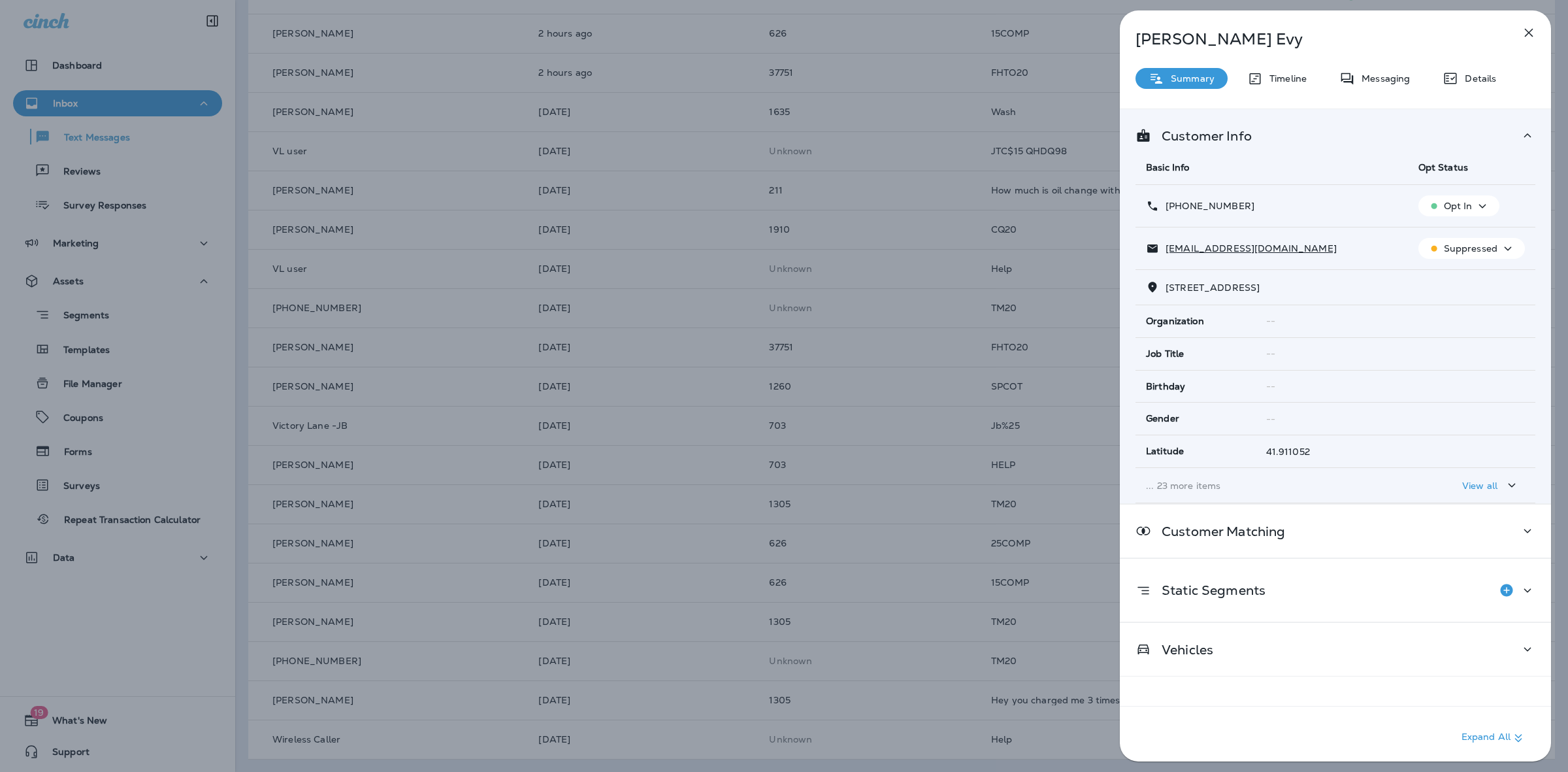
click at [1526, 35] on icon "button" at bounding box center [1528, 33] width 16 height 16
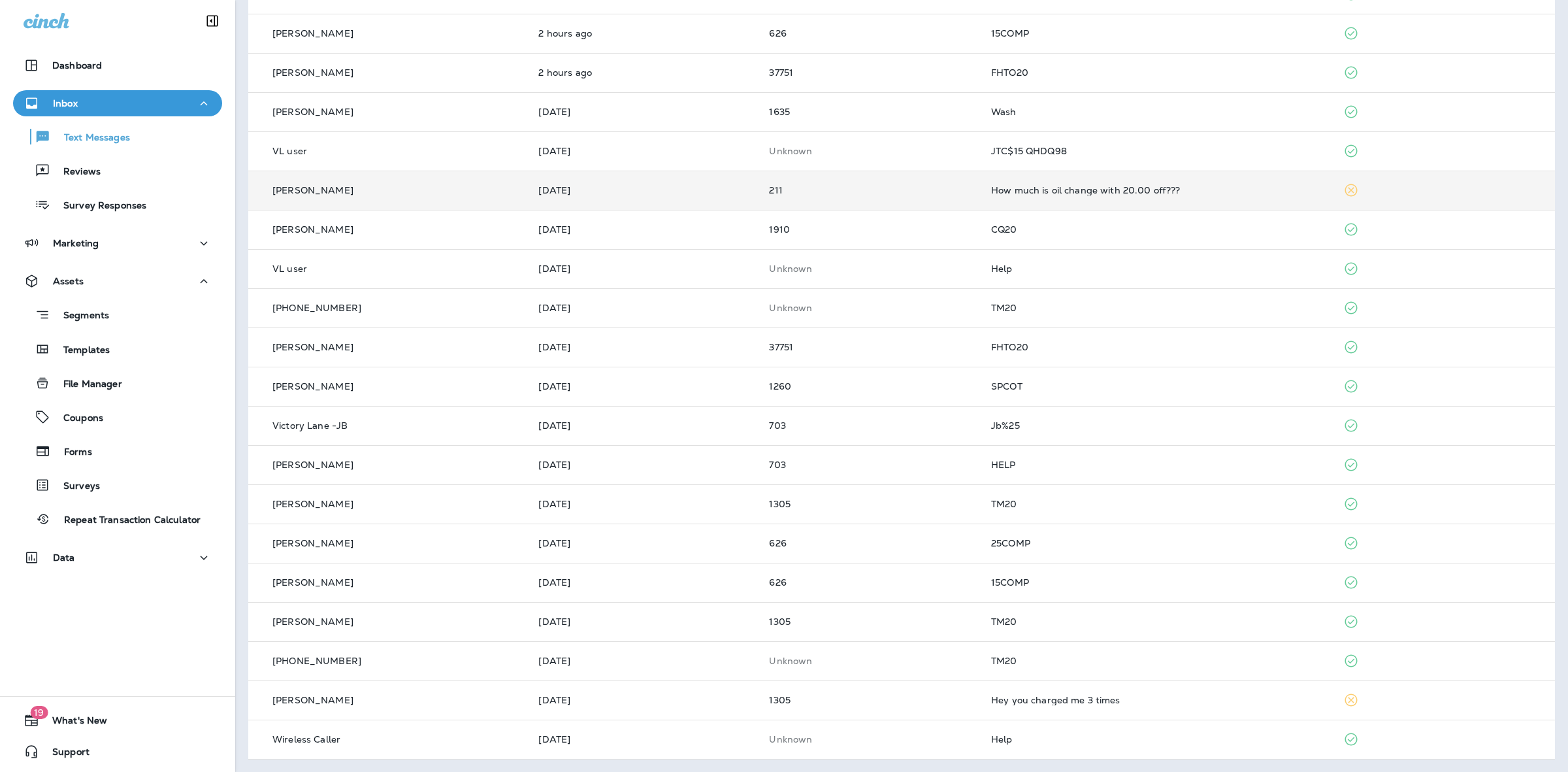
click at [837, 180] on td "211" at bounding box center [869, 189] width 222 height 39
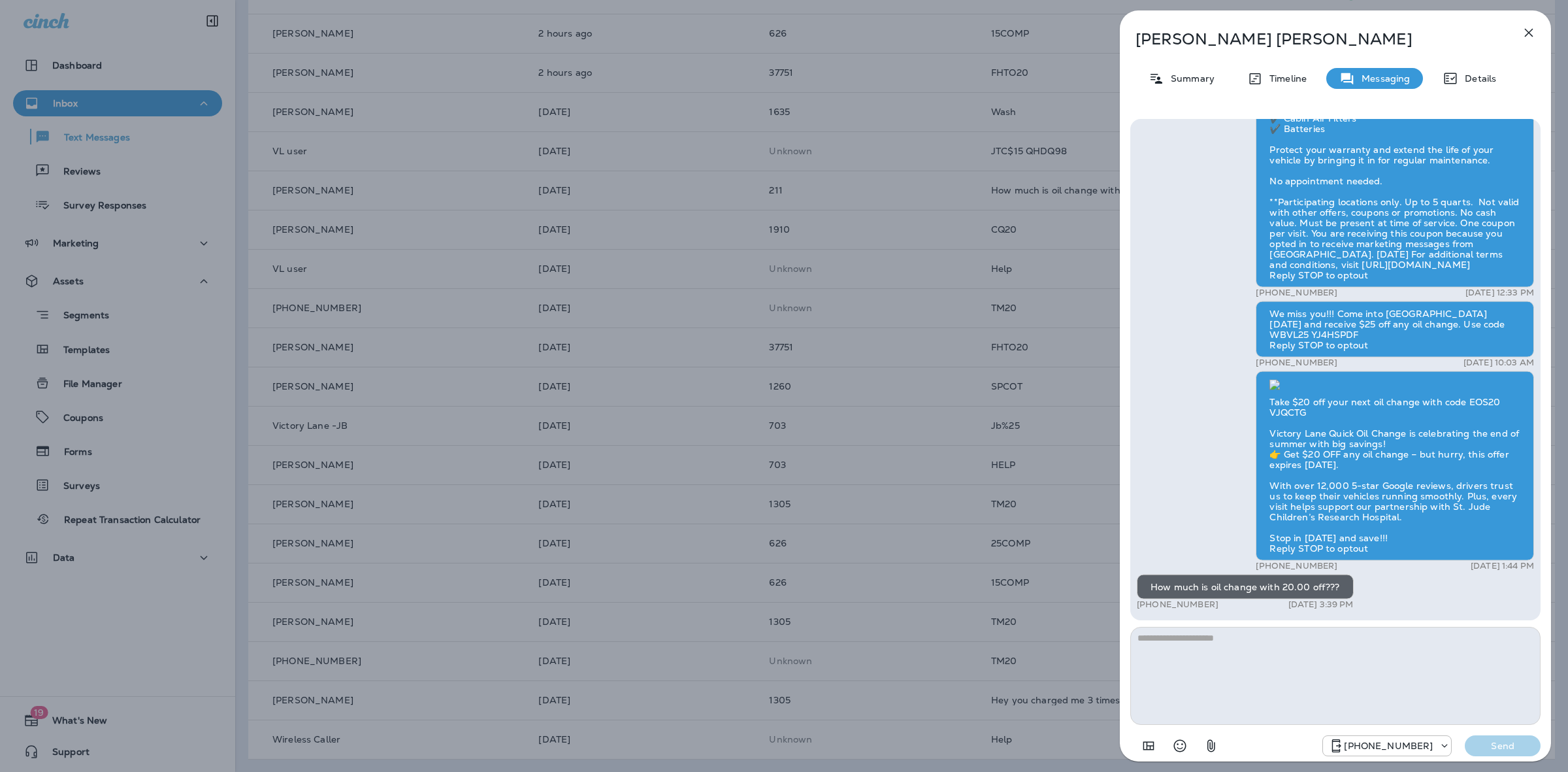
click at [1522, 32] on icon "button" at bounding box center [1528, 33] width 16 height 16
